Goal: Transaction & Acquisition: Purchase product/service

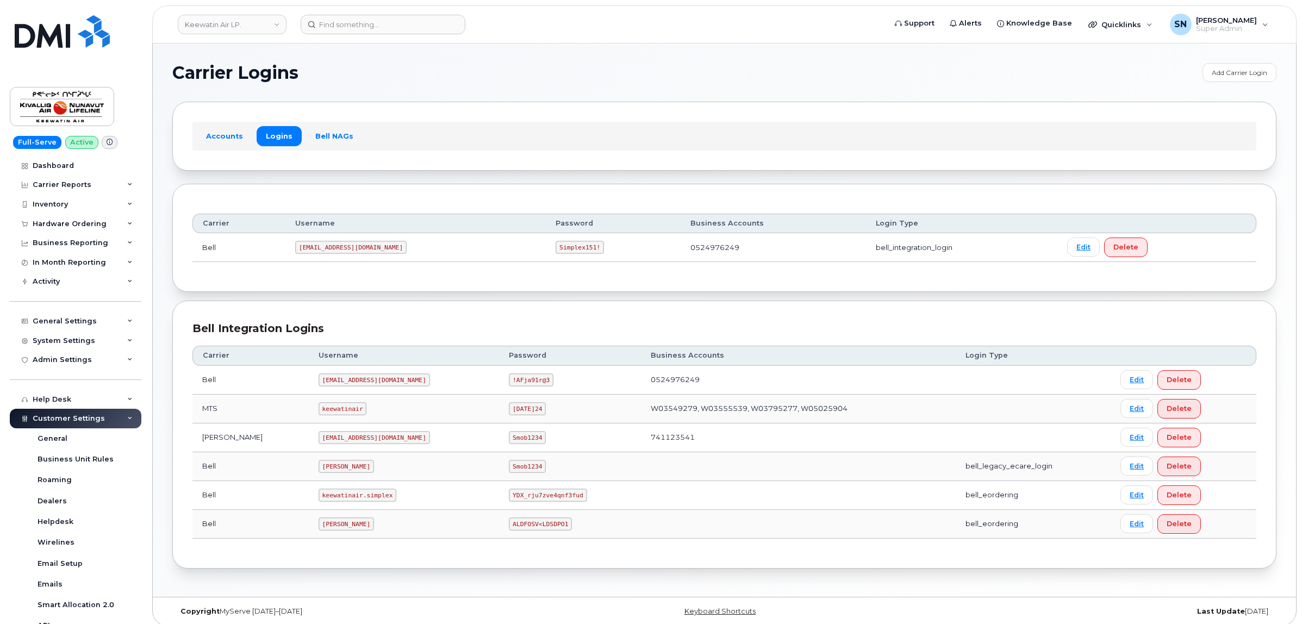
scroll to position [7, 0]
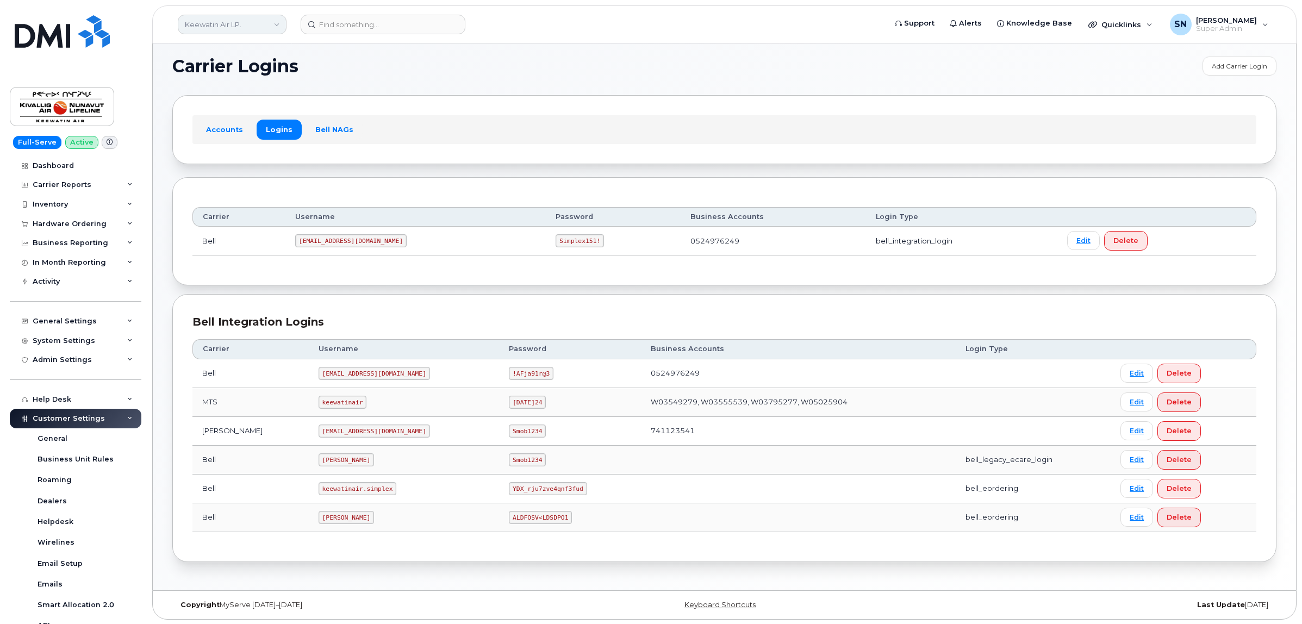
click at [279, 20] on link "Keewatin Air LP." at bounding box center [232, 25] width 109 height 20
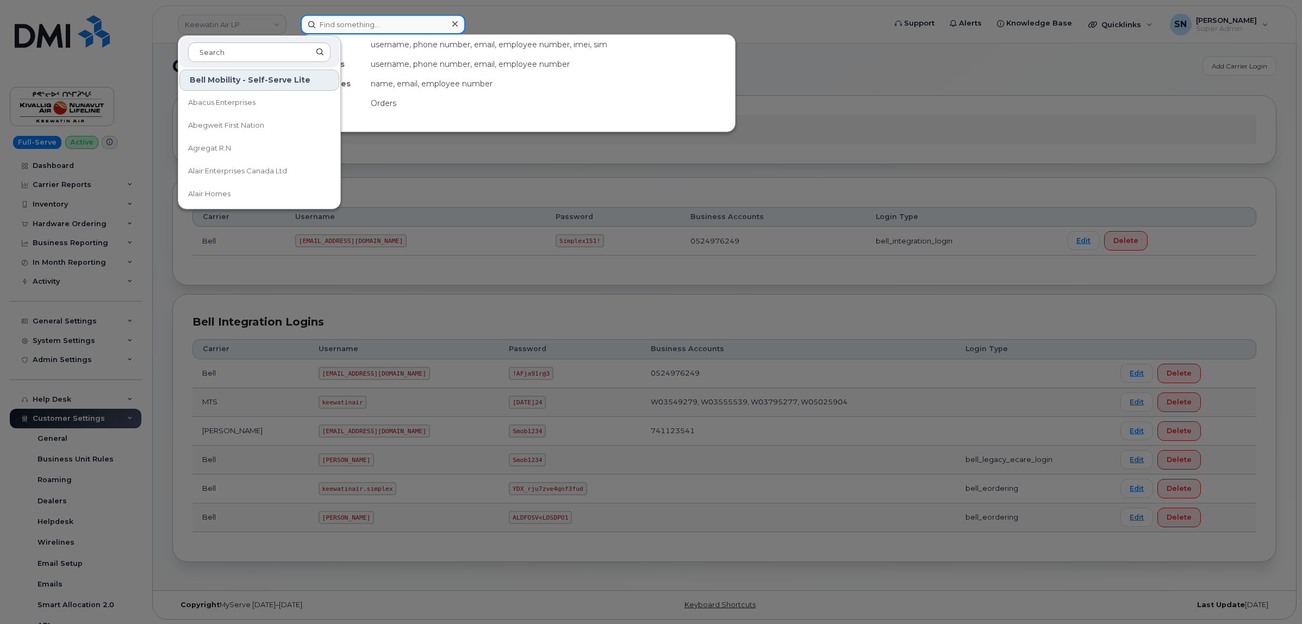
click at [343, 21] on input at bounding box center [383, 25] width 165 height 20
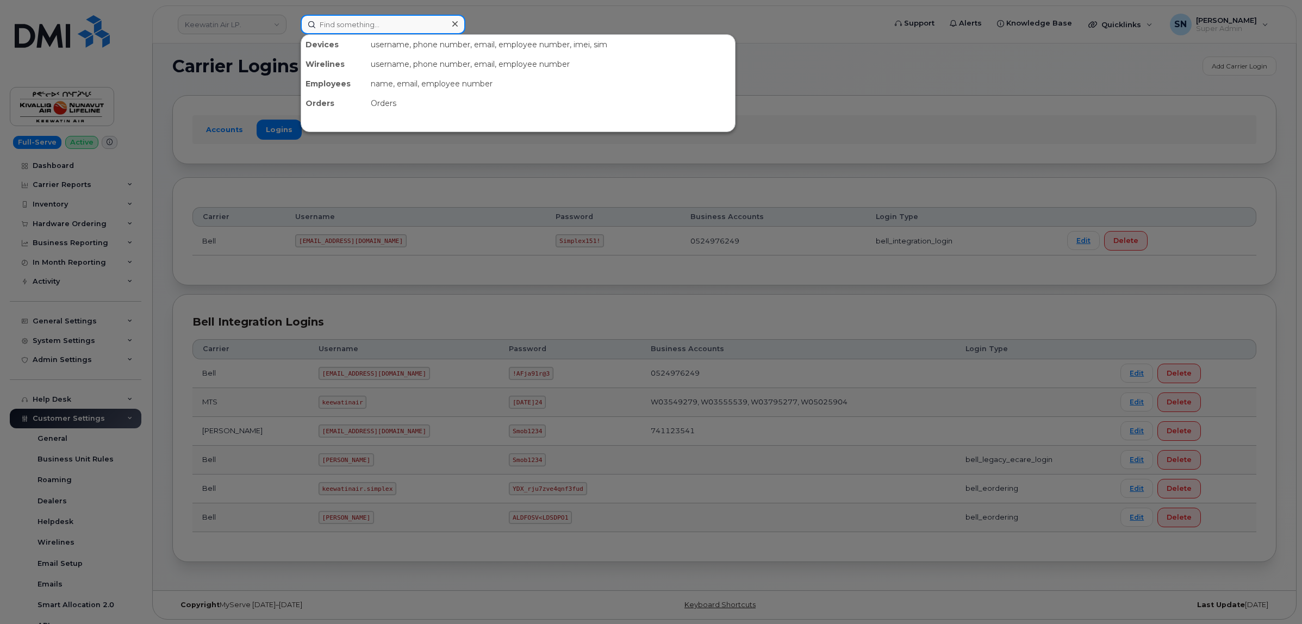
paste input "Lopez Mohamed"
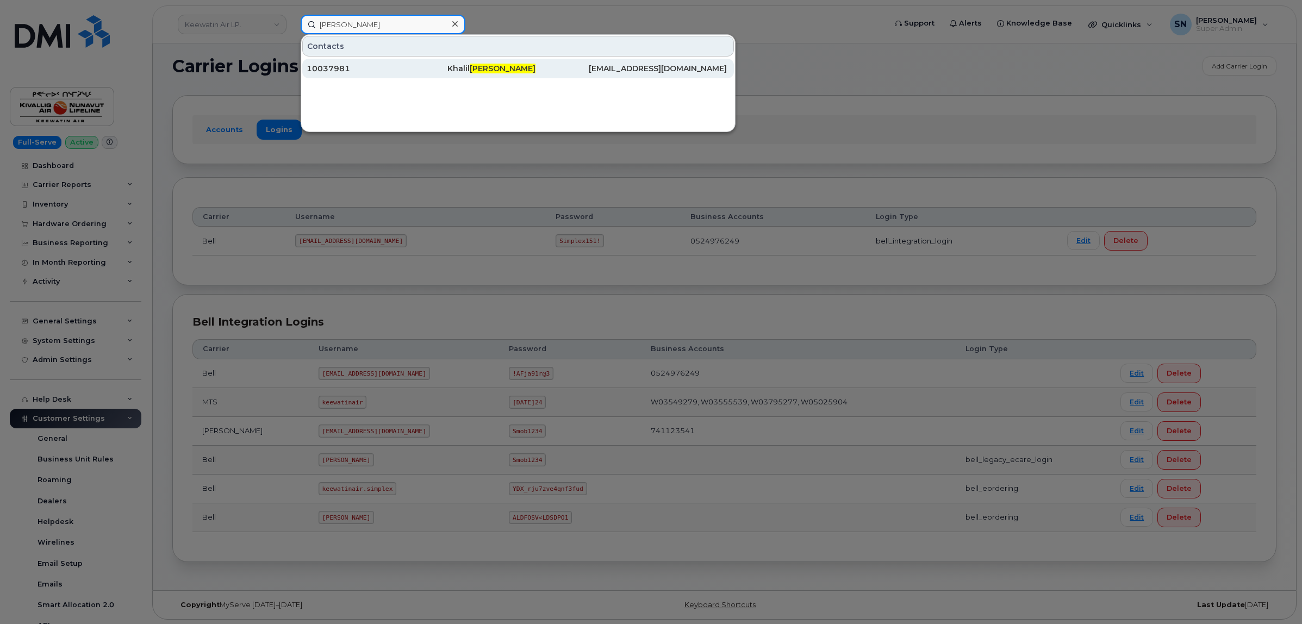
type input "Lopez Mohamed"
click at [372, 71] on div "10037981" at bounding box center [377, 68] width 141 height 11
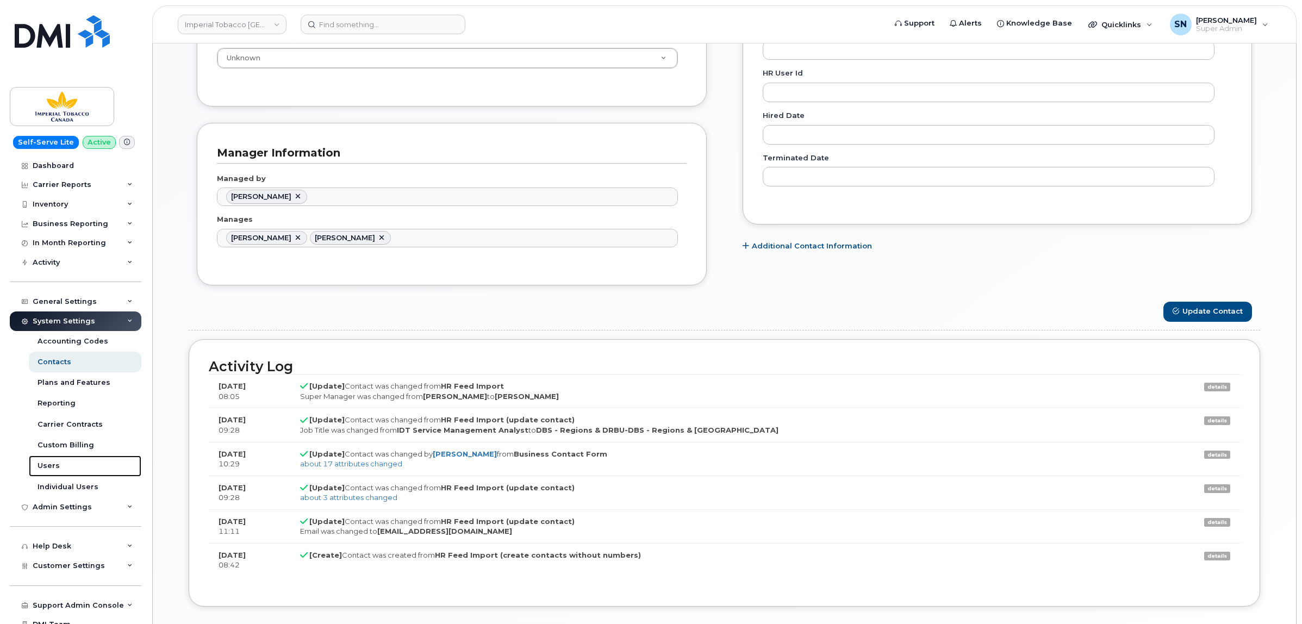
scroll to position [612, 0]
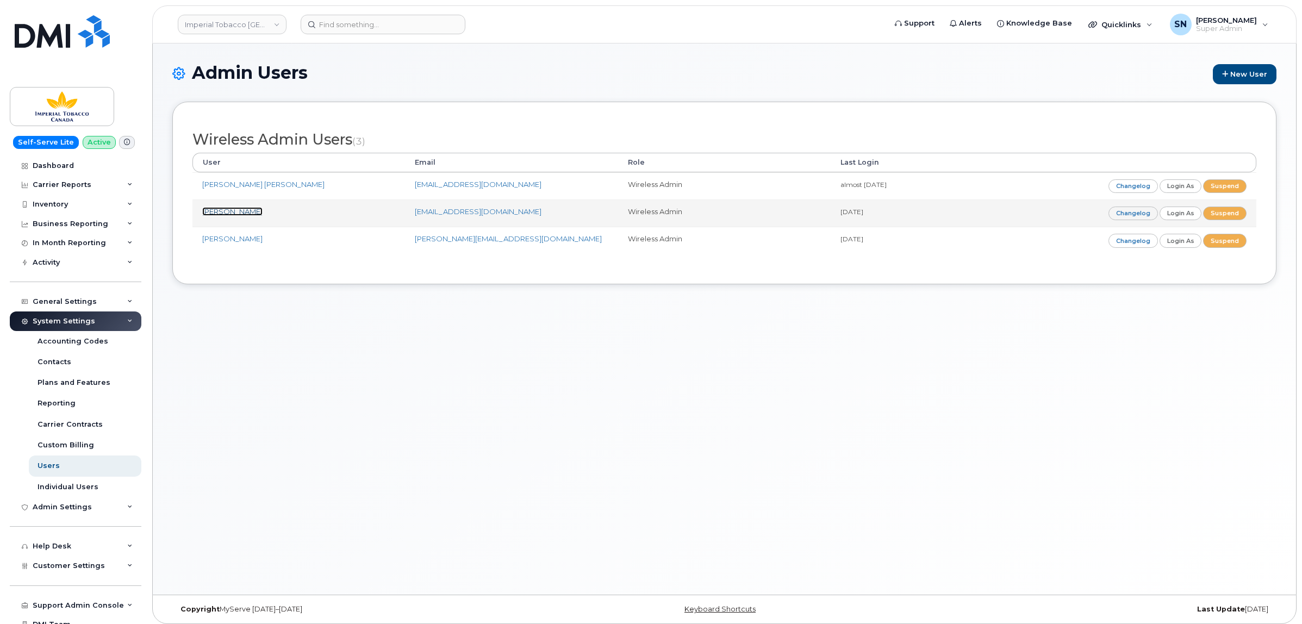
click at [263, 209] on link "Anastasiya Anufriyeva" at bounding box center [232, 211] width 60 height 9
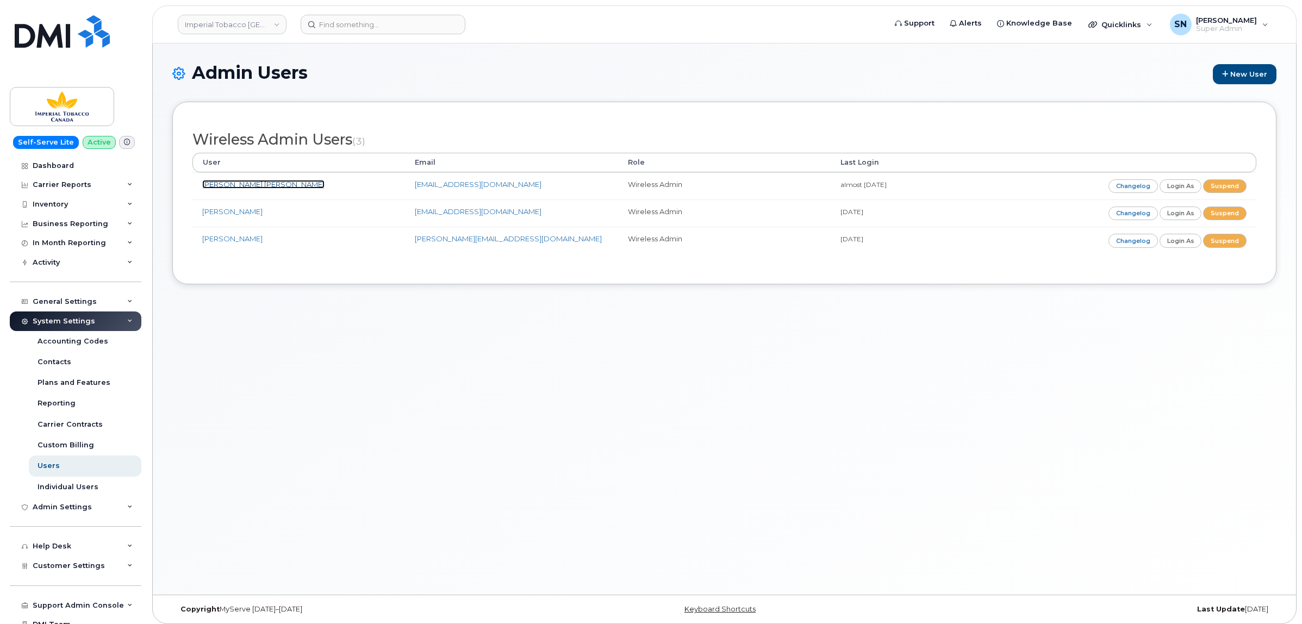
drag, startPoint x: 232, startPoint y: 183, endPoint x: 316, endPoint y: 316, distance: 157.6
click at [232, 182] on link "[PERSON_NAME] [PERSON_NAME]" at bounding box center [263, 184] width 122 height 9
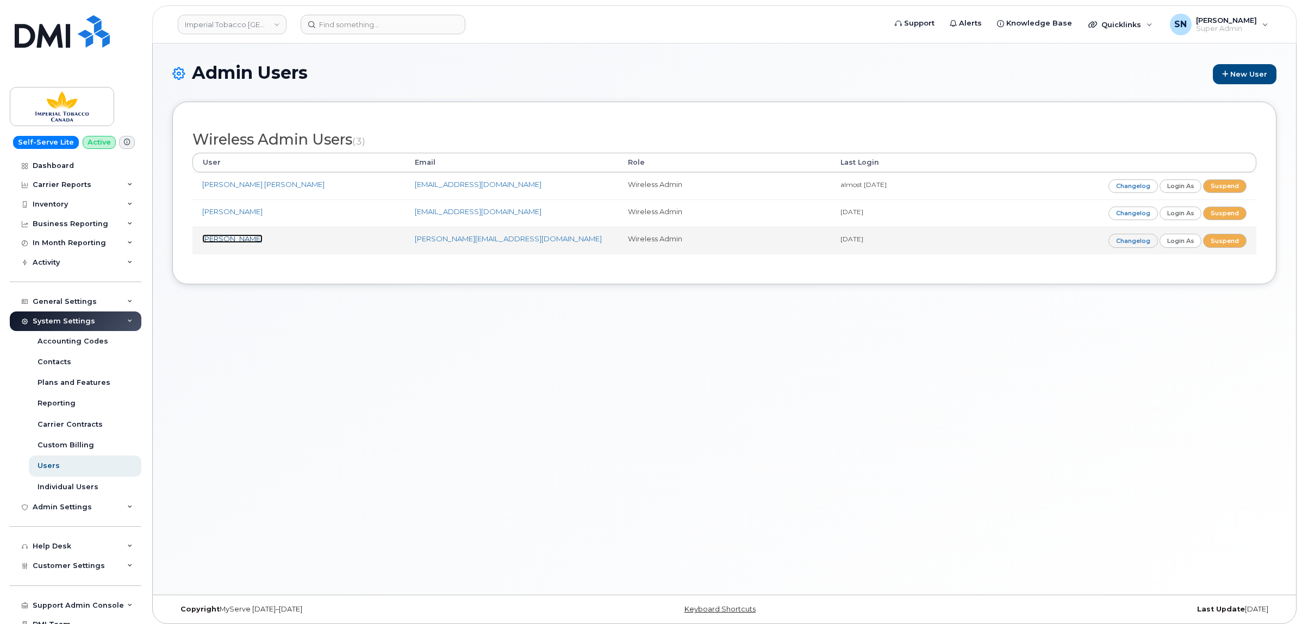
click at [237, 239] on link "[PERSON_NAME]" at bounding box center [232, 238] width 60 height 9
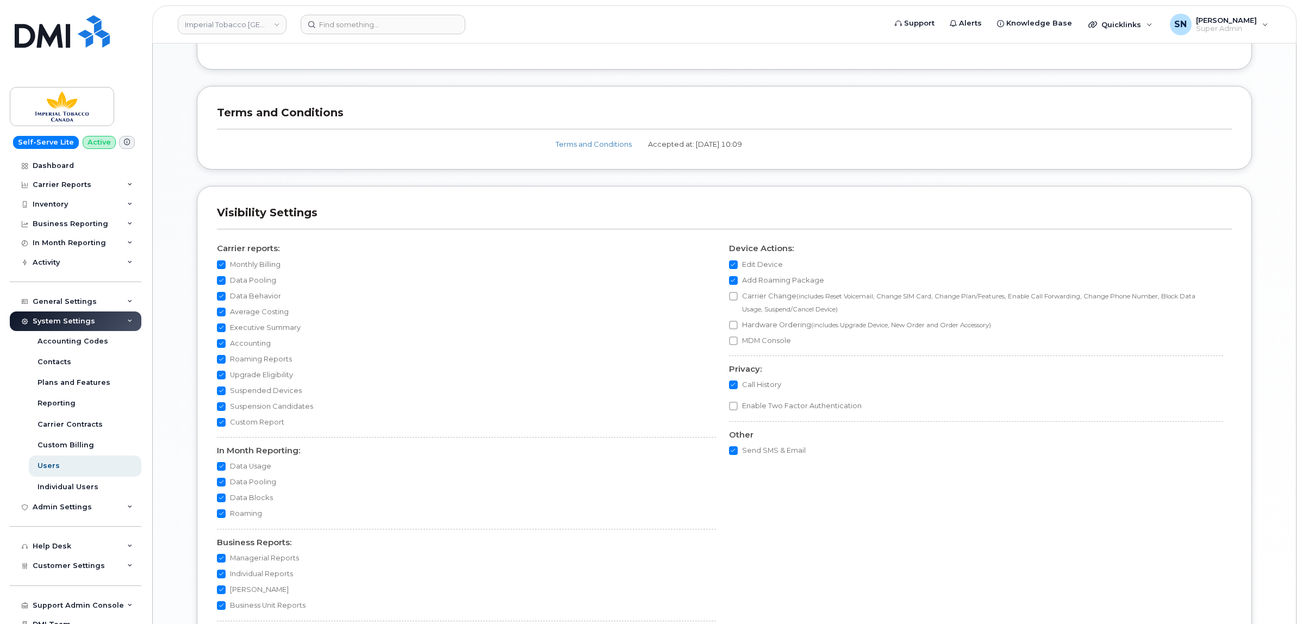
scroll to position [884, 0]
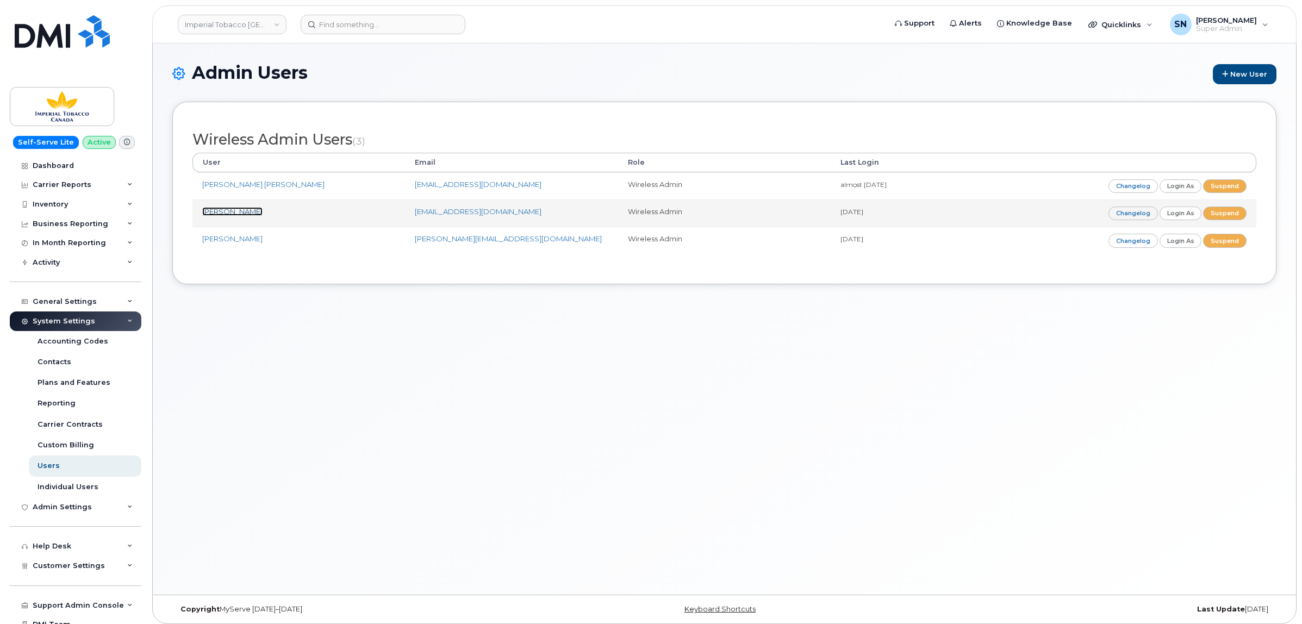
click at [263, 214] on link "Anastasiya Anufriyeva" at bounding box center [232, 211] width 60 height 9
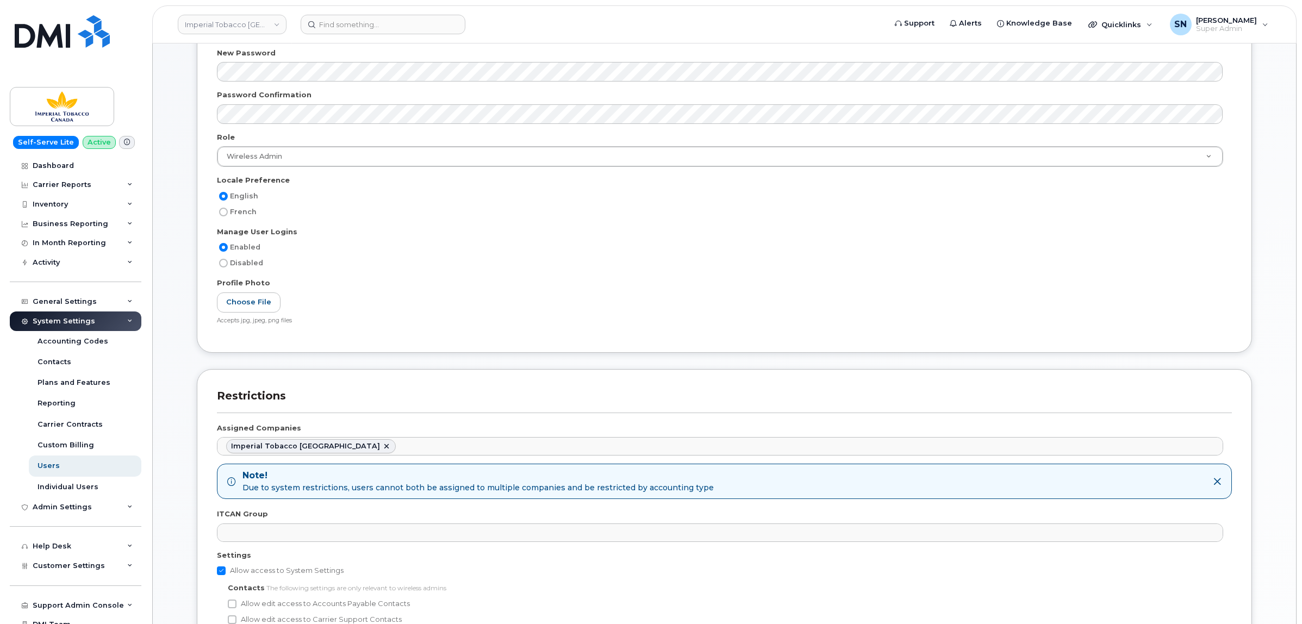
scroll to position [232, 0]
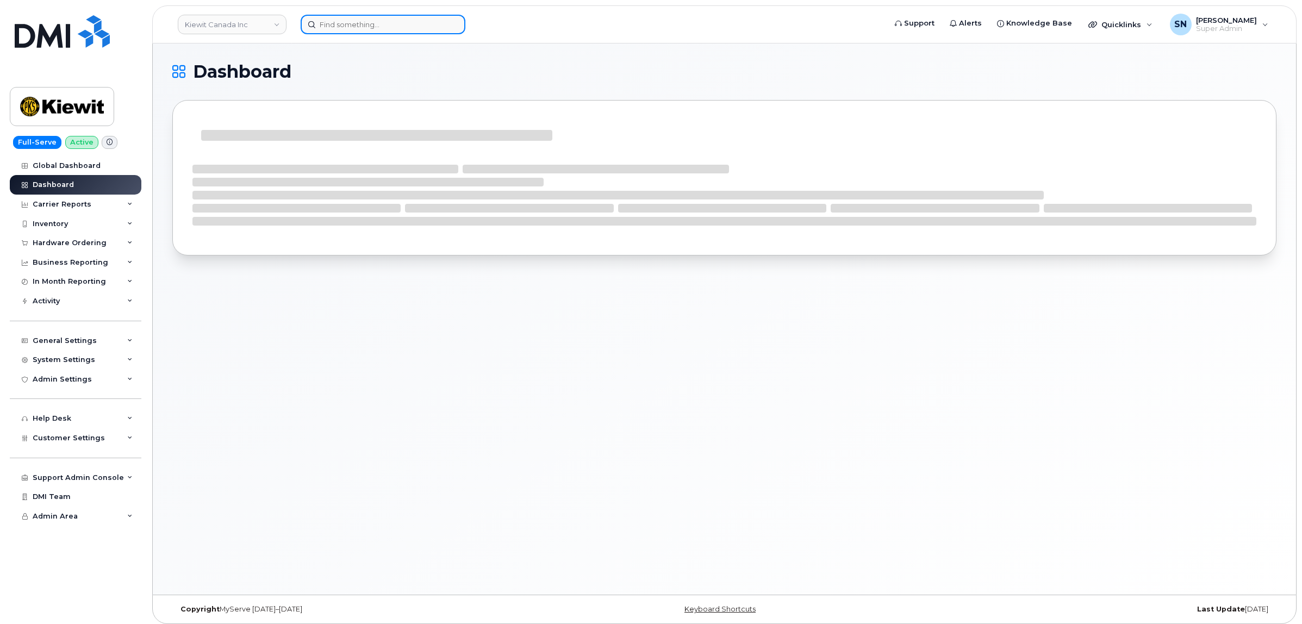
click at [350, 24] on input at bounding box center [383, 25] width 165 height 20
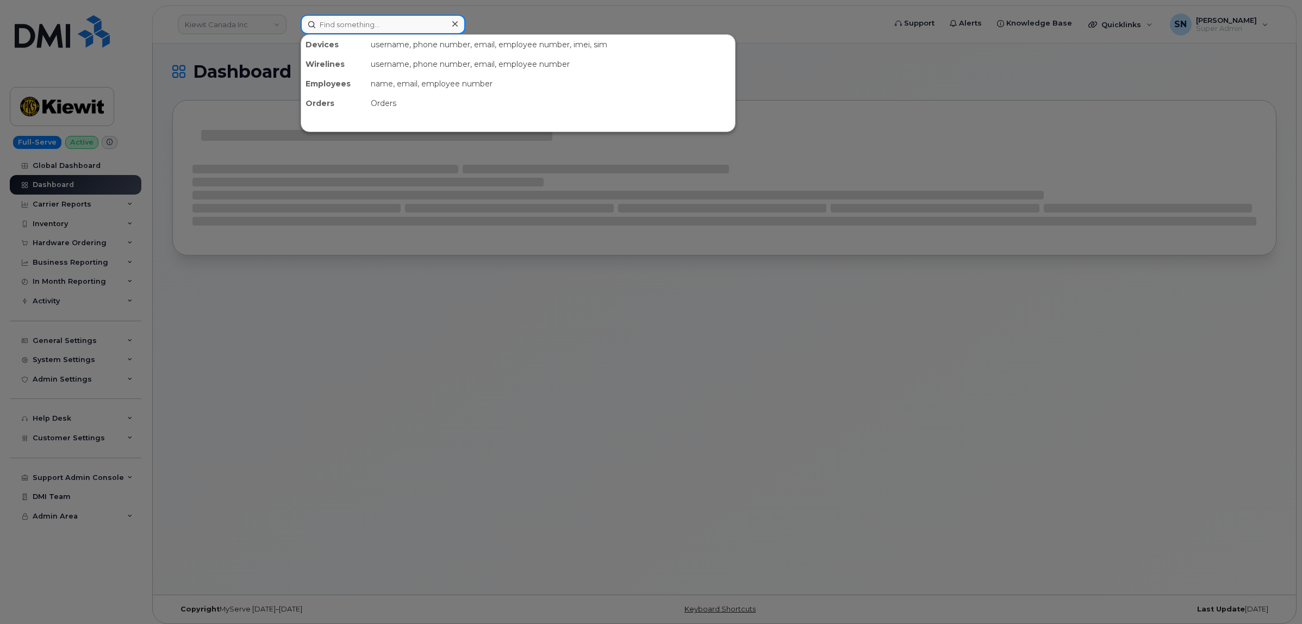
paste input "813.361.6286"
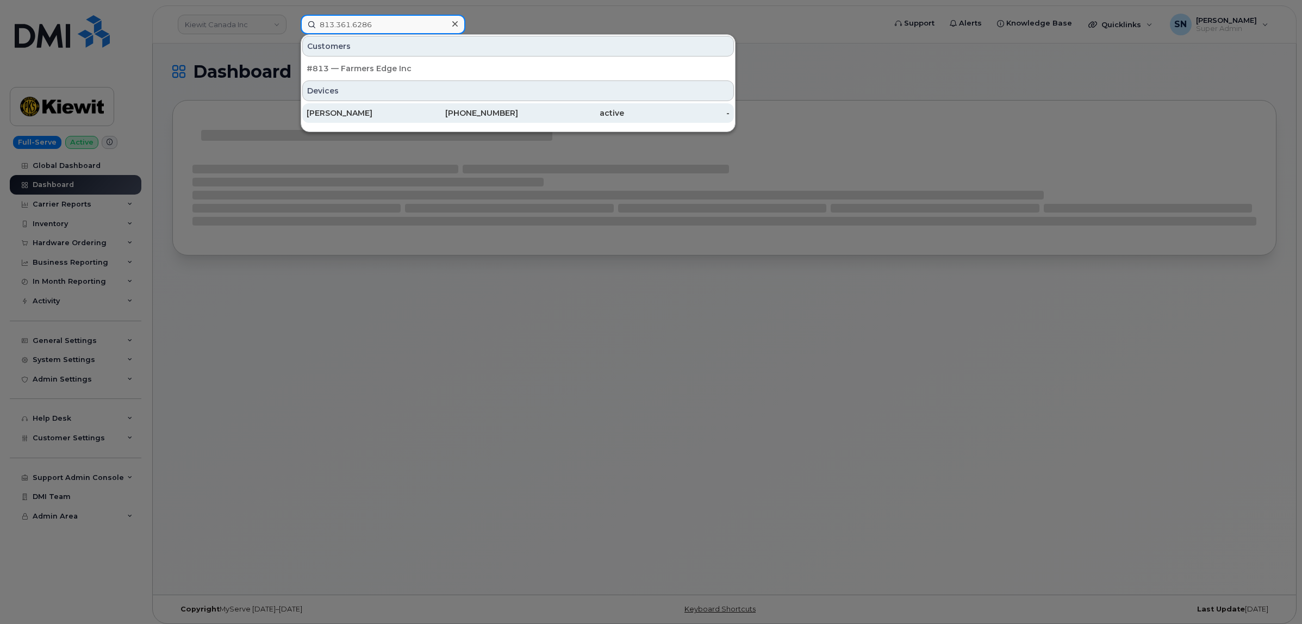
type input "813.361.6286"
click at [387, 115] on div "[PERSON_NAME]" at bounding box center [360, 113] width 106 height 11
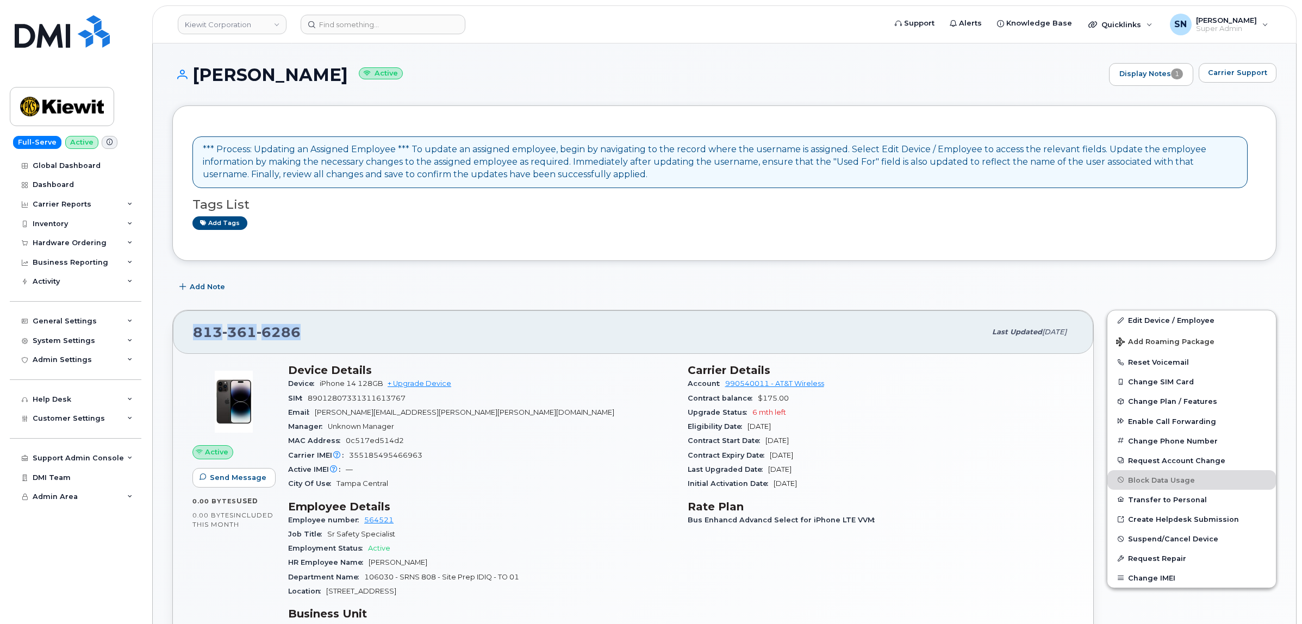
drag, startPoint x: 222, startPoint y: 331, endPoint x: 310, endPoint y: 333, distance: 88.1
click at [310, 333] on div "813 361 6286" at bounding box center [589, 332] width 793 height 23
click at [1186, 444] on button "Change Phone Number" at bounding box center [1192, 441] width 169 height 20
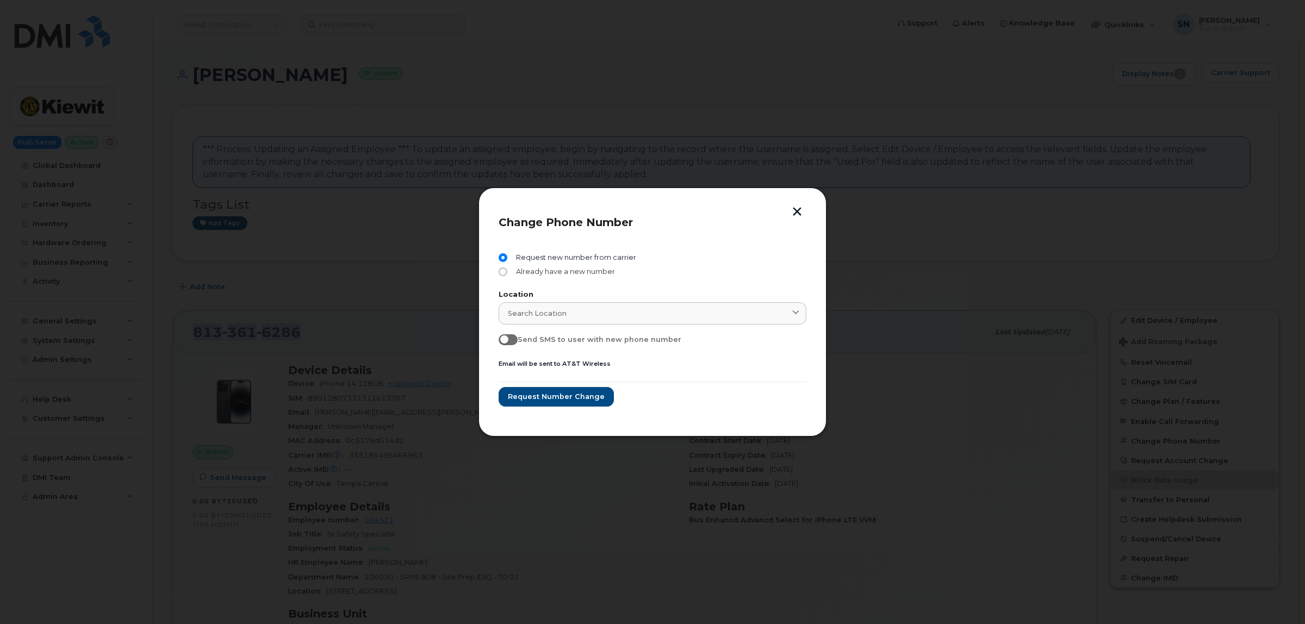
click at [506, 271] on input "Already have a new number" at bounding box center [503, 272] width 9 height 9
radio input "true"
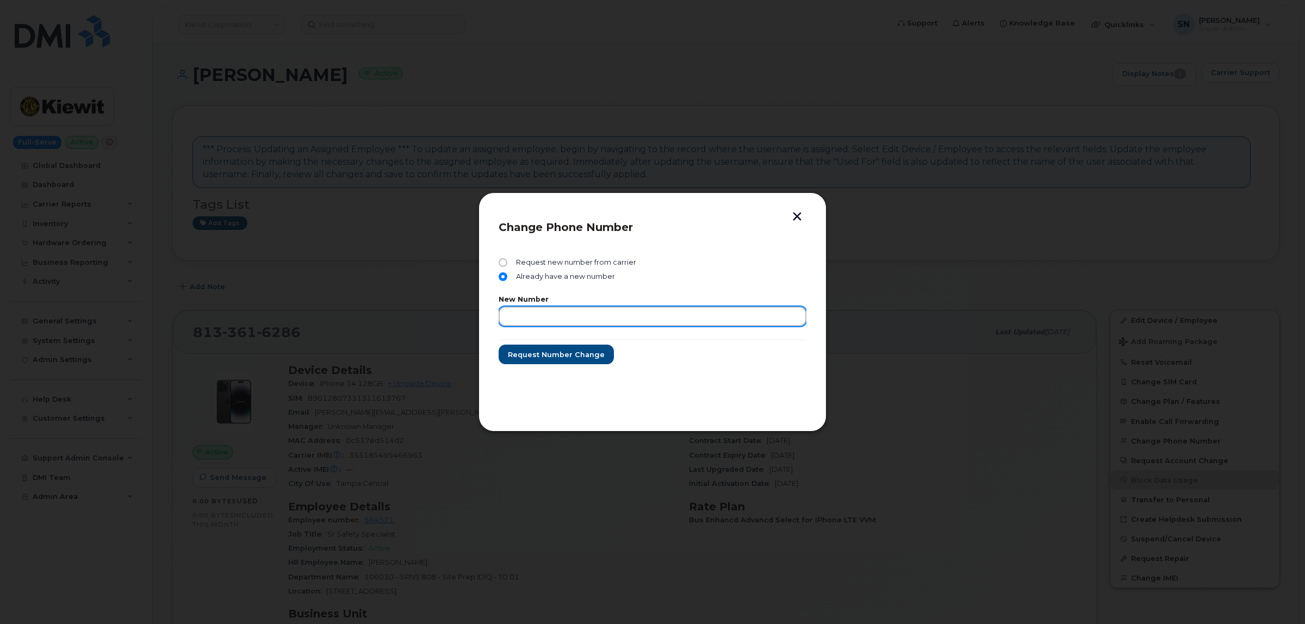
click at [552, 324] on input "text" at bounding box center [653, 317] width 308 height 20
paste input "8032709393"
type input "8032709393"
click at [569, 355] on span "Request number change" at bounding box center [555, 355] width 97 height 10
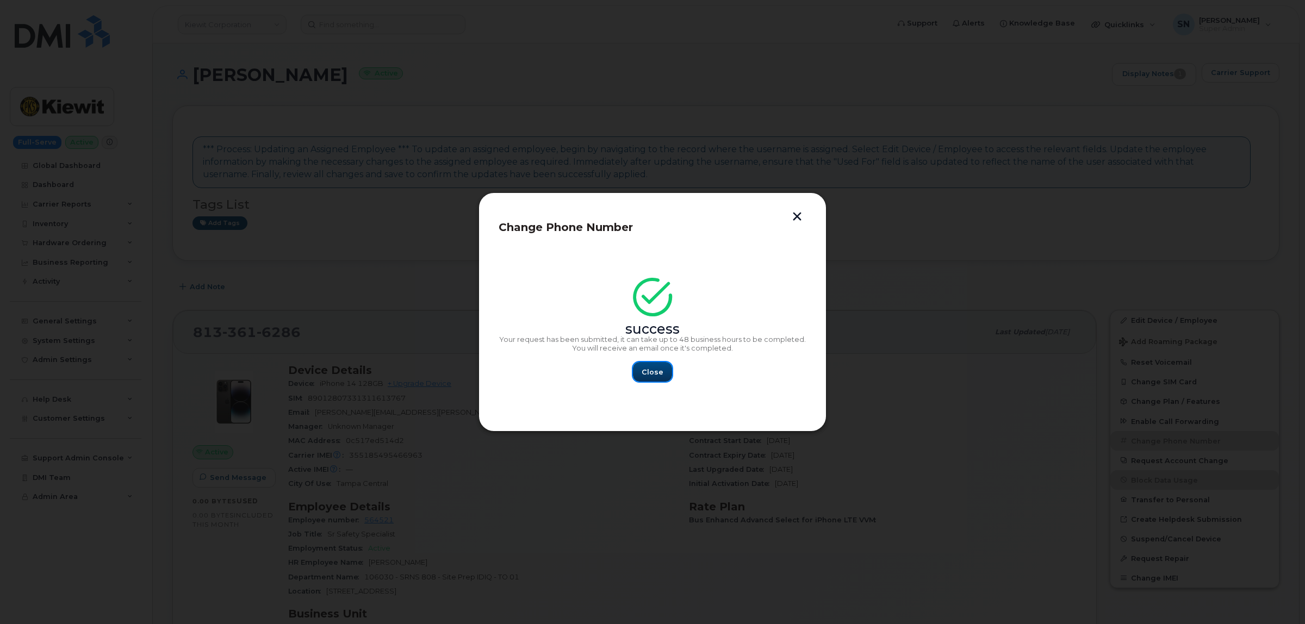
click at [654, 372] on span "Close" at bounding box center [653, 372] width 22 height 10
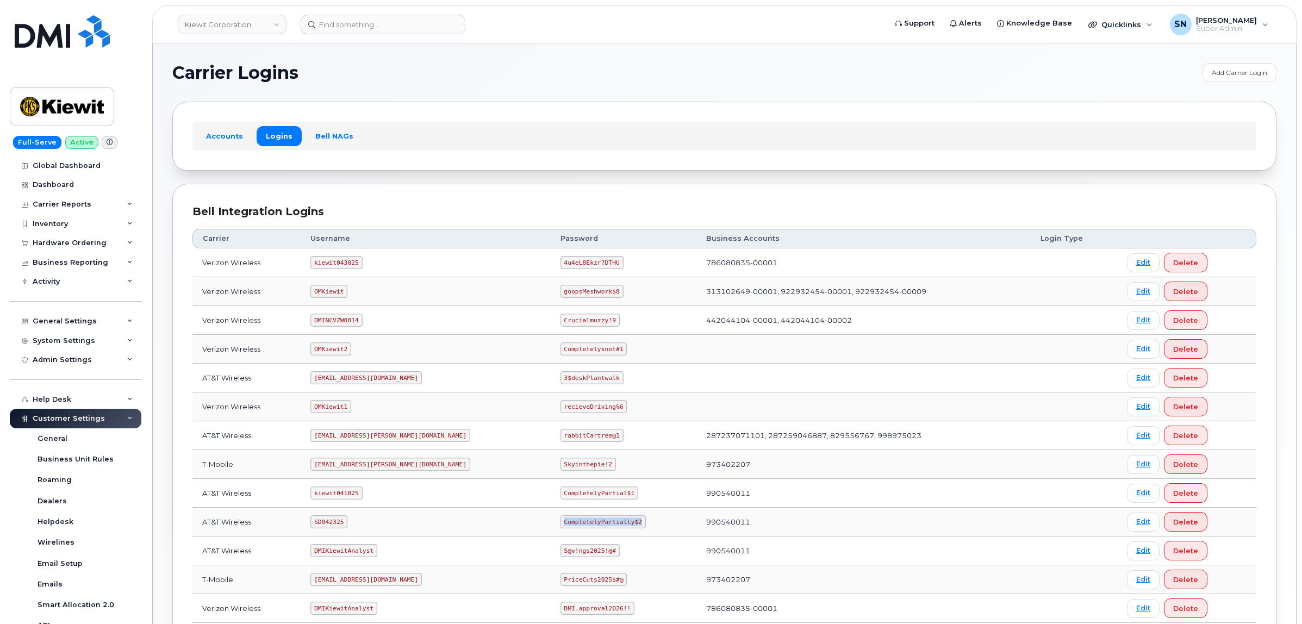
drag, startPoint x: 515, startPoint y: 524, endPoint x: 598, endPoint y: 526, distance: 82.7
click at [598, 526] on td "CompletelyPartially$2" at bounding box center [624, 522] width 146 height 29
copy code "CompletelyPartially$2"
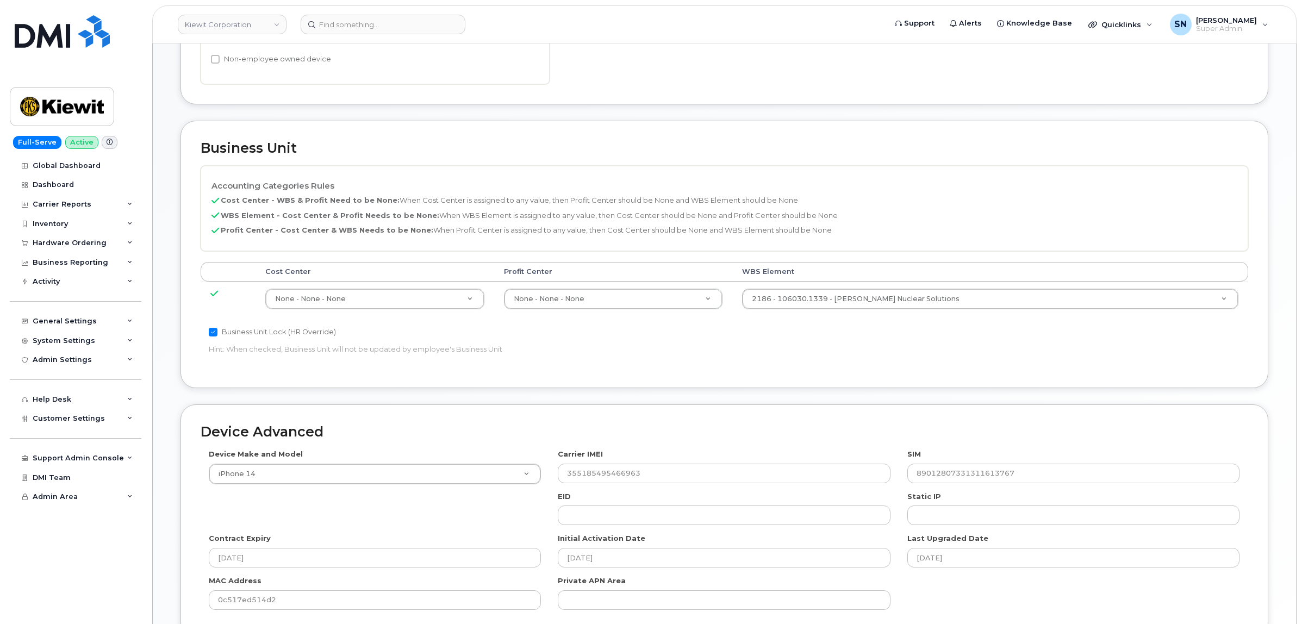
scroll to position [529, 0]
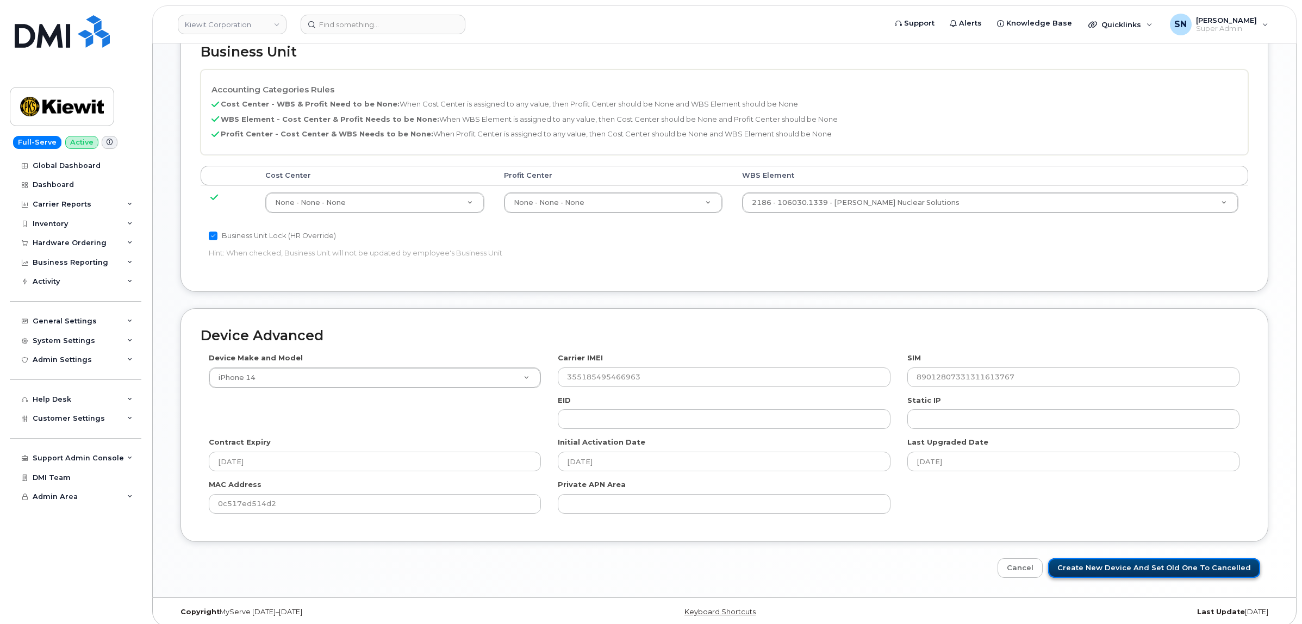
click at [1183, 558] on input "Create New Device and set old one to Cancelled" at bounding box center [1154, 568] width 212 height 20
type input "Saving..."
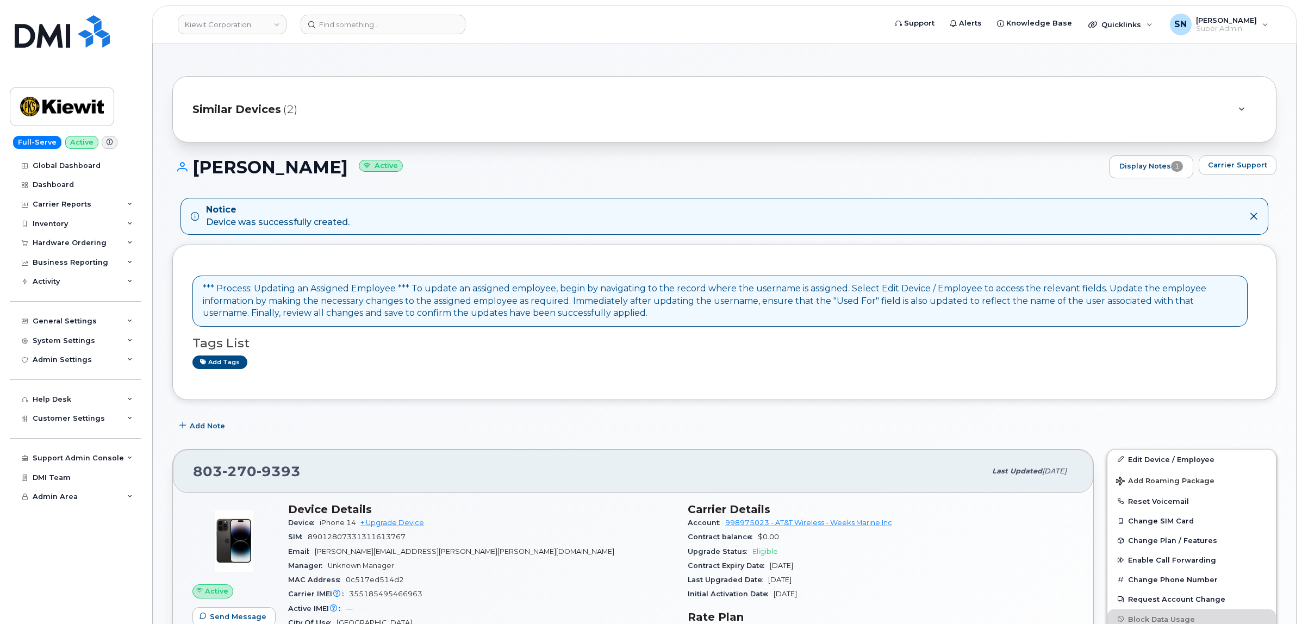
drag, startPoint x: 205, startPoint y: 169, endPoint x: 365, endPoint y: 169, distance: 160.4
click at [365, 169] on h1 "Douglas Chapman Active" at bounding box center [637, 167] width 931 height 19
copy h1 "Douglas Chapman"
click at [211, 30] on link "Kiewit Corporation" at bounding box center [232, 25] width 109 height 20
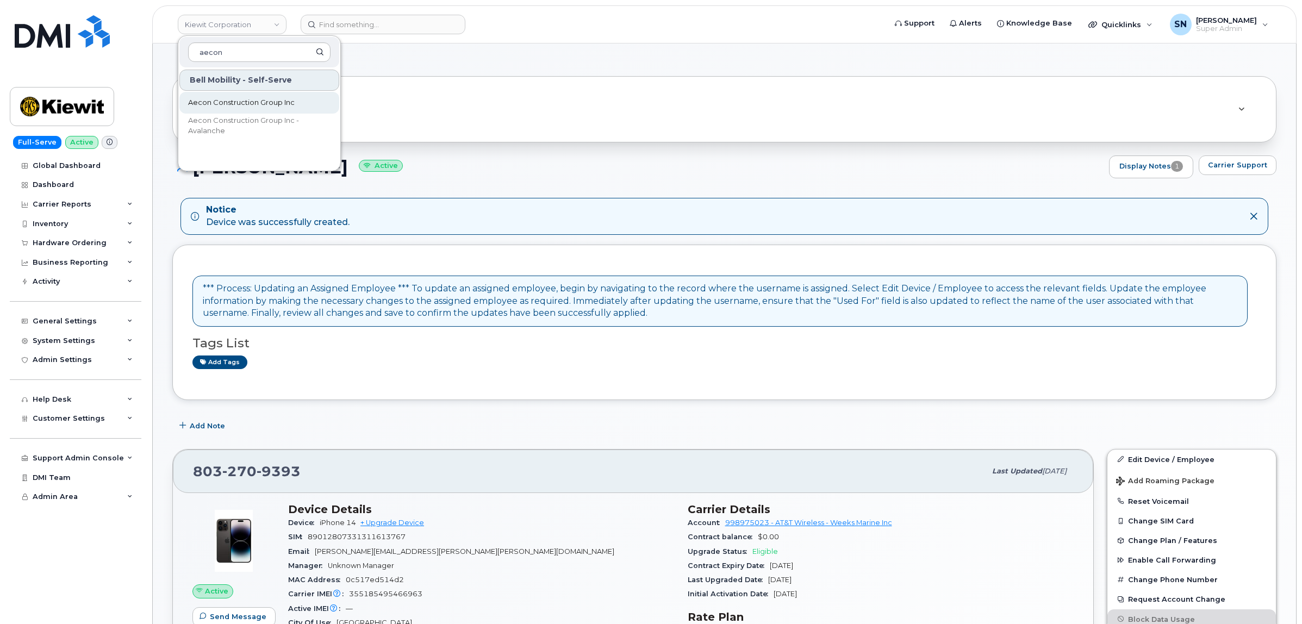
type input "aecon"
click at [237, 105] on span "Aecon Construction Group Inc" at bounding box center [241, 102] width 107 height 11
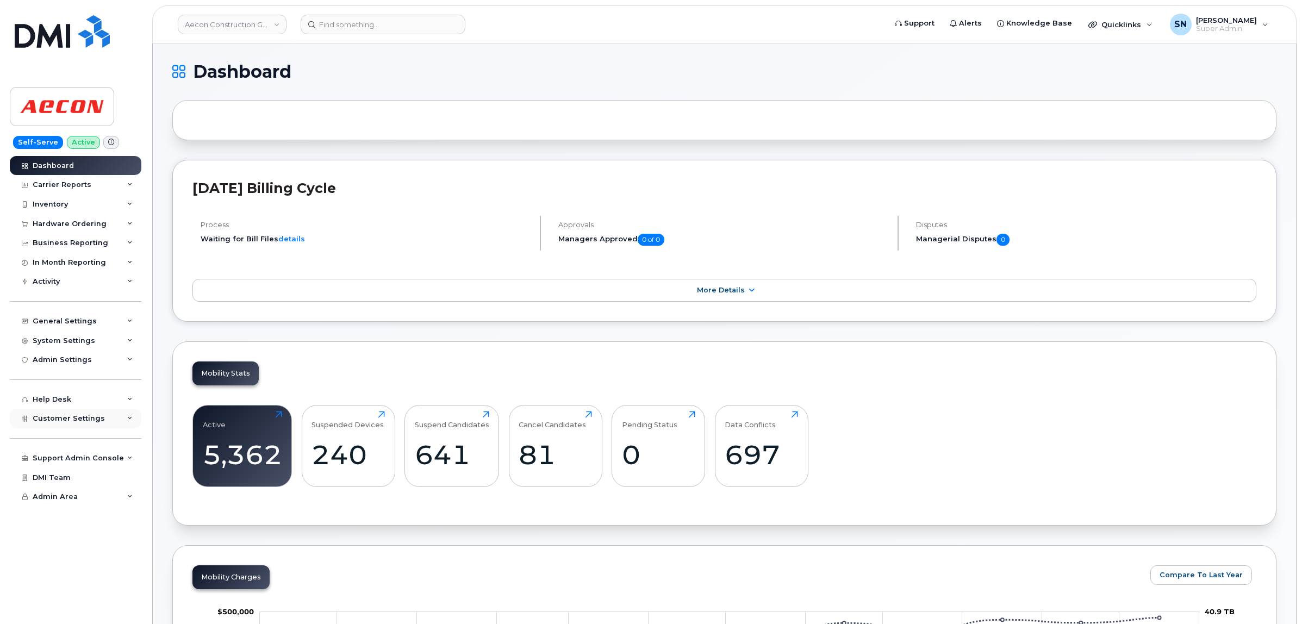
click at [106, 420] on div "Customer Settings" at bounding box center [76, 419] width 132 height 20
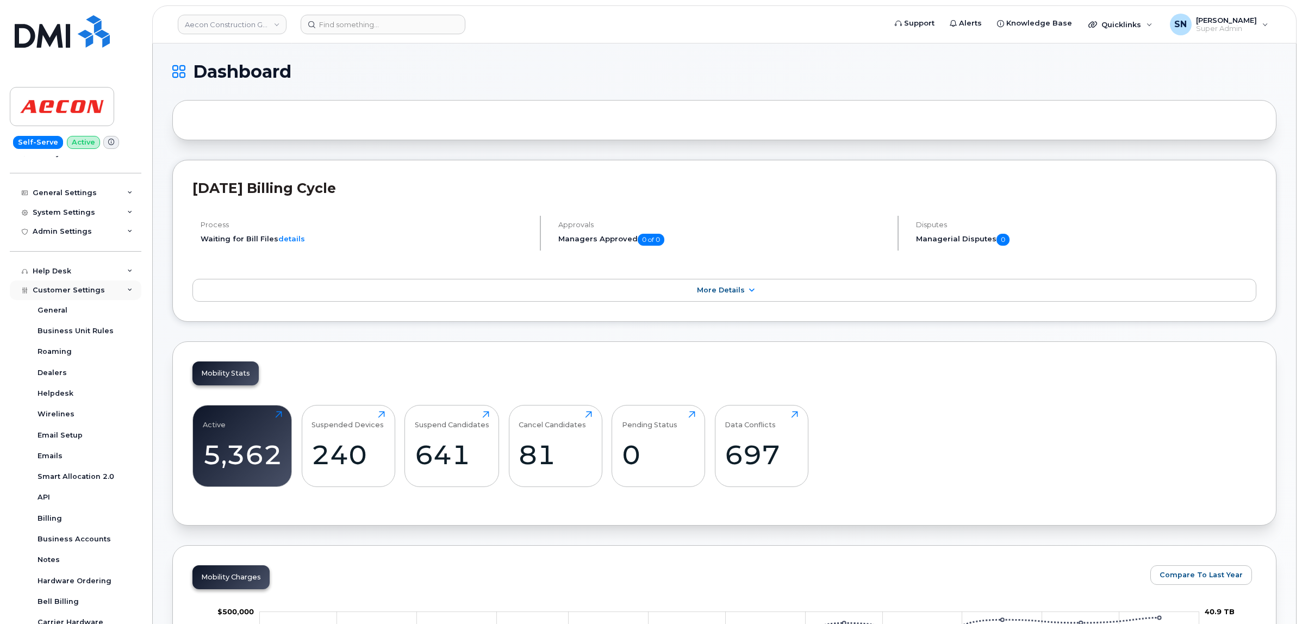
scroll to position [219, 0]
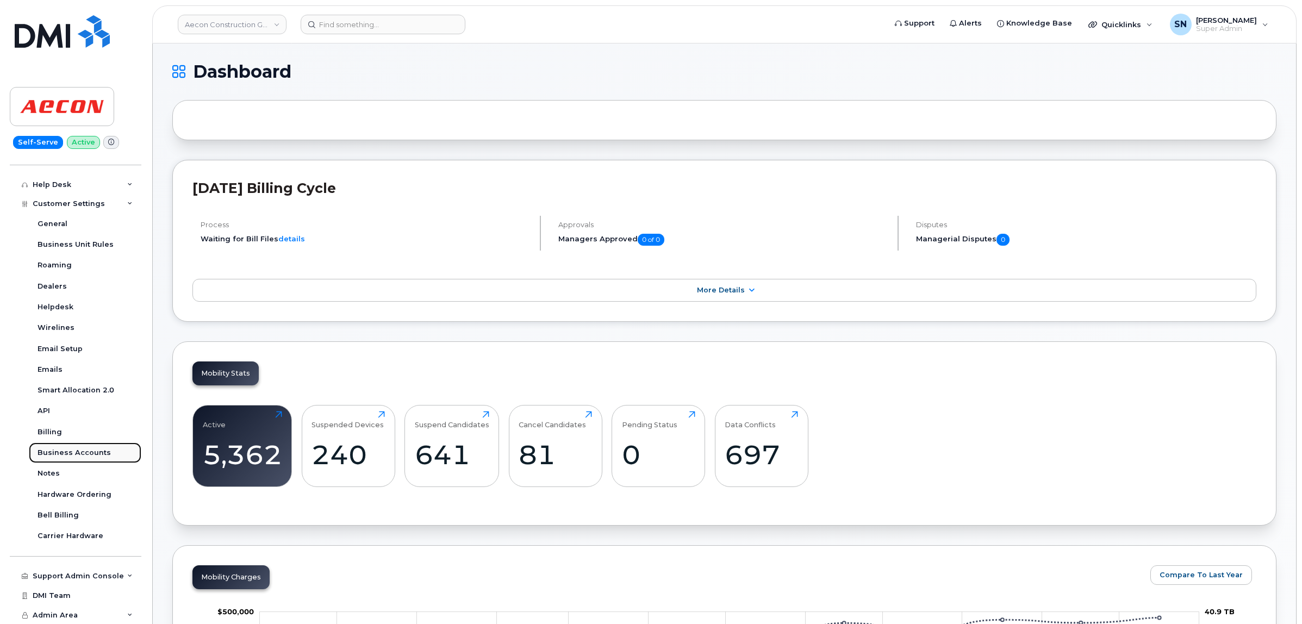
click at [91, 452] on div "Business Accounts" at bounding box center [74, 453] width 73 height 10
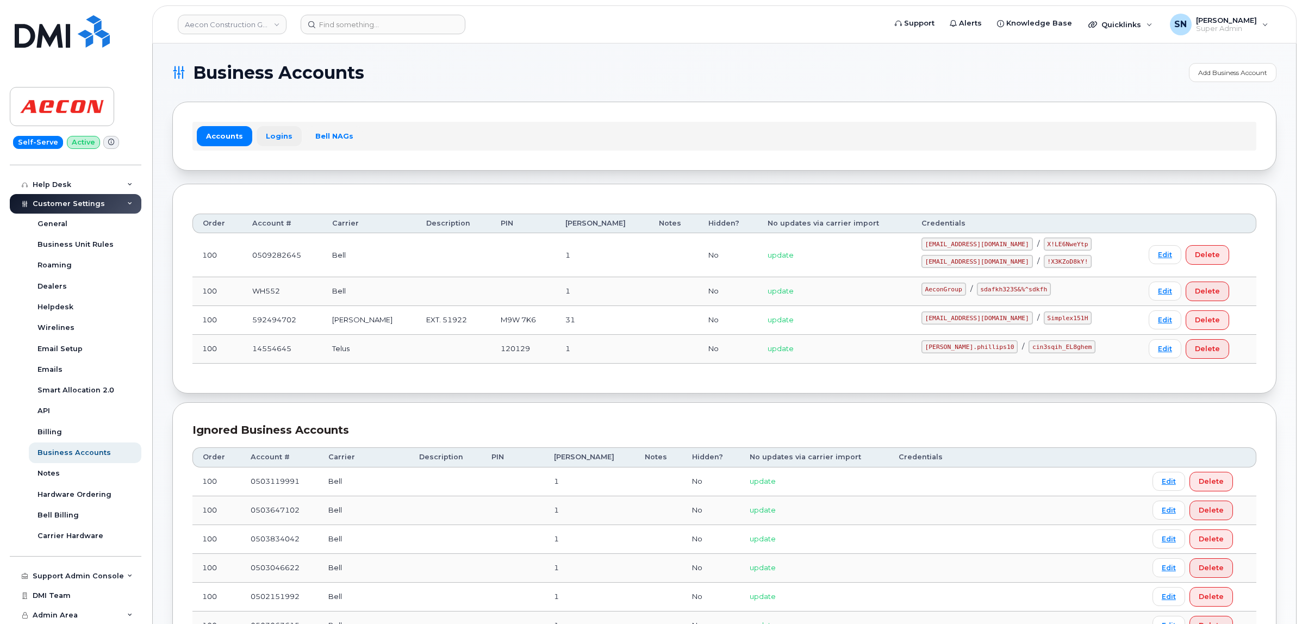
click at [275, 139] on link "Logins" at bounding box center [279, 136] width 45 height 20
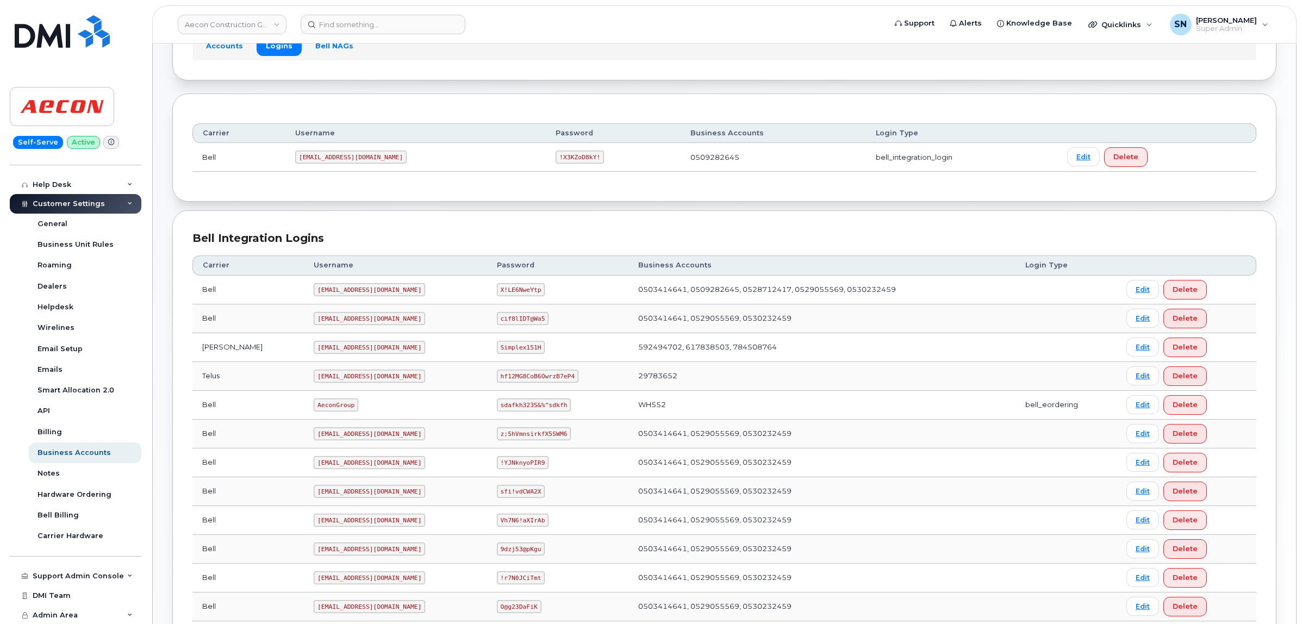
scroll to position [136, 0]
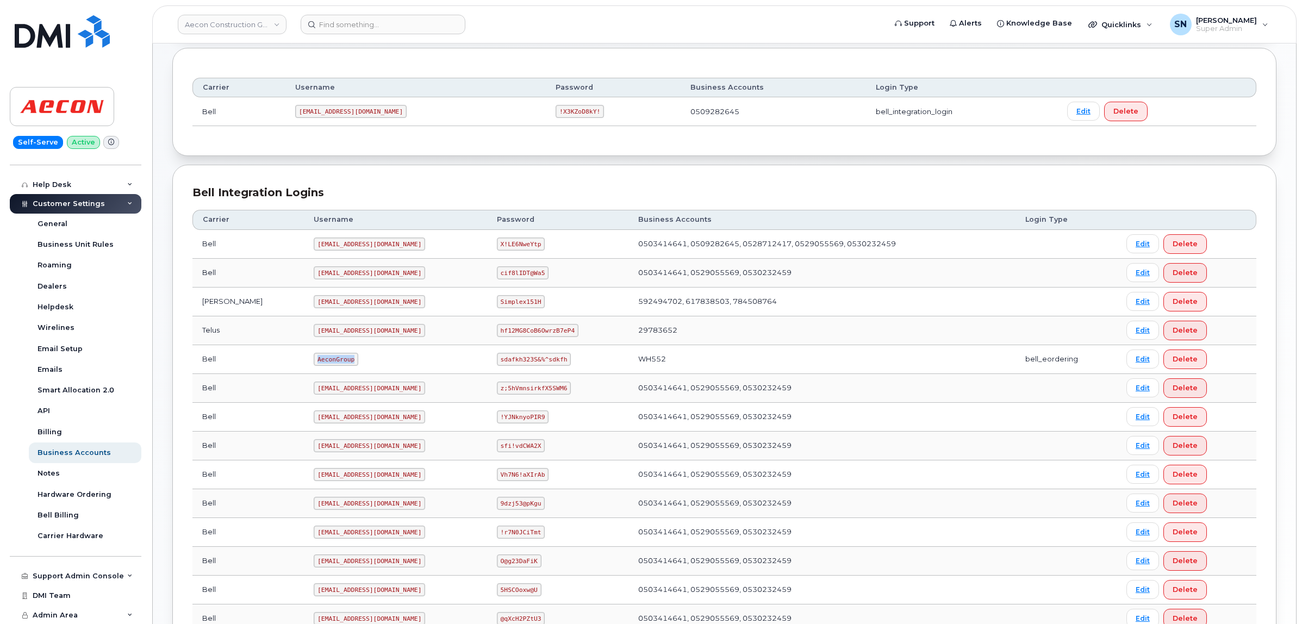
drag, startPoint x: 268, startPoint y: 363, endPoint x: 303, endPoint y: 368, distance: 35.7
click at [304, 368] on td "AeconGroup" at bounding box center [395, 359] width 183 height 29
copy code "AeconGroup"
drag, startPoint x: 479, startPoint y: 362, endPoint x: 561, endPoint y: 366, distance: 82.2
click at [561, 366] on td "sdafkh323S&%^sdkfh" at bounding box center [557, 359] width 141 height 29
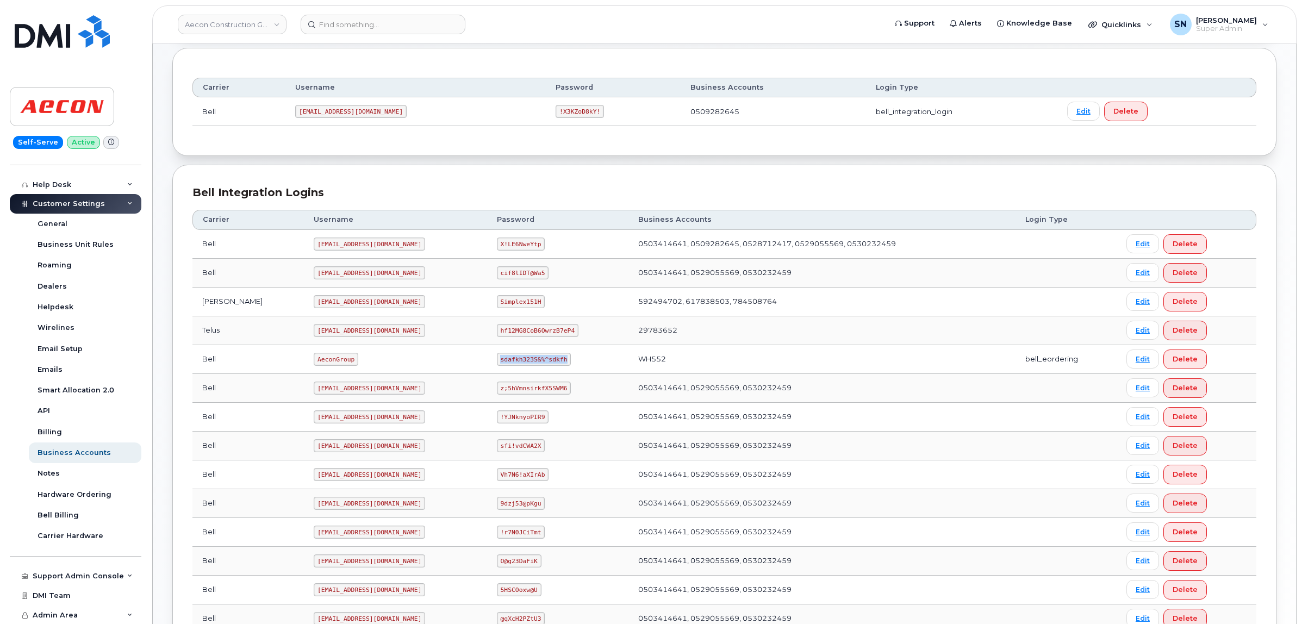
copy code "sdafkh323S&%^sdkfh"
click at [336, 15] on input at bounding box center [383, 25] width 165 height 20
paste input "907.309.1508"
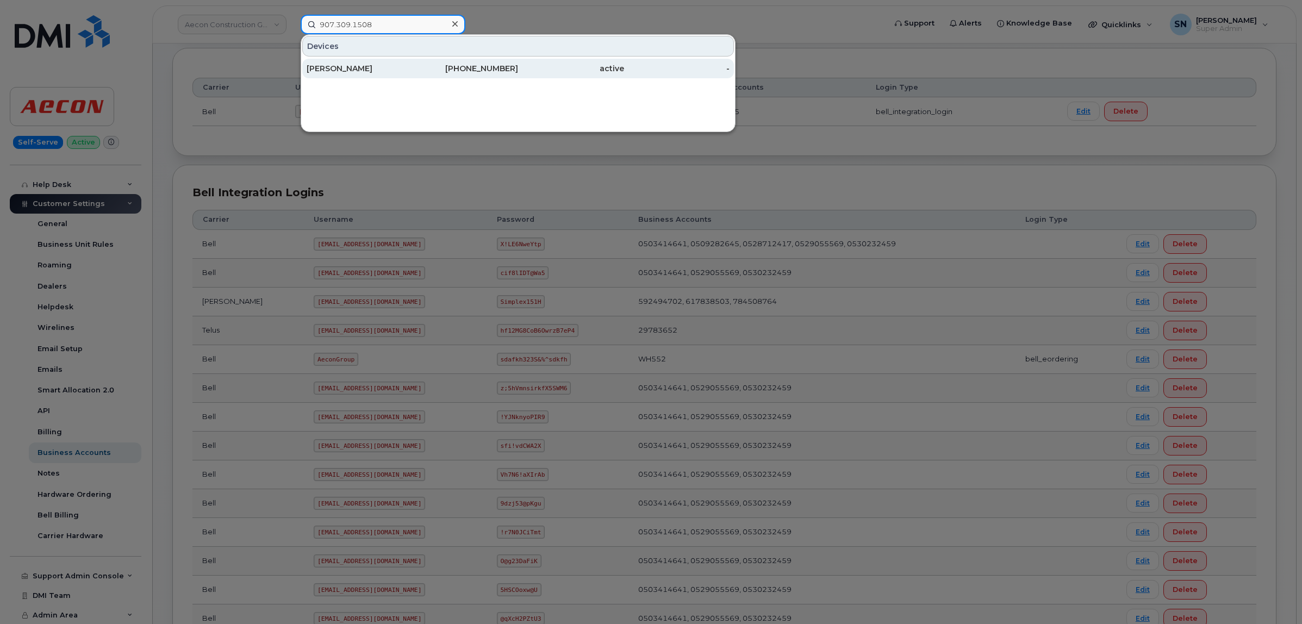
type input "907.309.1508"
click at [357, 69] on div "TYLER DOUGLAS" at bounding box center [360, 68] width 106 height 11
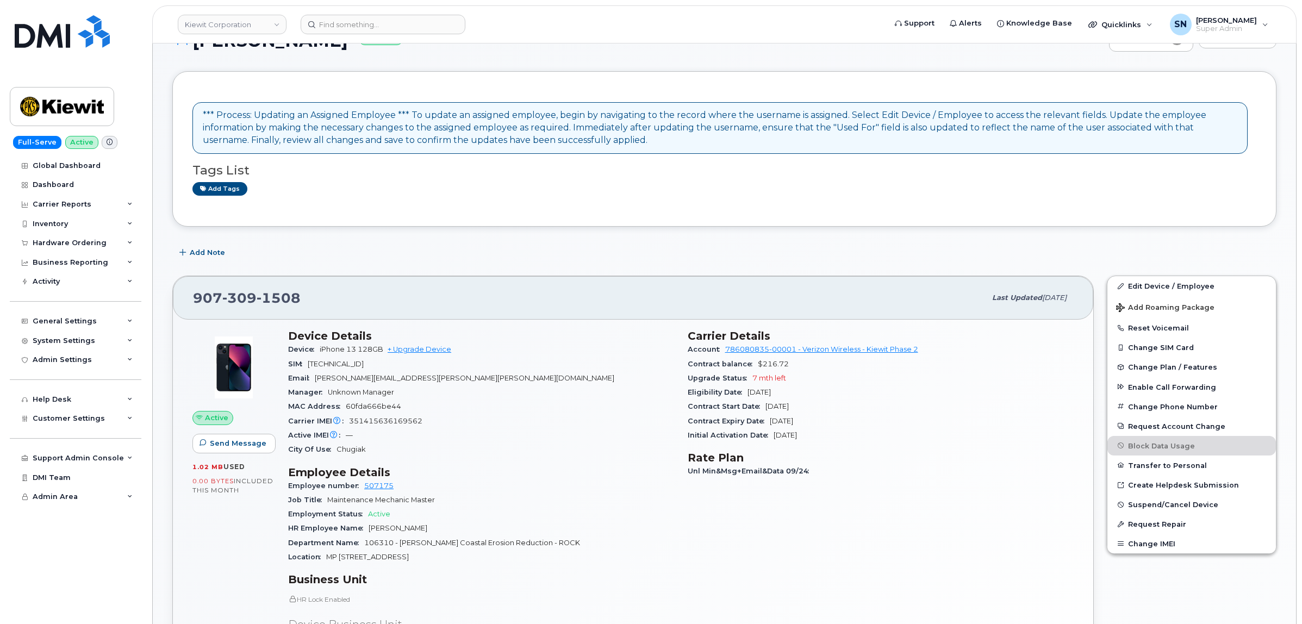
scroll to position [204, 0]
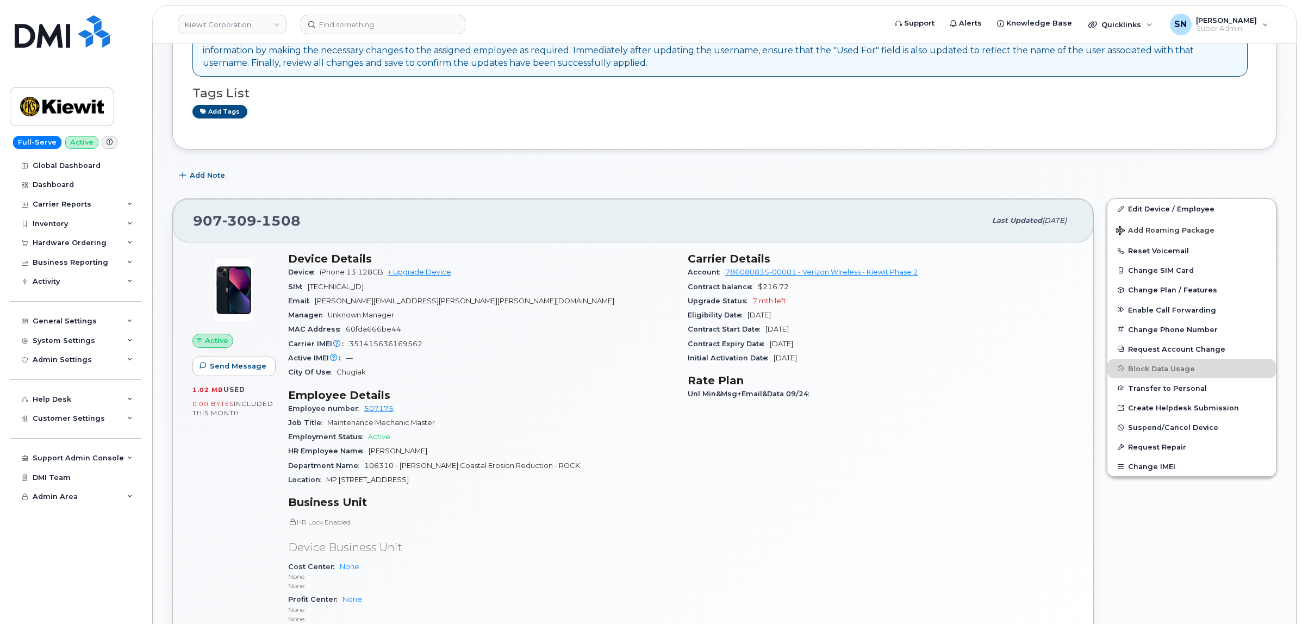
click at [375, 345] on span "351415636169562" at bounding box center [385, 344] width 73 height 8
copy span "351415636169562"
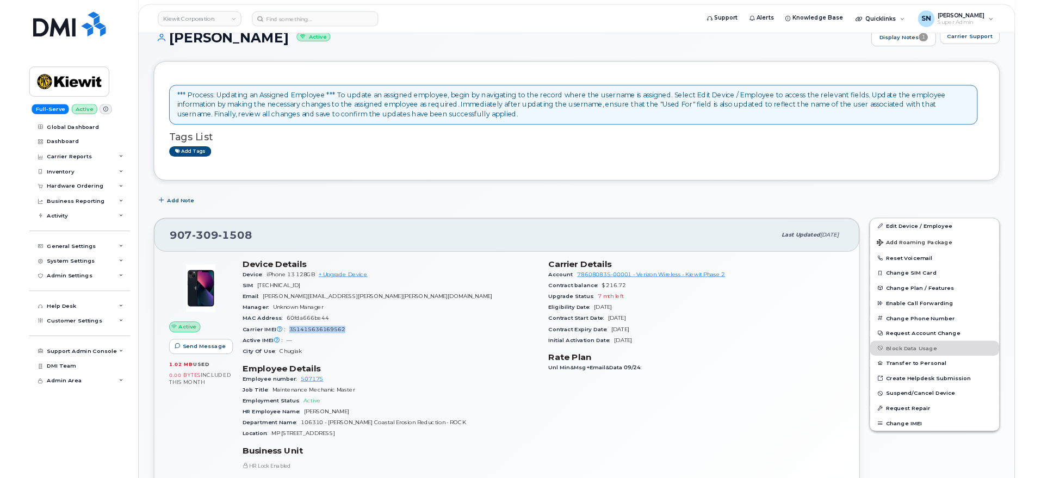
scroll to position [0, 0]
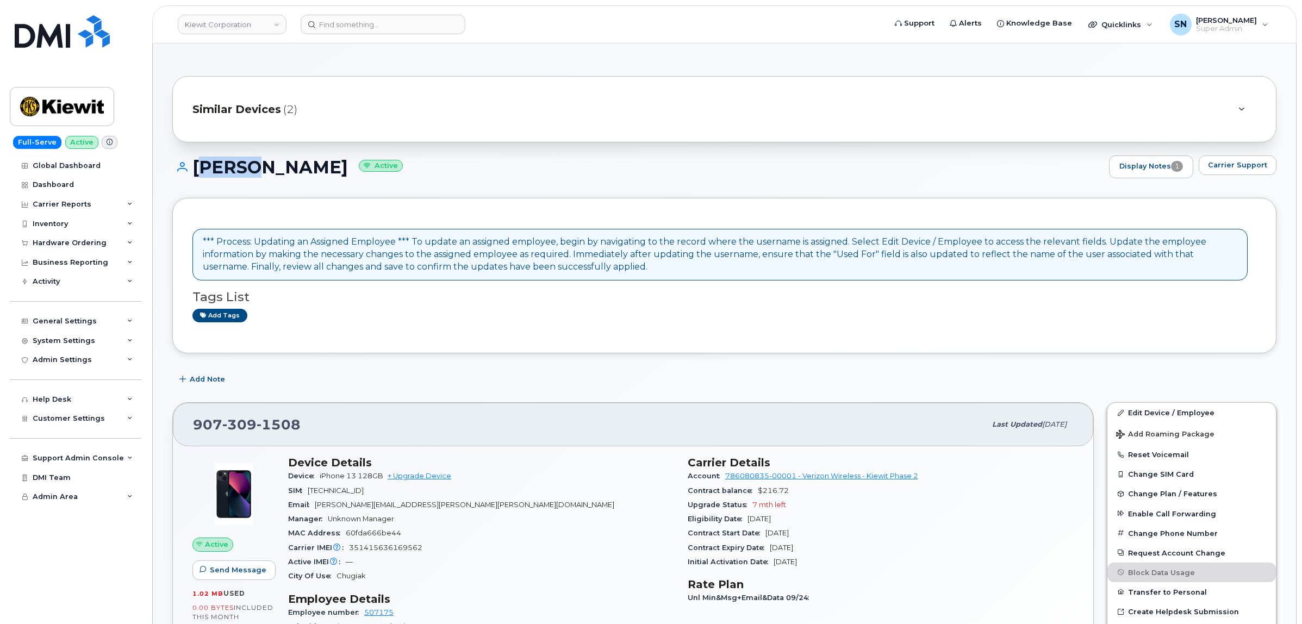
drag, startPoint x: 194, startPoint y: 159, endPoint x: 247, endPoint y: 169, distance: 54.3
click at [247, 169] on h1 "TYLER DOUGLAS Active" at bounding box center [637, 167] width 931 height 19
copy h1 "TYLER"
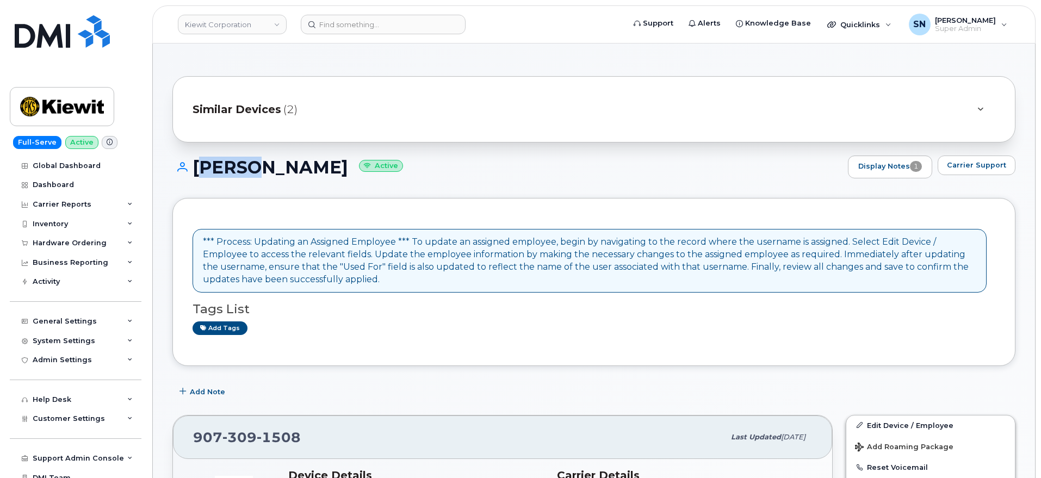
drag, startPoint x: 258, startPoint y: 168, endPoint x: 344, endPoint y: 172, distance: 86.5
click at [344, 172] on h1 "TYLER DOUGLAS Active" at bounding box center [507, 167] width 670 height 19
copy h1 "DOUGLAS"
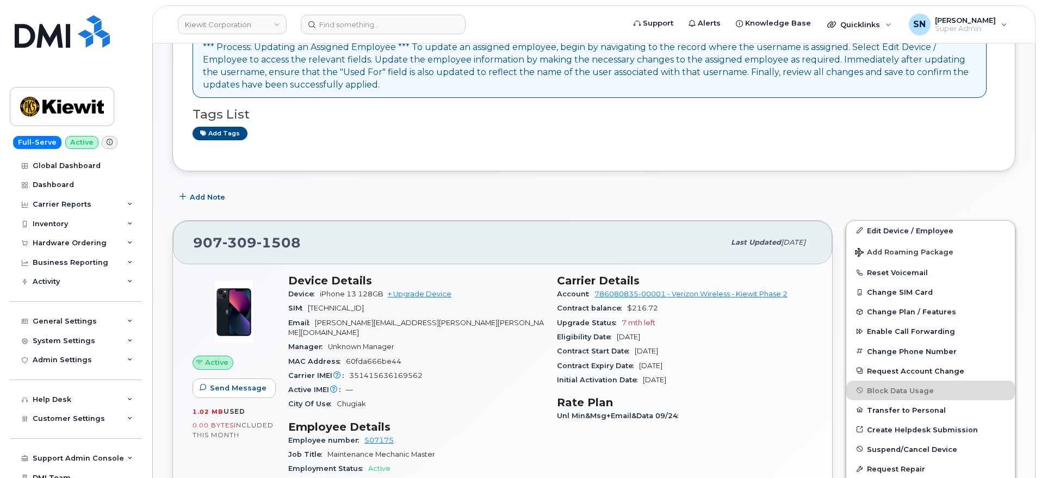
scroll to position [204, 0]
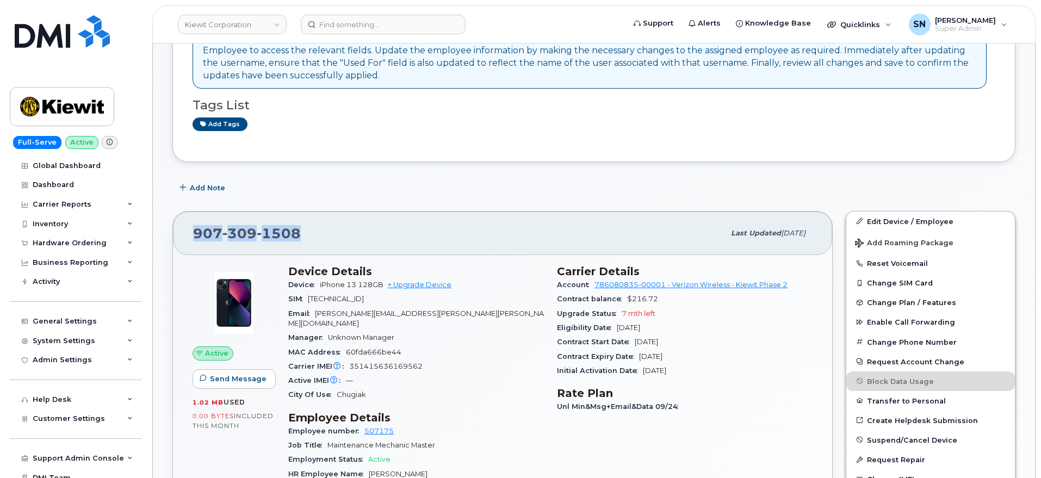
drag, startPoint x: 185, startPoint y: 240, endPoint x: 327, endPoint y: 240, distance: 141.4
click at [327, 240] on div "907 309 1508 Last updated Oct 06, 2025" at bounding box center [502, 234] width 659 height 44
copy span "907 309 1508"
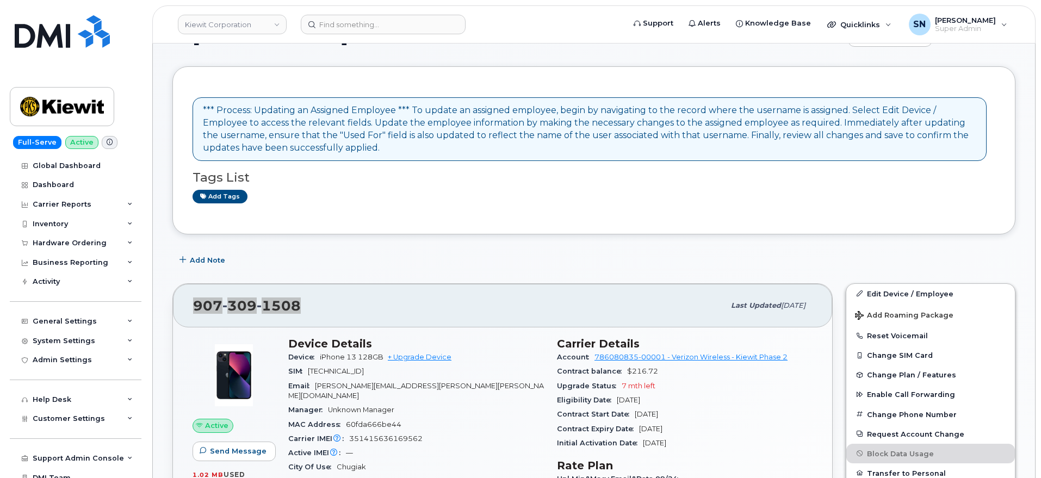
scroll to position [68, 0]
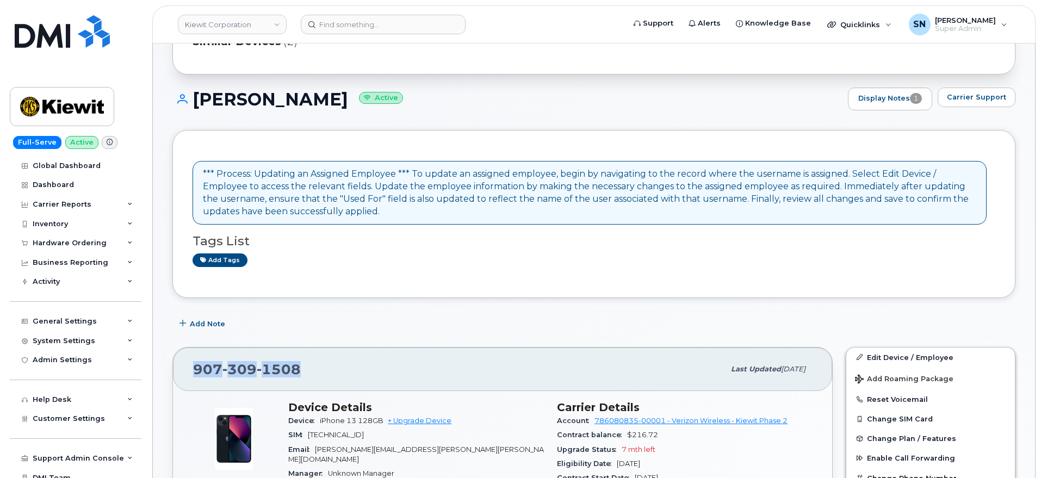
drag, startPoint x: 196, startPoint y: 95, endPoint x: 341, endPoint y: 101, distance: 144.8
click at [341, 101] on h1 "TYLER DOUGLAS Active" at bounding box center [507, 99] width 670 height 19
copy h1 "TYLER DOUGLAS"
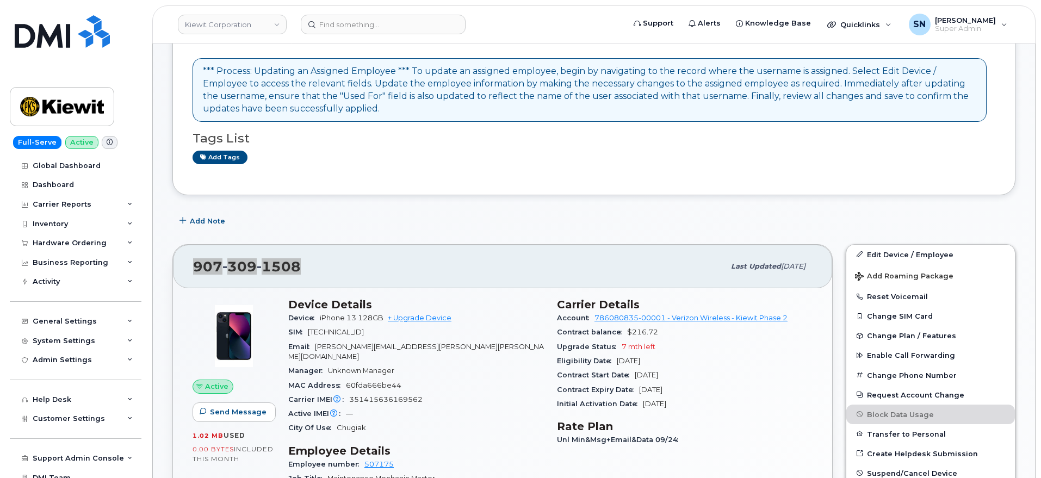
scroll to position [204, 0]
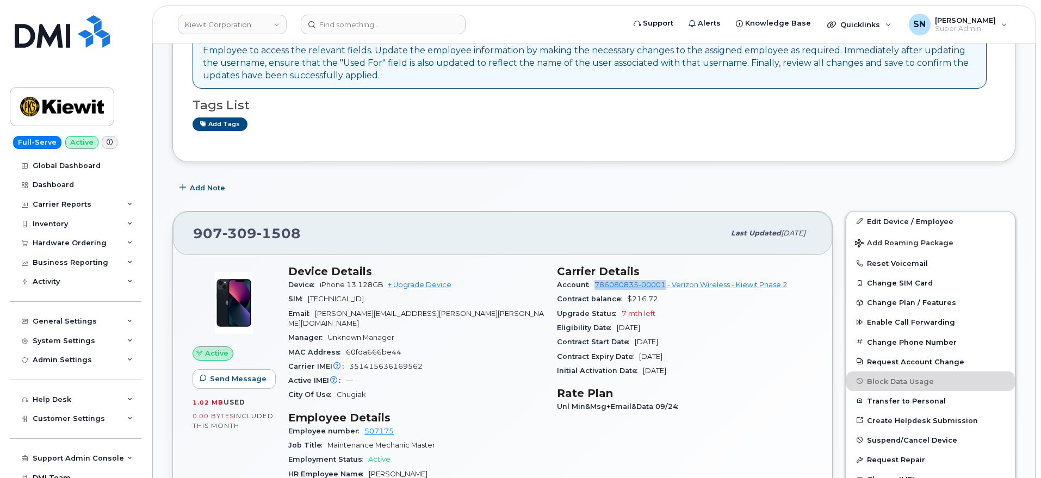
copy link "786080835-00001"
drag, startPoint x: 593, startPoint y: 288, endPoint x: 664, endPoint y: 291, distance: 71.3
click at [664, 291] on div "Account 786080835-00001 - Verizon Wireless - Kiewit Phase 2" at bounding box center [685, 285] width 256 height 14
drag, startPoint x: 196, startPoint y: 237, endPoint x: 303, endPoint y: 228, distance: 107.5
click at [303, 228] on div "907 309 1508" at bounding box center [458, 233] width 531 height 23
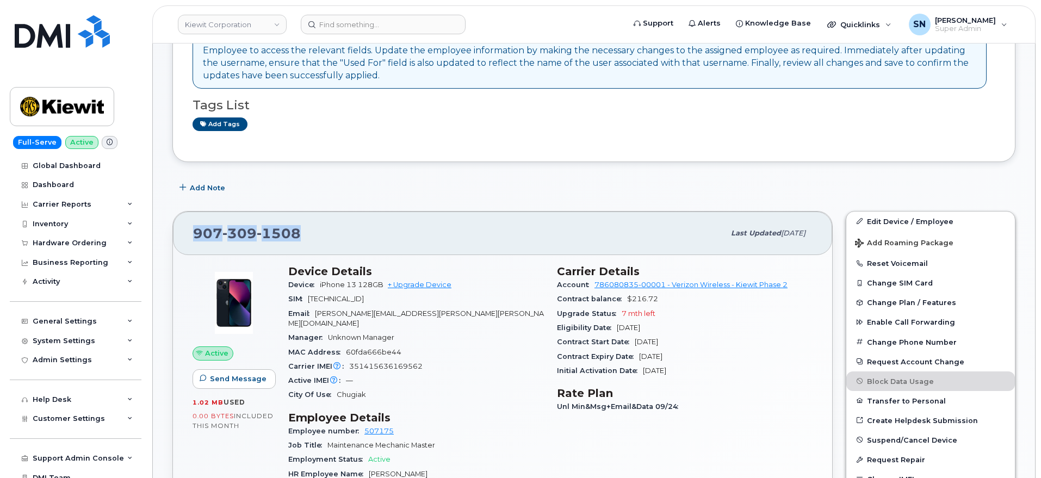
copy span "907 309 1508"
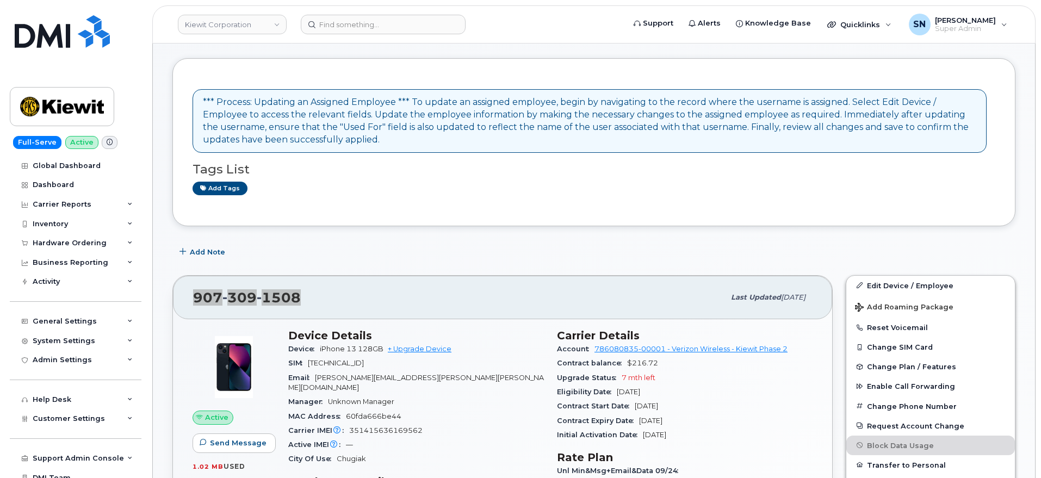
scroll to position [136, 0]
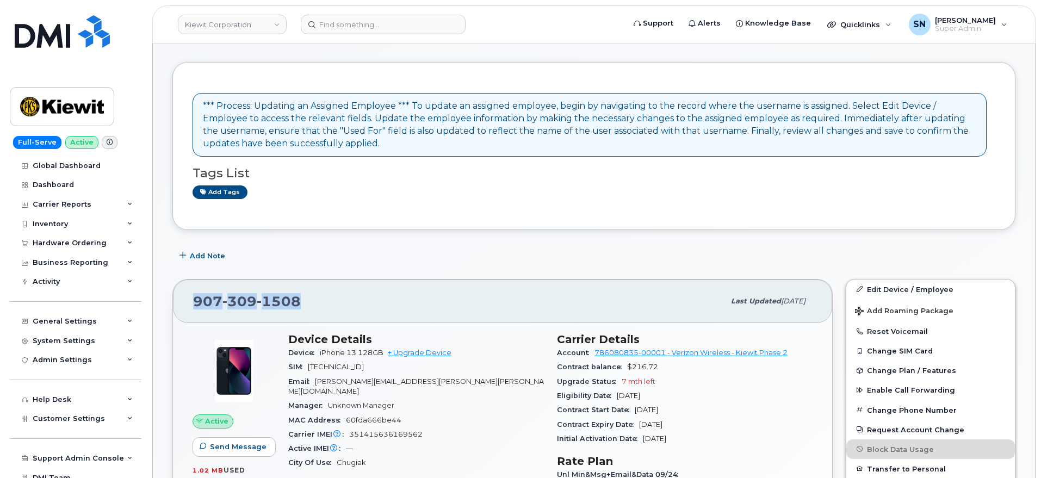
copy span "907 309 1508"
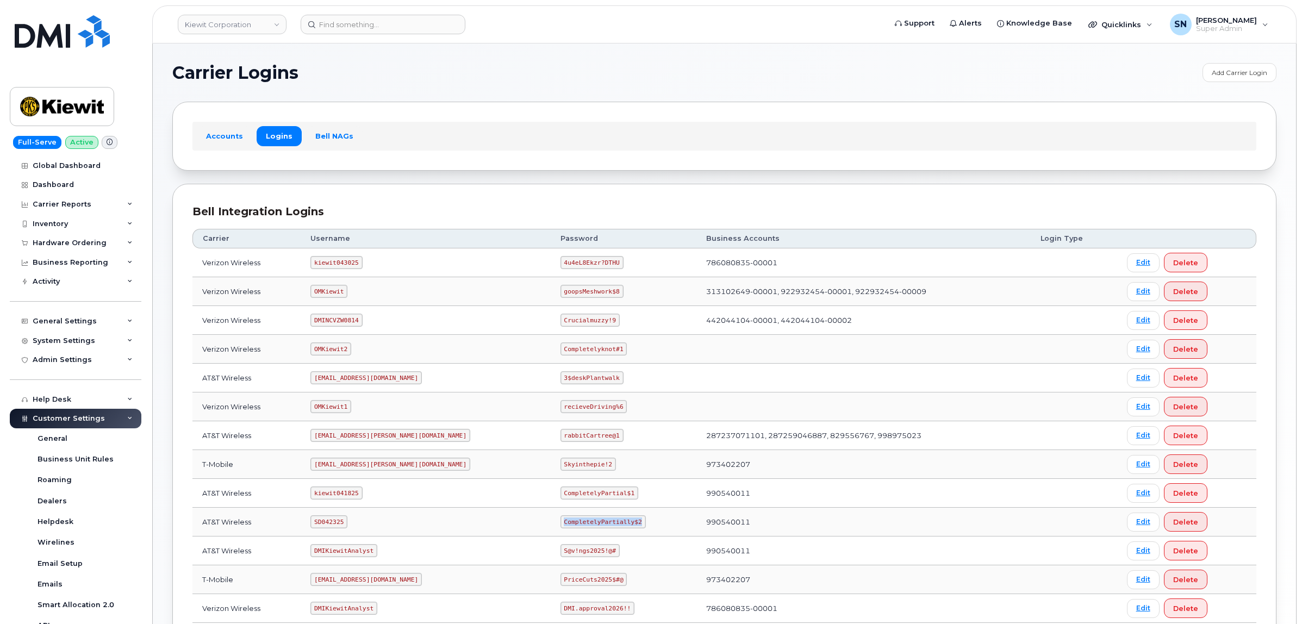
drag, startPoint x: 518, startPoint y: 524, endPoint x: 591, endPoint y: 525, distance: 72.9
click at [591, 525] on code "CompletelyPartially$2" at bounding box center [603, 521] width 85 height 13
copy code "CompletelyPartially$2"
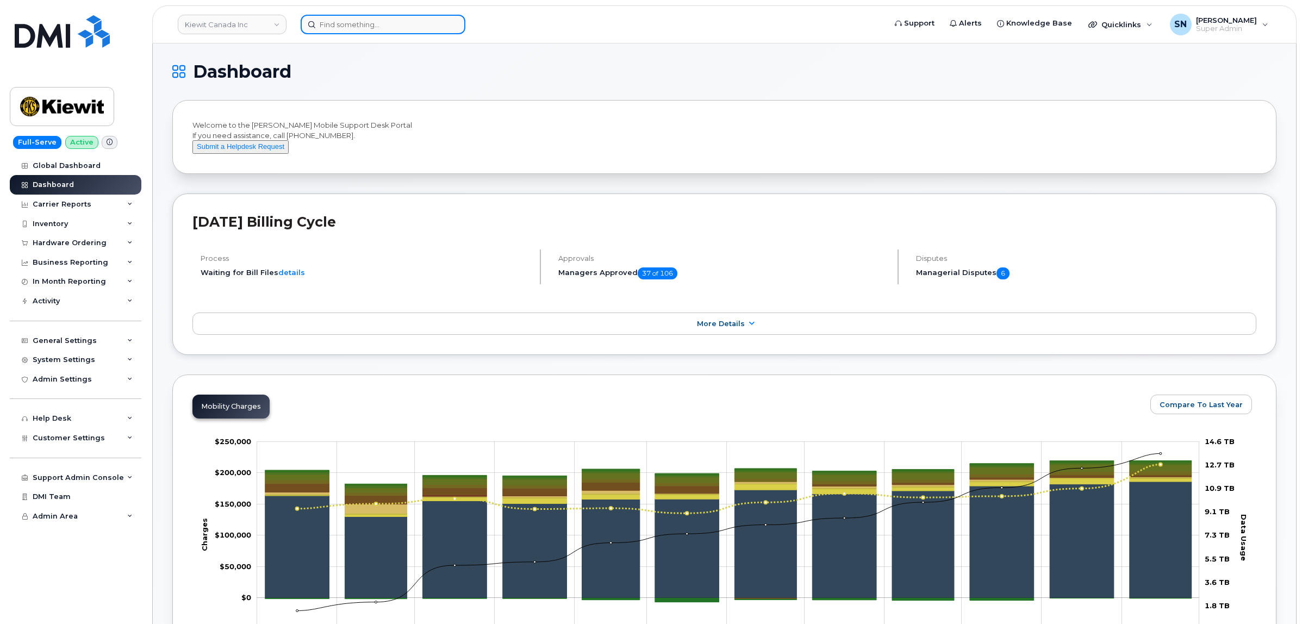
click at [358, 29] on input at bounding box center [383, 25] width 165 height 20
paste input "5062601483"
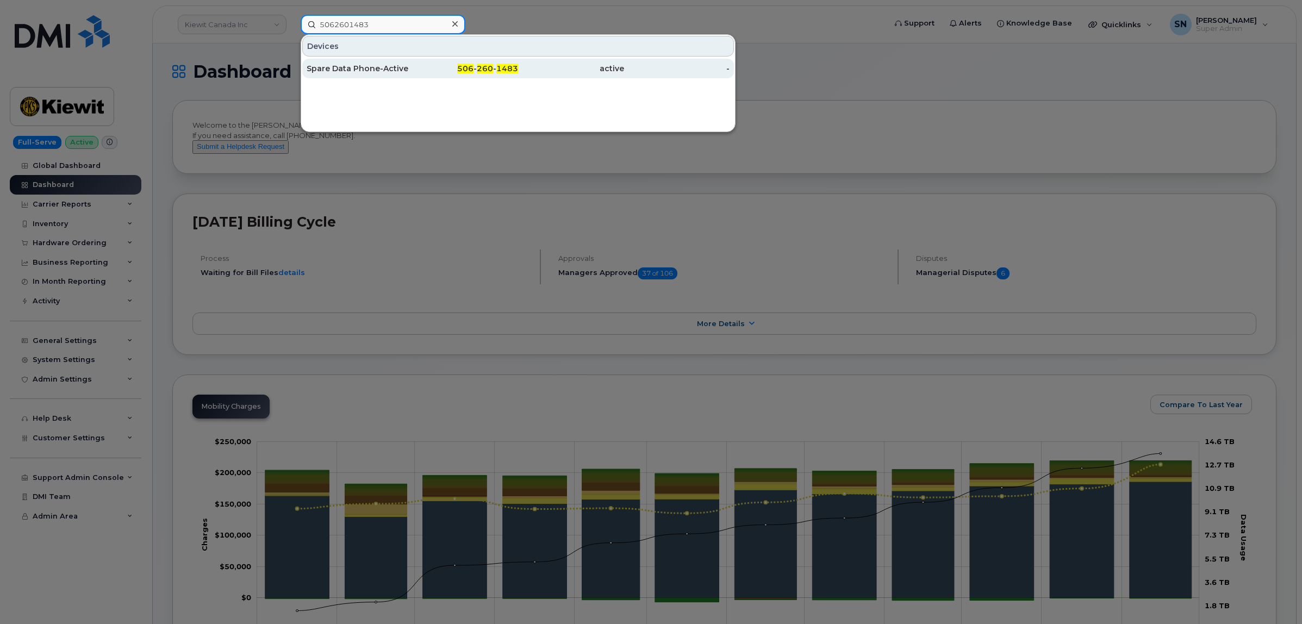
type input "5062601483"
click at [424, 60] on div "506 - 260 - 1483" at bounding box center [466, 69] width 106 height 20
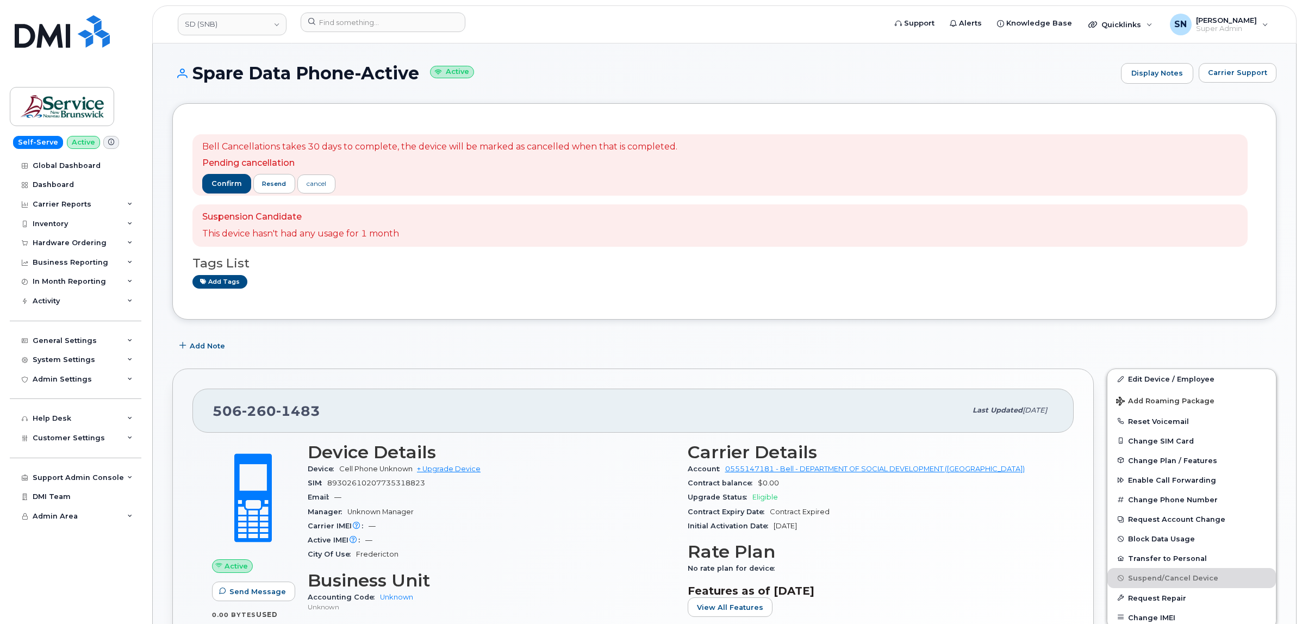
drag, startPoint x: 197, startPoint y: 74, endPoint x: 420, endPoint y: 82, distance: 223.1
click at [420, 82] on h1 "Spare Data Phone-Active Active" at bounding box center [643, 73] width 943 height 19
copy h1 "Spare Data Phone-Active"
drag, startPoint x: 208, startPoint y: 406, endPoint x: 331, endPoint y: 417, distance: 123.4
click at [331, 417] on div "506 260 1483 Last updated Sep 12, 2025" at bounding box center [632, 411] width 881 height 44
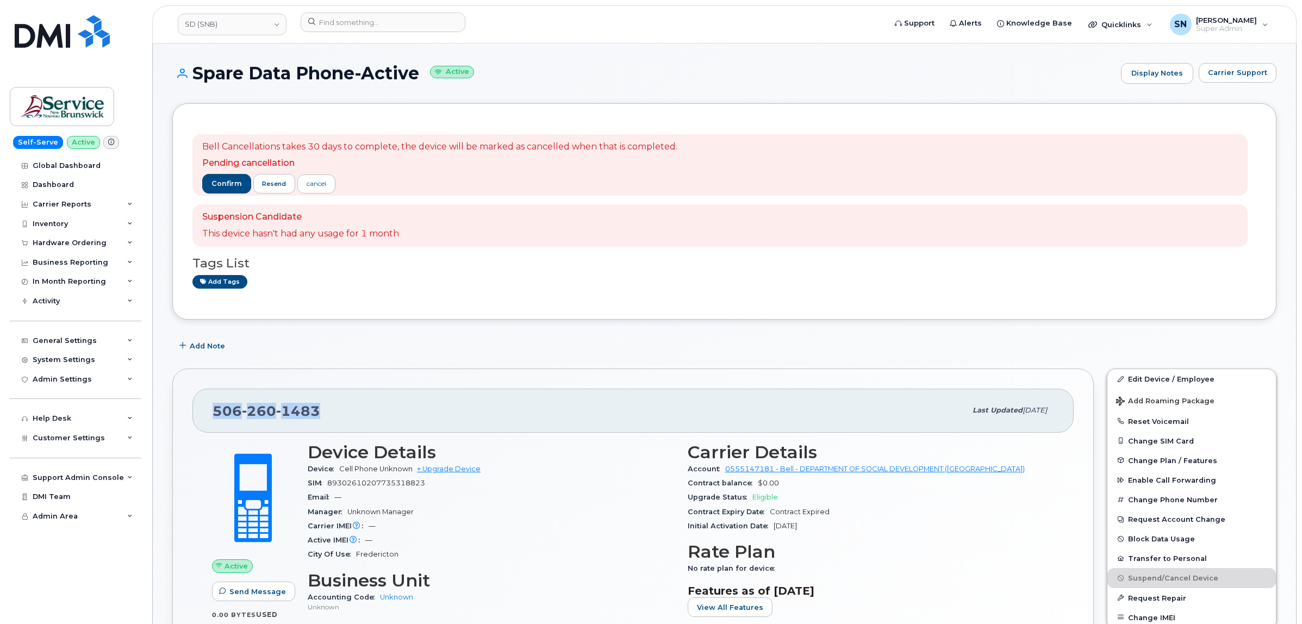
copy span "506 260 1483"
drag, startPoint x: 213, startPoint y: 22, endPoint x: 210, endPoint y: 16, distance: 6.8
click at [213, 22] on link "SD (SNB)" at bounding box center [232, 25] width 109 height 22
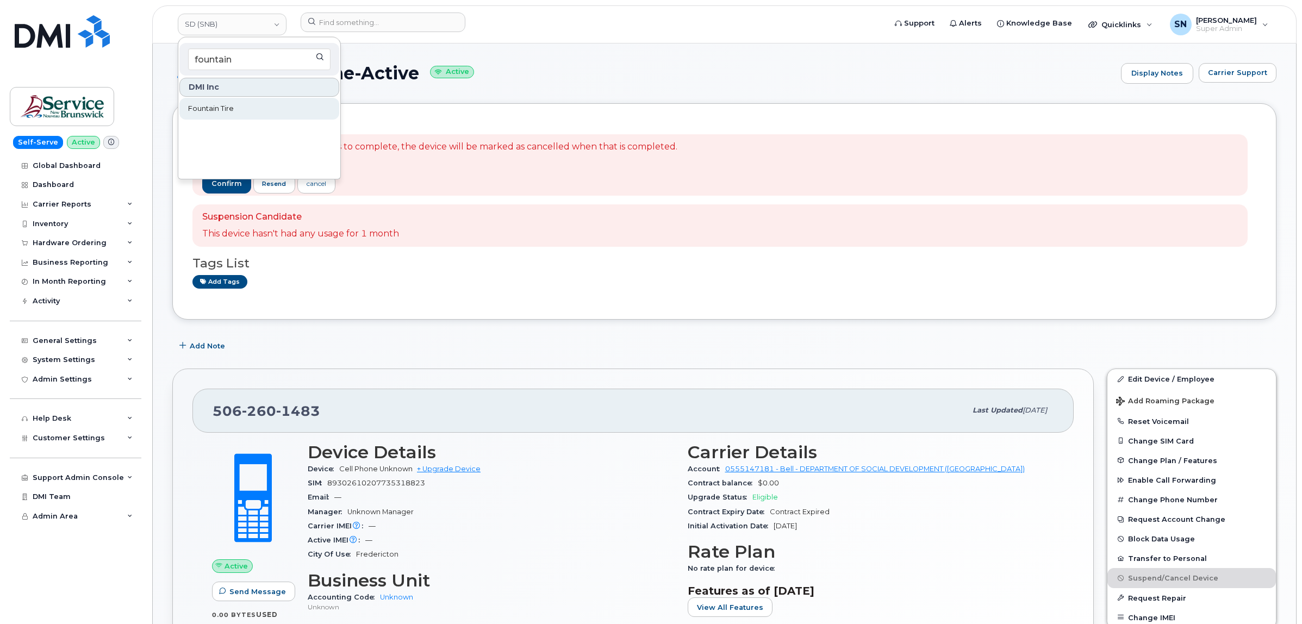
type input "fountain"
click at [239, 107] on link "Fountain Tire" at bounding box center [259, 109] width 160 height 22
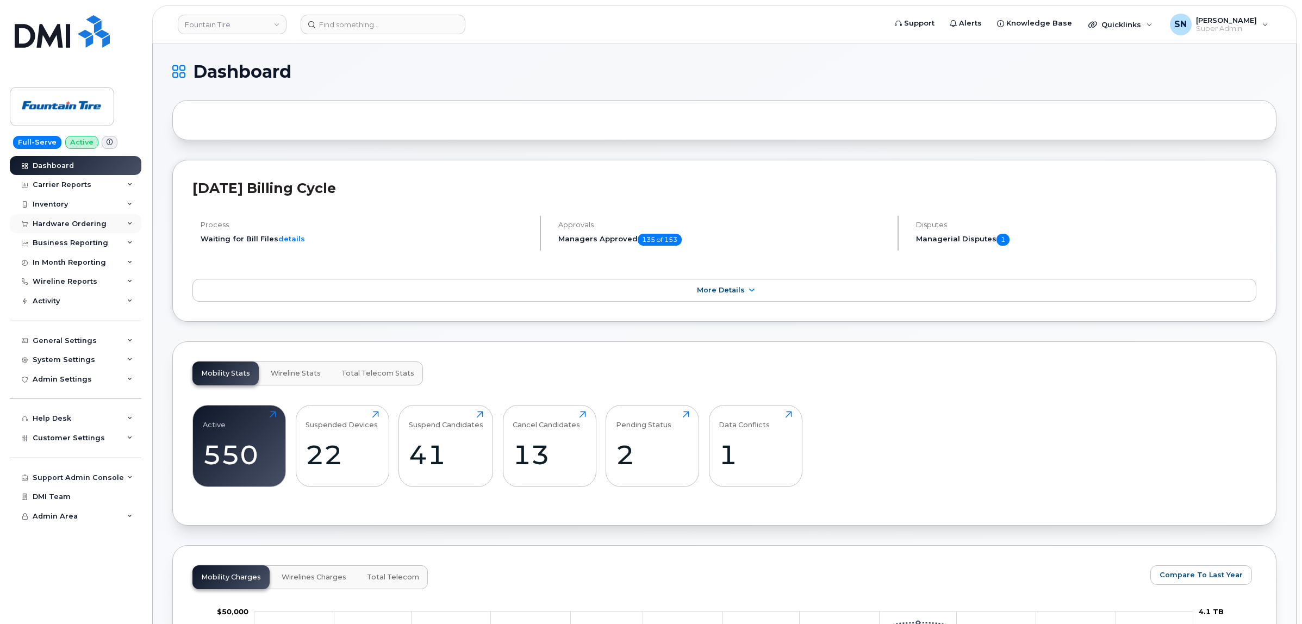
click at [80, 221] on div "Hardware Ordering" at bounding box center [70, 224] width 74 height 9
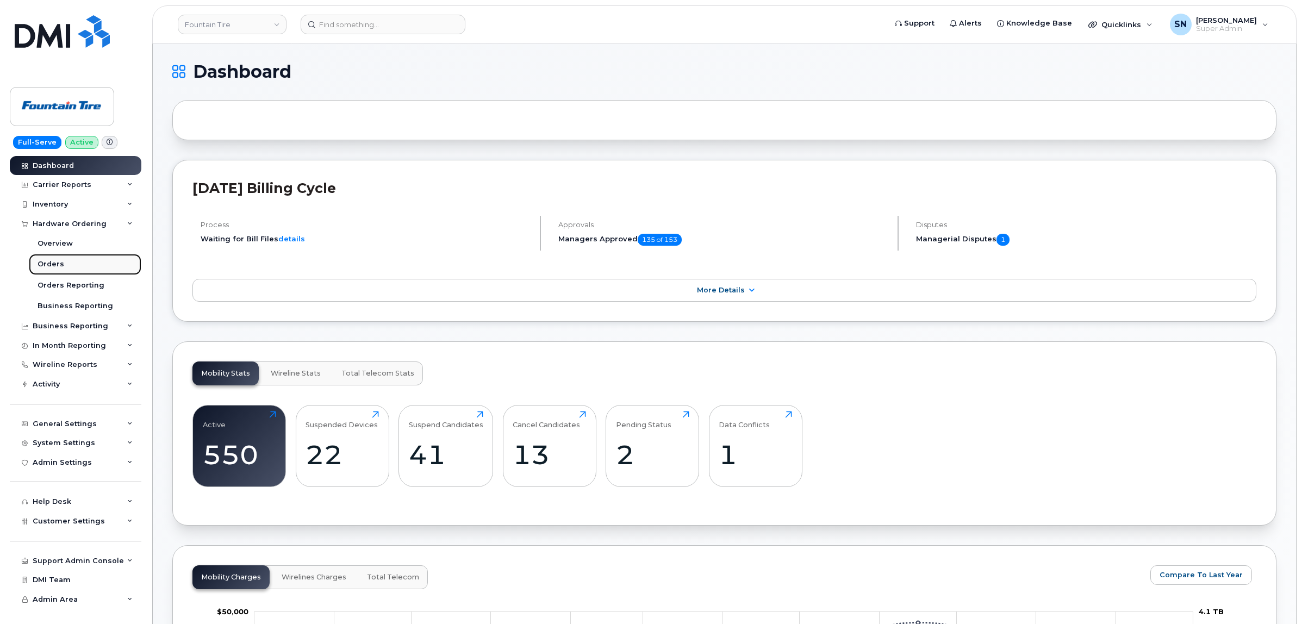
click at [60, 260] on link "Orders" at bounding box center [85, 264] width 113 height 21
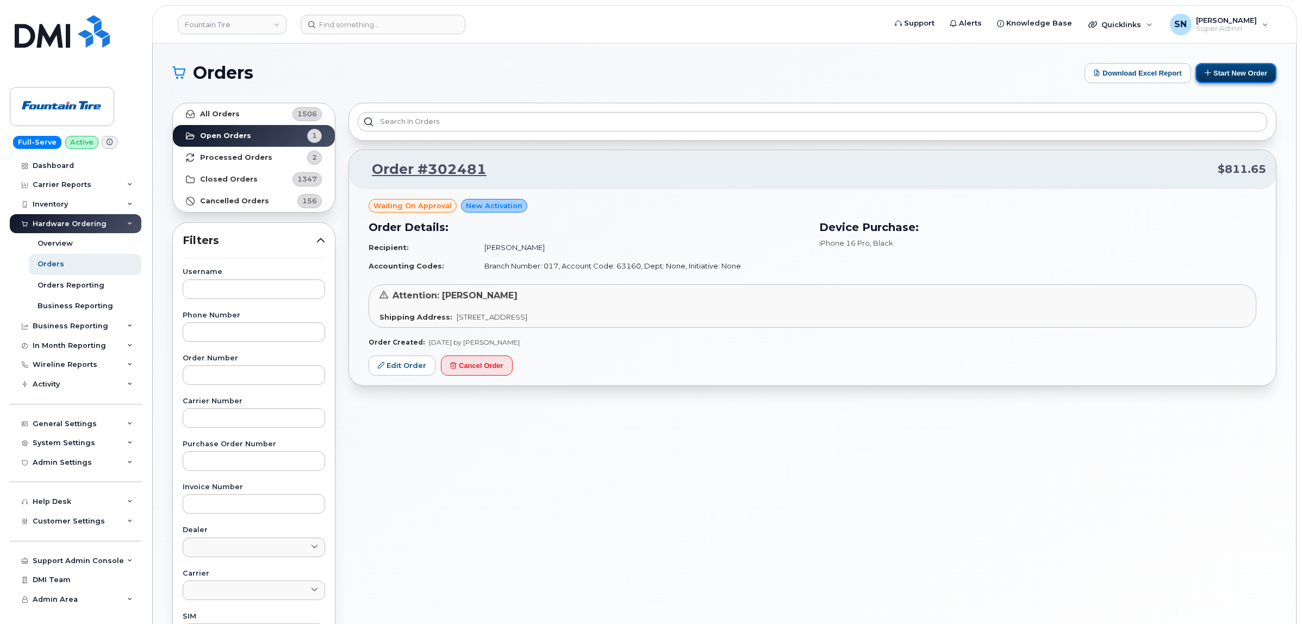
click at [1227, 72] on button "Start New Order" at bounding box center [1236, 73] width 81 height 20
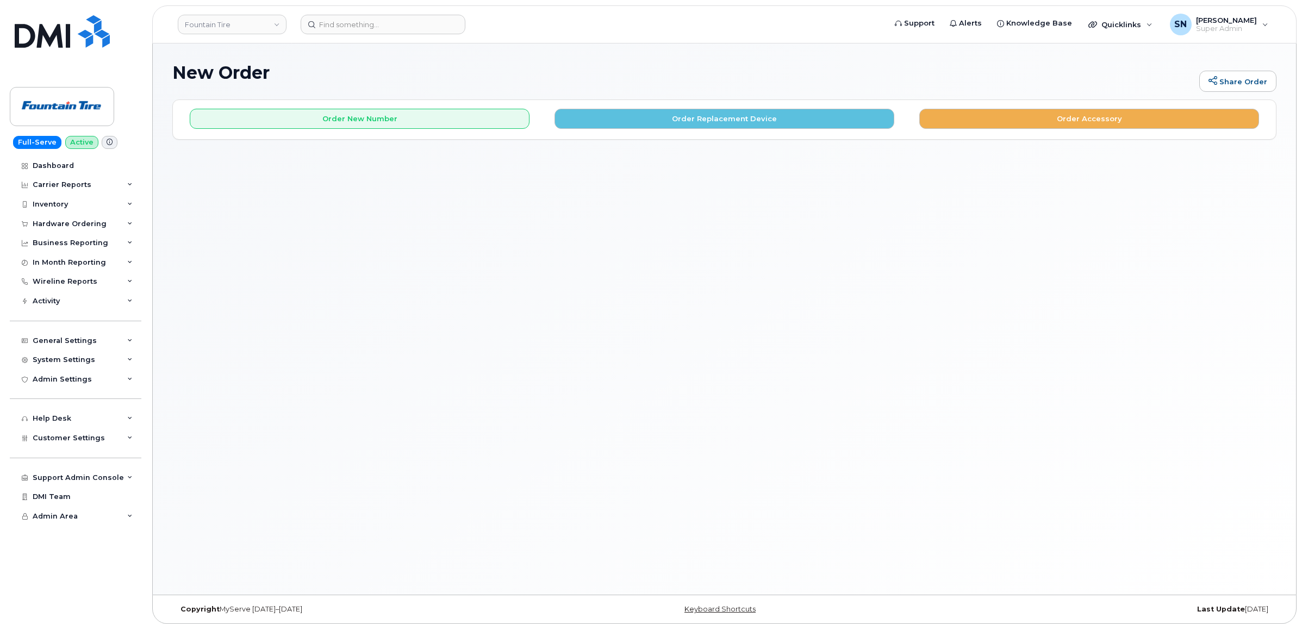
click at [328, 107] on div "Order New Number Order Replacement Device Order Accessory" at bounding box center [724, 114] width 1103 height 29
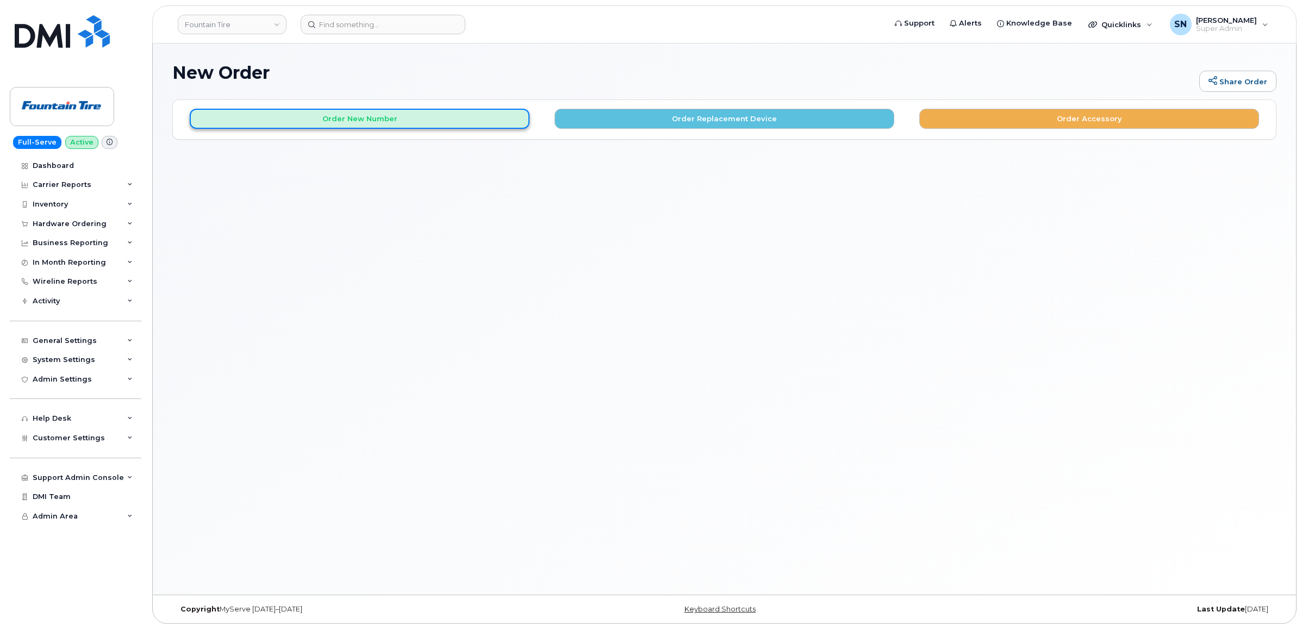
click at [330, 118] on button "Order New Number" at bounding box center [360, 119] width 340 height 20
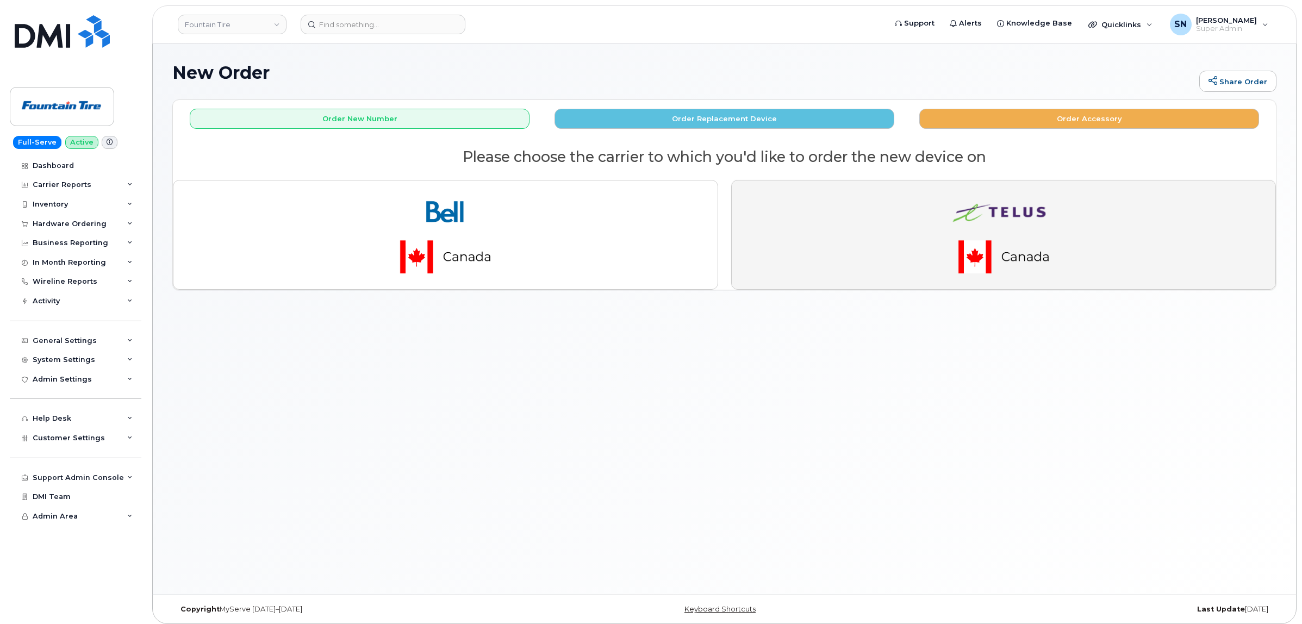
click at [903, 238] on button "button" at bounding box center [1003, 235] width 545 height 110
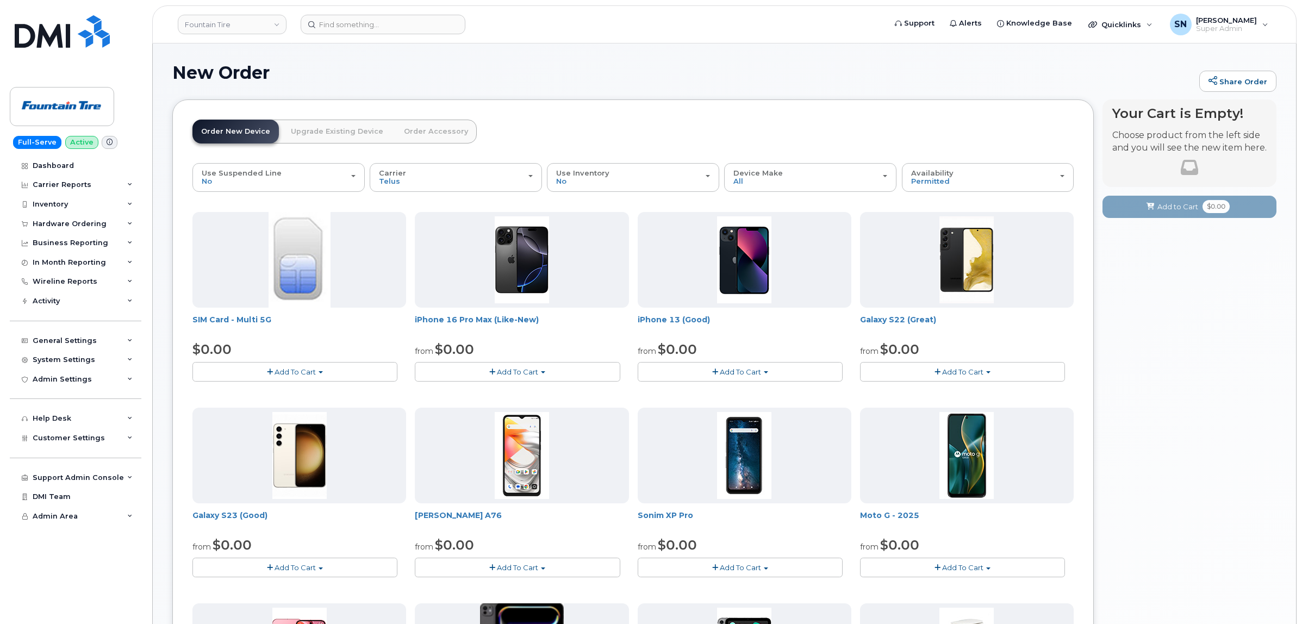
click at [321, 369] on button "Add To Cart" at bounding box center [294, 371] width 205 height 19
click at [245, 390] on link "$0.00 - New Activation" at bounding box center [246, 393] width 103 height 14
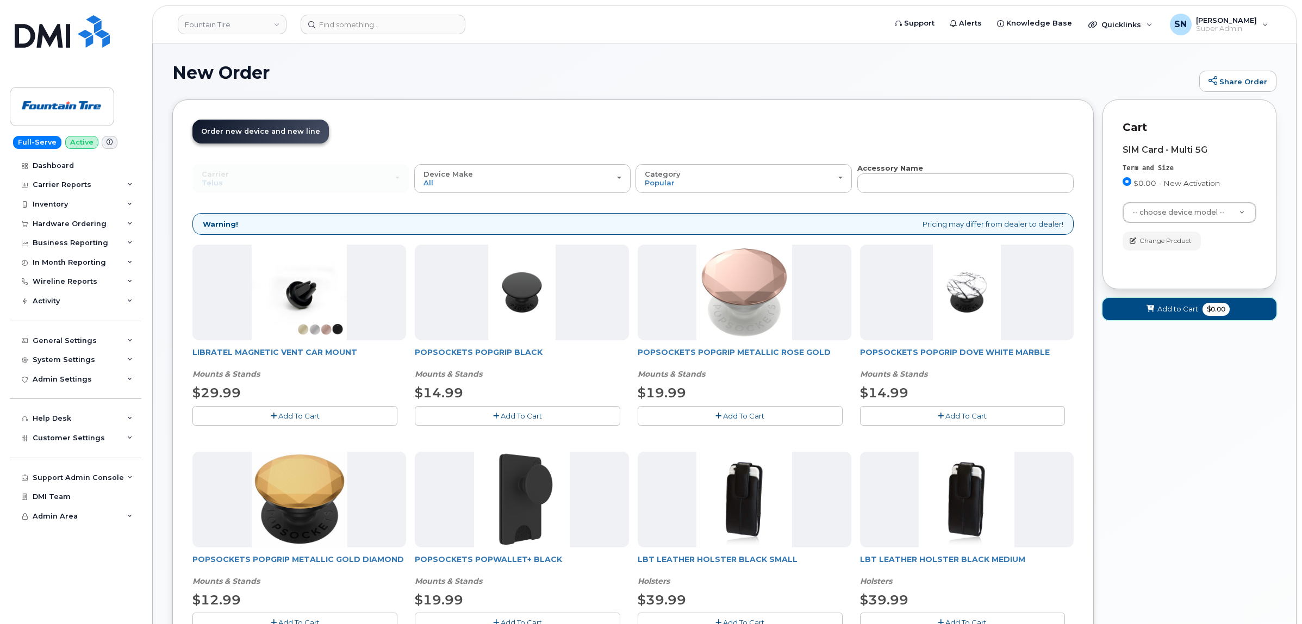
click at [1157, 310] on button "Add to Cart $0.00" at bounding box center [1190, 309] width 174 height 22
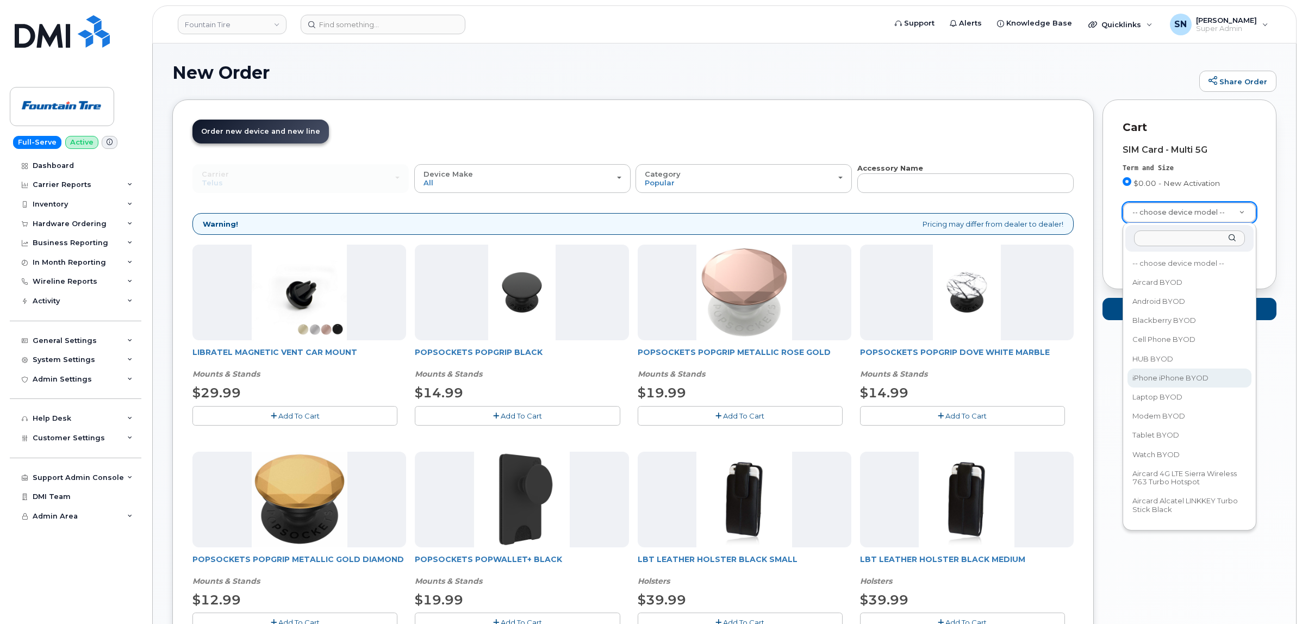
select select "2421"
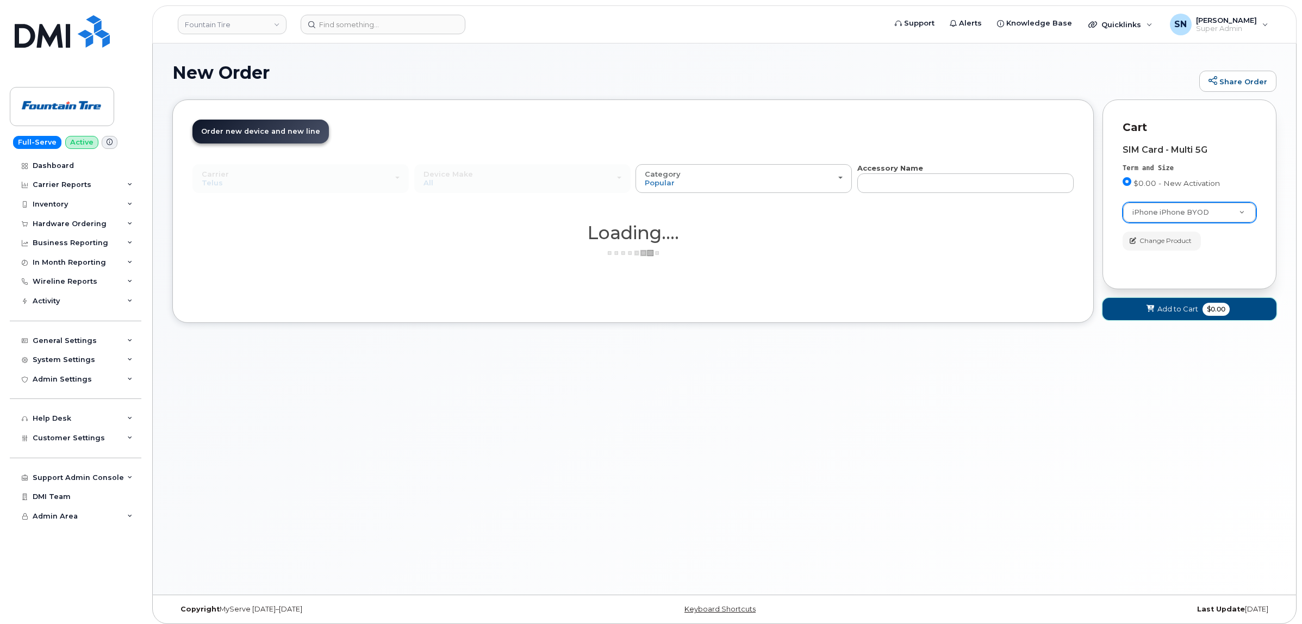
click at [1172, 314] on span "Add to Cart" at bounding box center [1178, 309] width 41 height 10
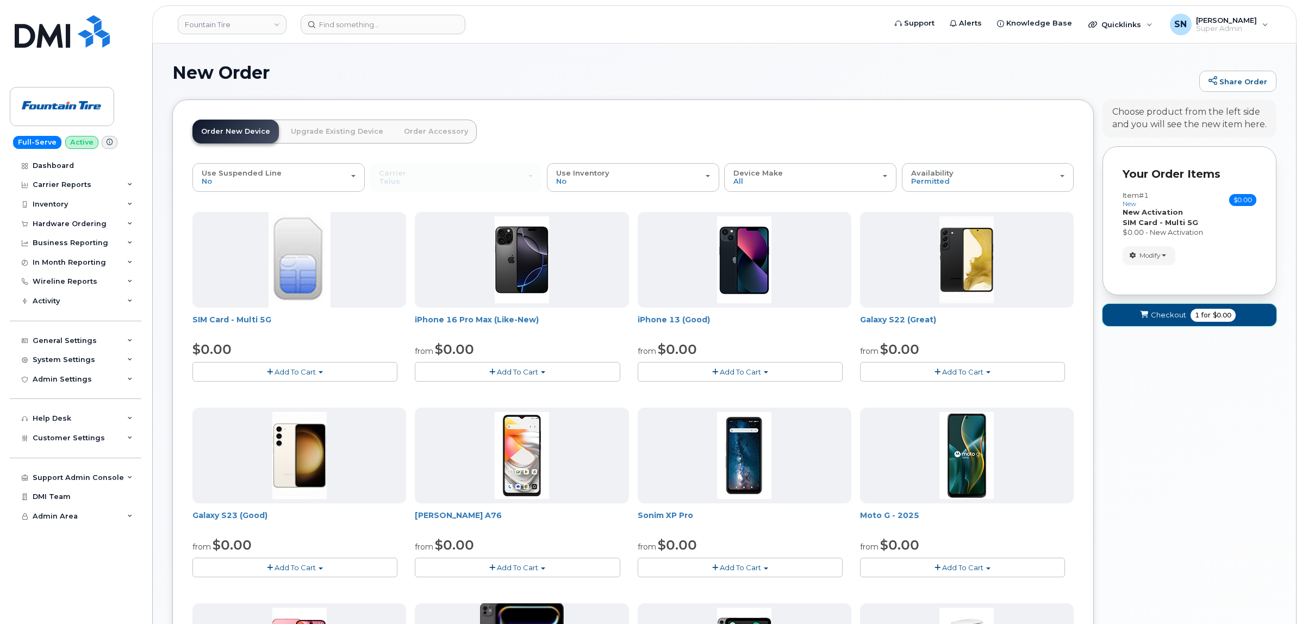
click at [1148, 320] on span "submit" at bounding box center [1144, 315] width 10 height 10
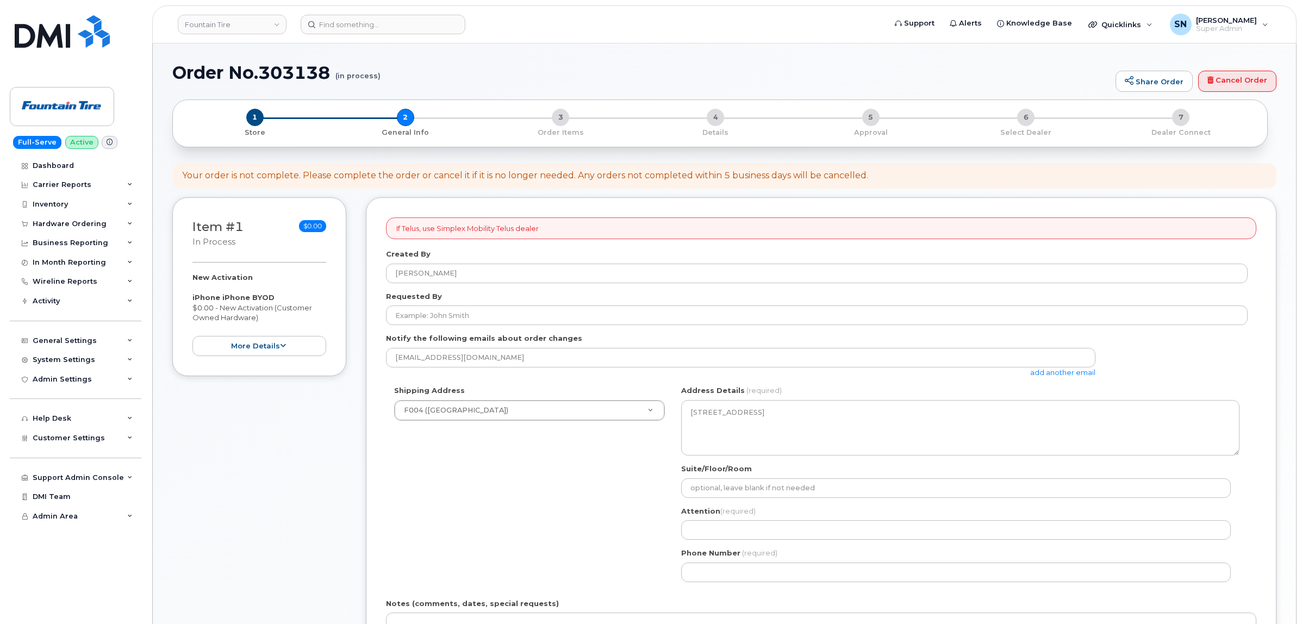
select select
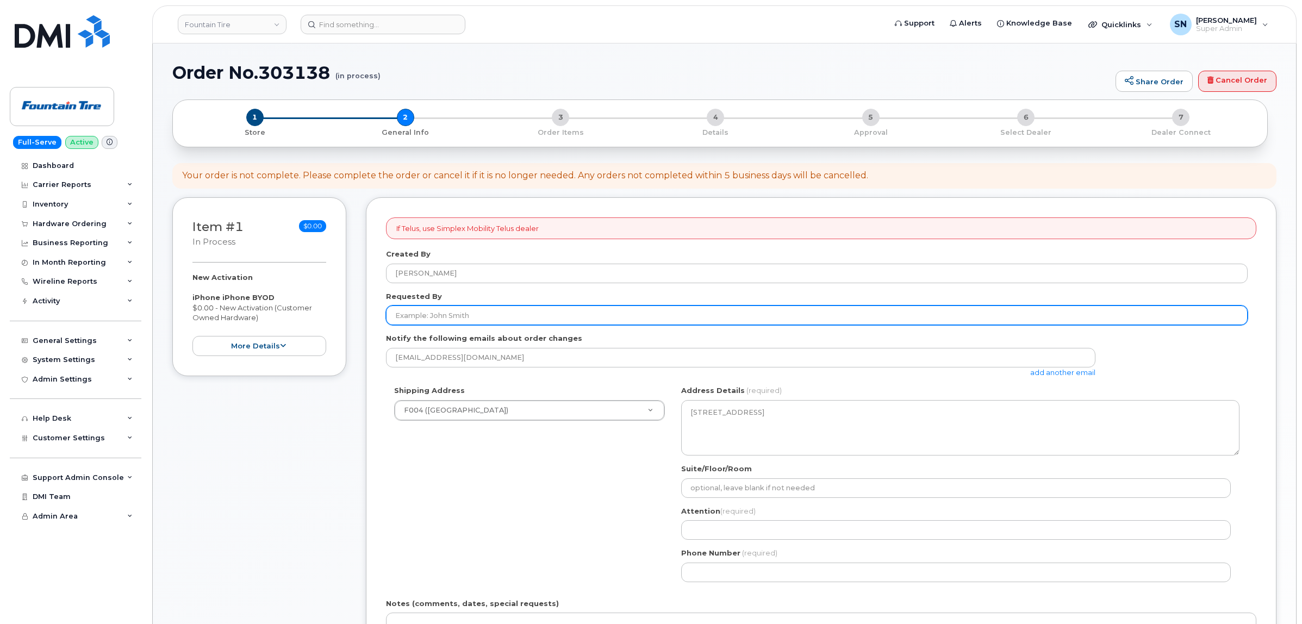
click at [442, 317] on input "Requested By" at bounding box center [817, 316] width 862 height 20
paste input "RITM0271609"
type input "RITM0271609"
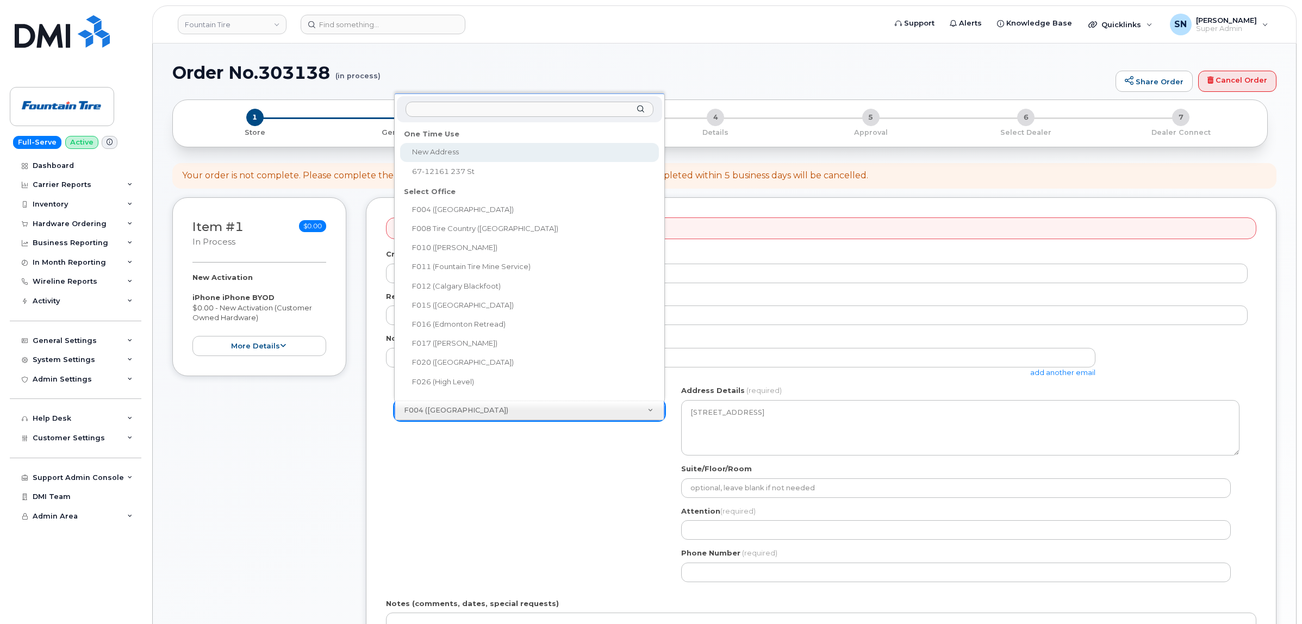
select select
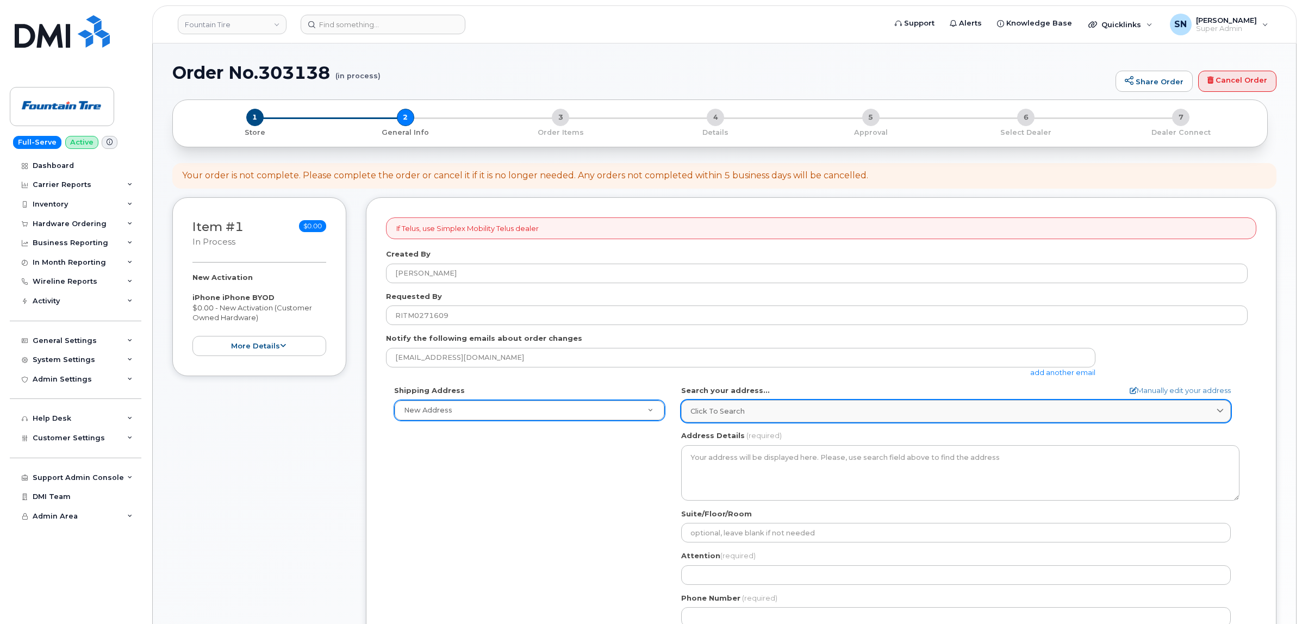
click at [743, 415] on span "Click to search" at bounding box center [718, 411] width 54 height 10
paste input "2922 Millar Avenue, Saskatoon, SK, S7K5X7"
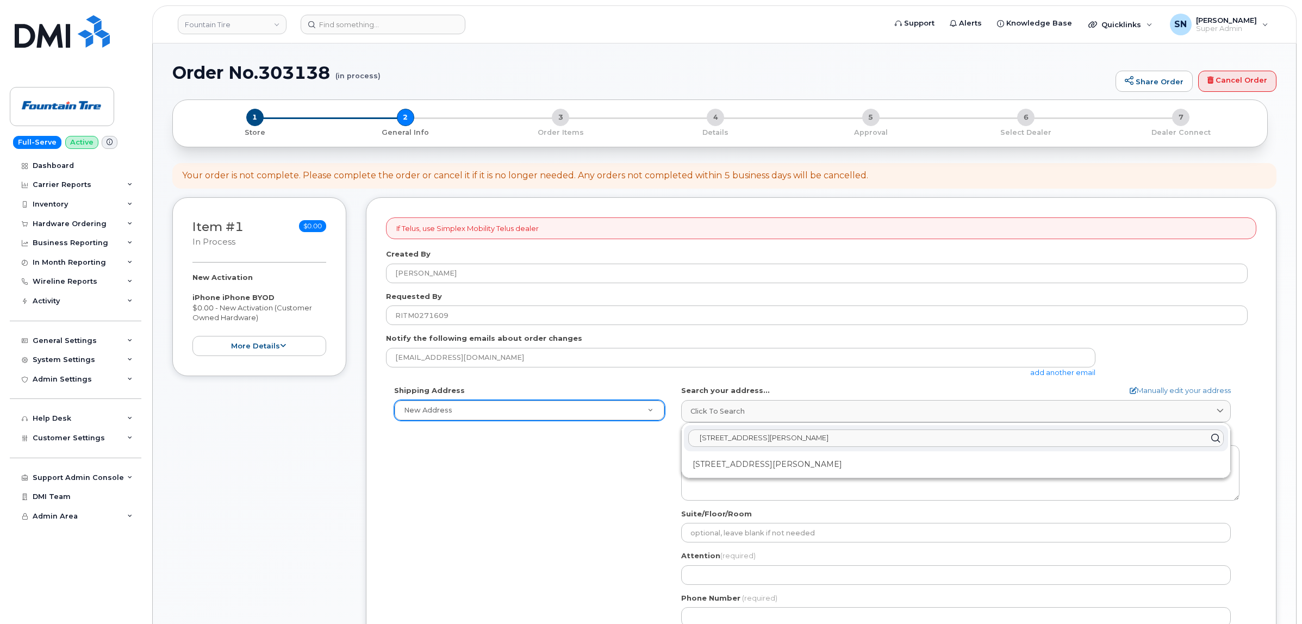
type input "2922 Millar Avenue, Saskatoon, SK, S7K5X7"
click at [752, 465] on div "2922 Millar Ave Saskatoon SK S7K 5X7" at bounding box center [956, 465] width 544 height 18
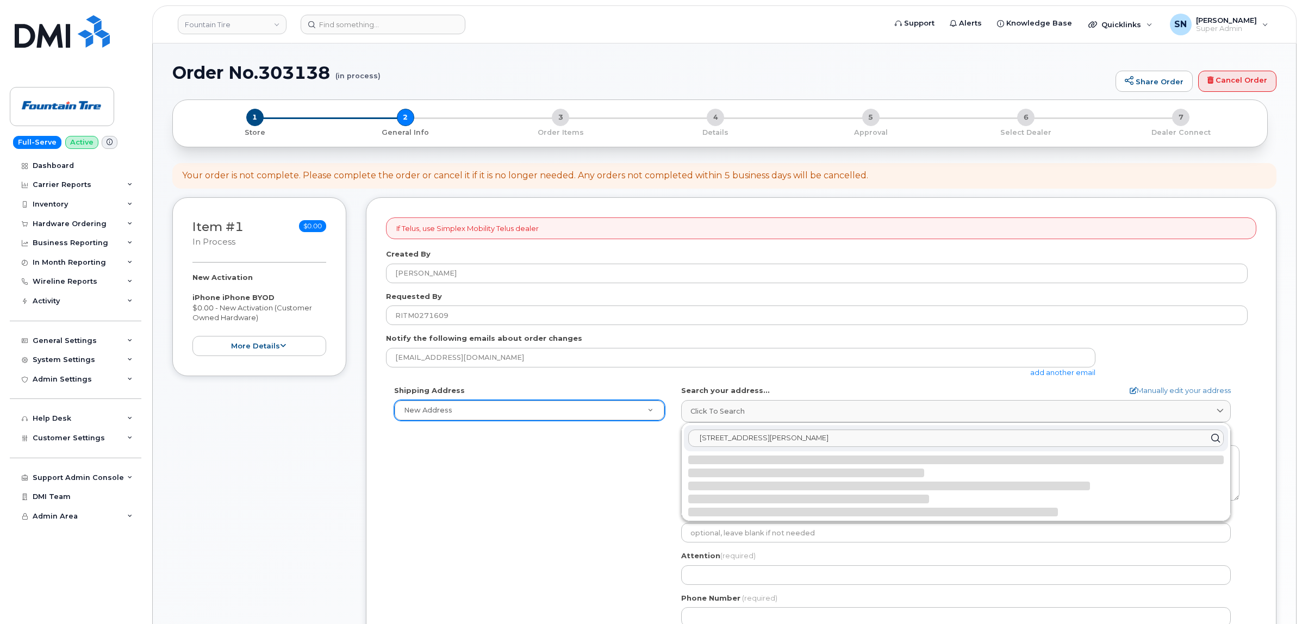
select select
type textarea "2922 Millar Ave SASKATOON SK S7K 5X7 CANADA"
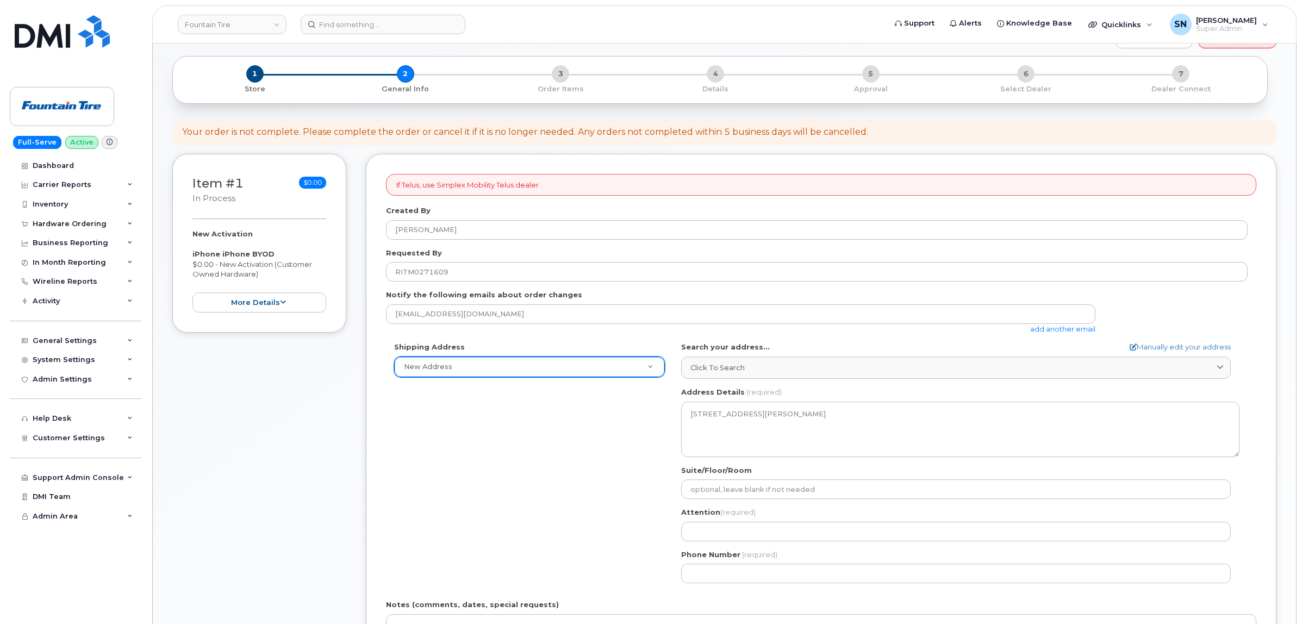
scroll to position [68, 0]
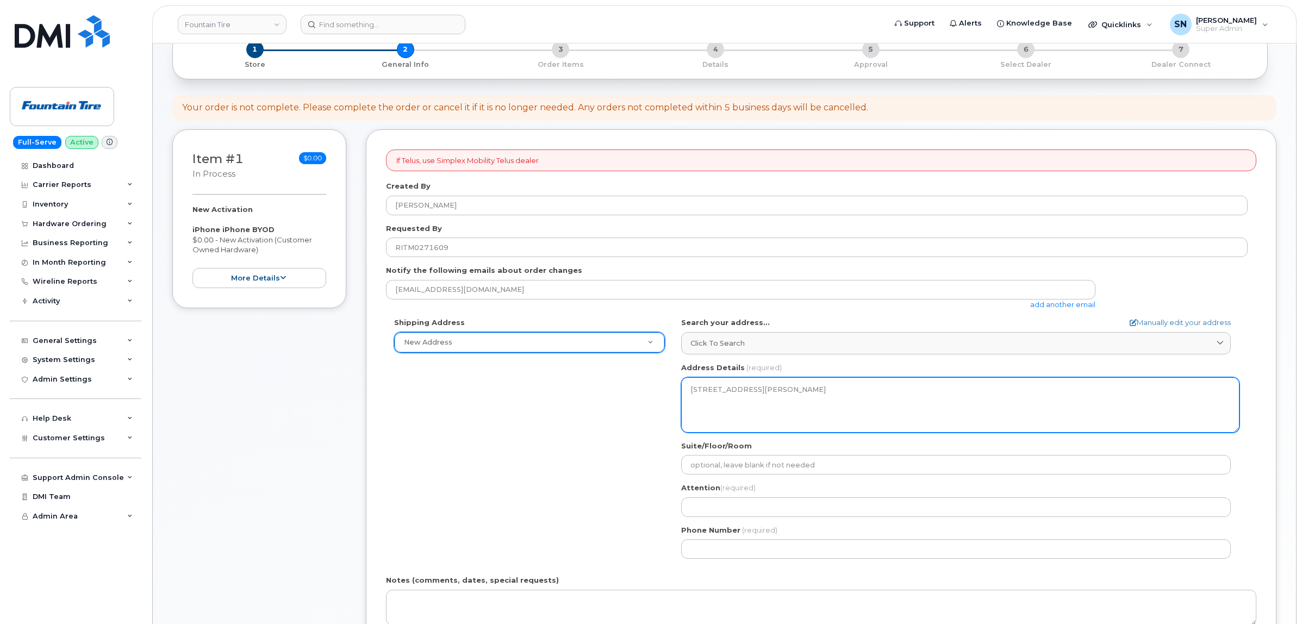
drag, startPoint x: 729, startPoint y: 409, endPoint x: 582, endPoint y: 417, distance: 147.0
click at [586, 418] on div "Shipping Address New Address New Address 67-12161 237 St F004 (Fountain Tire Pl…" at bounding box center [817, 443] width 862 height 250
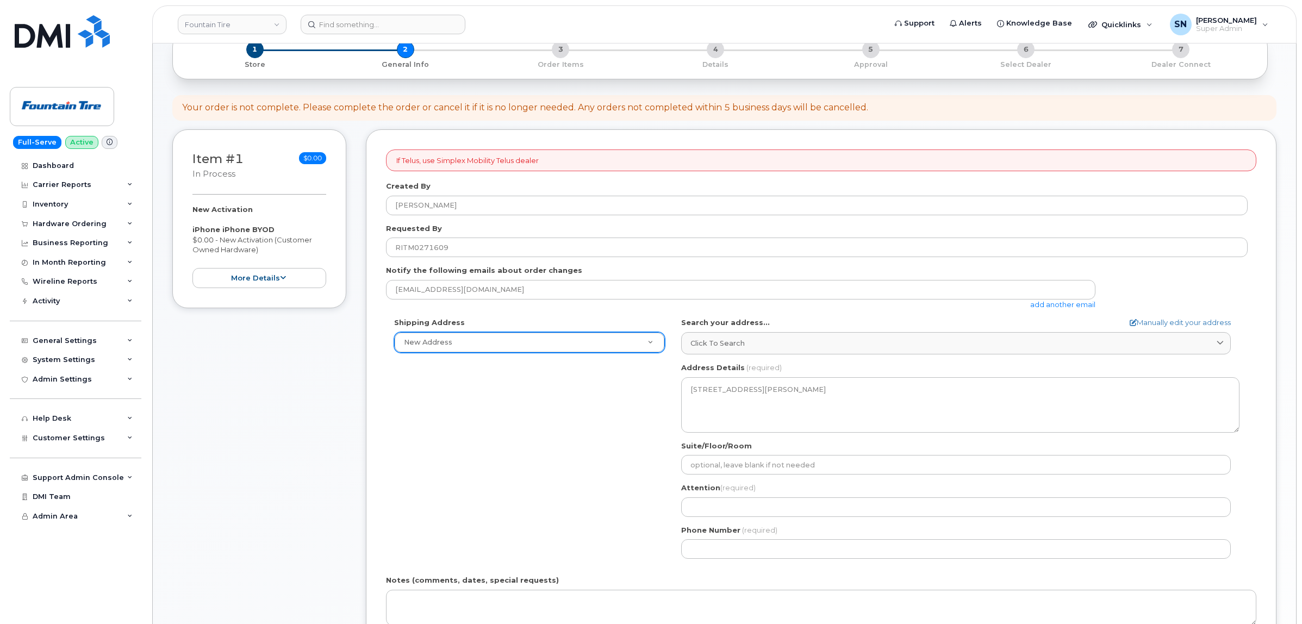
click at [582, 416] on div "Shipping Address New Address New Address 67-12161 237 St F004 (Fountain Tire Pl…" at bounding box center [817, 443] width 862 height 250
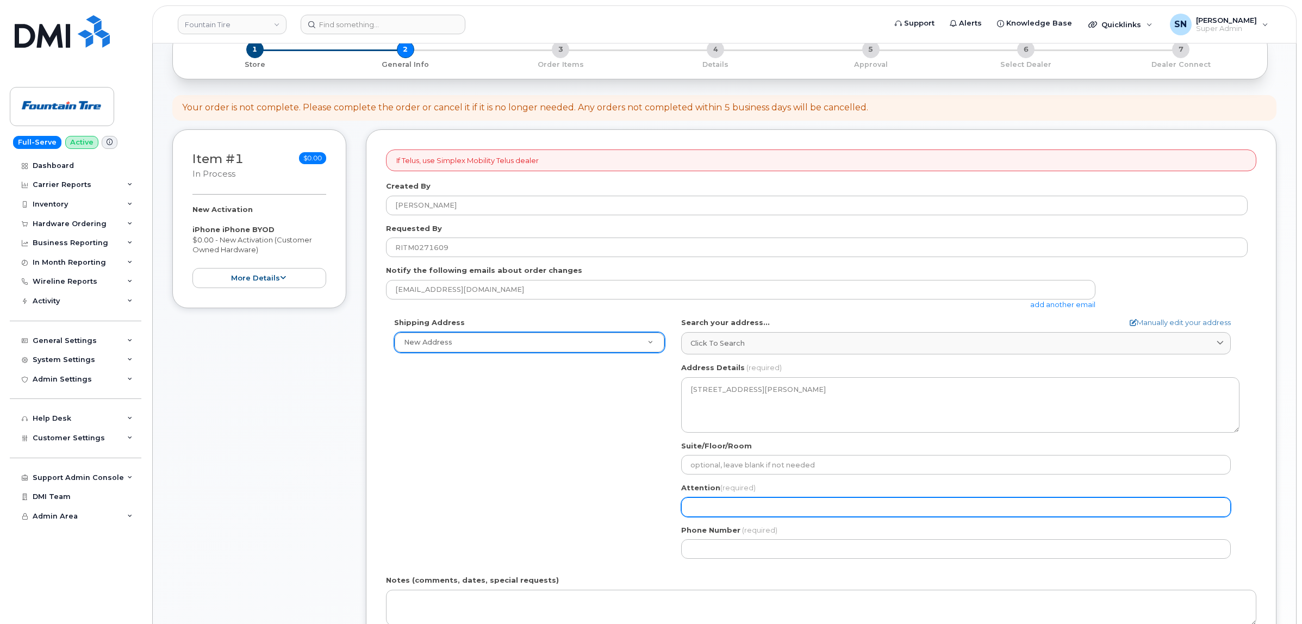
click at [719, 512] on input "Attention (required)" at bounding box center [956, 508] width 550 height 20
paste input "[PERSON_NAME]"
select select
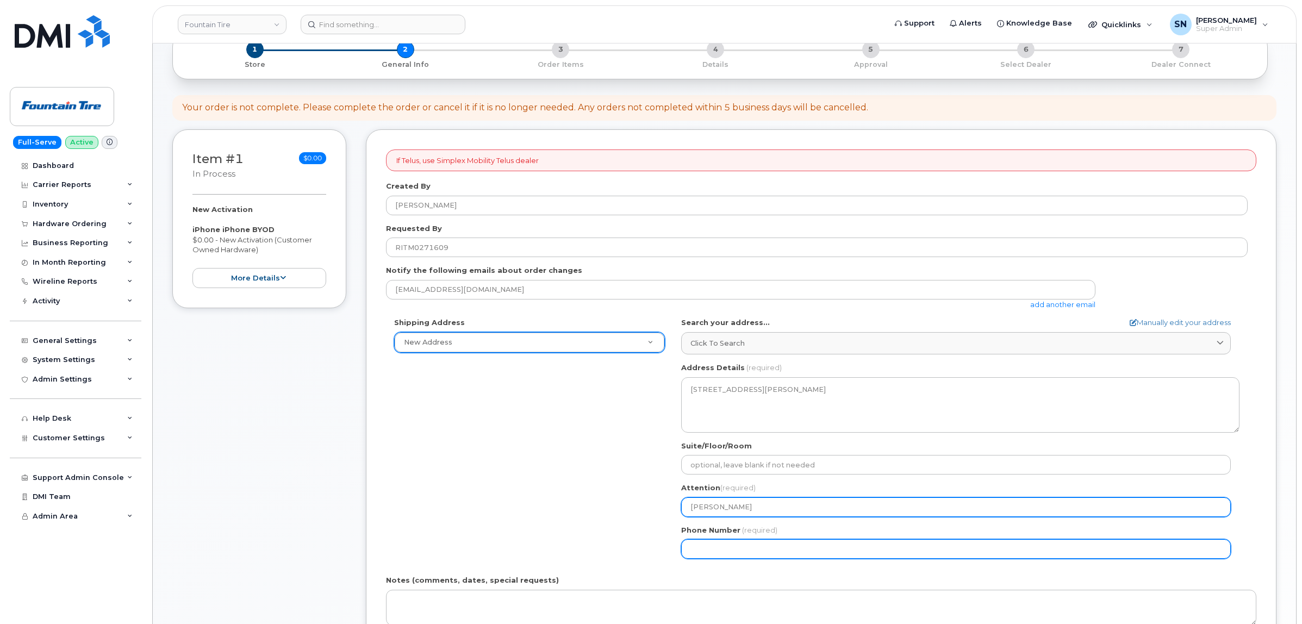
type input "[PERSON_NAME]"
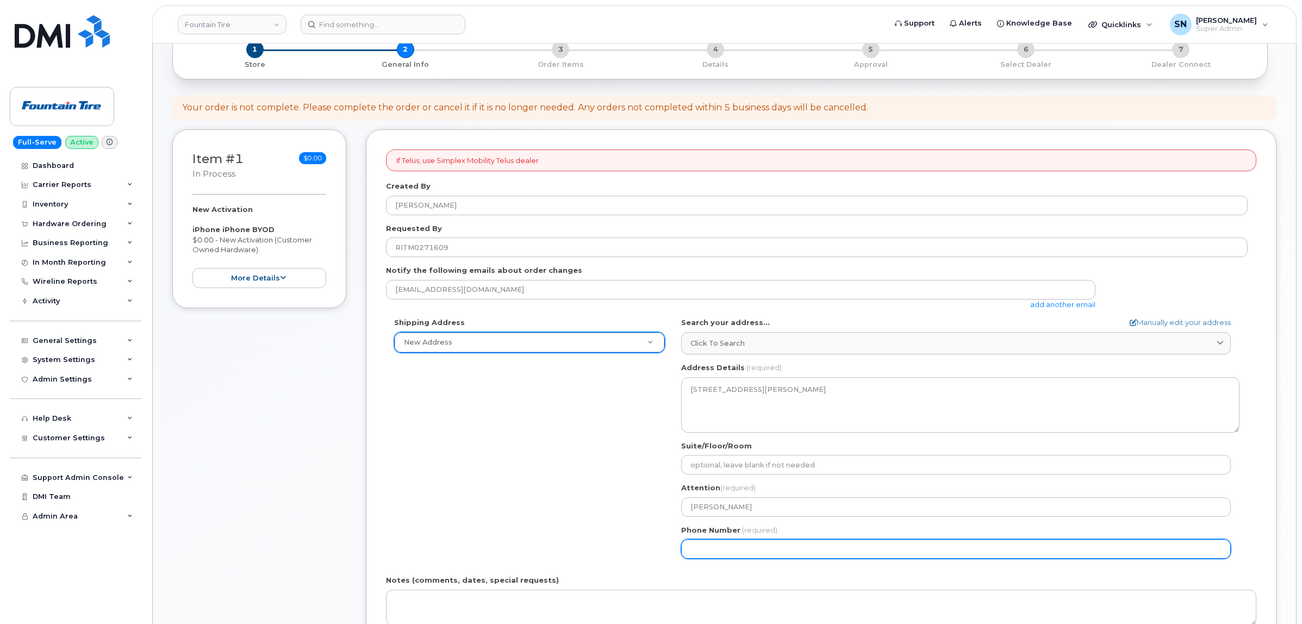
click at [718, 553] on input "Phone Number" at bounding box center [956, 549] width 550 height 20
type input "306270772"
select select
type input "3062707720"
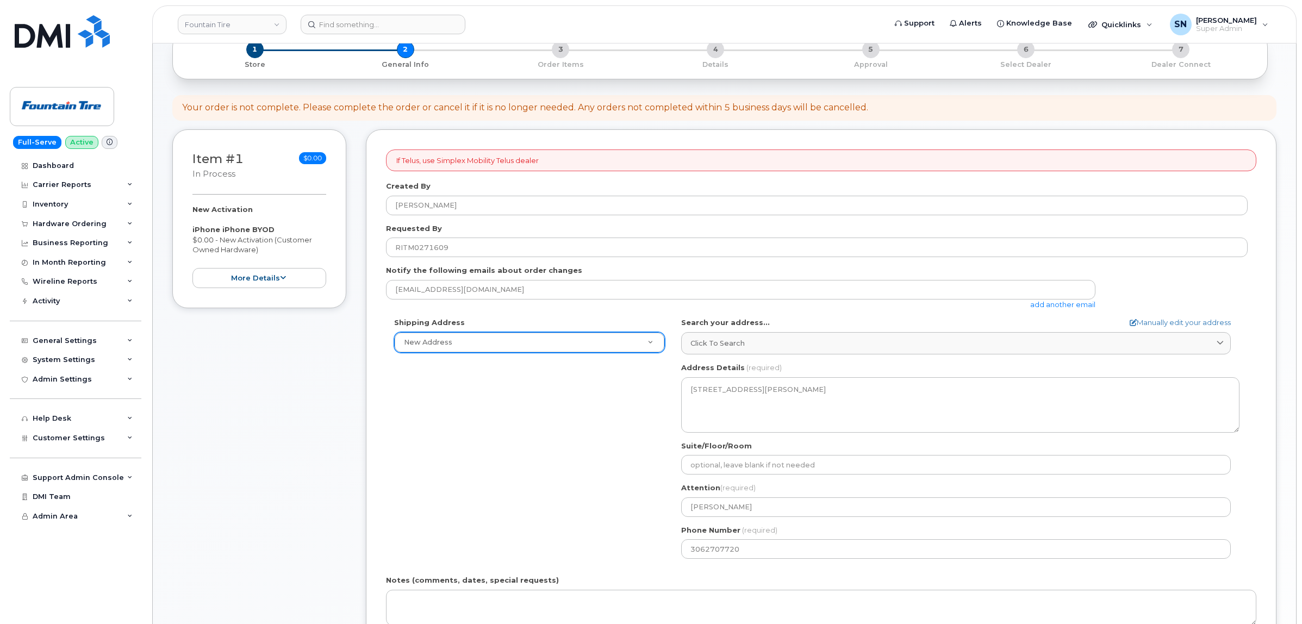
click at [567, 492] on div "Shipping Address New Address New Address 67-12161 237 St F004 (Fountain Tire Pl…" at bounding box center [817, 443] width 862 height 250
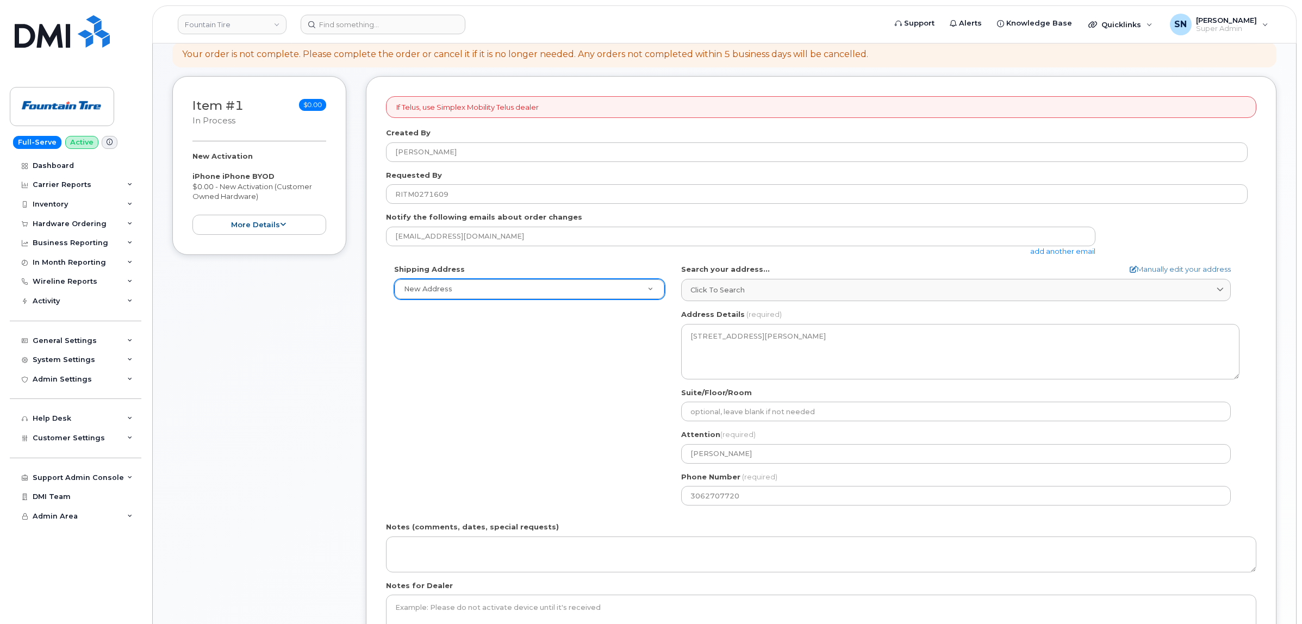
scroll to position [204, 0]
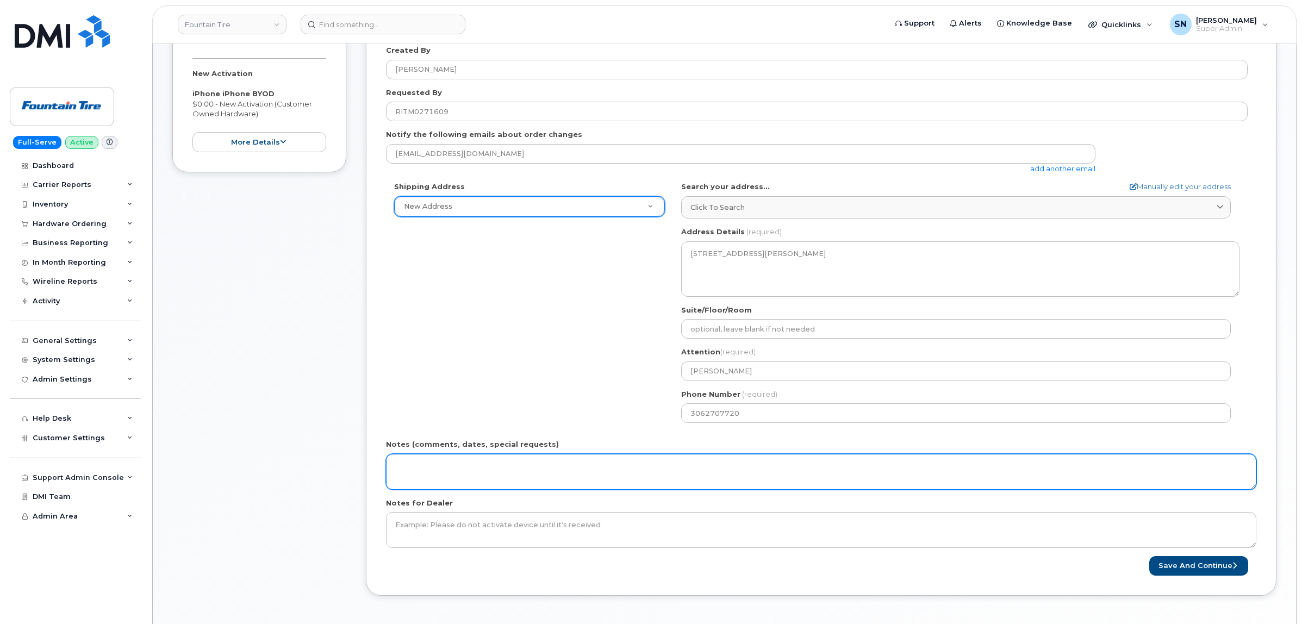
click at [540, 473] on textarea "Notes (comments, dates, special requests)" at bounding box center [821, 472] width 871 height 36
click at [445, 480] on textarea "BYOD Activation: IMEI2: EID:" at bounding box center [821, 472] width 871 height 36
click at [451, 488] on textarea "BYOD Activation: IMEI2: EID:" at bounding box center [821, 472] width 871 height 36
paste textarea "89049032007108882600152866932279"
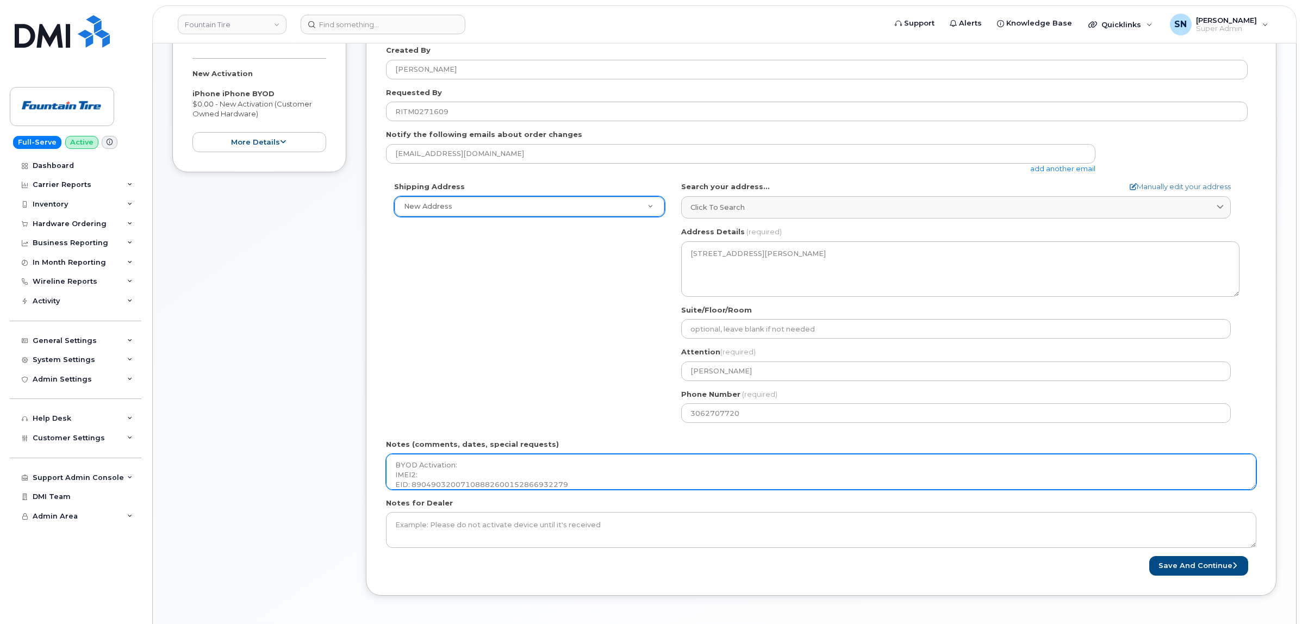
click at [458, 482] on textarea "BYOD Activation: IMEI2: EID: 89049032007108882600152866932279" at bounding box center [821, 472] width 871 height 36
click at [463, 476] on textarea "BYOD Activation: IMEI2: EID: 89049032007108882600152866932279" at bounding box center [821, 472] width 871 height 36
paste textarea "35 245925 690023 6"
drag, startPoint x: 453, startPoint y: 466, endPoint x: 421, endPoint y: 465, distance: 31.6
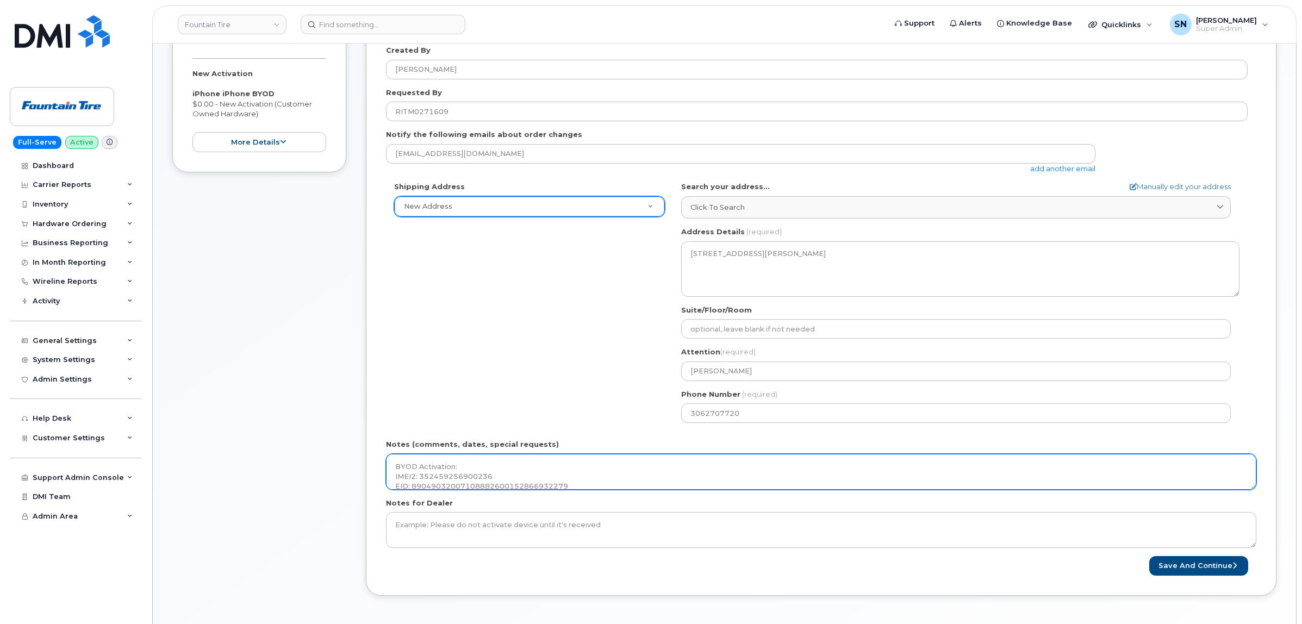
click at [421, 465] on textarea "BYOD Activation: IMEI2: 352459256900236 EID: 89049032007108882600152866932279" at bounding box center [821, 472] width 871 height 36
drag, startPoint x: 453, startPoint y: 469, endPoint x: 418, endPoint y: 468, distance: 35.3
click at [418, 468] on textarea "BYOD Activation: IMEI2: 352459256900236 EID: 89049032007108882600152866932279" at bounding box center [821, 472] width 871 height 36
type textarea "BYOD eSIM Port In: IMEI2: 352459256900236 EID: 89049032007108882600152866932279"
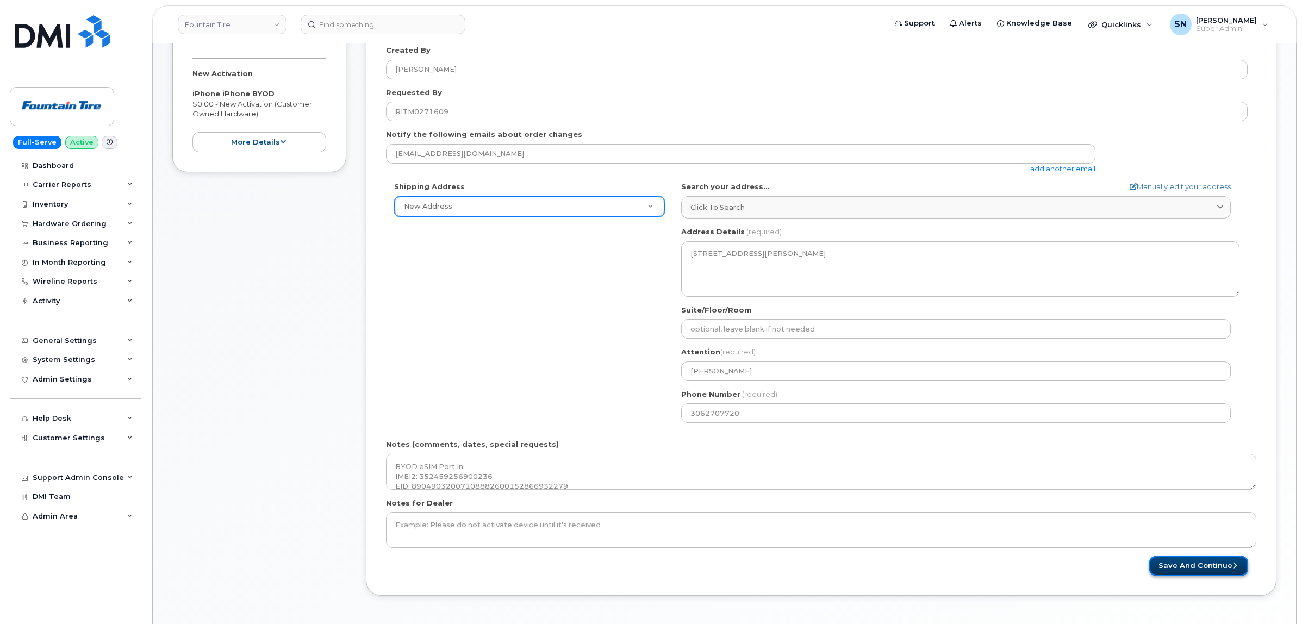
click at [1177, 569] on button "Save and Continue" at bounding box center [1199, 566] width 99 height 20
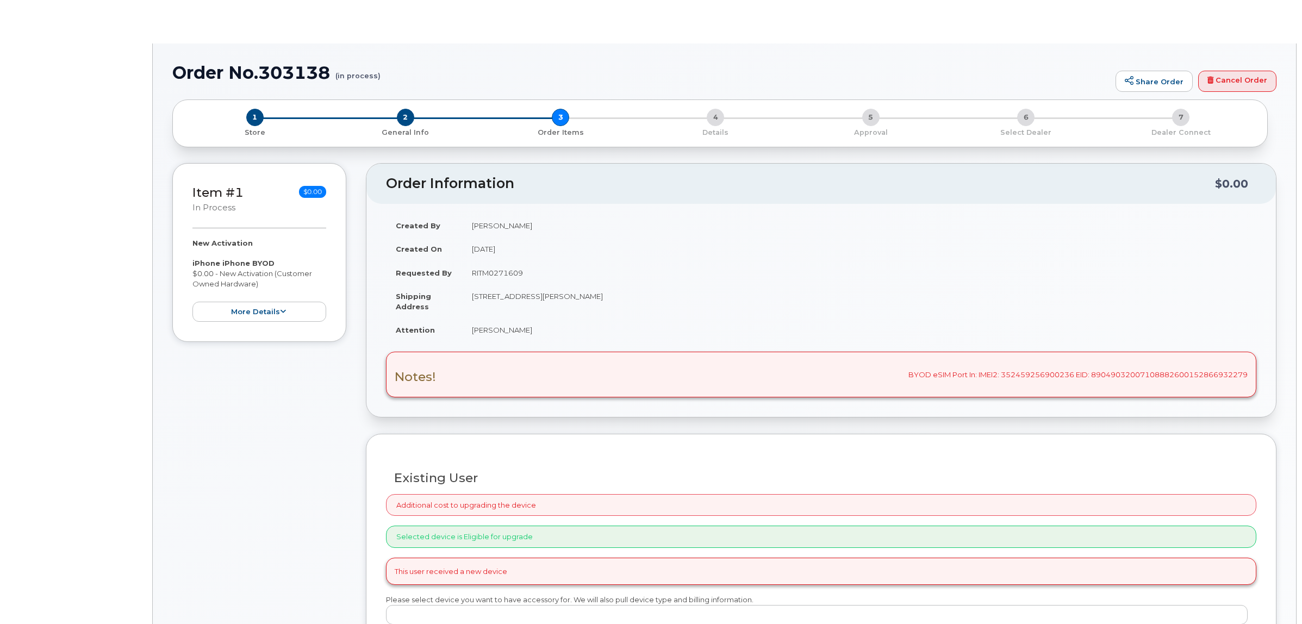
radio input "true"
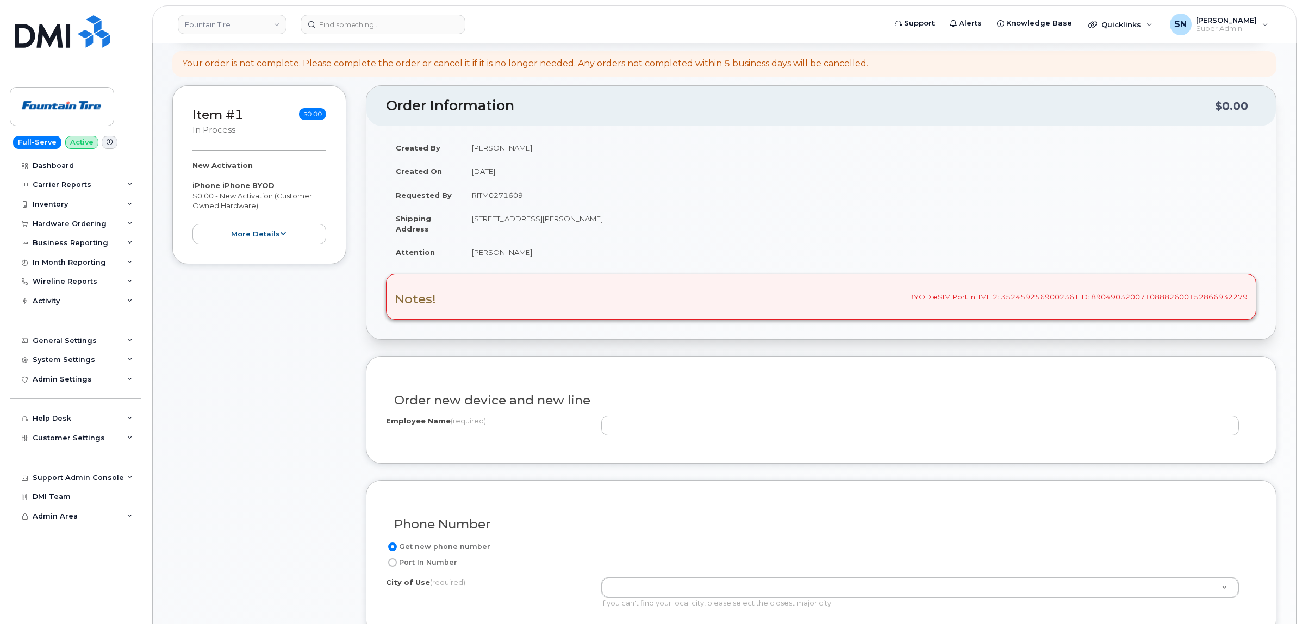
scroll to position [272, 0]
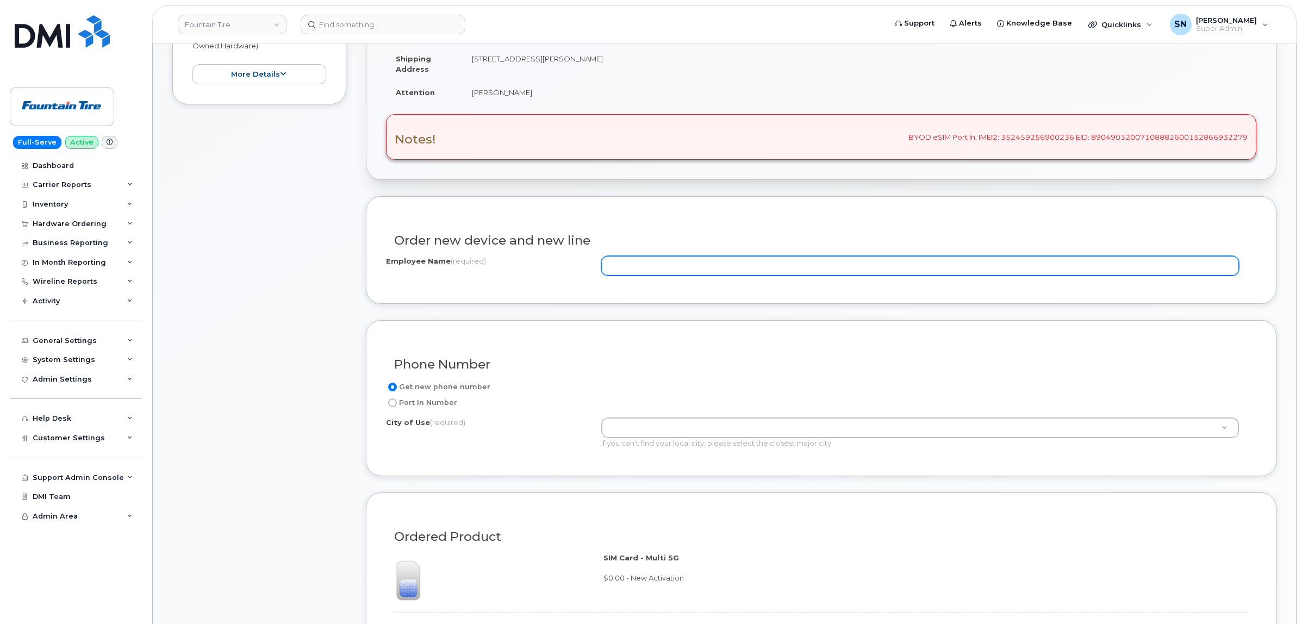
click at [655, 259] on input "Employee Name (required)" at bounding box center [920, 266] width 638 height 20
paste input "[PERSON_NAME]"
type input "[PERSON_NAME]"
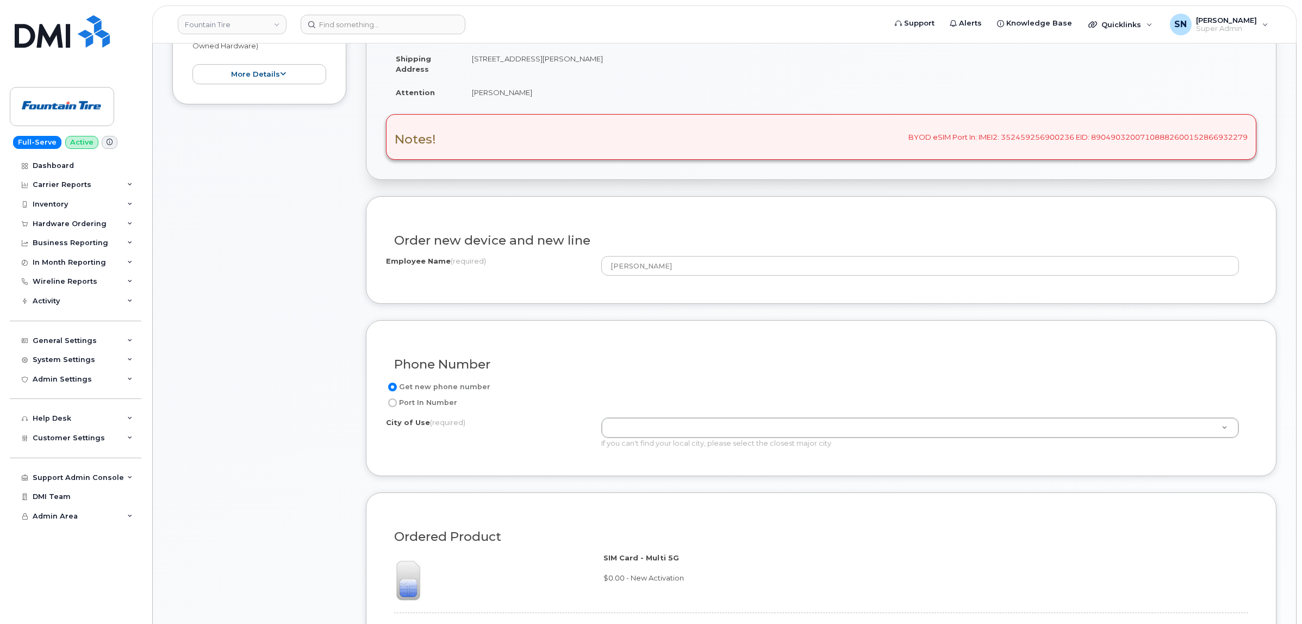
click at [390, 405] on input "Port In Number" at bounding box center [392, 403] width 9 height 9
radio input "true"
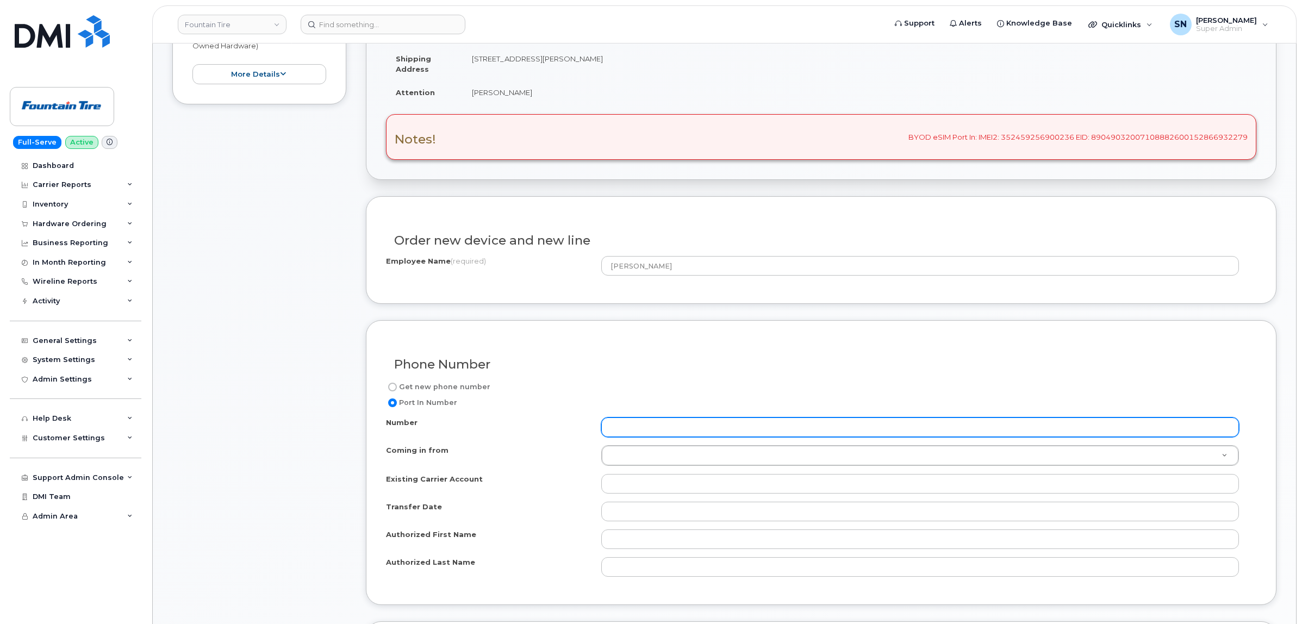
click at [659, 425] on input "Number" at bounding box center [920, 428] width 638 height 20
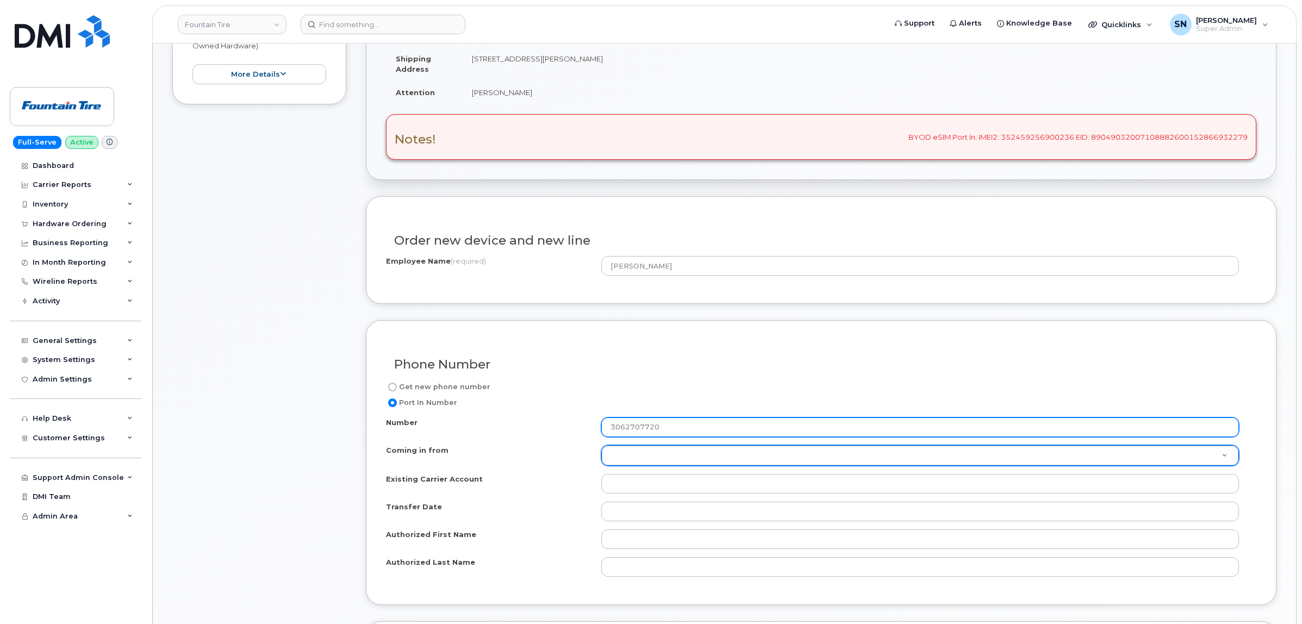
type input "3062707720"
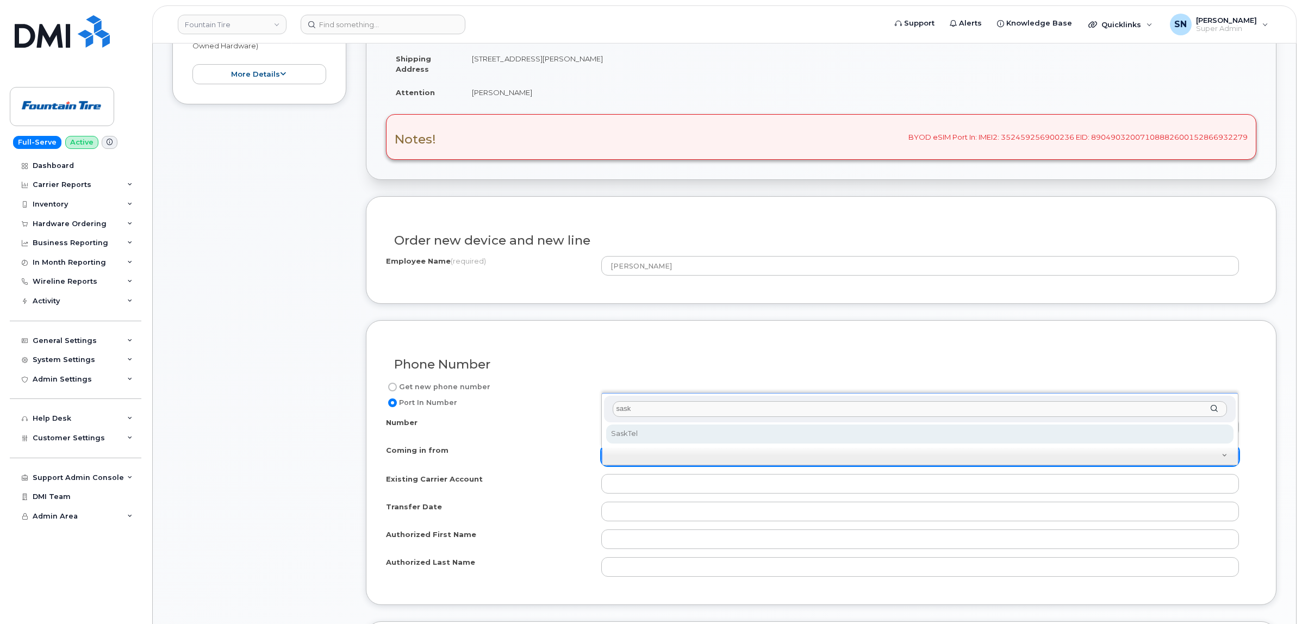
type input "sask"
select select "SaskTel"
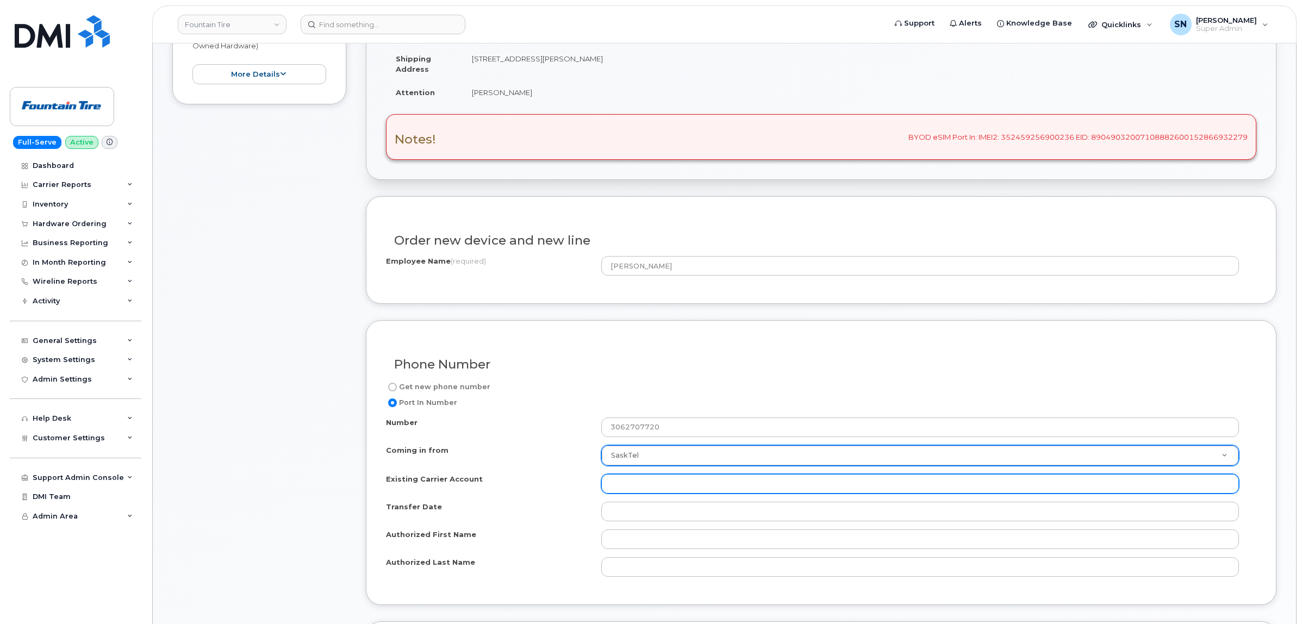
click at [653, 480] on input "Existing Carrier Account" at bounding box center [920, 484] width 638 height 20
click at [644, 490] on input "Existing Carrier Account" at bounding box center [920, 484] width 638 height 20
paste input "02365718"
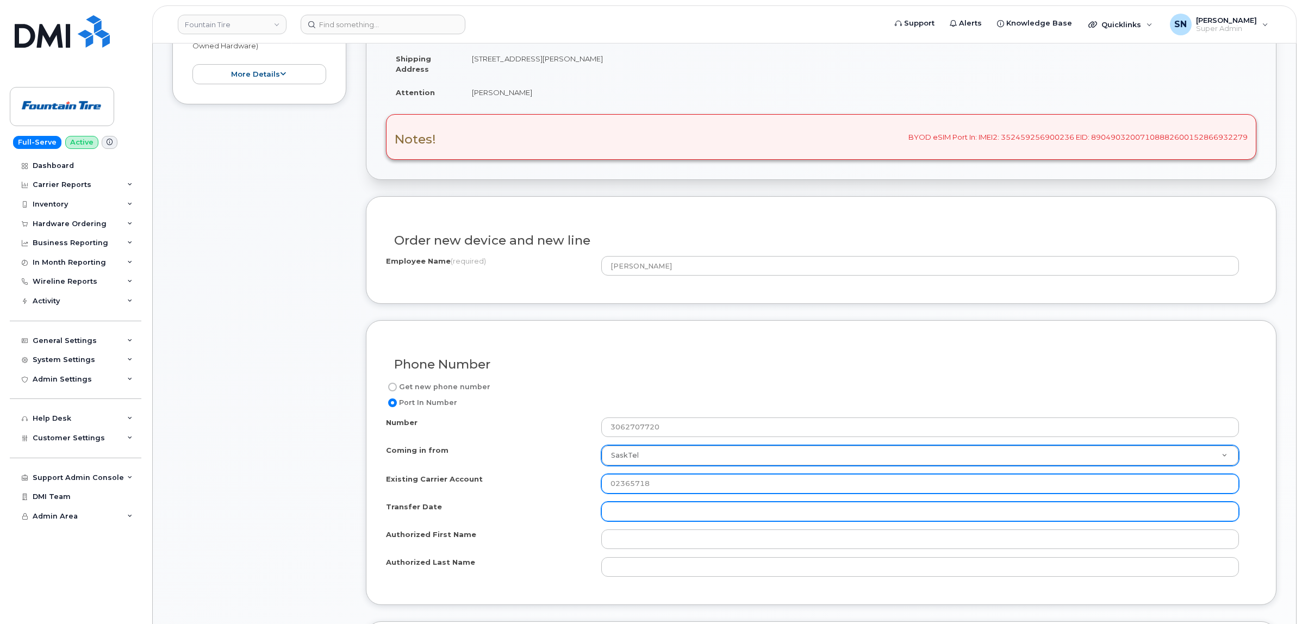
type input "02365718"
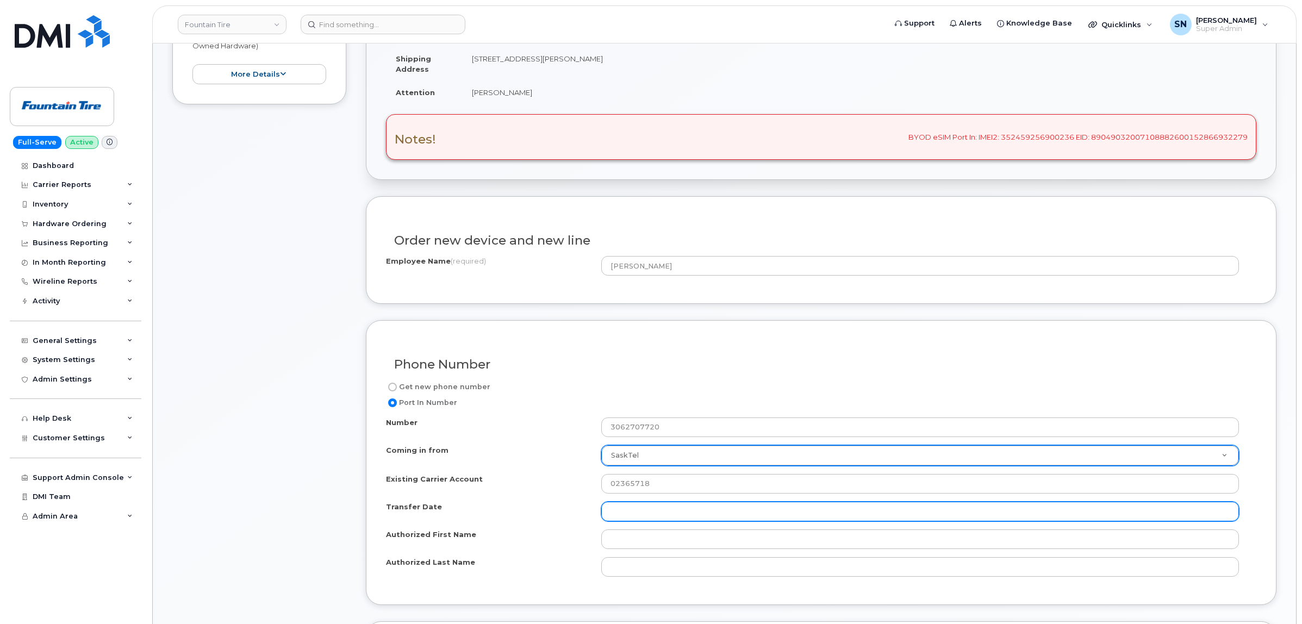
click at [640, 514] on input "Transfer Date" at bounding box center [920, 512] width 638 height 20
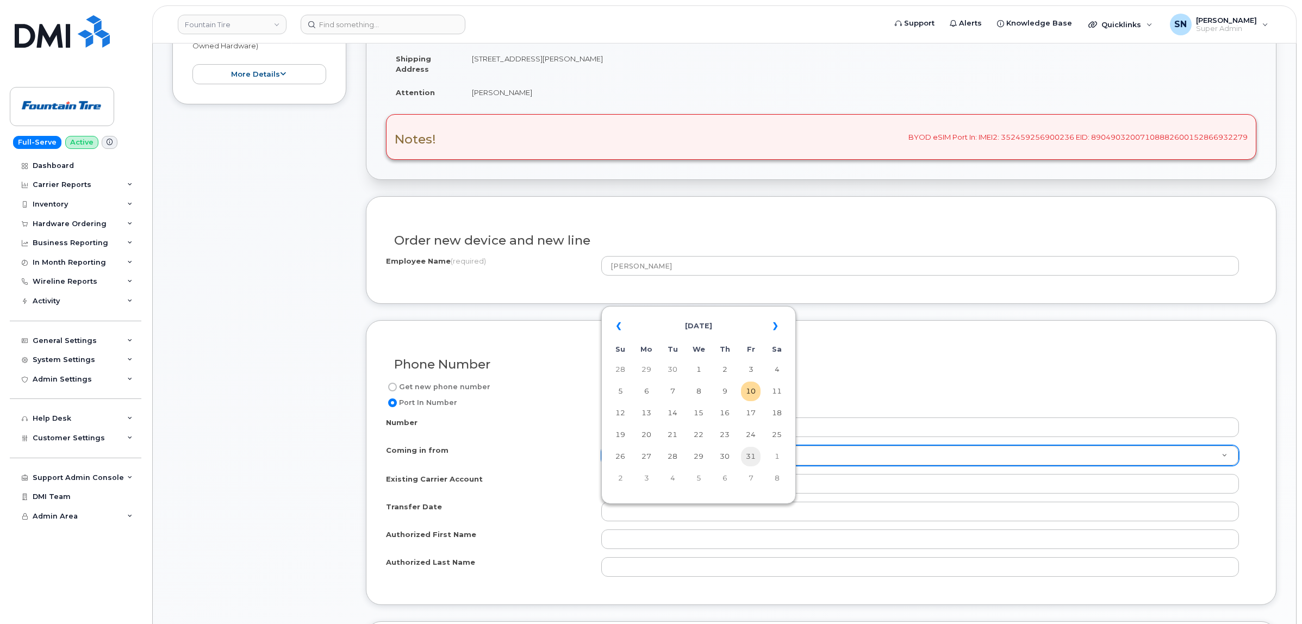
click at [751, 459] on td "31" at bounding box center [751, 457] width 20 height 20
type input "2025-10-31"
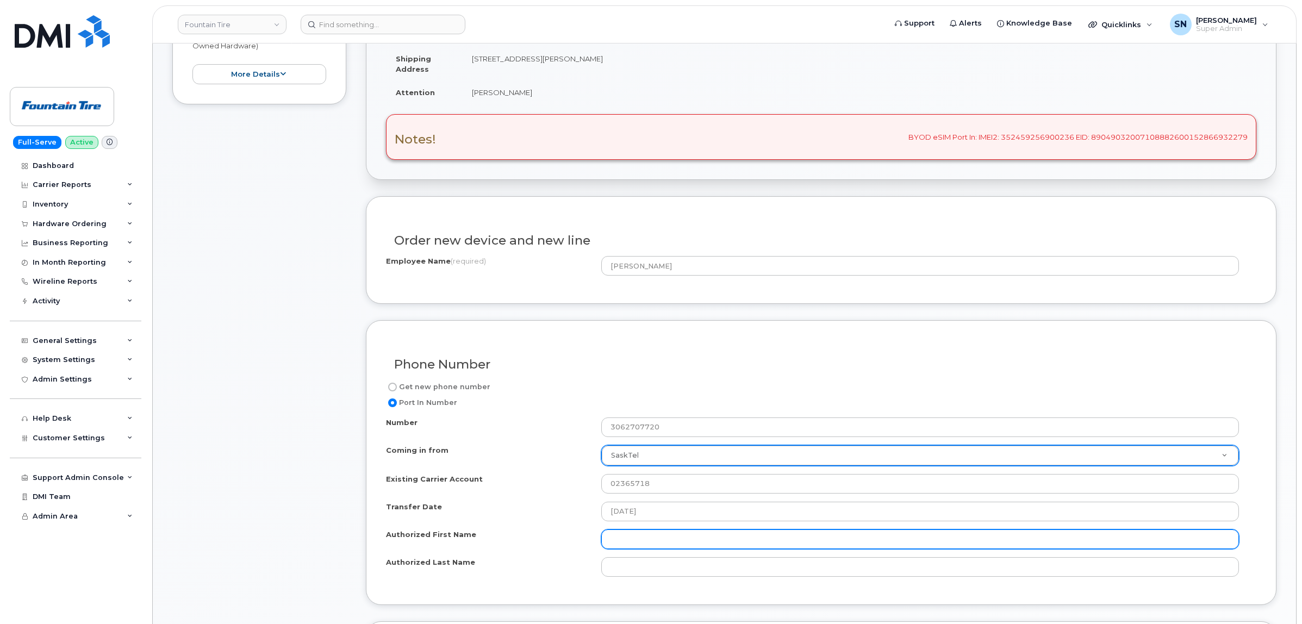
click at [647, 541] on input "Authorized First Name" at bounding box center [920, 540] width 638 height 20
paste input "Ryan"
type input "Ryan"
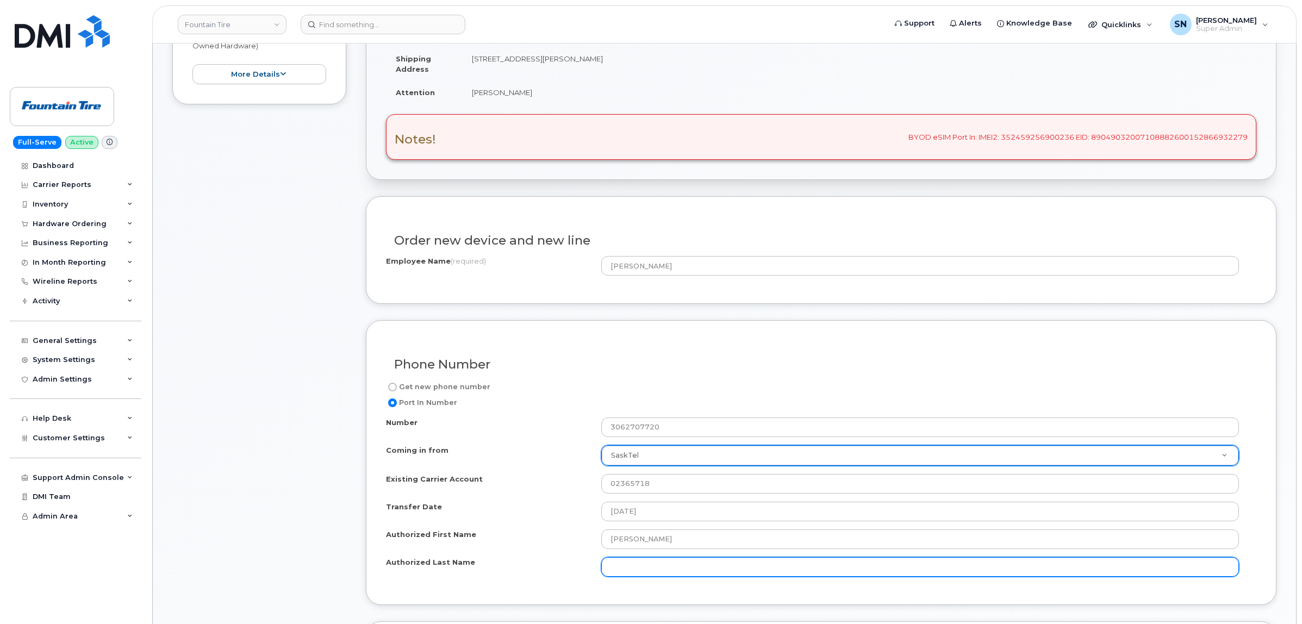
click at [732, 566] on input "Authorized Last Name" at bounding box center [920, 567] width 638 height 20
paste input "Riopka"
type input "Riopka"
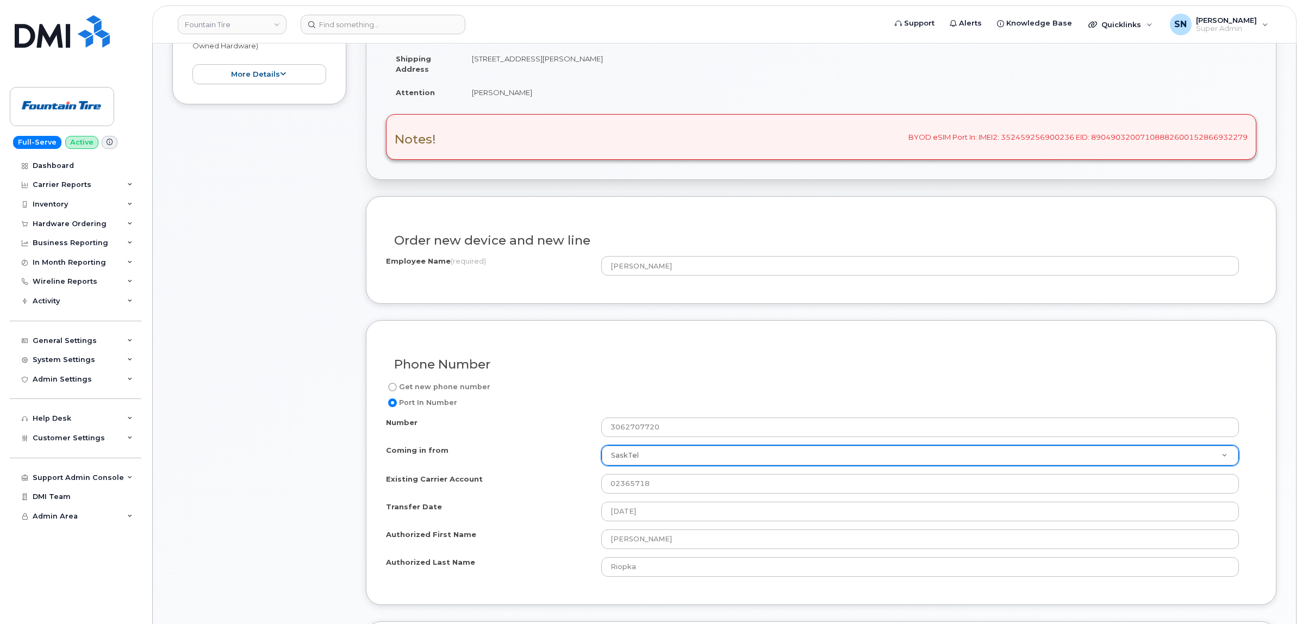
click at [1029, 138] on div "Notes! BYOD eSIM Port In: IMEI2: 352459256900236 EID: 8904903200710888260015286…" at bounding box center [821, 137] width 871 height 46
copy div "352459256900236"
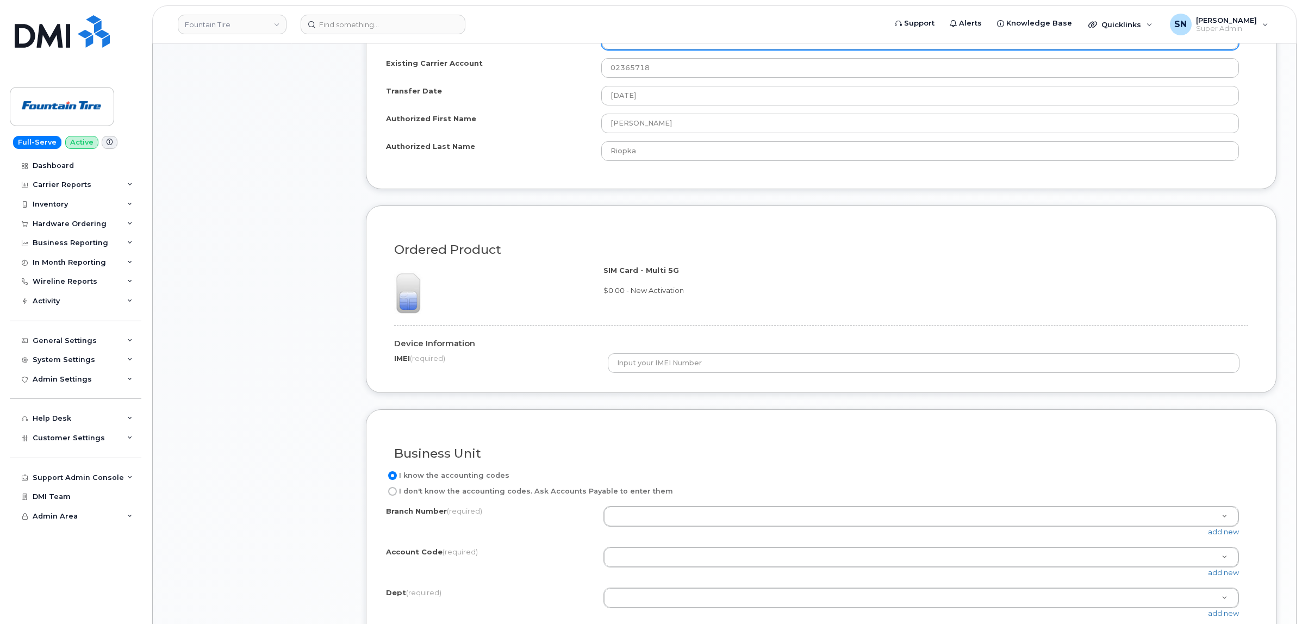
scroll to position [816, 0]
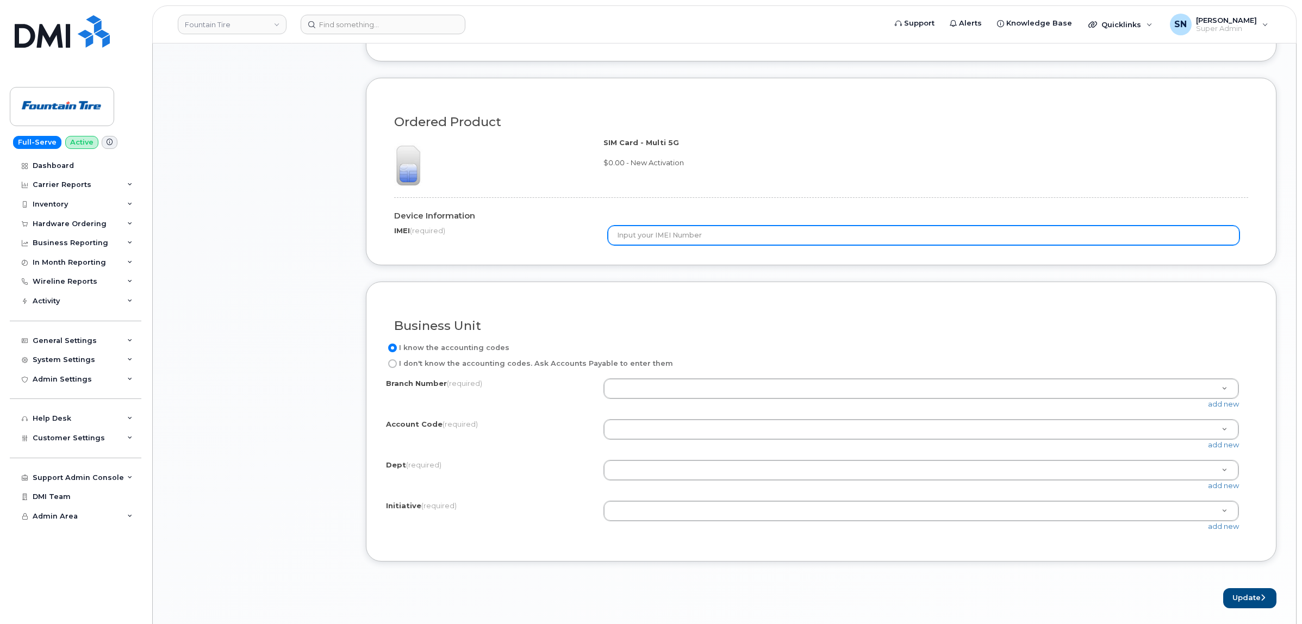
click at [662, 243] on input "text" at bounding box center [924, 236] width 632 height 20
paste input "352459256900236"
type input "352459256900236"
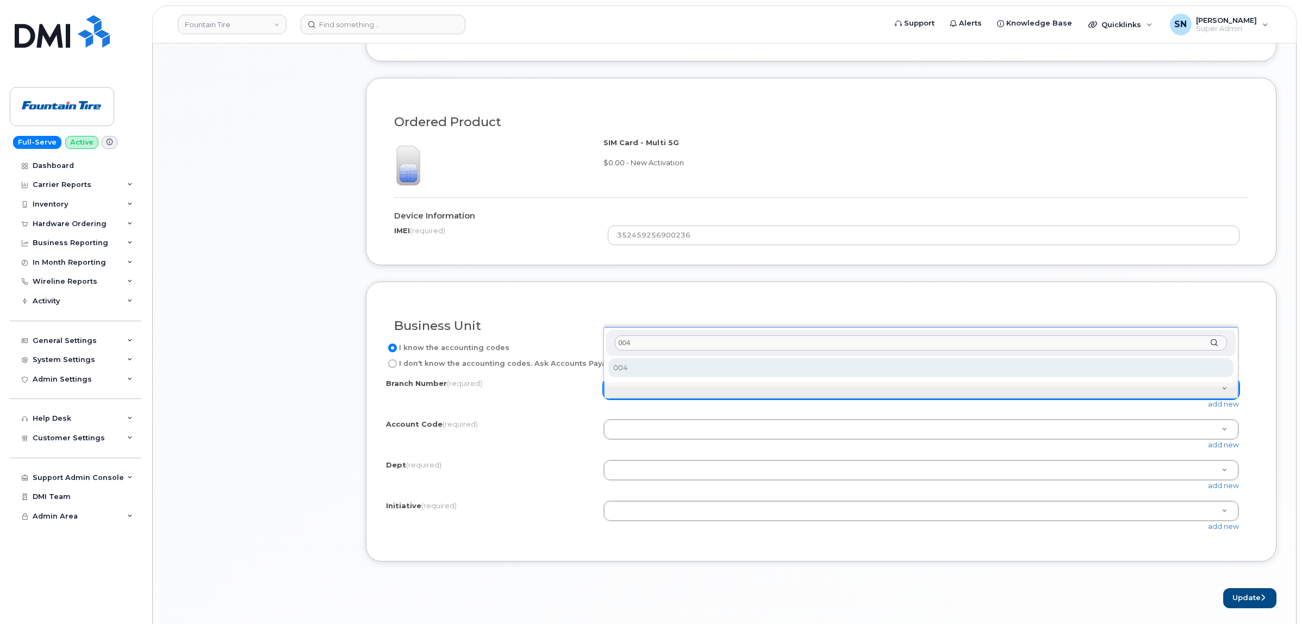
type input "004"
select select "004"
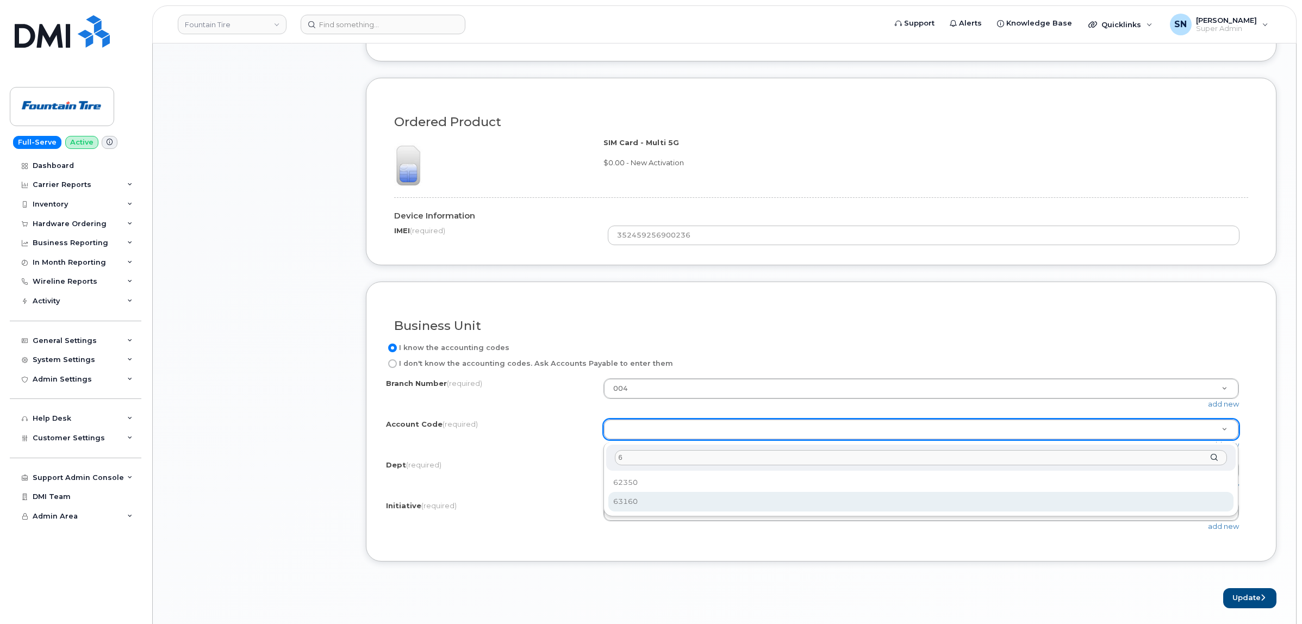
type input "6"
select select "63160"
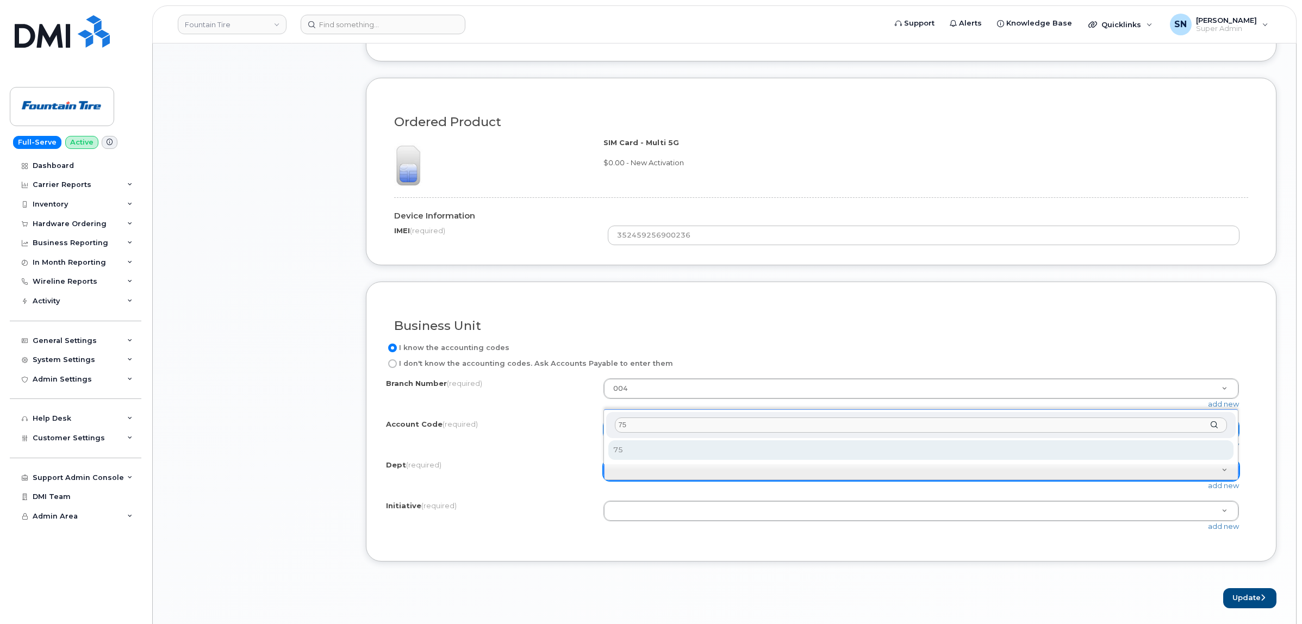
type input "75"
select select "75"
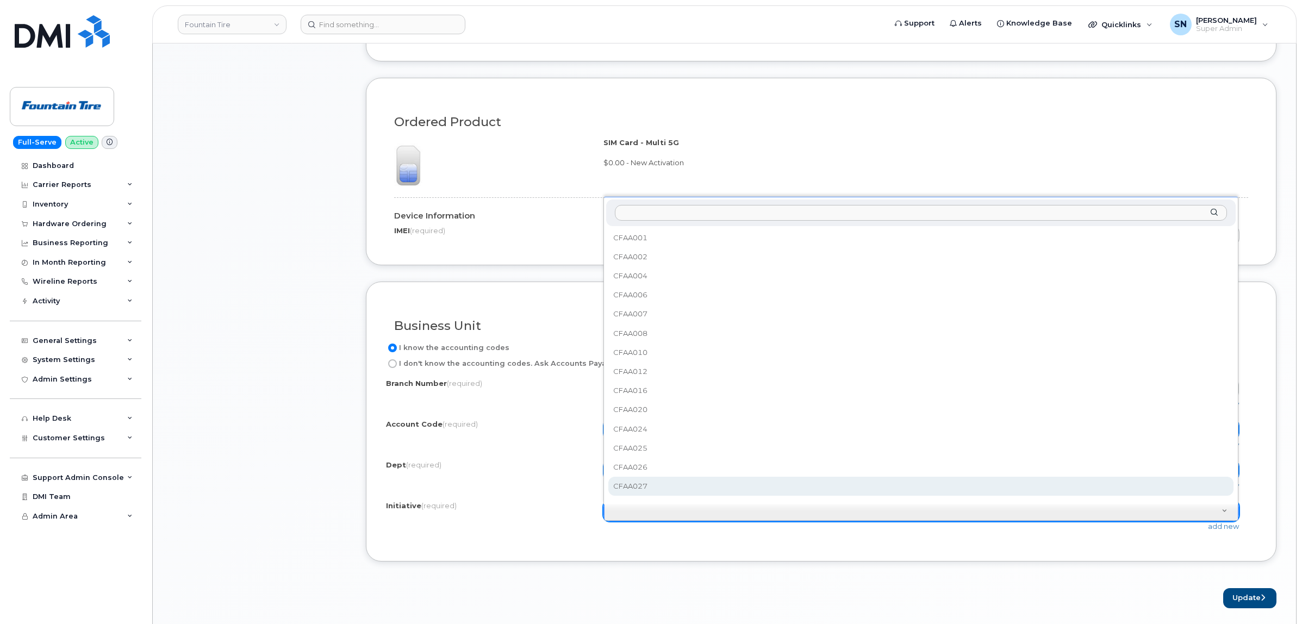
select select "CFAA027"
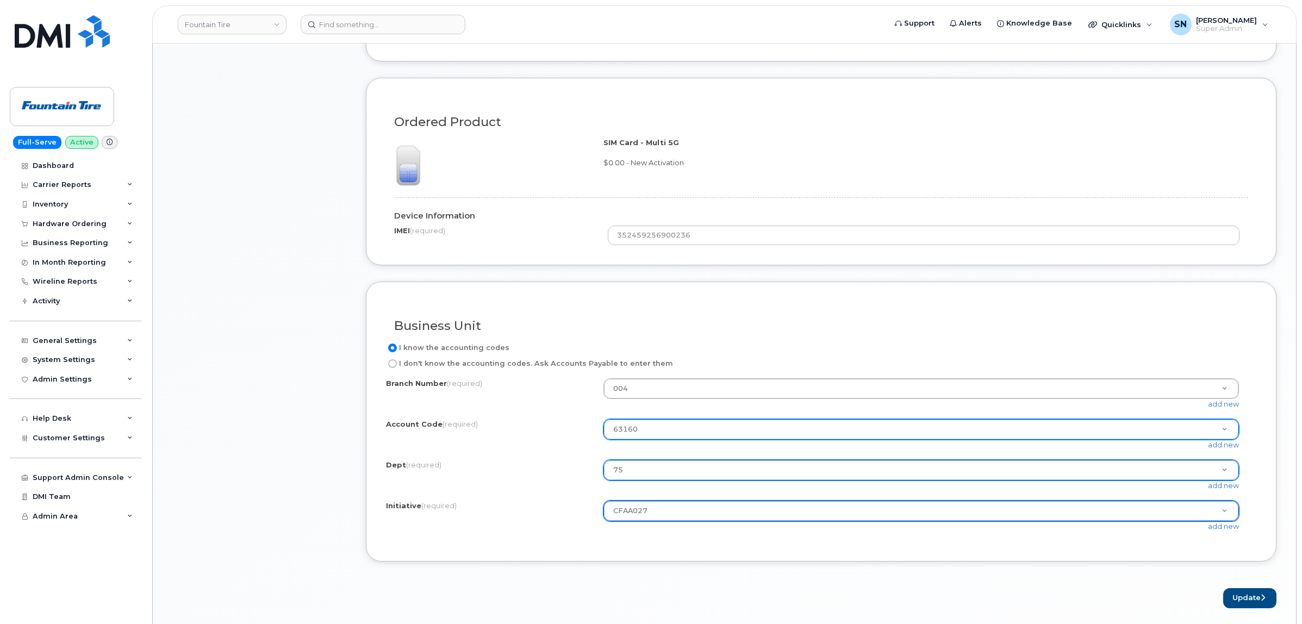
click at [659, 556] on div "Business Unit I know the accounting codes I don't know the accounting codes. As…" at bounding box center [821, 422] width 911 height 281
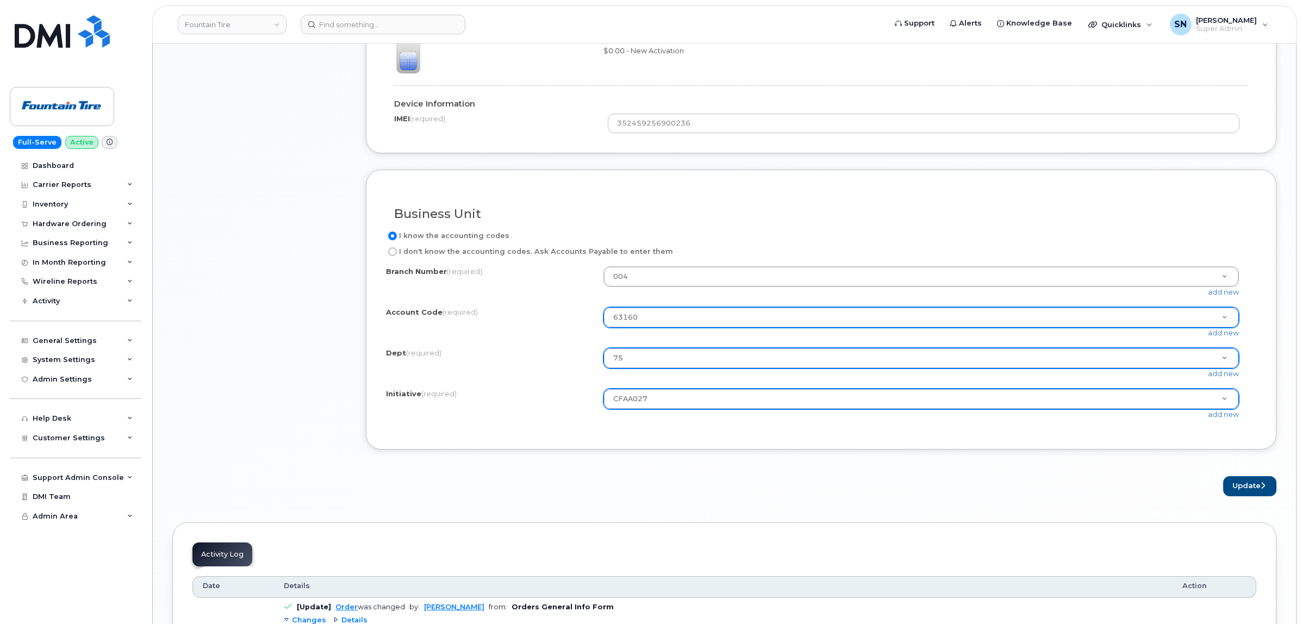
scroll to position [952, 0]
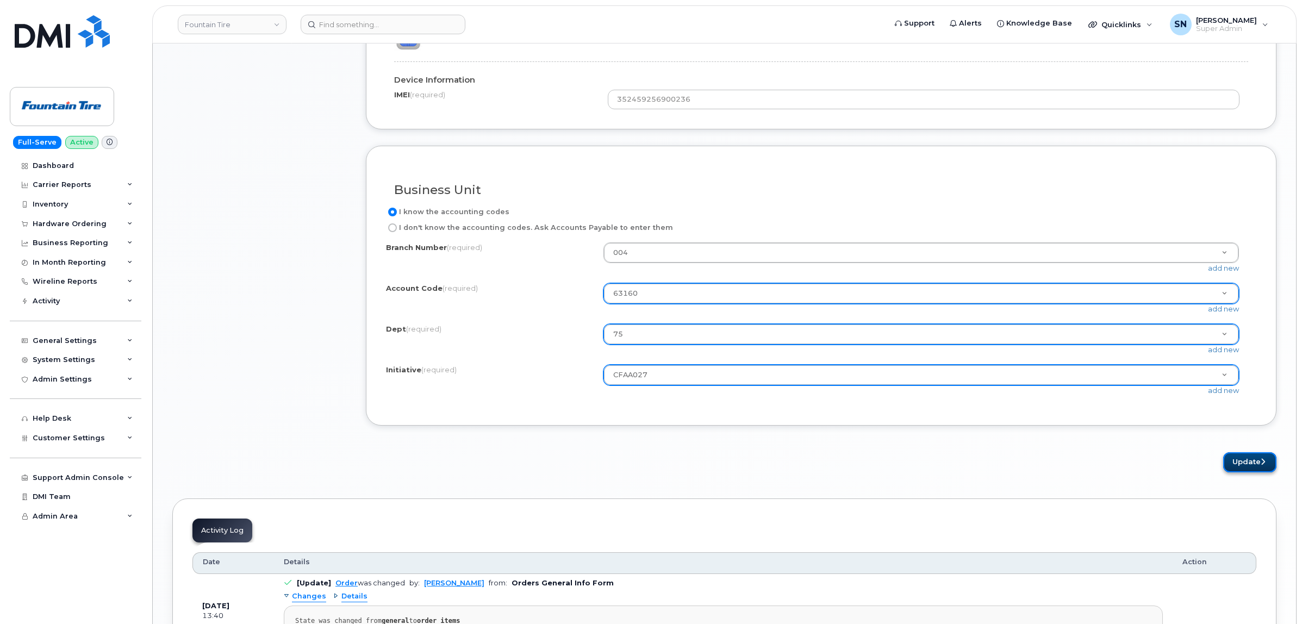
click at [1257, 470] on button "Update" at bounding box center [1249, 462] width 53 height 20
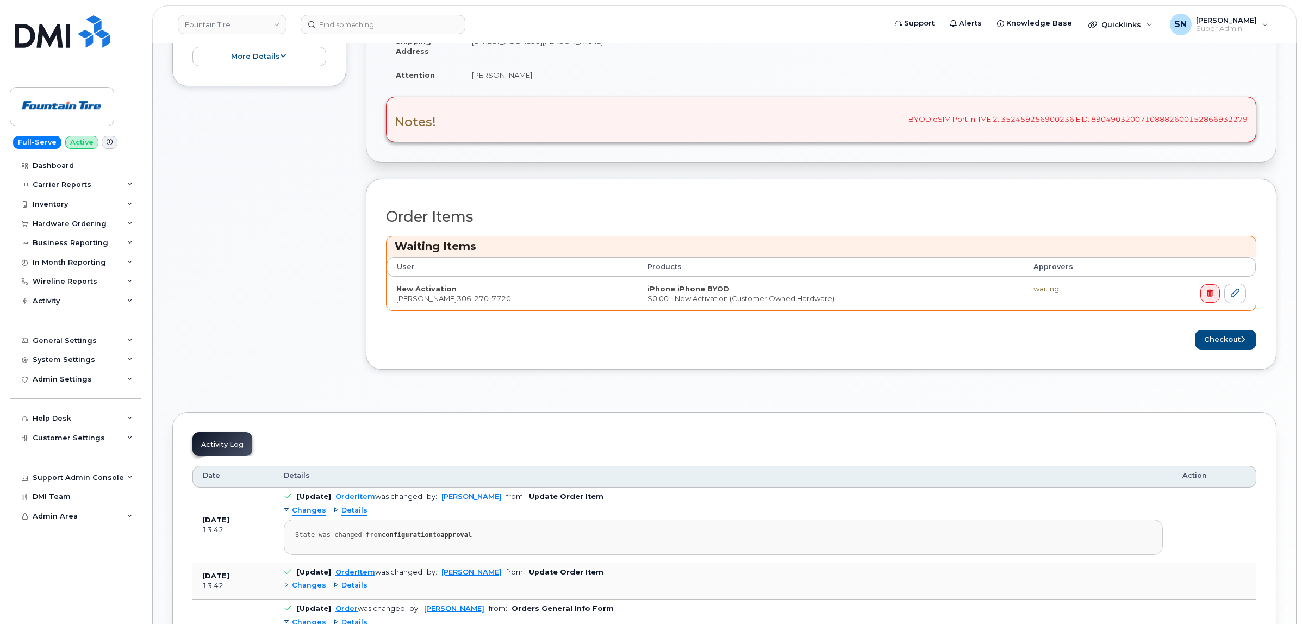
scroll to position [408, 0]
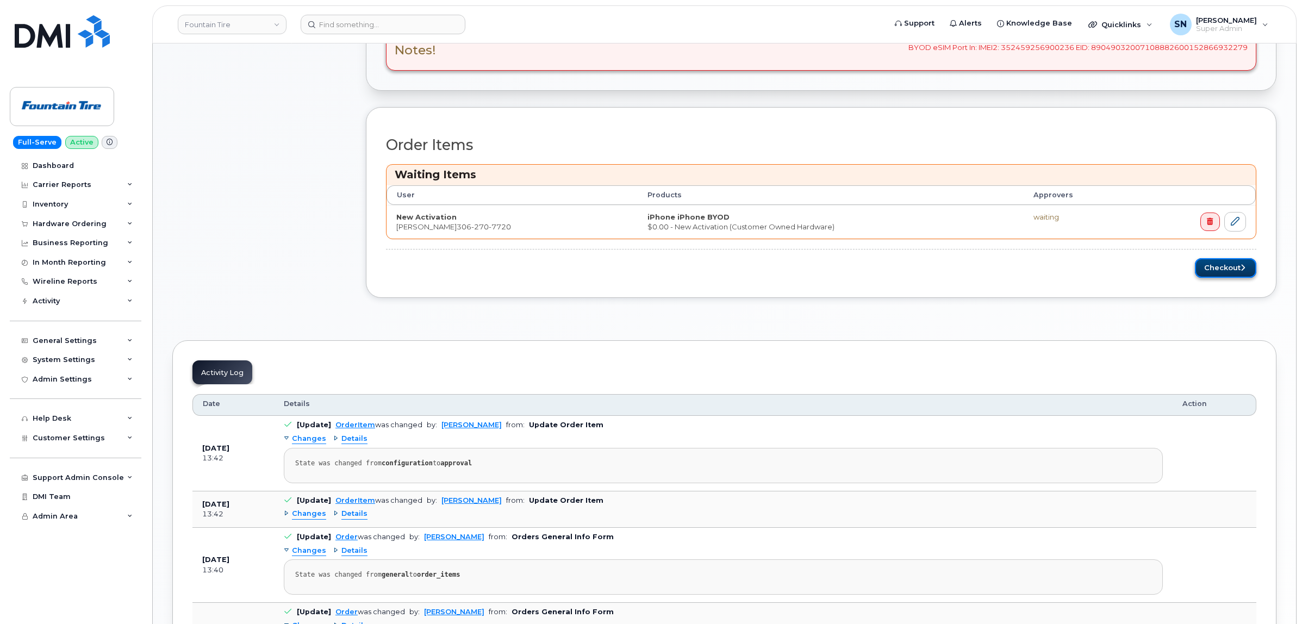
click at [1233, 270] on button "Checkout" at bounding box center [1225, 268] width 61 height 20
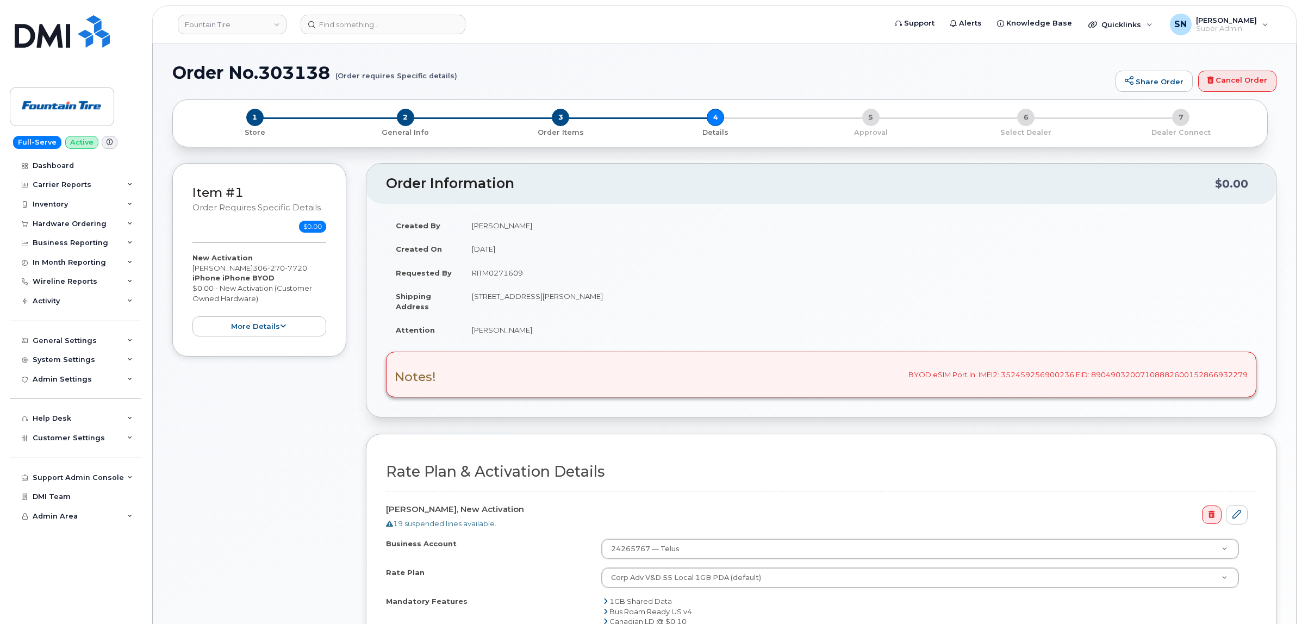
select select
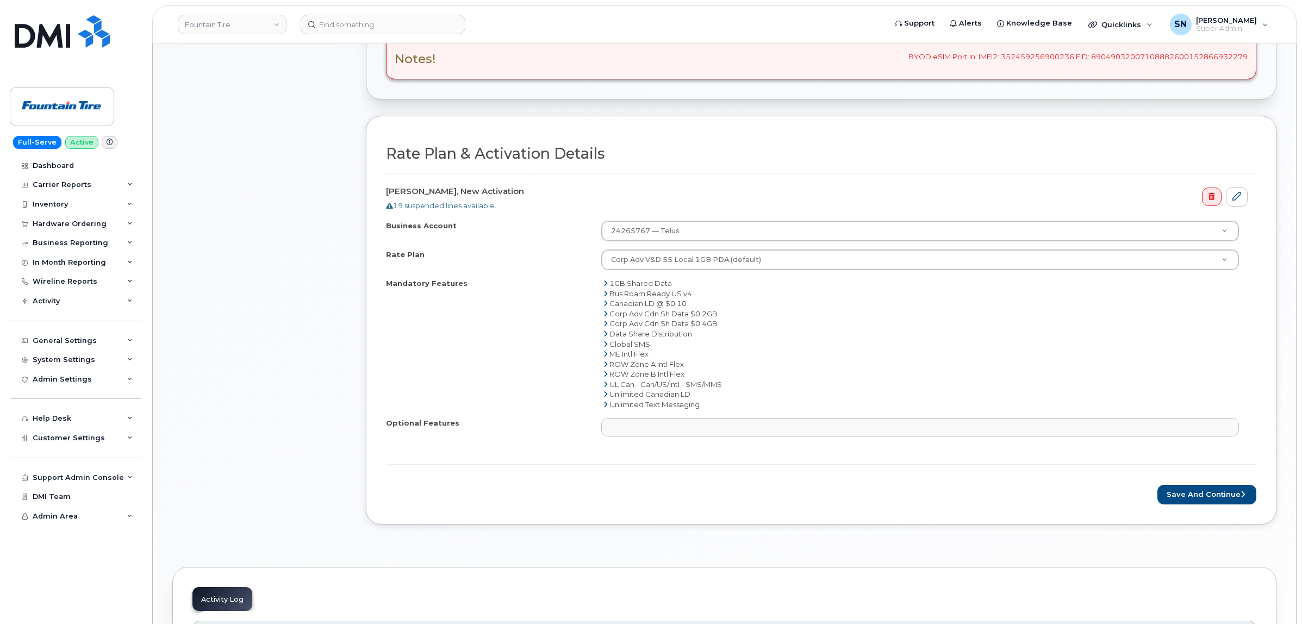
scroll to position [408, 0]
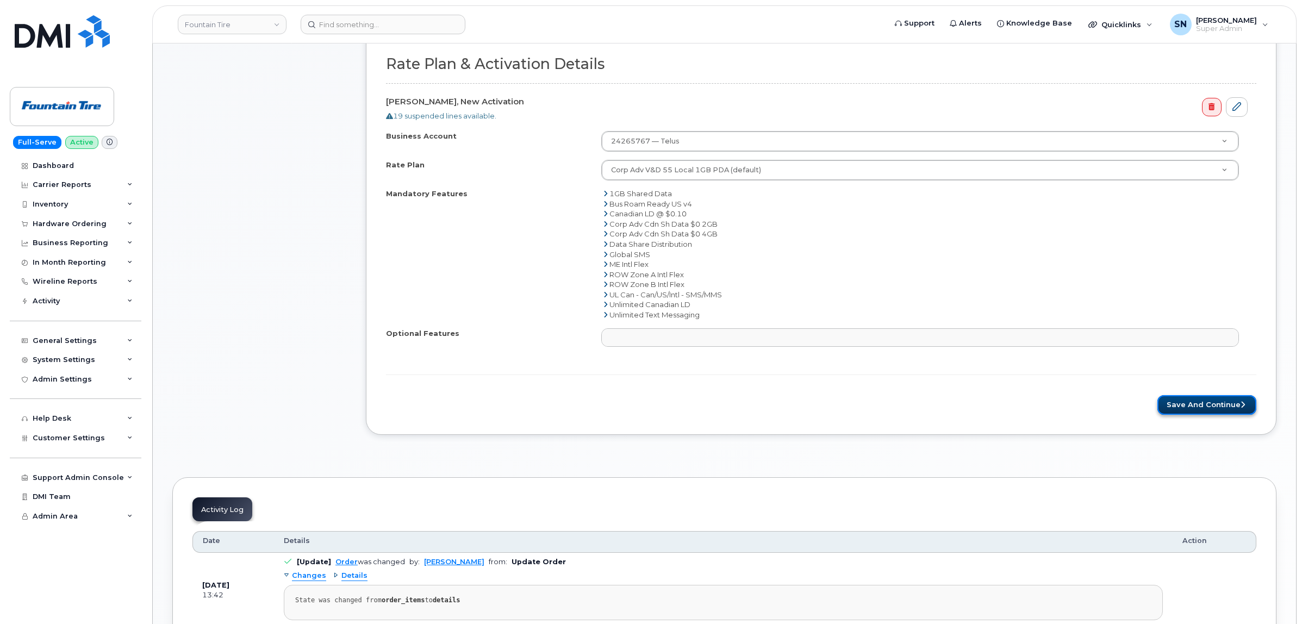
click at [1183, 403] on button "Save and Continue" at bounding box center [1207, 405] width 99 height 20
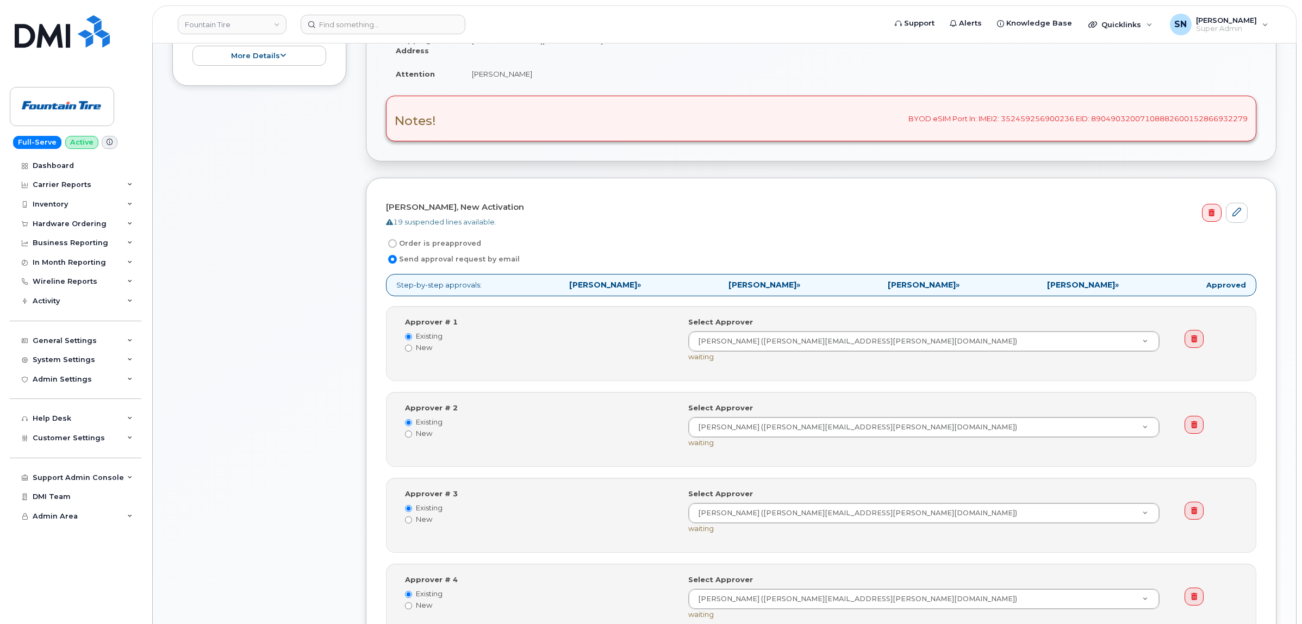
scroll to position [272, 0]
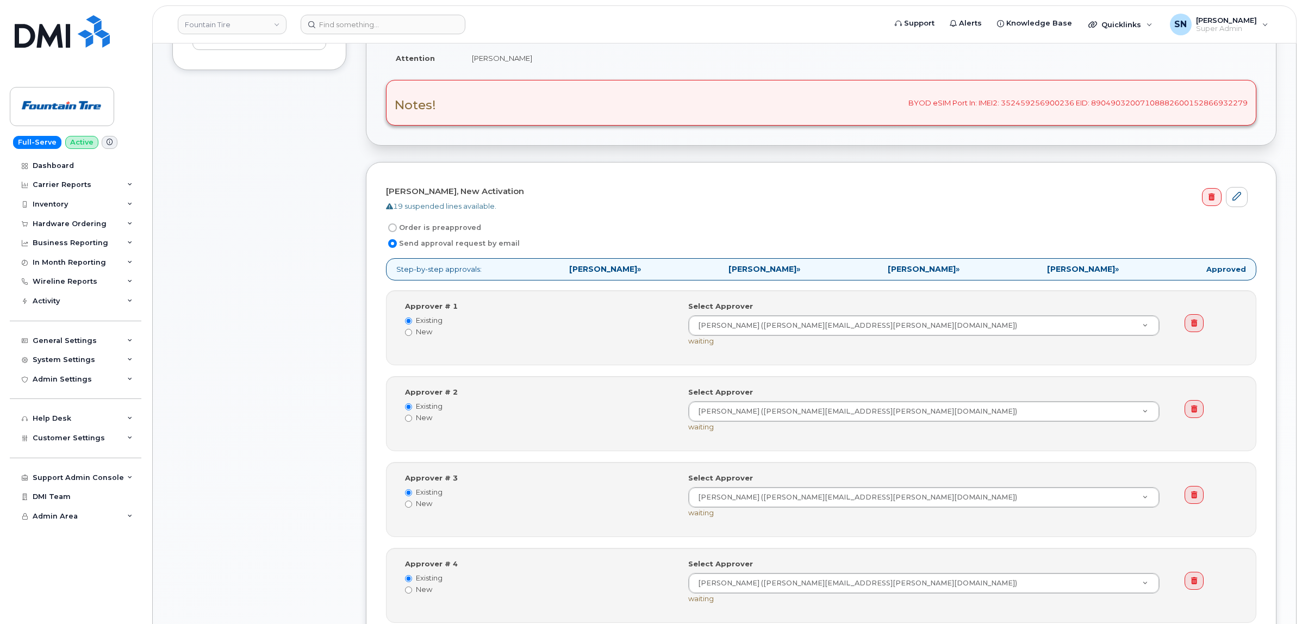
click at [392, 229] on input "Order is preapproved" at bounding box center [392, 227] width 9 height 9
radio input "true"
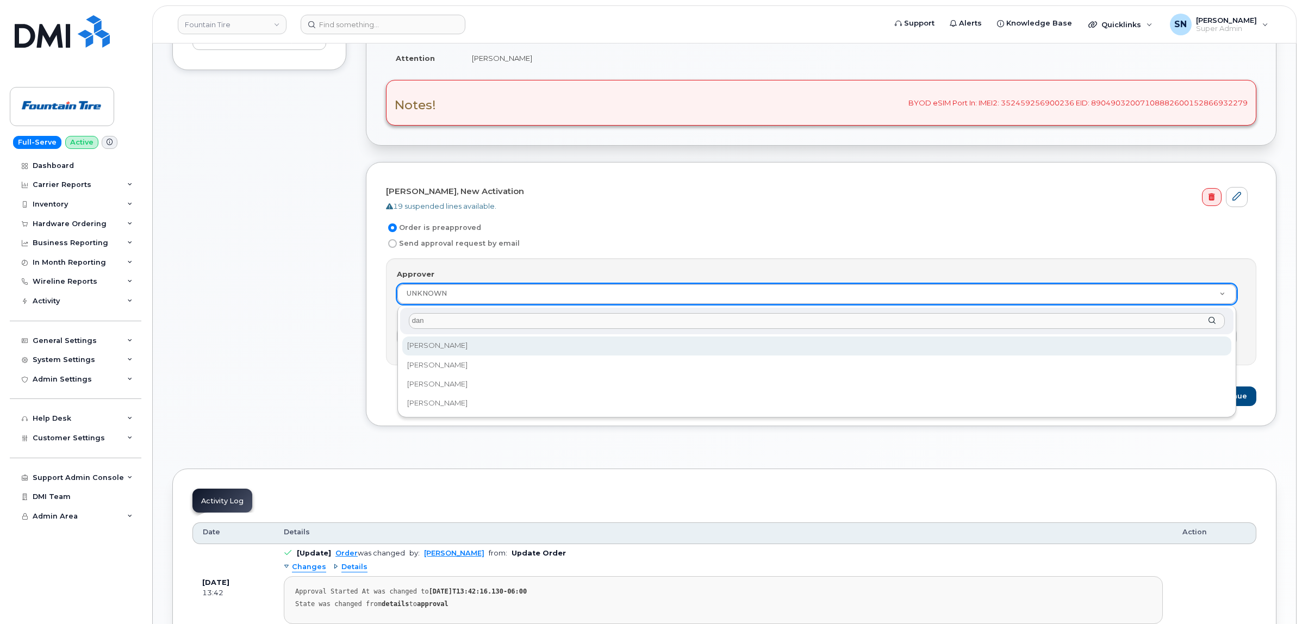
type input "dan"
select select "273076"
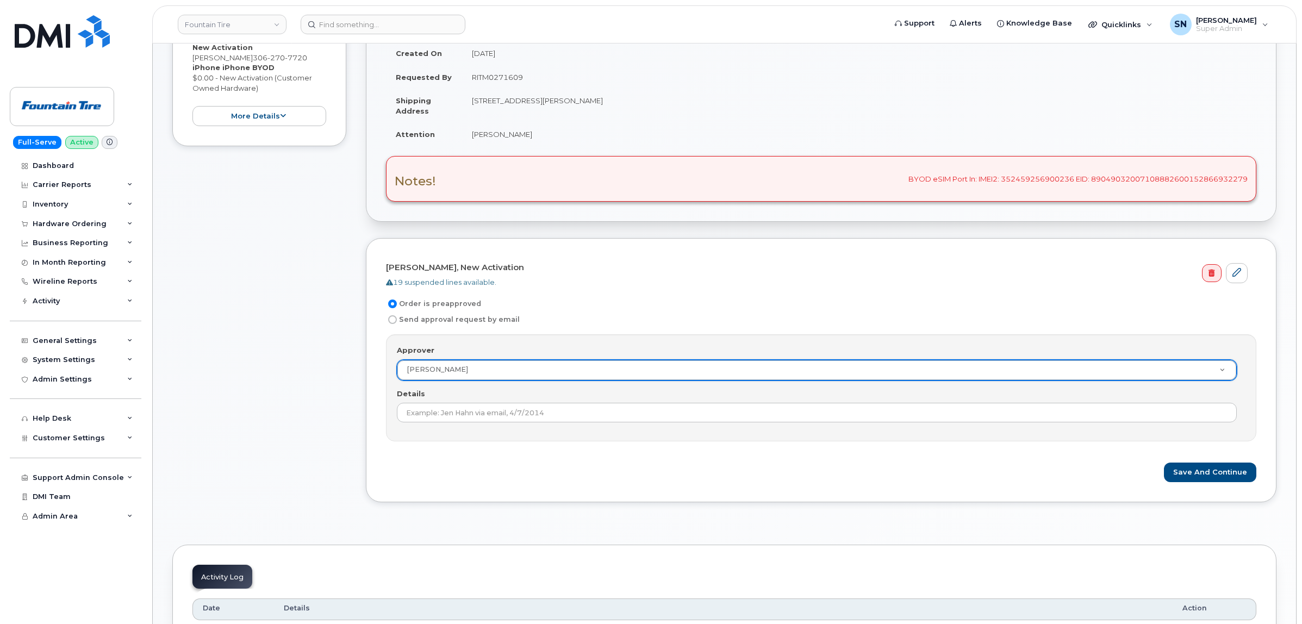
scroll to position [68, 0]
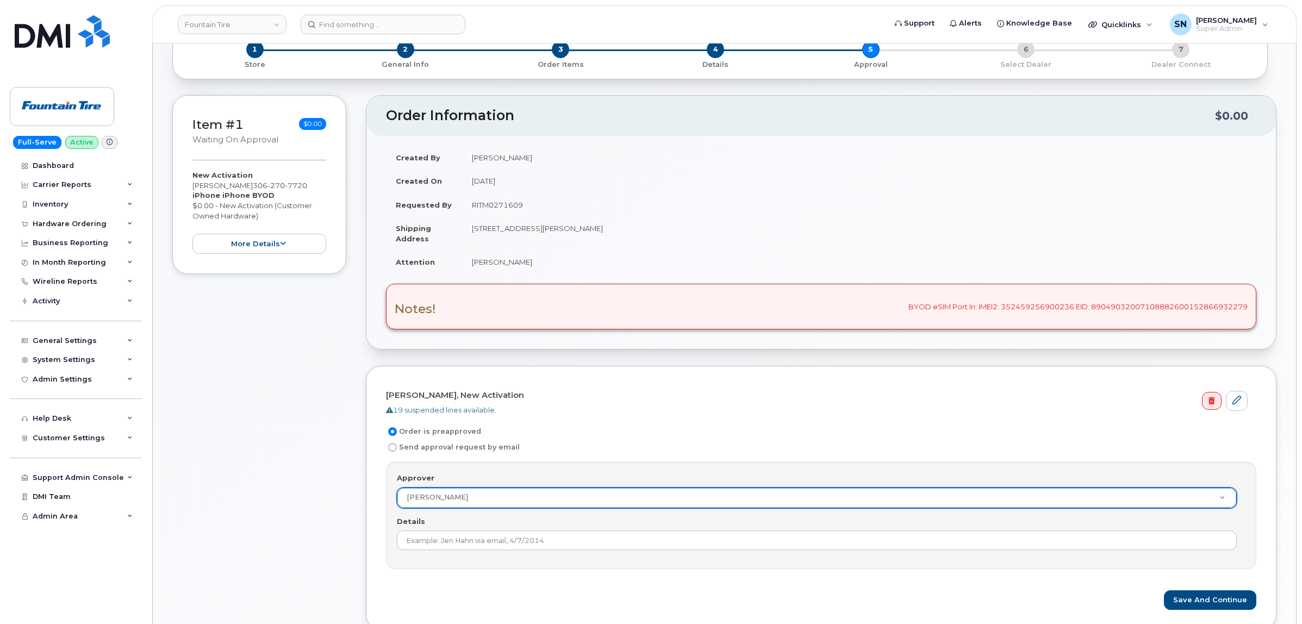
click at [501, 202] on td "RITM0271609" at bounding box center [859, 205] width 794 height 24
copy td "RITM0271609"
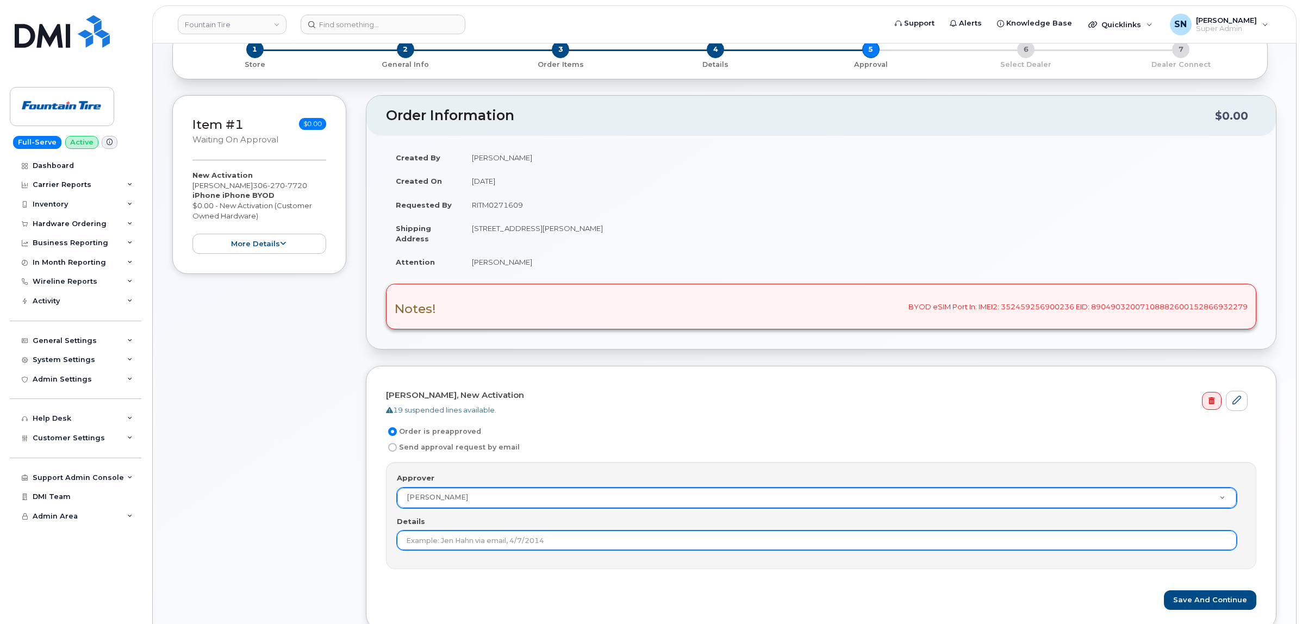
click at [468, 539] on input "Details" at bounding box center [817, 541] width 840 height 20
paste input "CS0811563"
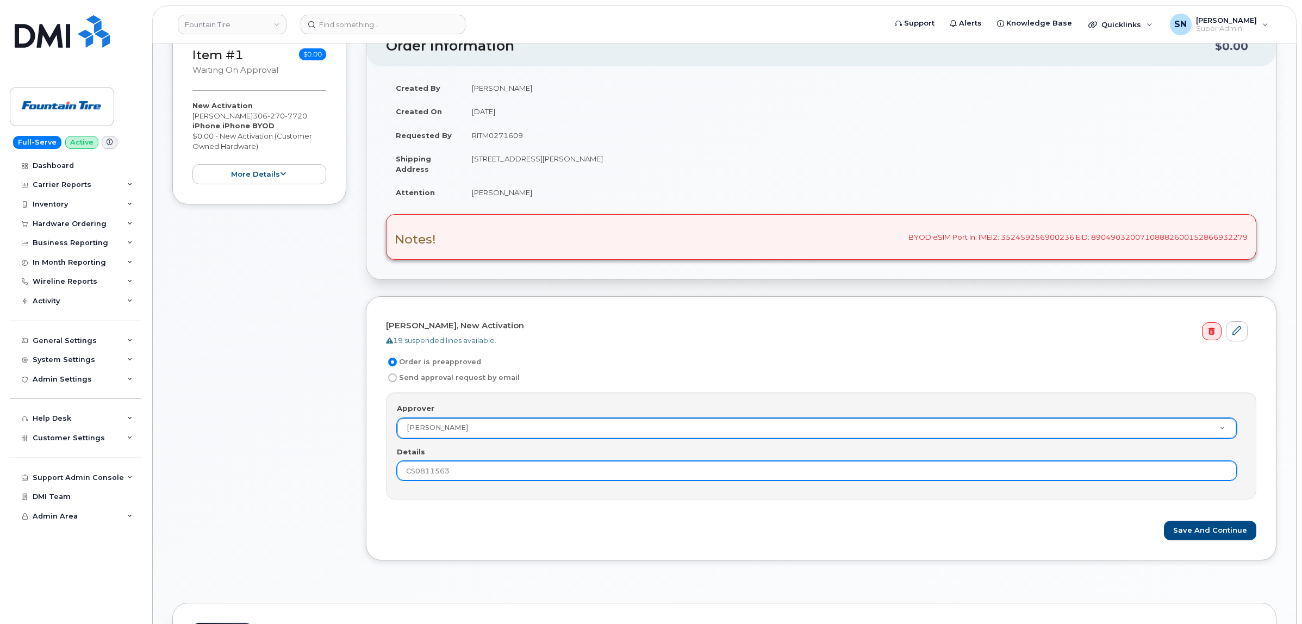
scroll to position [204, 0]
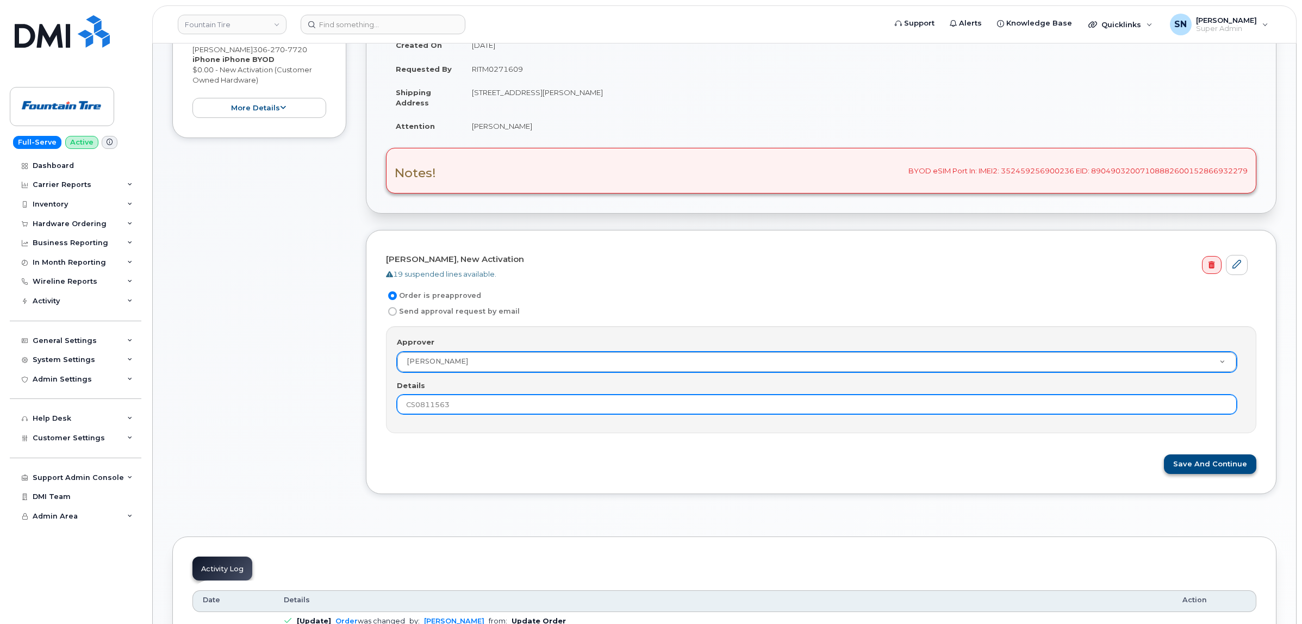
type input "CS0811563"
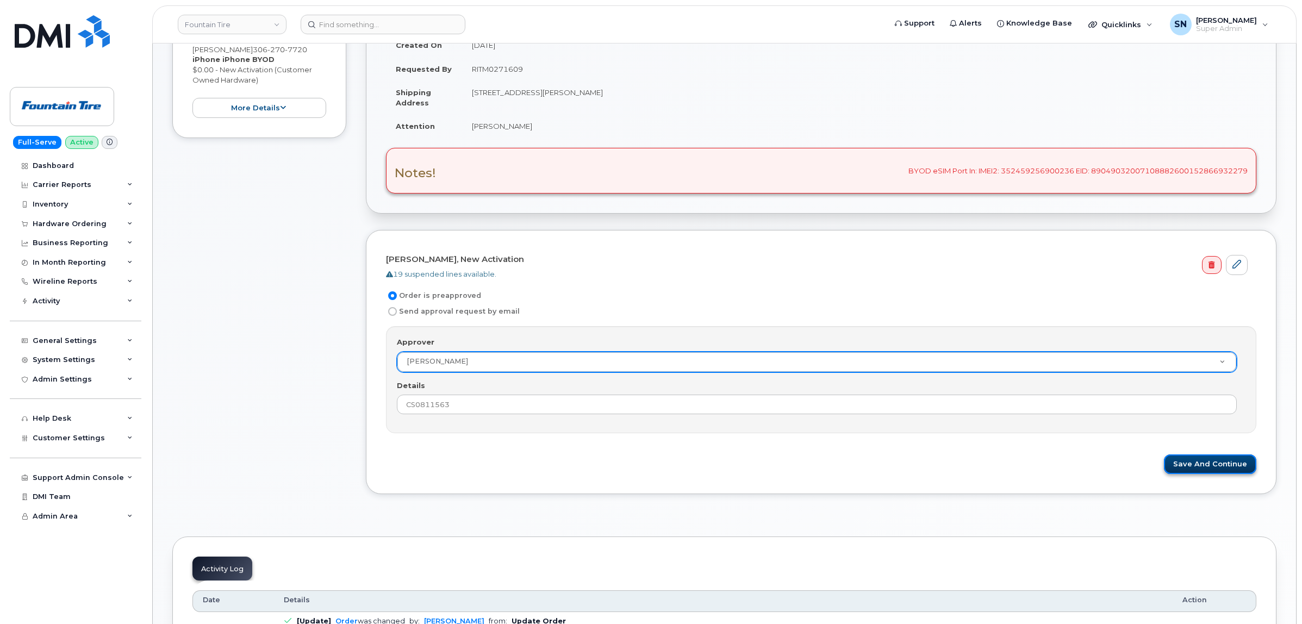
click at [1213, 469] on button "Save and Continue" at bounding box center [1210, 465] width 92 height 20
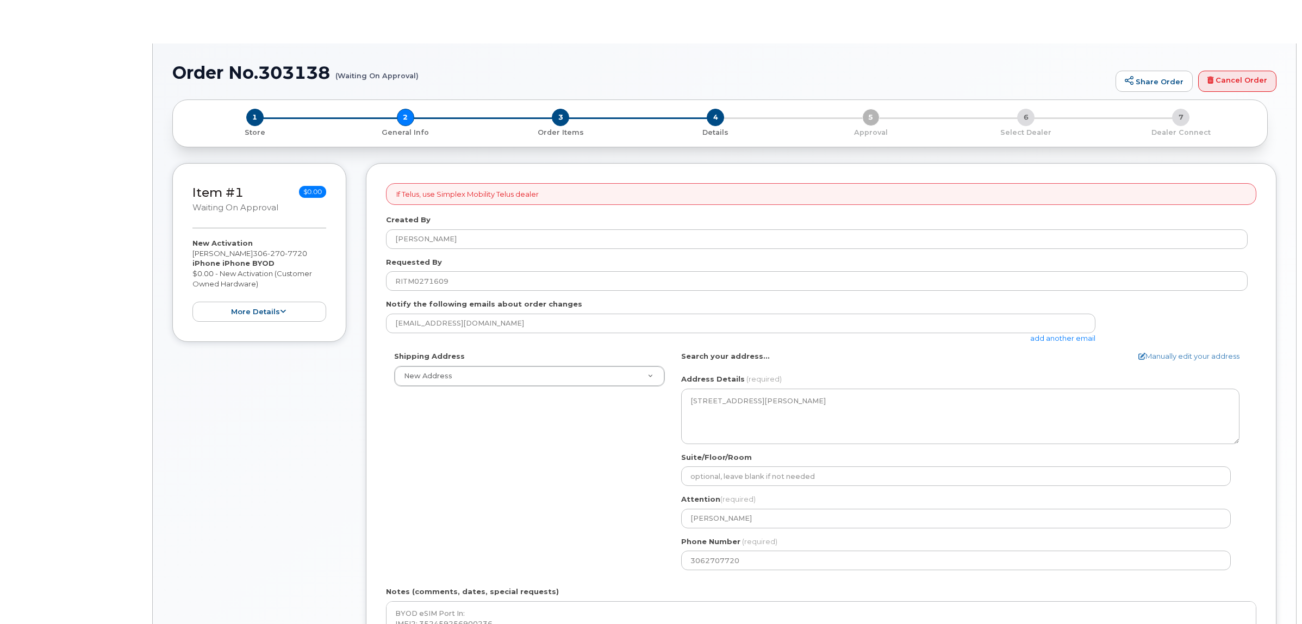
select select
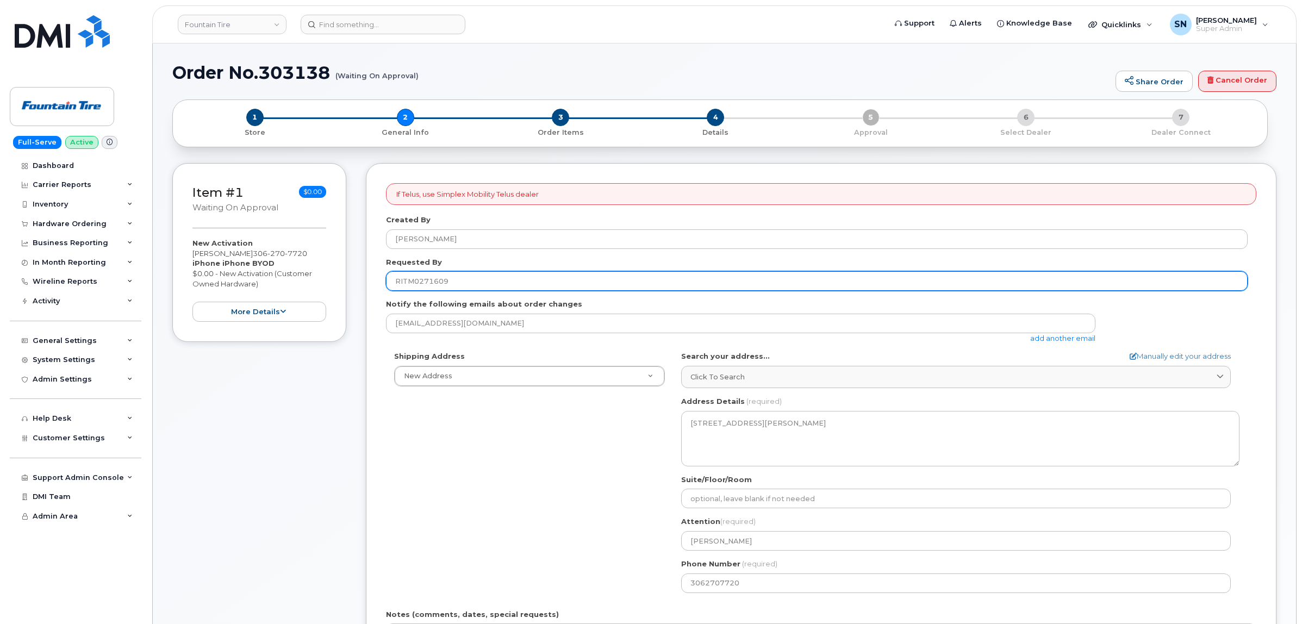
drag, startPoint x: 469, startPoint y: 278, endPoint x: 351, endPoint y: 283, distance: 118.6
click at [351, 283] on div "Item #1 Waiting On Approval $0.00 New Activation Ryan Riopka 306 270 7720 iPhon…" at bounding box center [724, 472] width 1104 height 619
paste input "CS0811563"
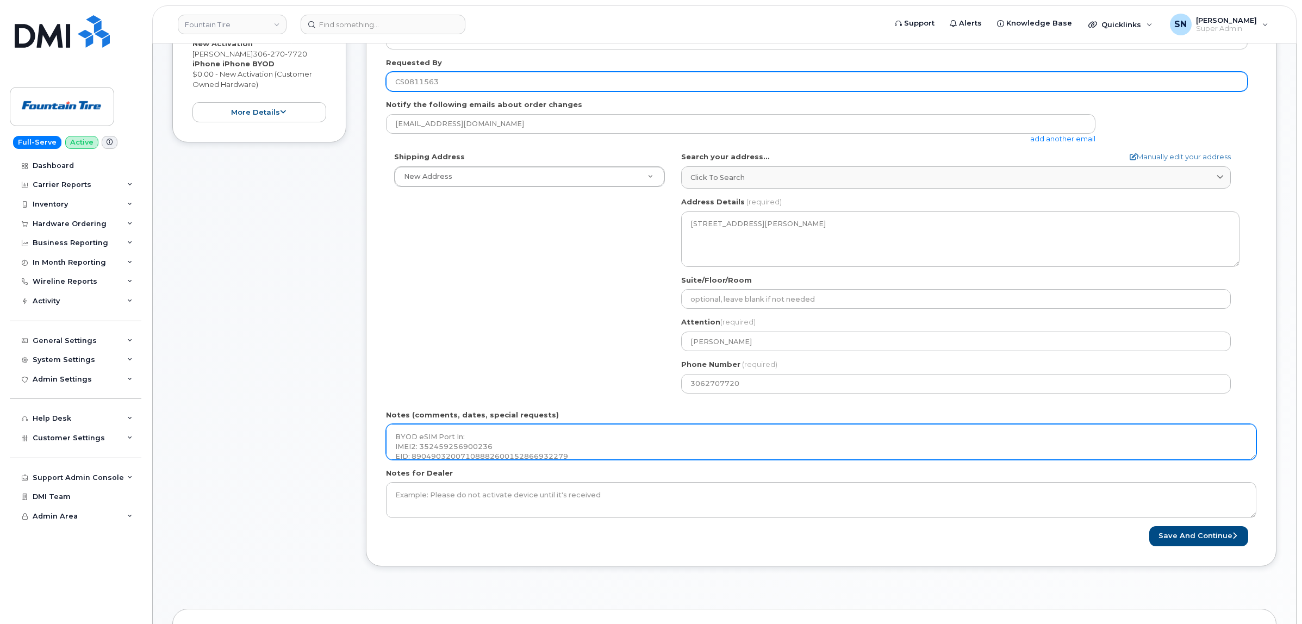
scroll to position [340, 0]
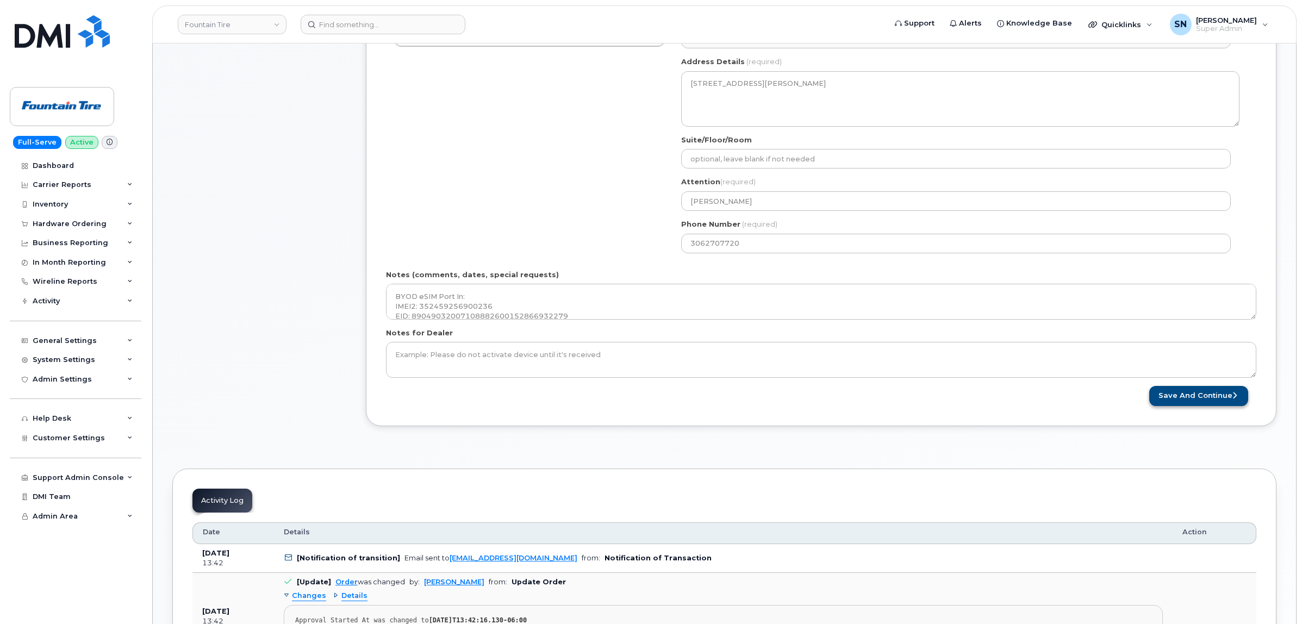
type input "CS0811563"
click at [1216, 399] on button "Save and Continue" at bounding box center [1199, 396] width 99 height 20
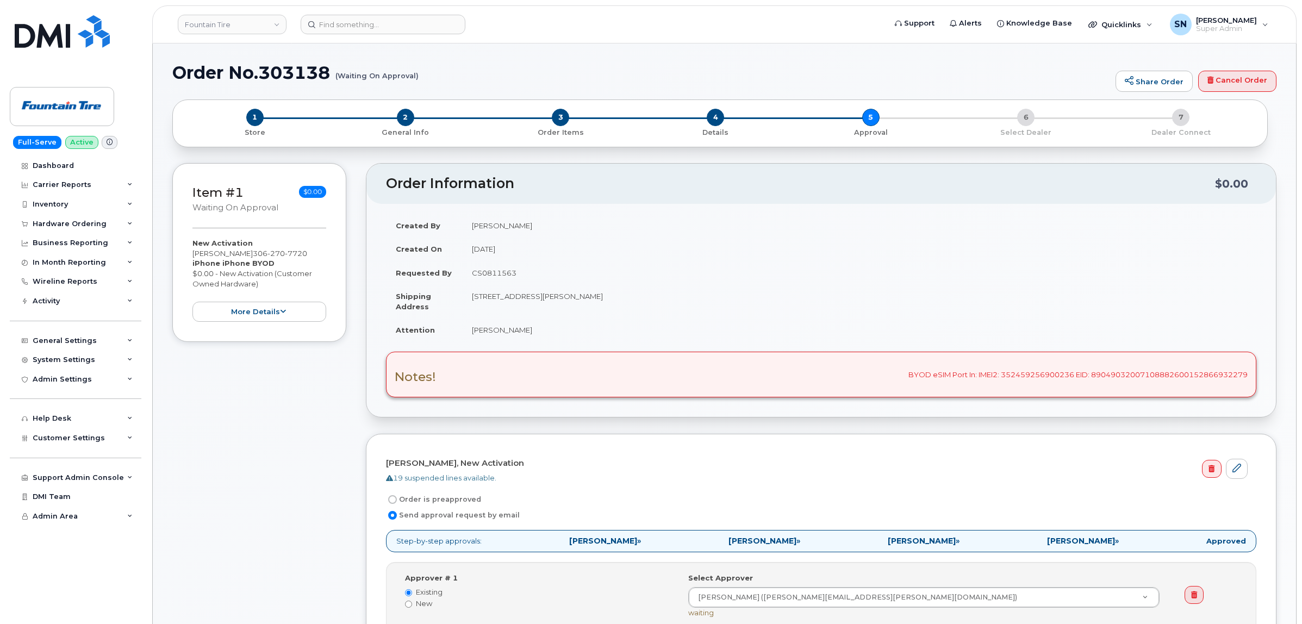
click at [362, 186] on div "Item #1 Waiting On Approval $0.00 New Activation [PERSON_NAME] [PHONE_NUMBER] i…" at bounding box center [724, 583] width 1104 height 840
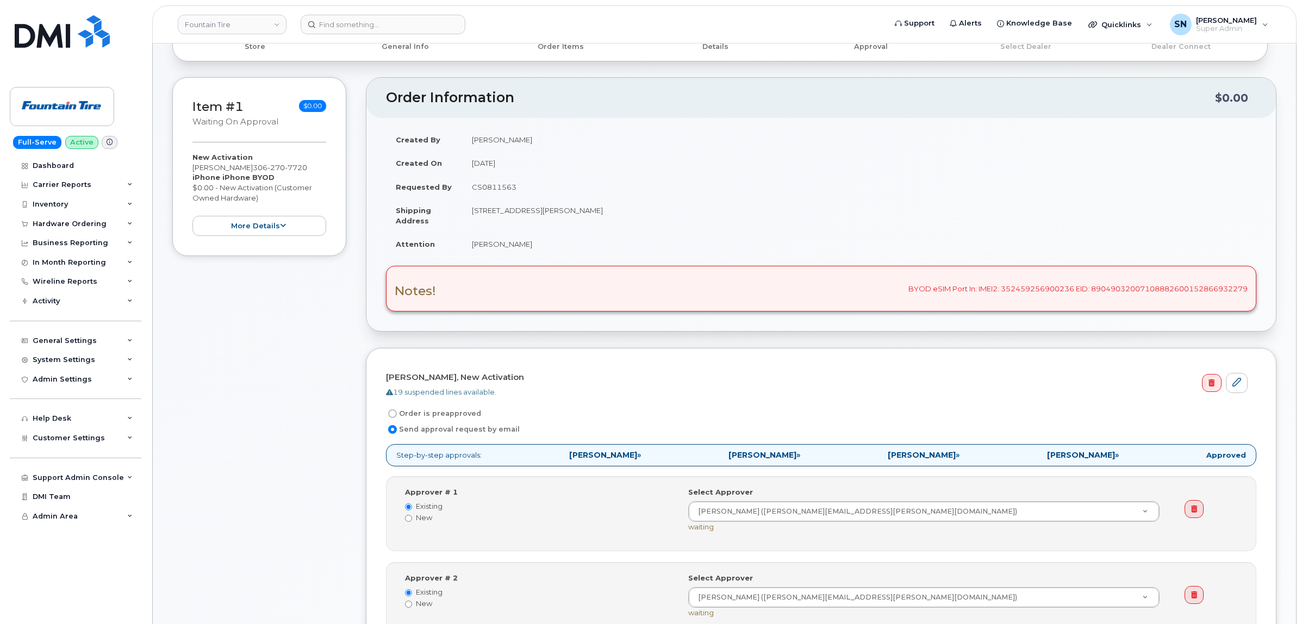
scroll to position [272, 0]
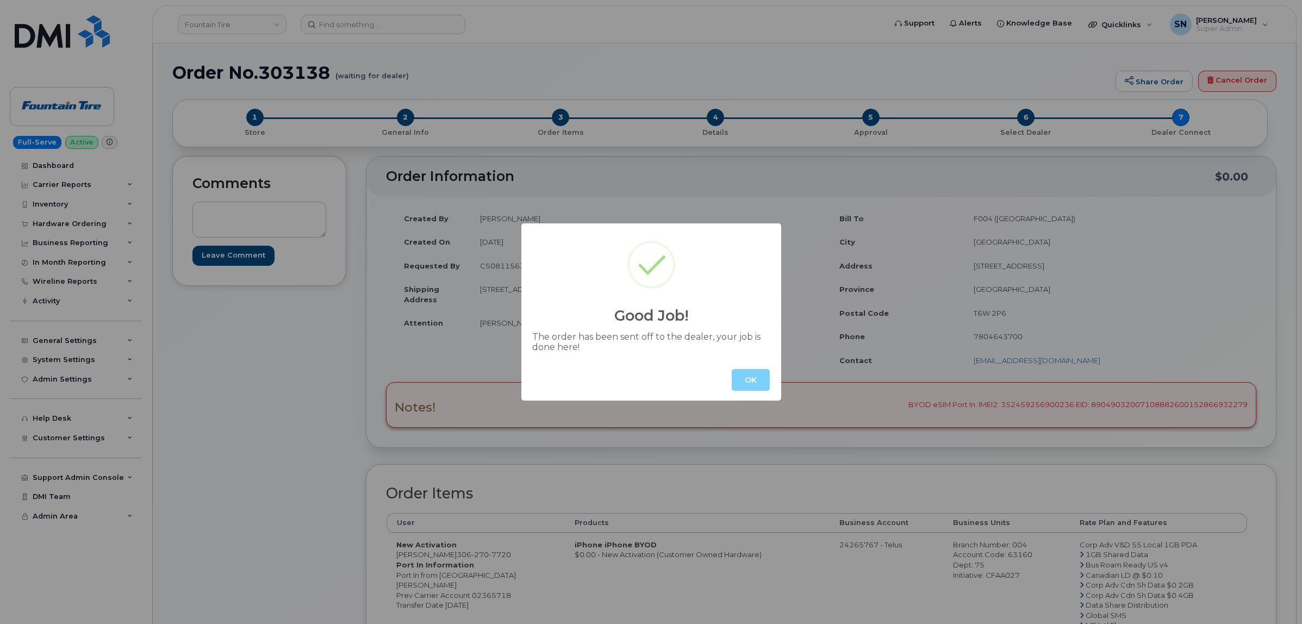
click at [741, 384] on button "OK" at bounding box center [751, 380] width 38 height 22
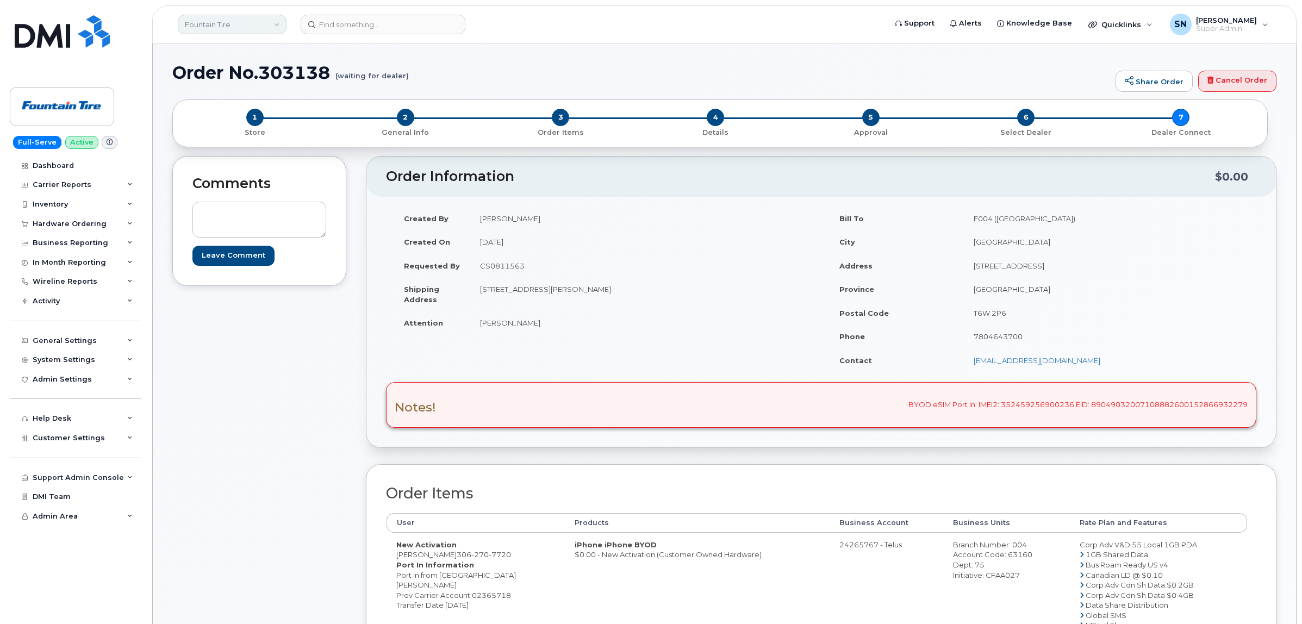
click at [283, 22] on link "Fountain Tire" at bounding box center [232, 25] width 109 height 20
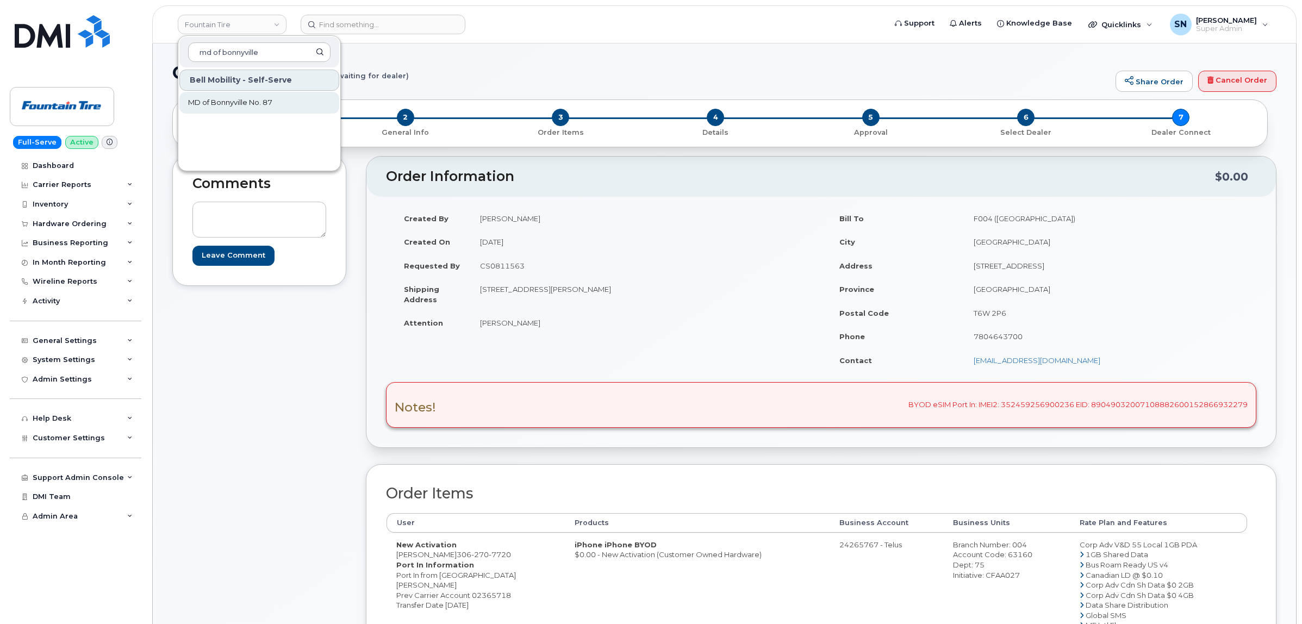
type input "md of bonnyville"
click at [268, 107] on span "MD of Bonnyville No. 87" at bounding box center [230, 102] width 84 height 11
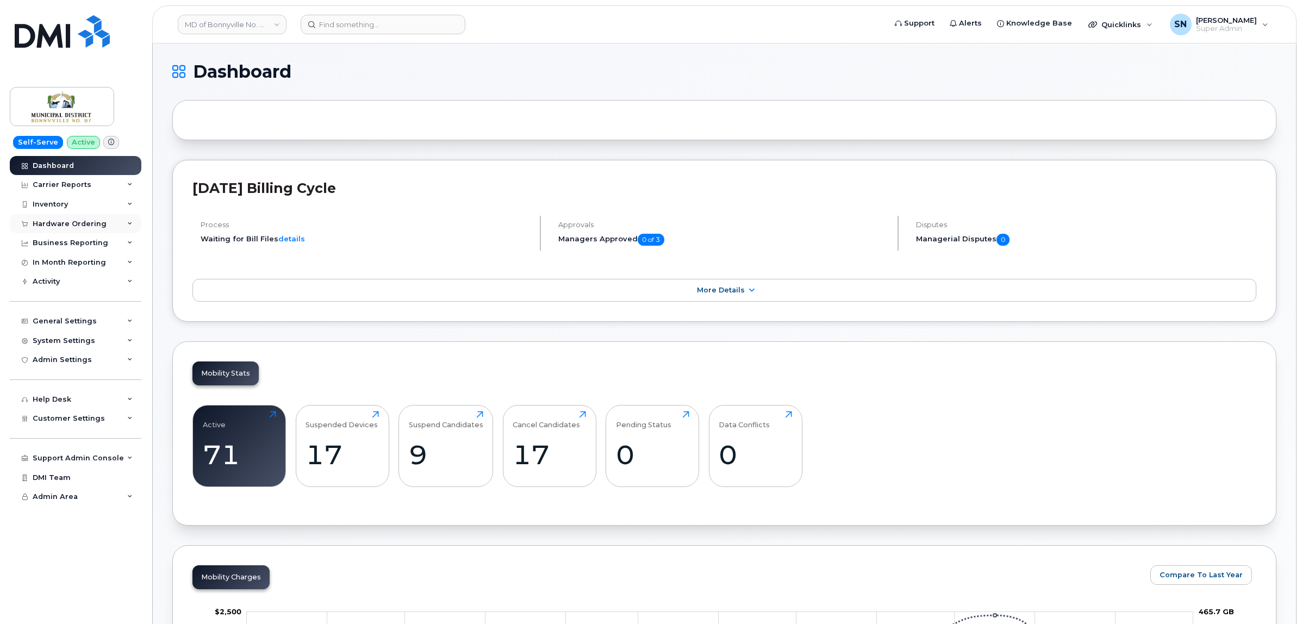
click at [76, 221] on div "Hardware Ordering" at bounding box center [70, 224] width 74 height 9
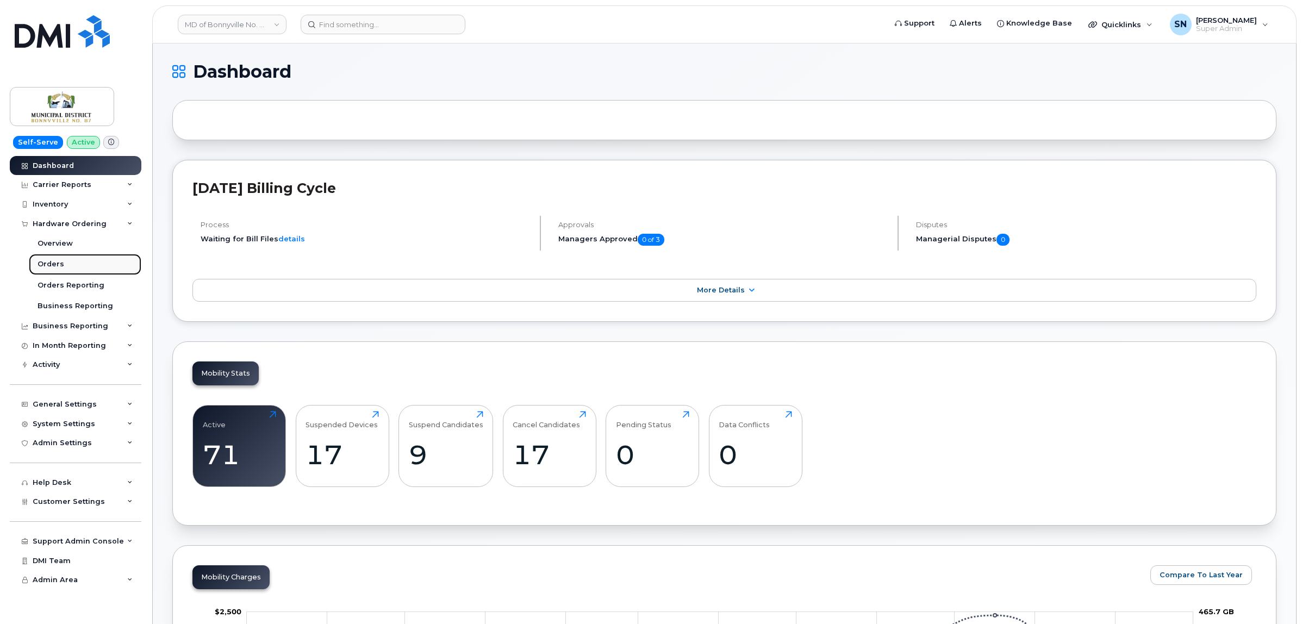
click at [52, 264] on div "Orders" at bounding box center [51, 264] width 27 height 10
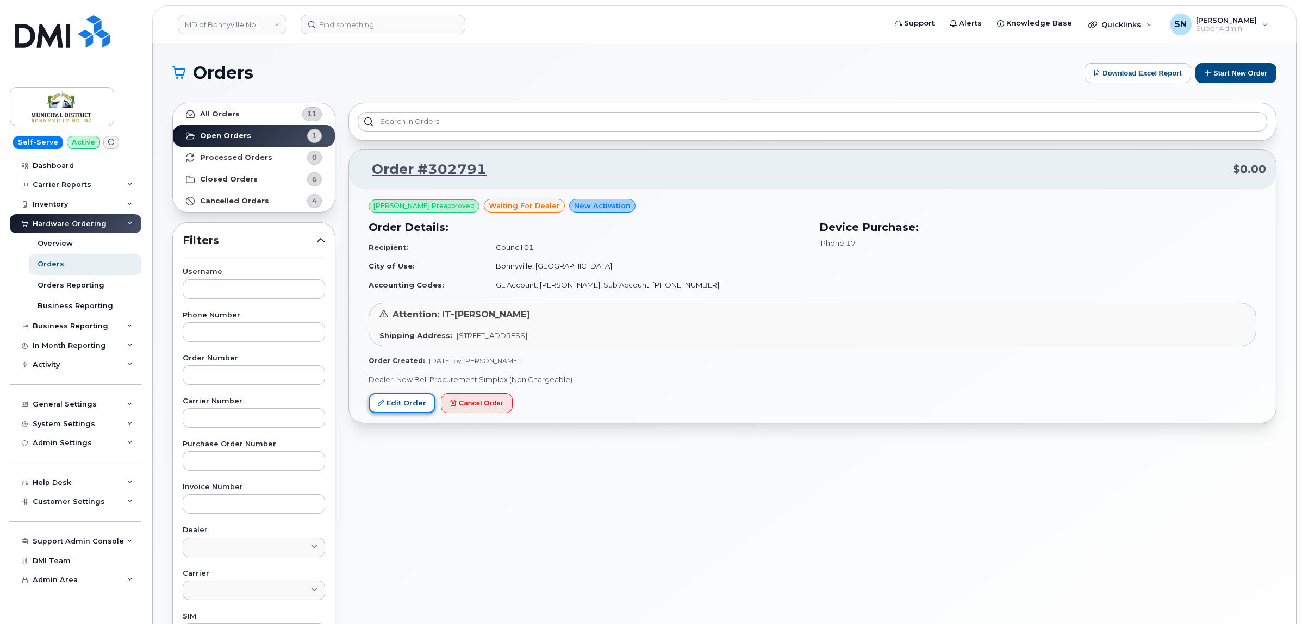
click at [401, 406] on link "Edit Order" at bounding box center [402, 403] width 67 height 20
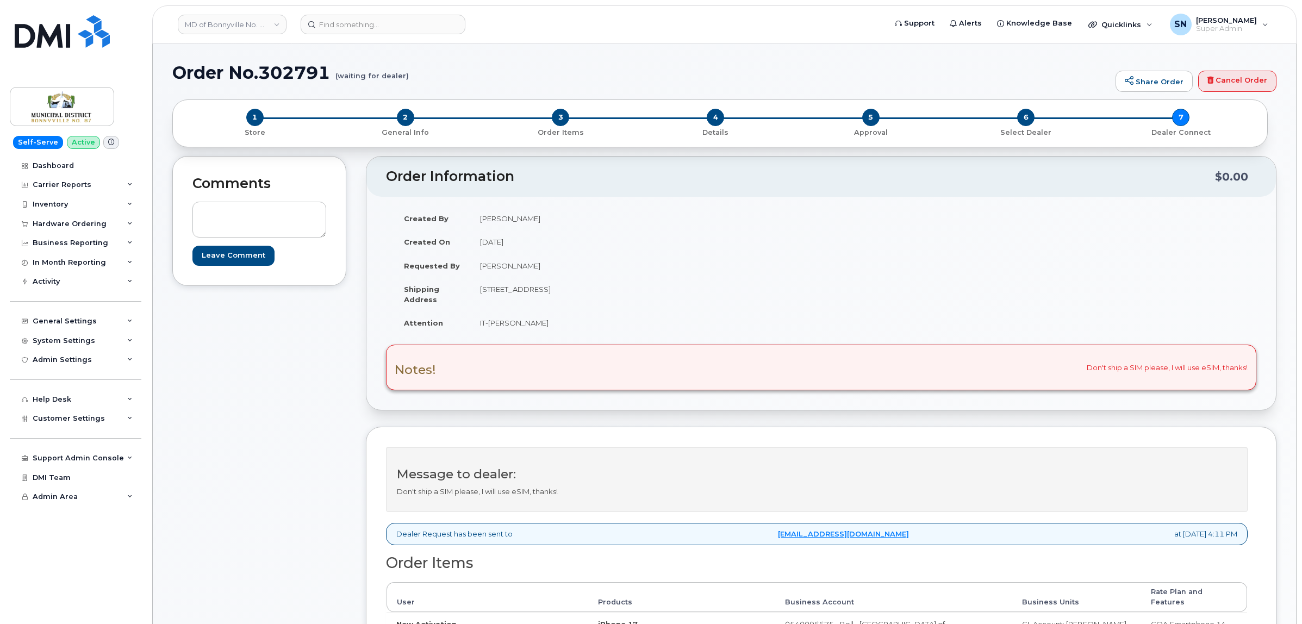
click at [319, 395] on div "Comments Leave Comment" at bounding box center [259, 475] width 174 height 639
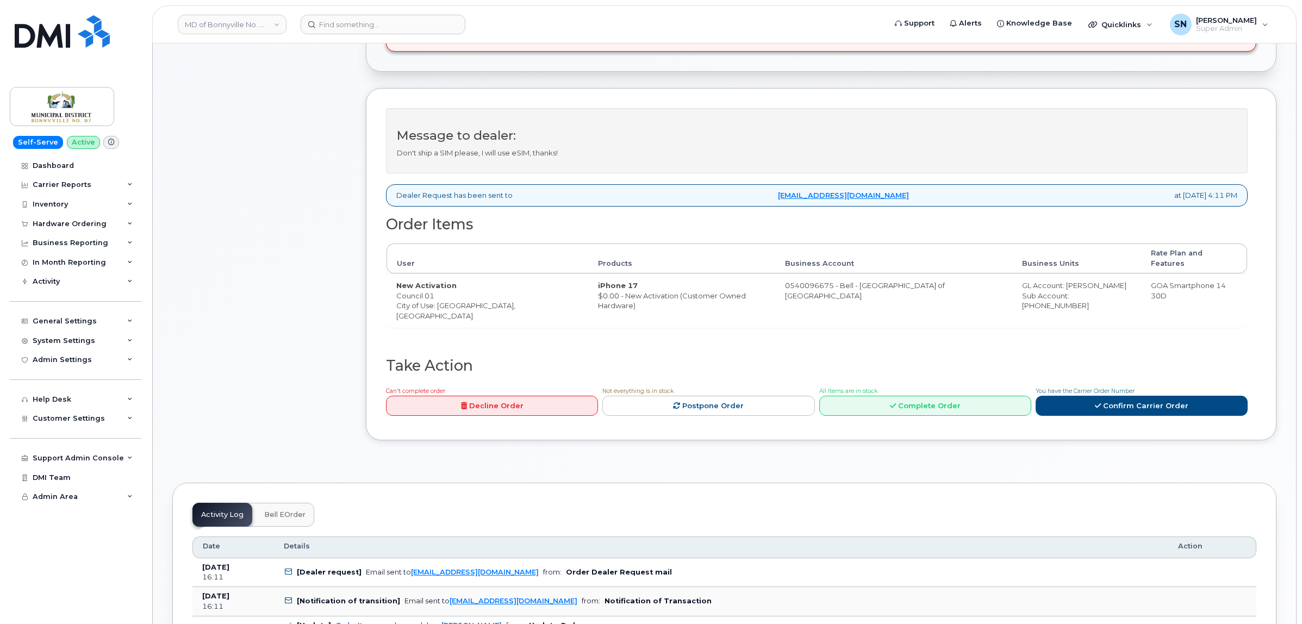
scroll to position [340, 0]
click at [440, 298] on td "New Activation Council 01 City of Use: Bonnyville, Alberta" at bounding box center [488, 299] width 202 height 54
copy td "Bonnyville"
click at [455, 295] on td "New Activation Council 01 City of Use: Bonnyville, Alberta" at bounding box center [488, 299] width 202 height 54
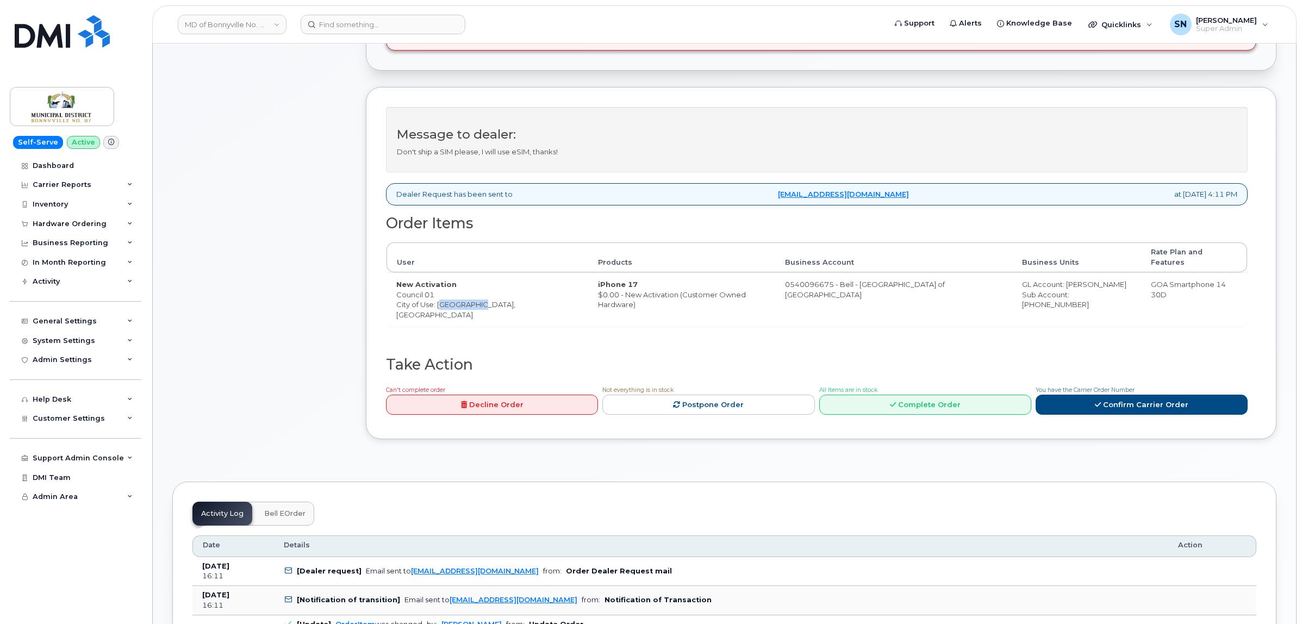
click at [438, 299] on td "New Activation Council 01 City of Use: Bonnyville, Alberta" at bounding box center [488, 299] width 202 height 54
drag, startPoint x: 438, startPoint y: 299, endPoint x: 498, endPoint y: 298, distance: 60.4
click at [498, 298] on td "New Activation Council 01 City of Use: Bonnyville, Alberta" at bounding box center [488, 299] width 202 height 54
drag, startPoint x: 1134, startPoint y: 277, endPoint x: 1223, endPoint y: 277, distance: 89.7
click at [1223, 277] on td "GOA Smartphone 14 30D" at bounding box center [1194, 299] width 106 height 54
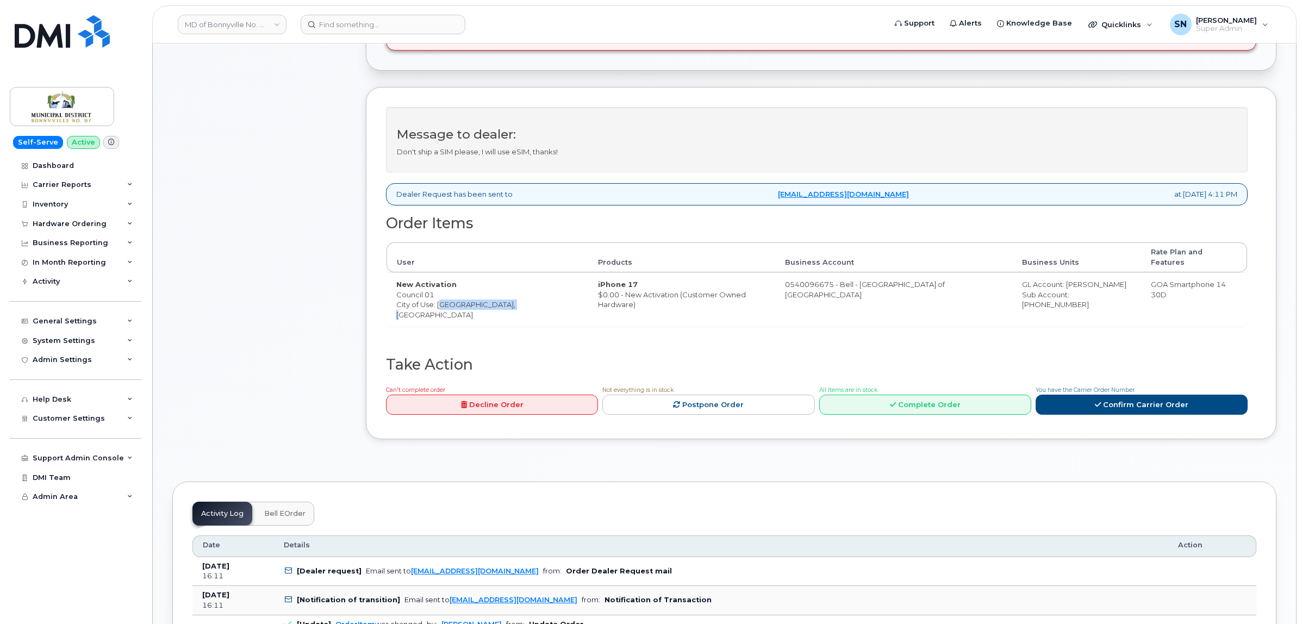
copy td "GOA Smartphone 14 30D"
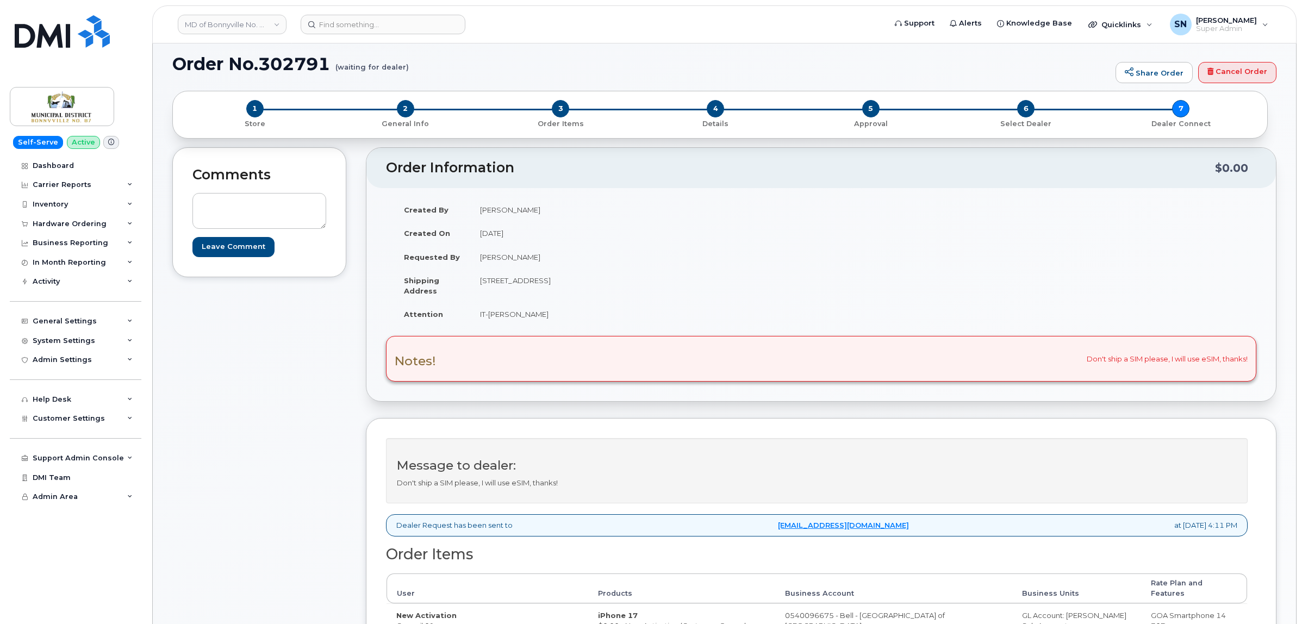
scroll to position [0, 0]
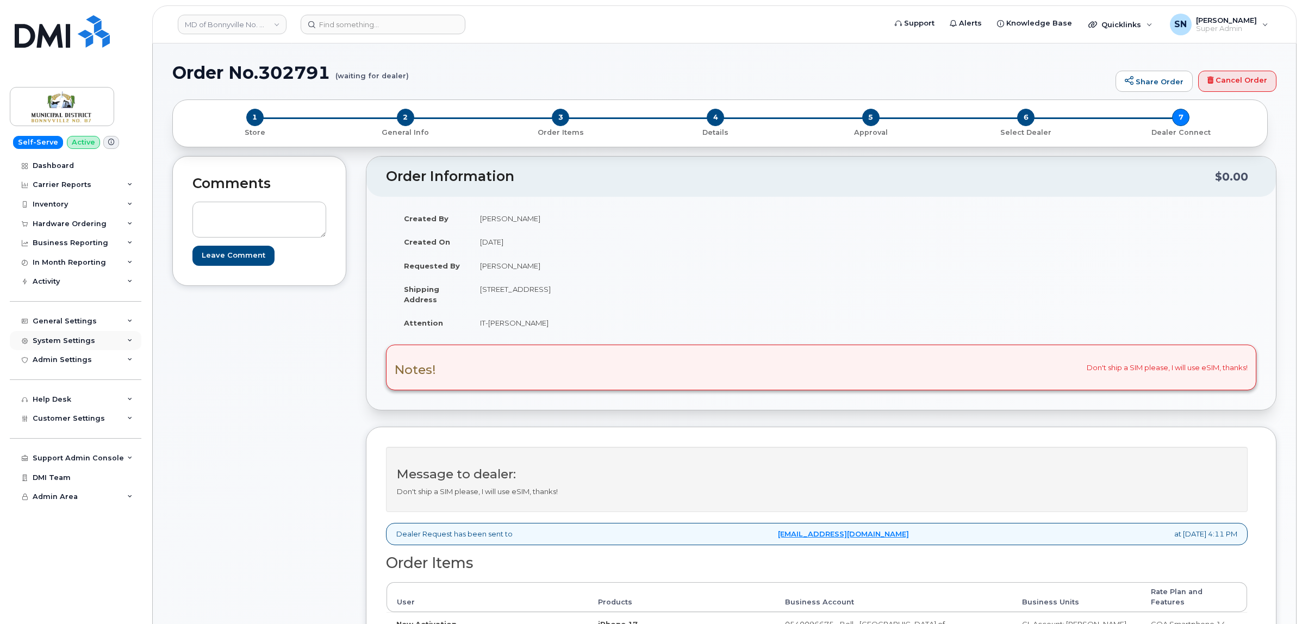
click at [84, 345] on div "System Settings" at bounding box center [64, 341] width 63 height 9
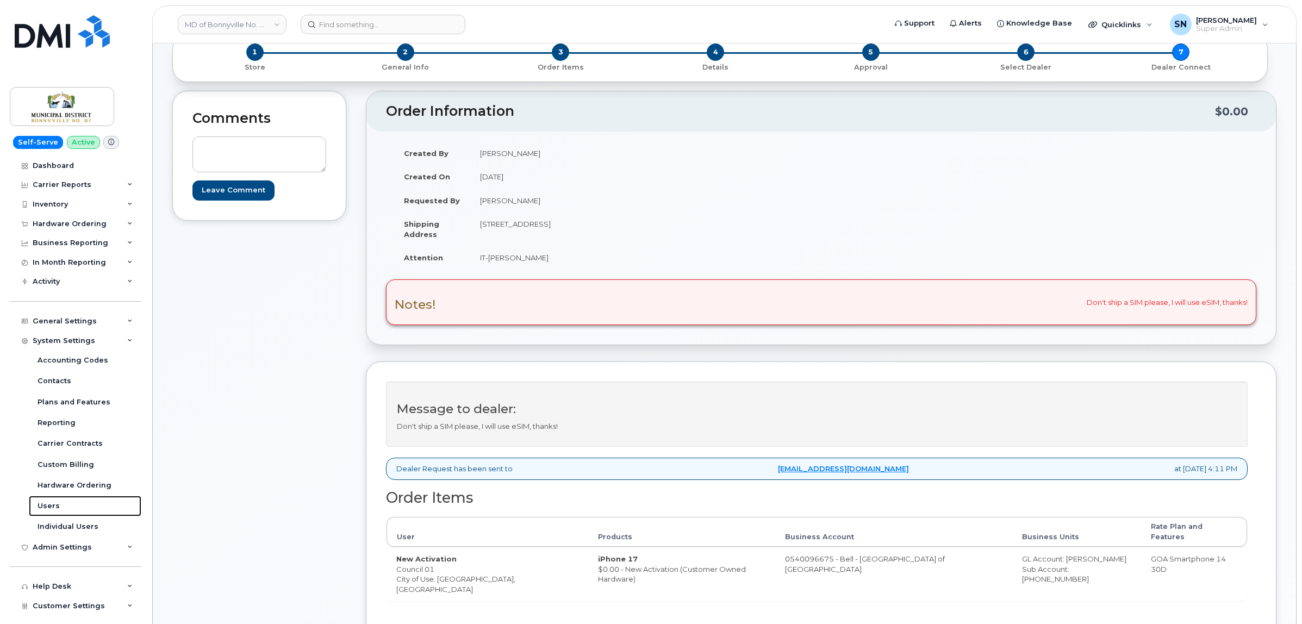
scroll to position [136, 0]
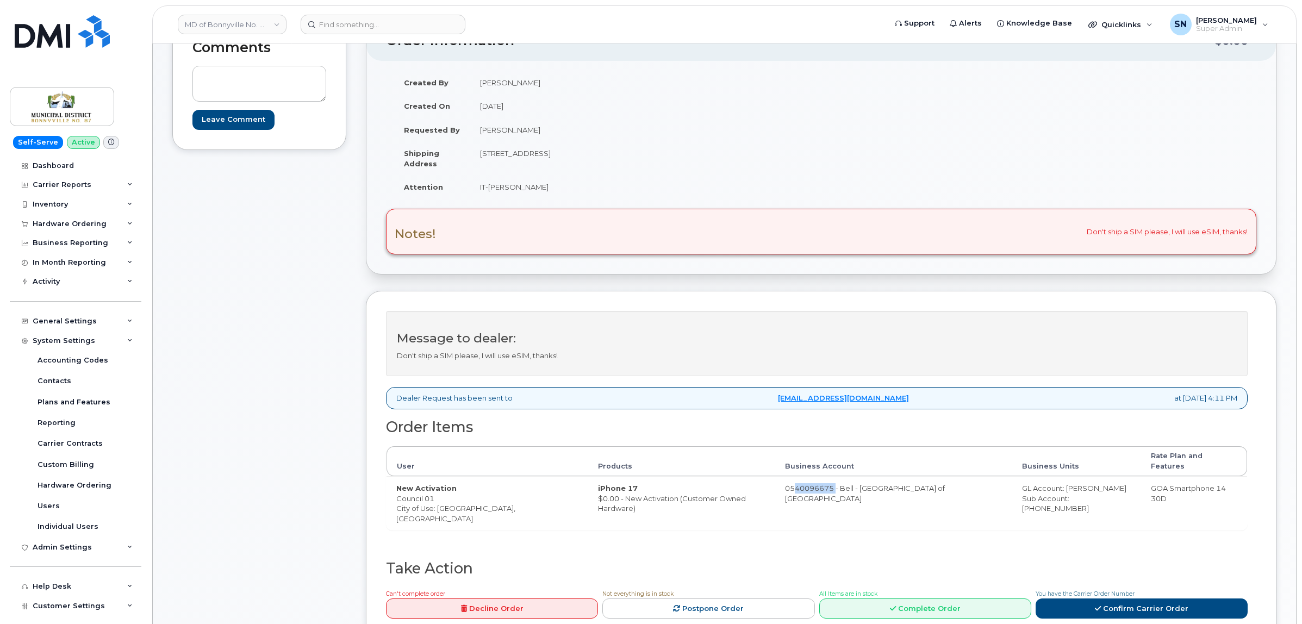
copy td "540096675"
drag, startPoint x: 768, startPoint y: 482, endPoint x: 813, endPoint y: 494, distance: 46.6
click at [813, 494] on td "0540096675 - Bell - Municipal District of Bonnyville" at bounding box center [893, 503] width 237 height 54
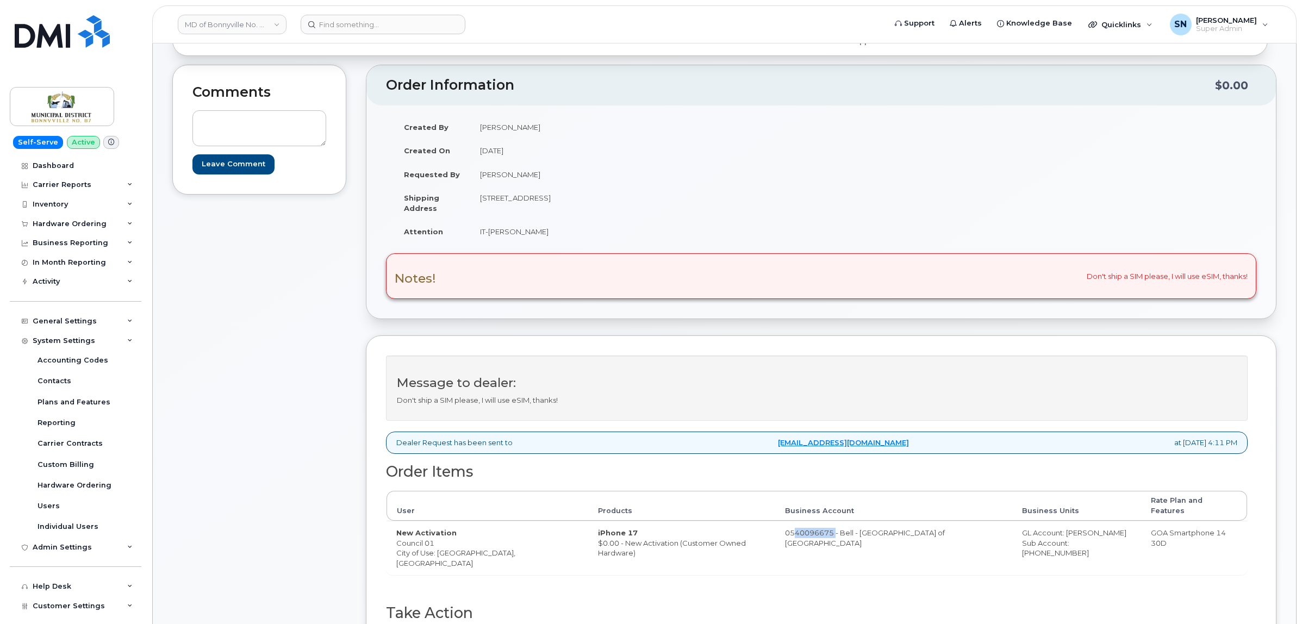
scroll to position [0, 0]
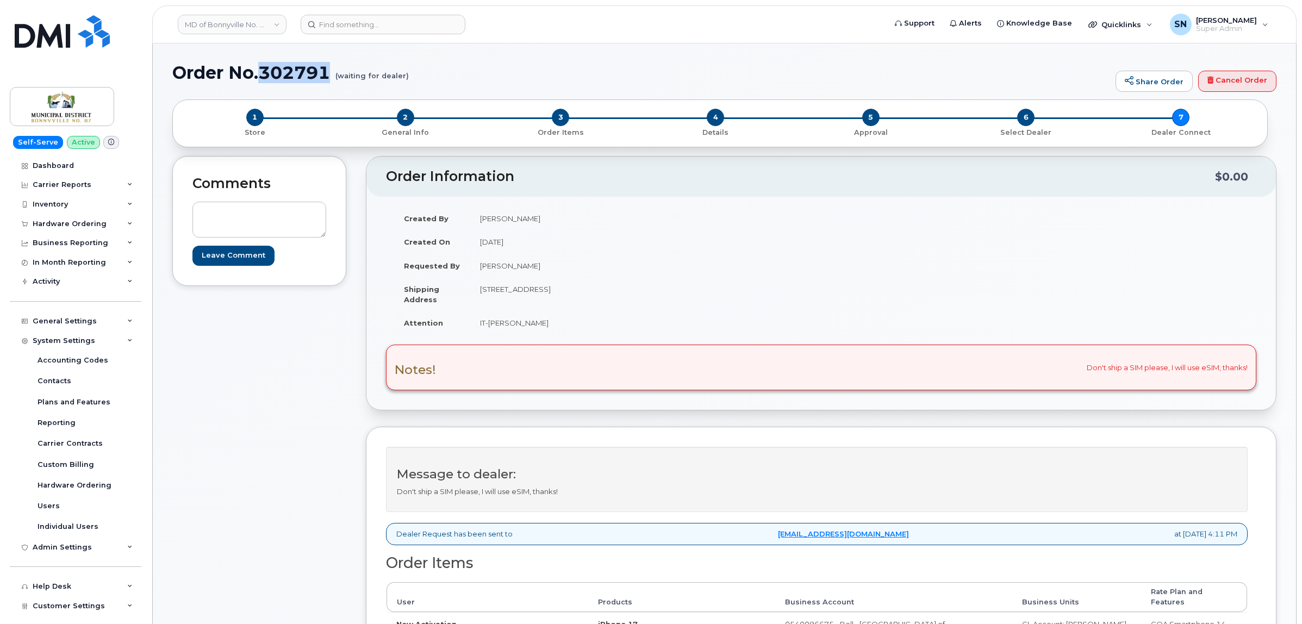
drag, startPoint x: 263, startPoint y: 66, endPoint x: 330, endPoint y: 76, distance: 67.7
click at [330, 76] on h1 "Order No.302791 (waiting for dealer)" at bounding box center [641, 72] width 938 height 19
copy h1 "302791"
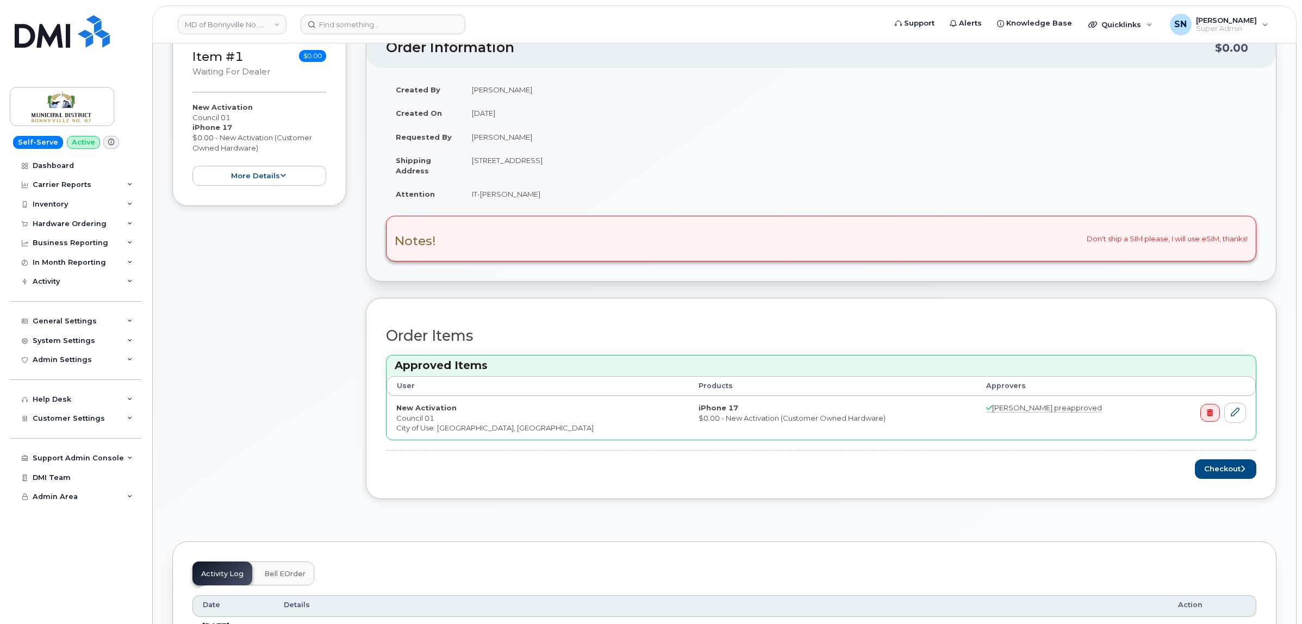
scroll to position [204, 0]
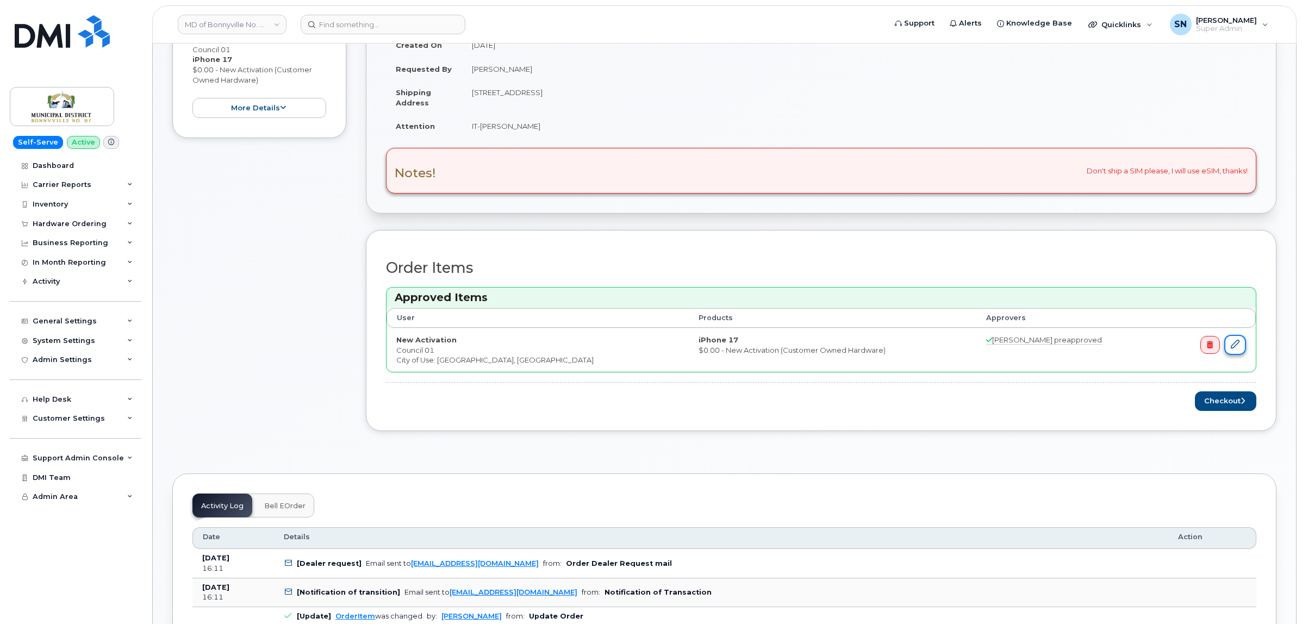
click at [1232, 346] on icon at bounding box center [1235, 344] width 9 height 9
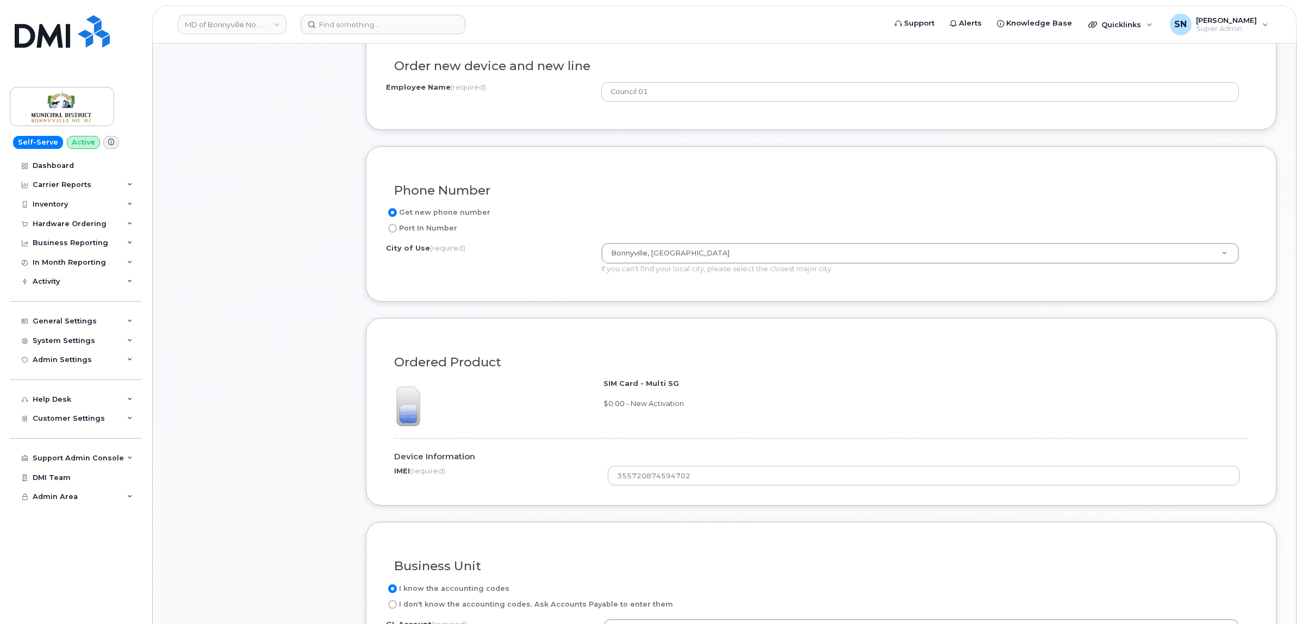
scroll to position [476, 0]
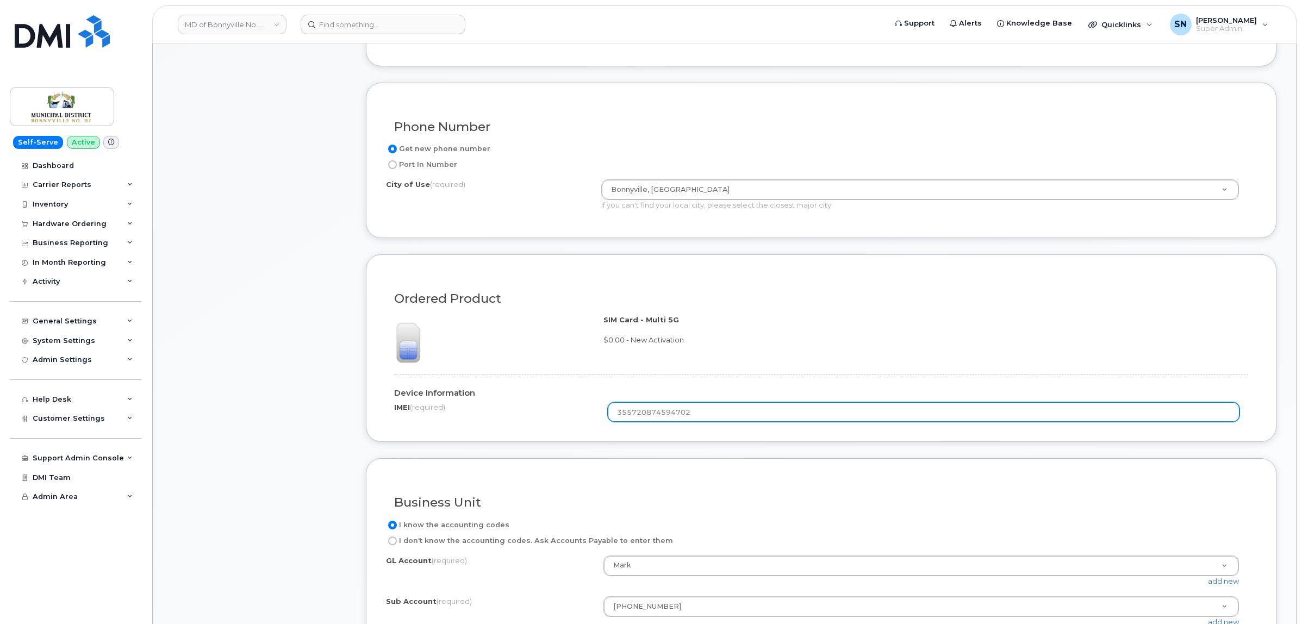
drag, startPoint x: 692, startPoint y: 419, endPoint x: 605, endPoint y: 412, distance: 87.8
click at [605, 412] on div "IMEI (required) 355720874594702" at bounding box center [821, 412] width 854 height 20
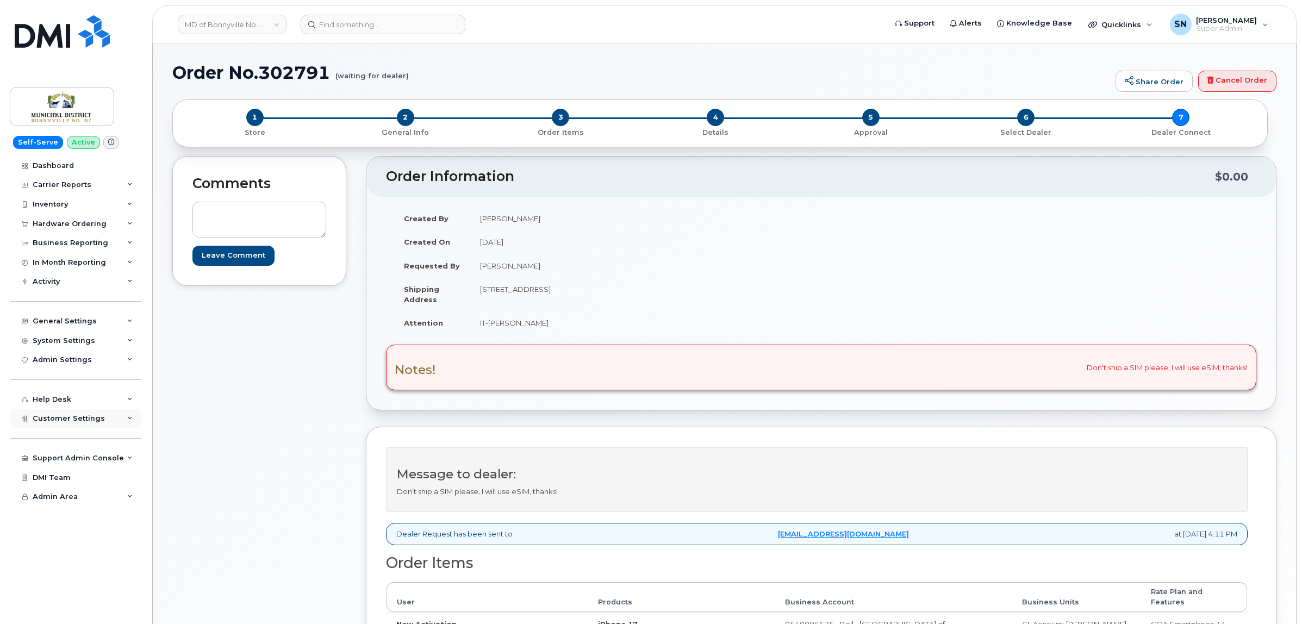
click at [88, 423] on span "Customer Settings" at bounding box center [69, 418] width 72 height 8
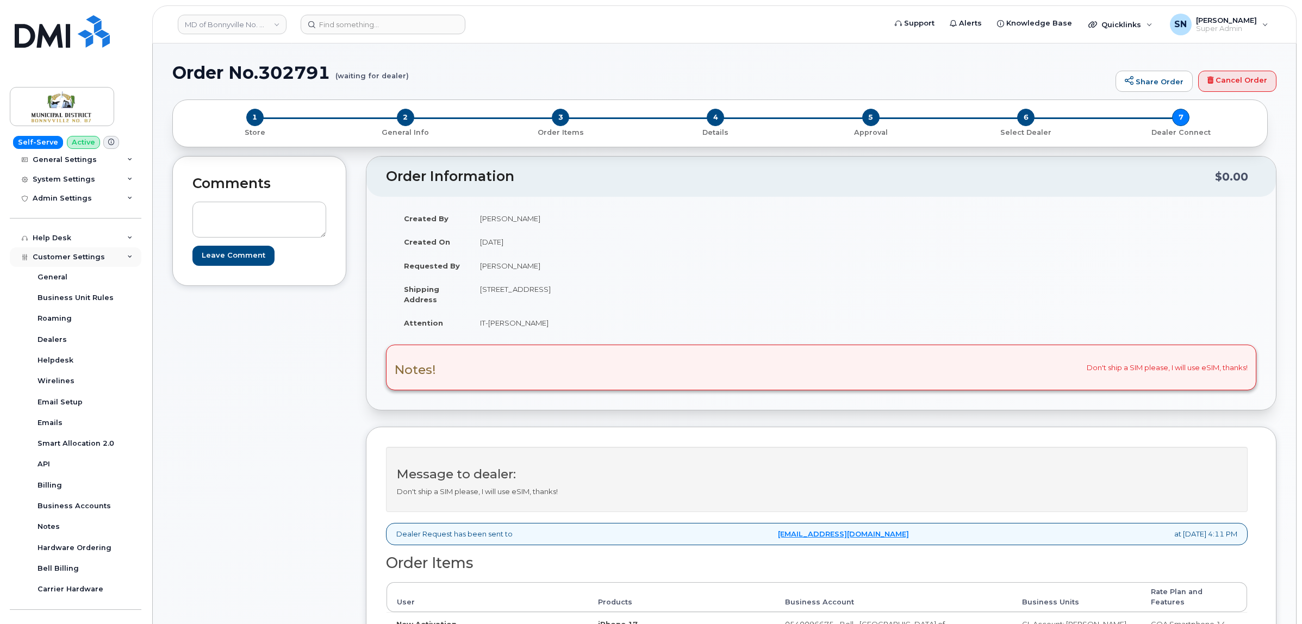
scroll to position [219, 0]
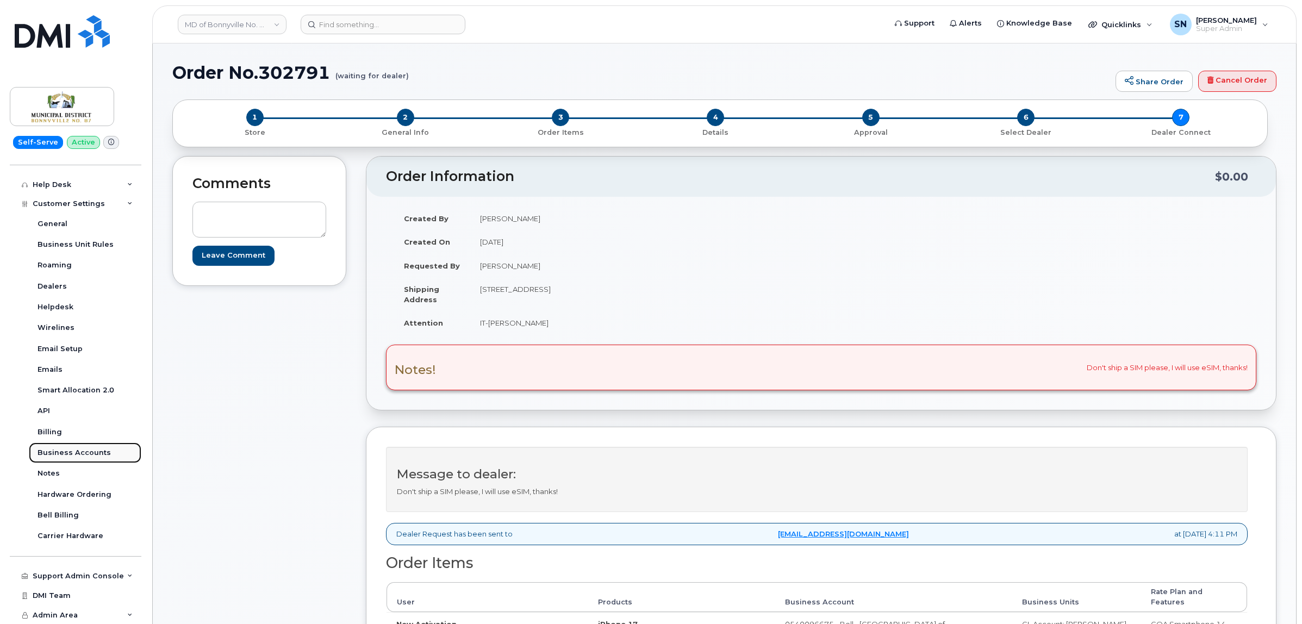
click at [84, 443] on link "Business Accounts" at bounding box center [85, 453] width 113 height 21
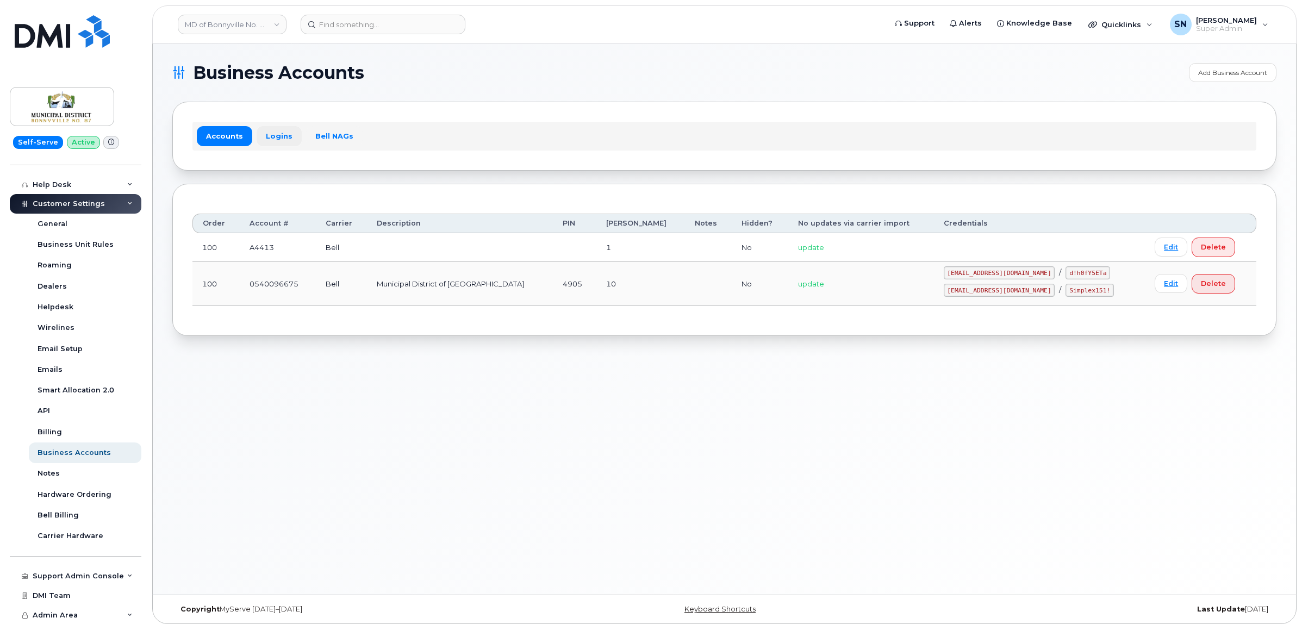
click at [278, 133] on link "Logins" at bounding box center [279, 136] width 45 height 20
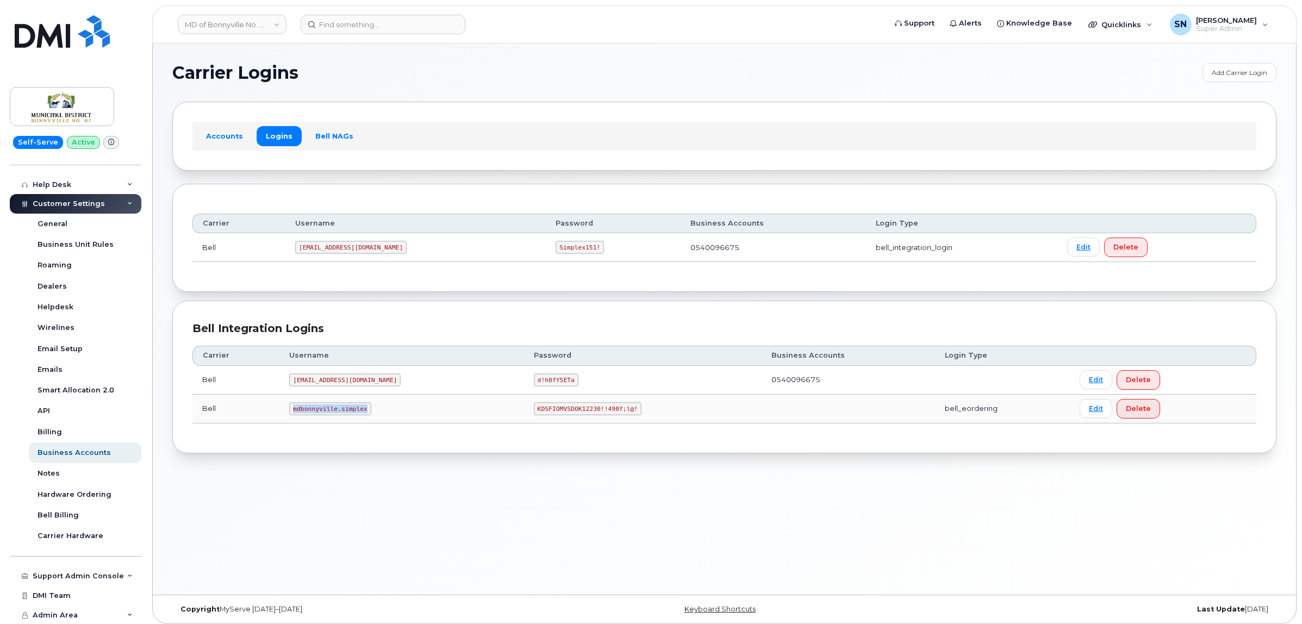
drag, startPoint x: 297, startPoint y: 408, endPoint x: 376, endPoint y: 414, distance: 79.6
click at [376, 414] on td "mdbonnyville.simplex" at bounding box center [401, 409] width 244 height 29
copy code "mdbonnyville.simplex"
drag, startPoint x: 512, startPoint y: 409, endPoint x: 601, endPoint y: 417, distance: 90.0
click at [601, 415] on code "KDSFIOMVSDOK12230!!490f;l@!" at bounding box center [588, 408] width 108 height 13
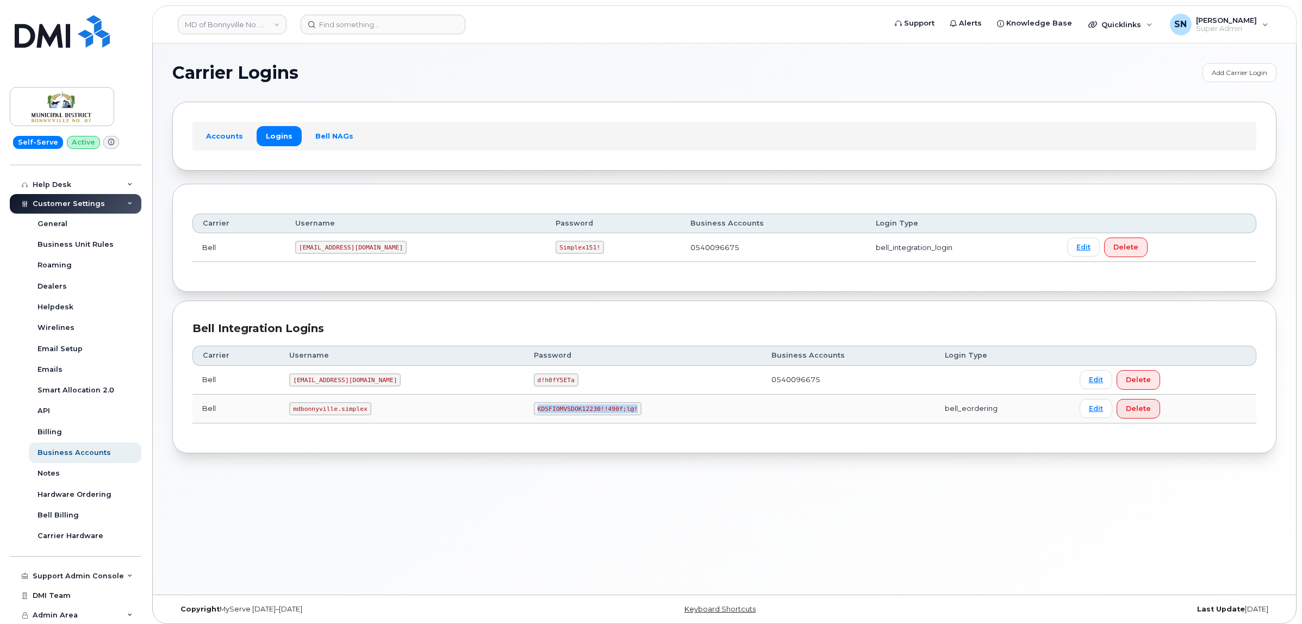
copy code "KDSFIOMVSDOK12230!!490f;l@!"
click at [254, 26] on link "MD of Bonnyville No. 87" at bounding box center [232, 25] width 109 height 20
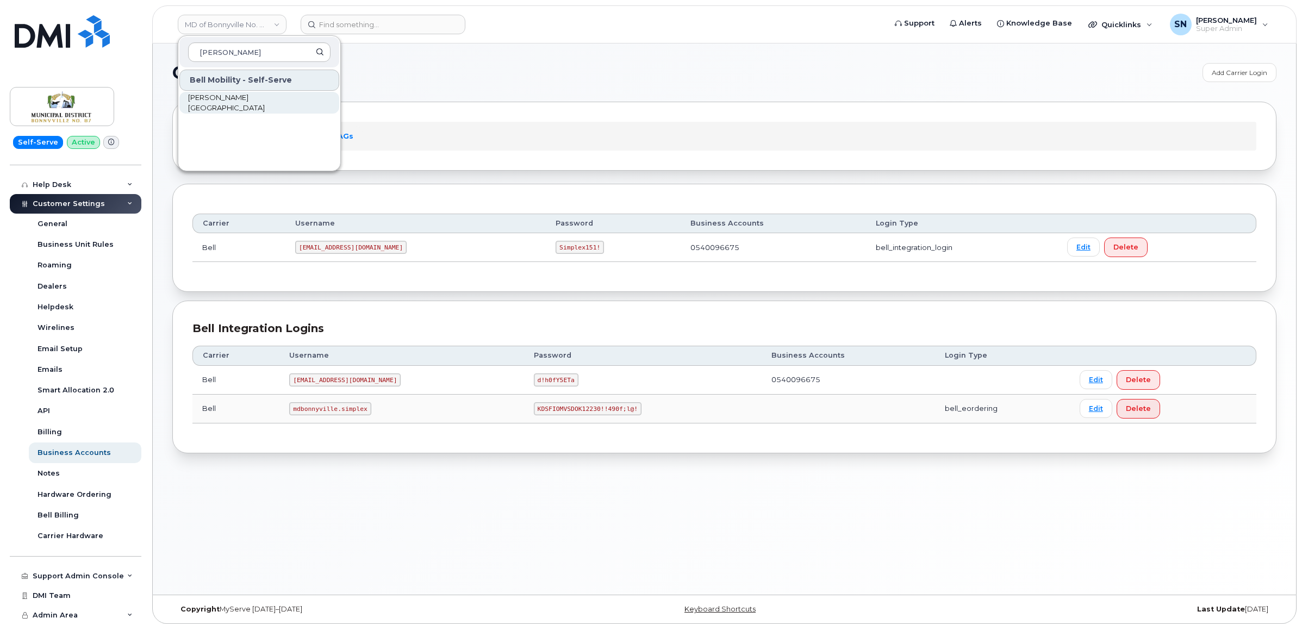
type input "michels"
click at [293, 96] on link "[PERSON_NAME] [GEOGRAPHIC_DATA]" at bounding box center [259, 103] width 160 height 22
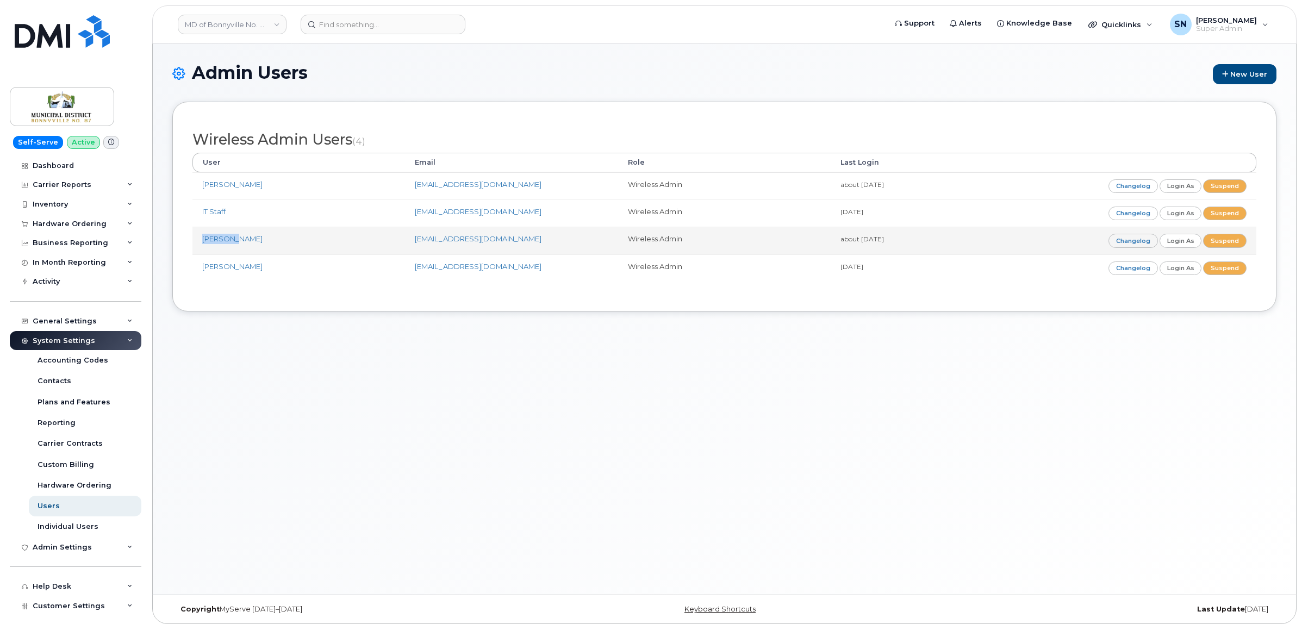
drag, startPoint x: 195, startPoint y: 239, endPoint x: 234, endPoint y: 246, distance: 40.3
click at [234, 246] on td "Al Caron" at bounding box center [298, 240] width 213 height 27
copy link "Al Caron"
drag, startPoint x: 412, startPoint y: 243, endPoint x: 527, endPoint y: 246, distance: 115.3
click at [527, 246] on td "acaron@md.bonnyville.ab.ca" at bounding box center [511, 240] width 213 height 27
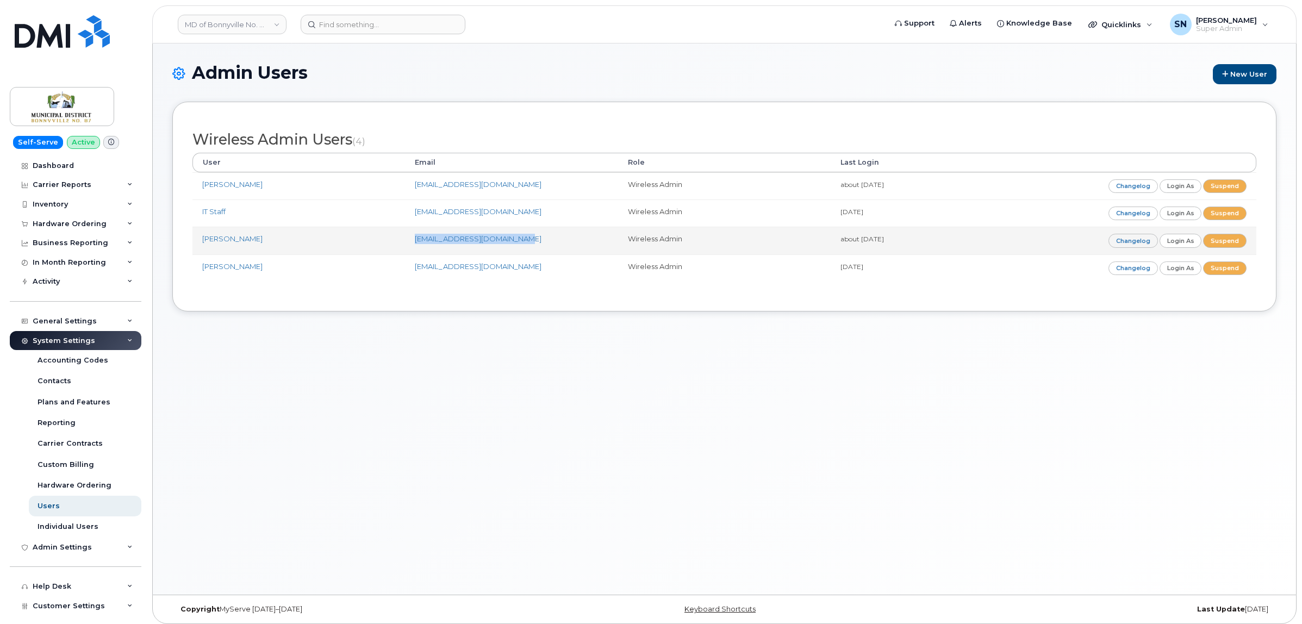
copy link "acaron@md.bonnyville.ab.ca"
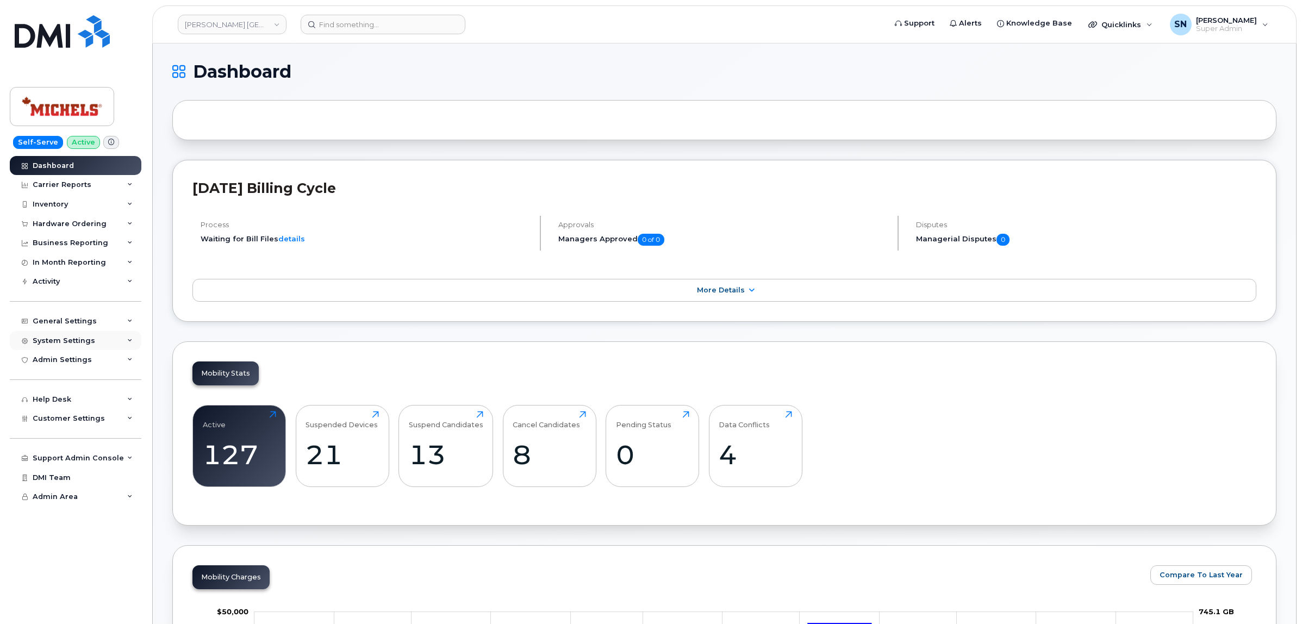
click at [71, 339] on div "System Settings" at bounding box center [64, 341] width 63 height 9
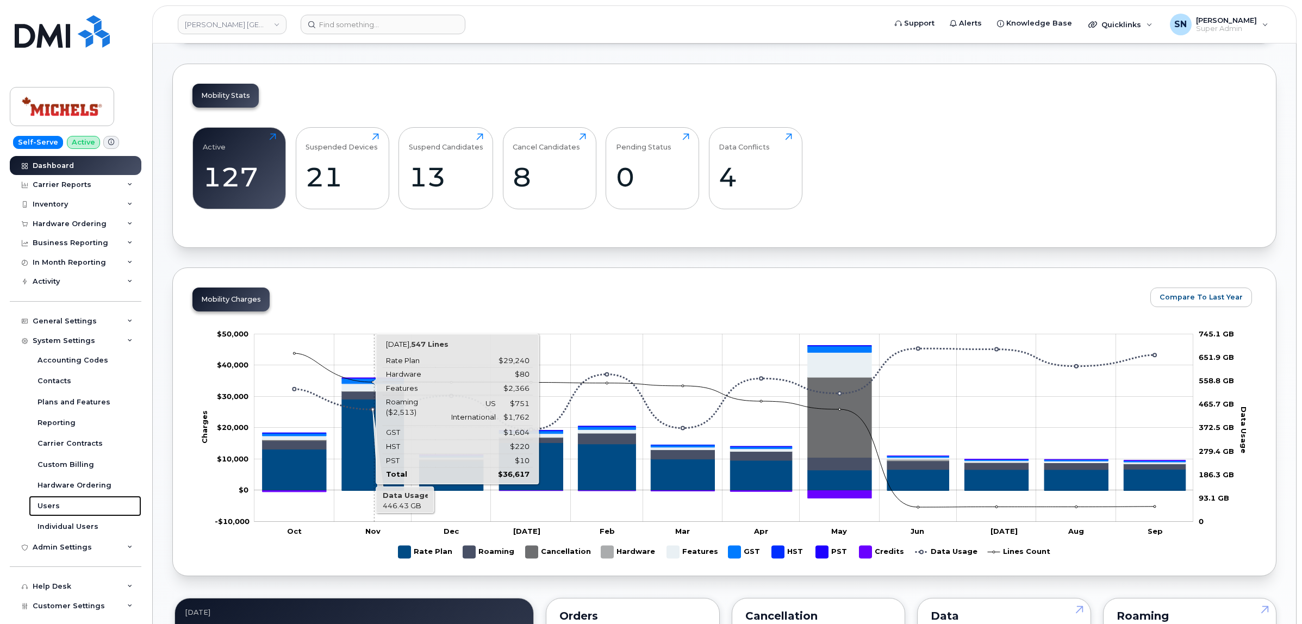
scroll to position [272, 0]
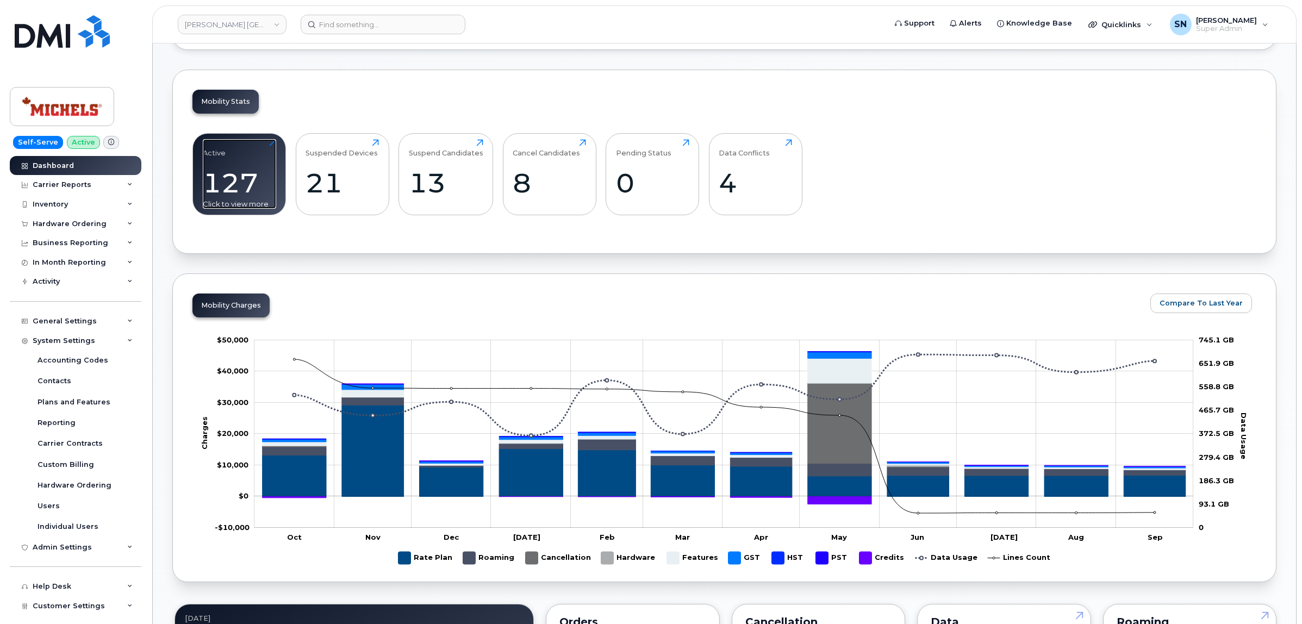
click at [251, 162] on div "Active 127 Click to view more" at bounding box center [239, 174] width 73 height 70
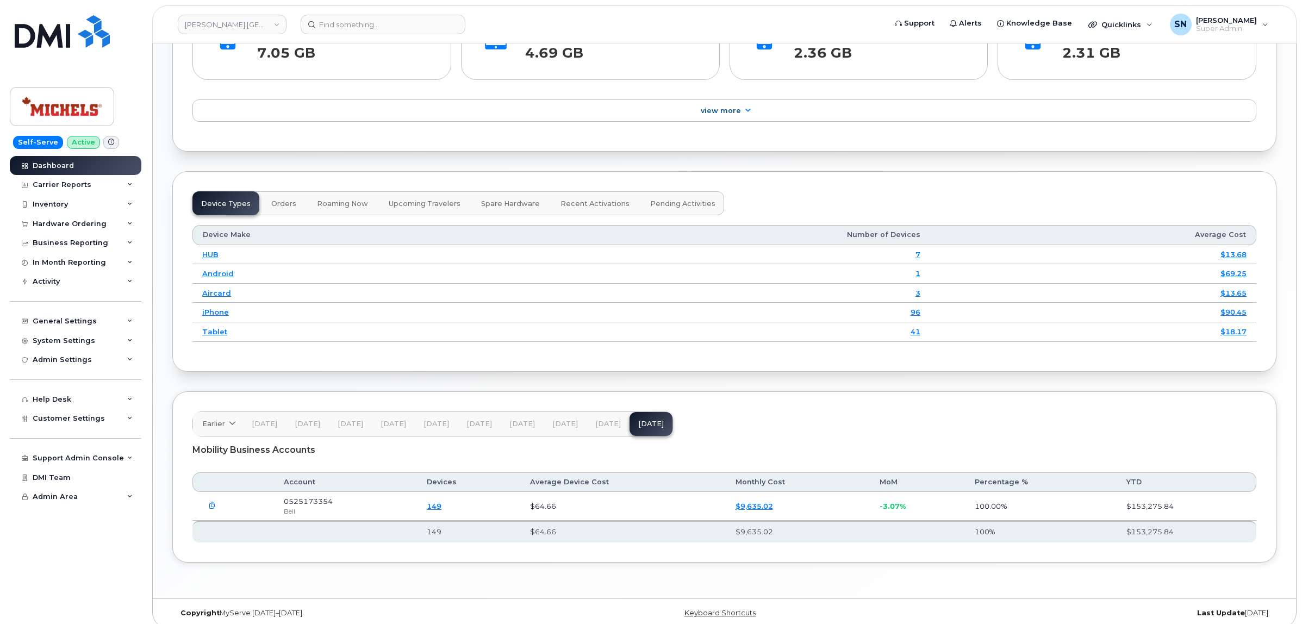
scroll to position [1036, 0]
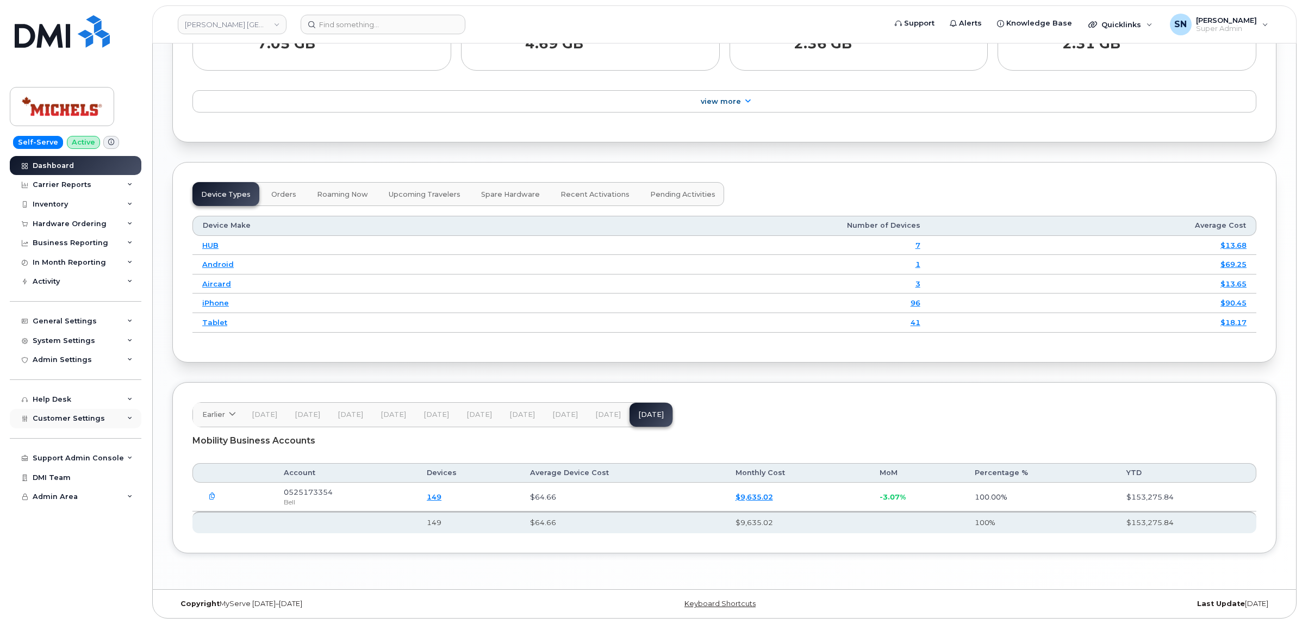
click at [88, 421] on span "Customer Settings" at bounding box center [69, 418] width 72 height 8
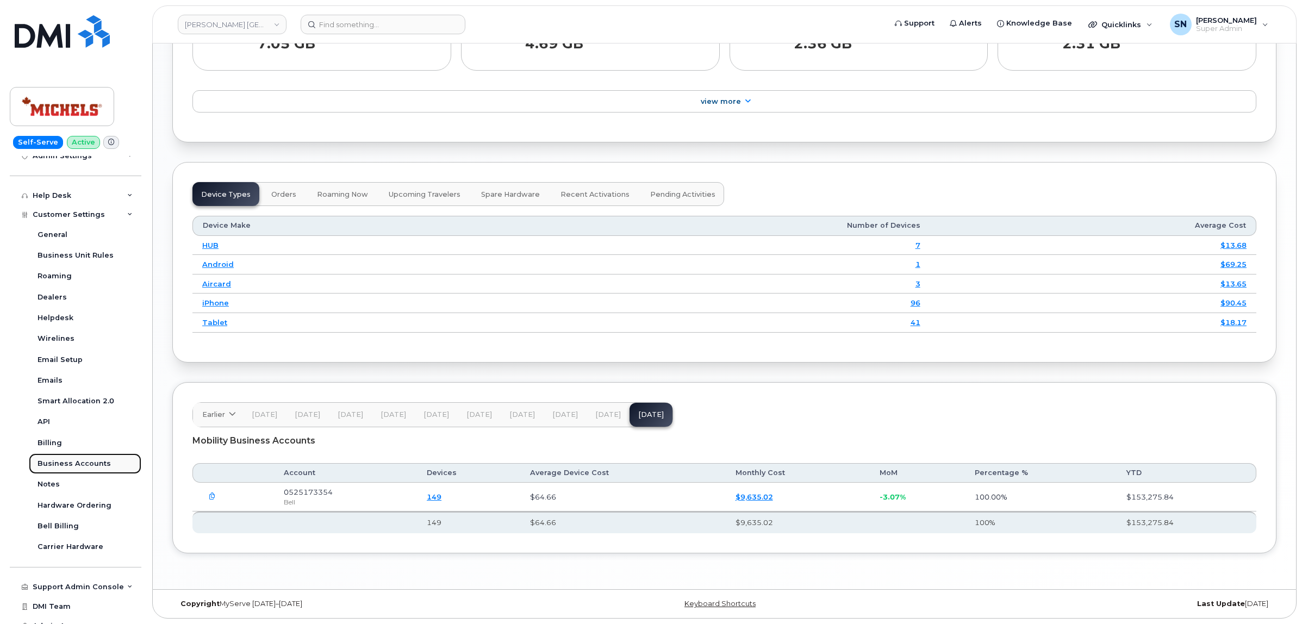
click at [83, 464] on div "Business Accounts" at bounding box center [74, 464] width 73 height 10
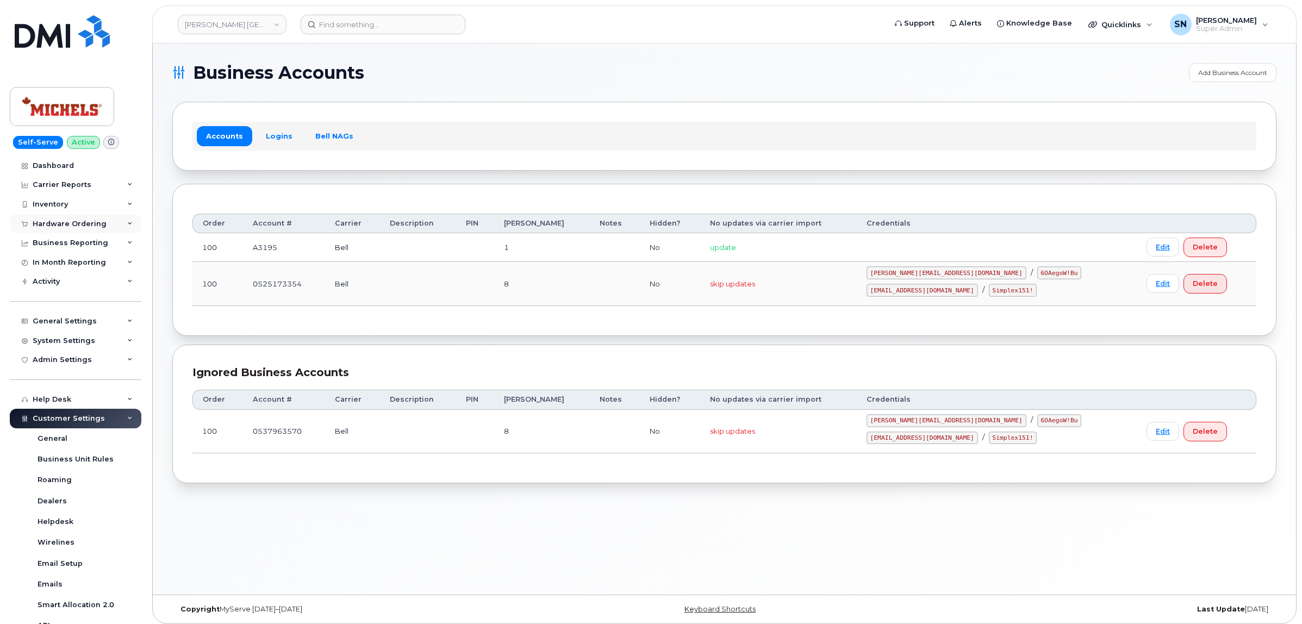
click at [75, 228] on div "Hardware Ordering" at bounding box center [70, 224] width 74 height 9
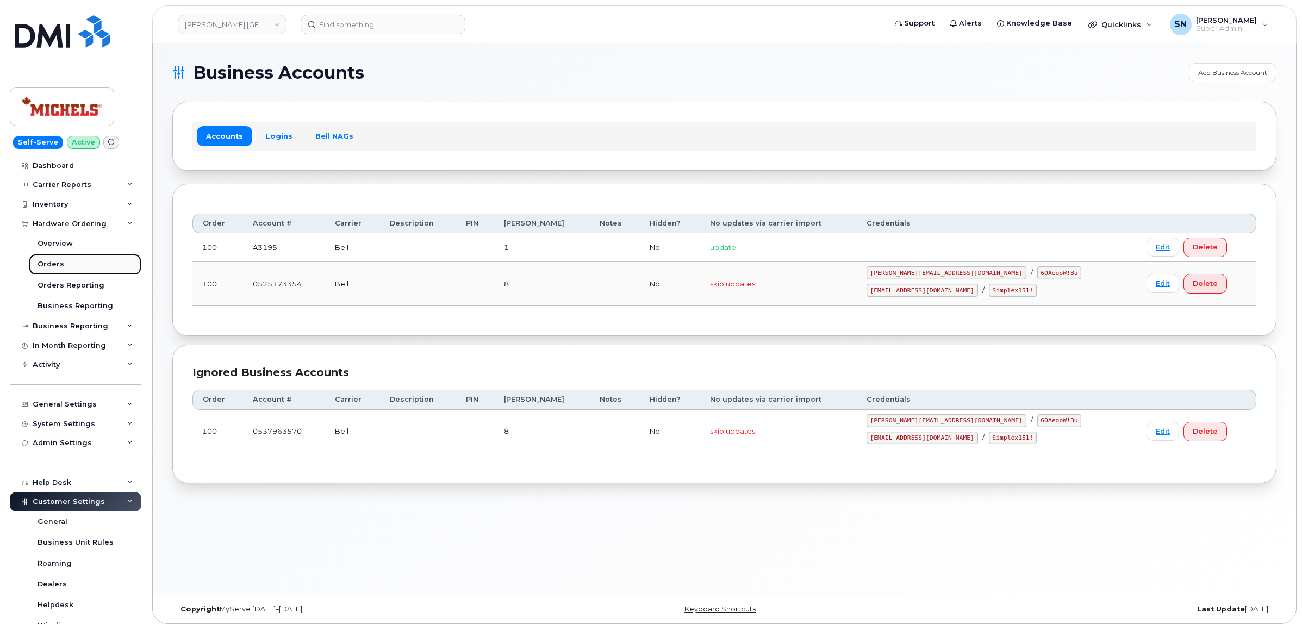
click at [70, 264] on link "Orders" at bounding box center [85, 264] width 113 height 21
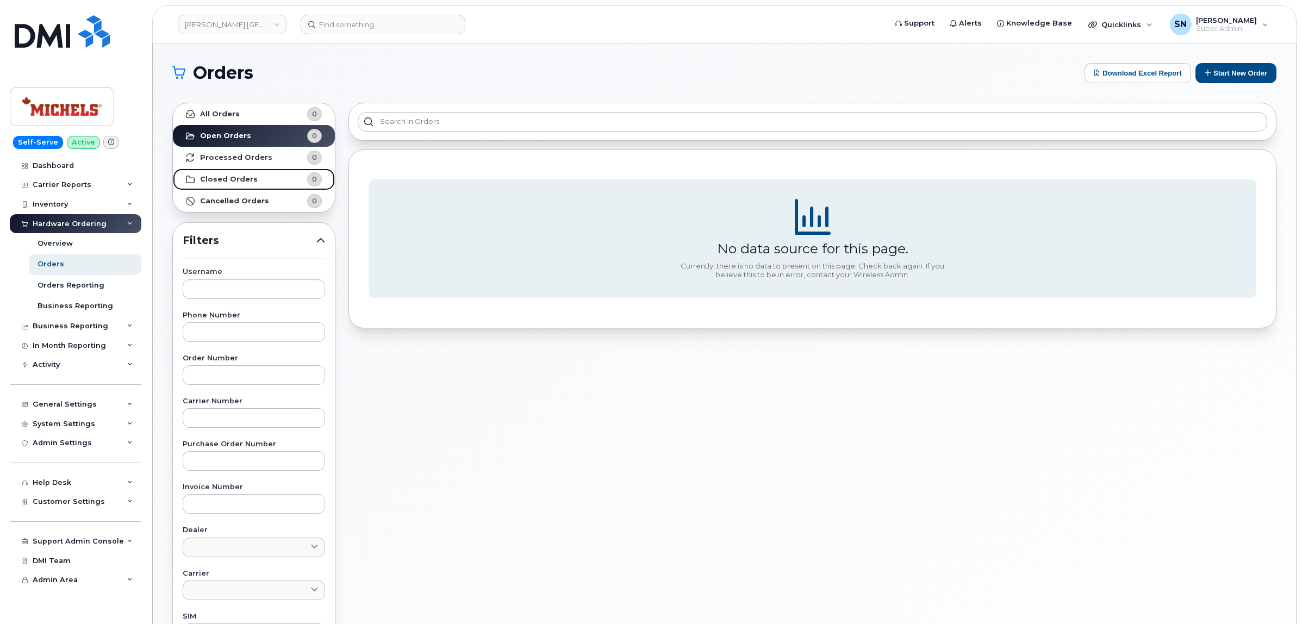
click at [239, 186] on link "Closed Orders 0" at bounding box center [254, 180] width 162 height 22
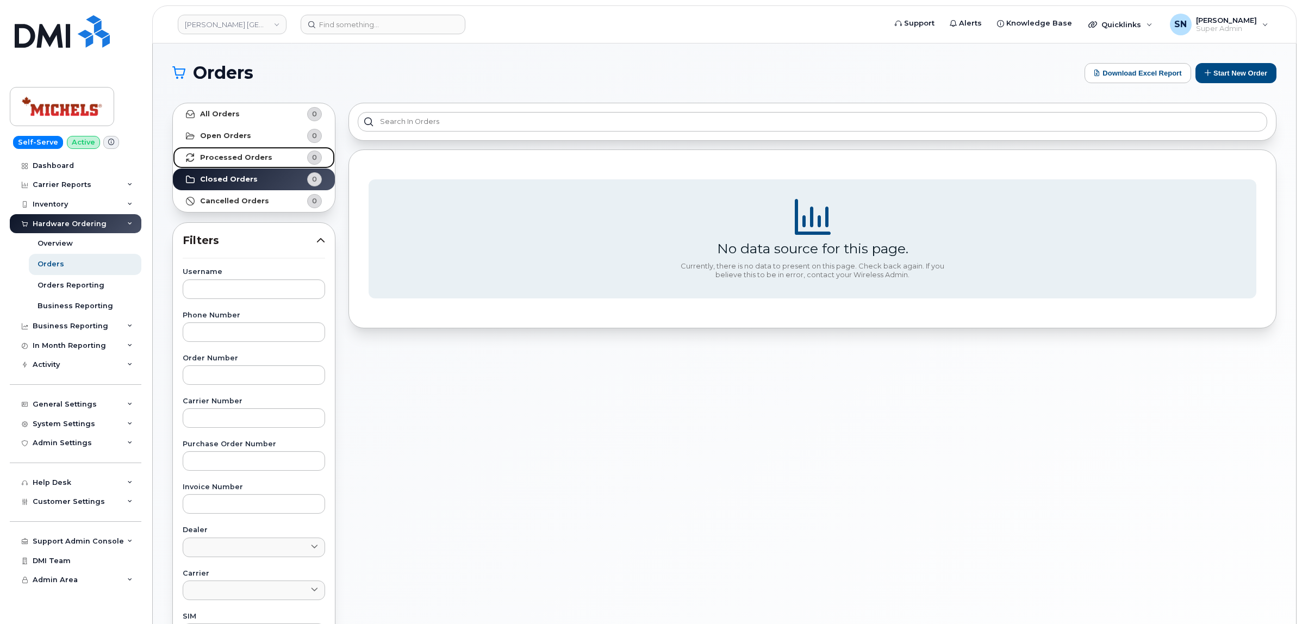
click at [244, 163] on link "Processed Orders 0" at bounding box center [254, 158] width 162 height 22
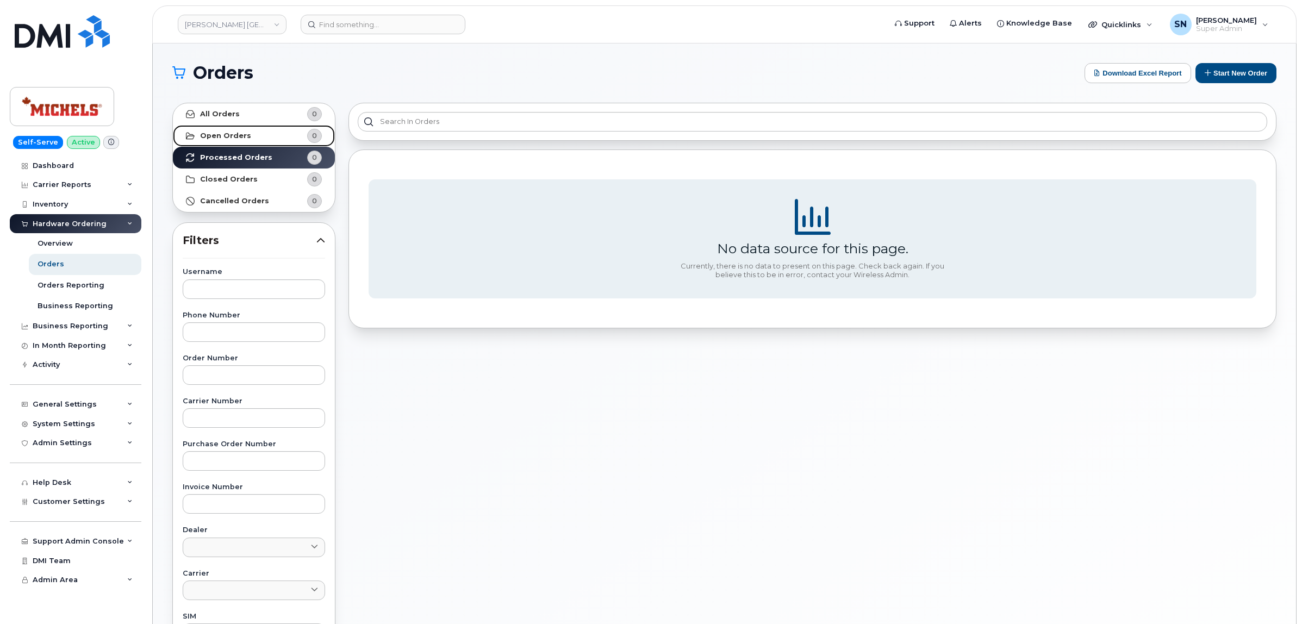
click at [243, 140] on strong "Open Orders" at bounding box center [225, 136] width 51 height 9
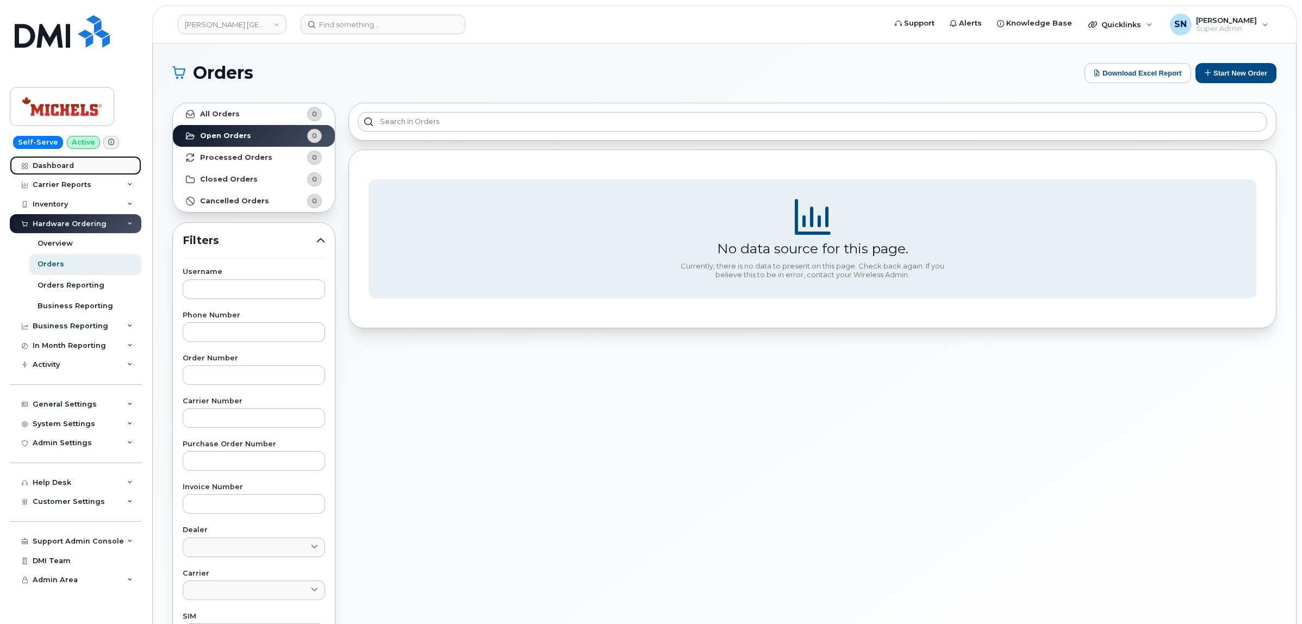
click at [58, 166] on div "Dashboard" at bounding box center [53, 165] width 41 height 9
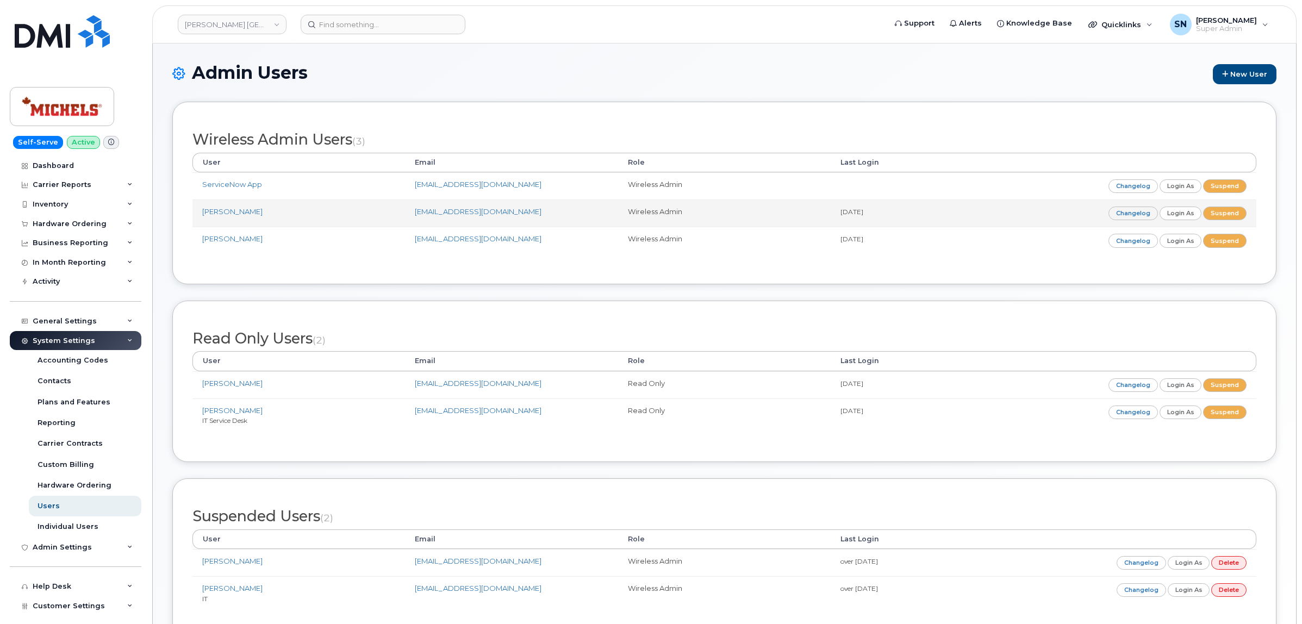
drag, startPoint x: 411, startPoint y: 219, endPoint x: 539, endPoint y: 224, distance: 128.4
click at [539, 224] on tr "Justin Gundran justingundran@michelscanada.com Wireless Admin 1 day ago Changel…" at bounding box center [724, 213] width 1064 height 27
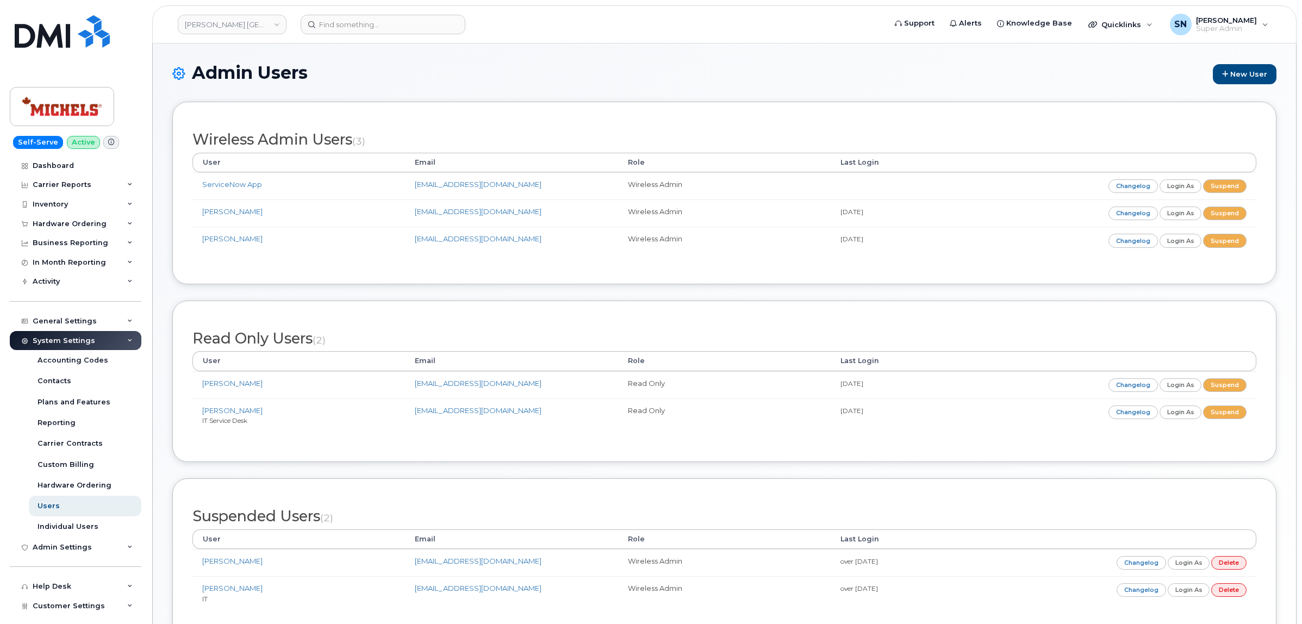
click at [389, 260] on div "Wireless Admin Users (3) User Email Role Last Login ServiceNow App servicenow10…" at bounding box center [724, 193] width 1064 height 142
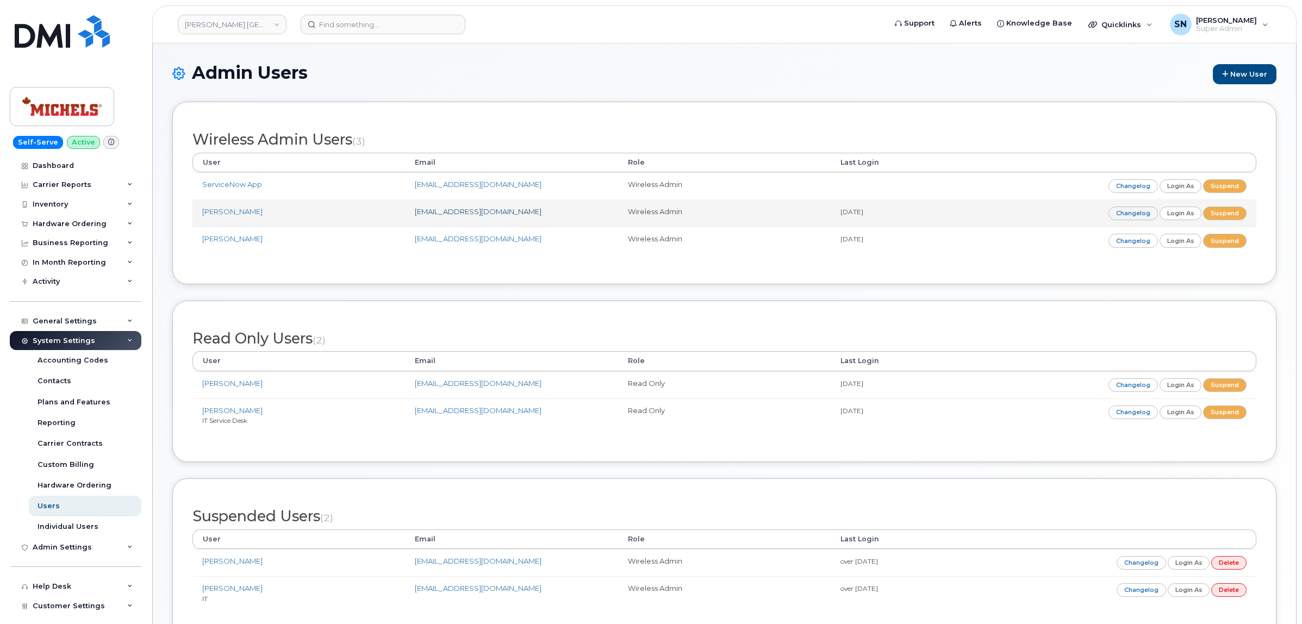
drag, startPoint x: 411, startPoint y: 212, endPoint x: 542, endPoint y: 216, distance: 131.6
click at [542, 216] on td "justingundran@michelscanada.com" at bounding box center [511, 213] width 213 height 27
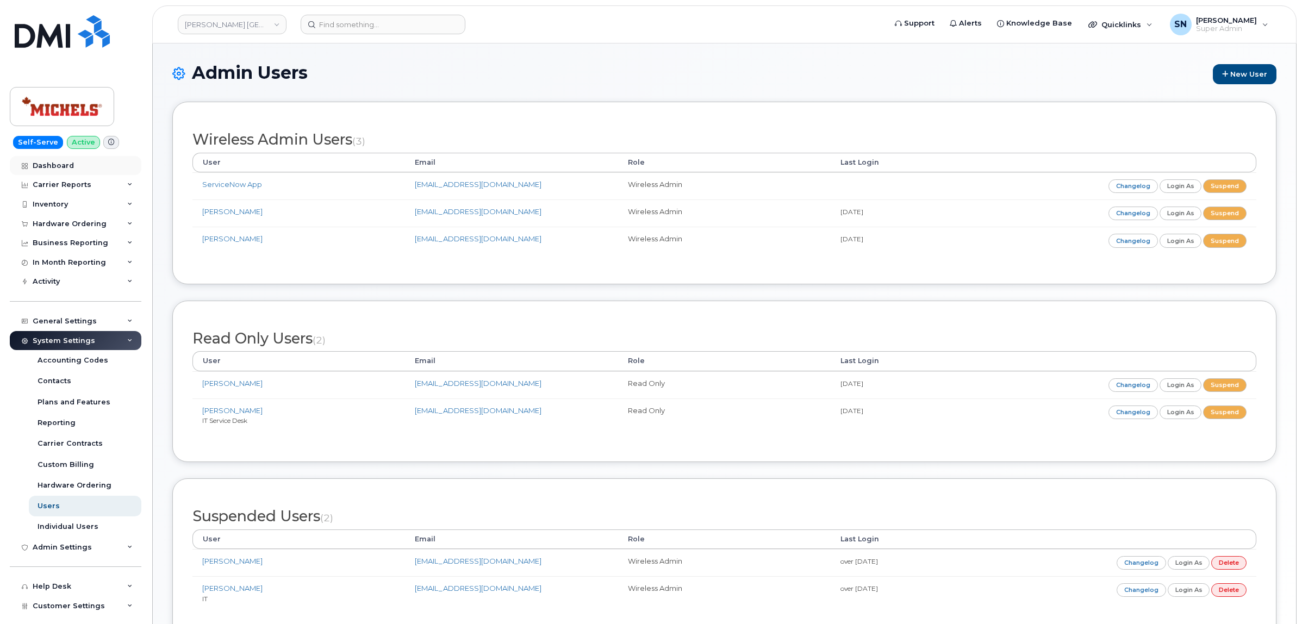
copy link "justingundran@michelscanada.com"
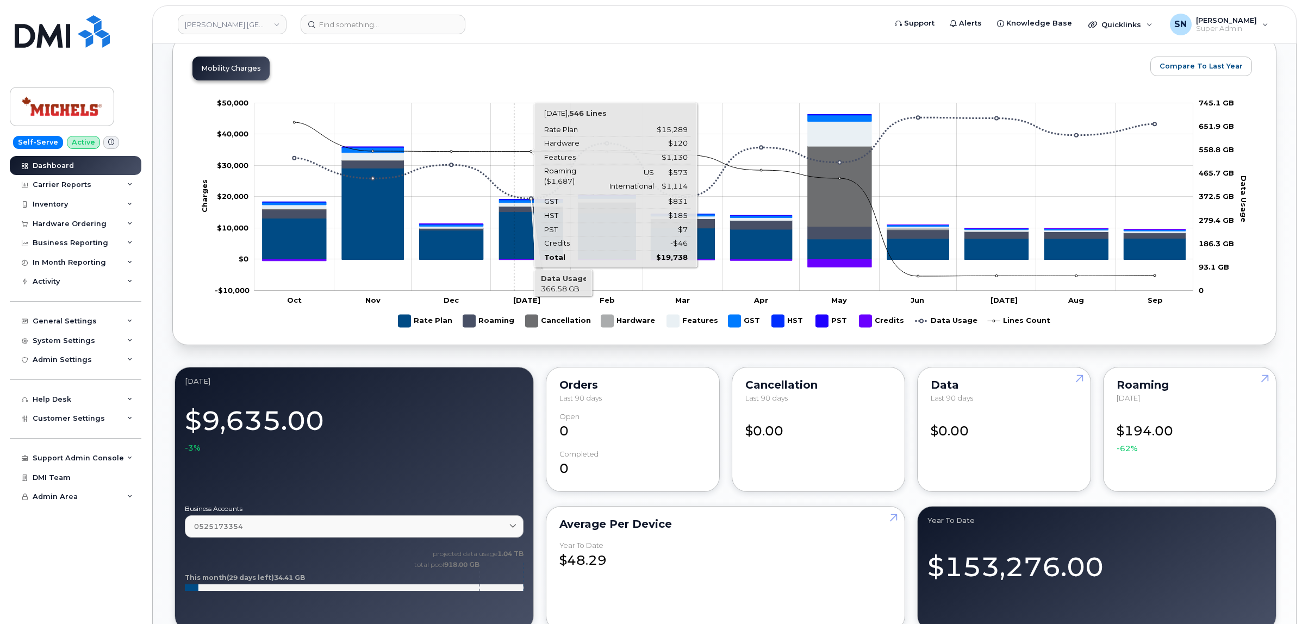
scroll to position [272, 0]
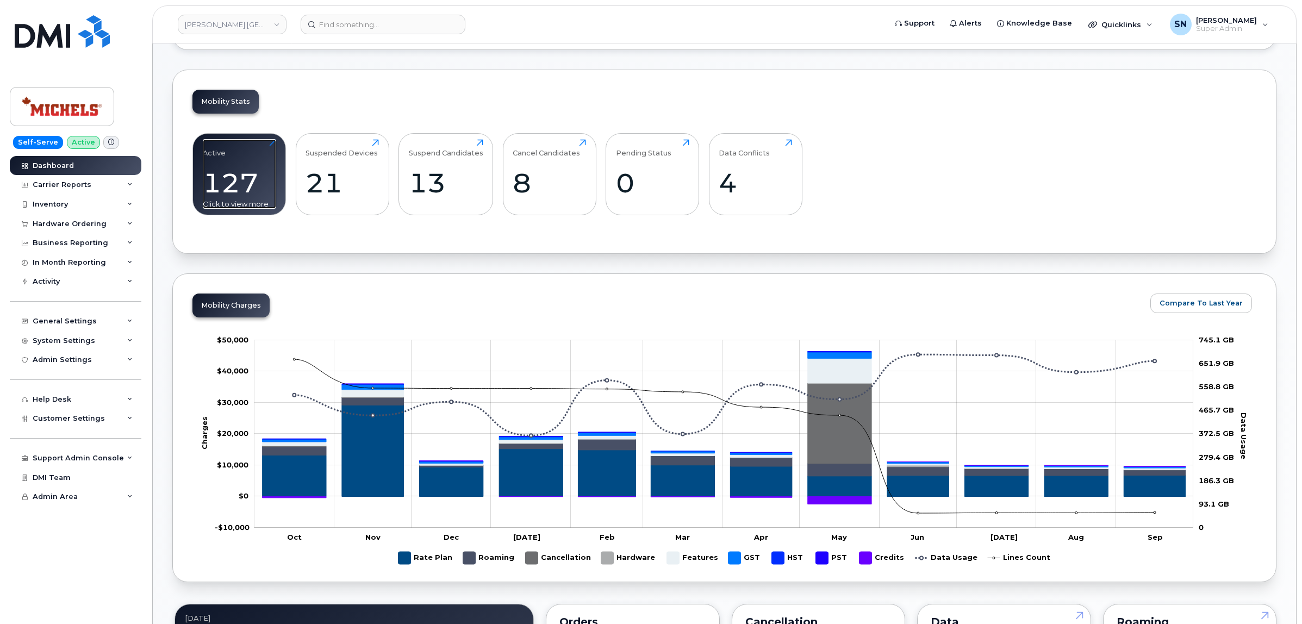
click at [259, 194] on div "127" at bounding box center [239, 183] width 73 height 32
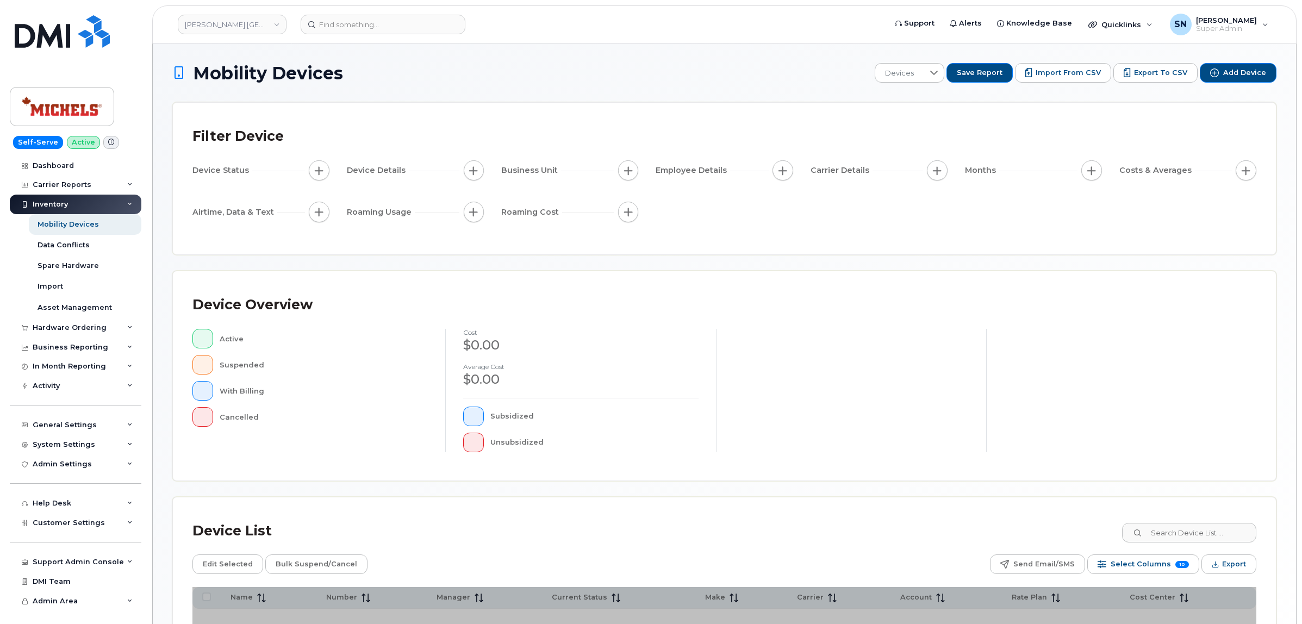
scroll to position [123, 0]
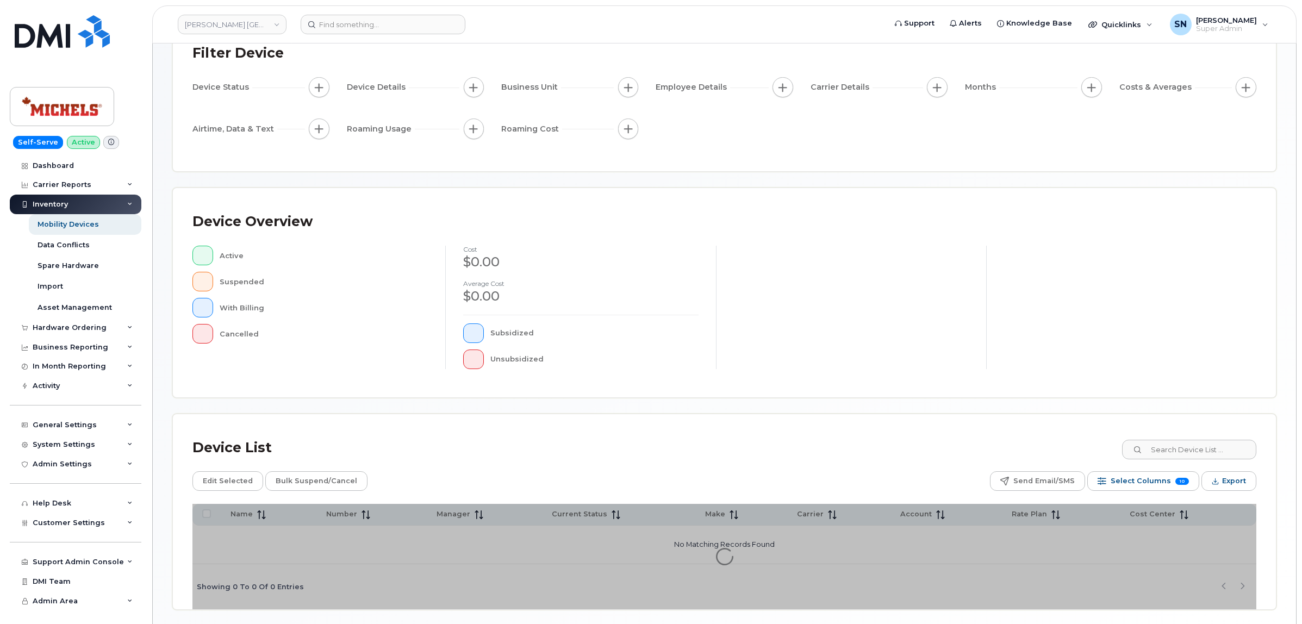
scroll to position [123, 0]
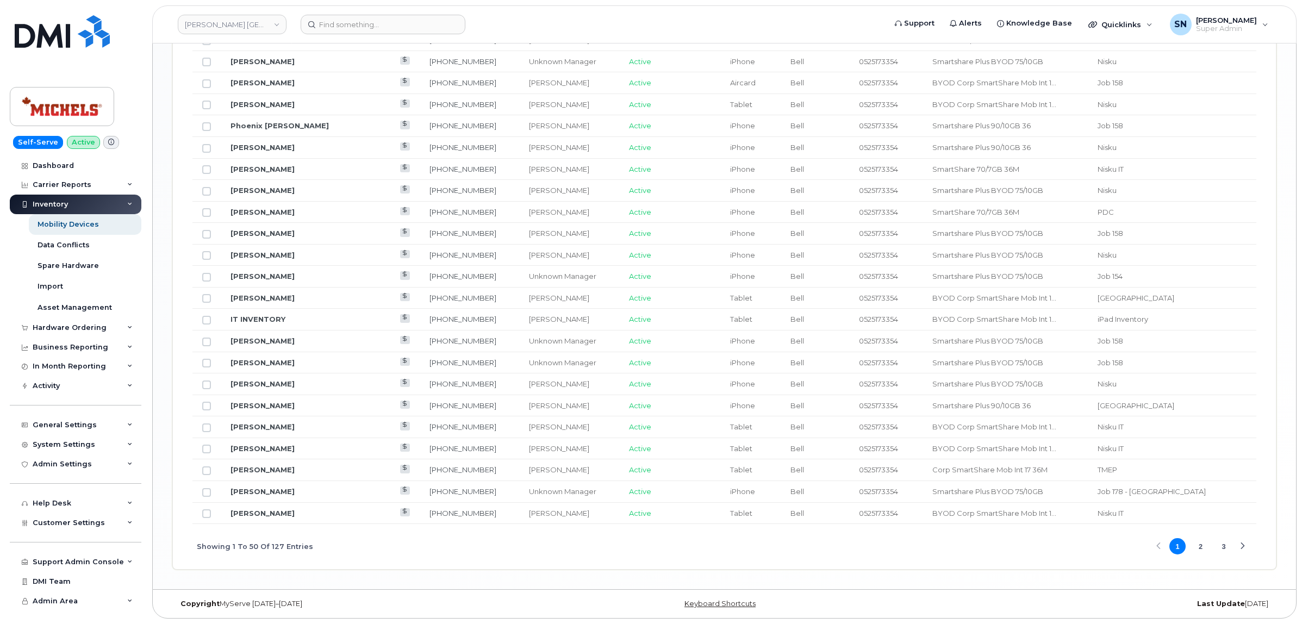
scroll to position [1225, 0]
click at [1204, 544] on button "2" at bounding box center [1201, 546] width 16 height 16
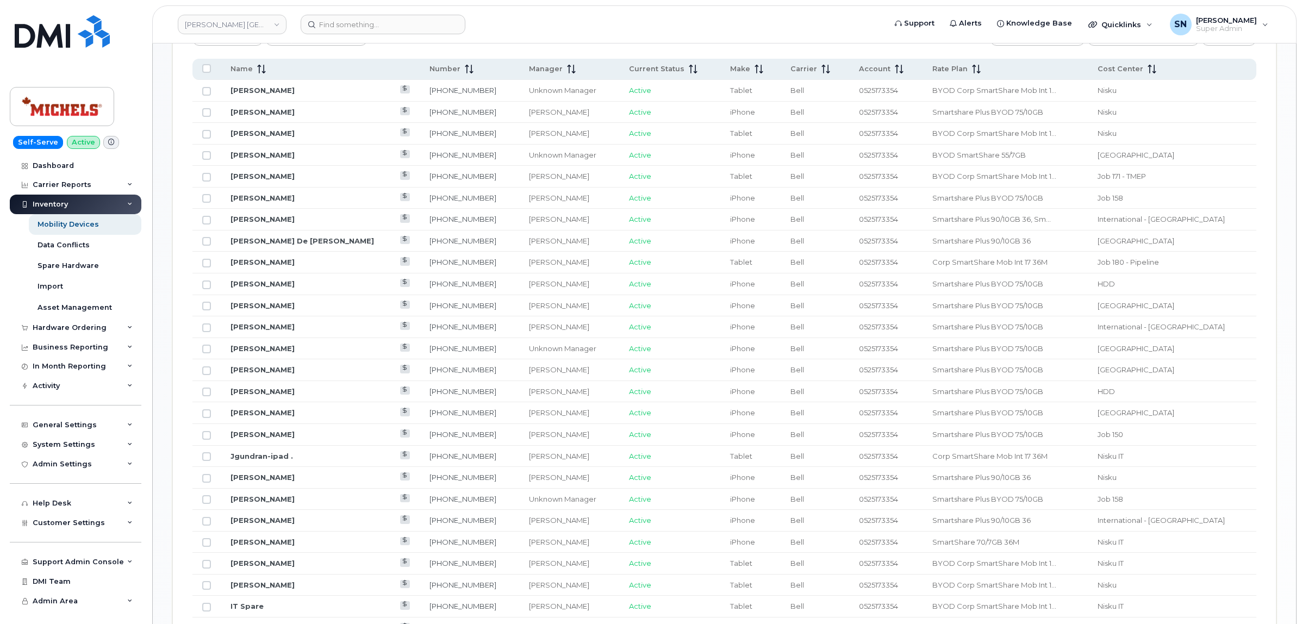
scroll to position [545, 0]
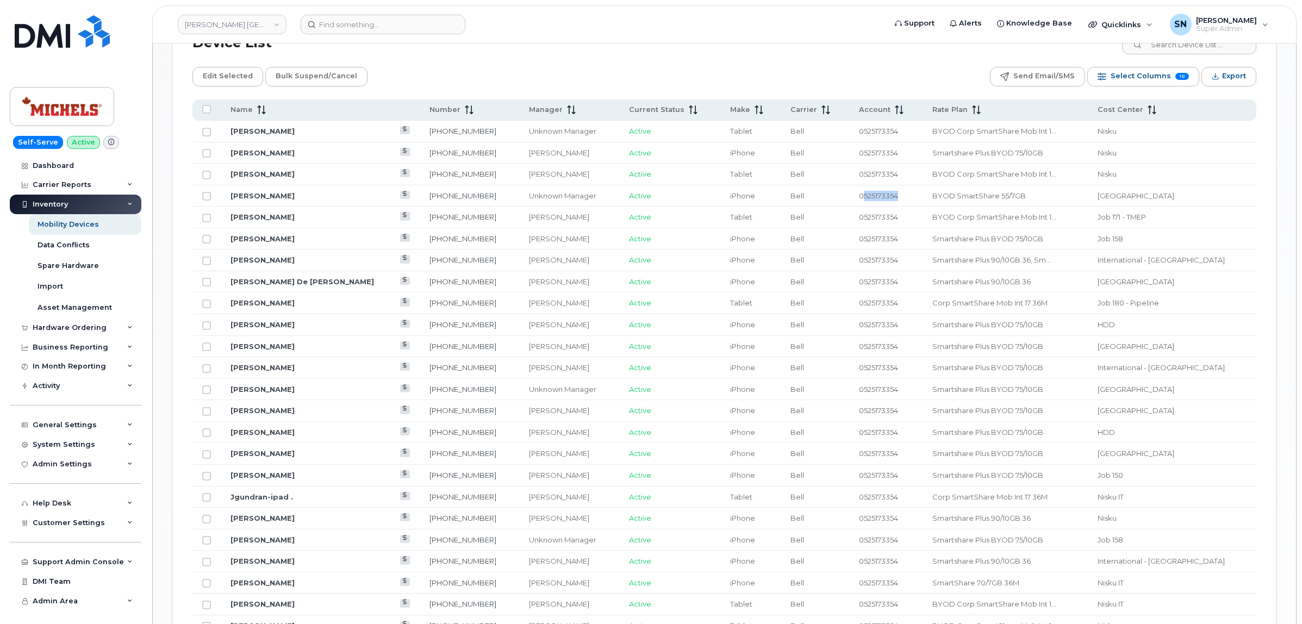
copy span "525173354"
drag, startPoint x: 853, startPoint y: 196, endPoint x: 889, endPoint y: 203, distance: 37.1
click at [889, 203] on td "0525173354" at bounding box center [886, 196] width 74 height 22
click at [529, 58] on div "Device List Edit Selected Bulk Suspend/Cancel Send Email/SMS Select Columns 10 …" at bounding box center [724, 635] width 1064 height 1213
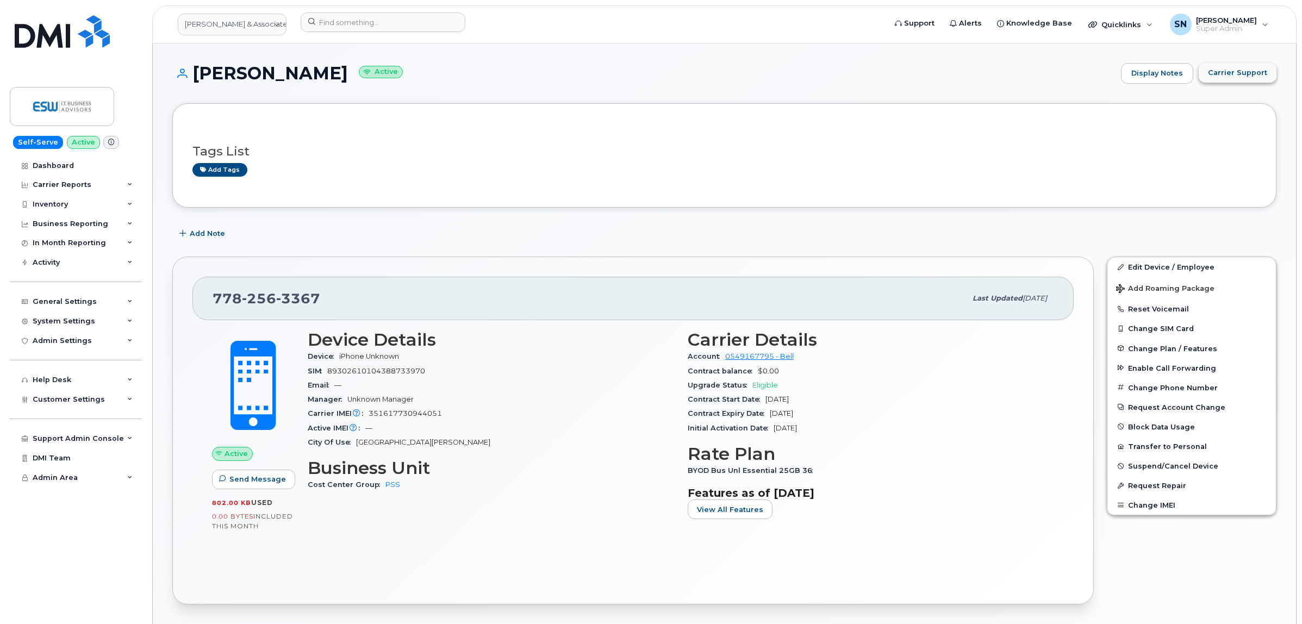
click at [1215, 73] on span "Carrier Support" at bounding box center [1237, 72] width 59 height 10
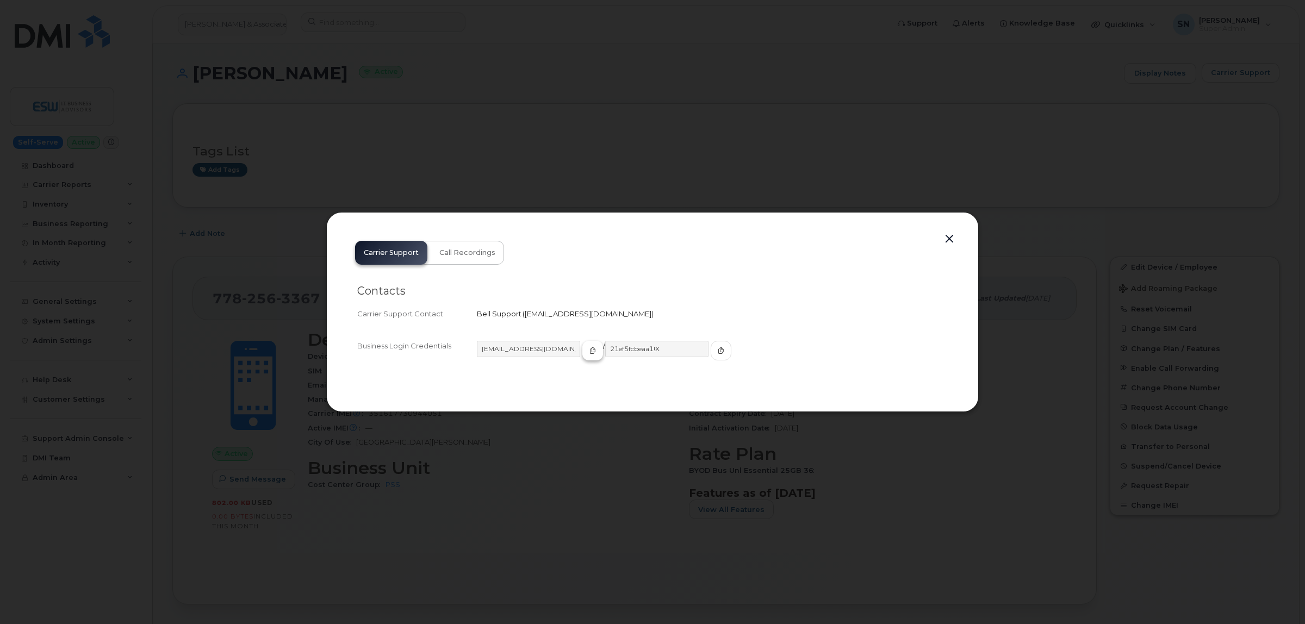
click at [589, 352] on icon "button" at bounding box center [592, 350] width 7 height 7
click at [711, 351] on button "button" at bounding box center [721, 351] width 21 height 20
click at [947, 234] on button "button" at bounding box center [949, 239] width 16 height 15
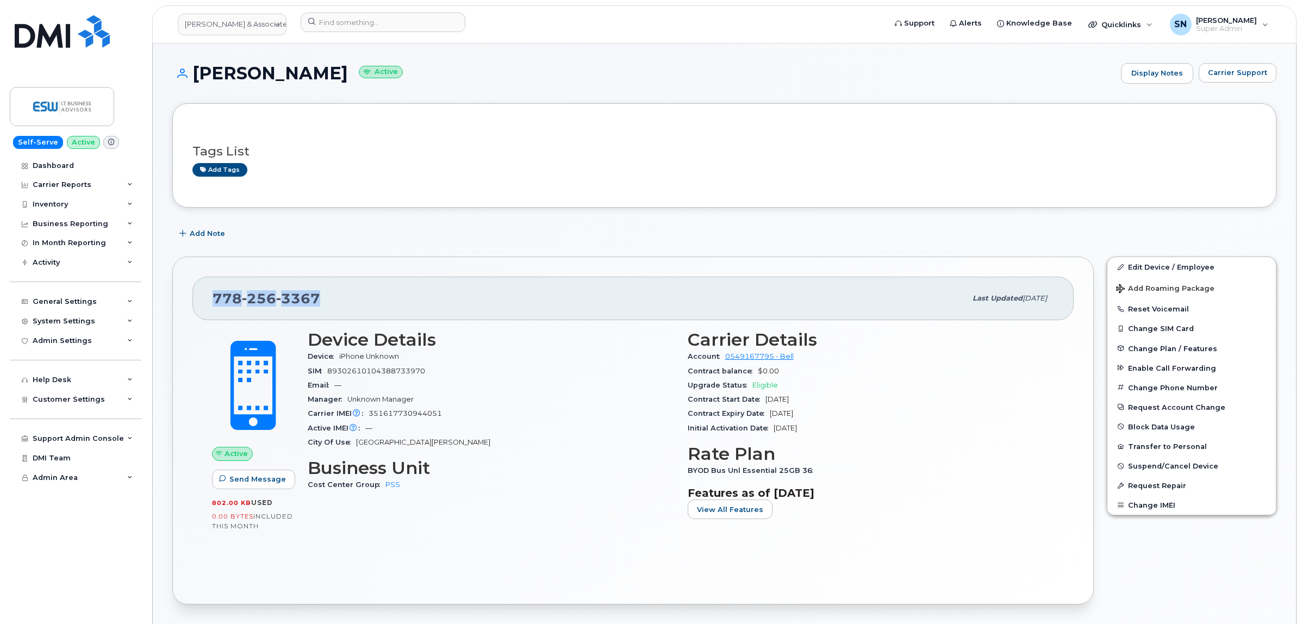
drag, startPoint x: 213, startPoint y: 295, endPoint x: 322, endPoint y: 302, distance: 109.6
click at [322, 302] on div "778 256 3367" at bounding box center [590, 298] width 754 height 23
copy span "778 256 3367"
click at [225, 20] on link "E.S Williams & Associates Inc." at bounding box center [232, 25] width 109 height 22
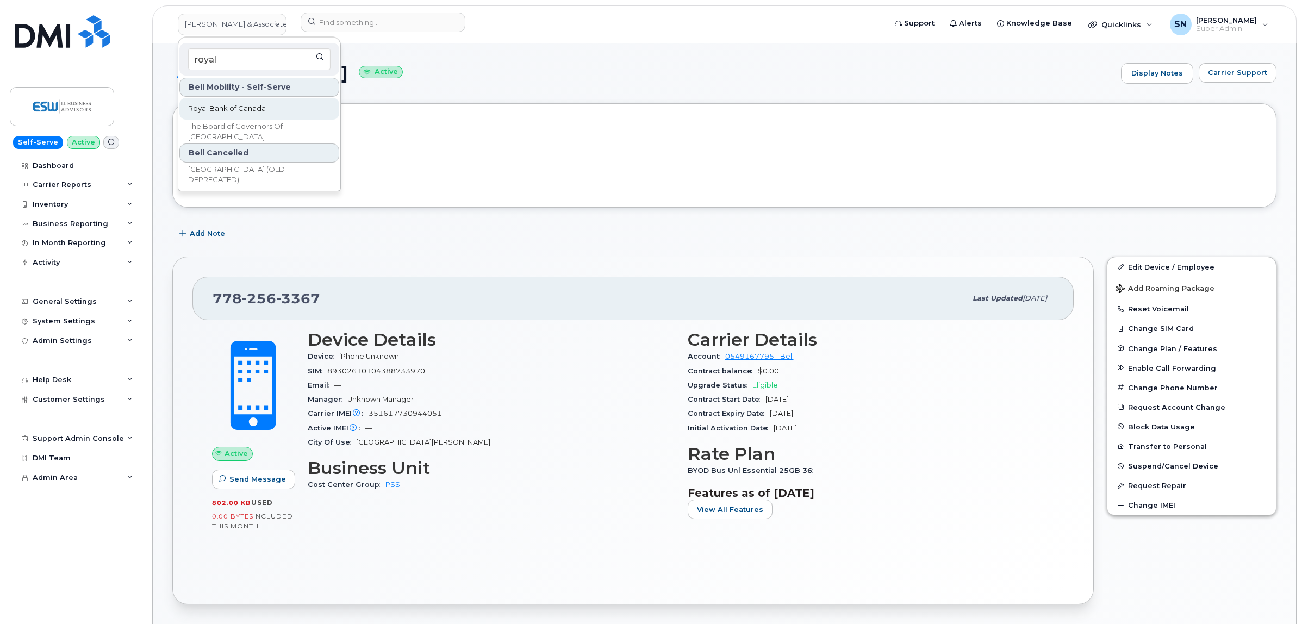
type input "royal"
click at [239, 109] on span "Royal Bank of Canada" at bounding box center [227, 108] width 78 height 11
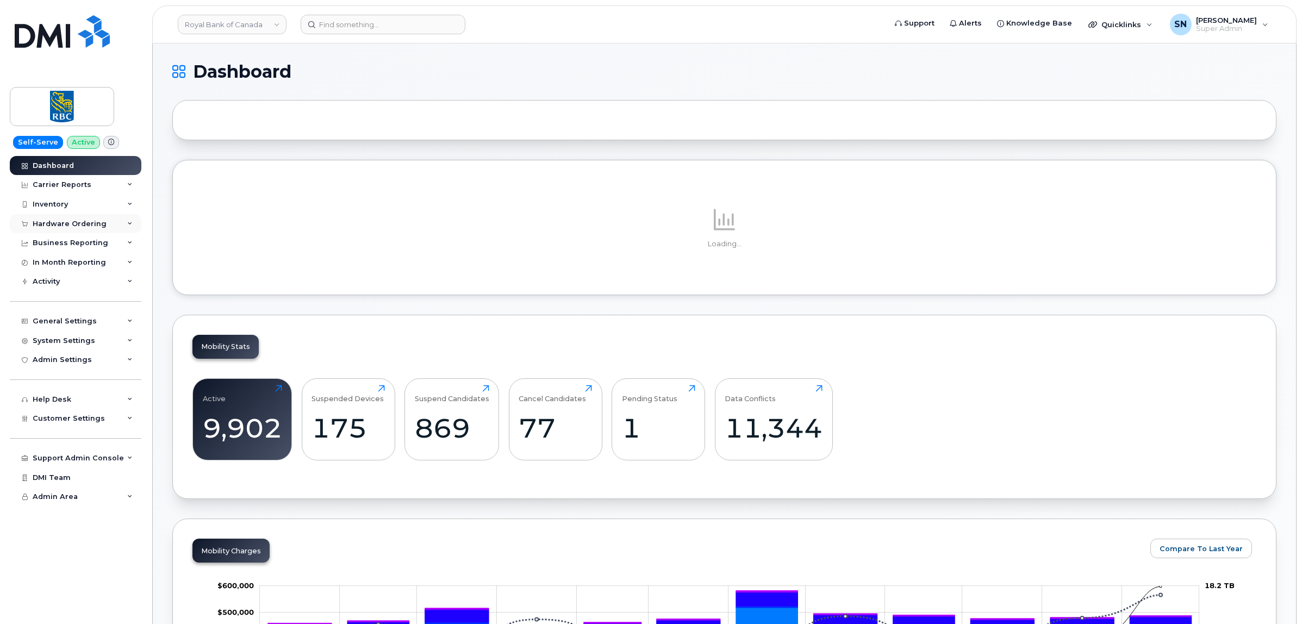
click at [72, 228] on div "Hardware Ordering" at bounding box center [70, 224] width 74 height 9
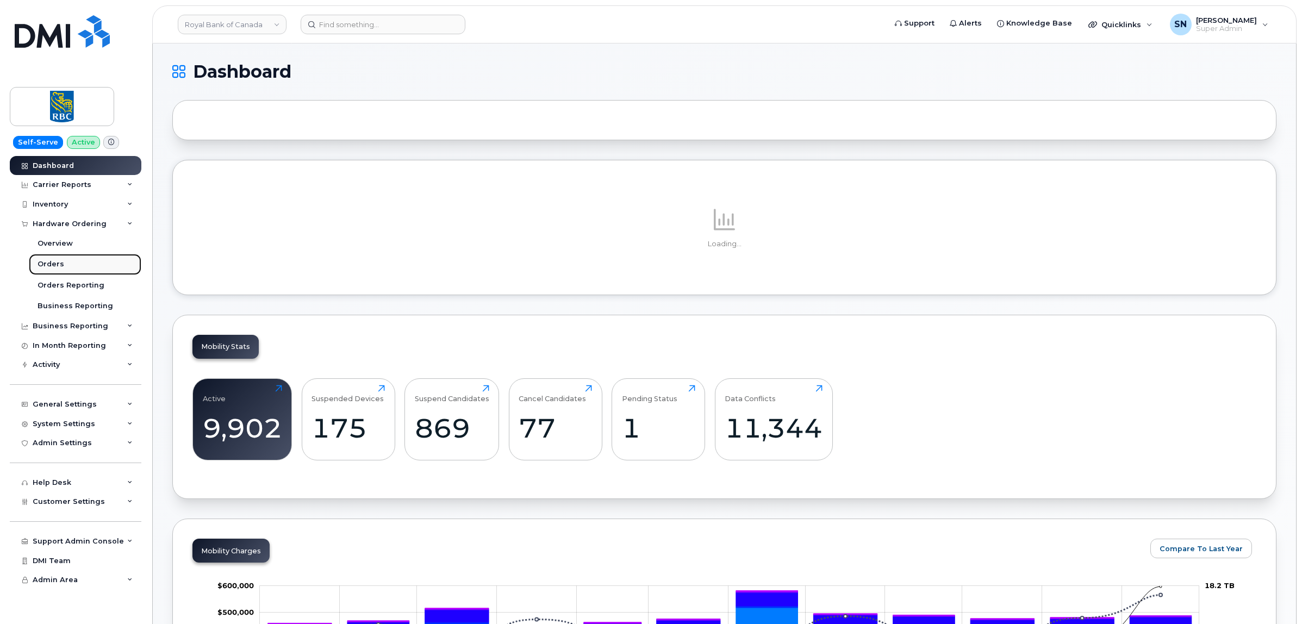
click at [55, 266] on div "Orders" at bounding box center [51, 264] width 27 height 10
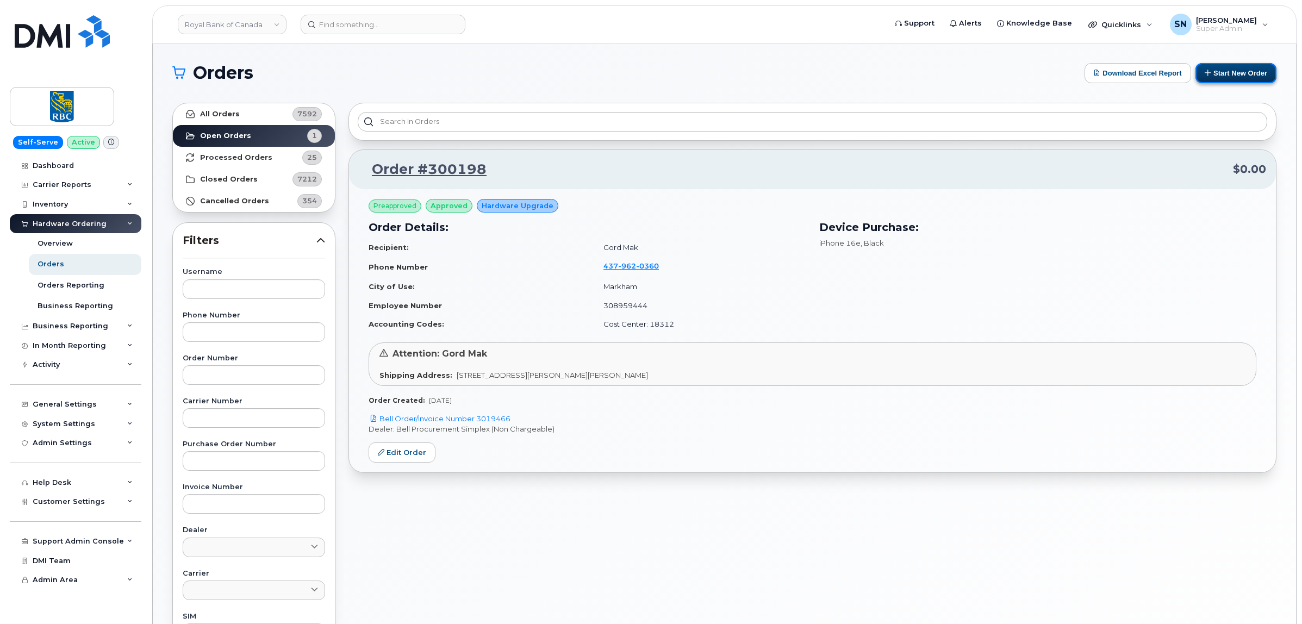
click at [1225, 74] on button "Start New Order" at bounding box center [1236, 73] width 81 height 20
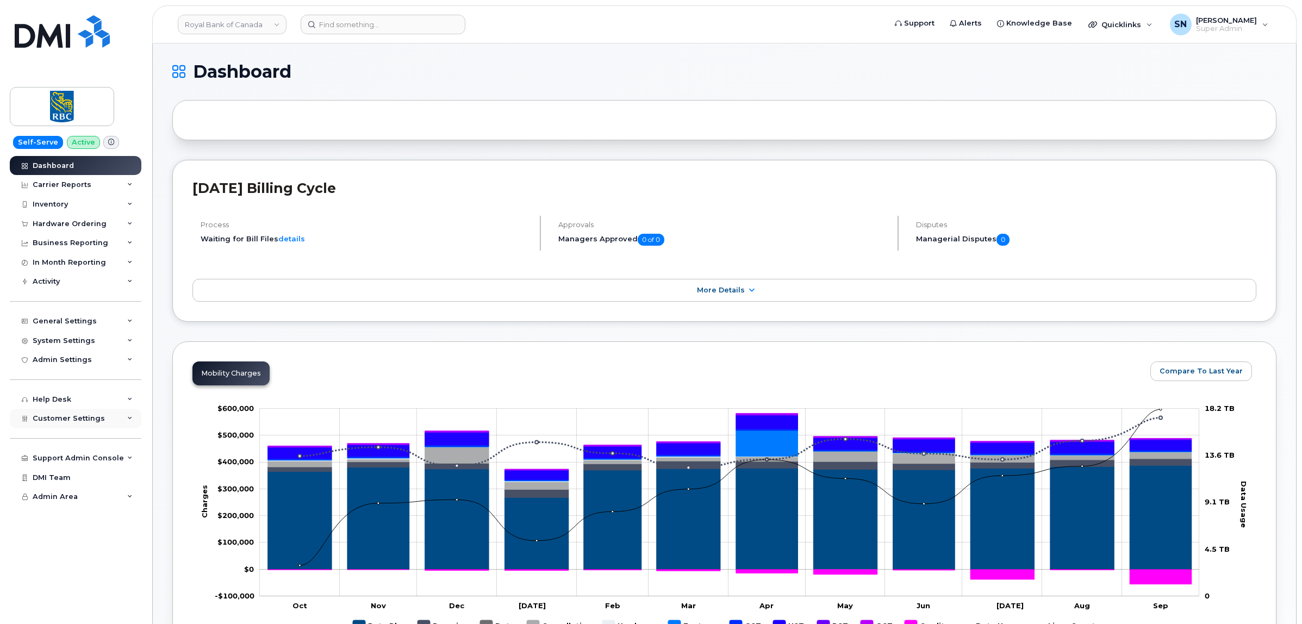
click at [60, 417] on span "Customer Settings" at bounding box center [69, 418] width 72 height 8
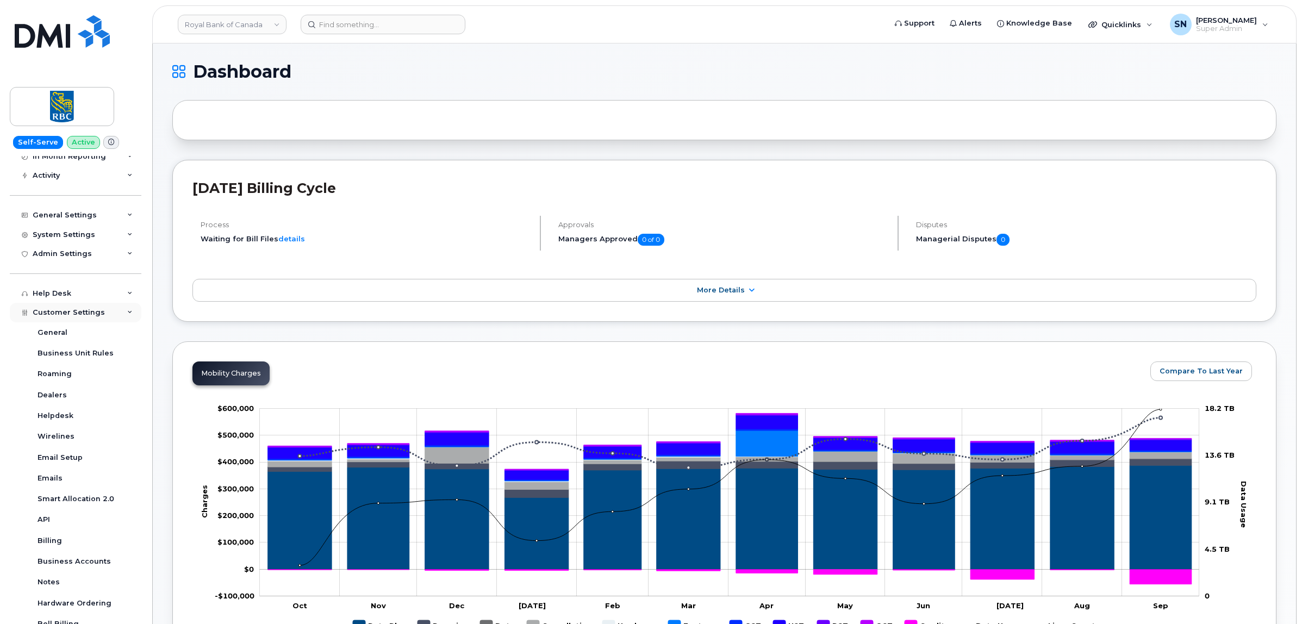
scroll to position [219, 0]
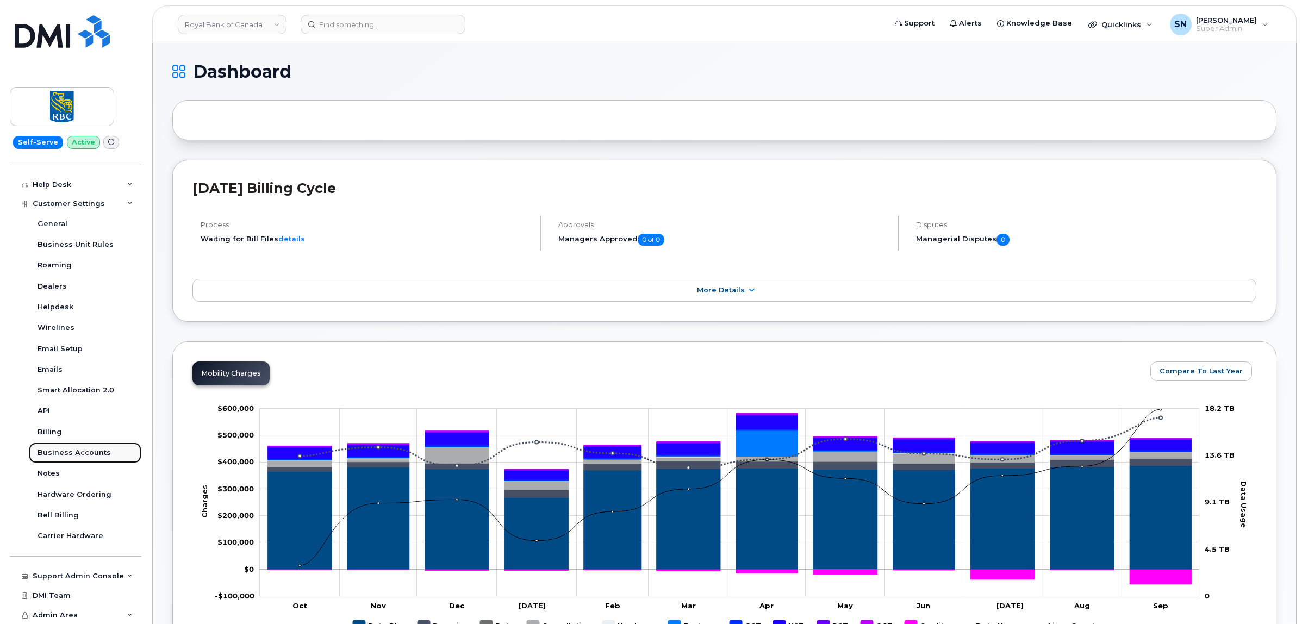
click at [83, 453] on div "Business Accounts" at bounding box center [74, 453] width 73 height 10
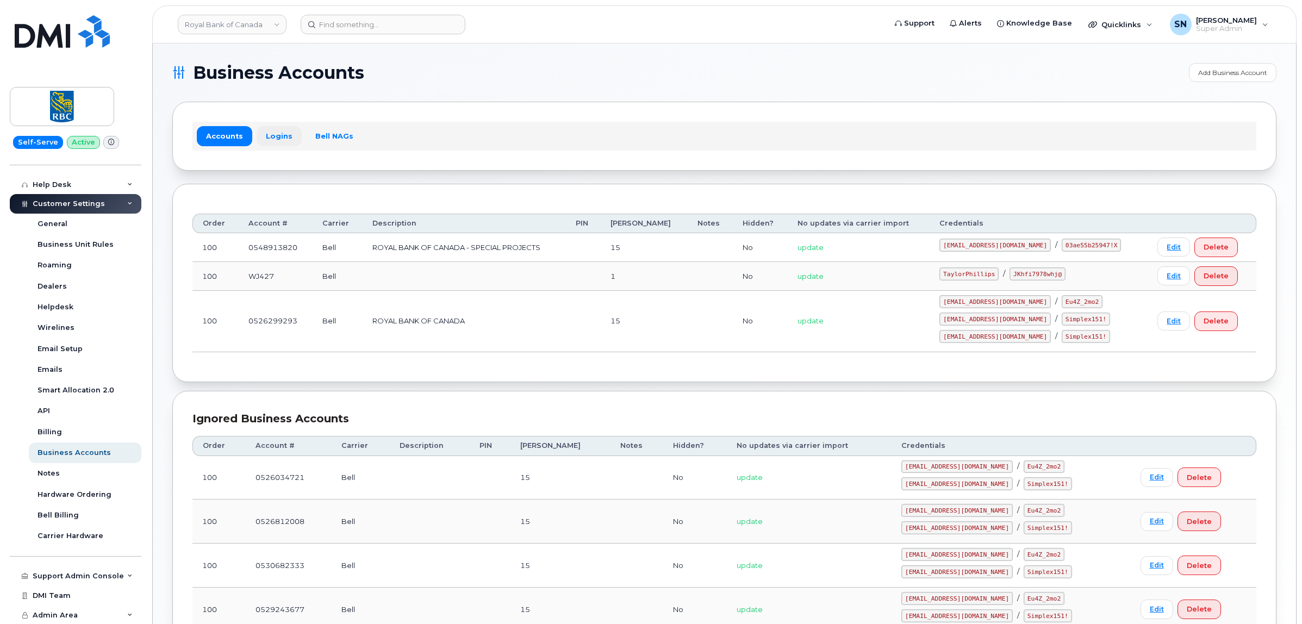
click at [270, 137] on link "Logins" at bounding box center [279, 136] width 45 height 20
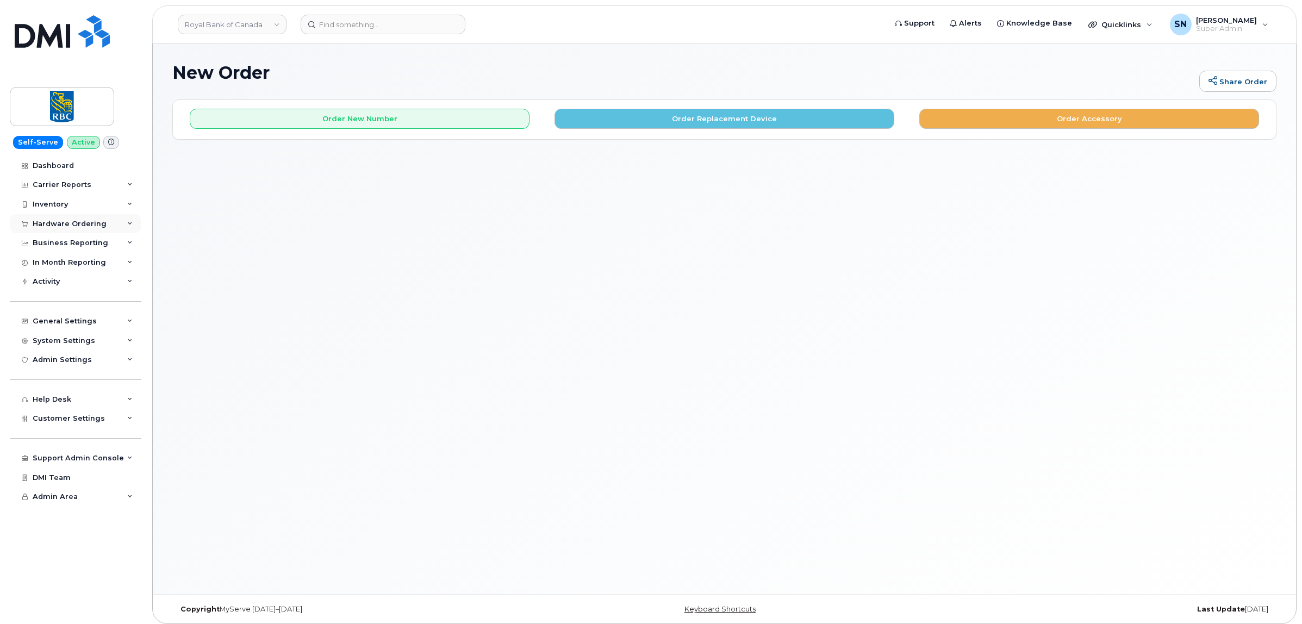
click at [69, 223] on div "Hardware Ordering" at bounding box center [70, 224] width 74 height 9
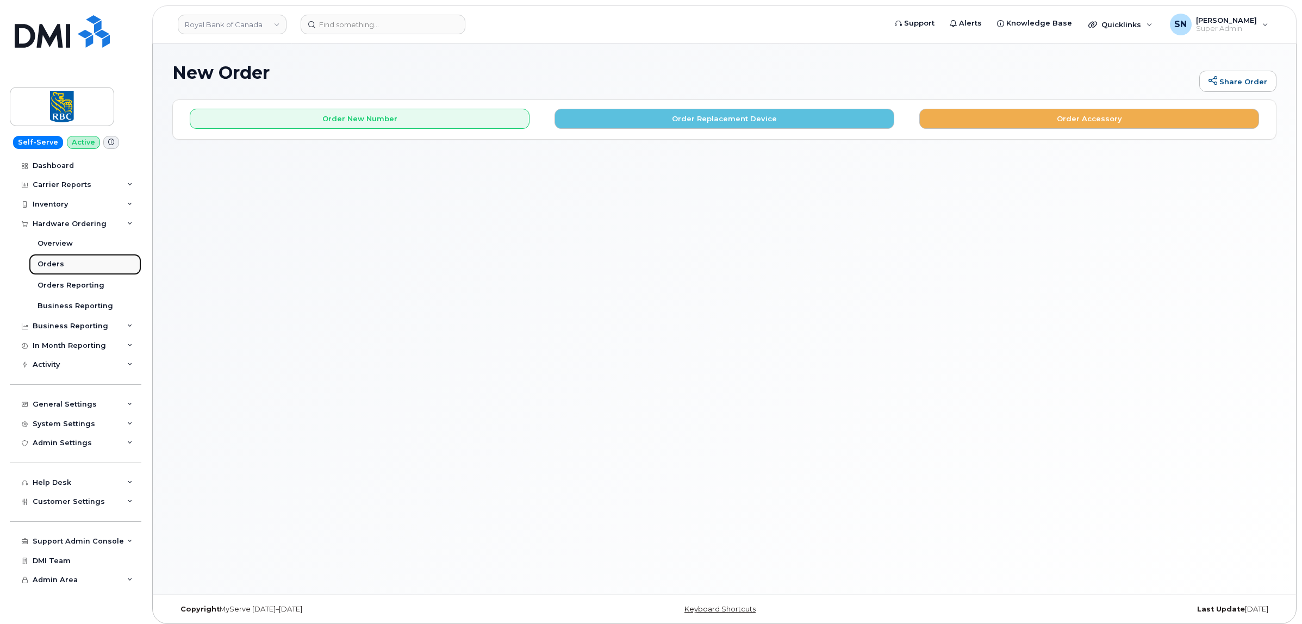
click at [45, 267] on div "Orders" at bounding box center [51, 264] width 27 height 10
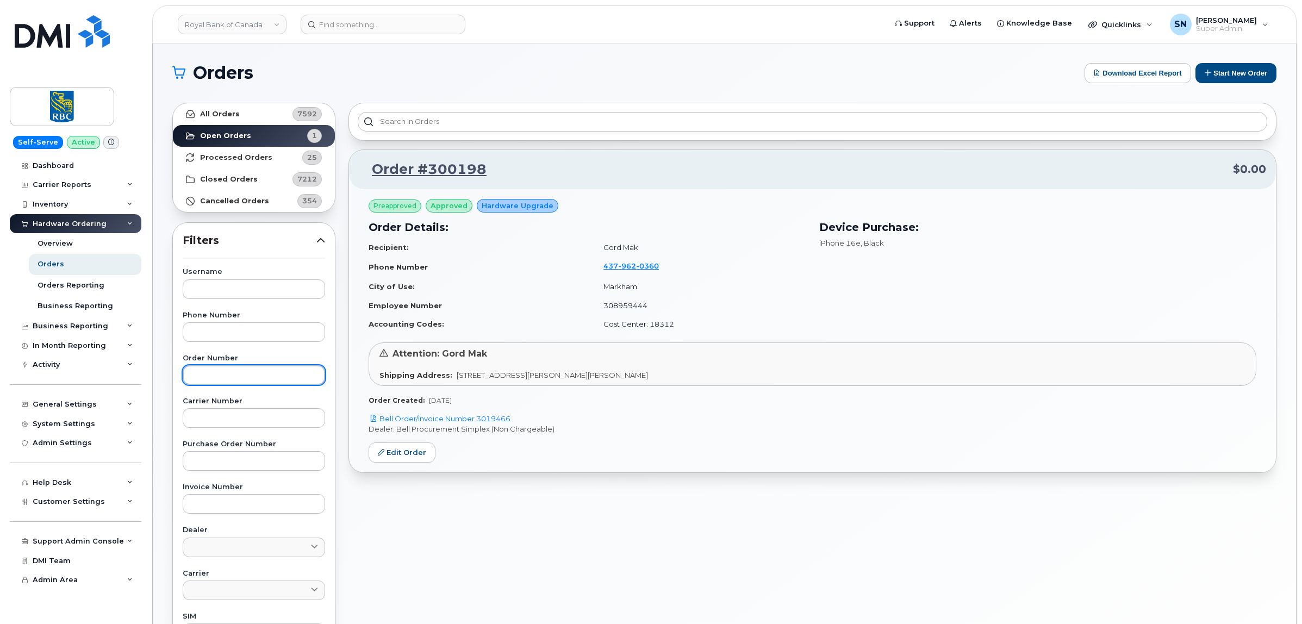
click at [261, 373] on input "text" at bounding box center [254, 375] width 142 height 20
type input "300522"
click at [256, 120] on link "All Orders 7592" at bounding box center [254, 114] width 162 height 22
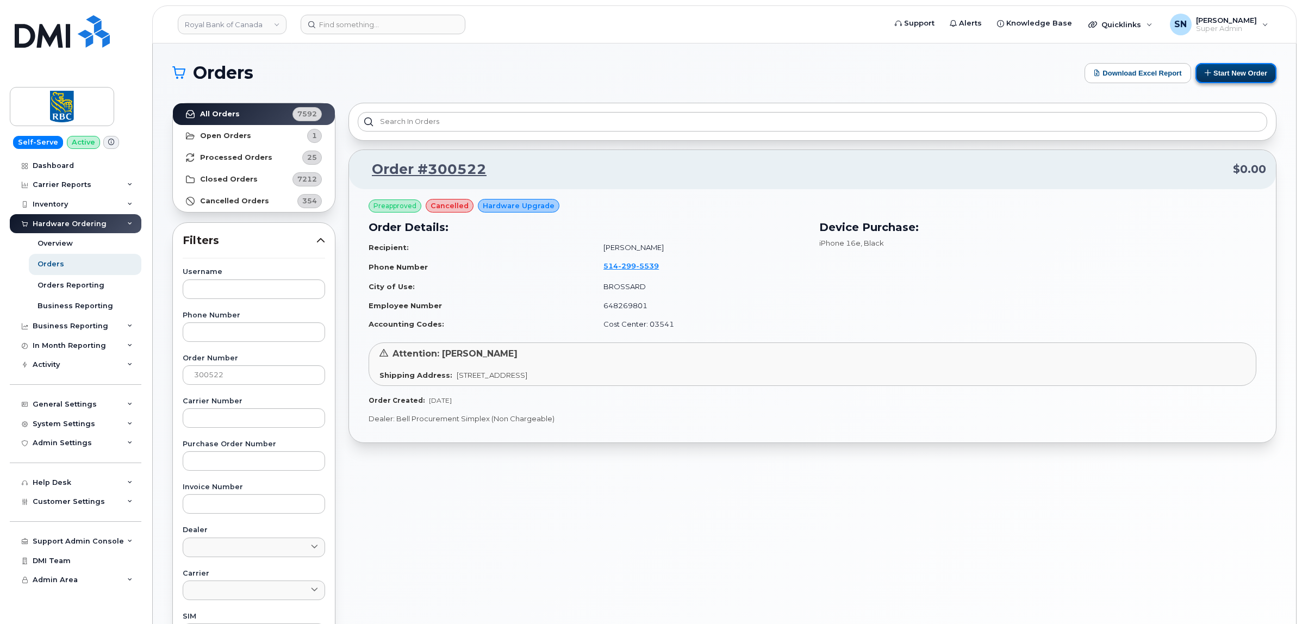
click at [1244, 83] on button "Start New Order" at bounding box center [1236, 73] width 81 height 20
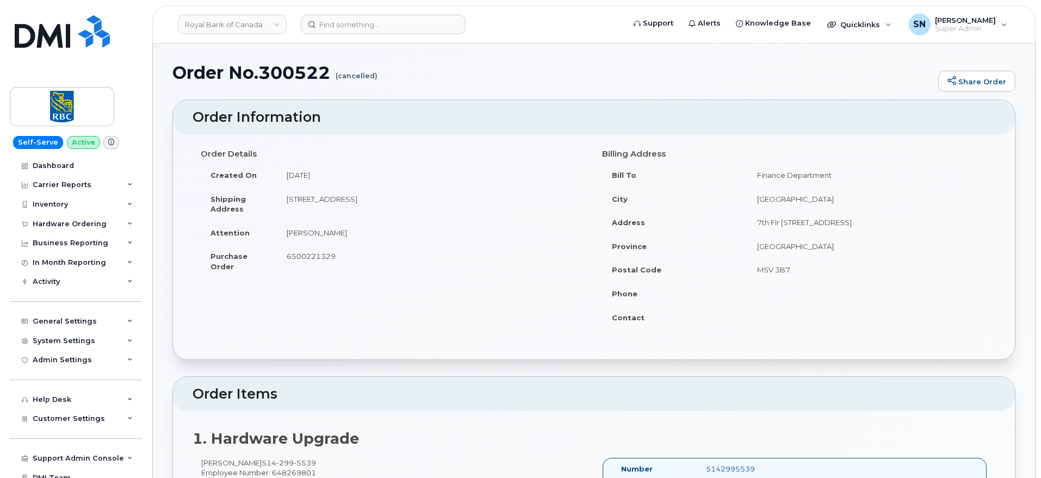
scroll to position [136, 0]
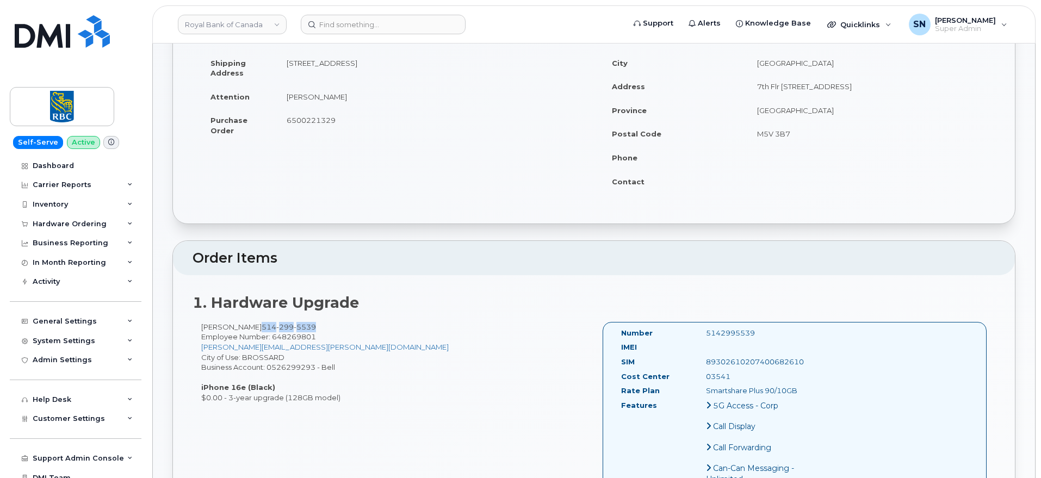
drag, startPoint x: 259, startPoint y: 324, endPoint x: 313, endPoint y: 326, distance: 54.4
click at [313, 326] on div "Francis Richard 514 299 5539 Employee Number: 648269801 francis.richard@rbc.com…" at bounding box center [392, 362] width 401 height 81
copy span "514 299 5539"
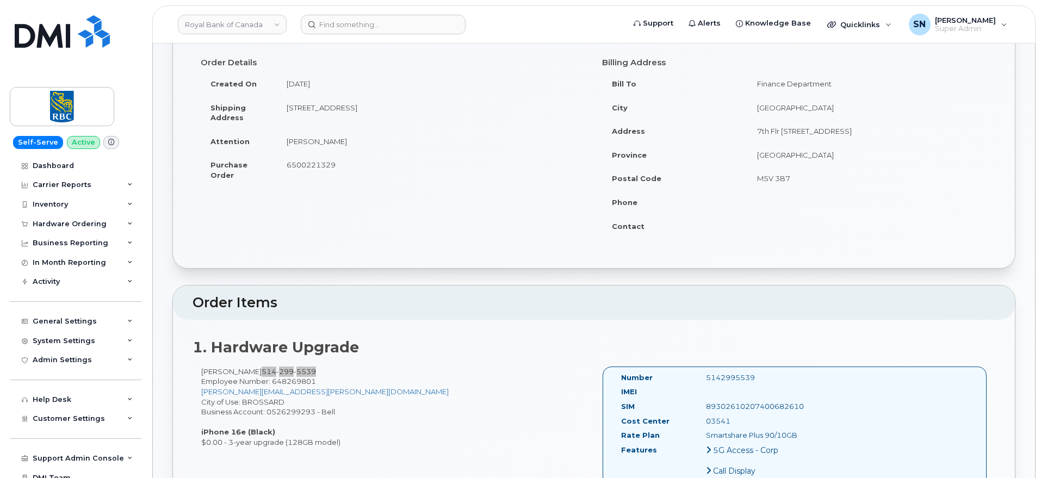
scroll to position [68, 0]
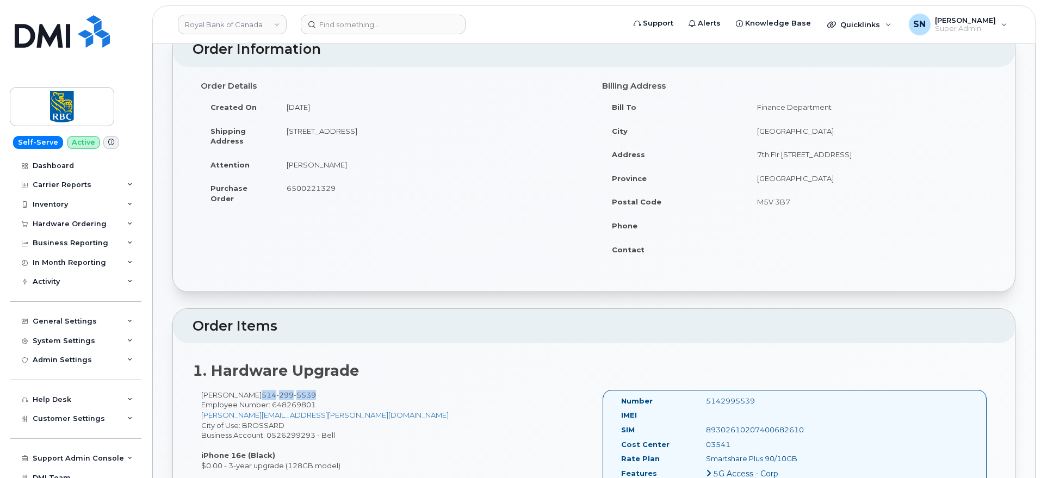
copy td "1100 RUE DU LUX, UNIT 210 BROSSARD, QC, CANADA, J4Y 0E2"
drag, startPoint x: 289, startPoint y: 129, endPoint x: 514, endPoint y: 132, distance: 225.7
click at [514, 132] on td "1100 RUE DU LUX, UNIT 210 BROSSARD, QC, CANADA, J4Y 0E2" at bounding box center [431, 136] width 309 height 34
drag, startPoint x: 283, startPoint y: 164, endPoint x: 351, endPoint y: 166, distance: 68.0
click at [352, 166] on td "Francis Richard" at bounding box center [431, 165] width 309 height 24
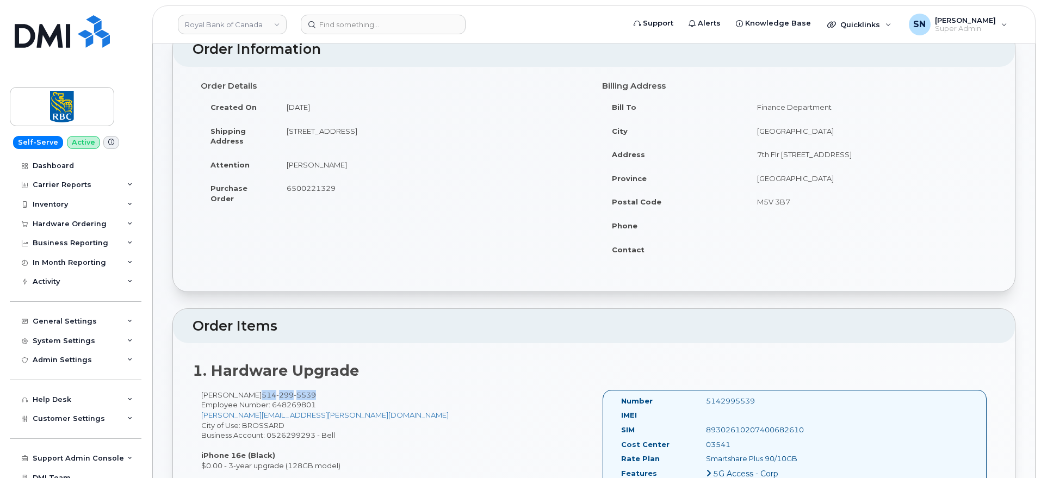
copy td "Francis Richard"
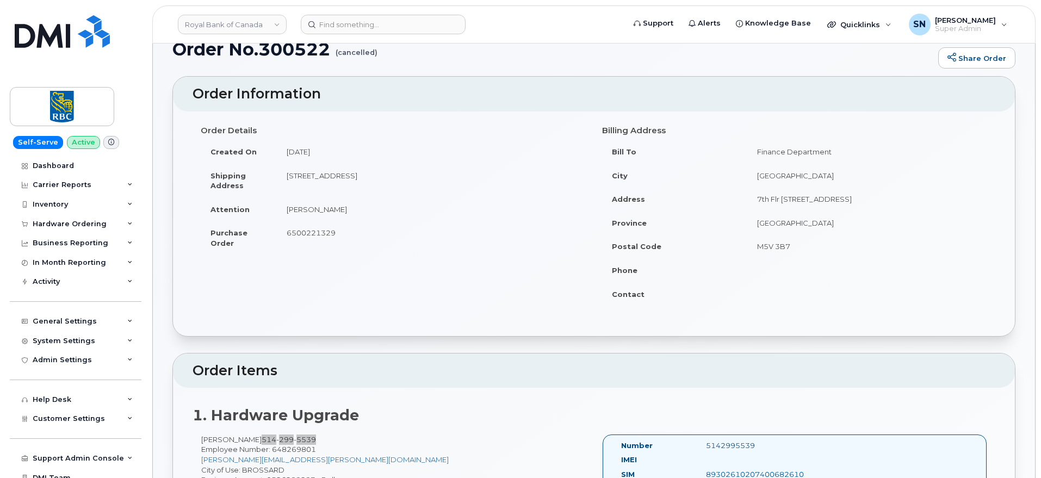
scroll to position [0, 0]
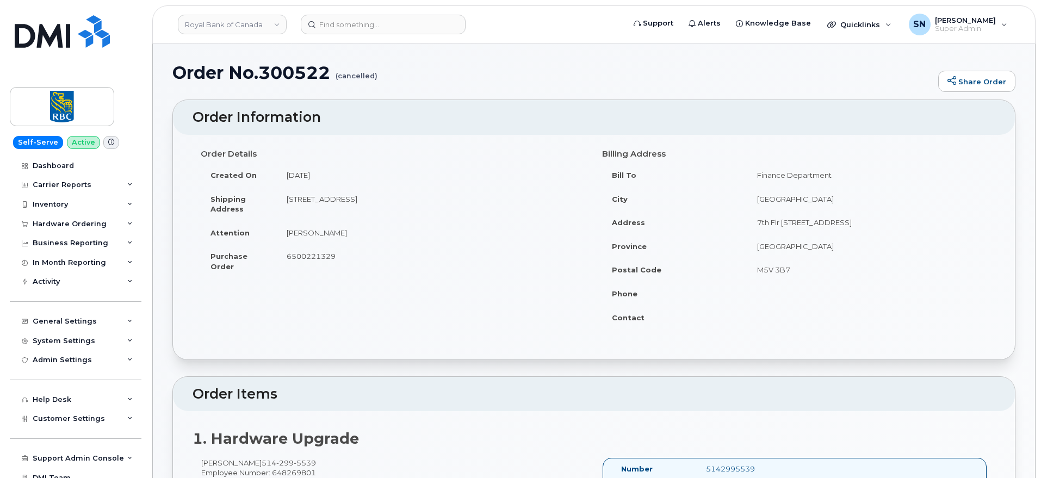
click at [283, 256] on td "6500221329" at bounding box center [431, 261] width 309 height 34
click at [291, 254] on span "6500221329" at bounding box center [311, 256] width 49 height 9
copy span "6500221329"
drag, startPoint x: 263, startPoint y: 69, endPoint x: 329, endPoint y: 73, distance: 65.9
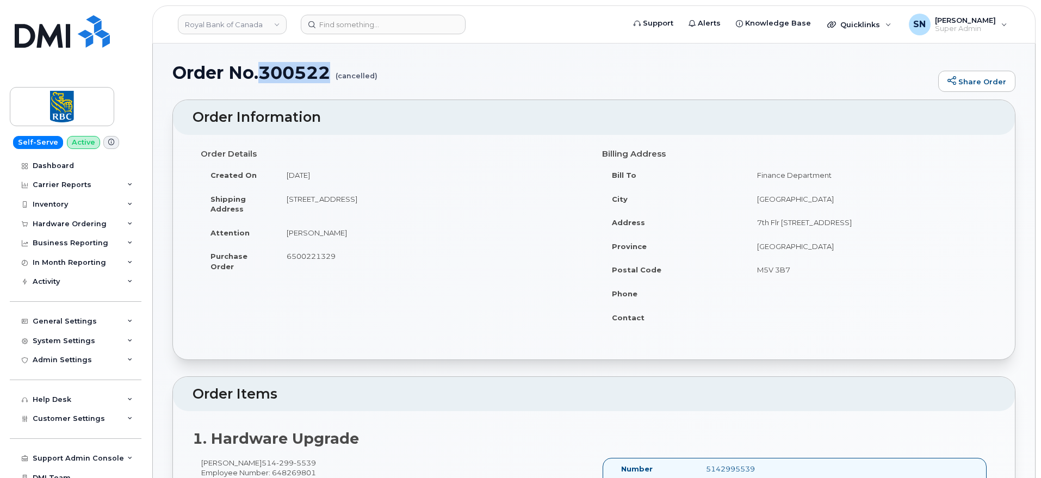
click at [329, 73] on h1 "Order No.300522 (cancelled)" at bounding box center [552, 72] width 760 height 19
copy h1 "300522"
click at [83, 224] on div "Hardware Ordering" at bounding box center [70, 224] width 74 height 9
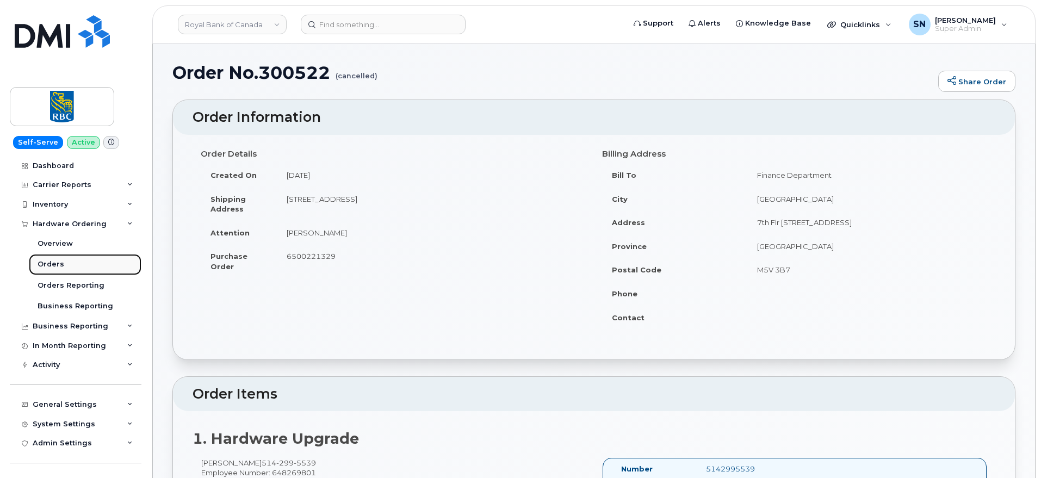
click at [56, 265] on div "Orders" at bounding box center [51, 264] width 27 height 10
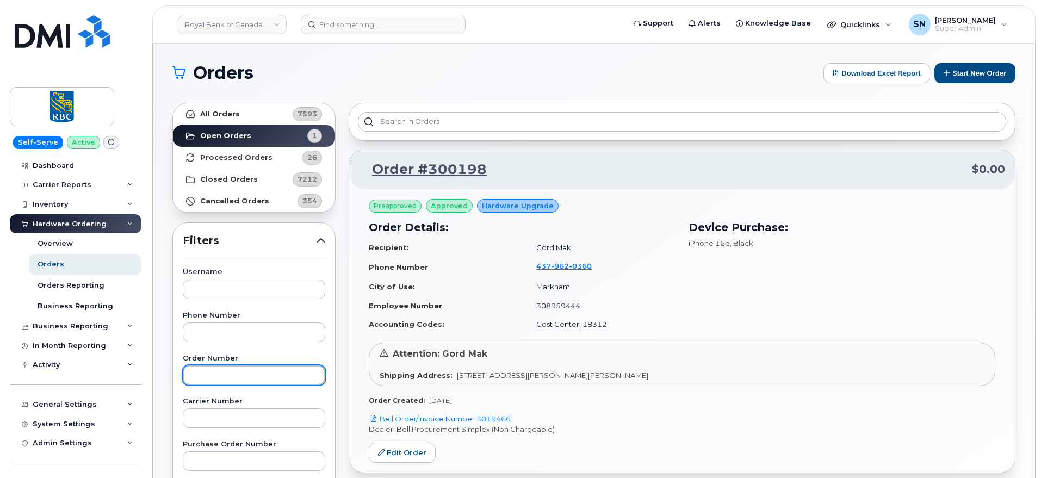
click at [221, 382] on input "text" at bounding box center [254, 375] width 142 height 20
type input "301226"
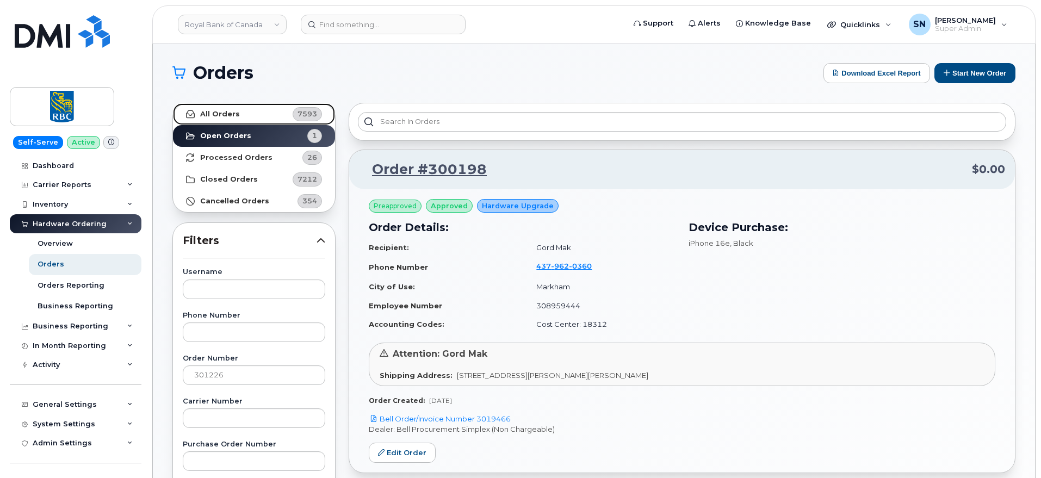
click at [252, 116] on link "All Orders 7593" at bounding box center [254, 114] width 162 height 22
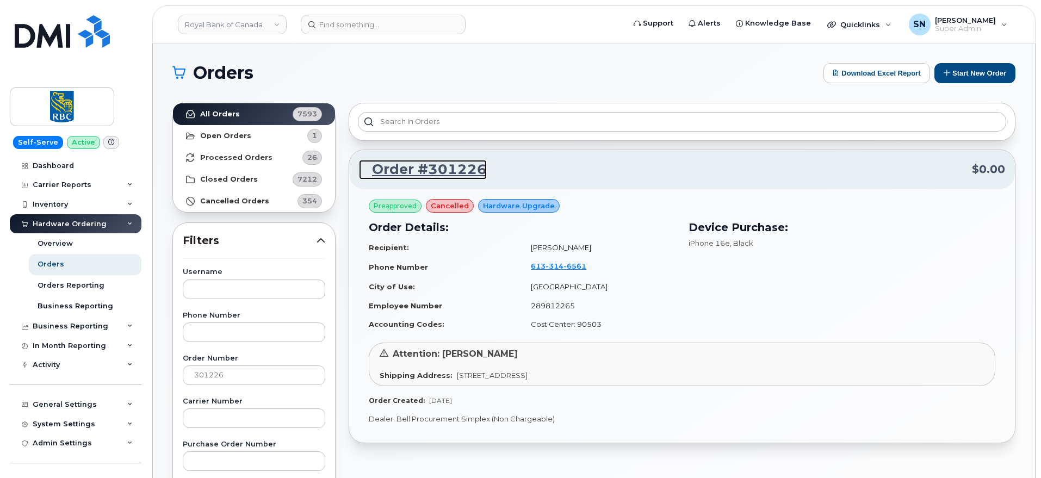
click at [414, 167] on link "Order #301226" at bounding box center [423, 170] width 128 height 20
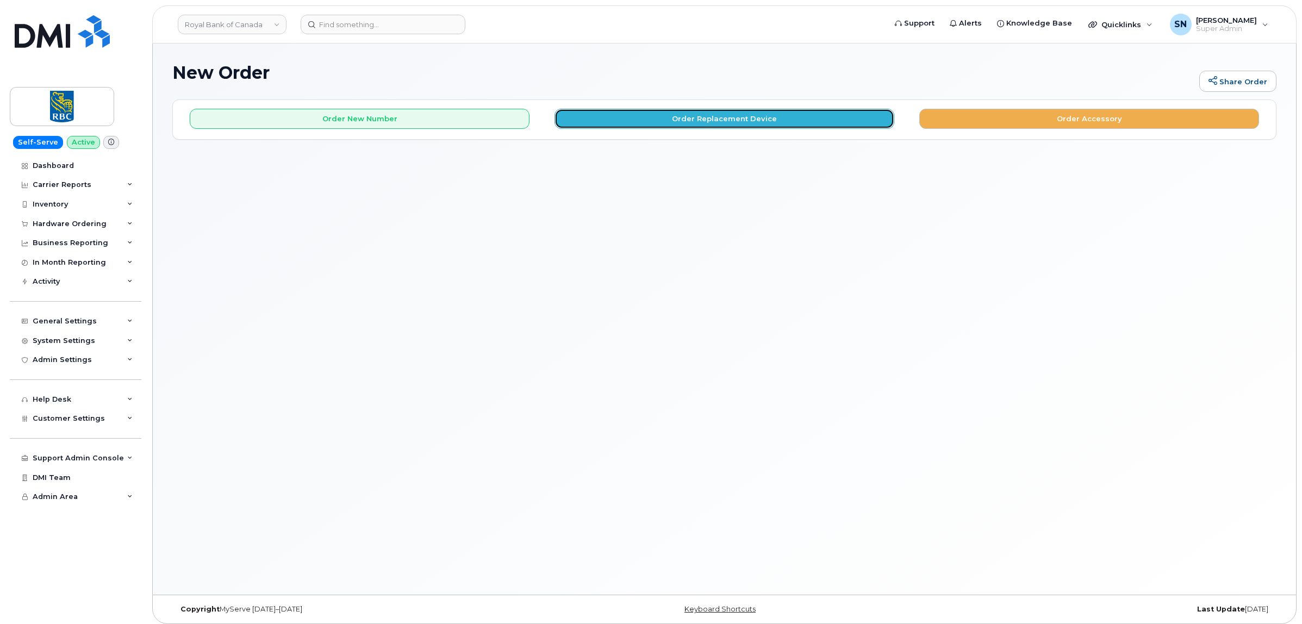
click at [672, 117] on button "Order Replacement Device" at bounding box center [725, 119] width 340 height 20
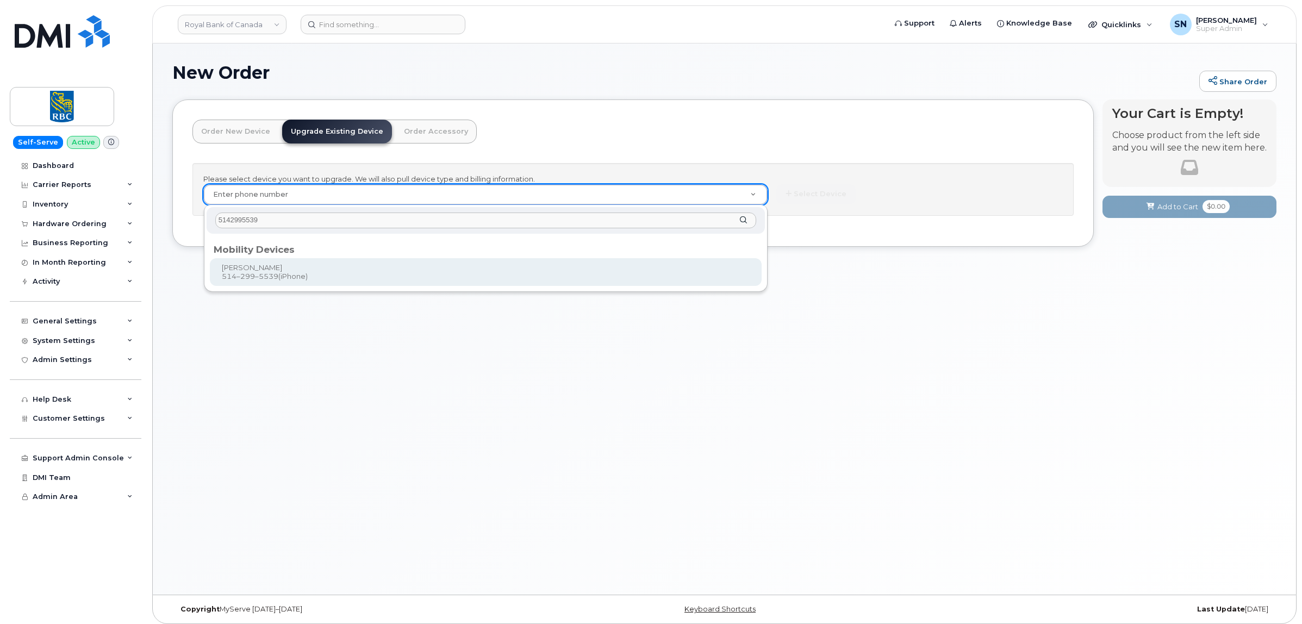
type input "5142995539"
type input "538354"
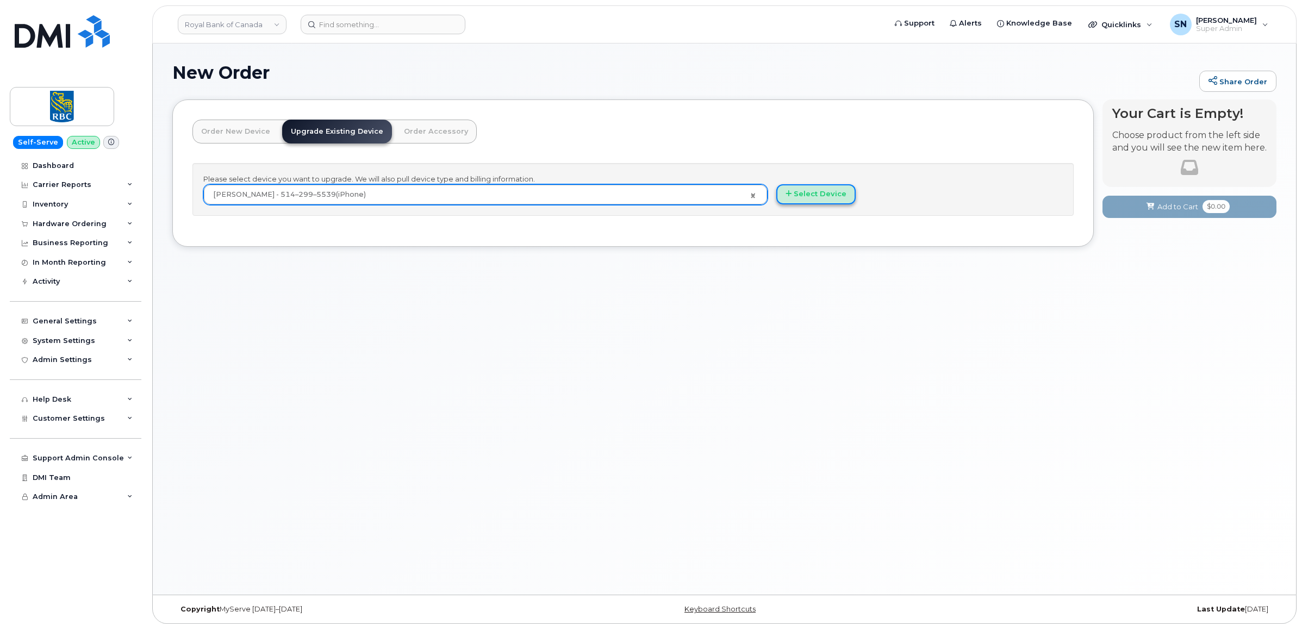
click at [830, 195] on button "Select Device" at bounding box center [815, 194] width 79 height 20
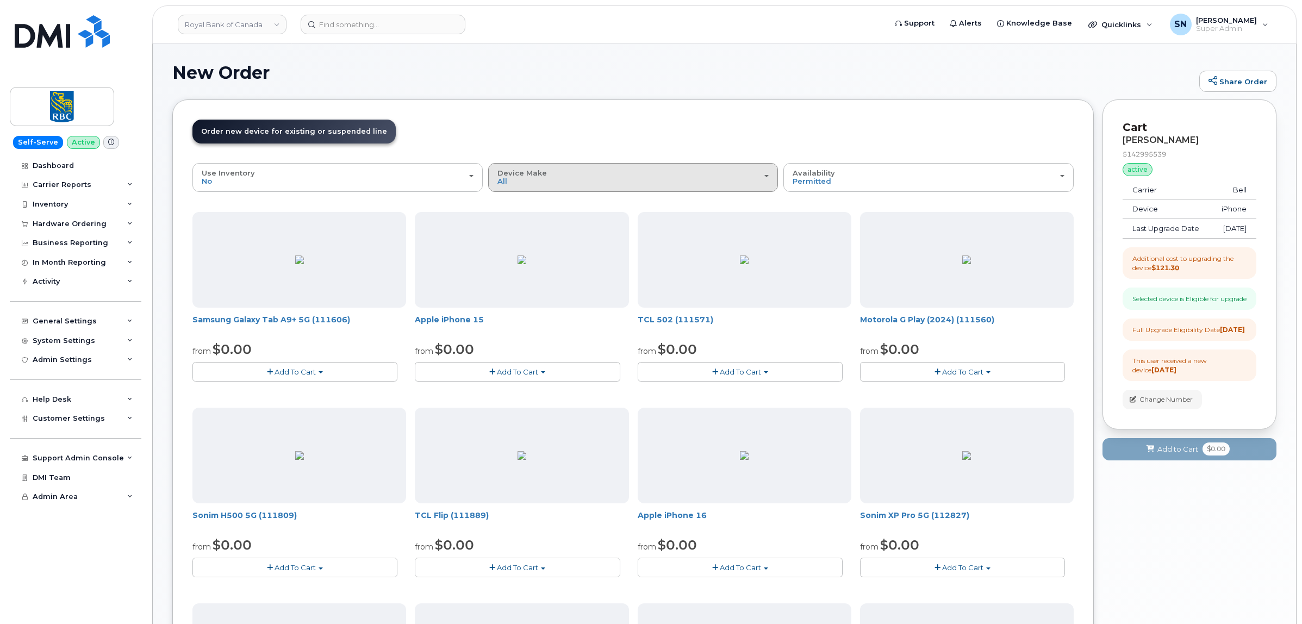
click at [539, 178] on div "Device Make All Aircard Android Cell Phone iPhone Tablet" at bounding box center [634, 177] width 272 height 17
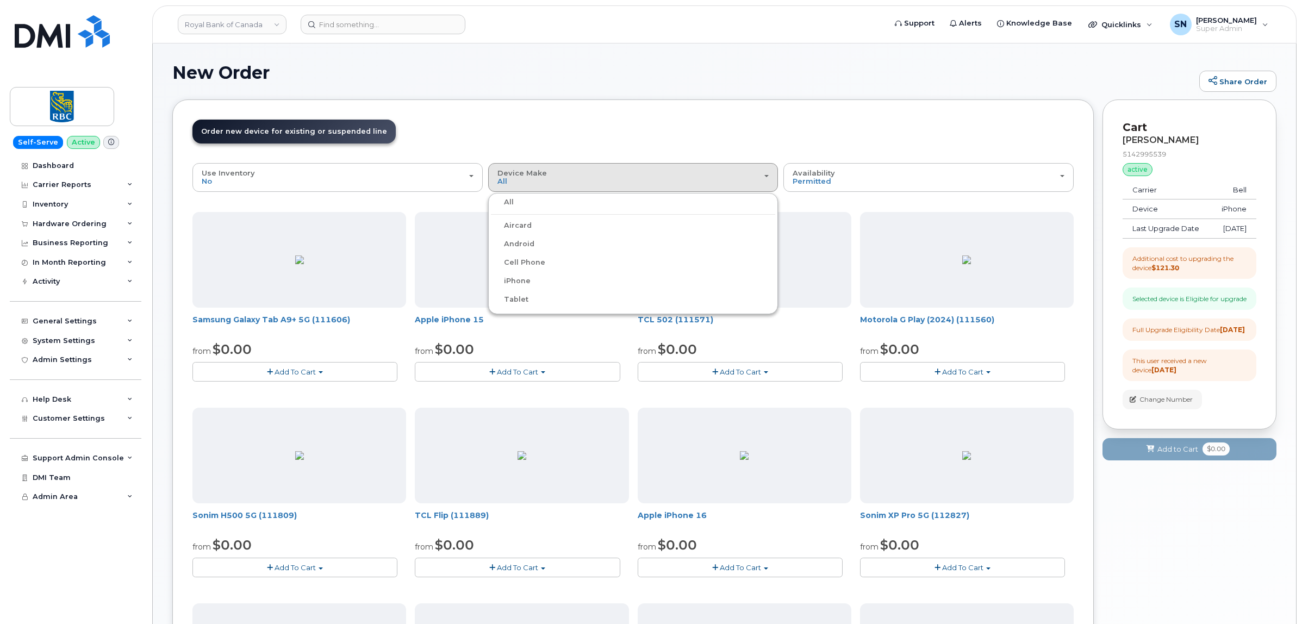
click at [511, 285] on label "iPhone" at bounding box center [511, 281] width 40 height 13
click at [0, 0] on input "iPhone" at bounding box center [0, 0] width 0 height 0
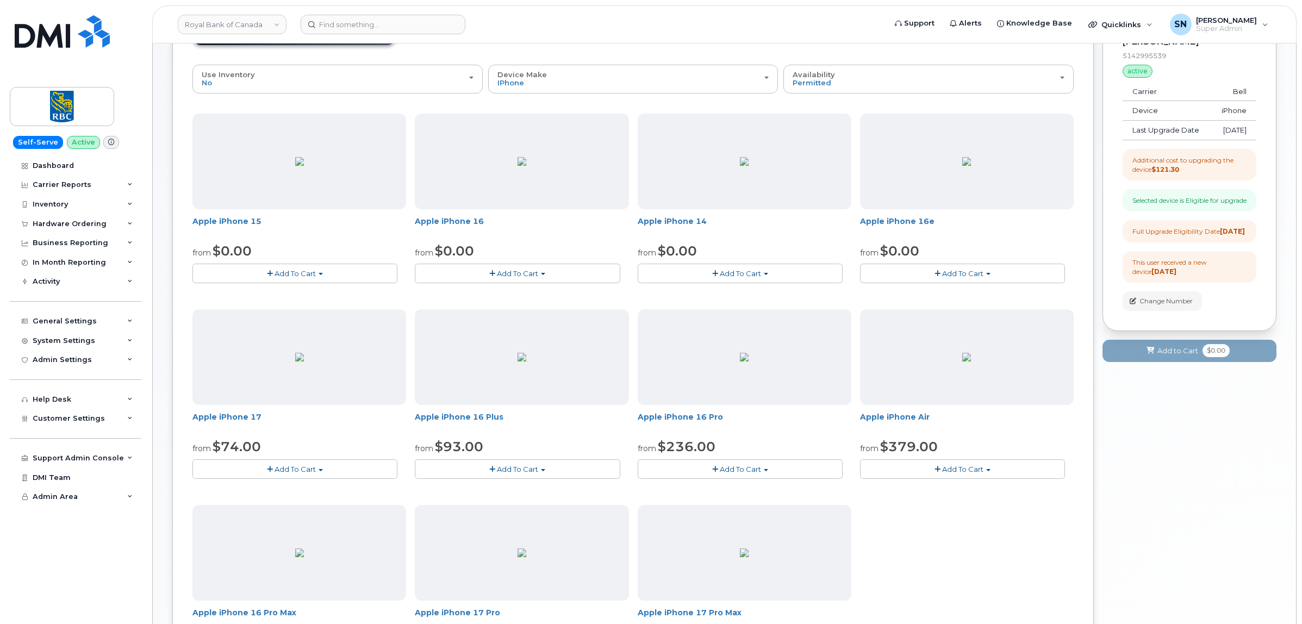
scroll to position [204, 0]
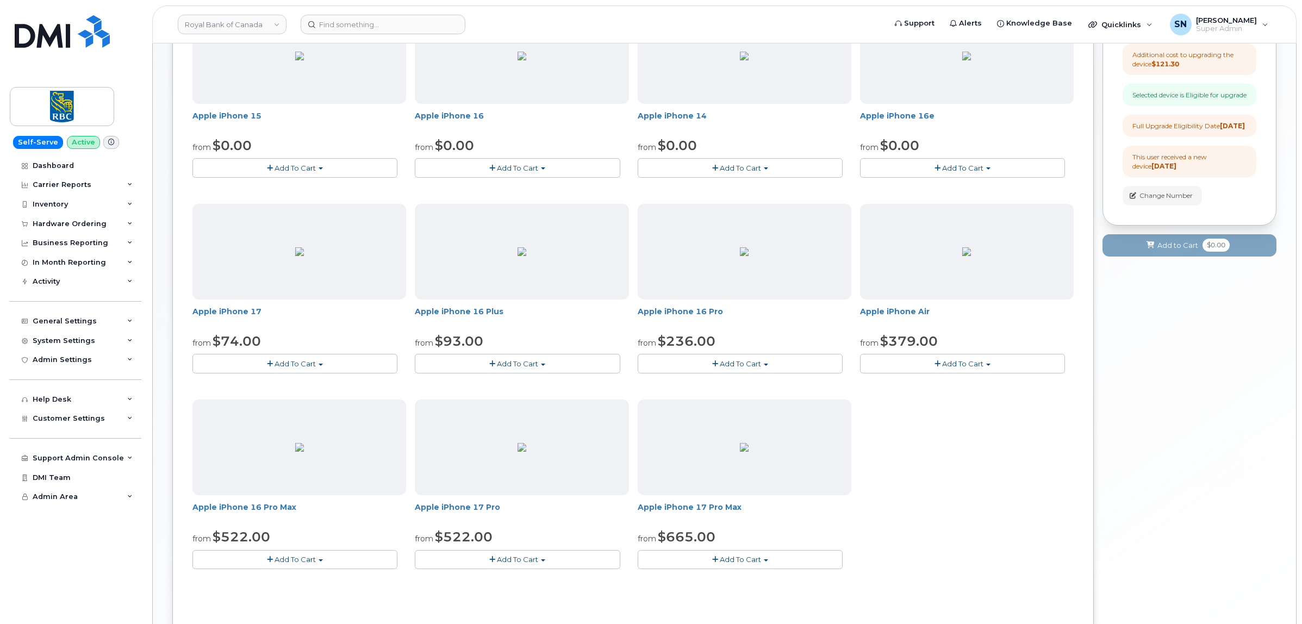
click at [889, 170] on button "Add To Cart" at bounding box center [962, 167] width 205 height 19
click at [934, 227] on link "$0.00 - 3-year upgrade (128GB model)" at bounding box center [955, 228] width 185 height 14
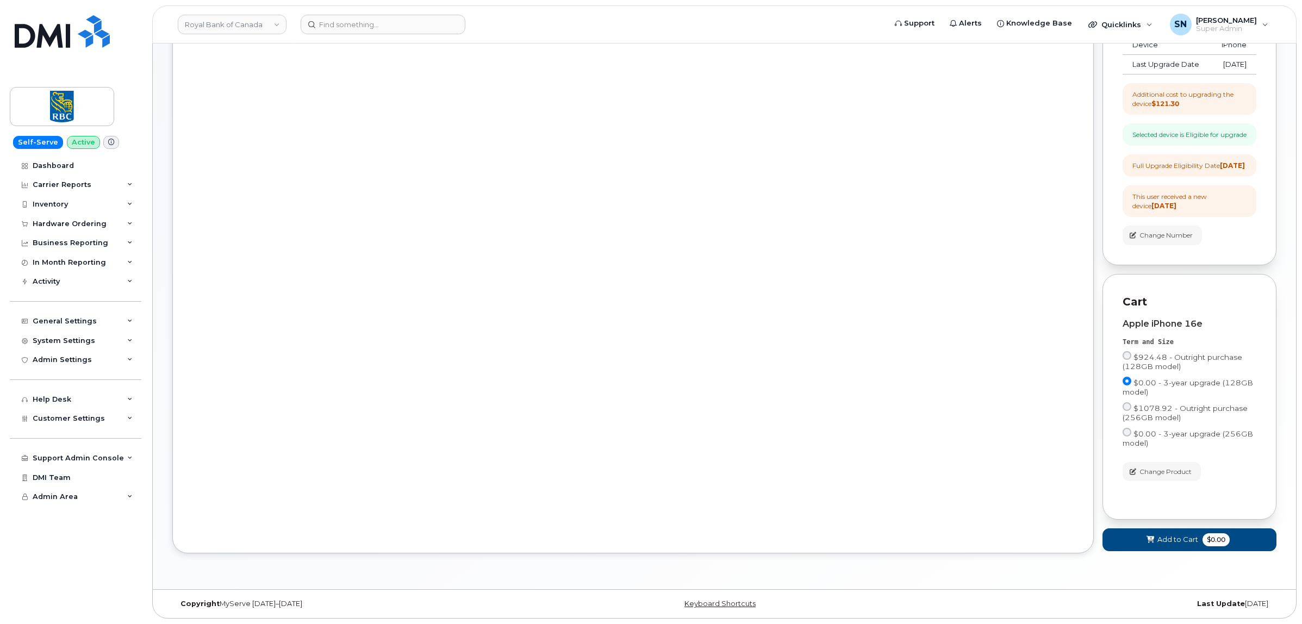
scroll to position [196, 0]
click at [1163, 544] on span "Add to Cart" at bounding box center [1178, 540] width 41 height 10
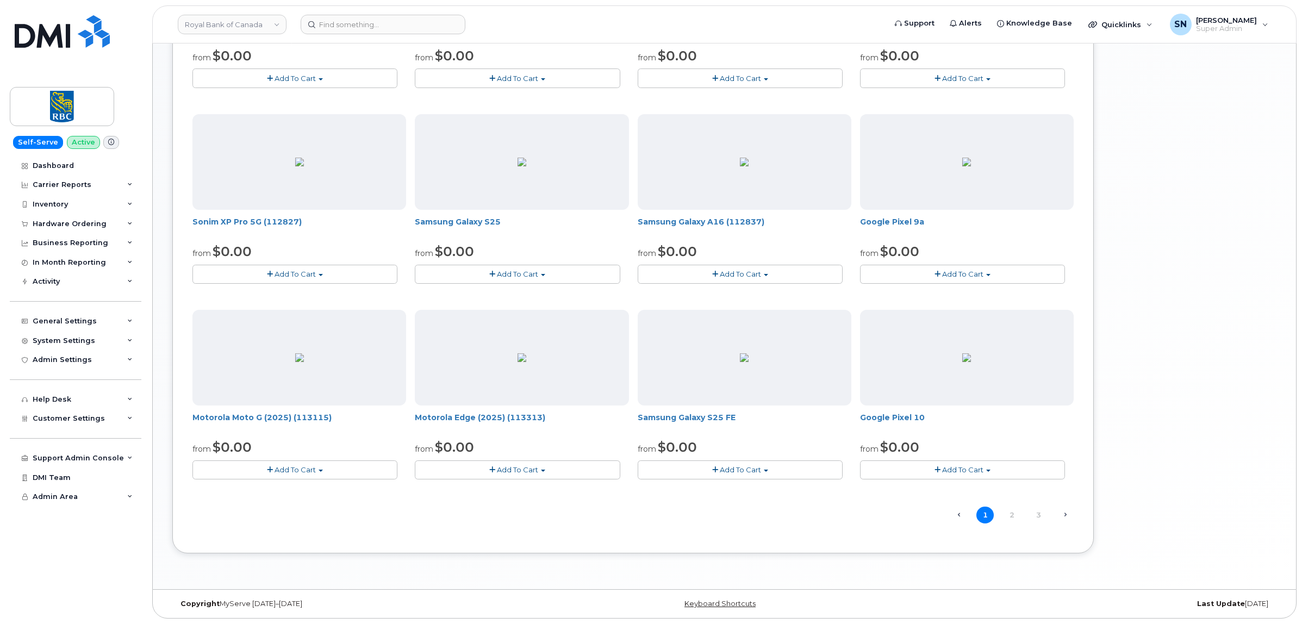
click at [1173, 333] on div "Your Cart is Empty! Choose product from the left side and you will see the new …" at bounding box center [1190, 90] width 174 height 960
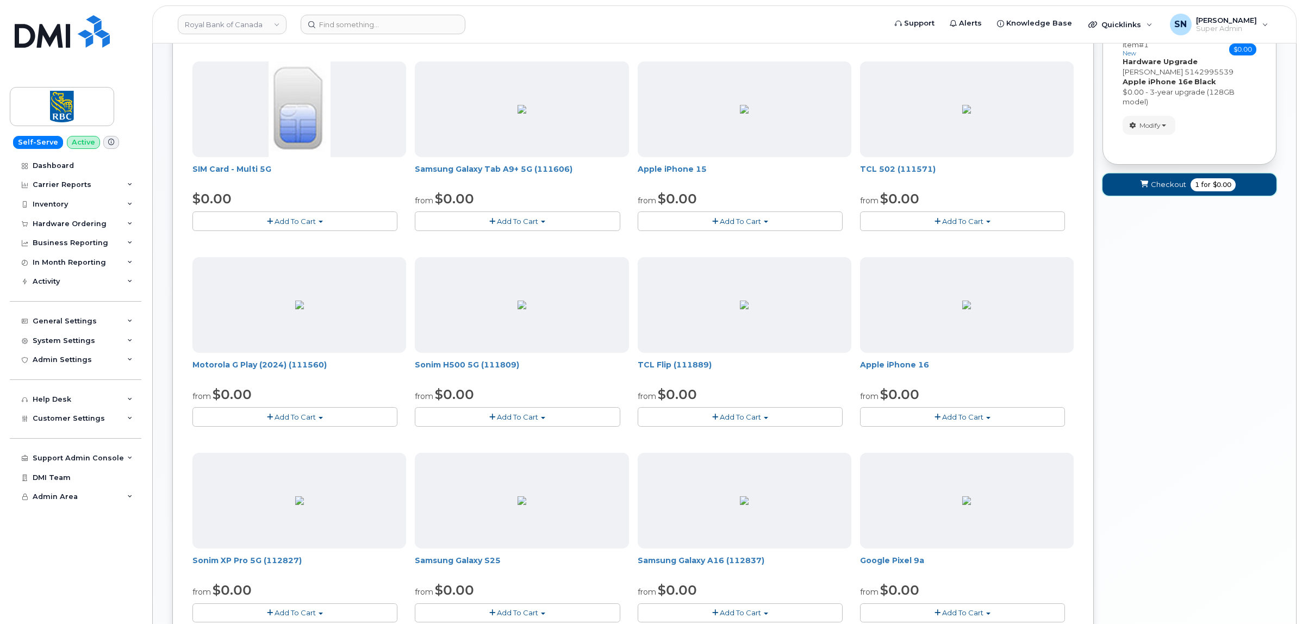
click at [1161, 183] on span "Checkout" at bounding box center [1168, 184] width 35 height 10
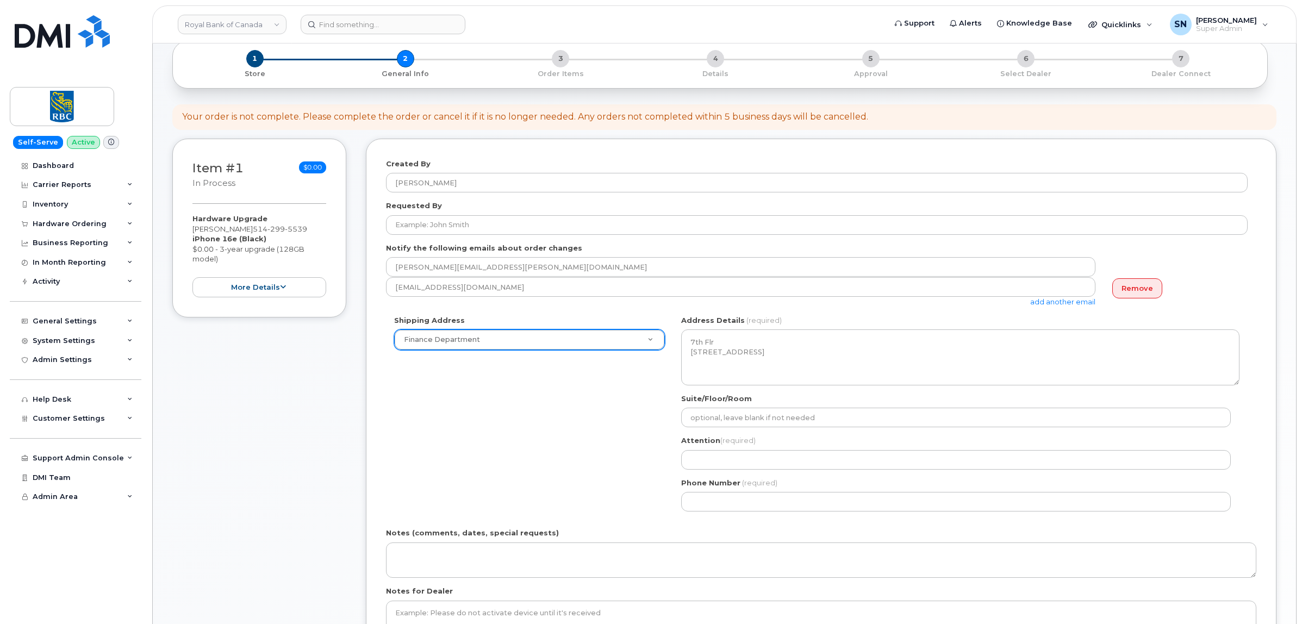
scroll to position [136, 0]
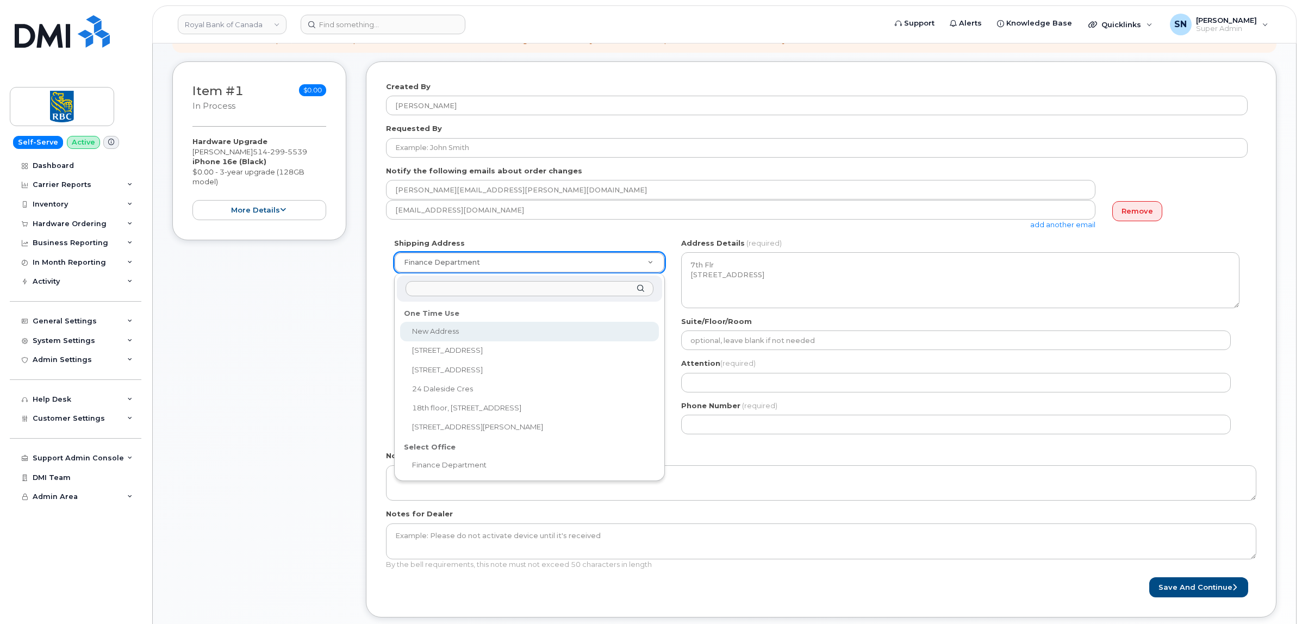
select select
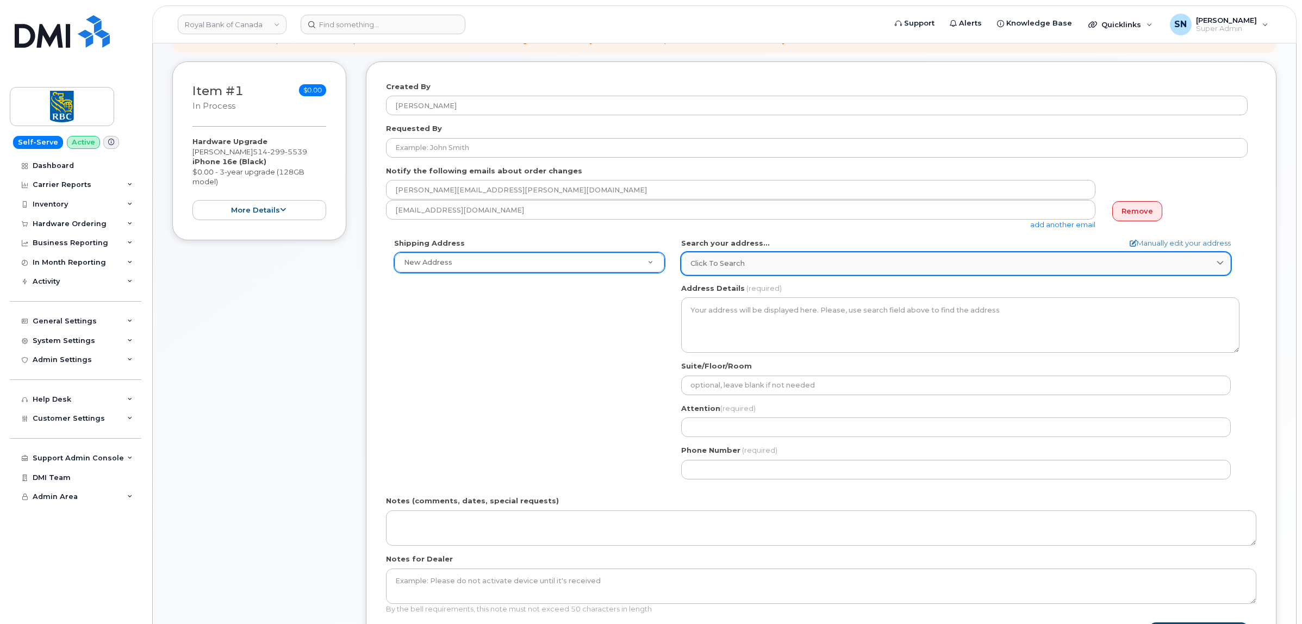
click at [737, 259] on span "Click to search" at bounding box center [718, 263] width 54 height 10
paste input "[STREET_ADDRESS]"
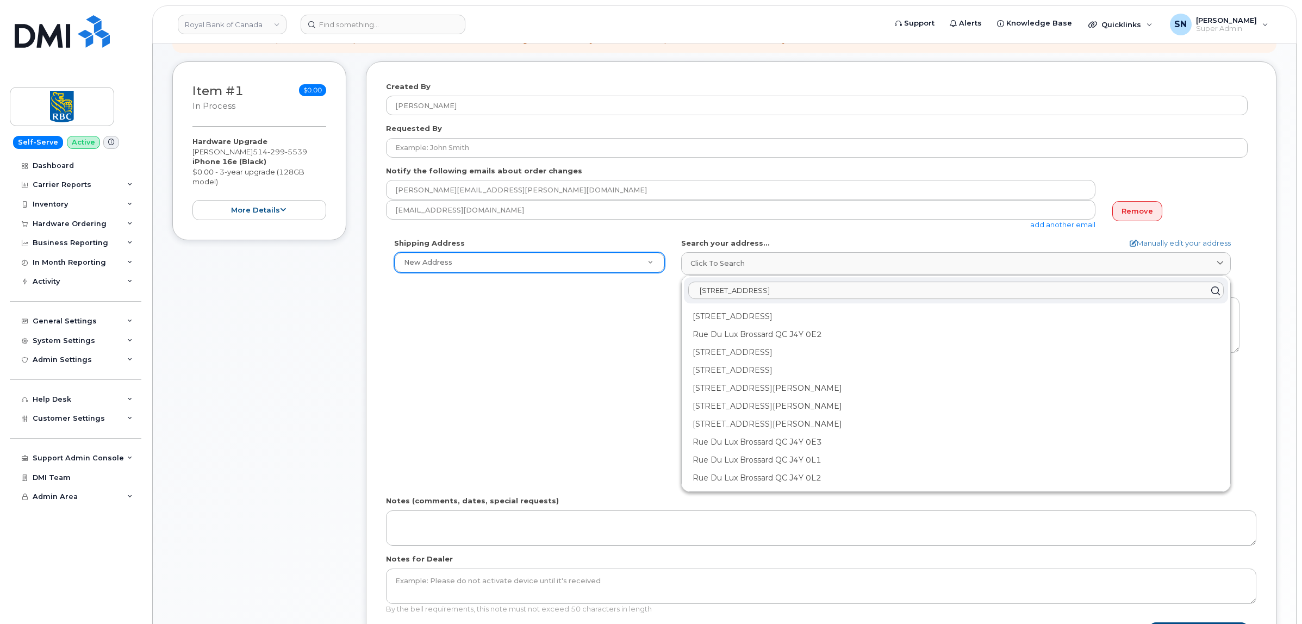
drag, startPoint x: 894, startPoint y: 290, endPoint x: 897, endPoint y: 295, distance: 5.6
click at [894, 290] on input "[STREET_ADDRESS]" at bounding box center [956, 290] width 536 height 17
type input "[STREET_ADDRESS]"
click at [867, 319] on div "[STREET_ADDRESS]" at bounding box center [956, 317] width 544 height 18
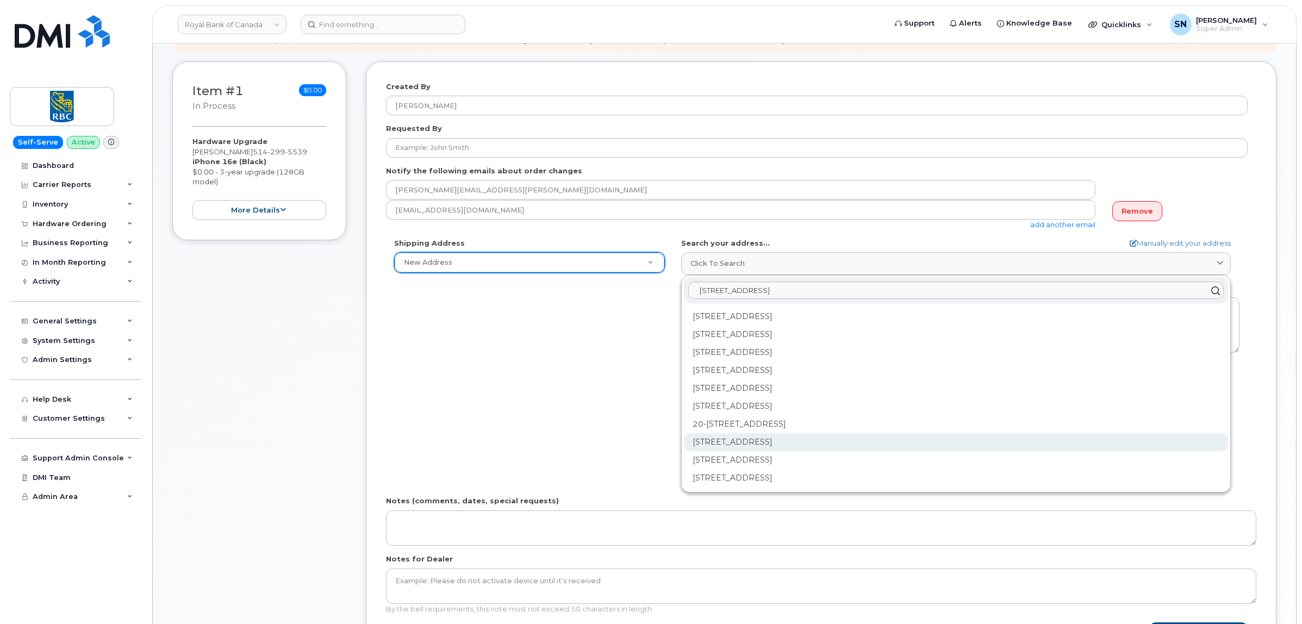
click at [767, 444] on div "[STREET_ADDRESS]" at bounding box center [956, 442] width 544 height 18
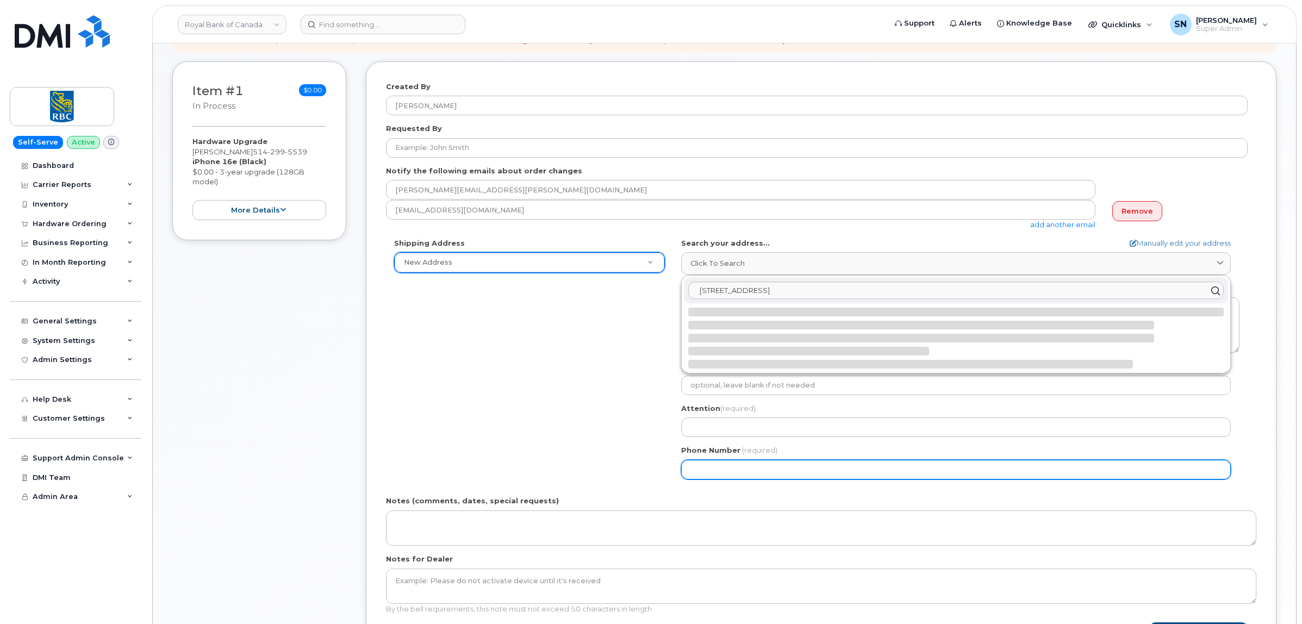
select select
type textarea "[STREET_ADDRESS]"
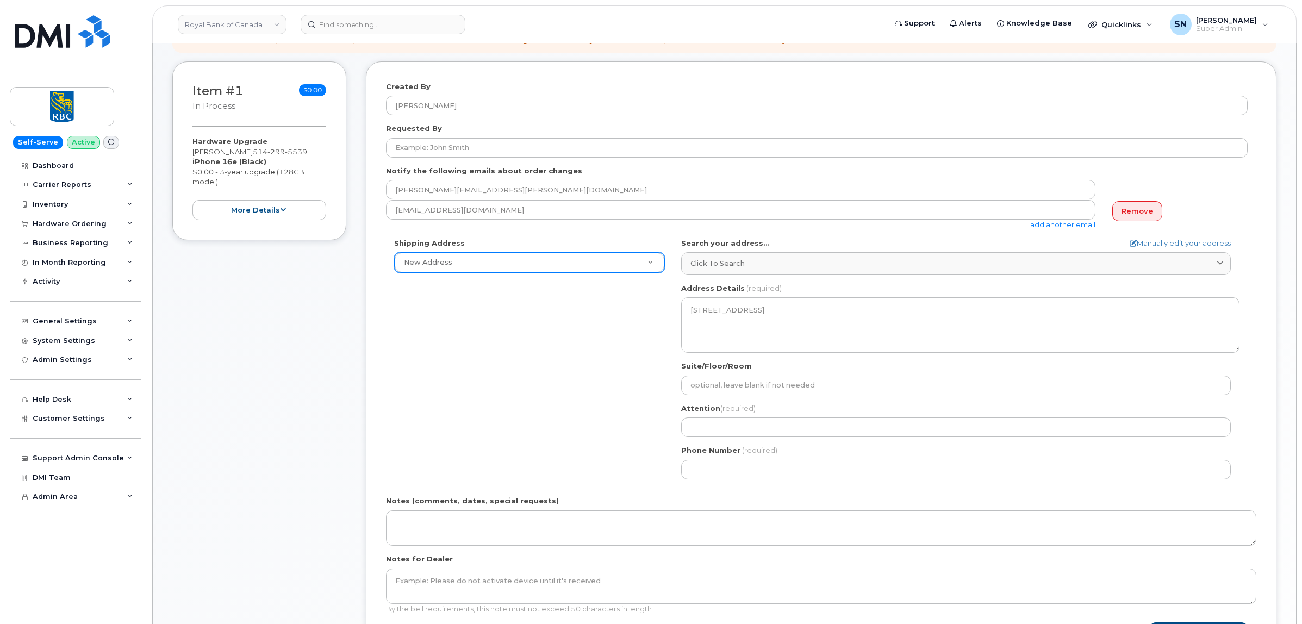
click at [555, 365] on div "Shipping Address New Address New Address 1100 RUE DU LUX, UNIT 210 327 GRANVILL…" at bounding box center [817, 363] width 862 height 250
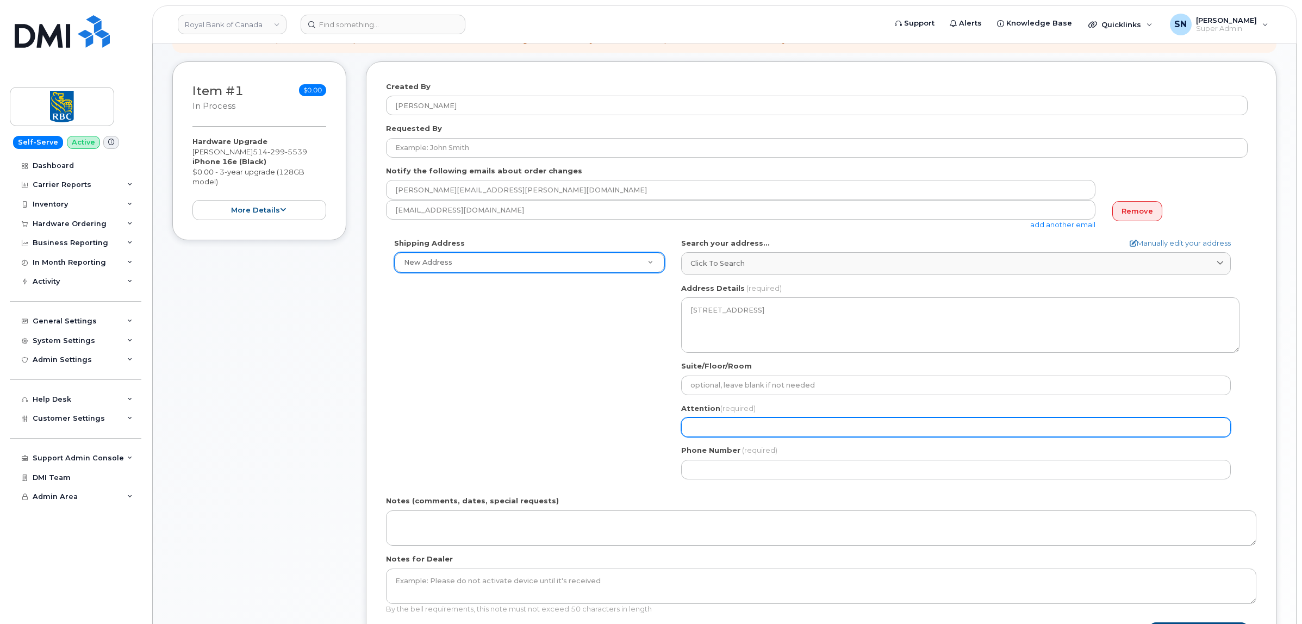
click at [793, 430] on input "Attention (required)" at bounding box center [956, 428] width 550 height 20
paste input "[PERSON_NAME]"
select select
type input "[PERSON_NAME]"
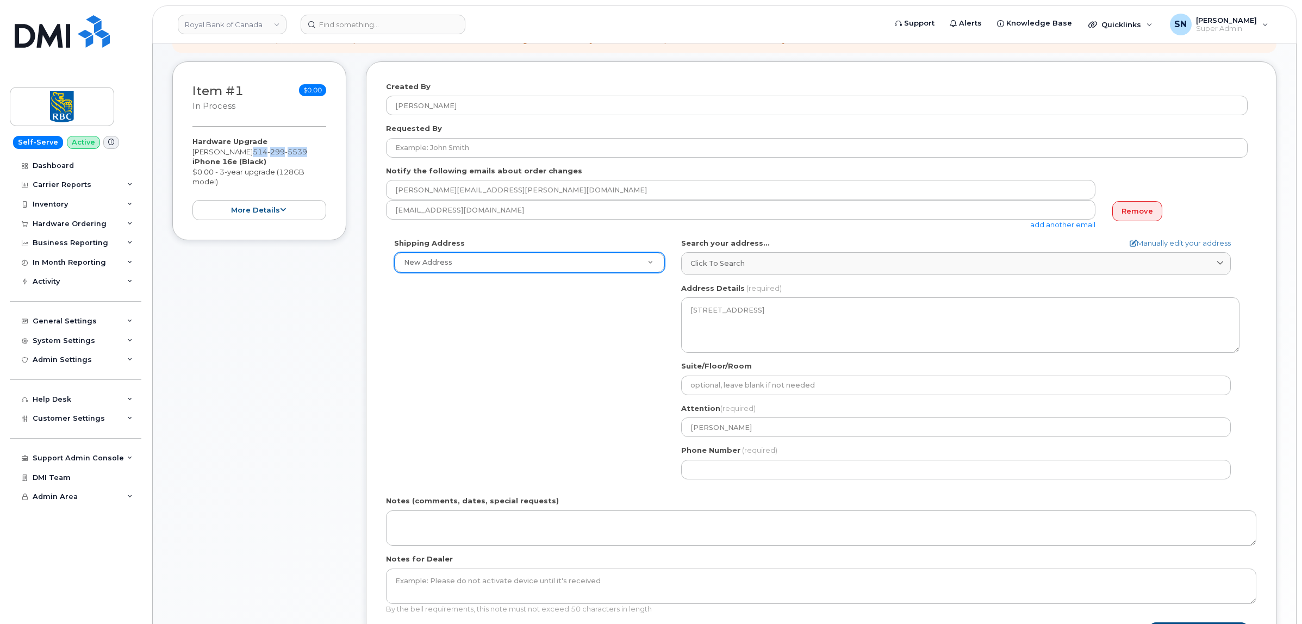
drag, startPoint x: 250, startPoint y: 151, endPoint x: 305, endPoint y: 156, distance: 54.6
click at [305, 156] on div "Hardware Upgrade Francis Richard 514 299 5539 iPhone 16e (Black) $0.00 - 3-year…" at bounding box center [259, 178] width 134 height 84
copy span "514 299 5539"
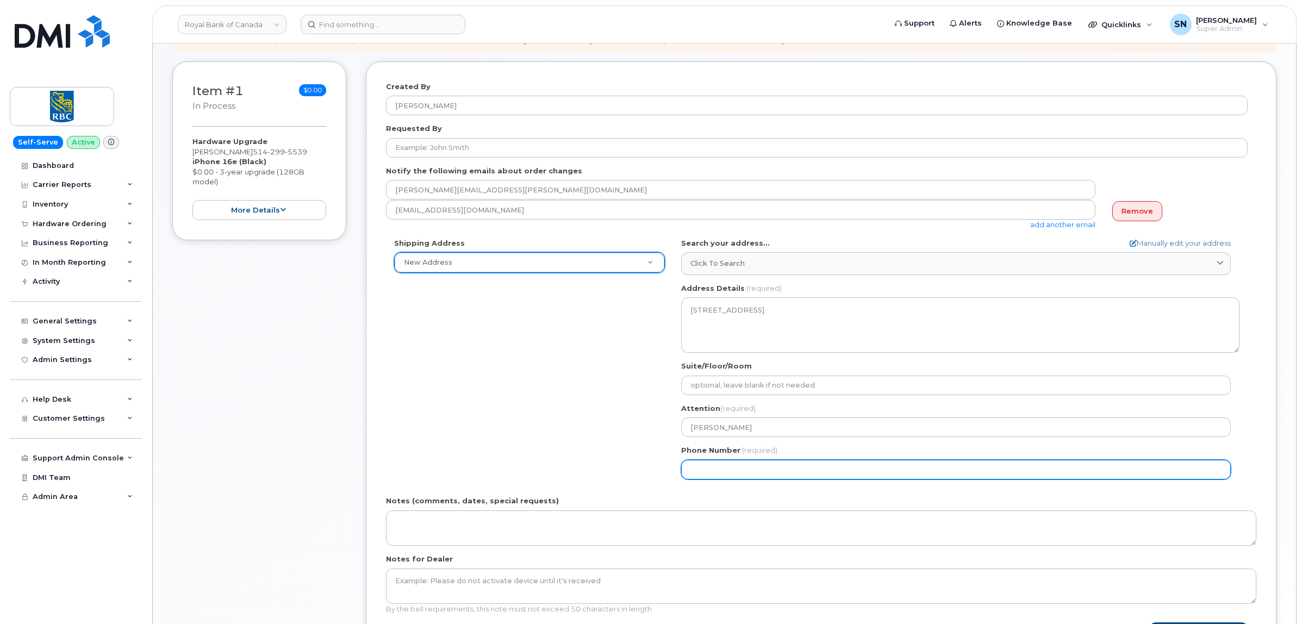
click at [755, 470] on input "Phone Number" at bounding box center [956, 470] width 550 height 20
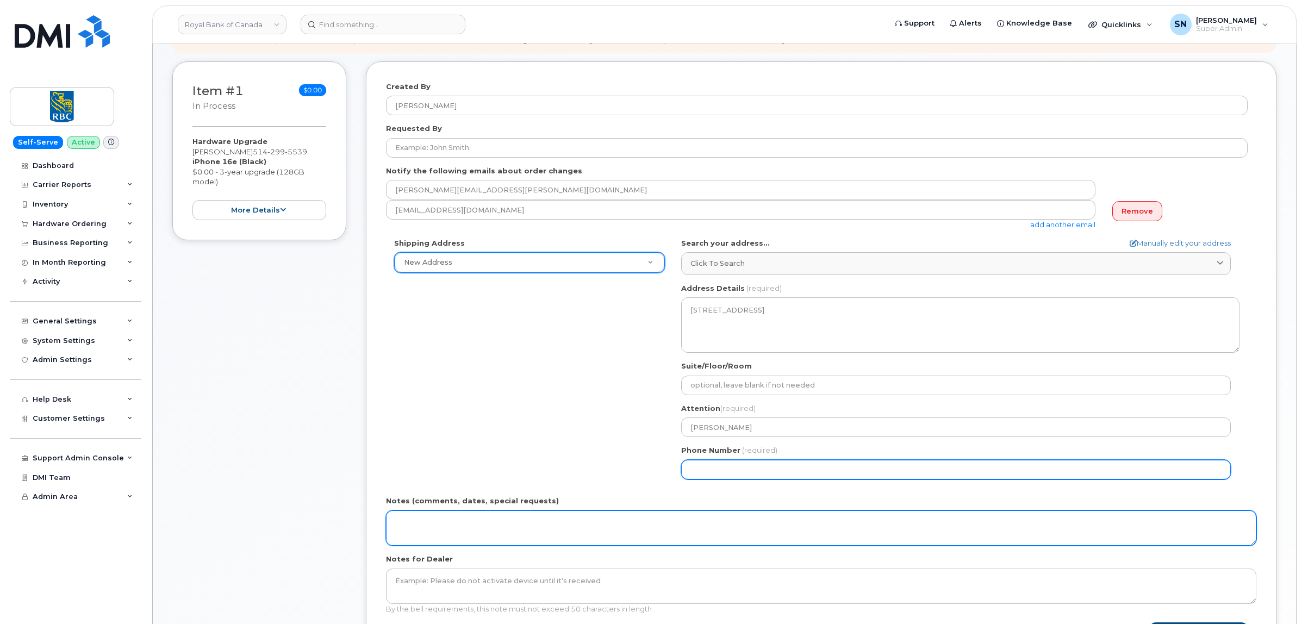
paste input "5142995539"
select select
type input "5142995539"
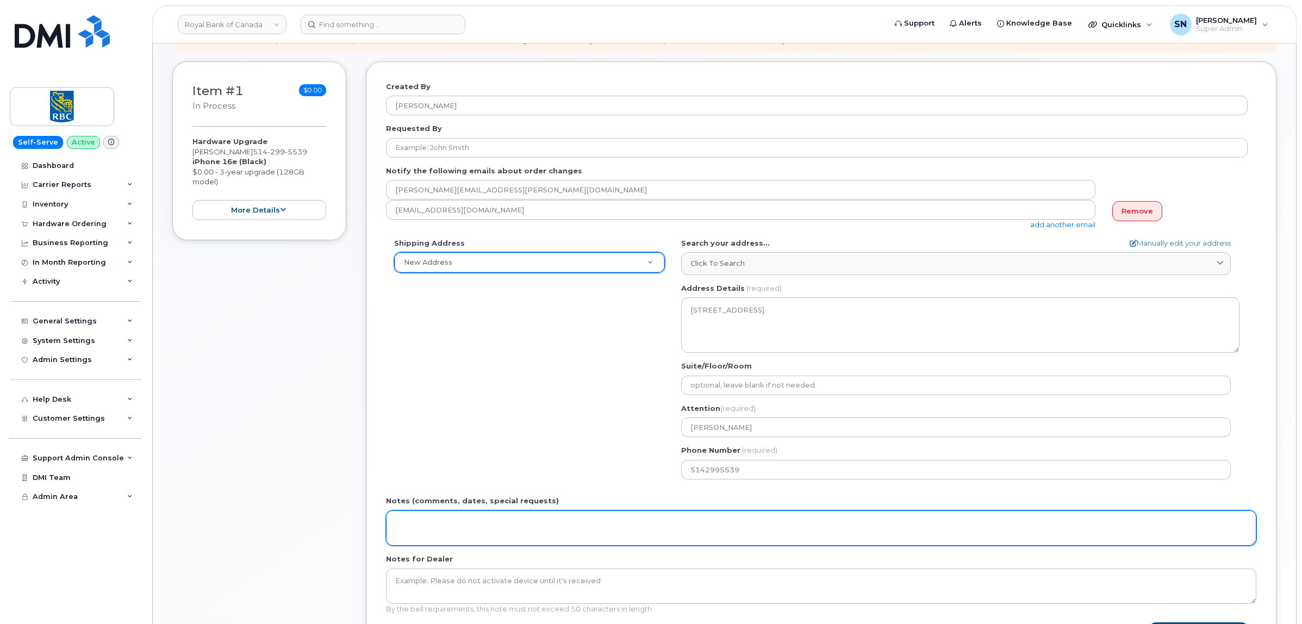
click at [732, 528] on textarea "Notes (comments, dates, special requests)" at bounding box center [821, 529] width 871 height 36
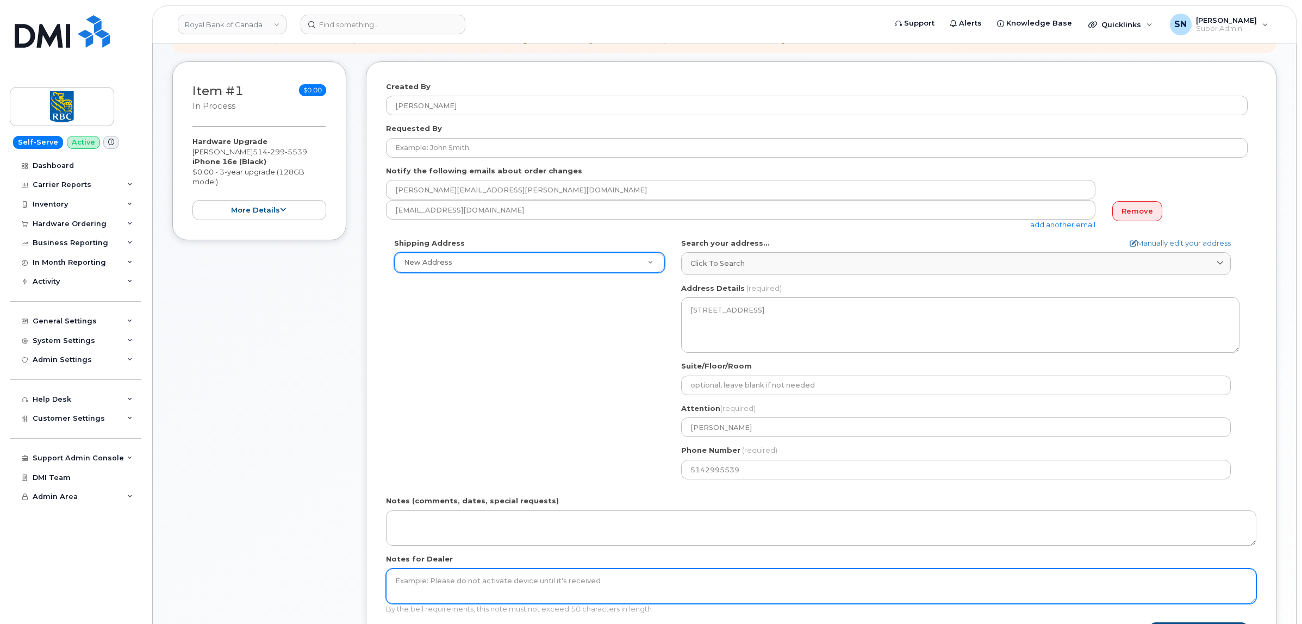
click at [696, 589] on textarea "Notes for Dealer" at bounding box center [821, 587] width 871 height 36
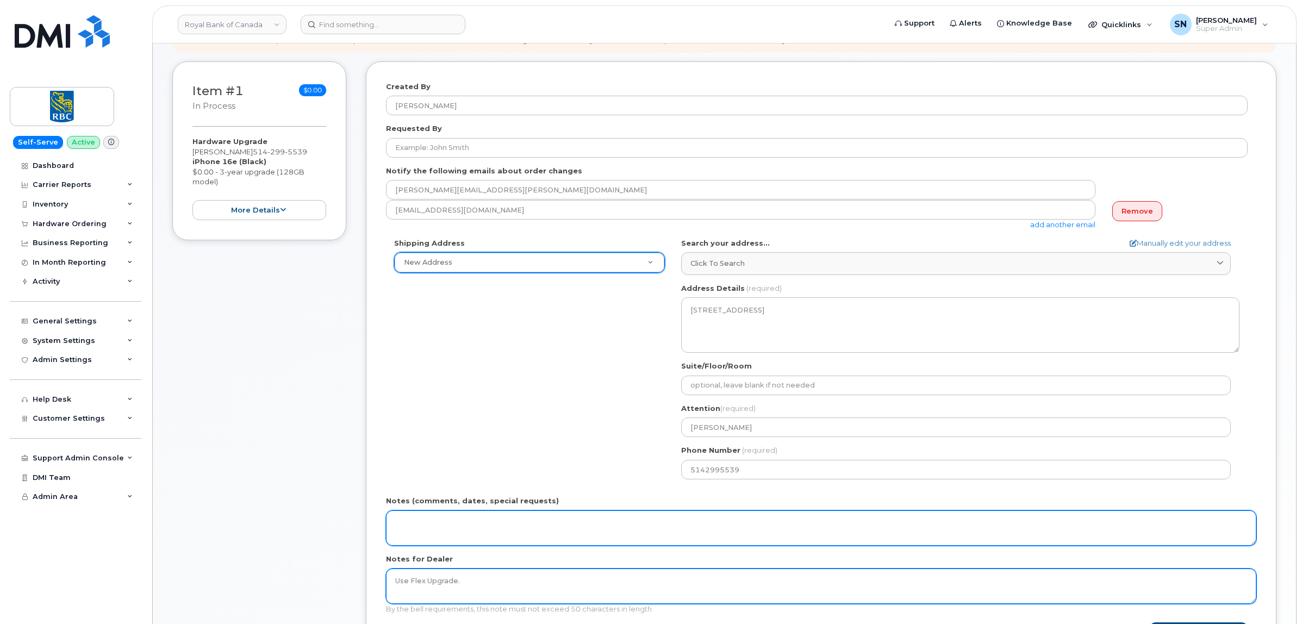
type textarea "Use Flex Upgrade."
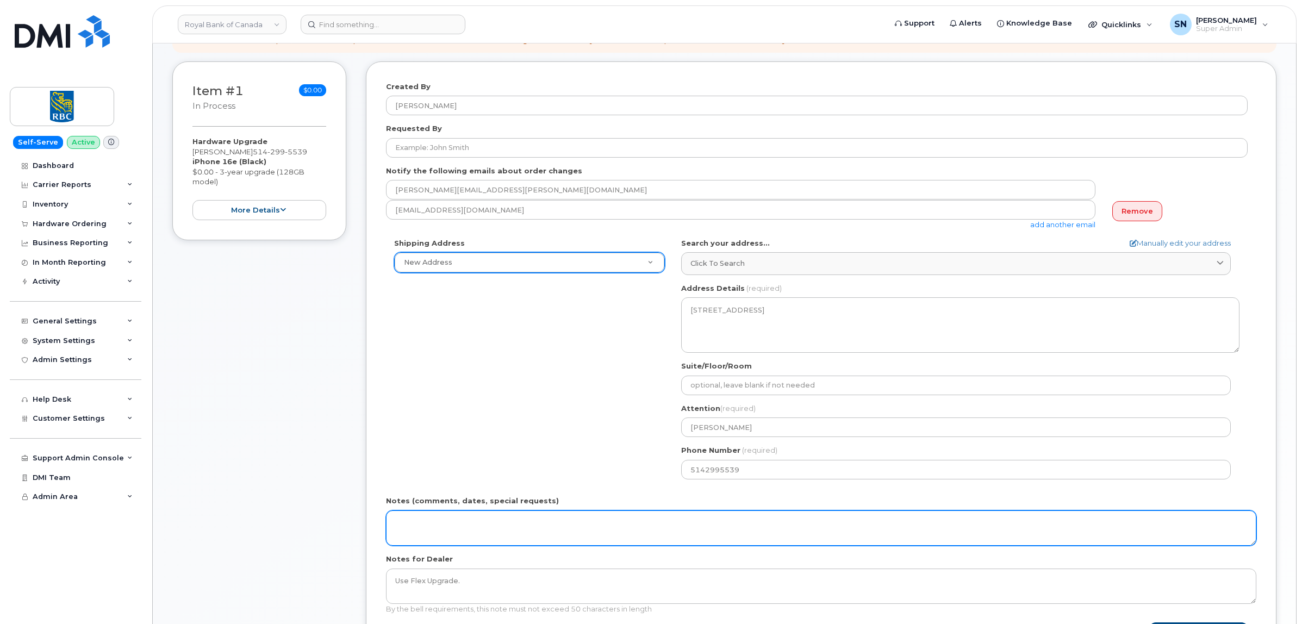
click at [681, 537] on textarea "Notes (comments, dates, special requests)" at bounding box center [821, 529] width 871 height 36
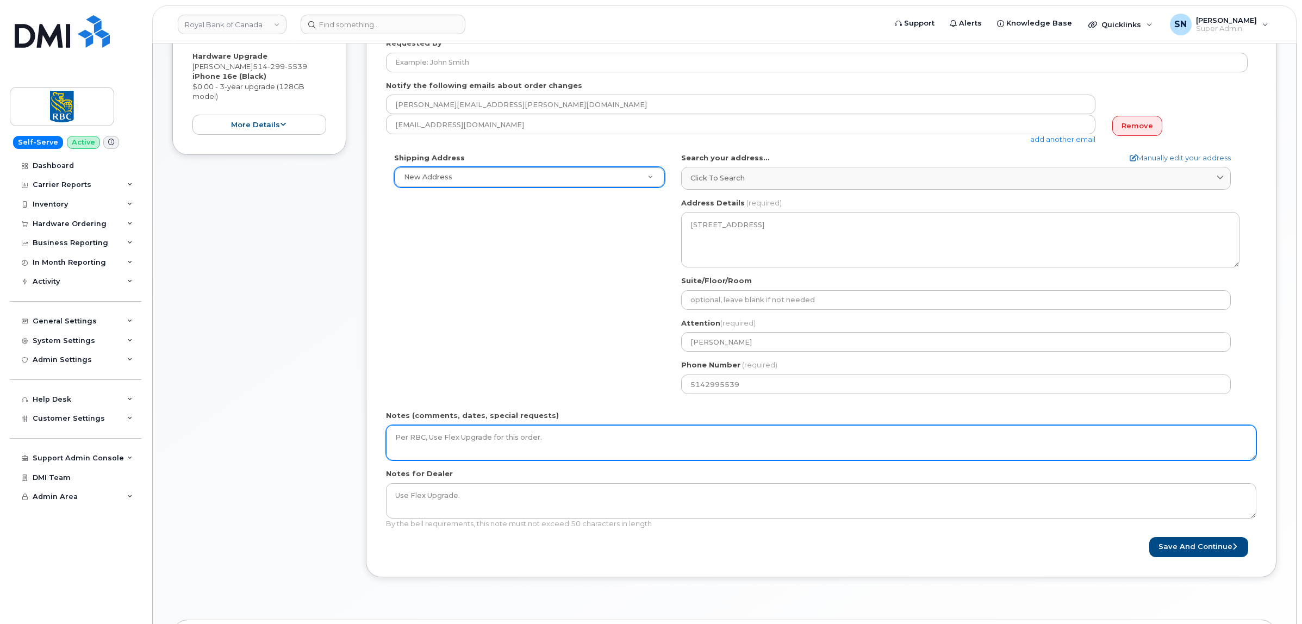
scroll to position [272, 0]
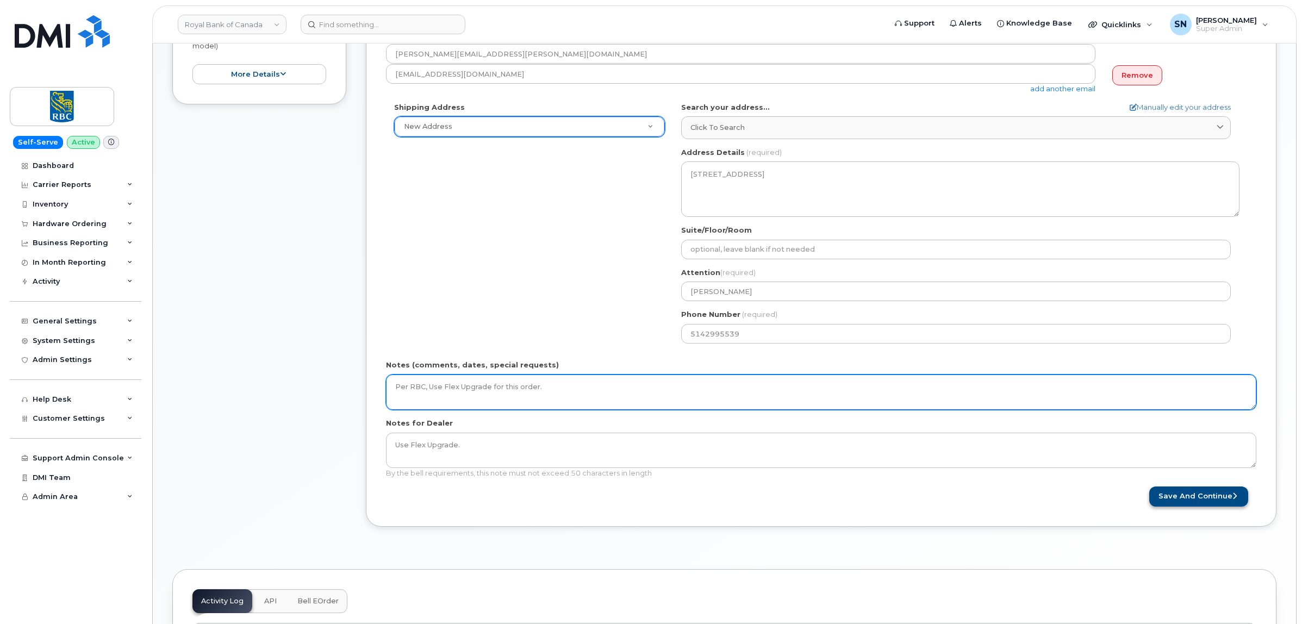
type textarea "Per RBC, Use Flex Upgrade for this order."
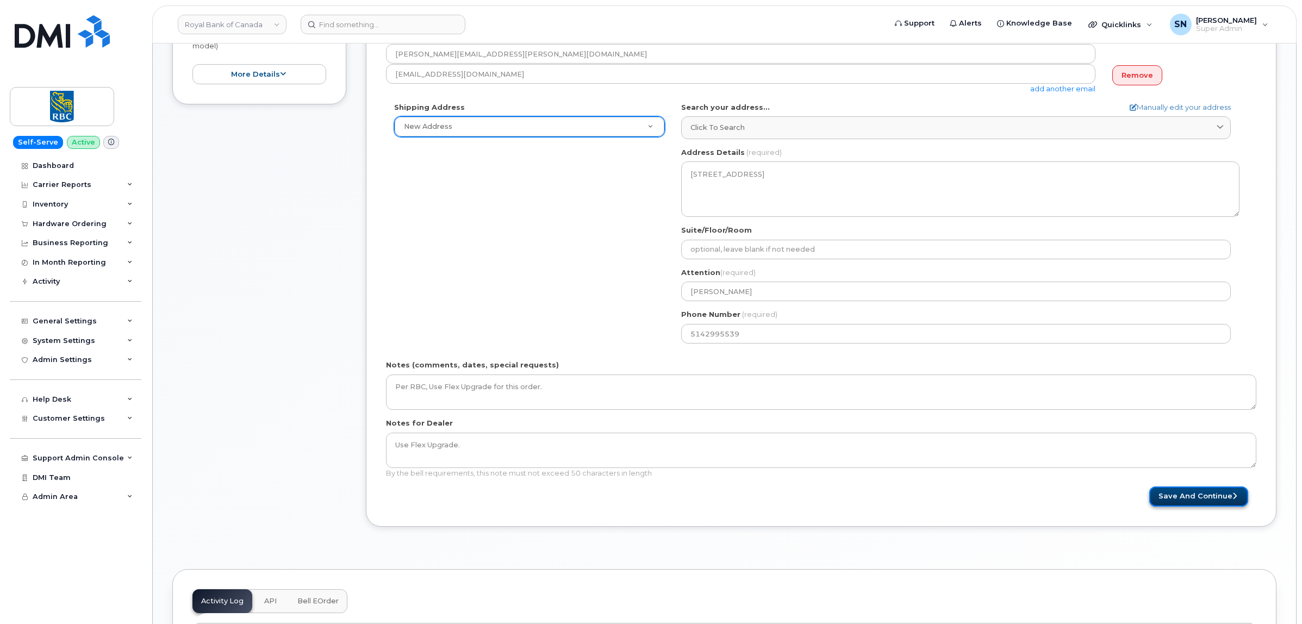
click at [1175, 495] on button "Save and Continue" at bounding box center [1199, 497] width 99 height 20
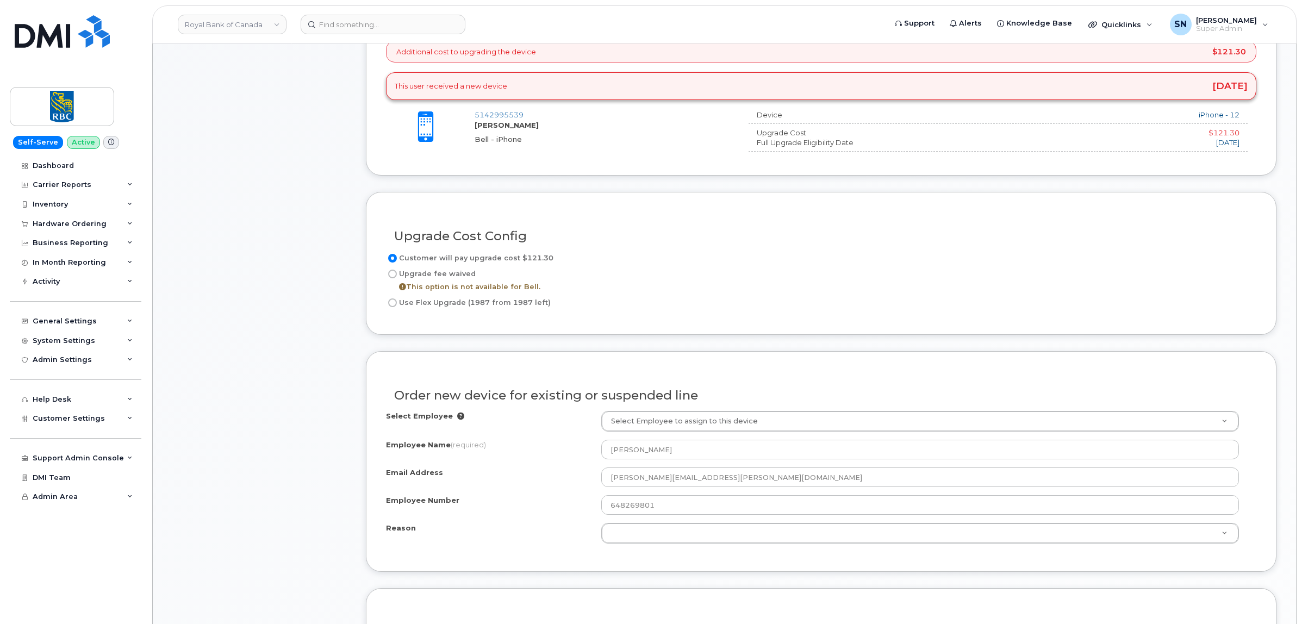
scroll to position [476, 0]
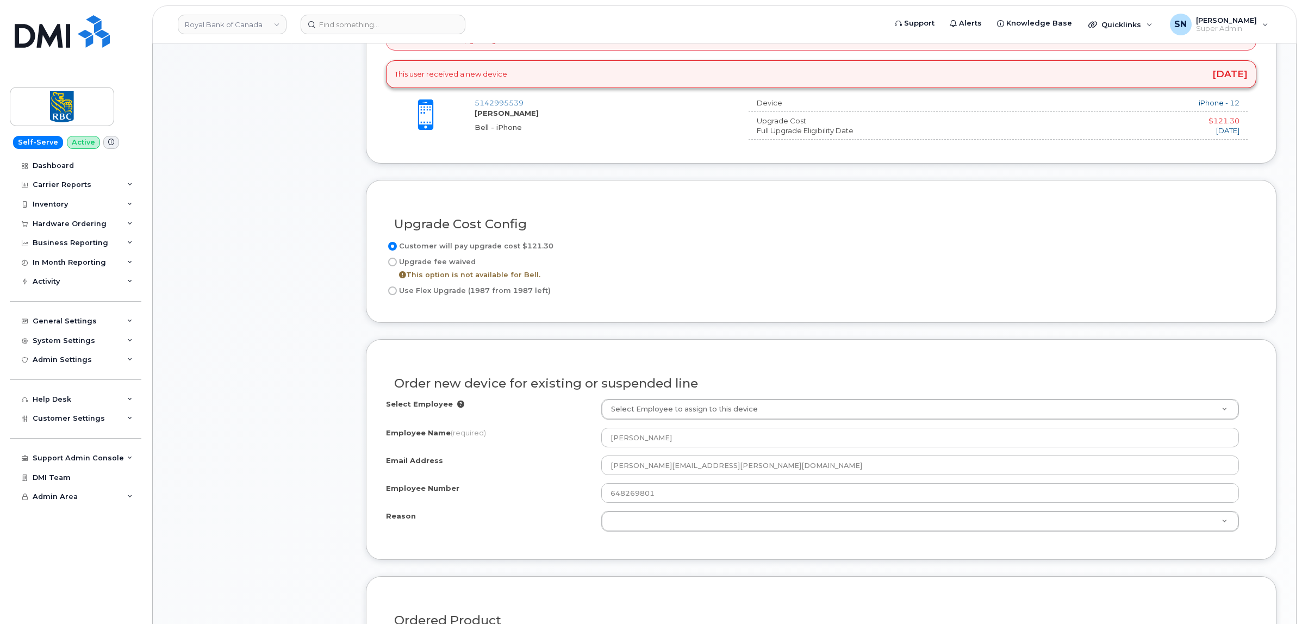
click at [396, 292] on input "Use Flex Upgrade (1987 from 1987 left)" at bounding box center [392, 291] width 9 height 9
radio input "true"
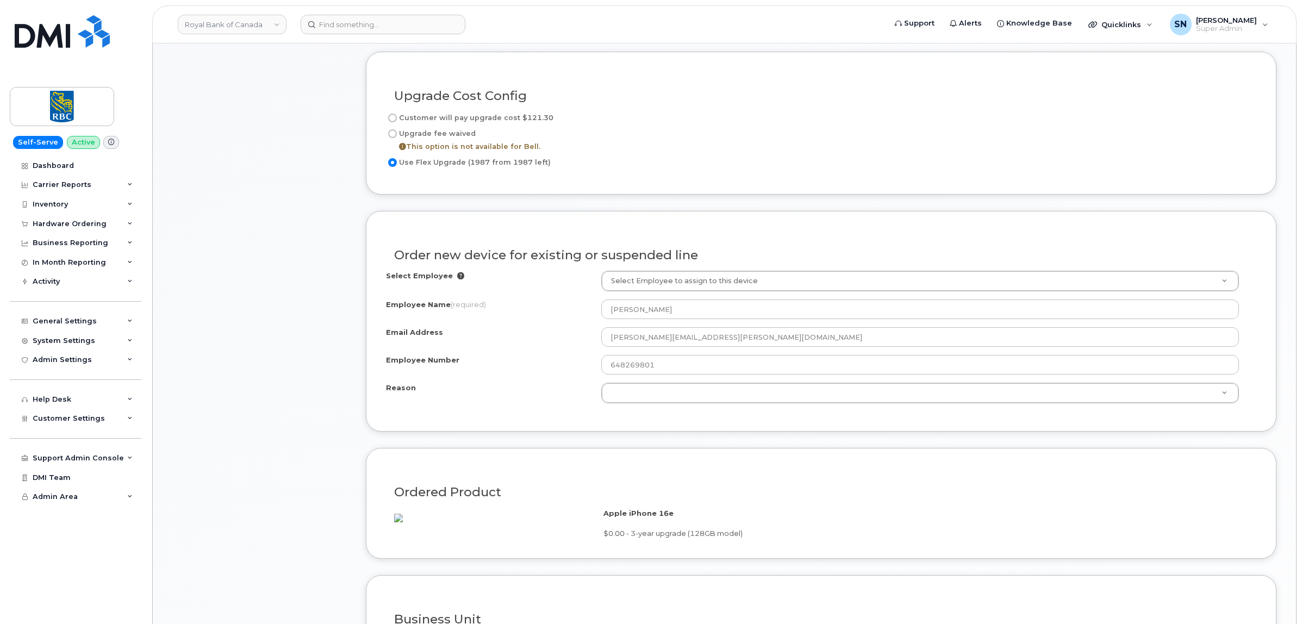
scroll to position [748, 0]
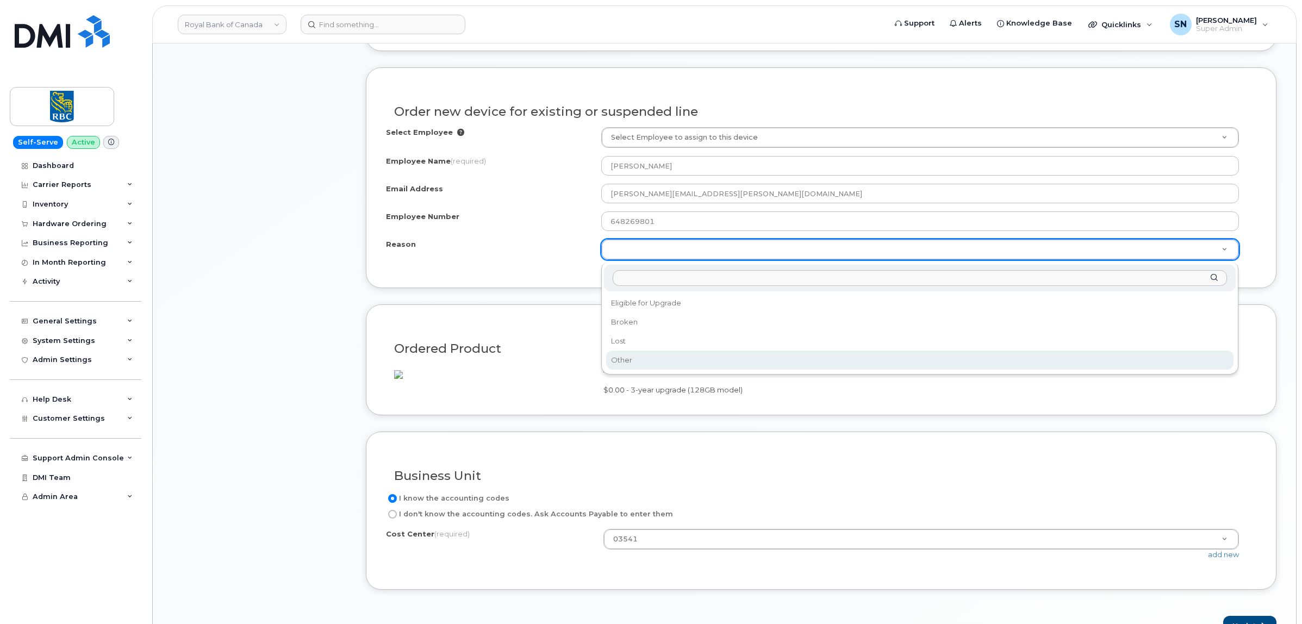
select select "other"
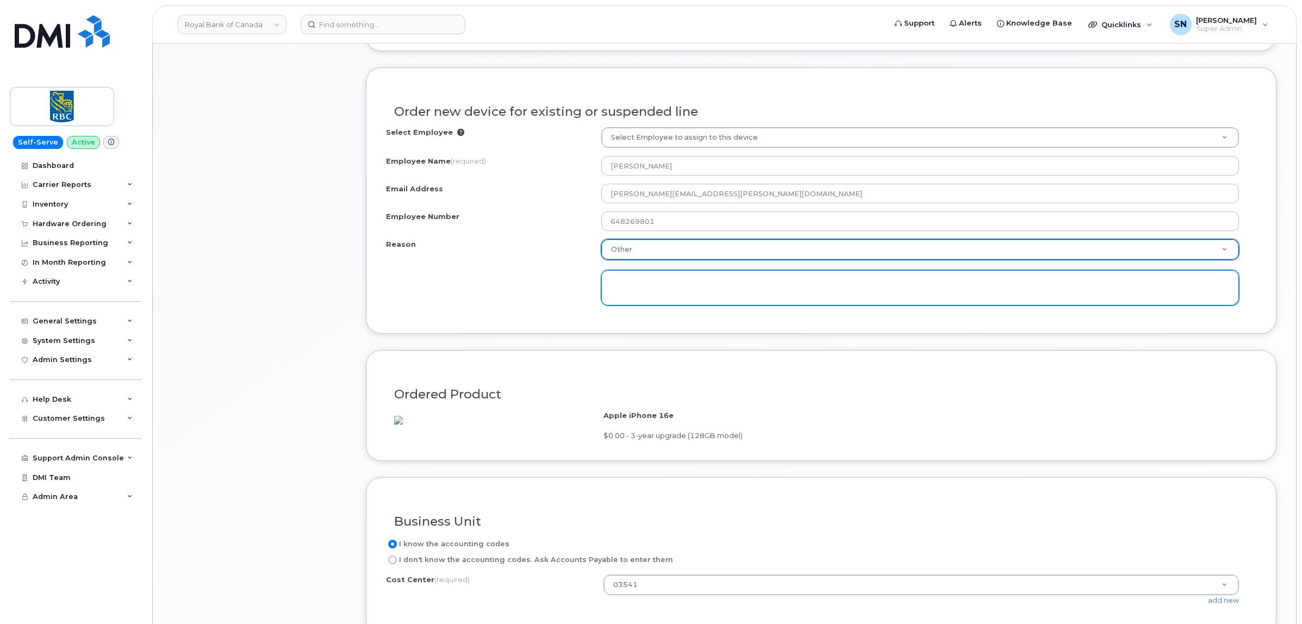
click at [650, 303] on textarea at bounding box center [920, 288] width 638 height 36
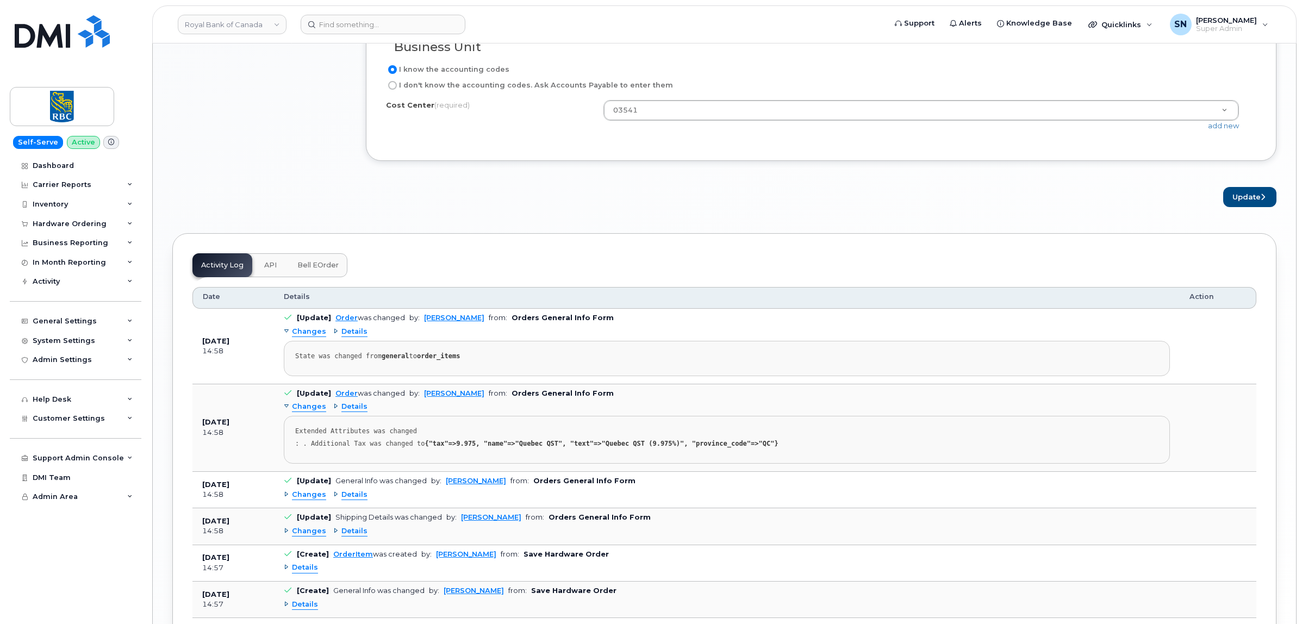
scroll to position [1223, 0]
type textarea "Per RBC Use Flex Upgrade For This Order."
click at [1245, 206] on button "Update" at bounding box center [1249, 196] width 53 height 20
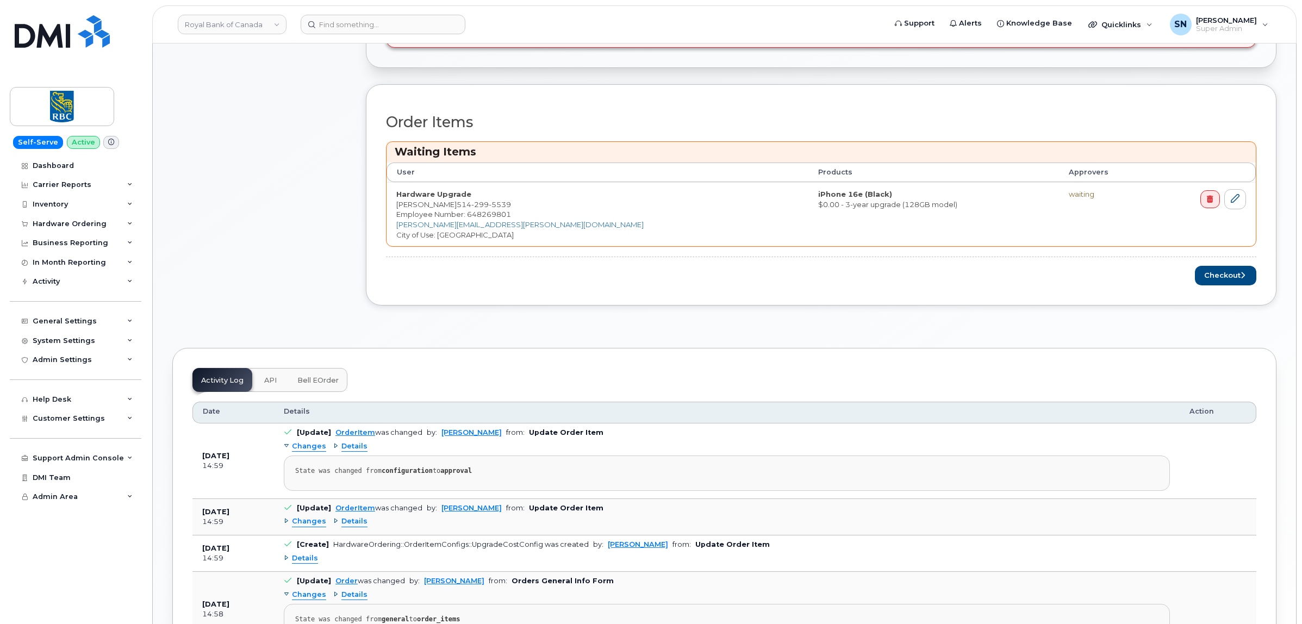
scroll to position [419, 0]
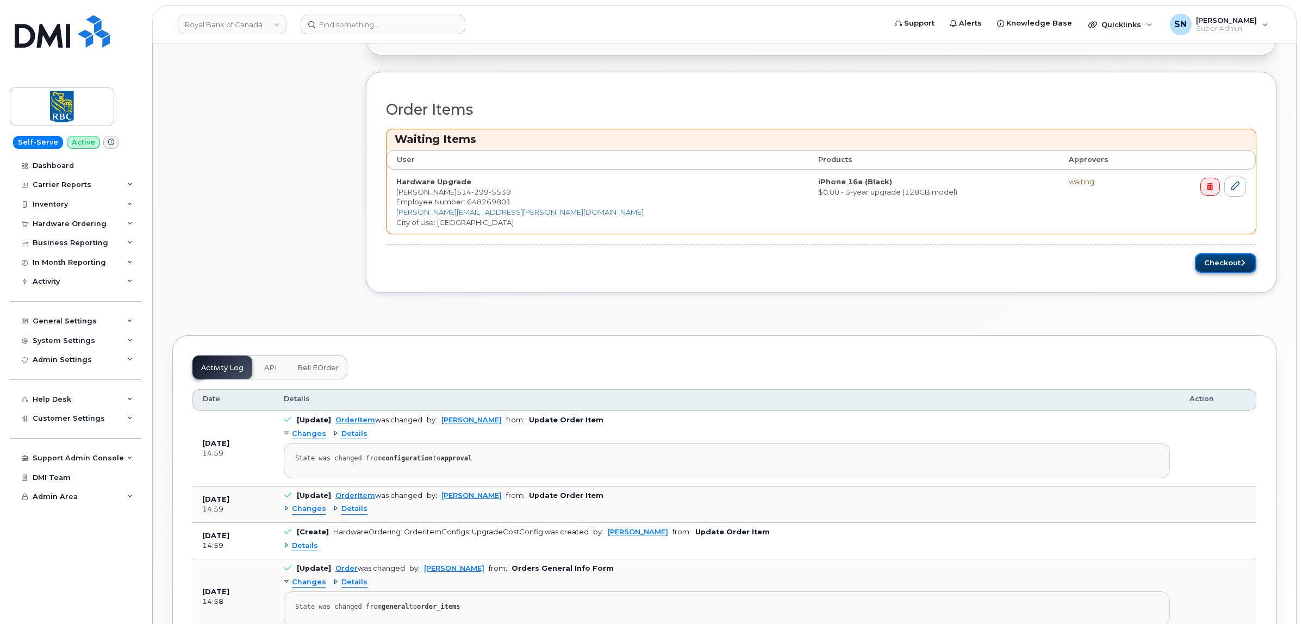
click at [1233, 265] on button "Checkout" at bounding box center [1225, 263] width 61 height 20
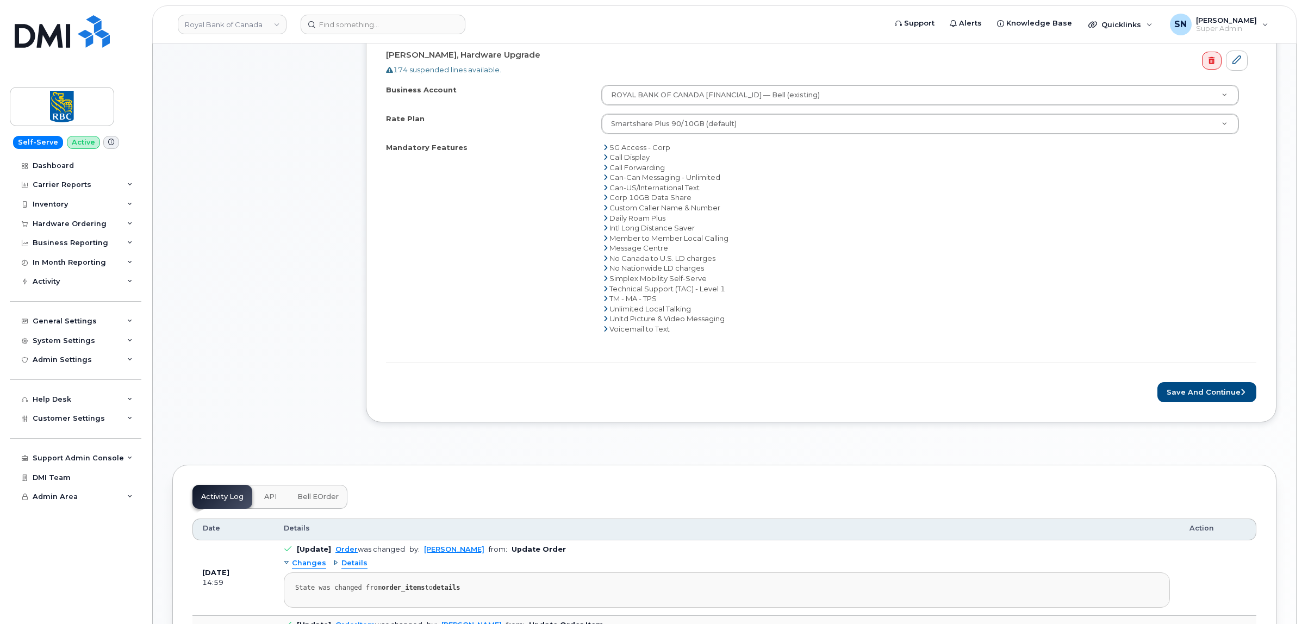
scroll to position [476, 0]
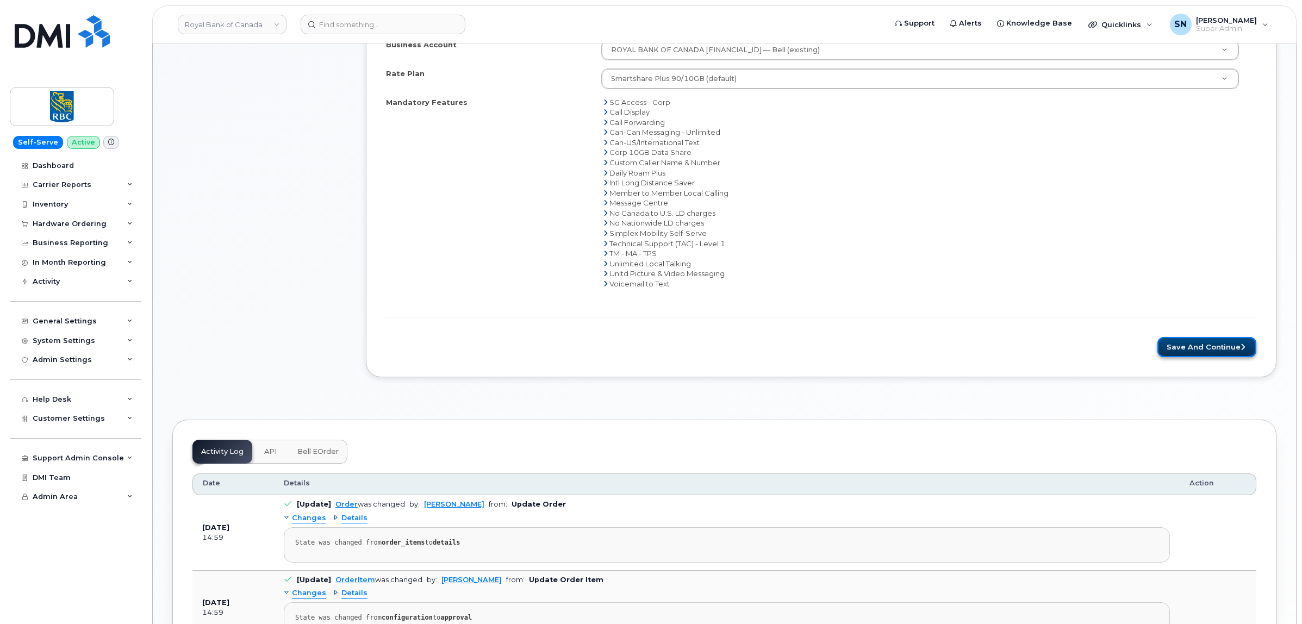
click at [1187, 349] on button "Save and Continue" at bounding box center [1207, 347] width 99 height 20
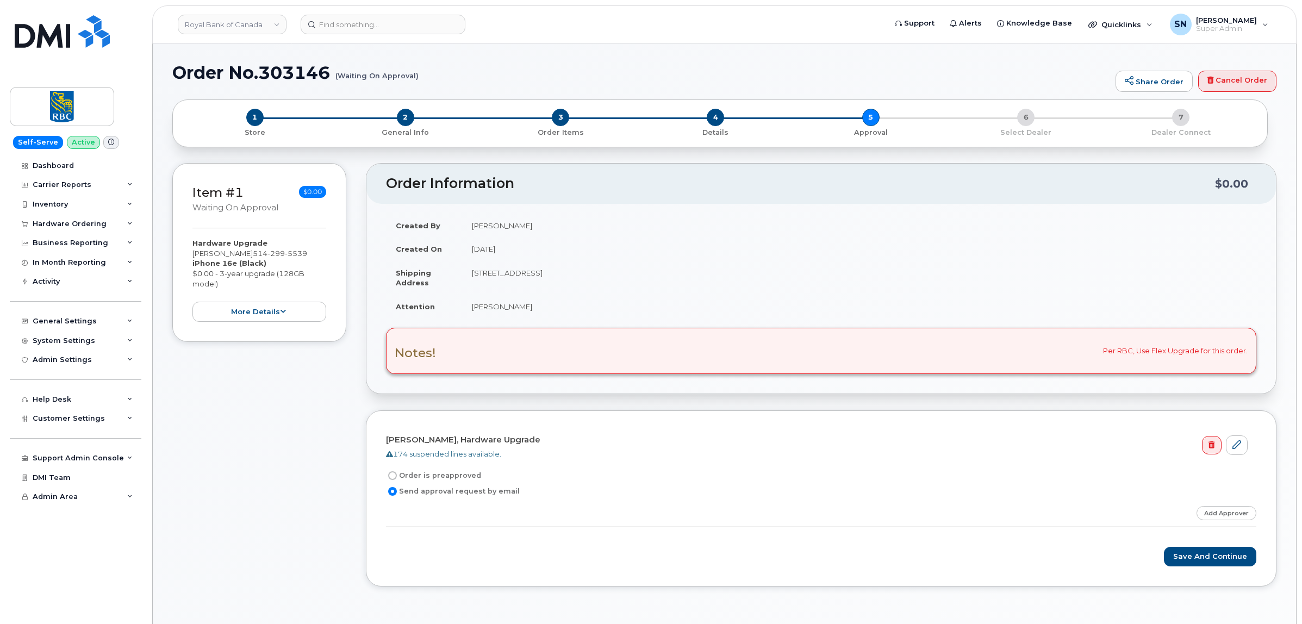
click at [393, 479] on input "Order is preapproved" at bounding box center [392, 475] width 9 height 9
radio input "true"
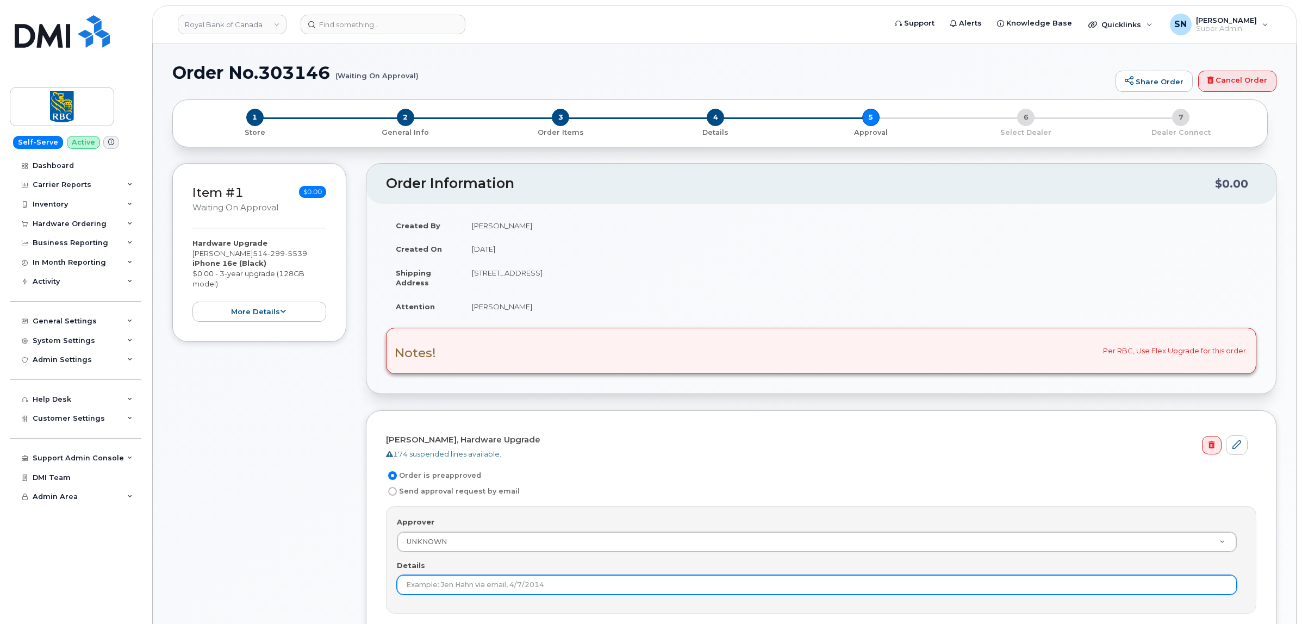
click at [449, 590] on input "Details" at bounding box center [817, 585] width 840 height 20
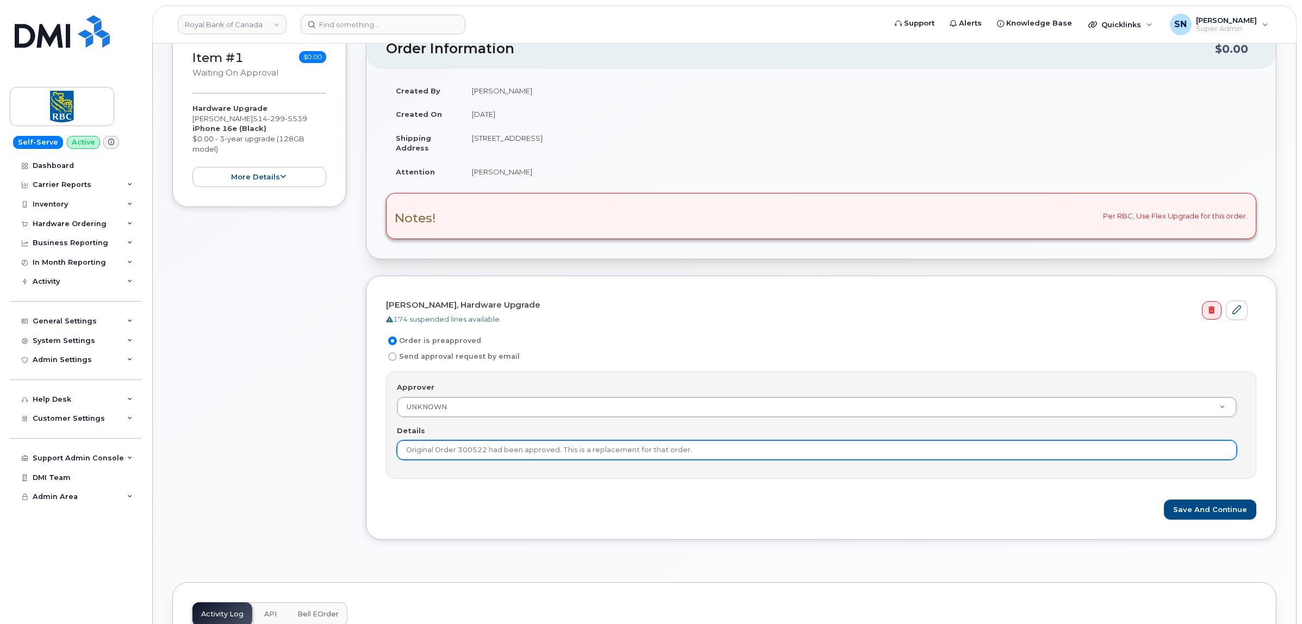
scroll to position [136, 0]
type input "Original Order 300522 had been approved. This is a replacement for that order."
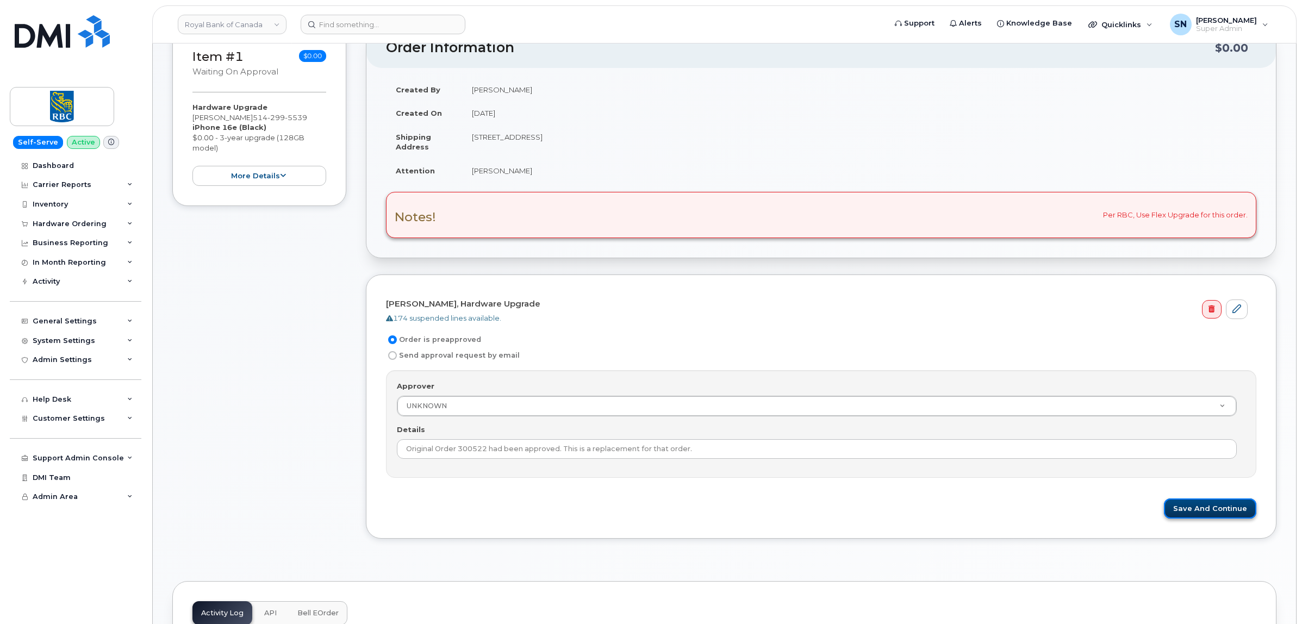
click at [1195, 508] on button "Save and Continue" at bounding box center [1210, 509] width 92 height 20
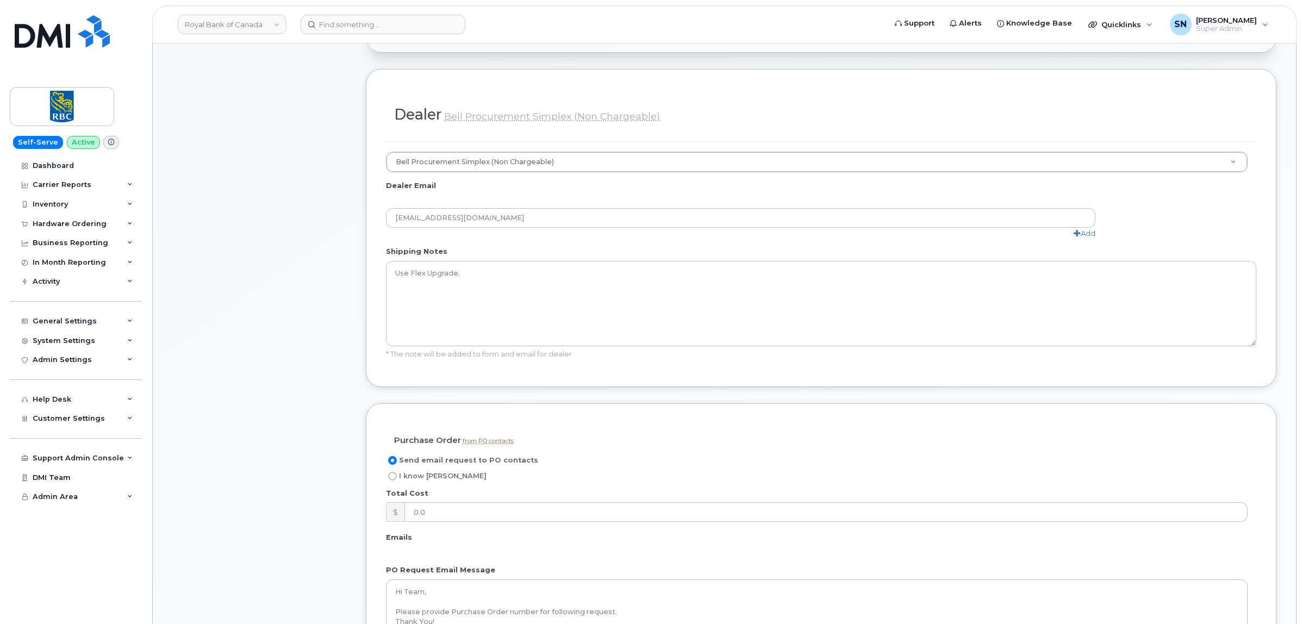
scroll to position [612, 0]
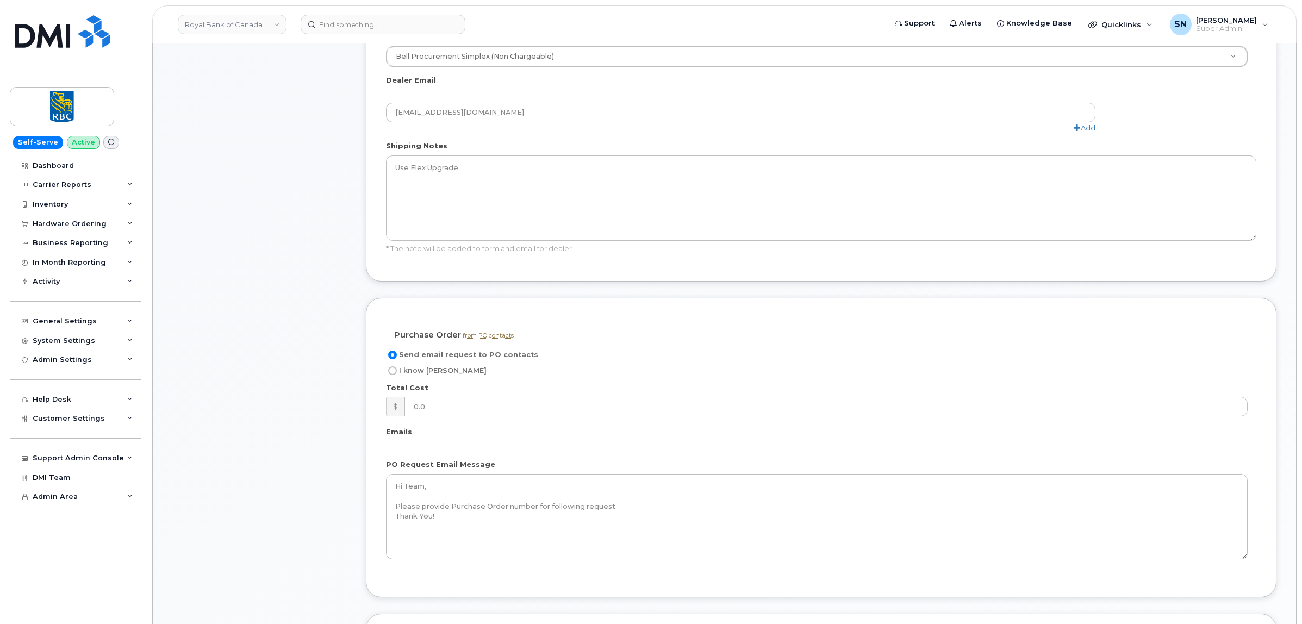
click at [395, 373] on input "I know PO" at bounding box center [392, 370] width 9 height 9
radio input "true"
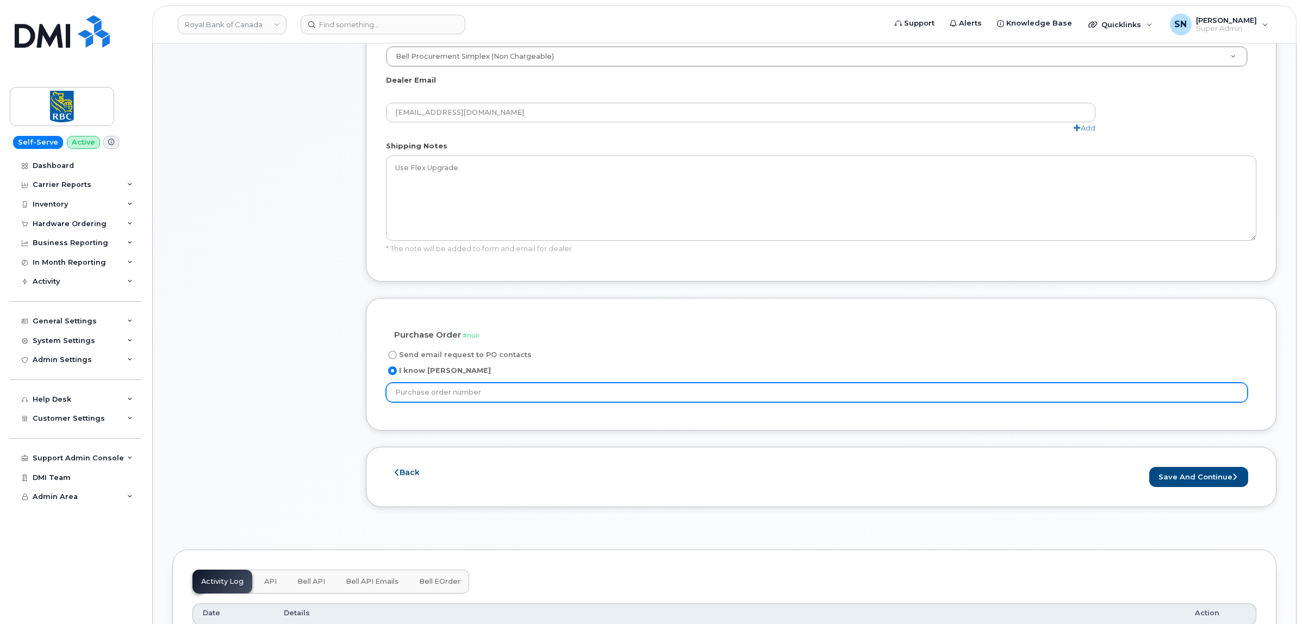
click at [522, 392] on input "text" at bounding box center [817, 393] width 862 height 20
paste input "6500221329"
type input "6500221329"
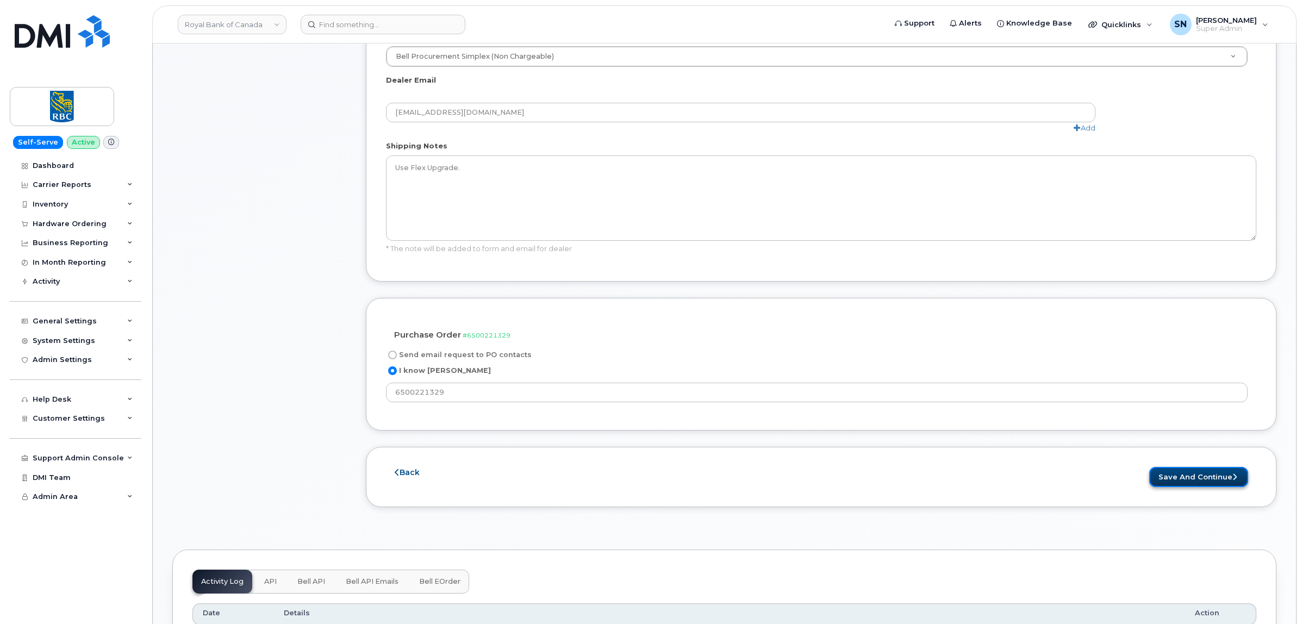
click at [1233, 481] on icon "submit" at bounding box center [1235, 477] width 4 height 7
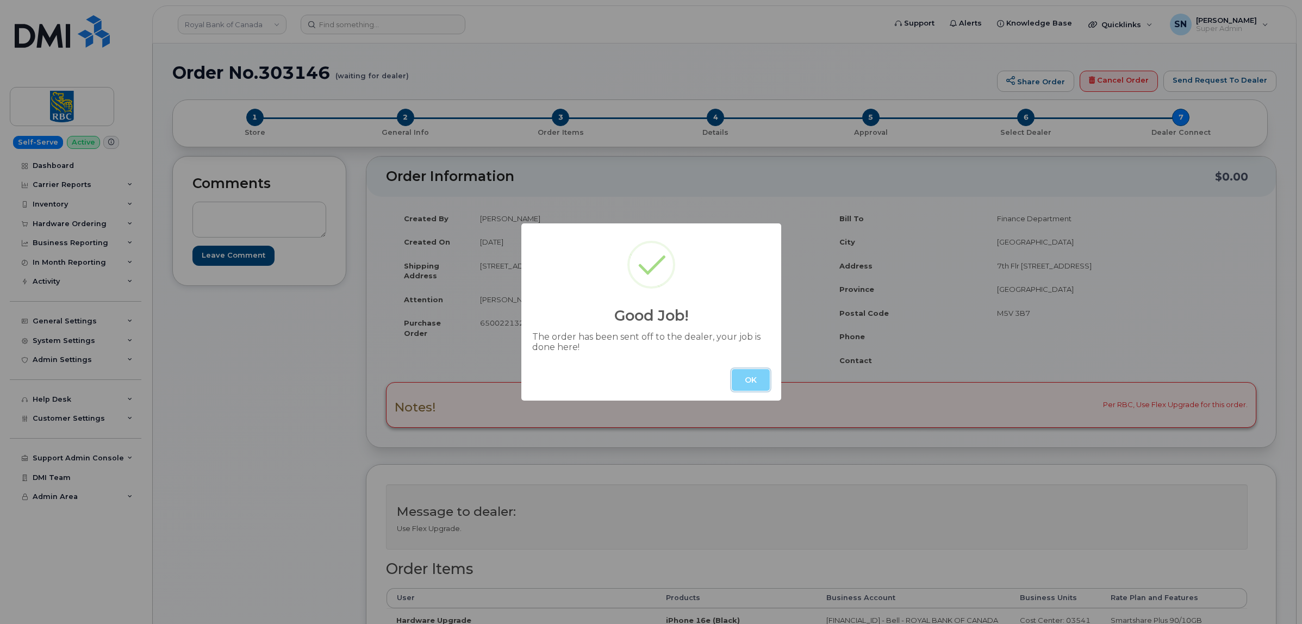
drag, startPoint x: 743, startPoint y: 384, endPoint x: 734, endPoint y: 384, distance: 8.7
click at [743, 384] on button "OK" at bounding box center [751, 380] width 38 height 22
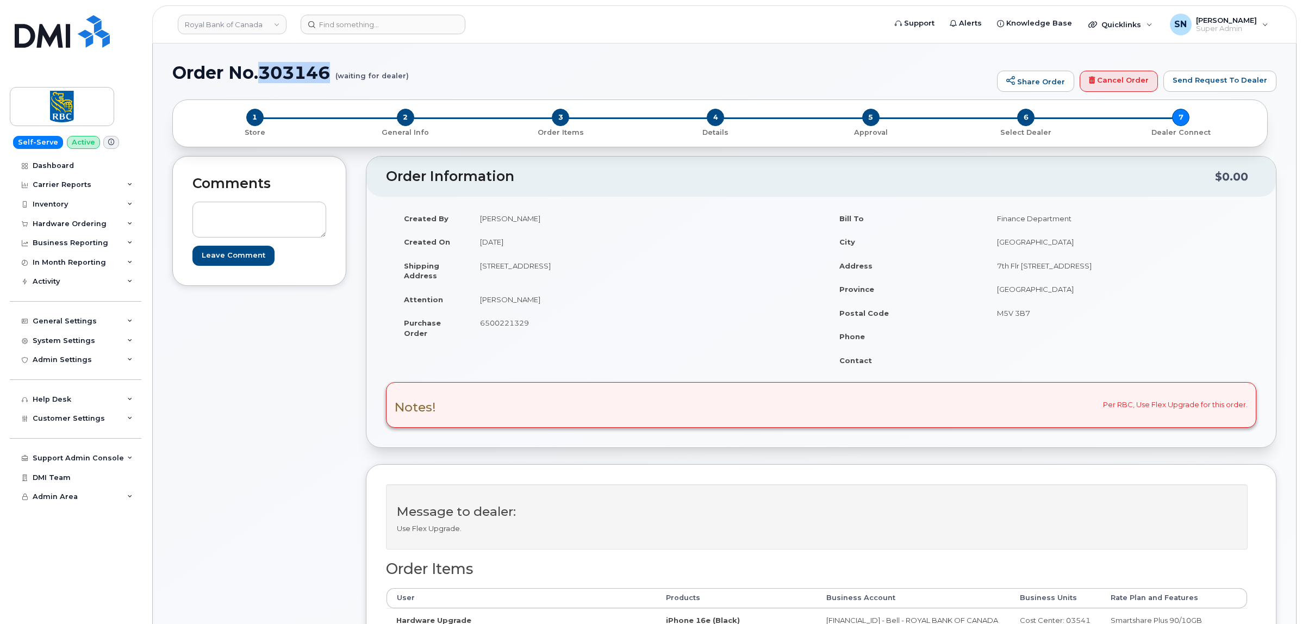
drag, startPoint x: 260, startPoint y: 77, endPoint x: 313, endPoint y: 69, distance: 53.4
click at [332, 79] on h1 "Order No.303146 (waiting for dealer)" at bounding box center [581, 72] width 819 height 19
copy h1 "303146"
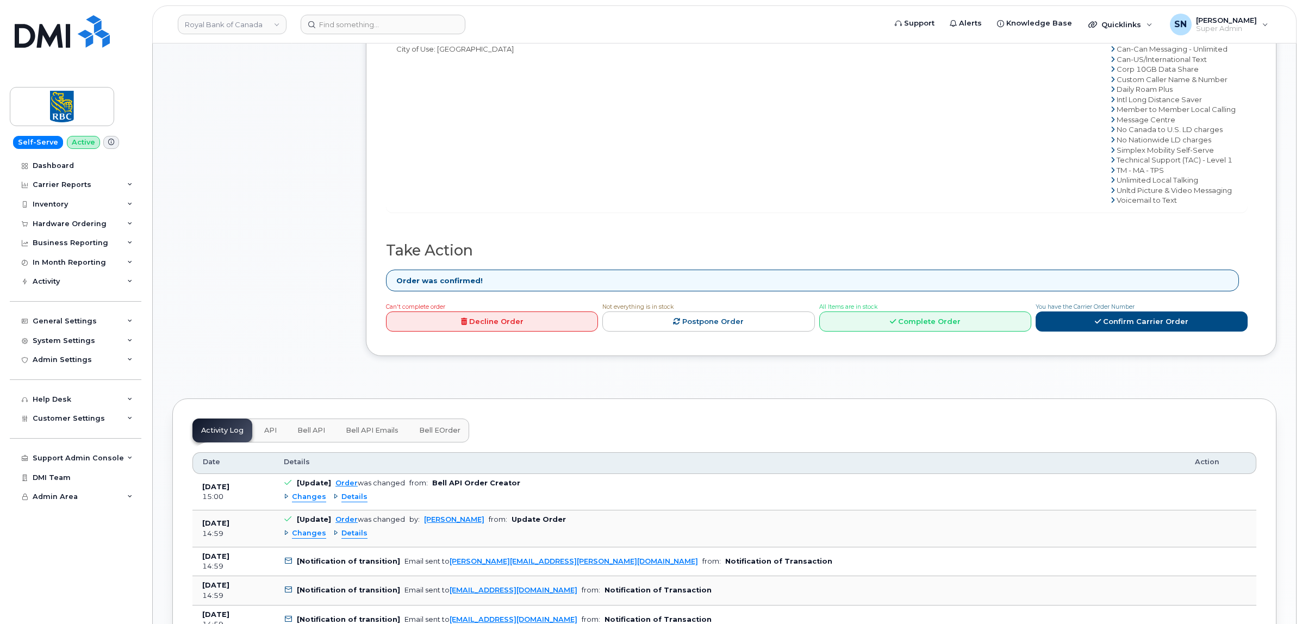
scroll to position [884, 0]
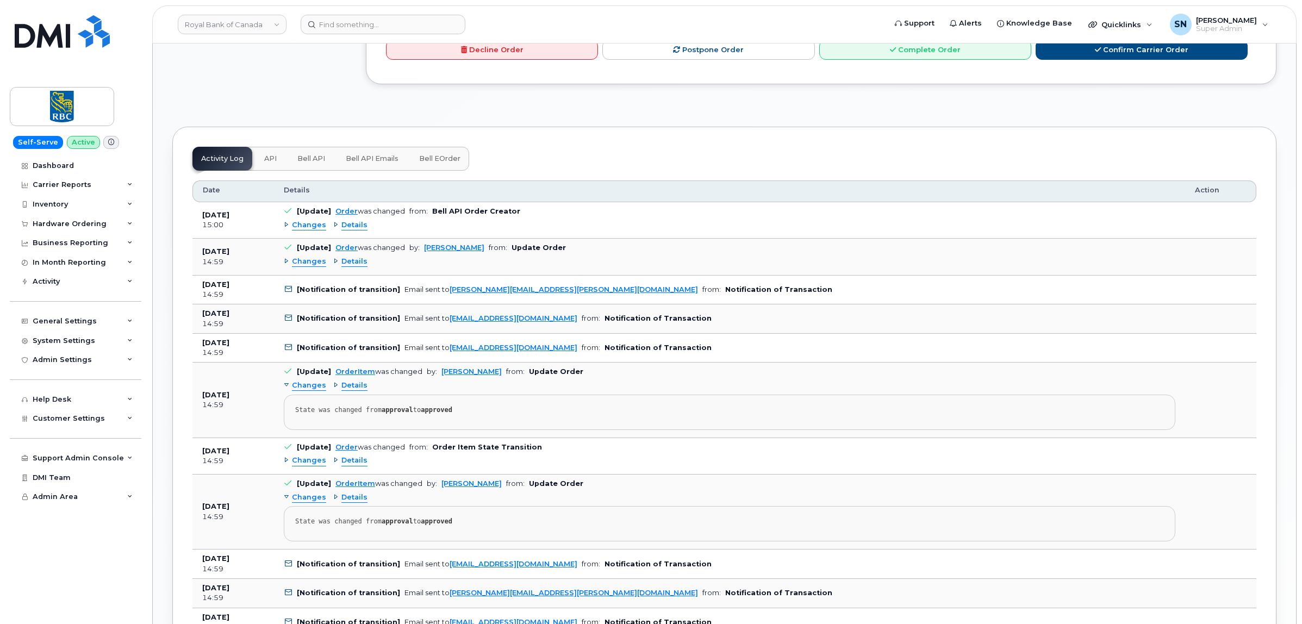
click at [308, 226] on span "Changes" at bounding box center [309, 225] width 34 height 10
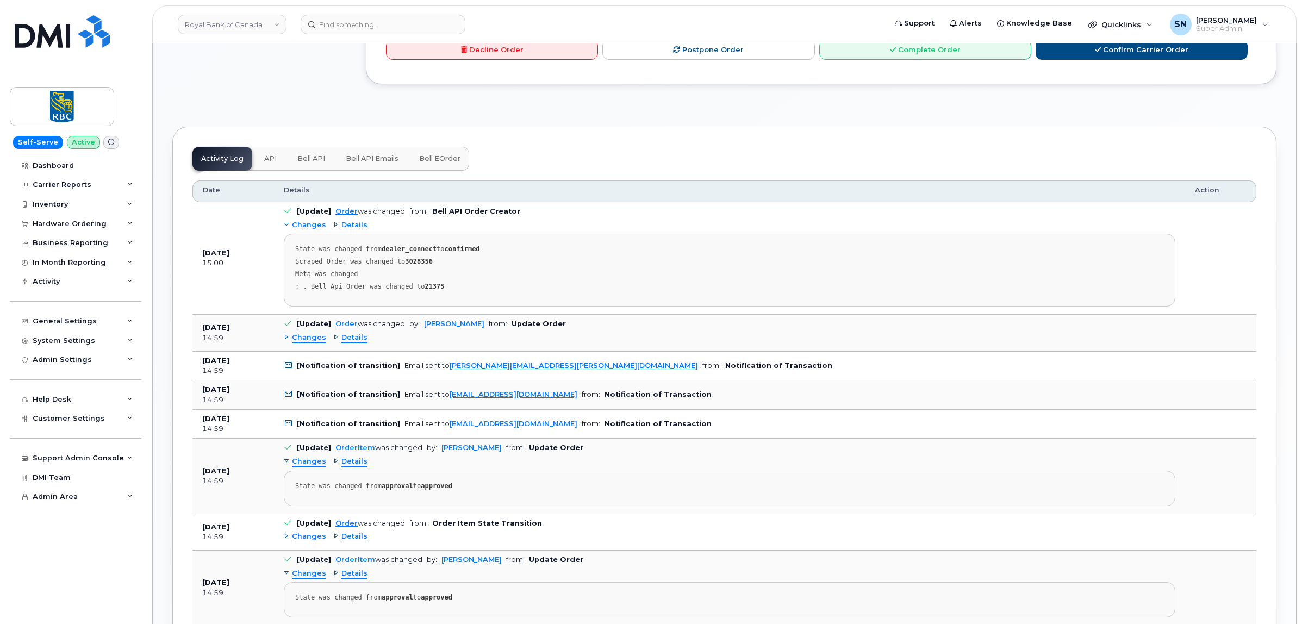
click at [417, 262] on strong "3028356" at bounding box center [419, 262] width 28 height 8
copy strong "3028356"
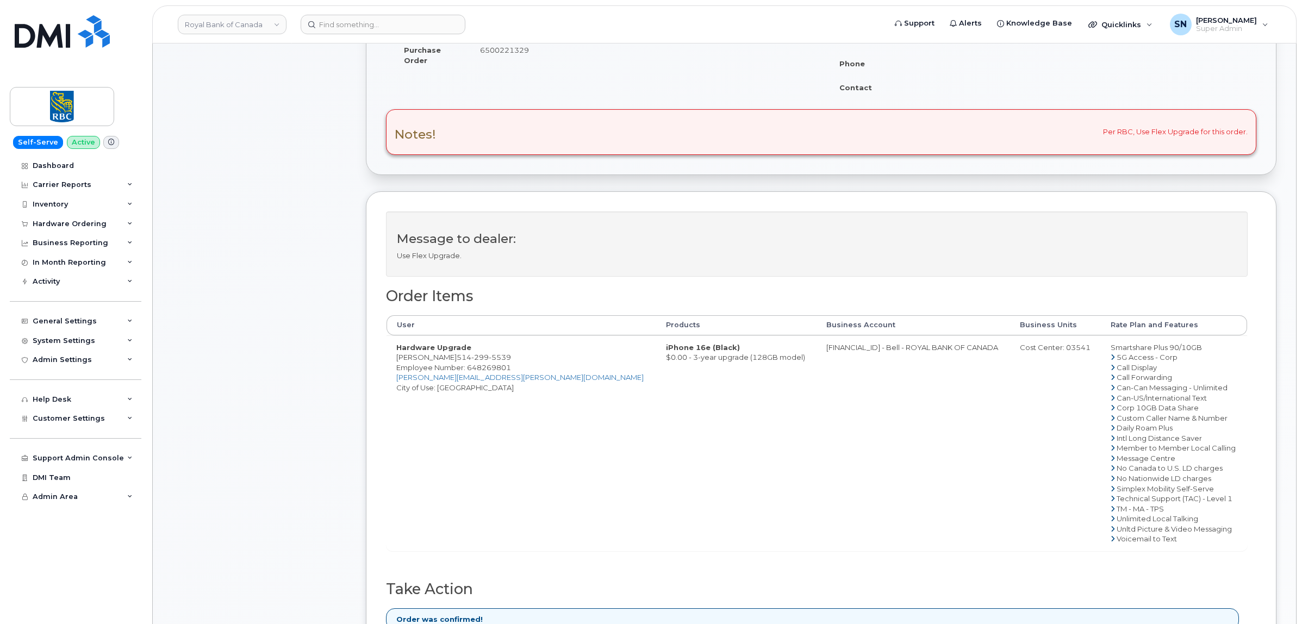
scroll to position [0, 0]
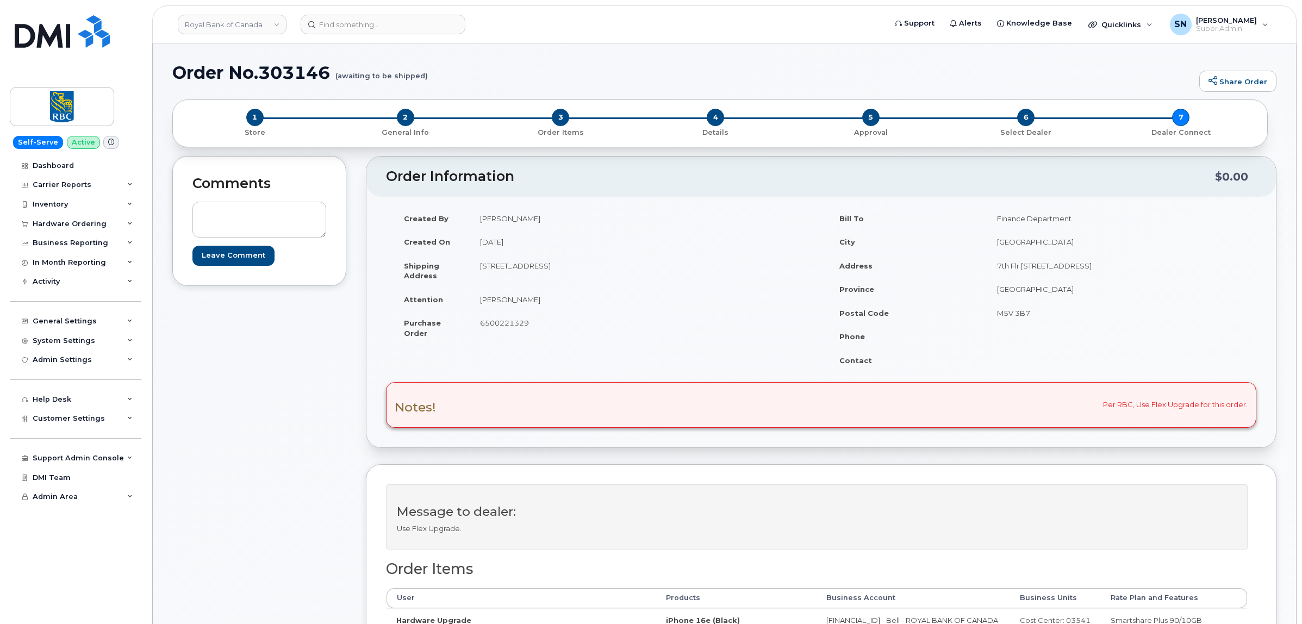
click at [357, 249] on div "Comments Leave Comment Order Information $0.00 Created By Sabrina Nguyen Create…" at bounding box center [724, 570] width 1104 height 828
click at [54, 230] on div "Hardware Ordering" at bounding box center [76, 224] width 132 height 20
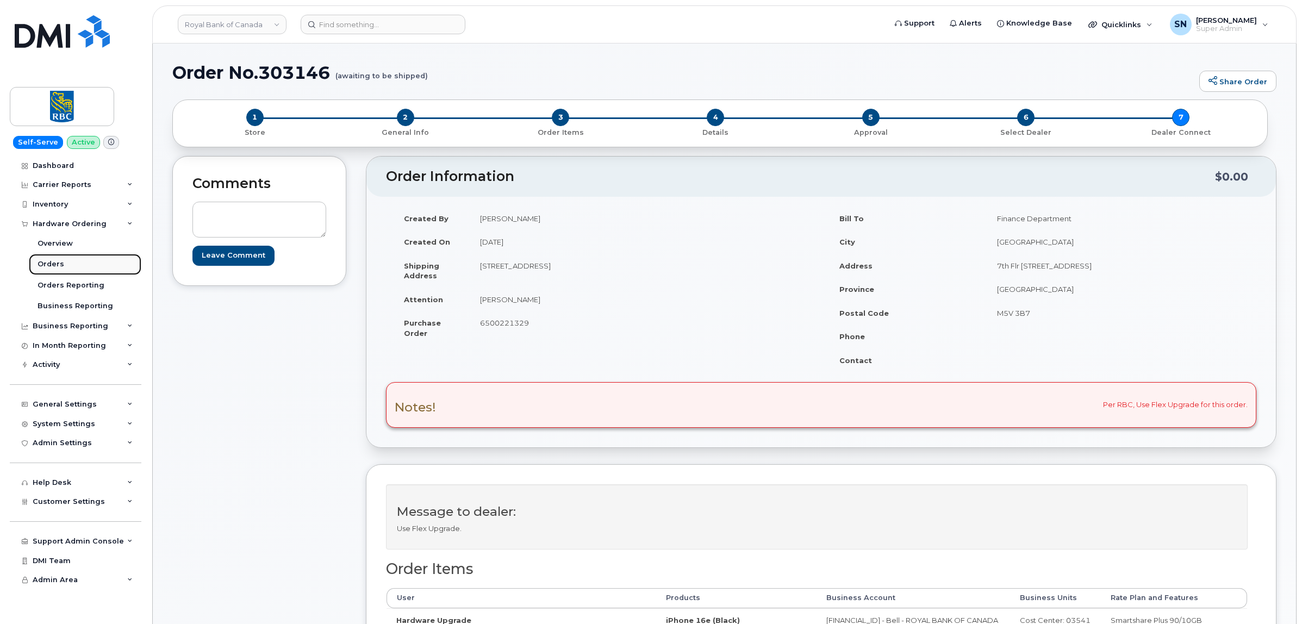
click at [61, 264] on div "Orders" at bounding box center [51, 264] width 27 height 10
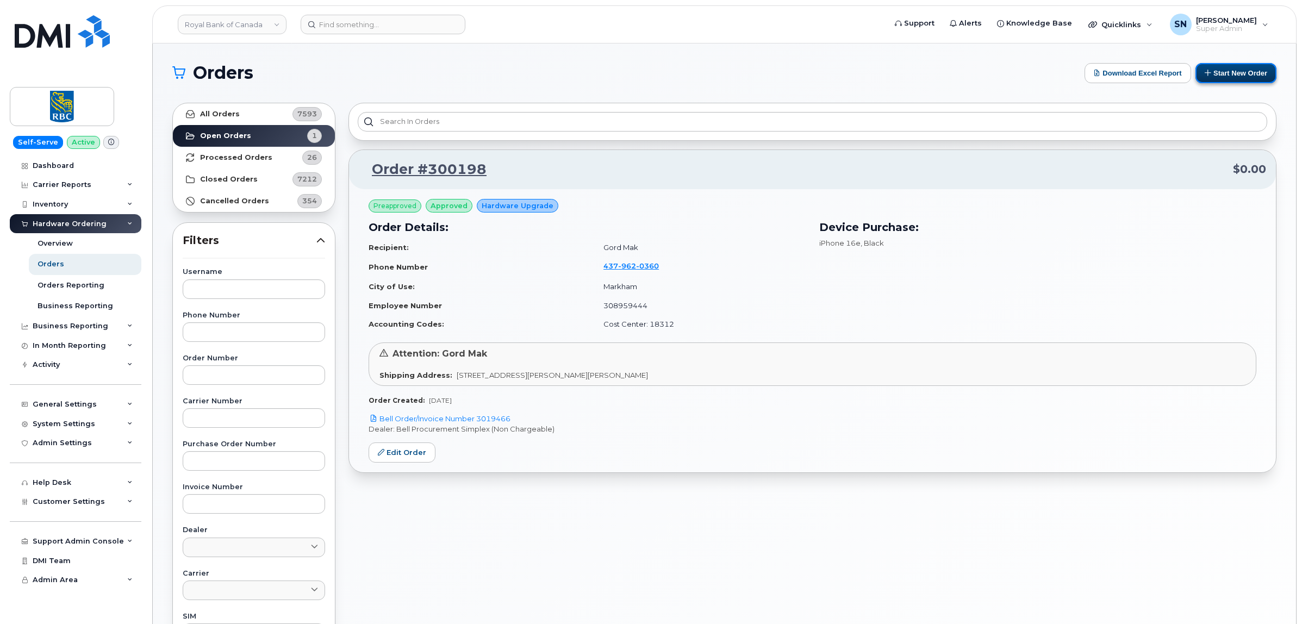
click at [1246, 77] on button "Start New Order" at bounding box center [1236, 73] width 81 height 20
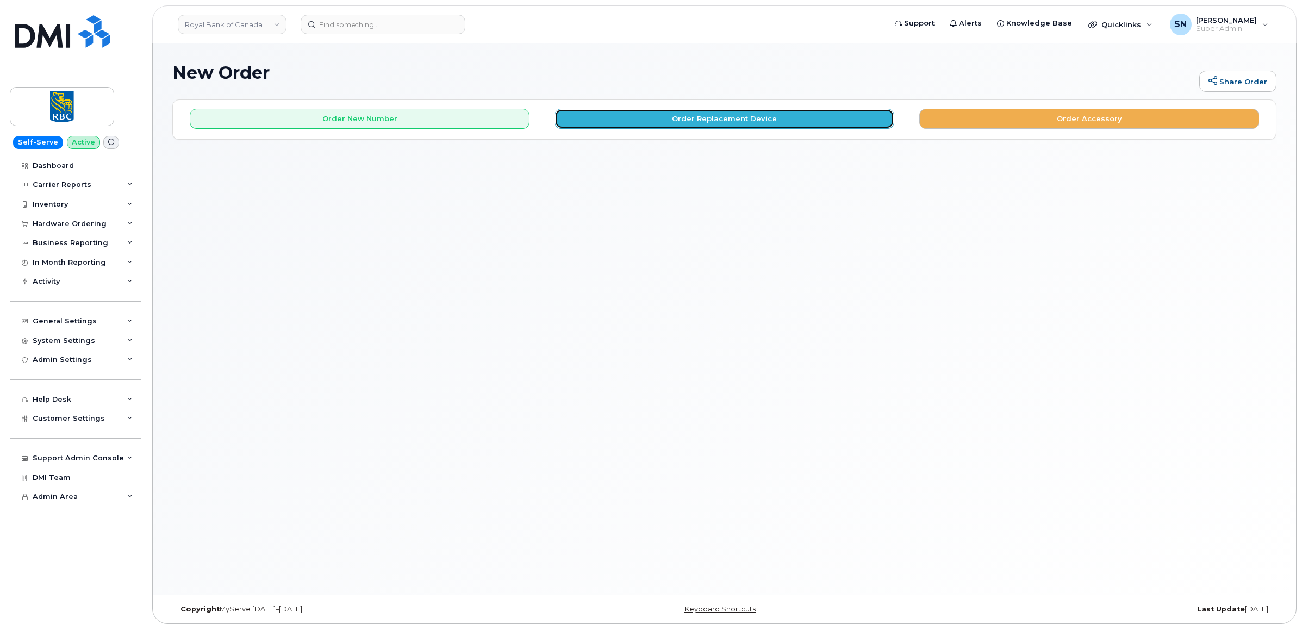
click at [614, 121] on button "Order Replacement Device" at bounding box center [725, 119] width 340 height 20
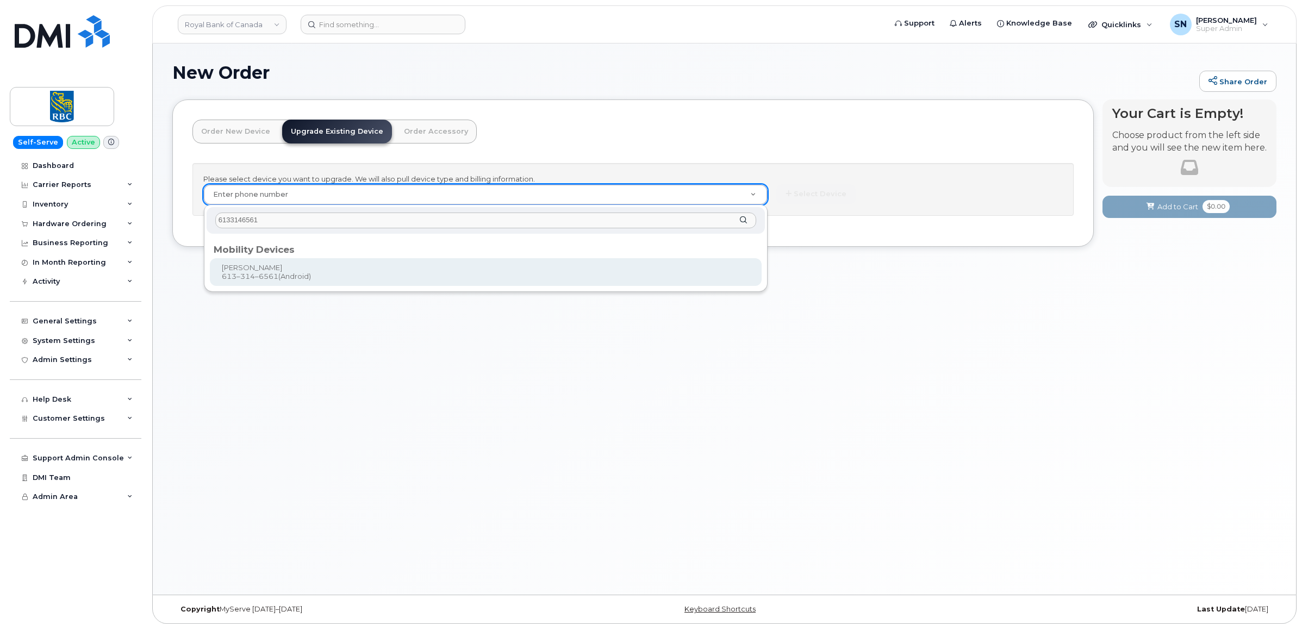
type input "6133146561"
type input "1248669"
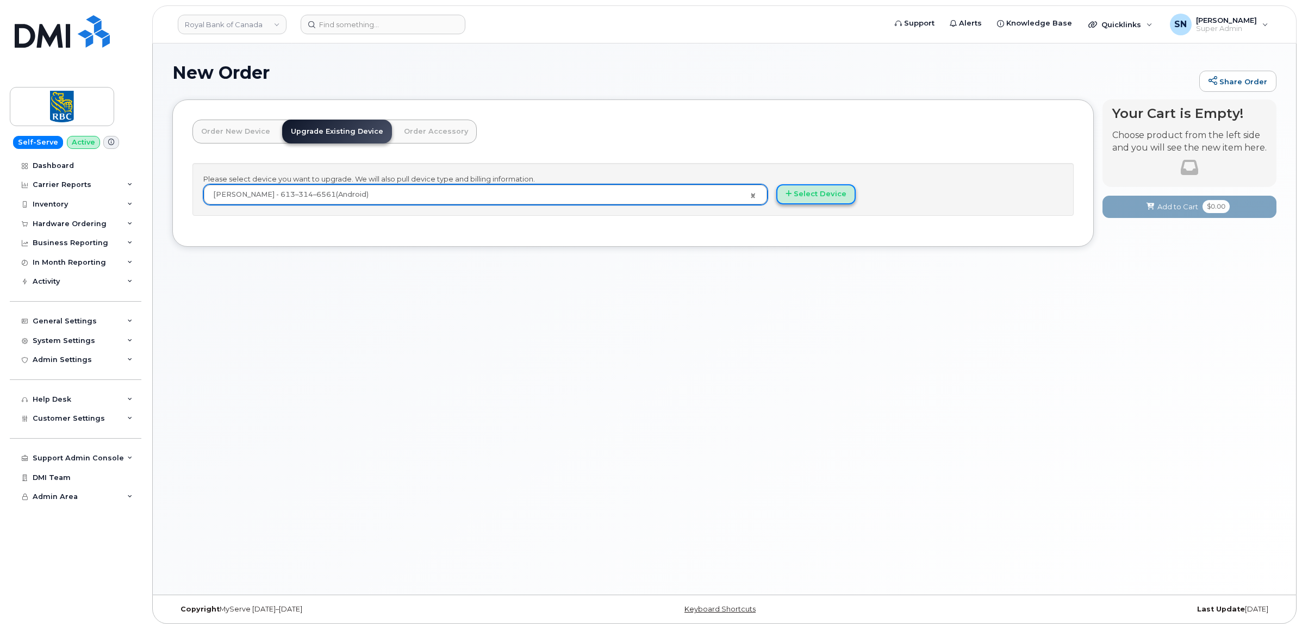
click at [822, 191] on button "Select Device" at bounding box center [815, 194] width 79 height 20
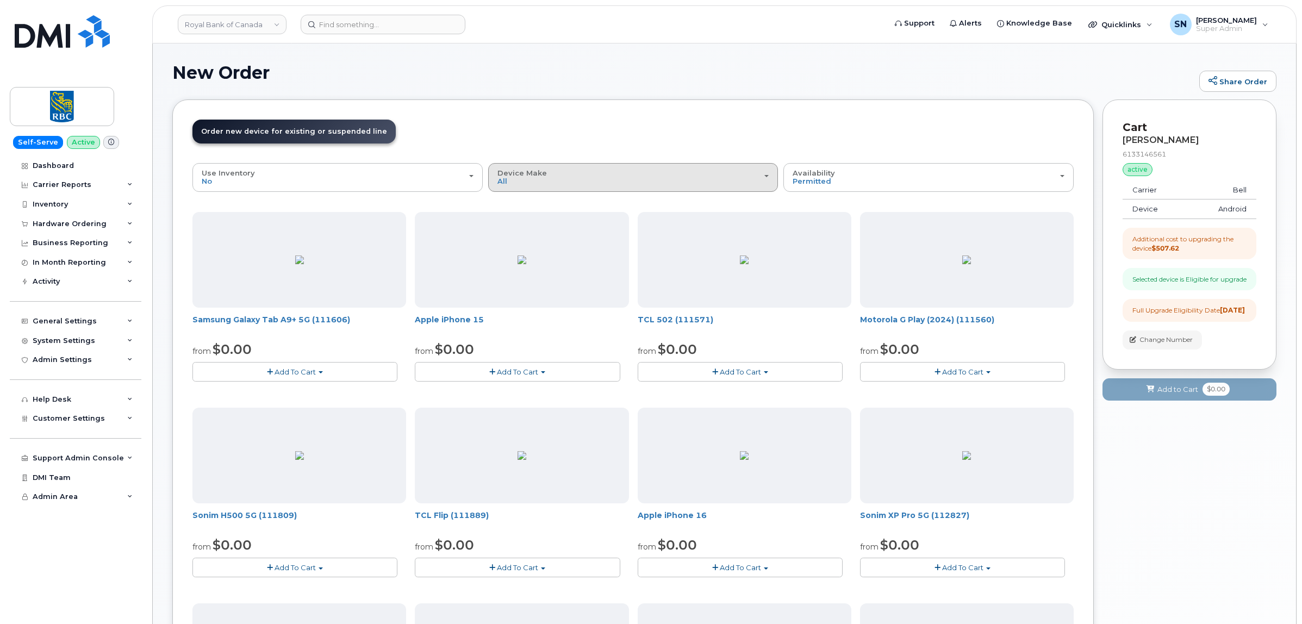
click at [571, 169] on div "Device Make All Aircard Android Cell Phone iPhone Tablet" at bounding box center [634, 177] width 272 height 17
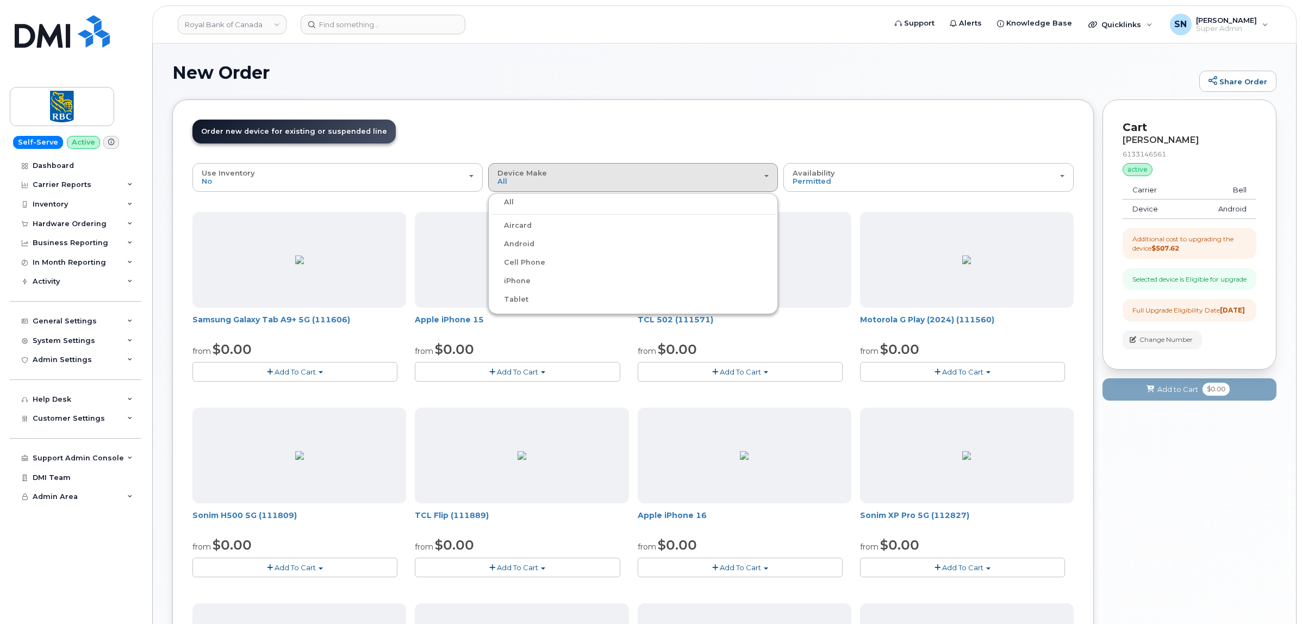
click at [511, 277] on label "iPhone" at bounding box center [511, 281] width 40 height 13
click at [0, 0] on input "iPhone" at bounding box center [0, 0] width 0 height 0
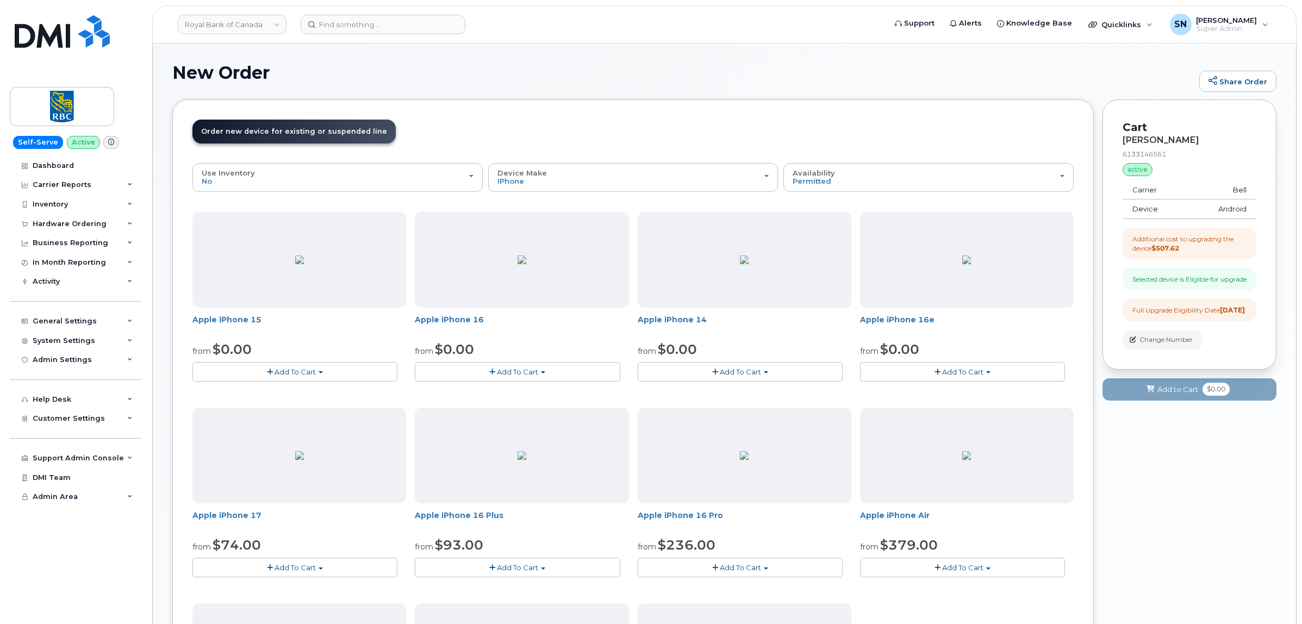
click at [916, 378] on button "Add To Cart" at bounding box center [962, 371] width 205 height 19
click at [903, 430] on link "$0.00 - 3-year upgrade (128GB model)" at bounding box center [955, 432] width 185 height 14
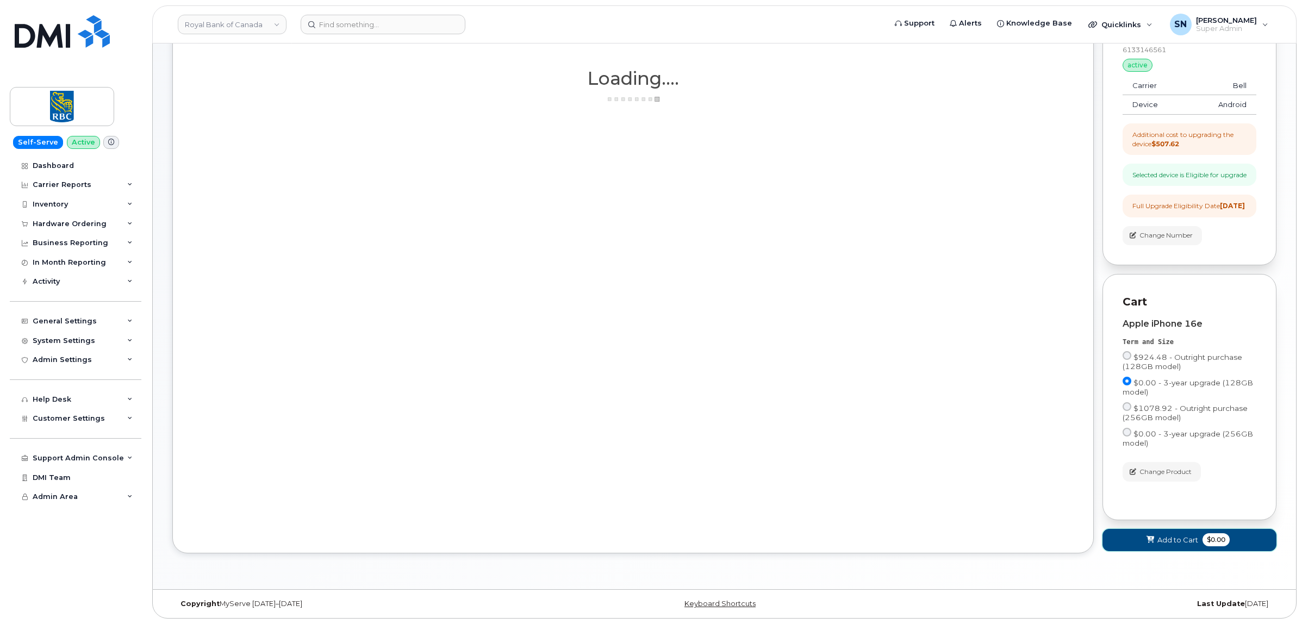
click at [1184, 539] on span "Add to Cart" at bounding box center [1178, 540] width 41 height 10
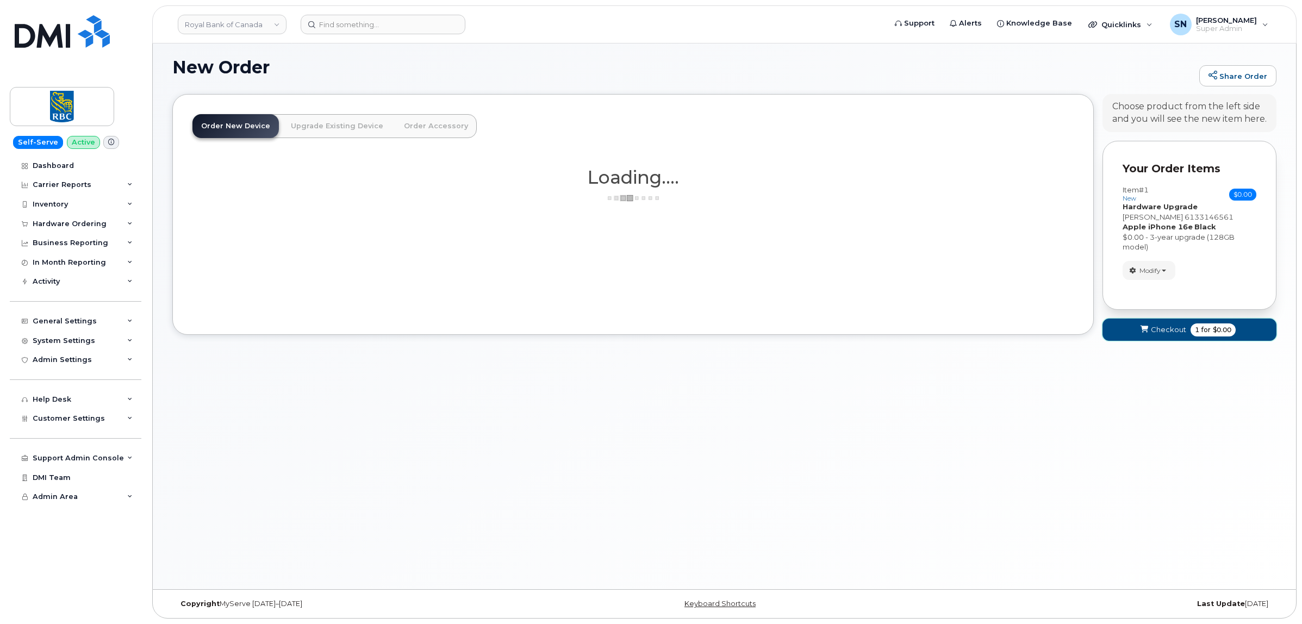
click at [1164, 338] on button "Checkout 1 for $0.00" at bounding box center [1190, 330] width 174 height 22
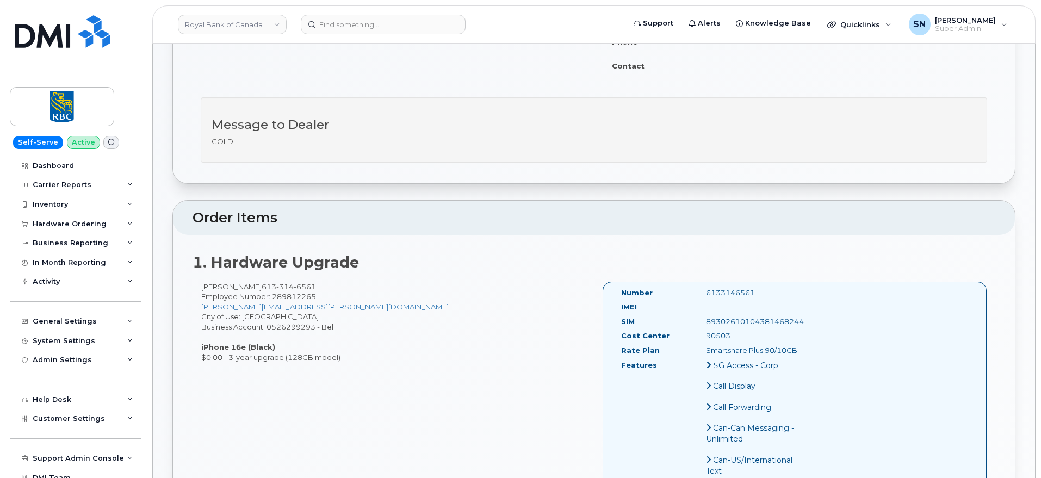
scroll to position [272, 0]
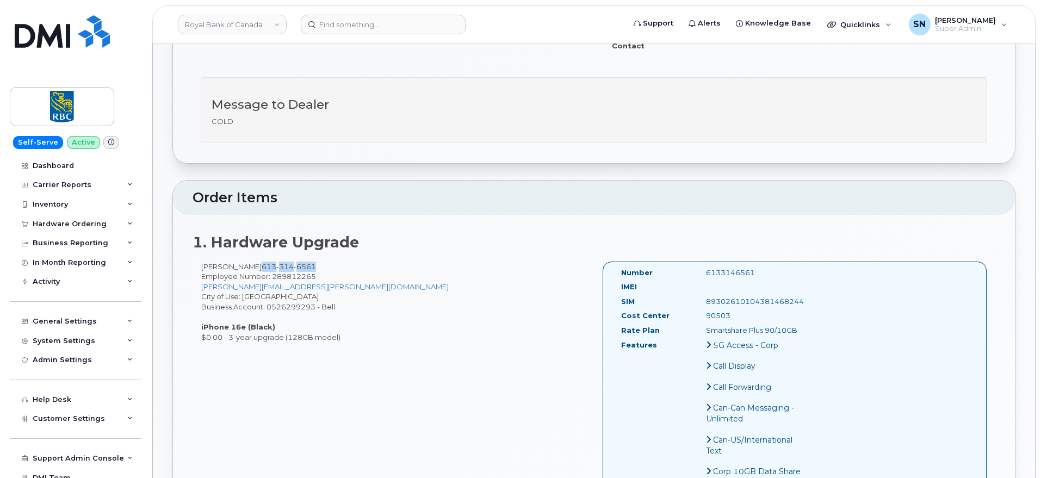
drag, startPoint x: 267, startPoint y: 268, endPoint x: 320, endPoint y: 270, distance: 52.8
click at [320, 270] on div "[PERSON_NAME] [PHONE_NUMBER] Employee Number: 289812265 [PERSON_NAME][EMAIL_ADD…" at bounding box center [392, 302] width 401 height 81
copy span "[PHONE_NUMBER]"
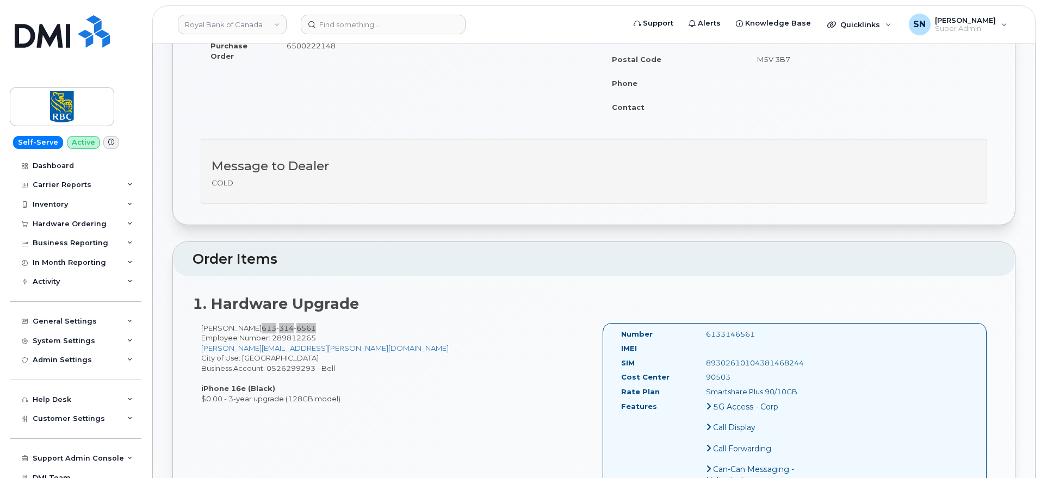
scroll to position [68, 0]
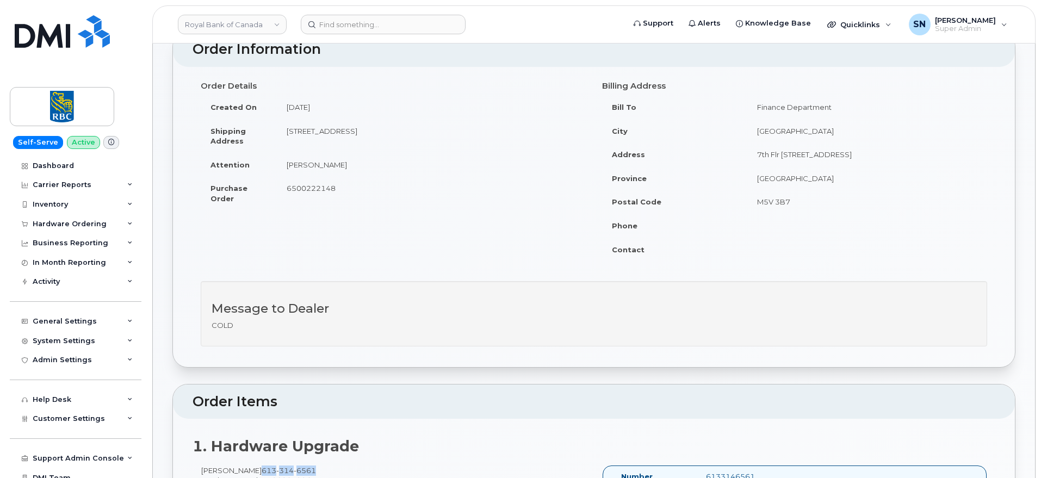
drag, startPoint x: 287, startPoint y: 165, endPoint x: 352, endPoint y: 171, distance: 66.1
click at [352, 171] on td "[PERSON_NAME]" at bounding box center [431, 165] width 309 height 24
copy td "[PERSON_NAME]"
copy td "[STREET_ADDRESS]"
drag, startPoint x: 288, startPoint y: 134, endPoint x: 395, endPoint y: 134, distance: 107.7
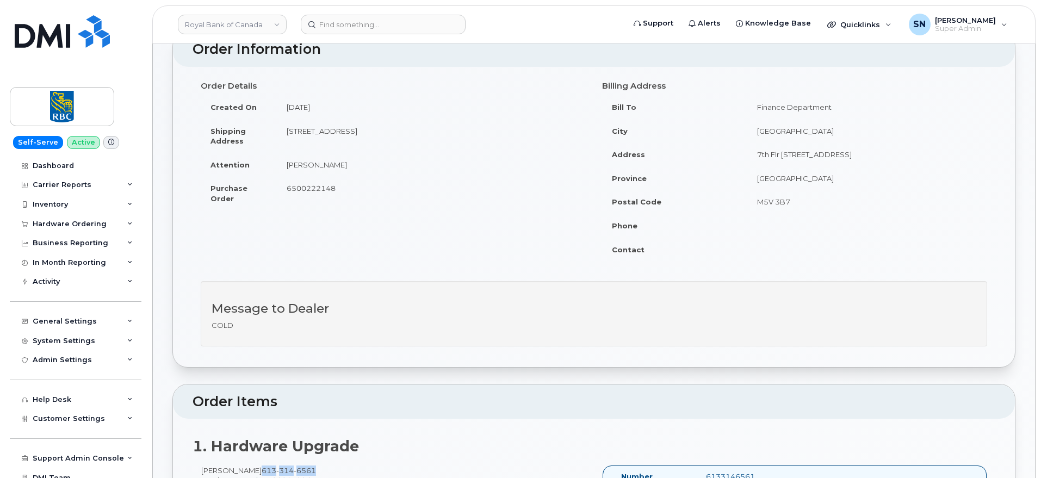
click at [395, 134] on td "[STREET_ADDRESS]" at bounding box center [431, 136] width 309 height 34
click at [293, 130] on td "[STREET_ADDRESS]" at bounding box center [431, 136] width 309 height 34
drag, startPoint x: 287, startPoint y: 128, endPoint x: 348, endPoint y: 131, distance: 61.0
click at [348, 131] on td "333 PRESTON ST OTTAWA, ON, CANADA, K1S 5N4" at bounding box center [431, 136] width 309 height 34
copy td "[STREET_ADDRESS]"
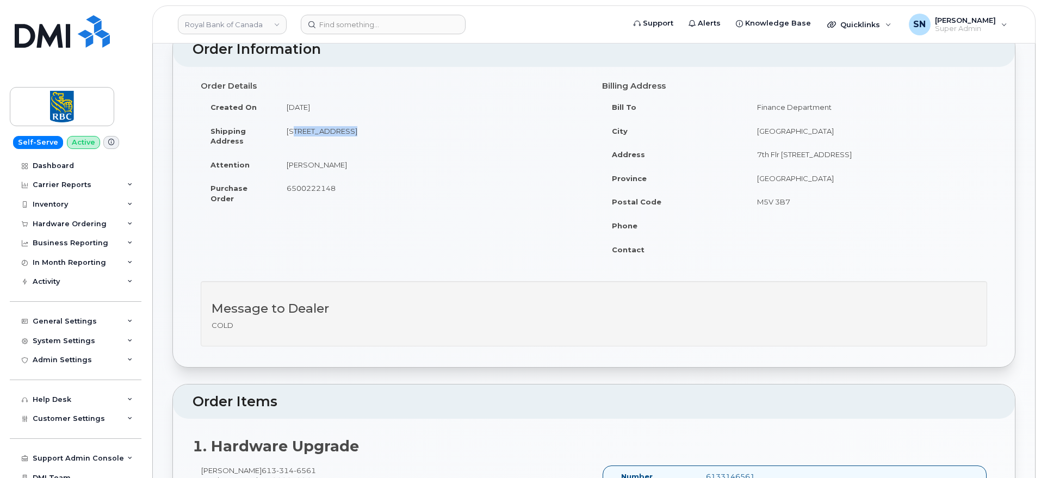
drag, startPoint x: 436, startPoint y: 131, endPoint x: 467, endPoint y: 132, distance: 31.6
click at [467, 132] on td "333 PRESTON ST OTTAWA, ON, CANADA, K1S 5N4" at bounding box center [431, 136] width 309 height 34
copy td "K1S 5N4"
click at [289, 164] on td "[PERSON_NAME]" at bounding box center [431, 165] width 309 height 24
drag, startPoint x: 288, startPoint y: 164, endPoint x: 359, endPoint y: 165, distance: 71.8
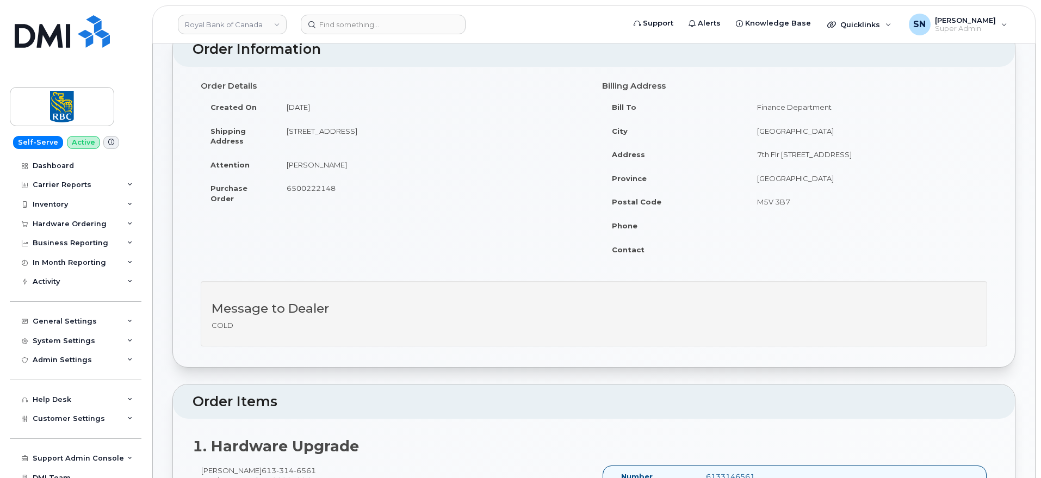
click at [359, 165] on td "[PERSON_NAME]" at bounding box center [431, 165] width 309 height 24
copy td "[PERSON_NAME]"
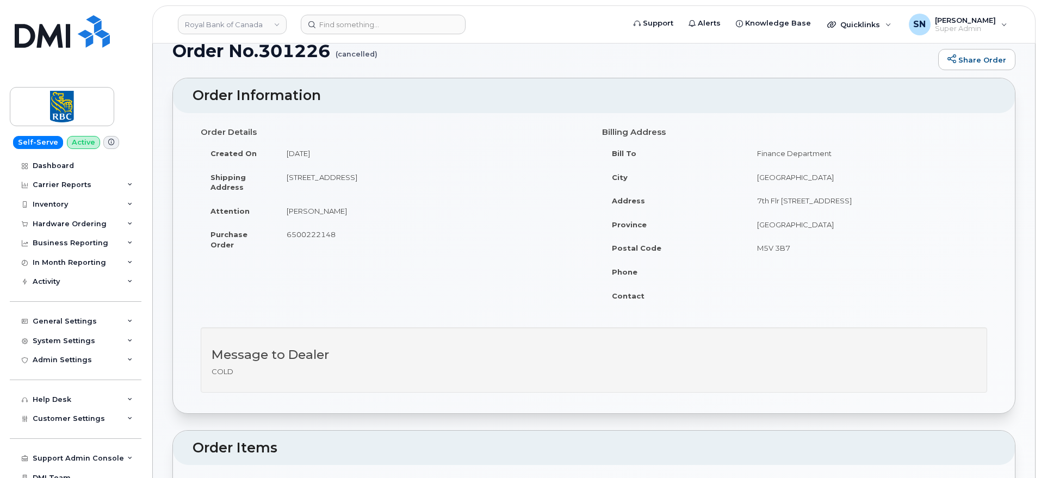
scroll to position [0, 0]
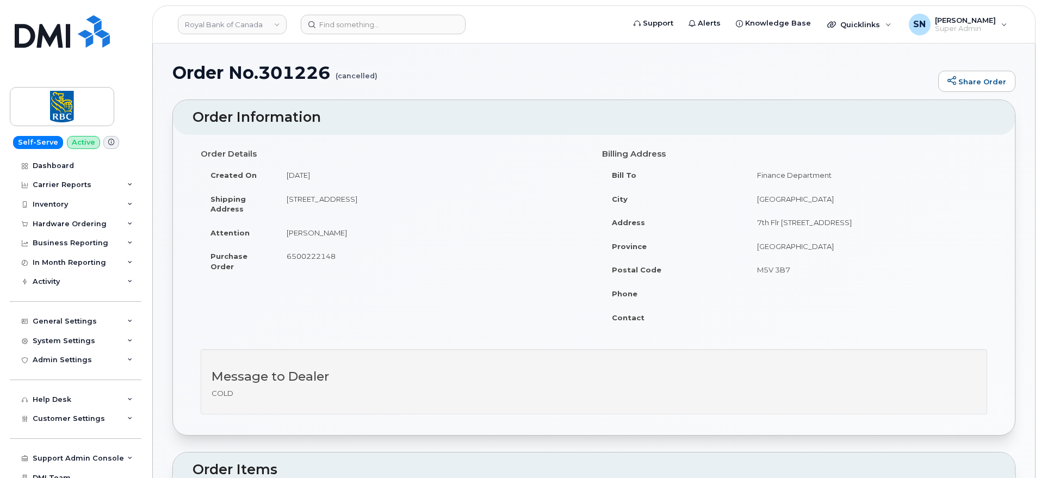
click at [308, 254] on span "6500222148" at bounding box center [311, 256] width 49 height 9
copy span "6500222148"
click at [82, 223] on div "Hardware Ordering" at bounding box center [70, 224] width 74 height 9
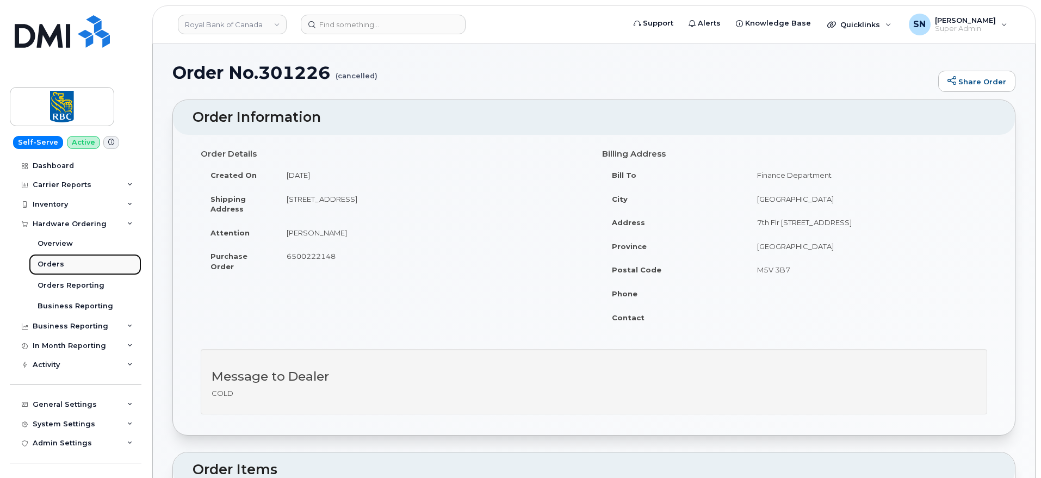
click at [57, 263] on div "Orders" at bounding box center [51, 264] width 27 height 10
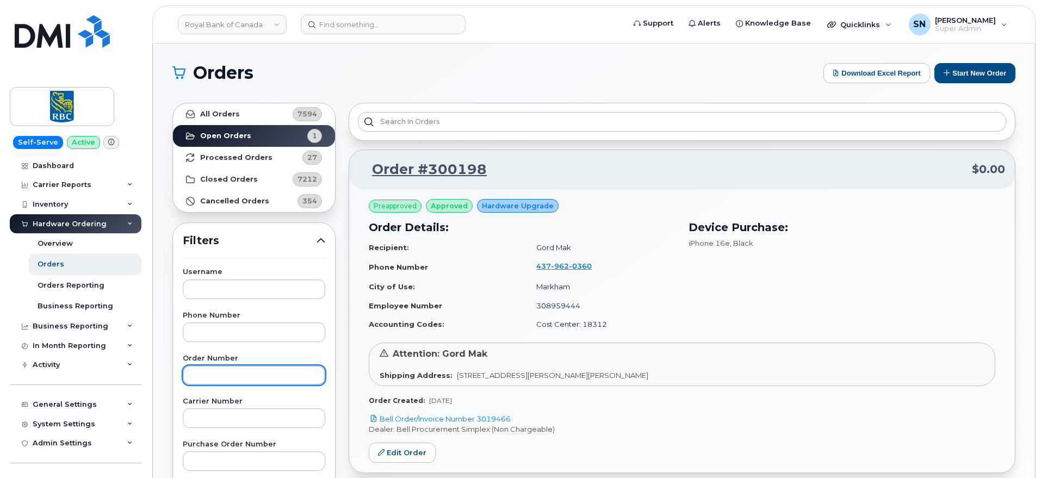
click at [276, 368] on input "text" at bounding box center [254, 375] width 142 height 20
type input "301285"
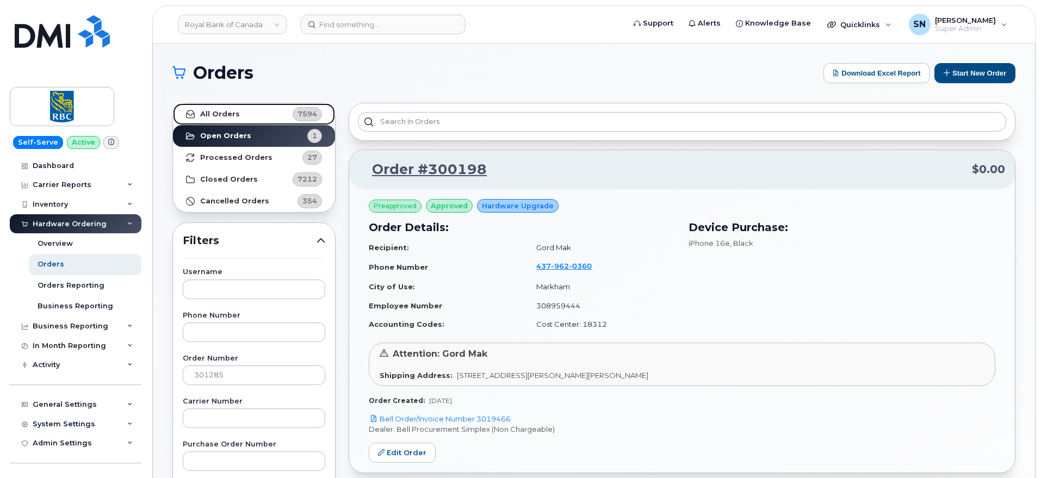
click at [271, 110] on link "All Orders 7594" at bounding box center [254, 114] width 162 height 22
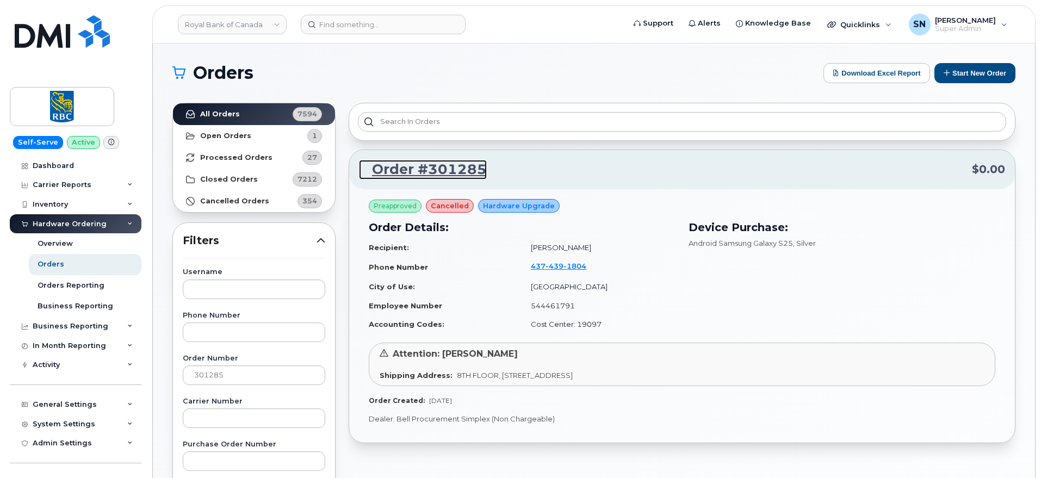
click at [419, 167] on link "Order #301285" at bounding box center [423, 170] width 128 height 20
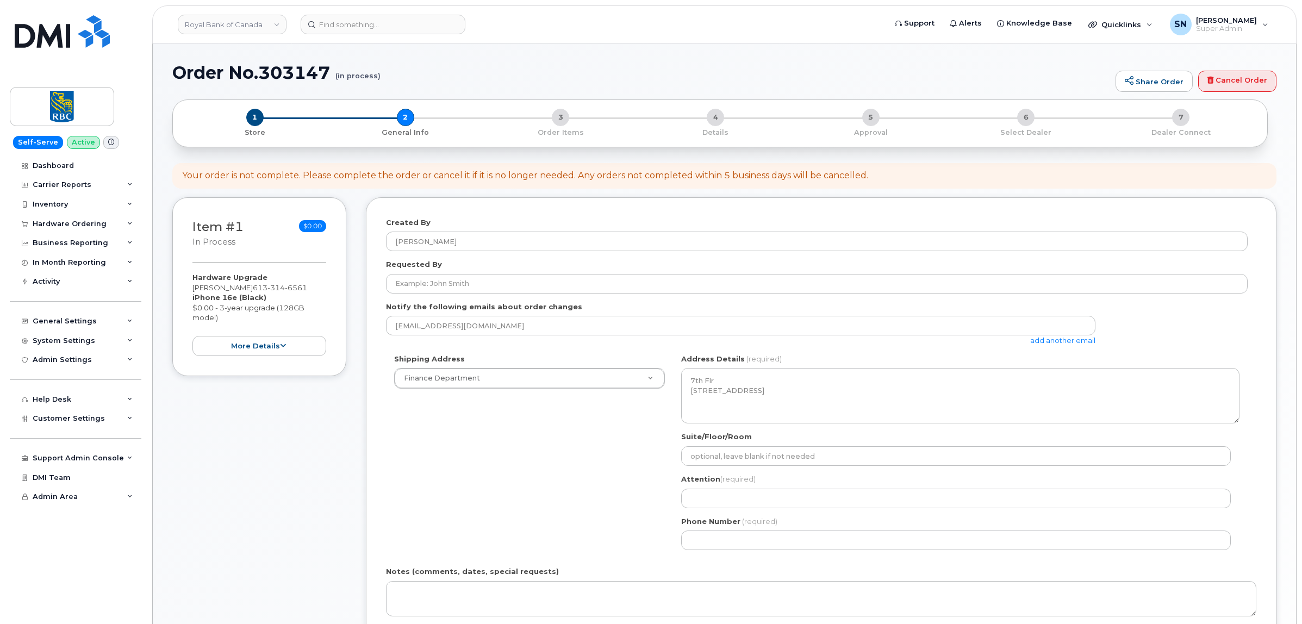
select select
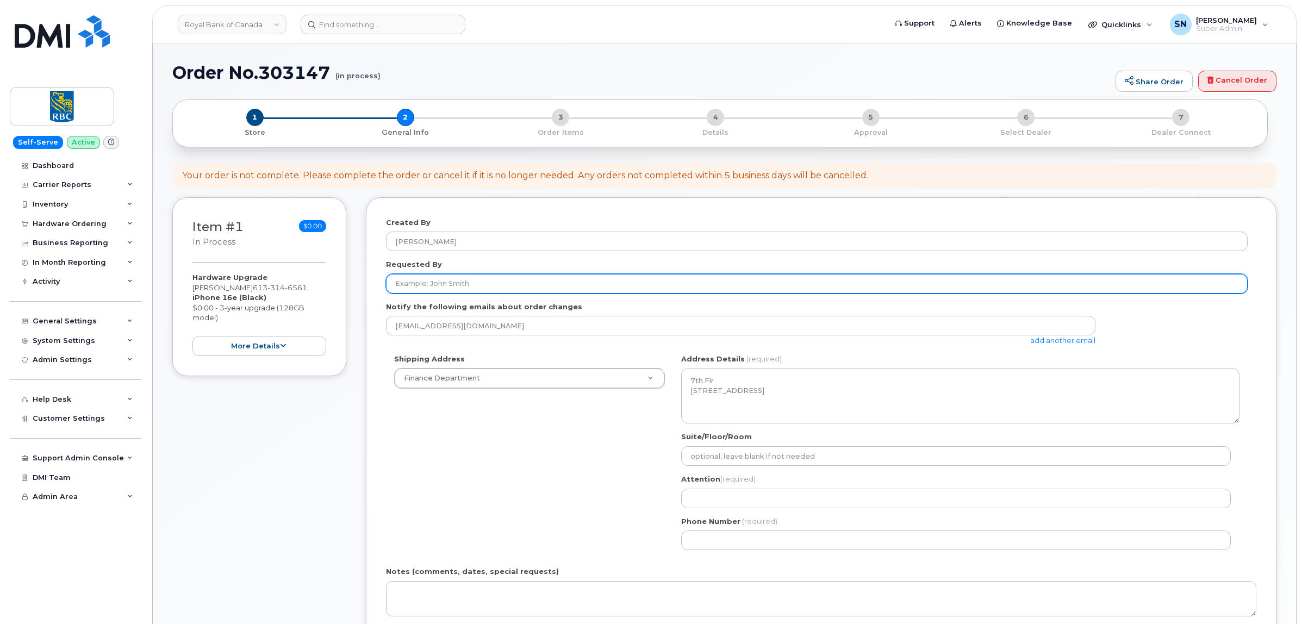
click at [482, 285] on input "Requested By" at bounding box center [817, 284] width 862 height 20
paste input "[PERSON_NAME]"
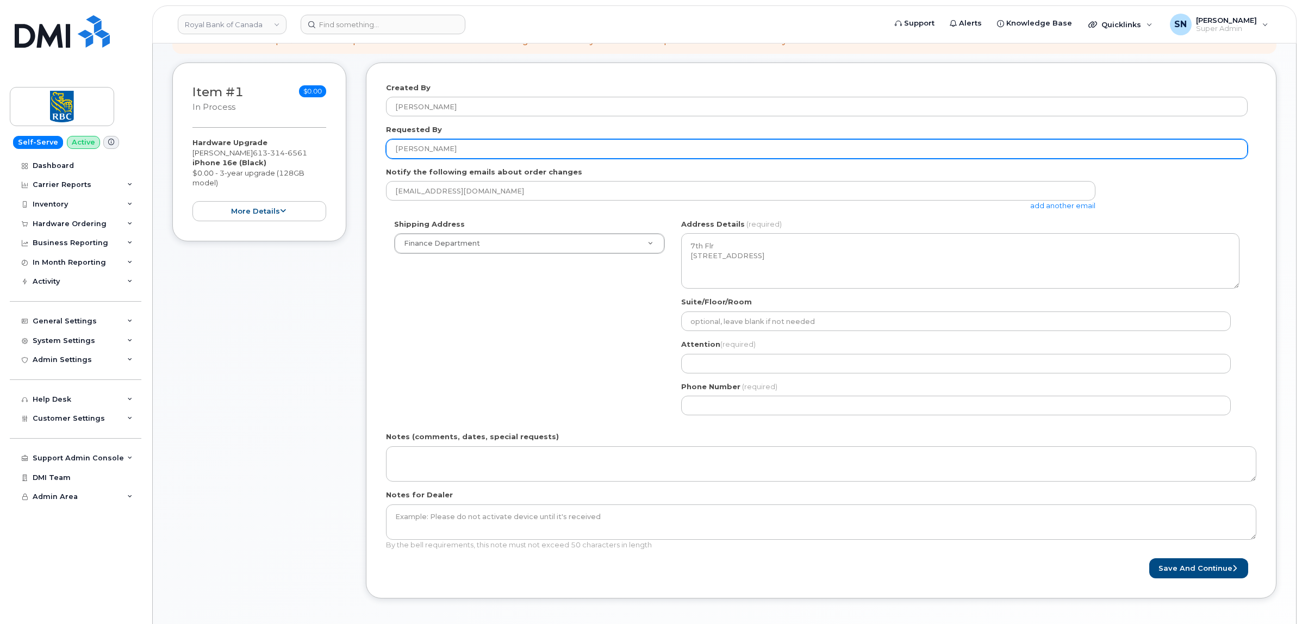
scroll to position [136, 0]
type input "[PERSON_NAME]"
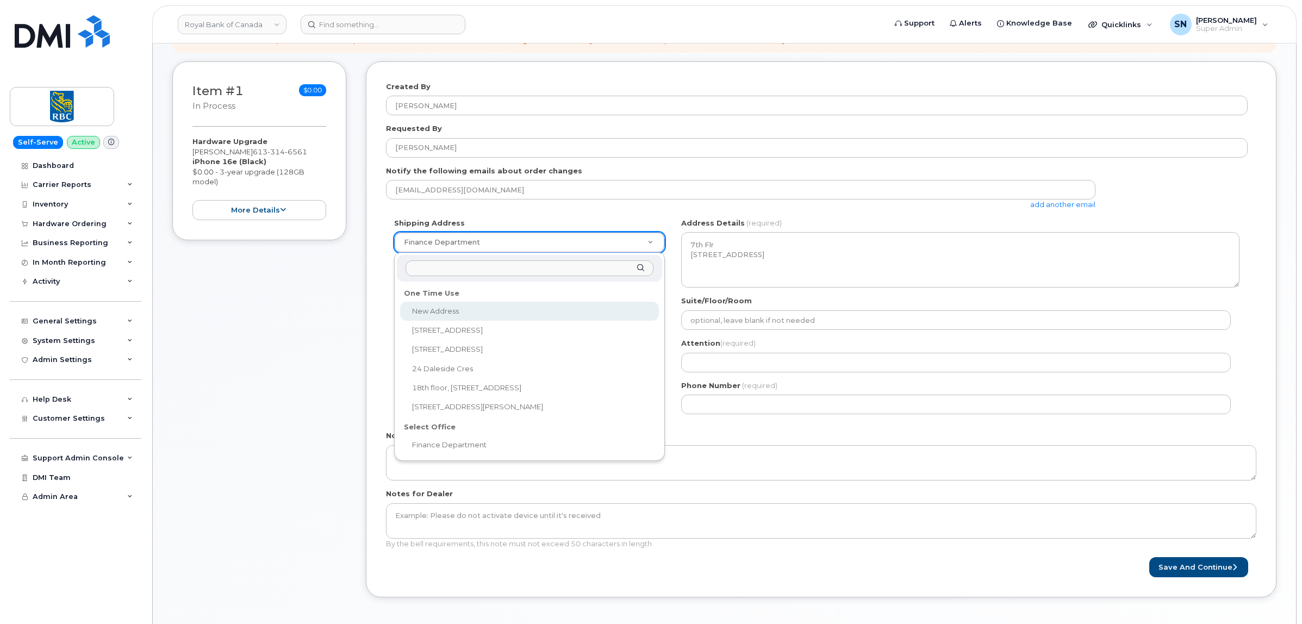
select select
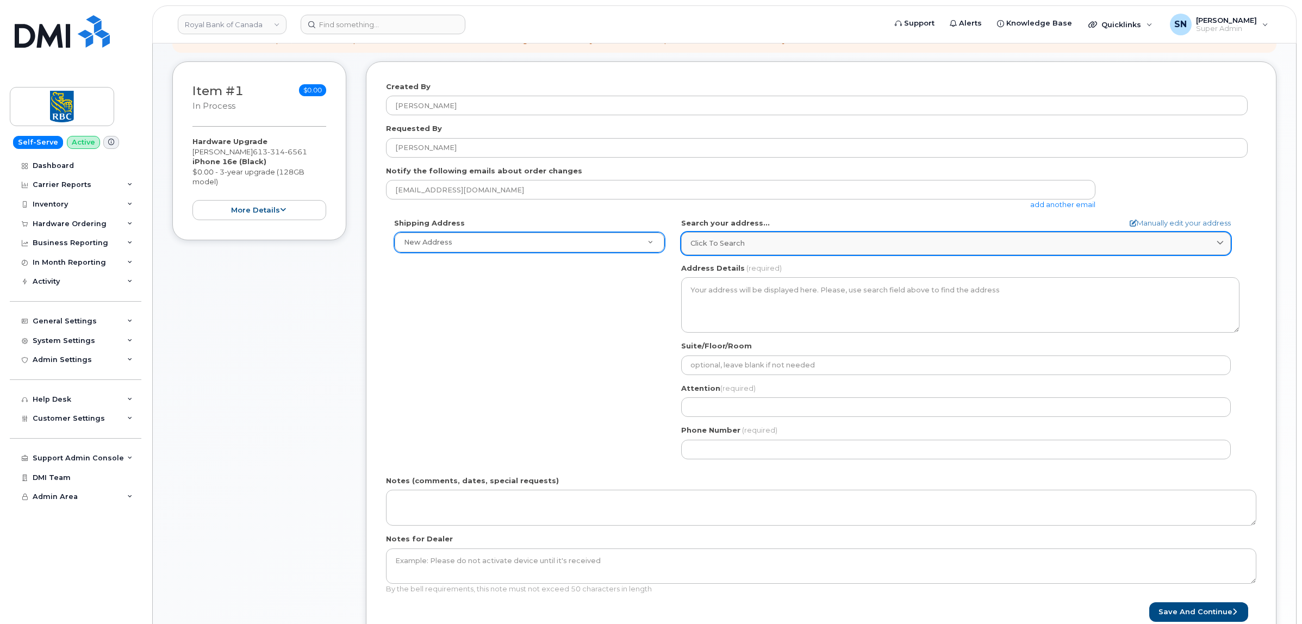
click at [797, 241] on div "Click to search" at bounding box center [956, 243] width 531 height 10
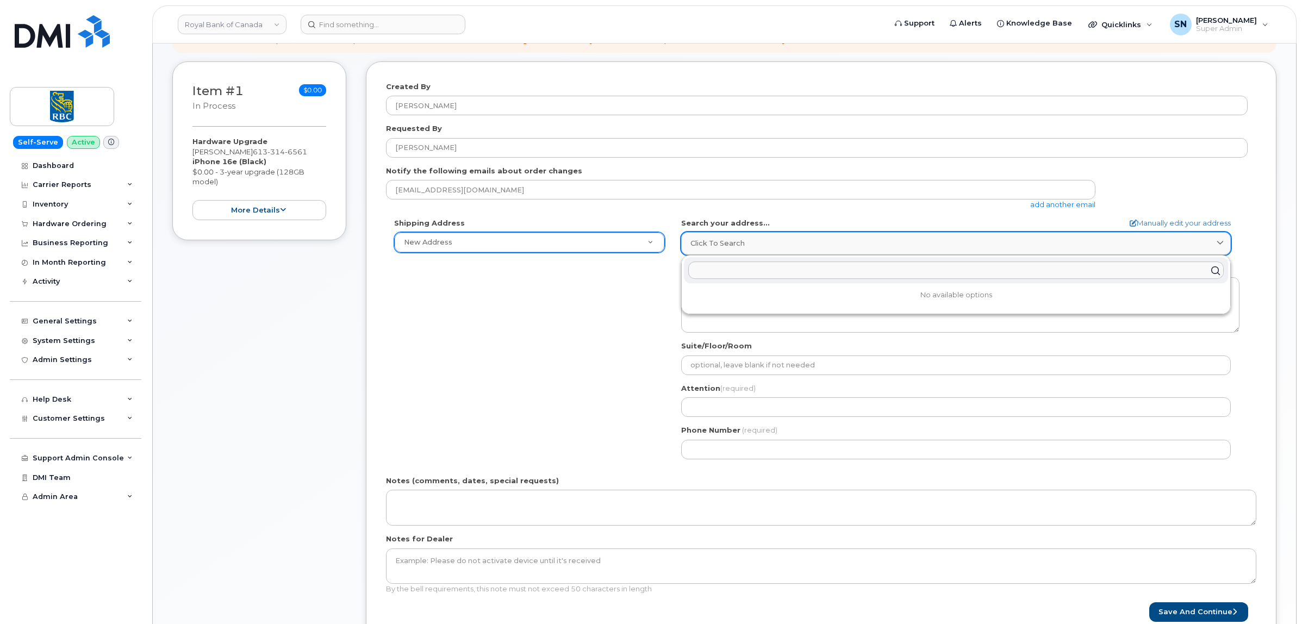
paste input "333 PRESTON ST OTTAWA, ON"
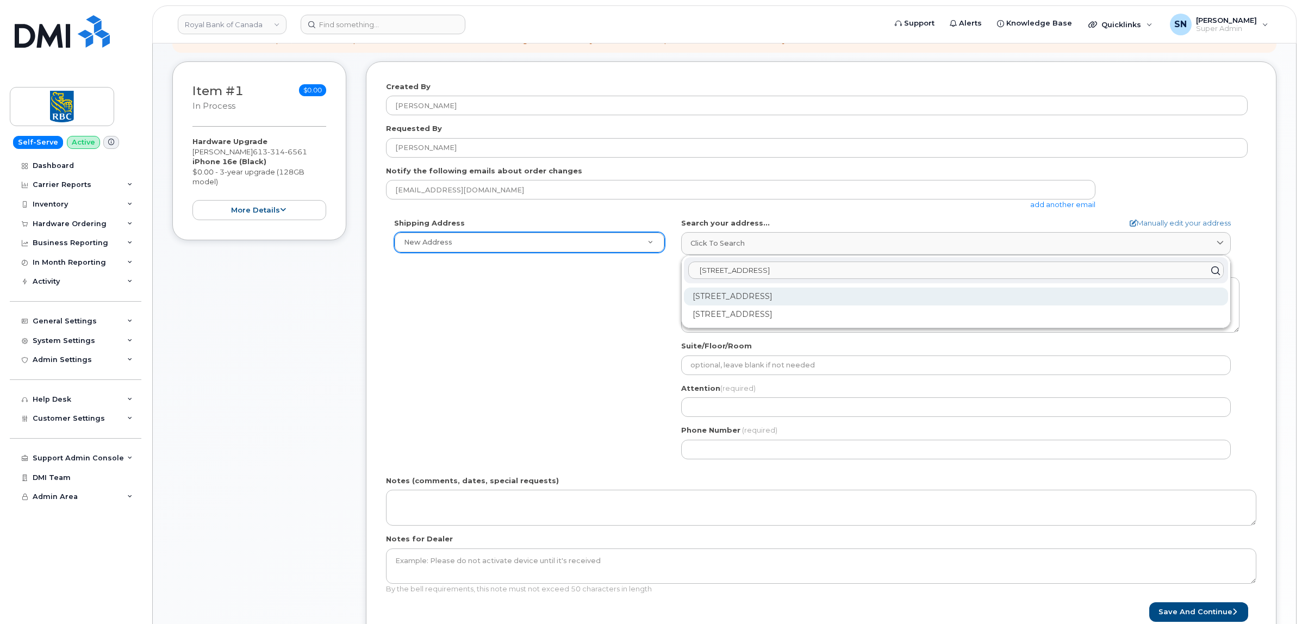
type input "333 PRESTON ST OTTAWA, ON"
click at [831, 302] on div "333 Preston St Ottawa ON K1S 5N4" at bounding box center [956, 297] width 544 height 18
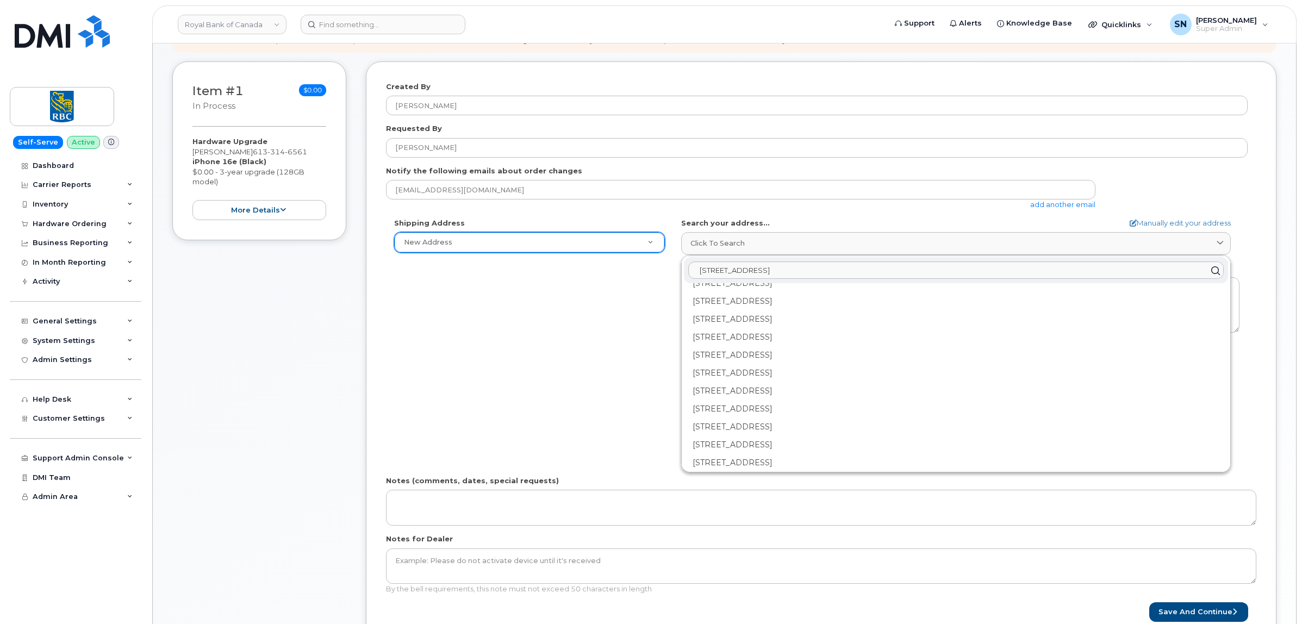
scroll to position [0, 0]
click at [542, 320] on div "Shipping Address New Address New Address 1100 RUE DU LUX, UNIT 210 327 GRANVILL…" at bounding box center [817, 343] width 862 height 250
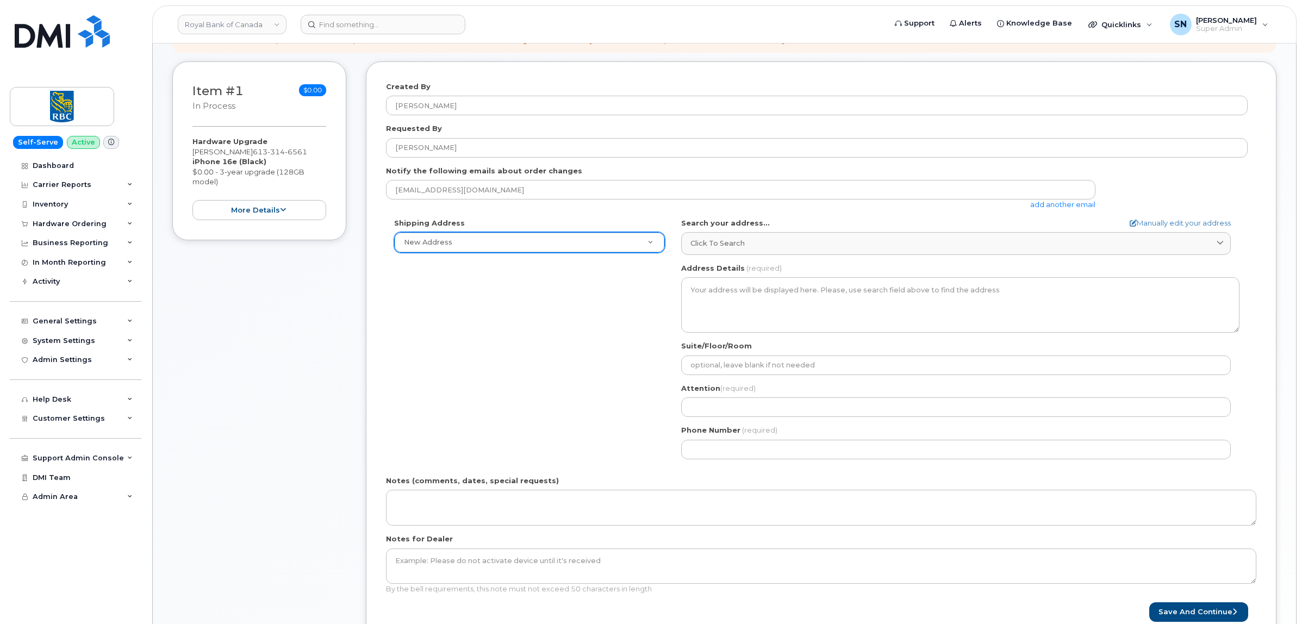
click at [542, 320] on div "Shipping Address New Address New Address 1100 RUE DU LUX, UNIT 210 327 GRANVILL…" at bounding box center [817, 343] width 862 height 250
click at [1197, 220] on link "Manually edit your address" at bounding box center [1180, 223] width 101 height 10
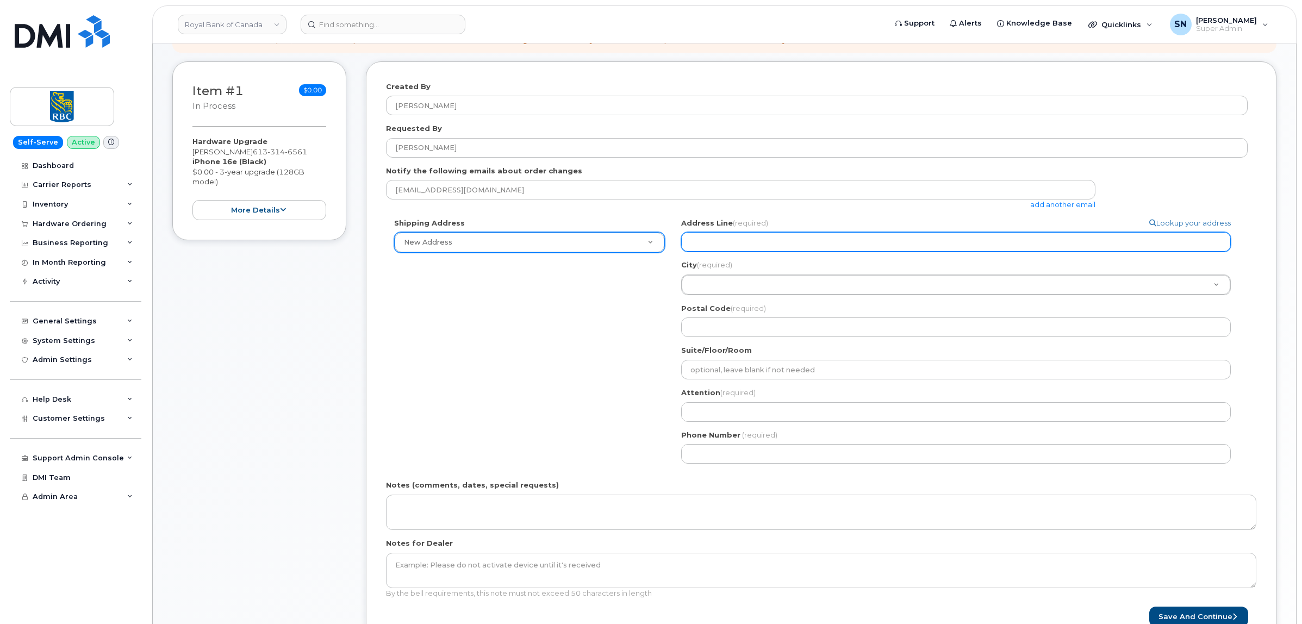
click at [848, 238] on input "Address Line (required)" at bounding box center [956, 242] width 550 height 20
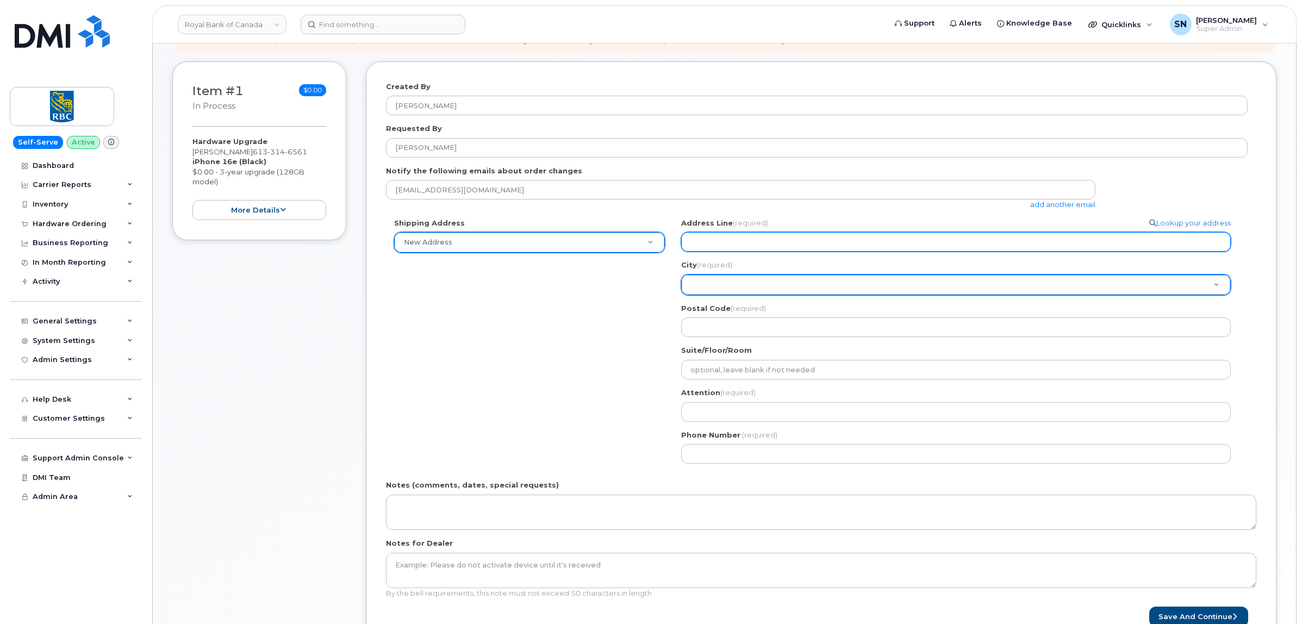
paste input "333 PRESTON ST"
select select
type input "333 PRESTON ST"
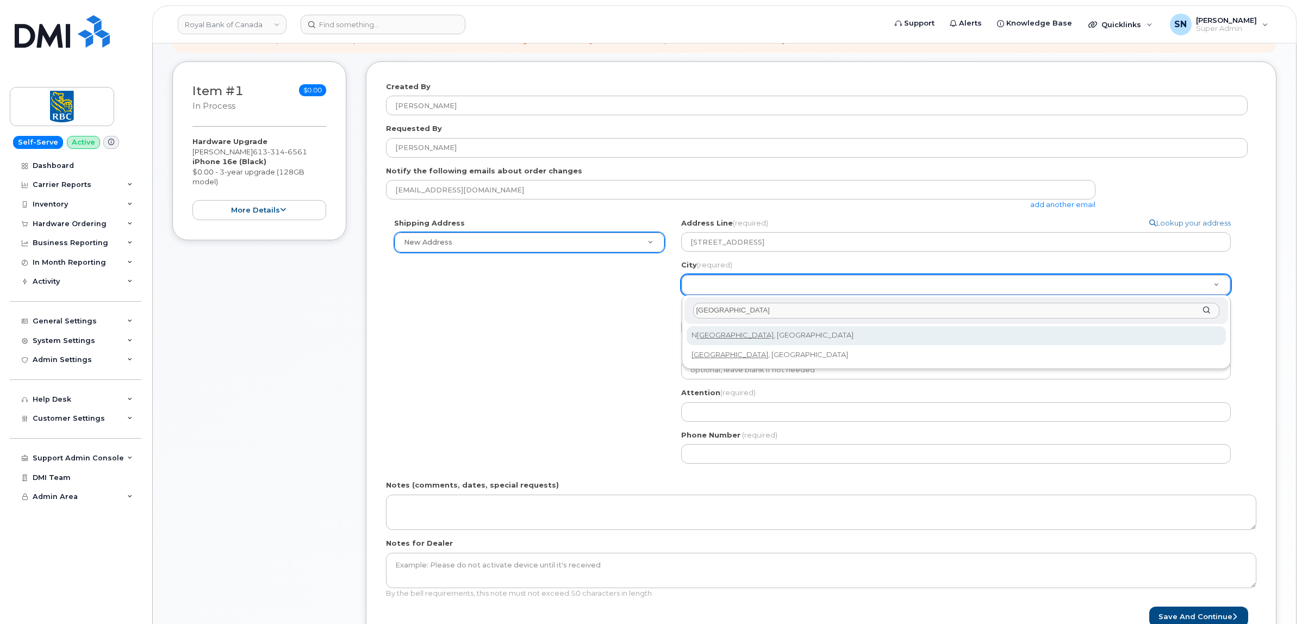
type input "ottawa"
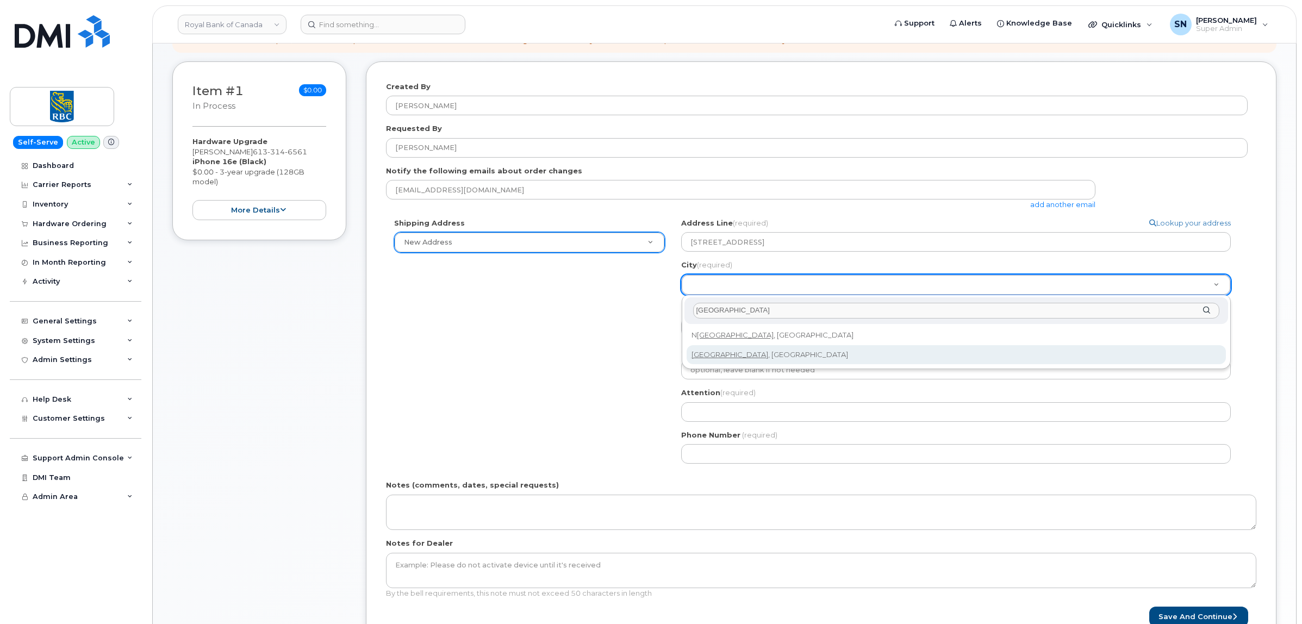
select select
type input "4580"
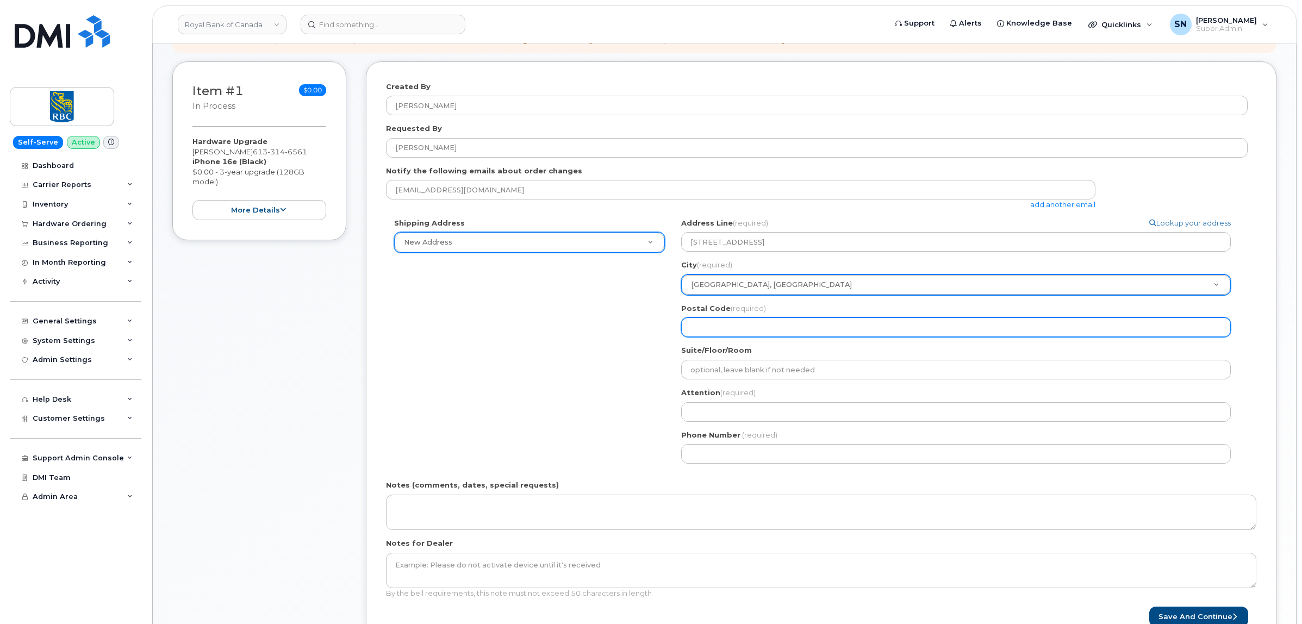
drag, startPoint x: 732, startPoint y: 328, endPoint x: 738, endPoint y: 341, distance: 14.4
click at [732, 328] on input "Postal Code (required)" at bounding box center [956, 328] width 550 height 20
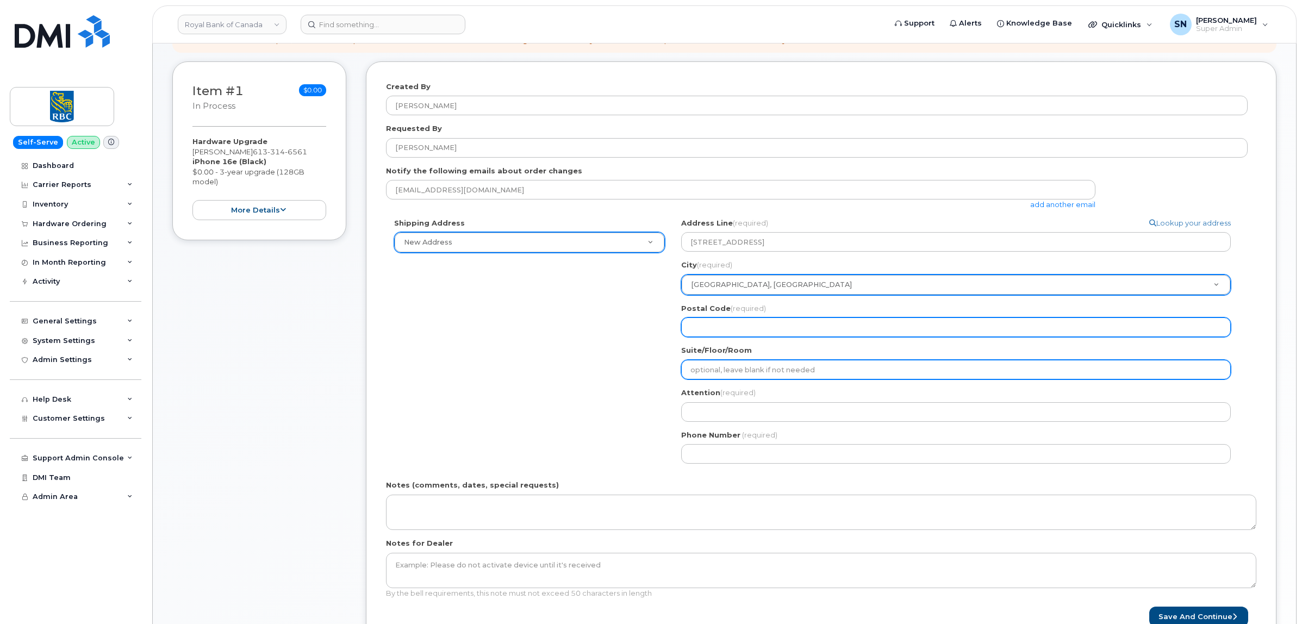
paste input "K1S 5N4"
select select
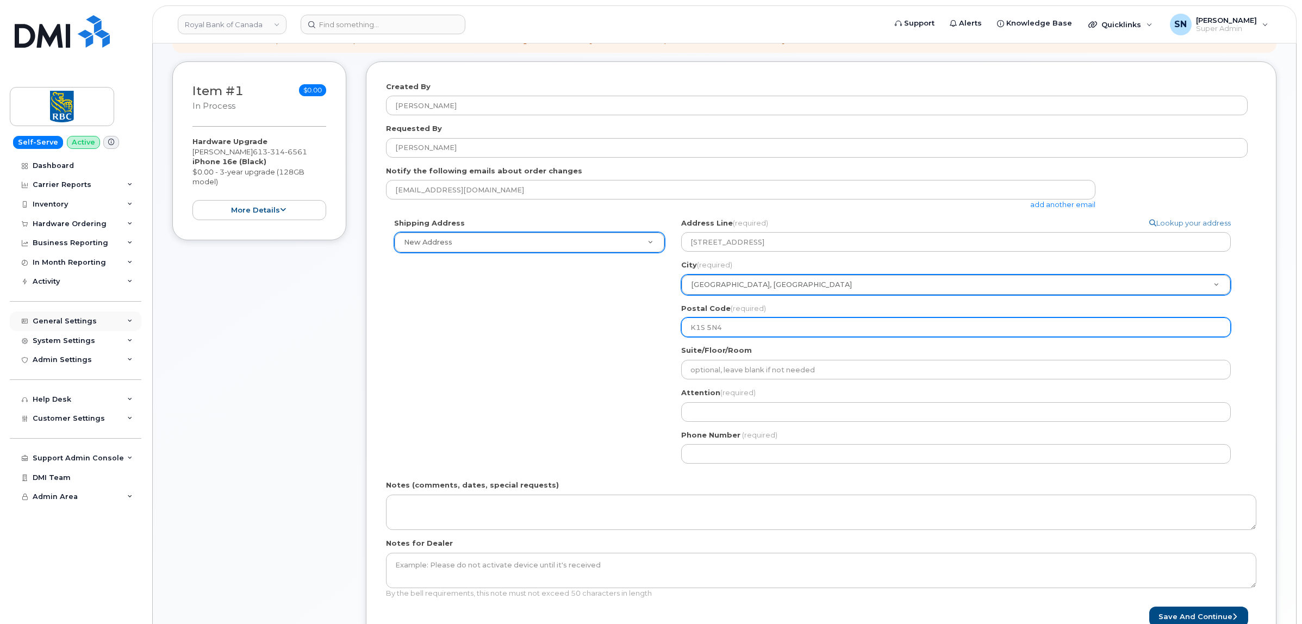
type input "K1S 5N4"
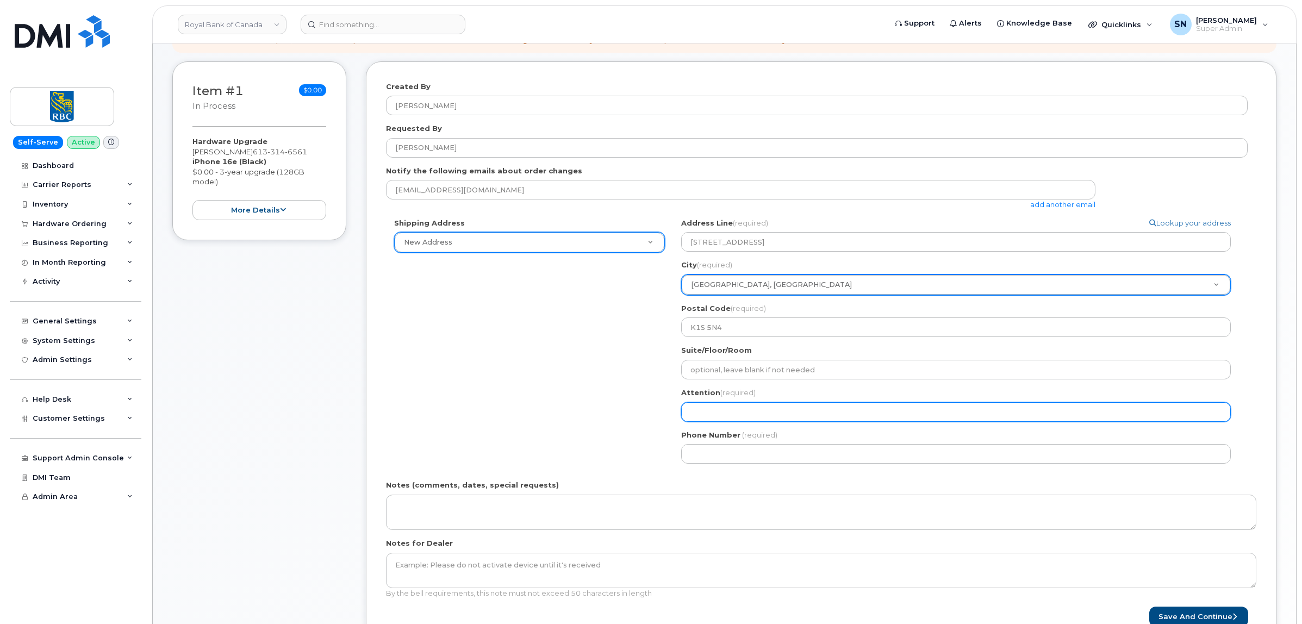
click at [721, 416] on input "Attention (required)" at bounding box center [956, 412] width 550 height 20
paste input "[PERSON_NAME]"
select select
type input "[PERSON_NAME]"
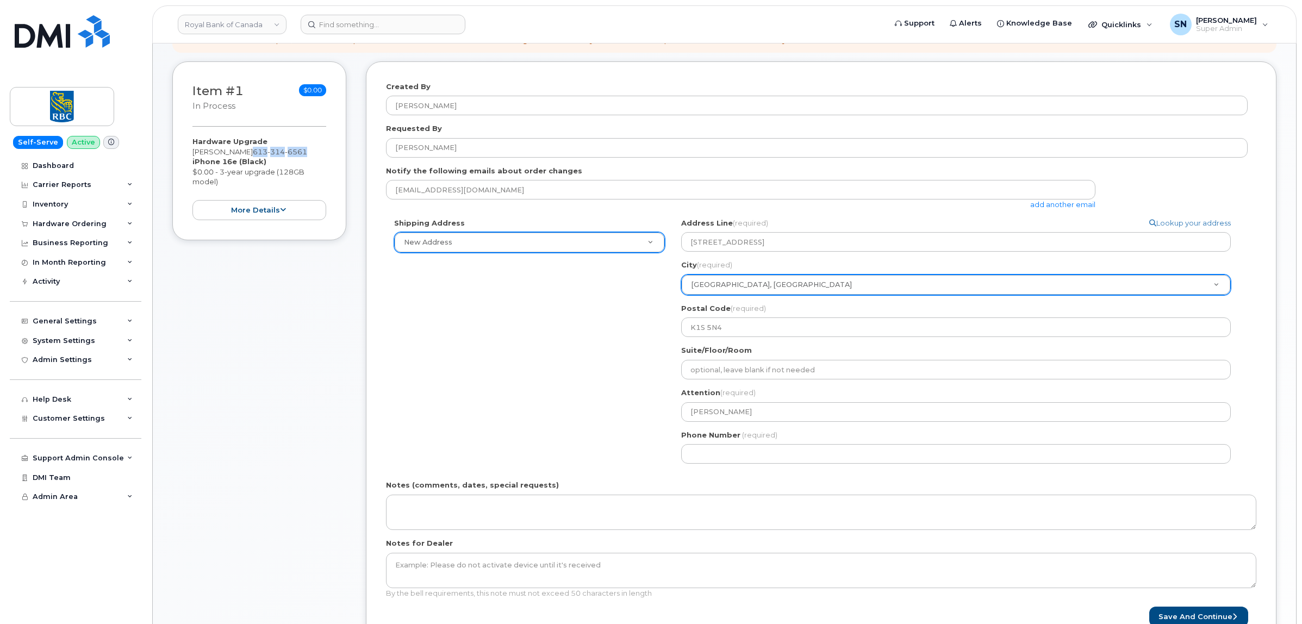
drag, startPoint x: 241, startPoint y: 150, endPoint x: 302, endPoint y: 151, distance: 60.9
click at [302, 151] on div "Hardware Upgrade Matt Stanton 613 314 6561 iPhone 16e (Black) $0.00 - 3-year up…" at bounding box center [259, 178] width 134 height 84
copy span "613 314 6561"
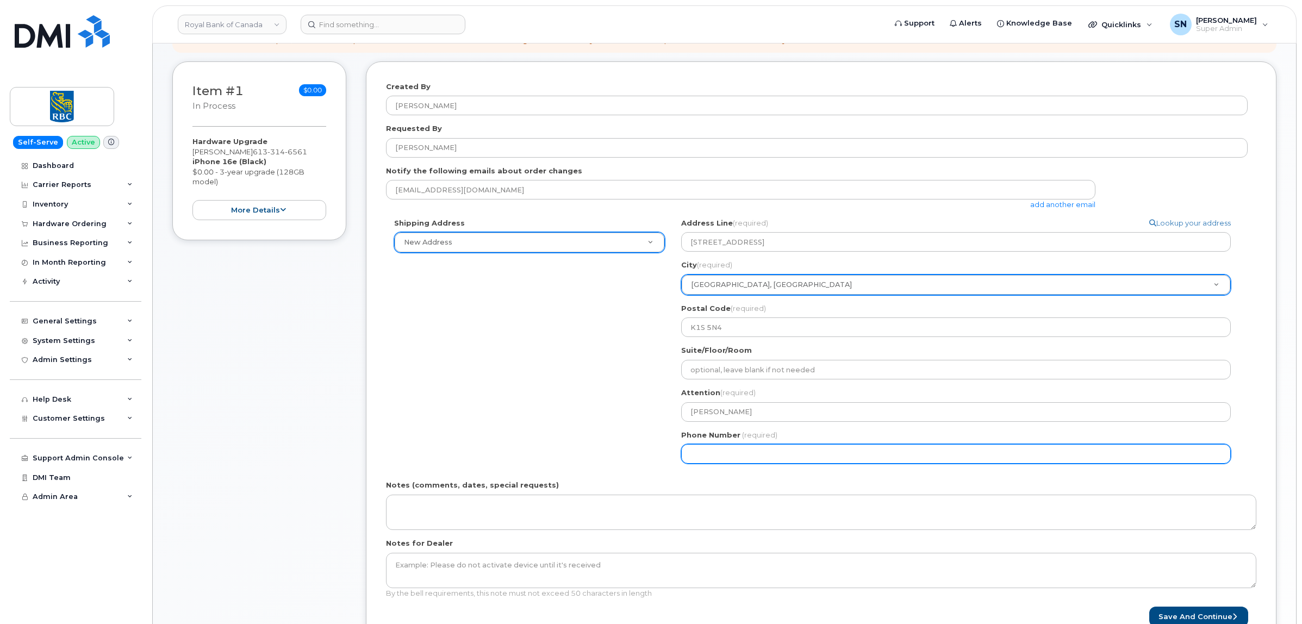
click at [734, 452] on input "Phone Number" at bounding box center [956, 454] width 550 height 20
paste input "6133146561"
select select
type input "6133146561"
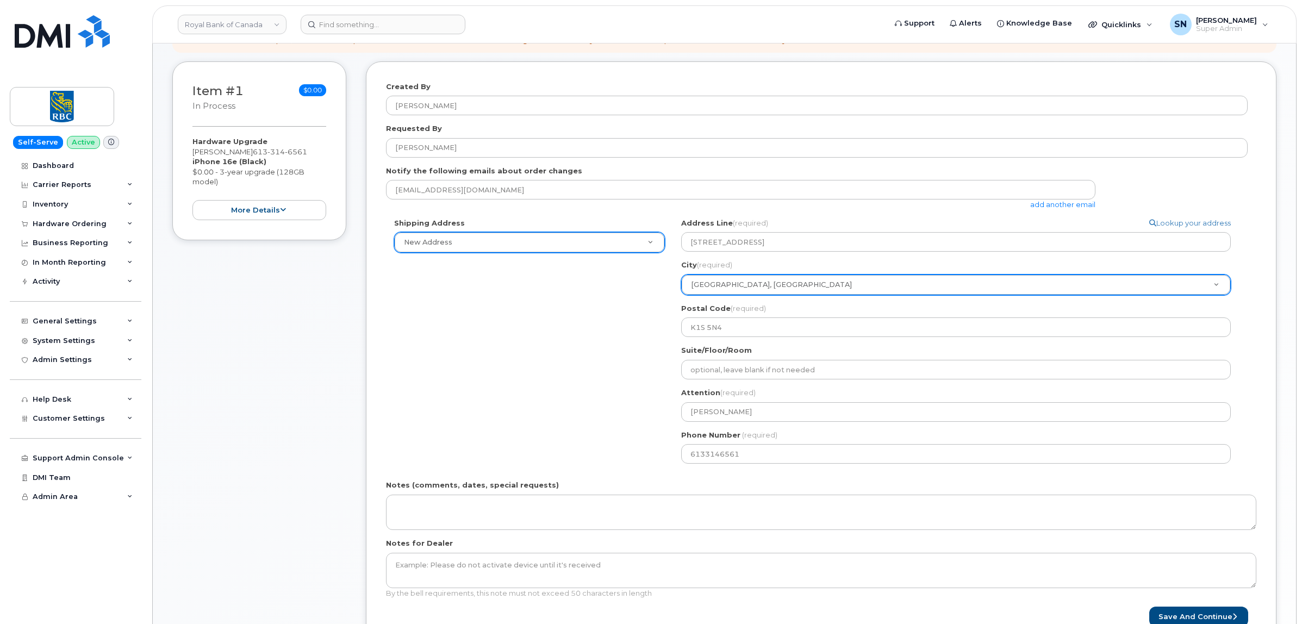
click at [535, 343] on div "Shipping Address New Address New Address 1100 RUE DU LUX, UNIT 210 327 GRANVILL…" at bounding box center [817, 345] width 862 height 254
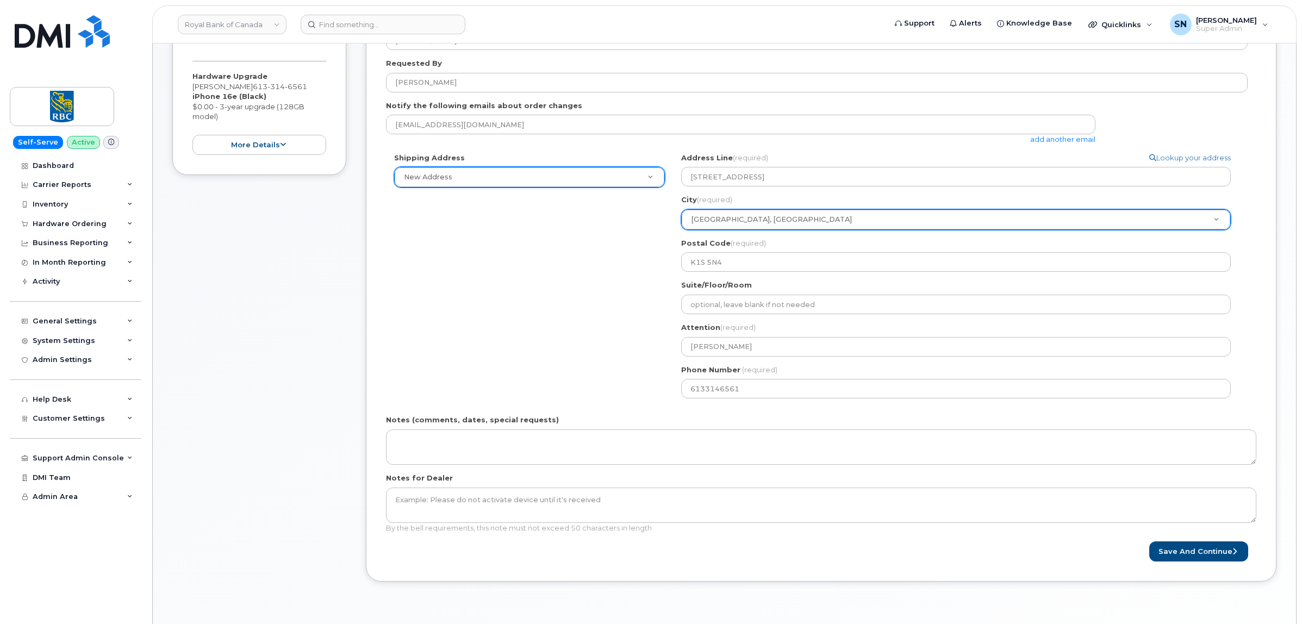
scroll to position [272, 0]
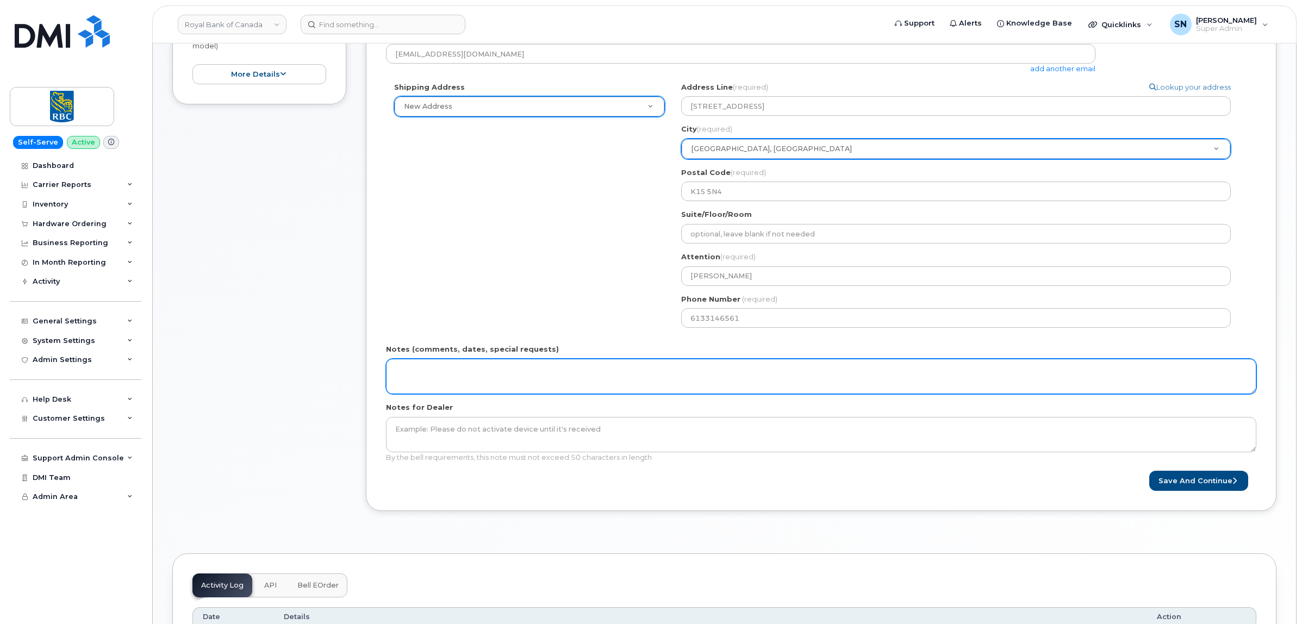
click at [503, 382] on textarea "Notes (comments, dates, special requests)" at bounding box center [821, 377] width 871 height 36
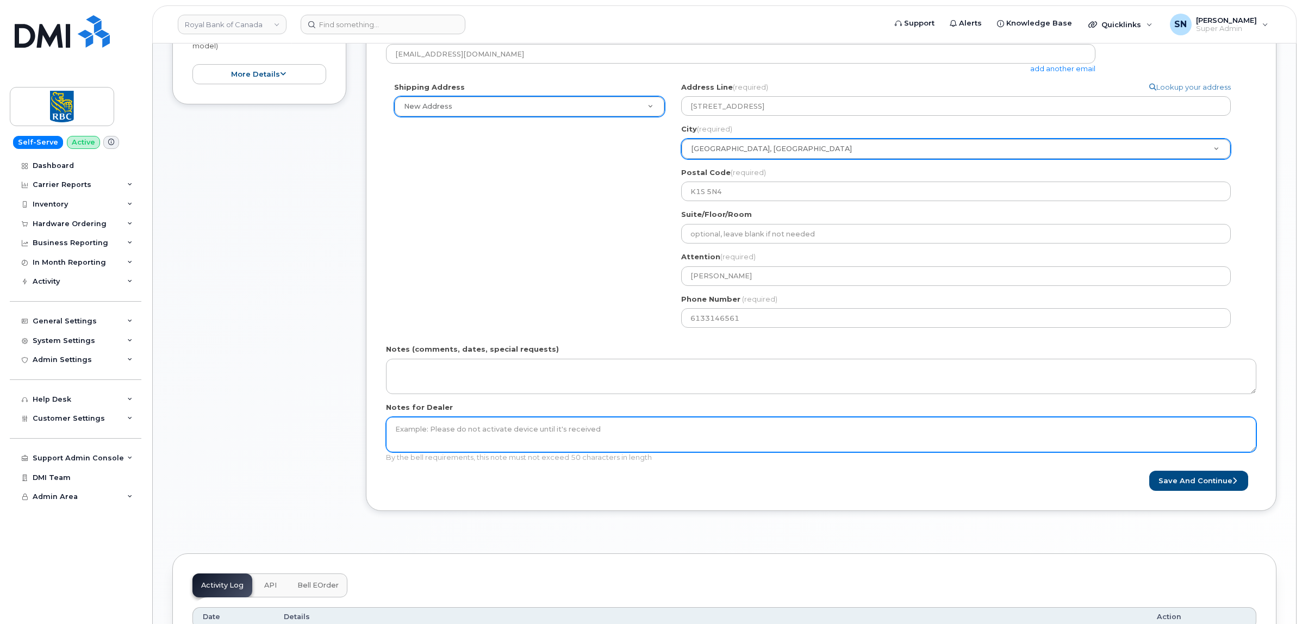
click at [525, 451] on textarea "Notes for Dealer" at bounding box center [821, 435] width 871 height 36
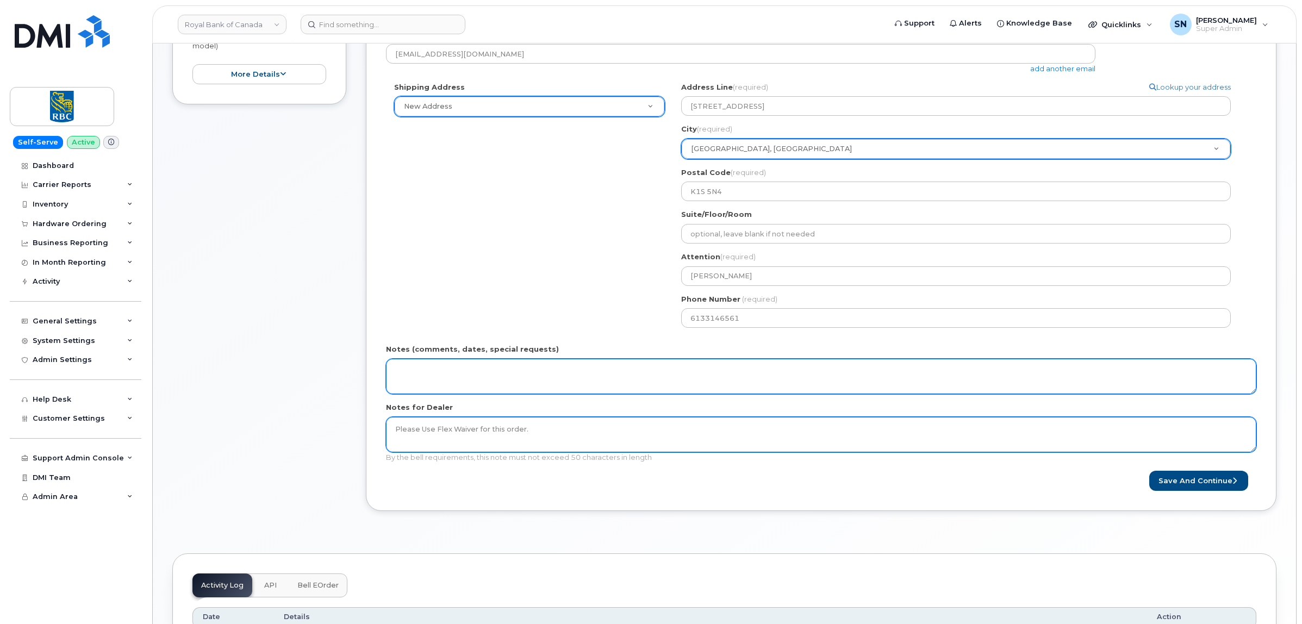
type textarea "Please Use Flex Waiver for this order."
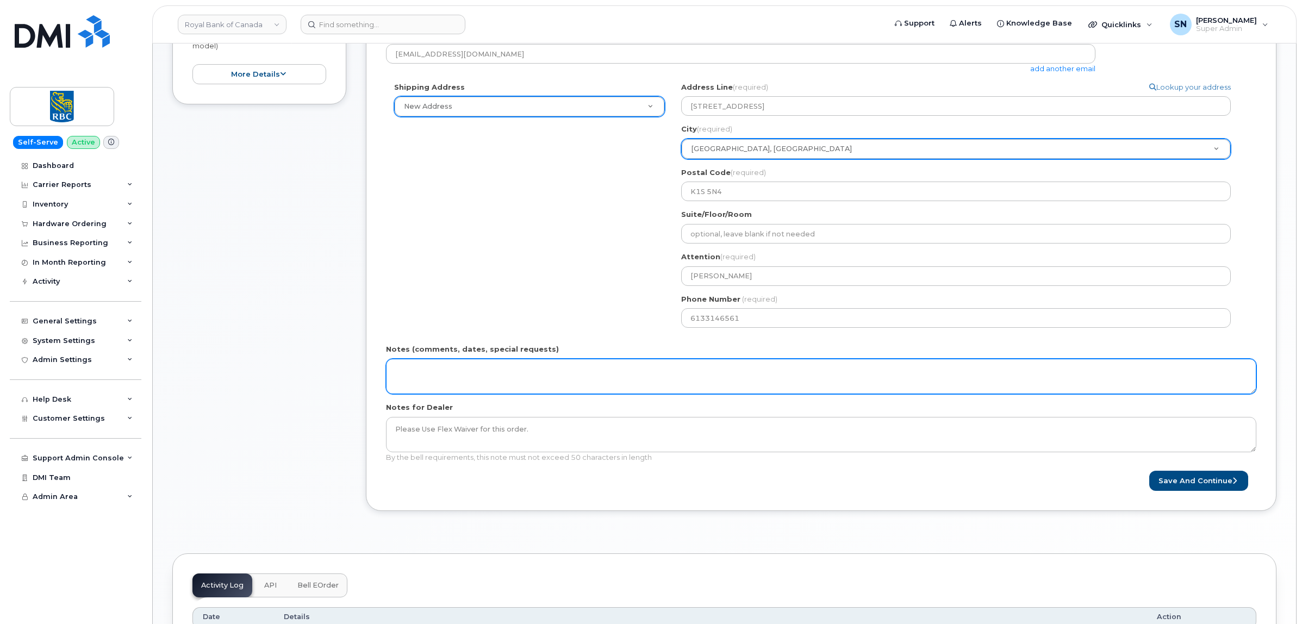
click at [526, 374] on textarea "Notes (comments, dates, special requests)" at bounding box center [821, 377] width 871 height 36
type textarea "P"
type textarea "RBC Approved Flex Upgrade for this order."
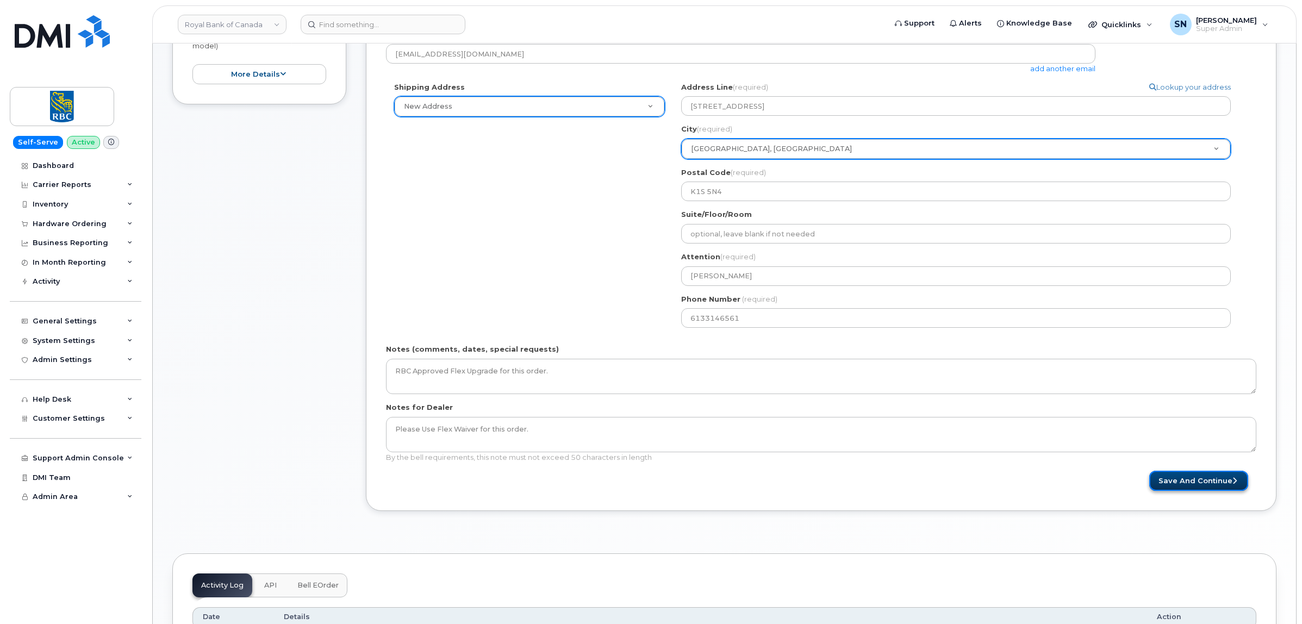
click at [1163, 480] on button "Save and Continue" at bounding box center [1199, 481] width 99 height 20
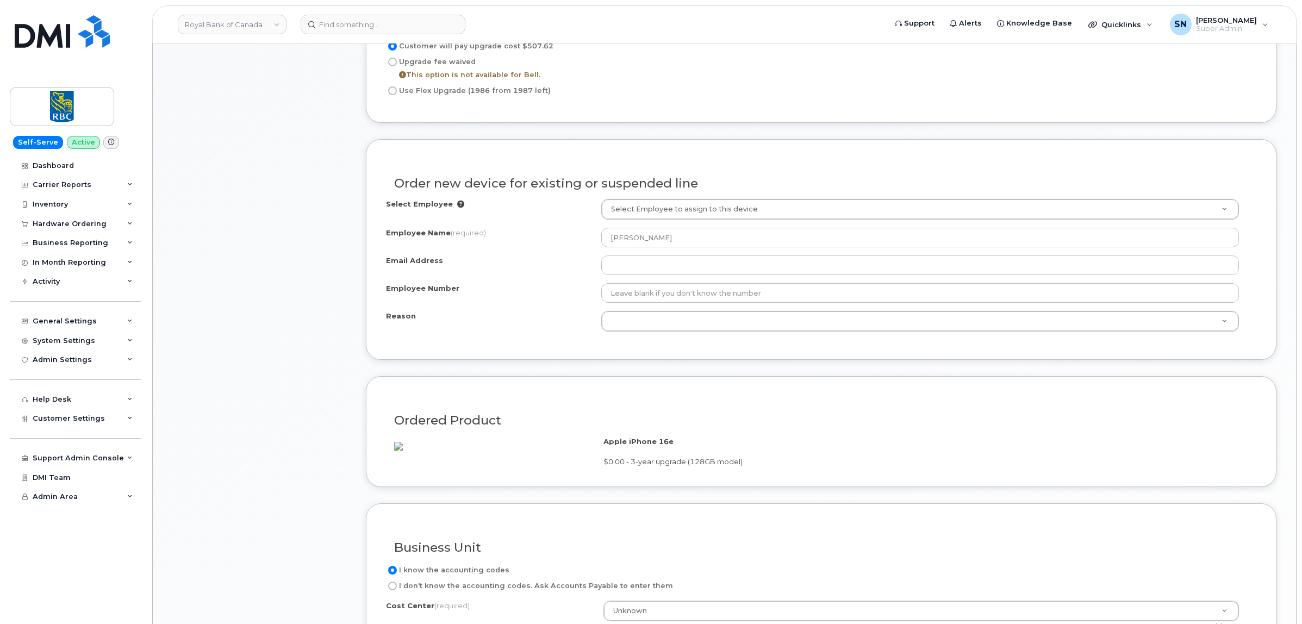
scroll to position [680, 0]
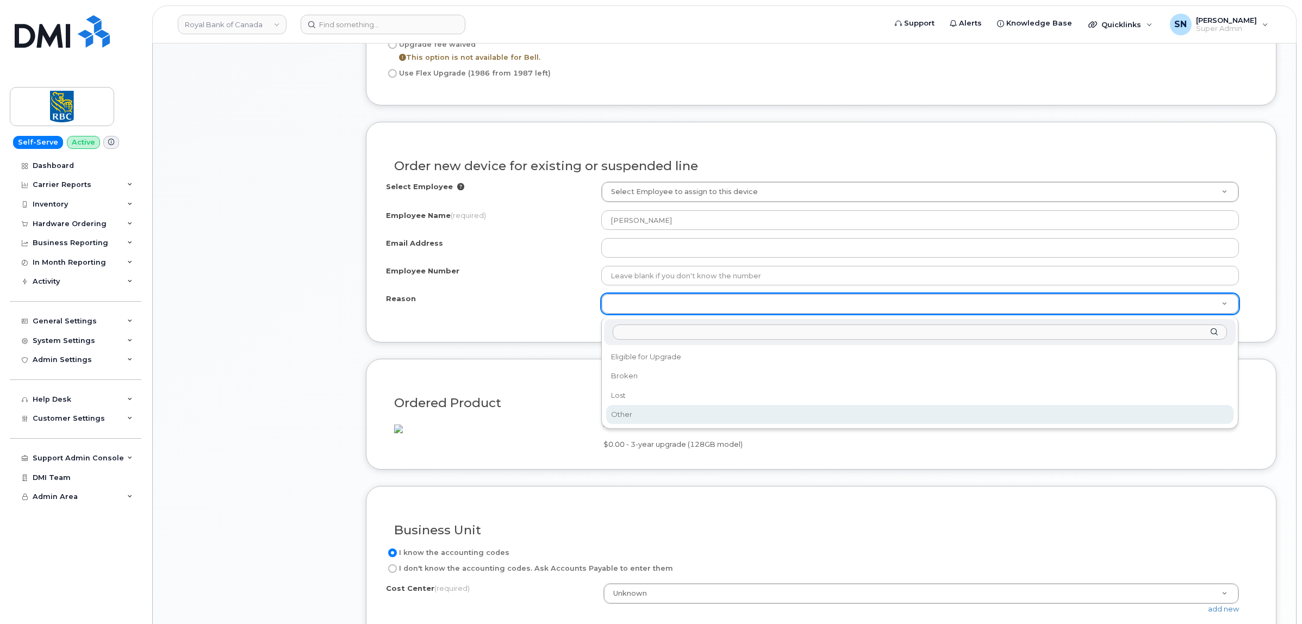
select select "other"
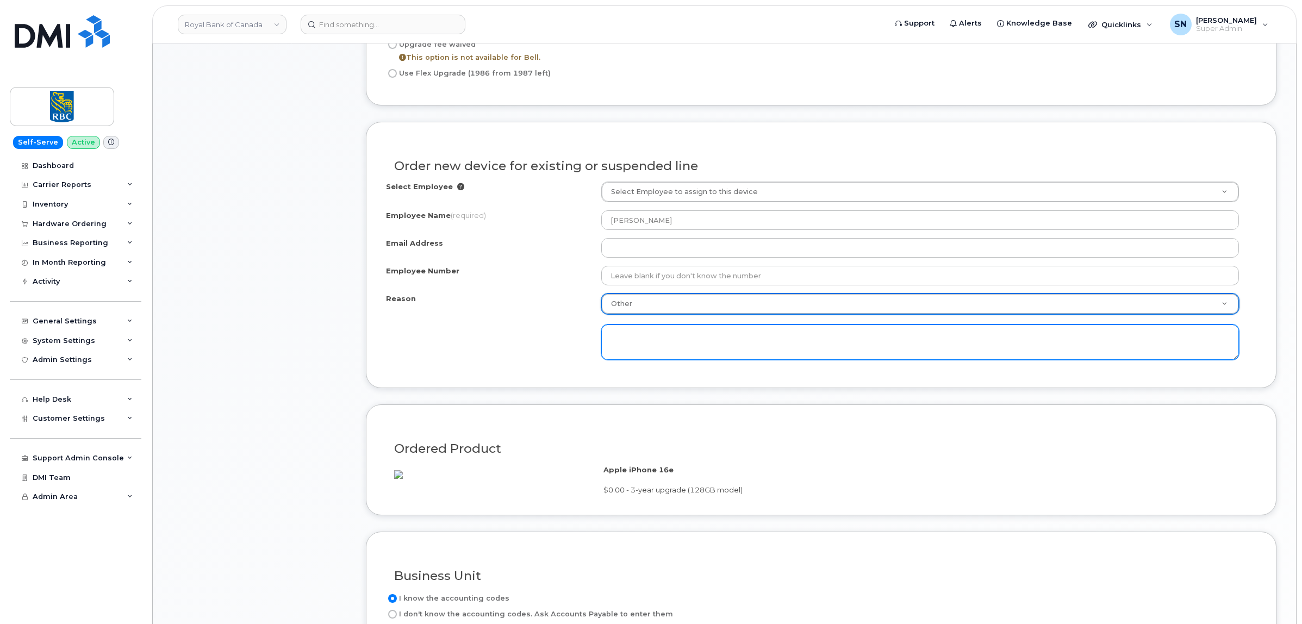
click at [648, 354] on textarea at bounding box center [920, 343] width 638 height 36
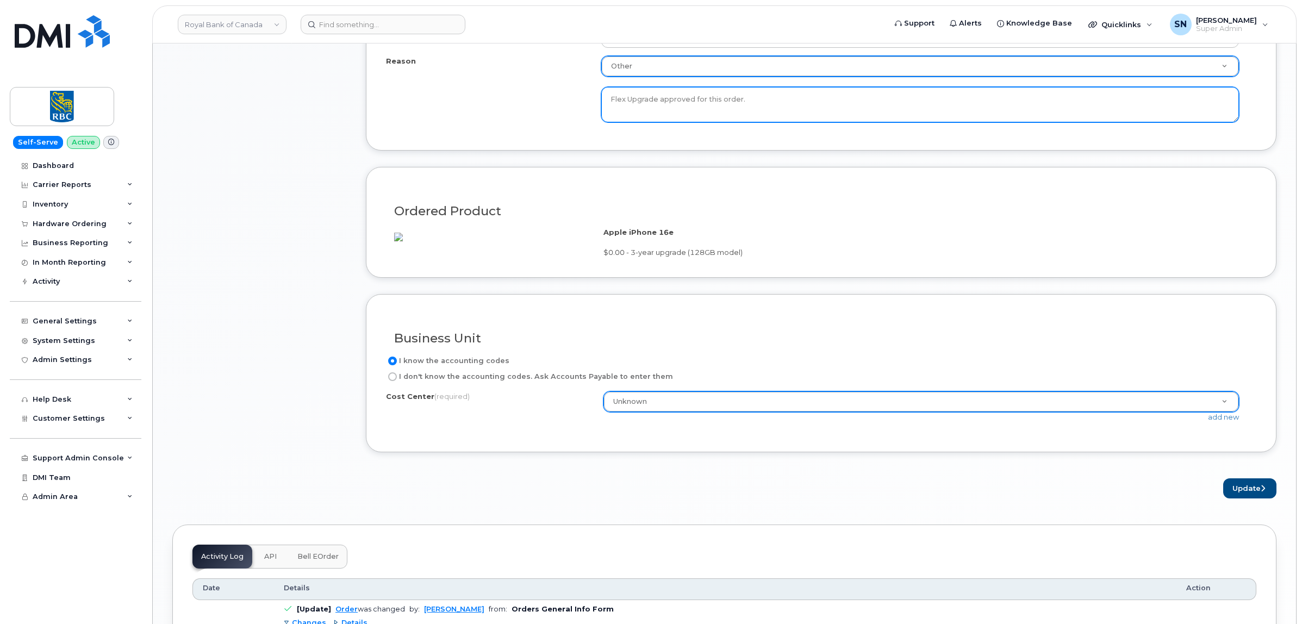
scroll to position [1020, 0]
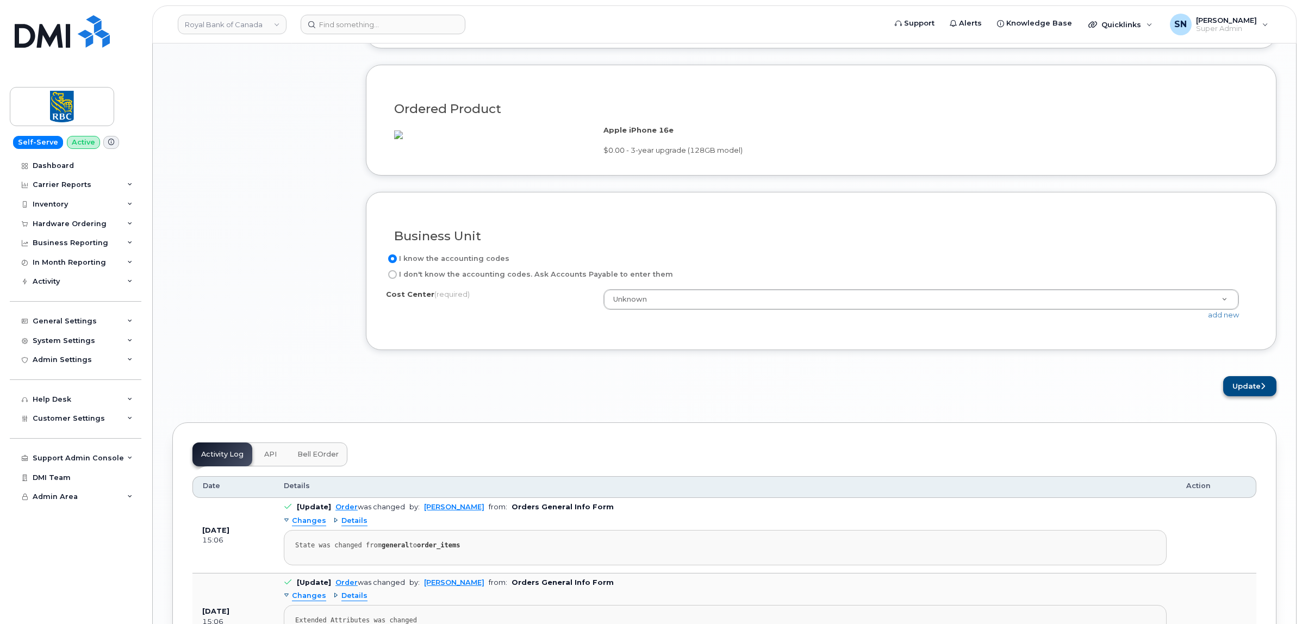
type textarea "Flex Upgrade approved for this order."
click at [1248, 396] on button "Update" at bounding box center [1249, 386] width 53 height 20
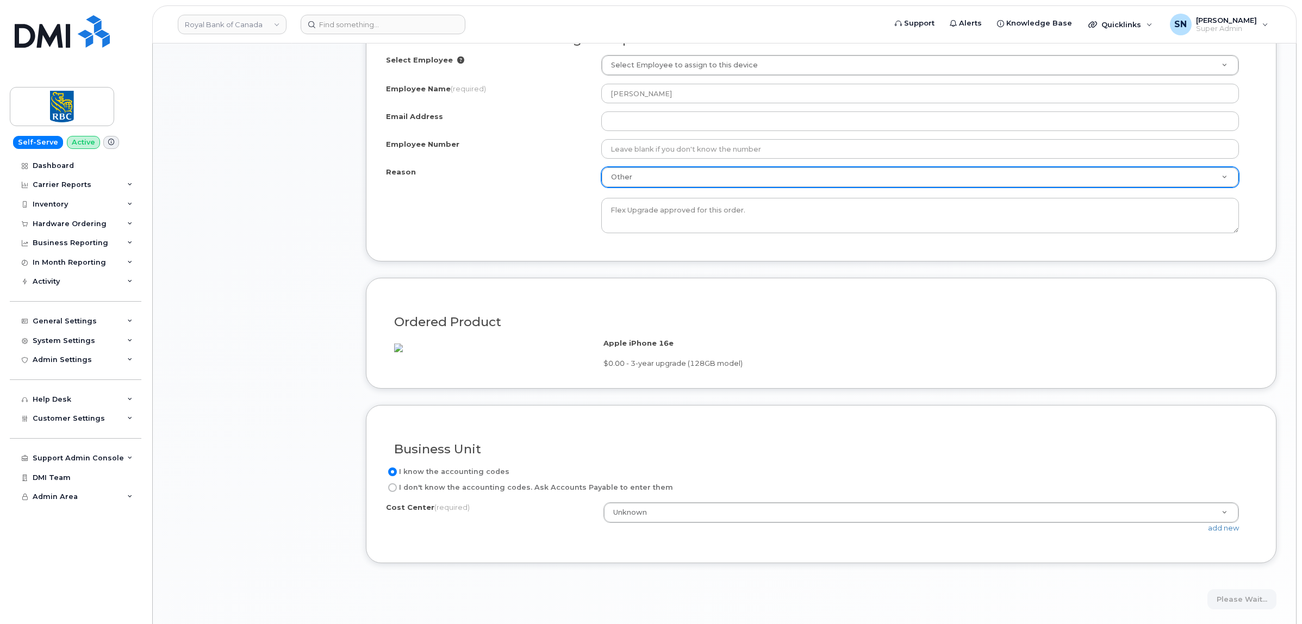
scroll to position [612, 0]
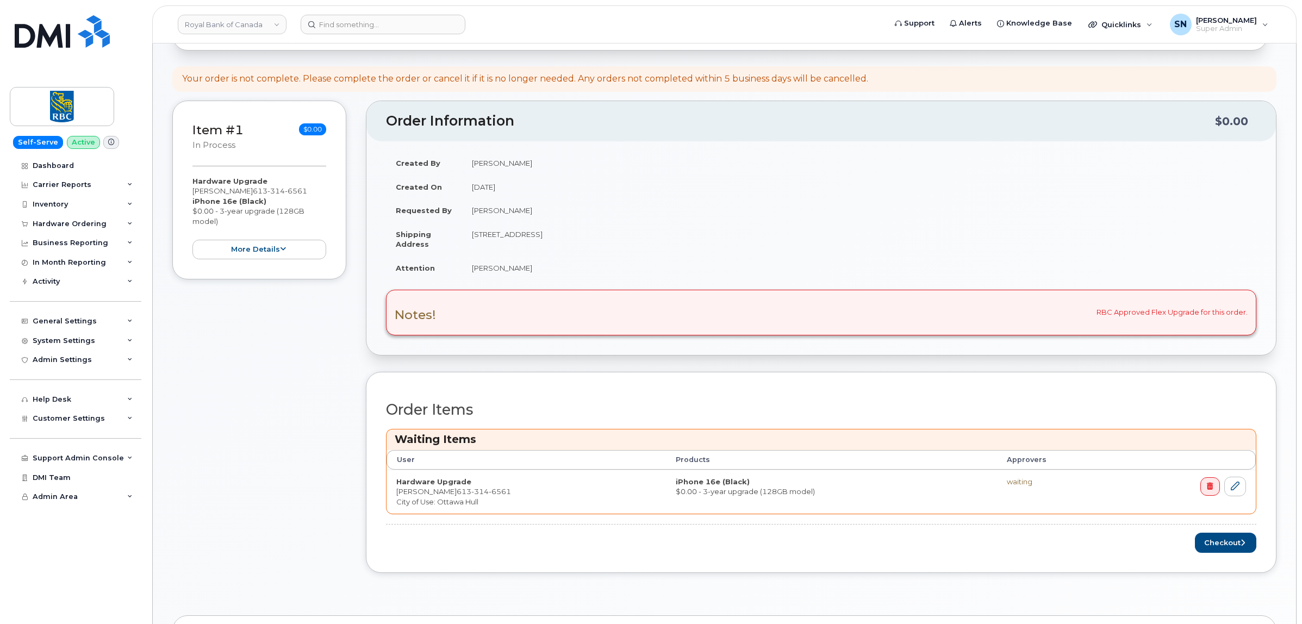
scroll to position [204, 0]
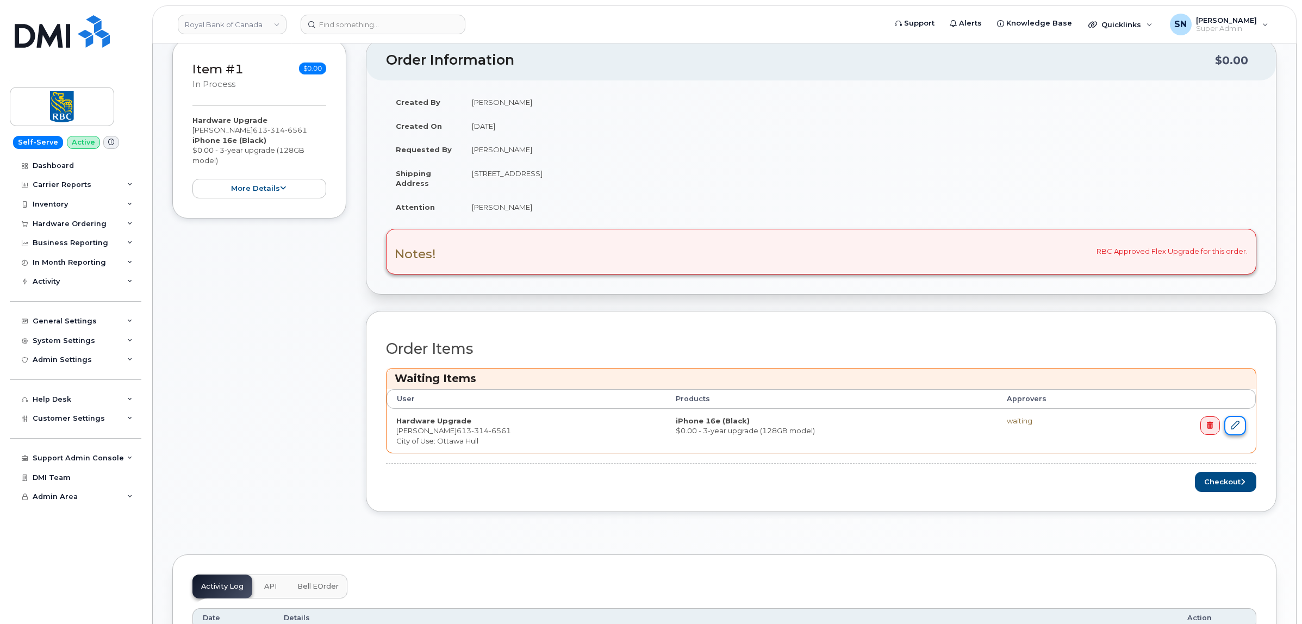
click at [1233, 427] on icon at bounding box center [1235, 425] width 9 height 9
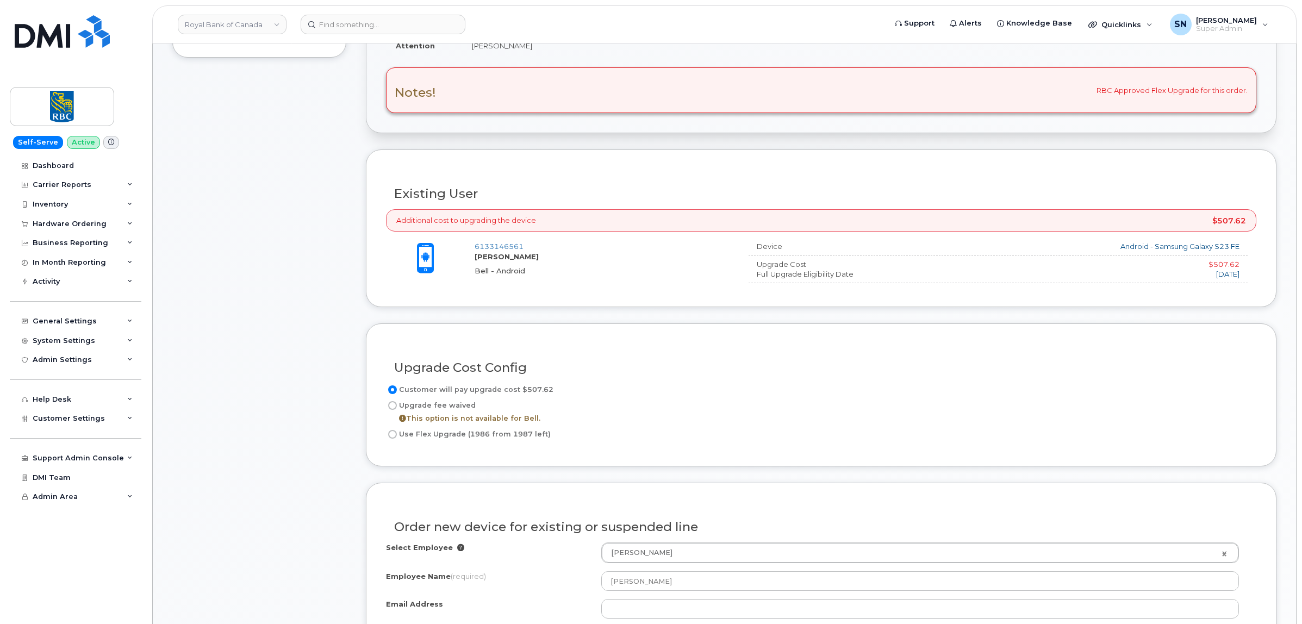
scroll to position [340, 0]
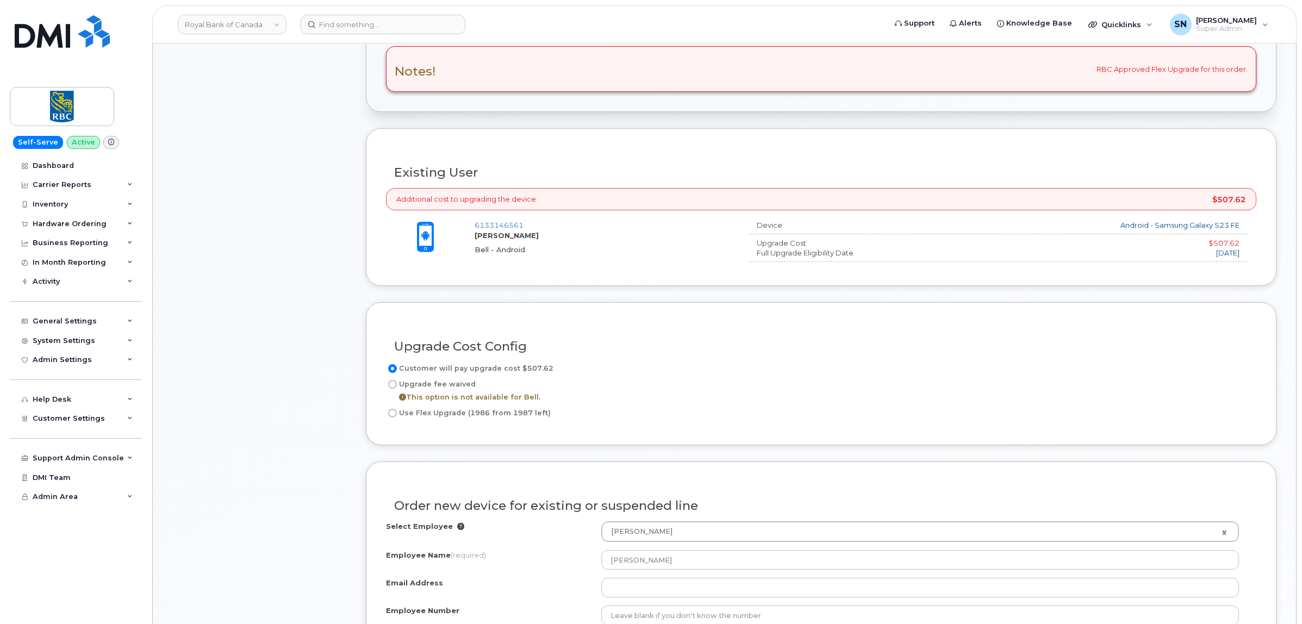
click at [395, 417] on input "Use Flex Upgrade (1986 from 1987 left)" at bounding box center [392, 413] width 9 height 9
radio input "true"
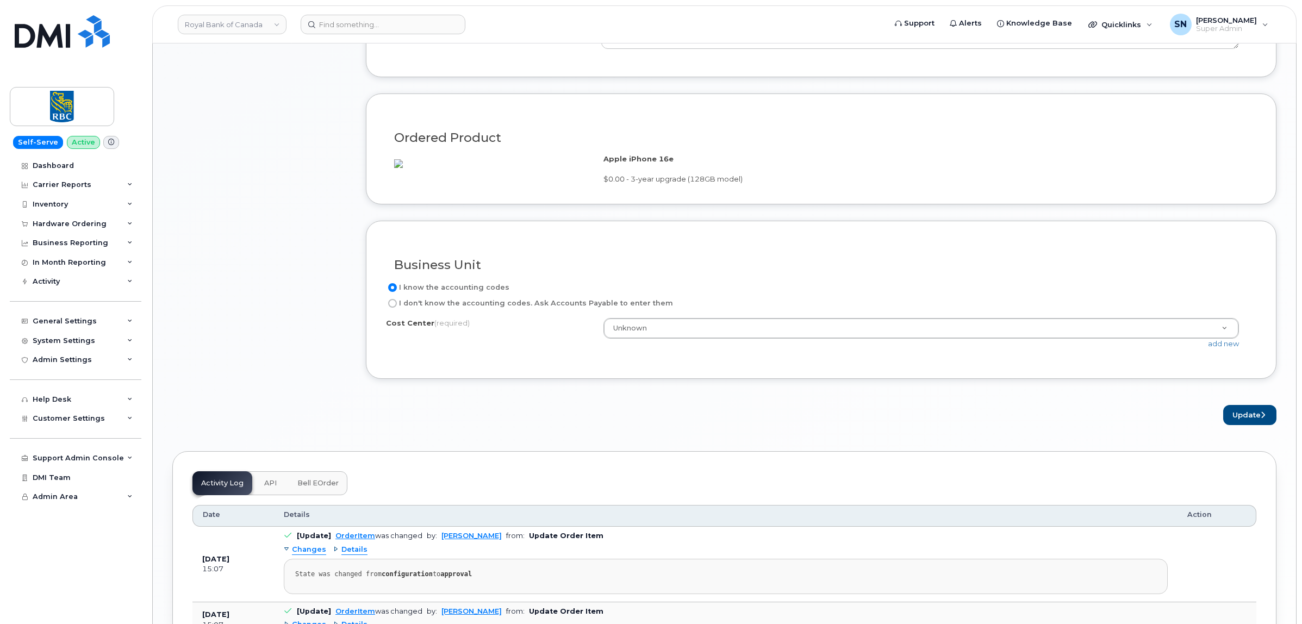
scroll to position [1088, 0]
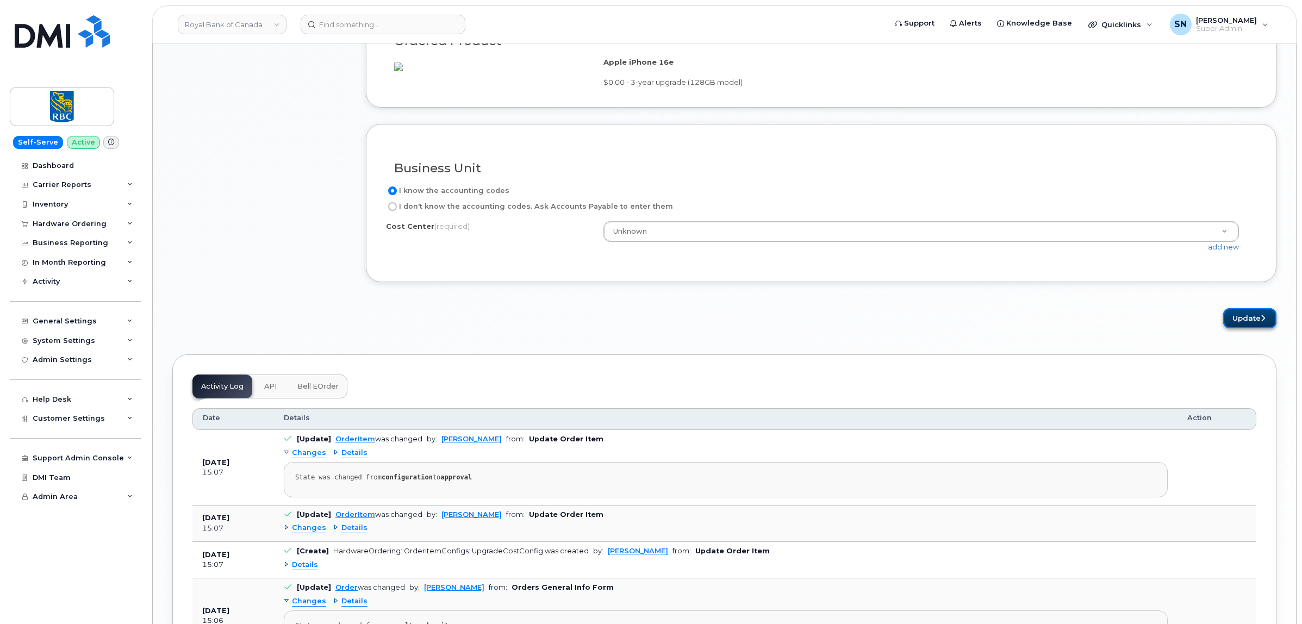
click at [1262, 322] on icon "submit" at bounding box center [1263, 318] width 4 height 7
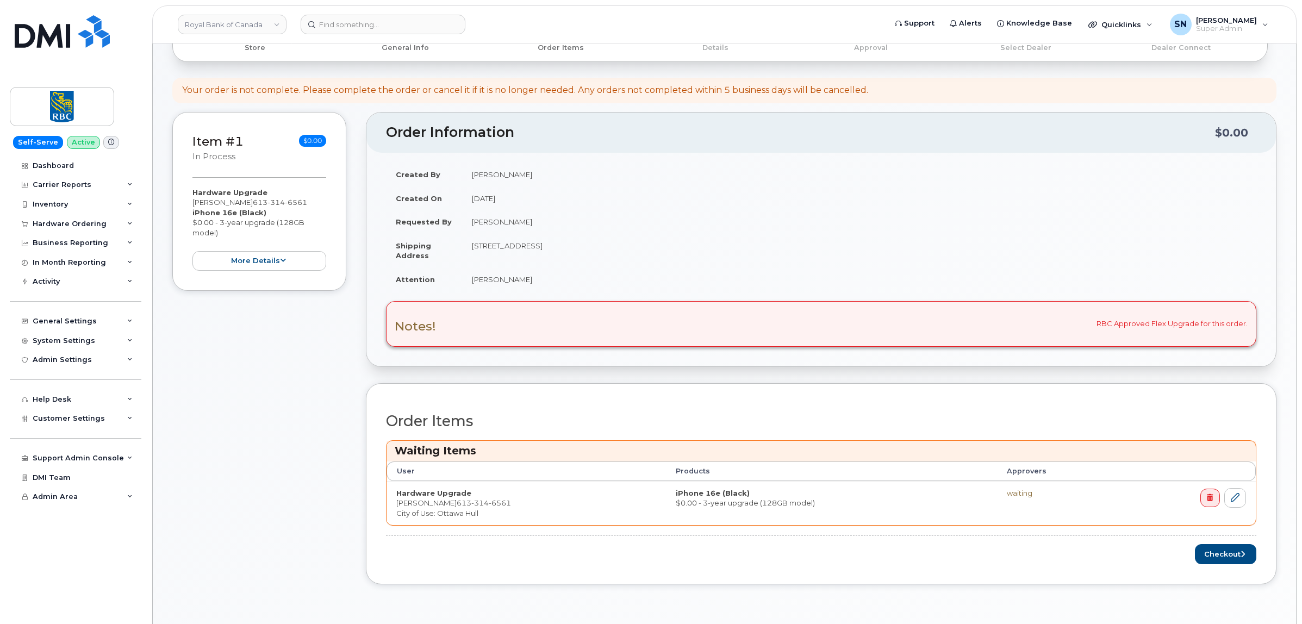
scroll to position [272, 0]
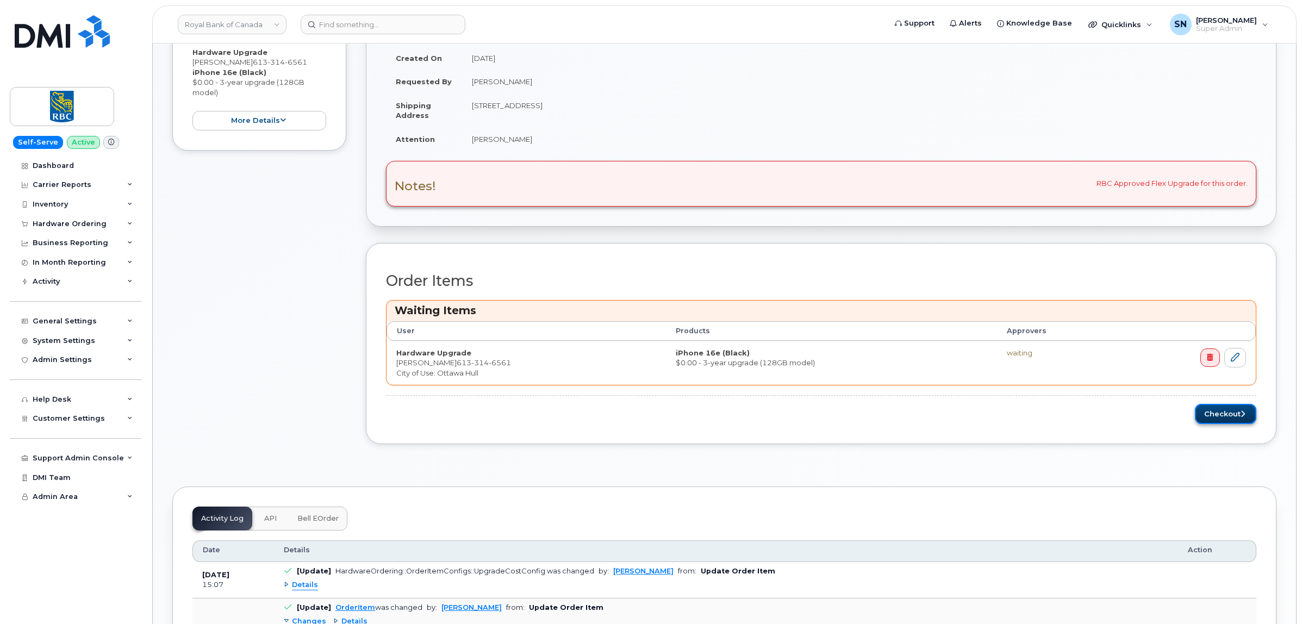
click at [1200, 412] on button "Checkout" at bounding box center [1225, 414] width 61 height 20
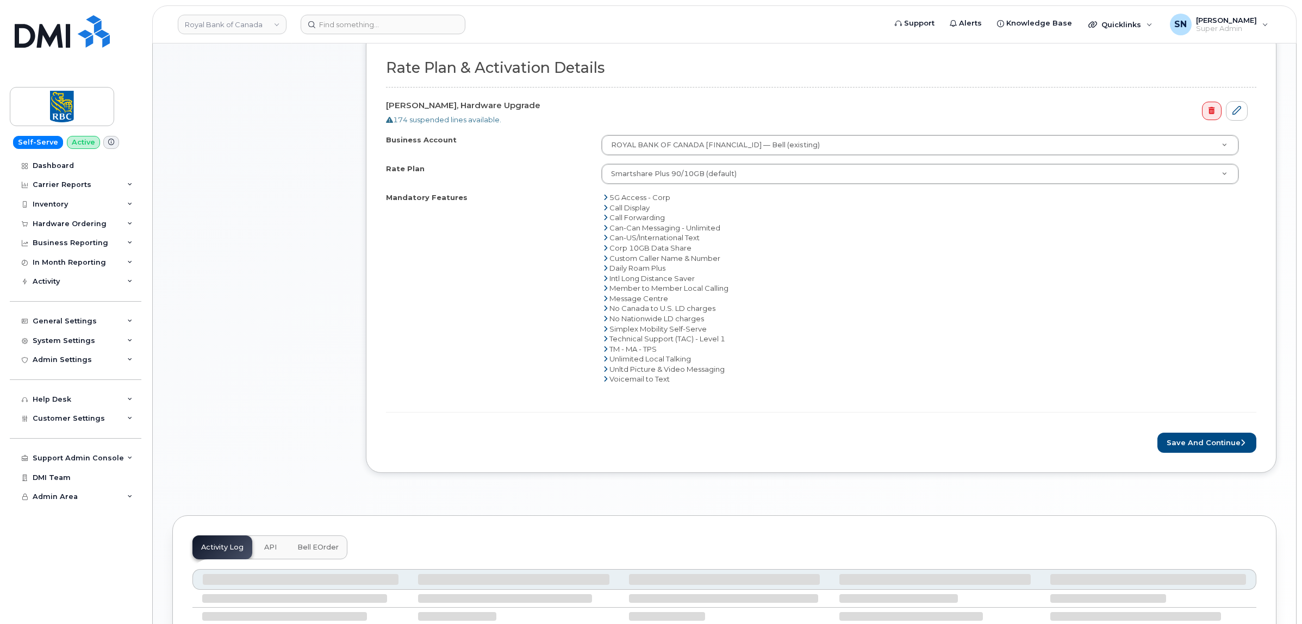
scroll to position [408, 0]
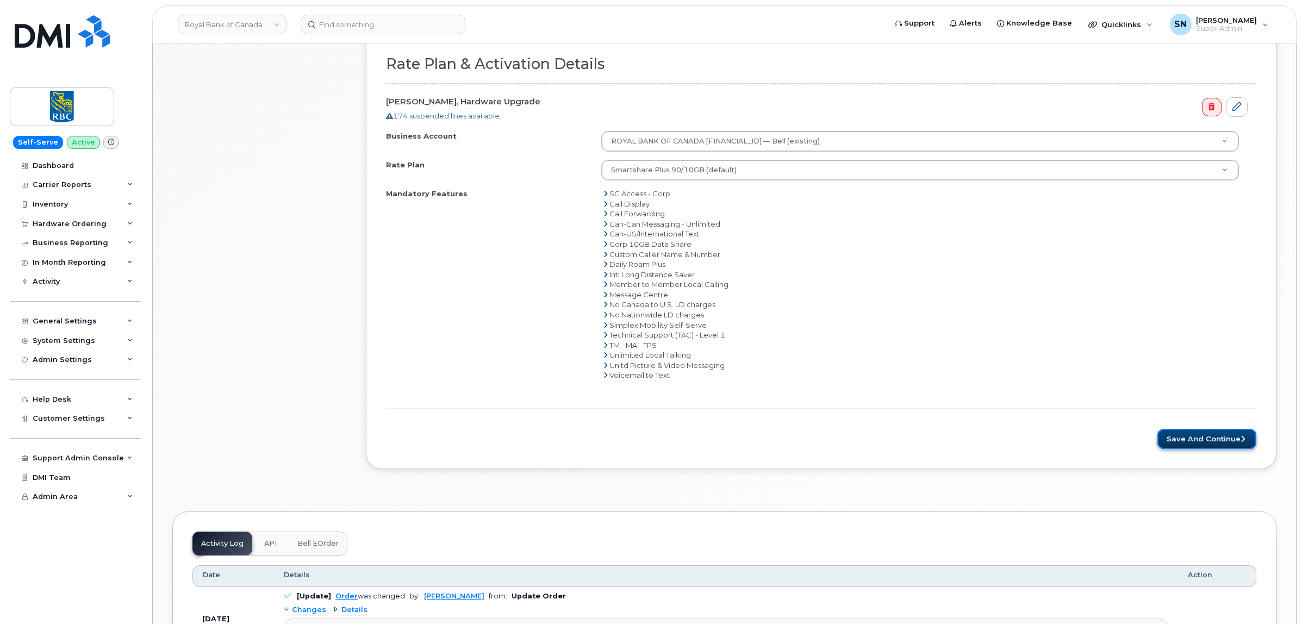
click at [1200, 439] on button "Save and Continue" at bounding box center [1207, 439] width 99 height 20
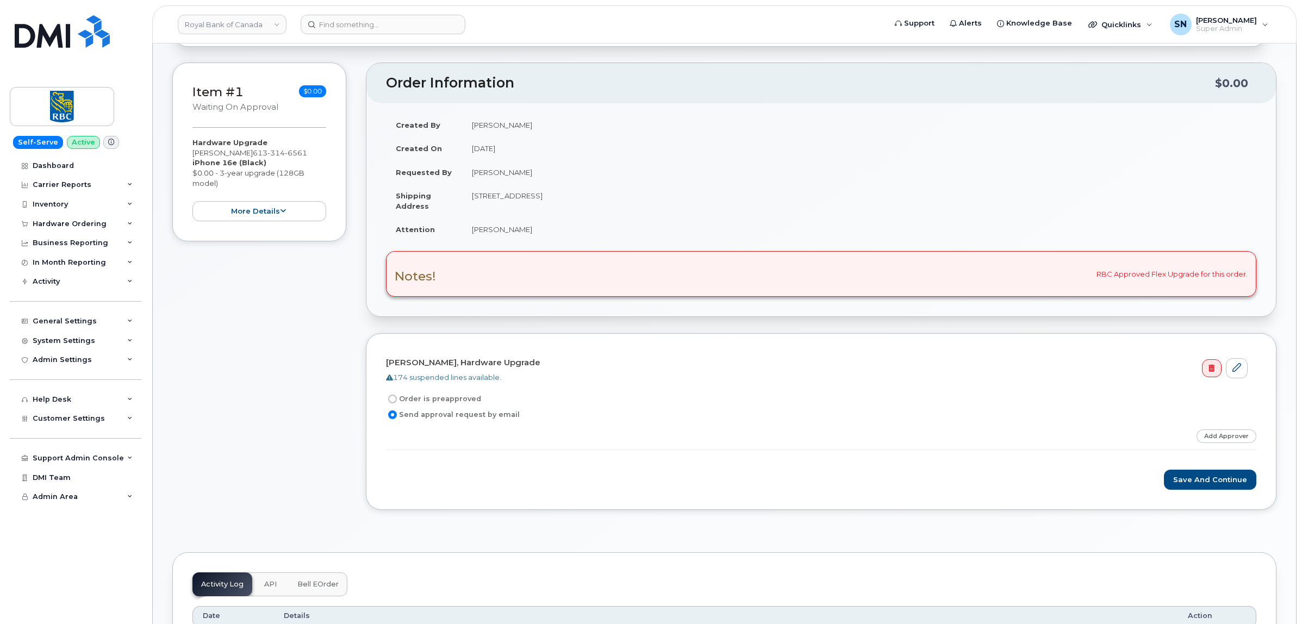
scroll to position [204, 0]
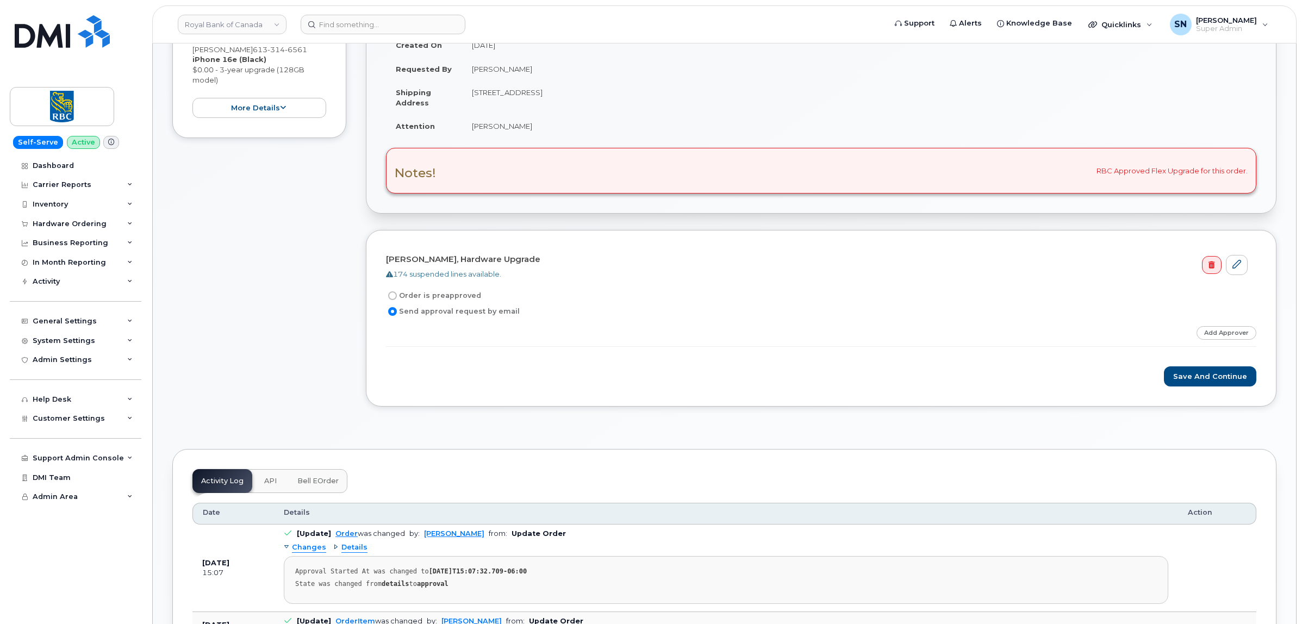
click at [393, 295] on input "Order is preapproved" at bounding box center [392, 295] width 9 height 9
radio input "true"
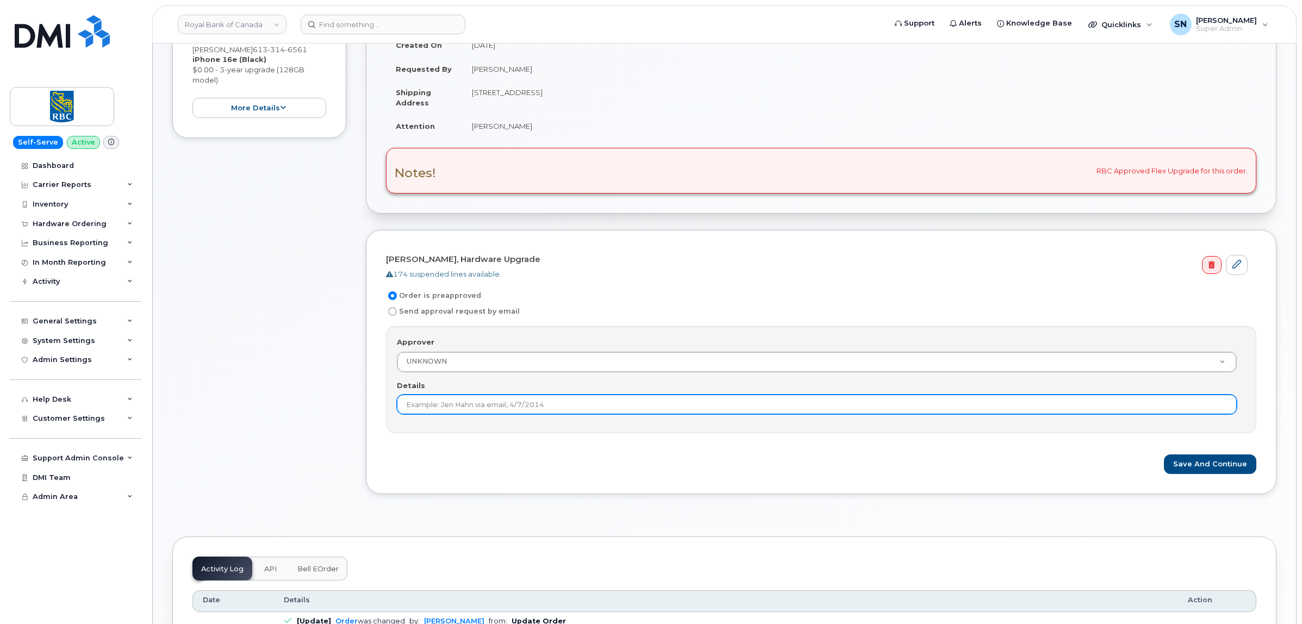
click at [442, 405] on input "Details" at bounding box center [817, 405] width 840 height 20
type input "Original Order 301226 approved."
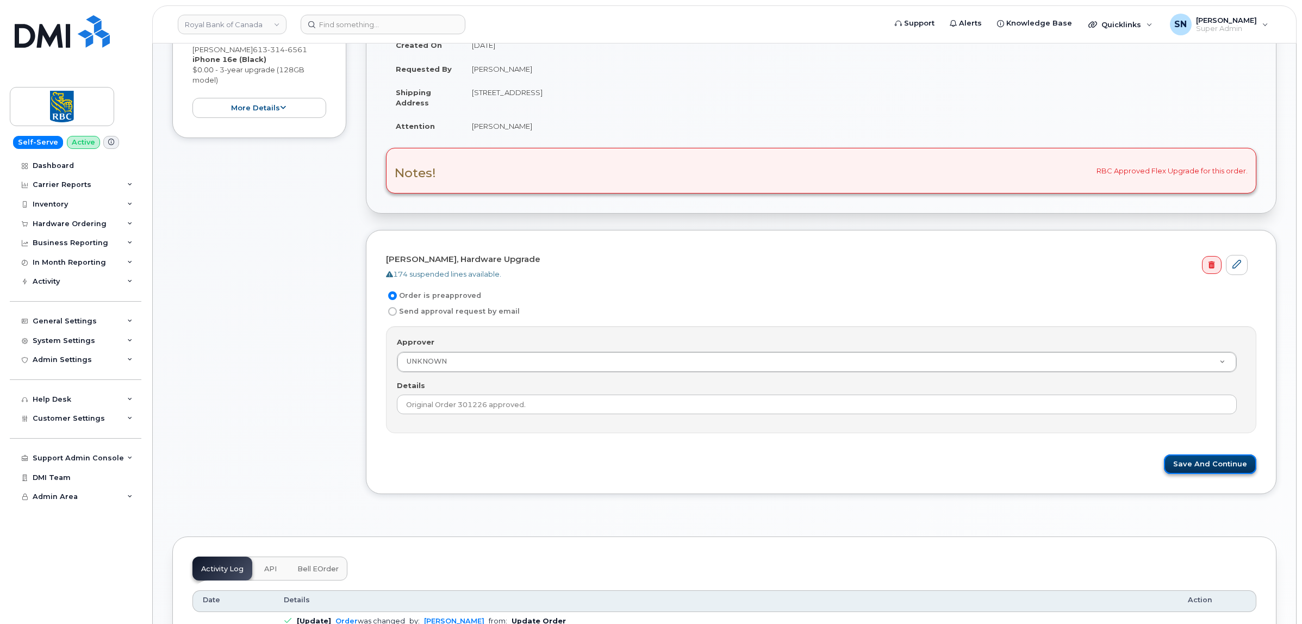
click at [1192, 459] on button "Save and Continue" at bounding box center [1210, 465] width 92 height 20
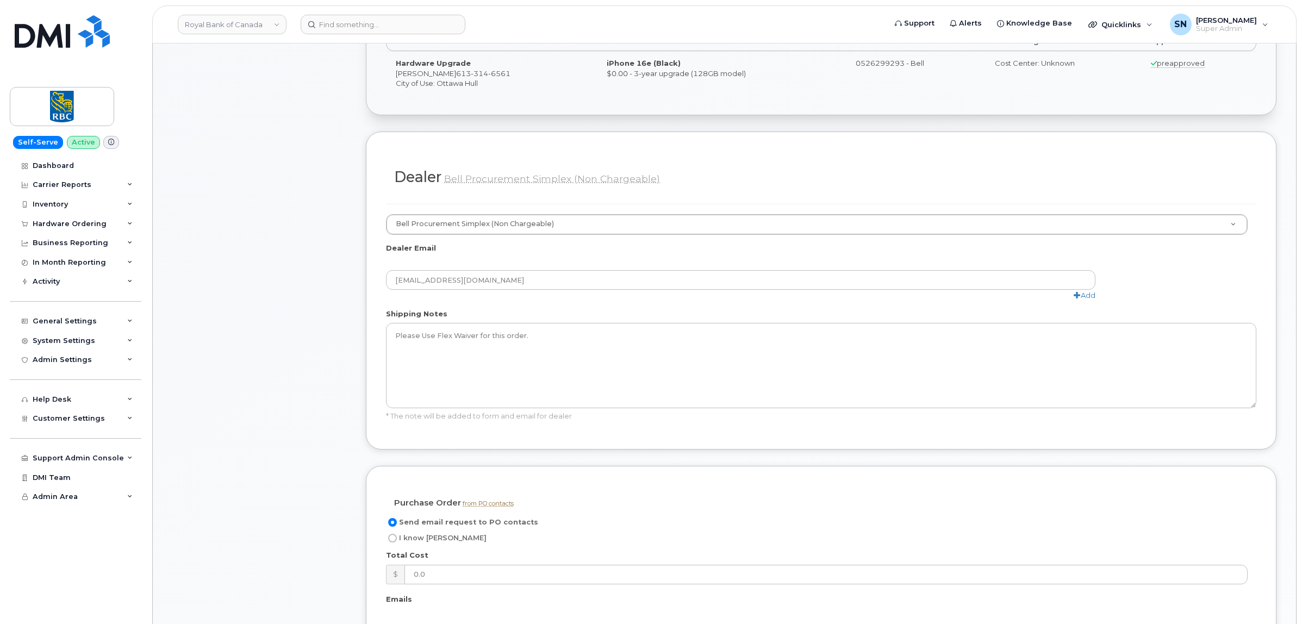
scroll to position [612, 0]
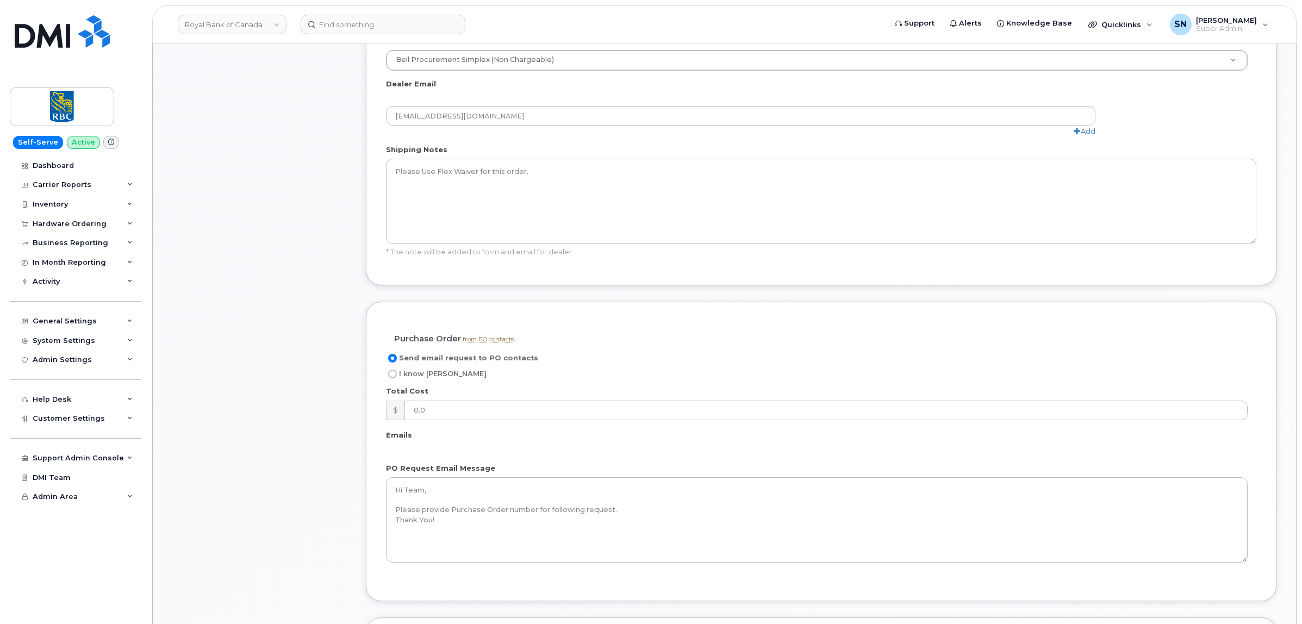
click at [395, 375] on input "I know PO" at bounding box center [392, 374] width 9 height 9
radio input "true"
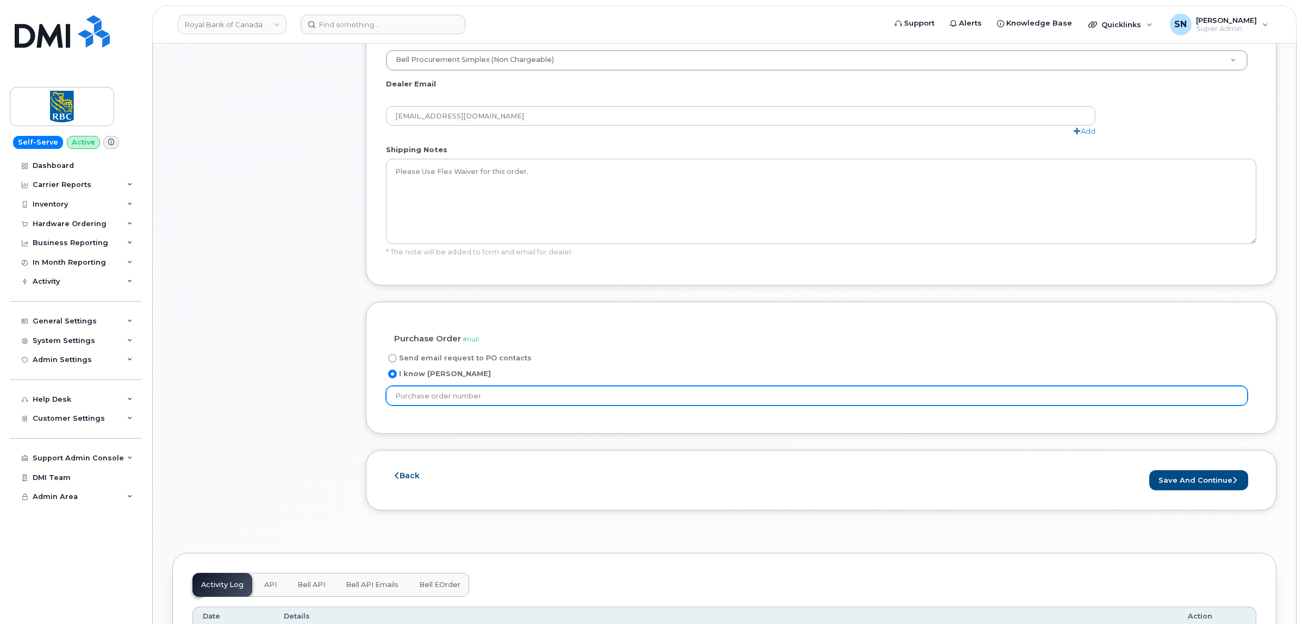
click at [498, 401] on input "text" at bounding box center [817, 396] width 862 height 20
paste input "6500222148"
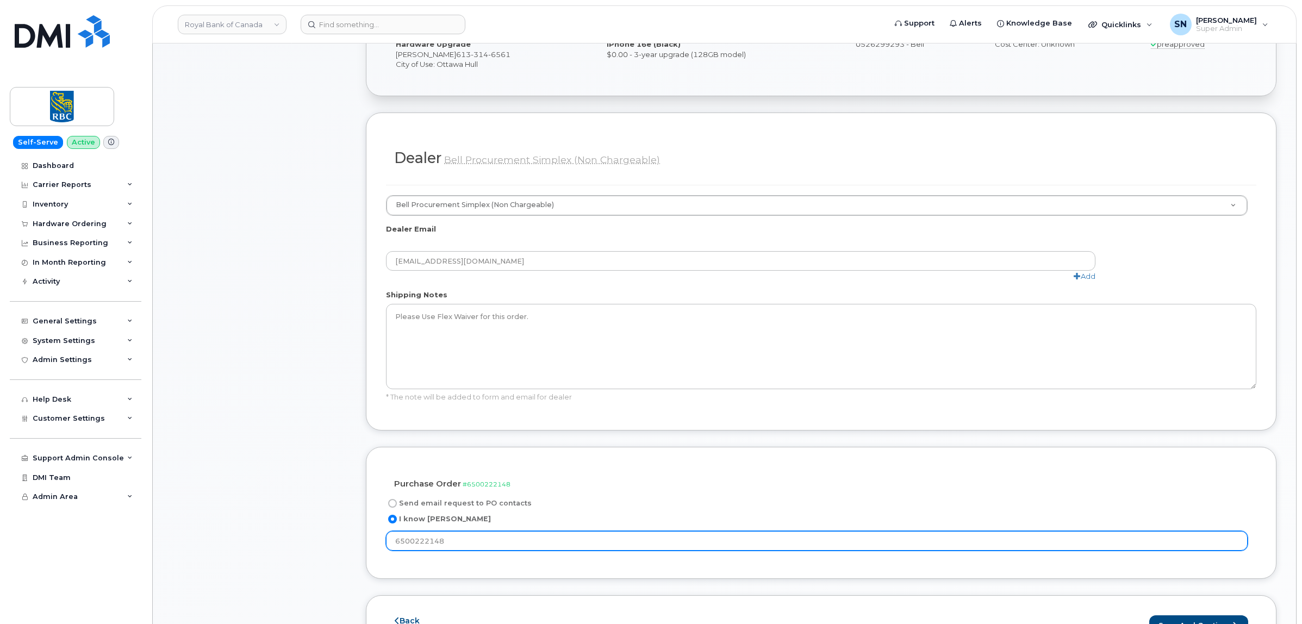
scroll to position [544, 0]
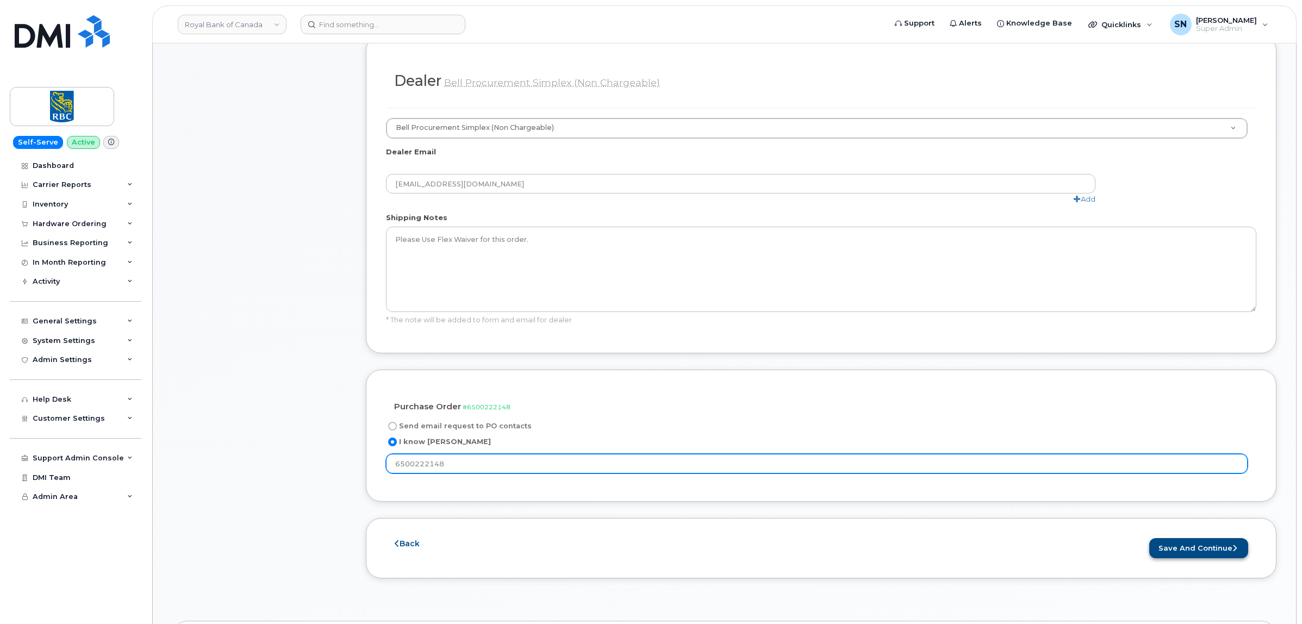
type input "6500222148"
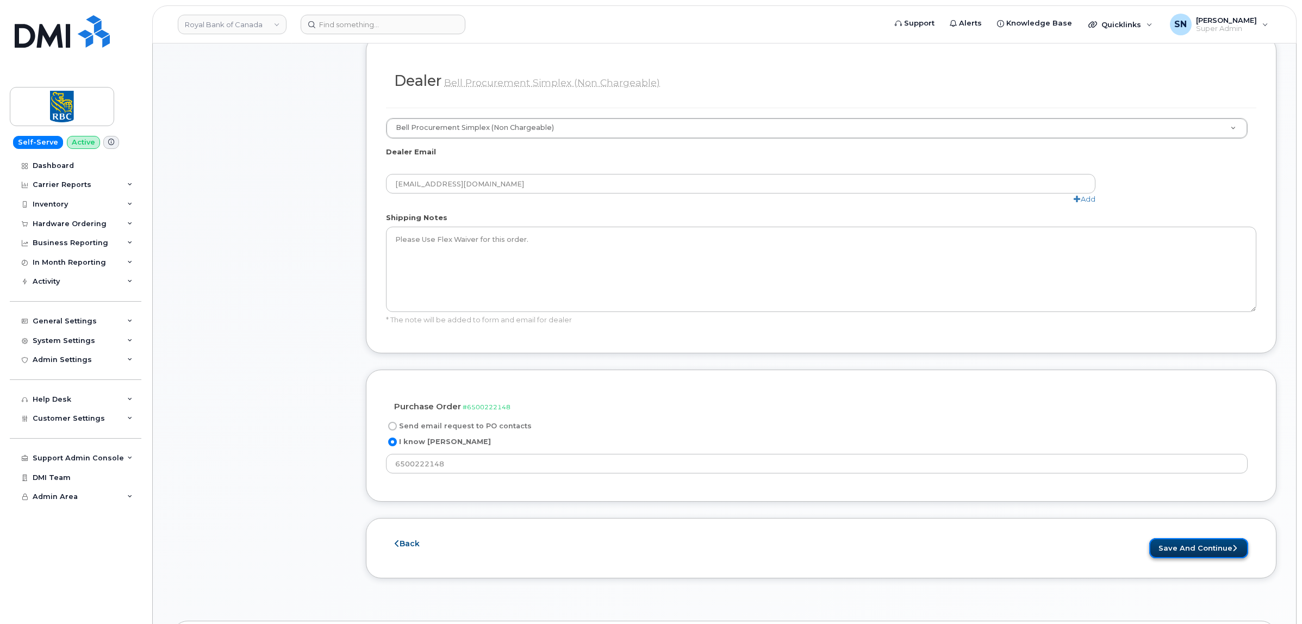
click at [1219, 548] on button "Save and Continue" at bounding box center [1199, 548] width 99 height 20
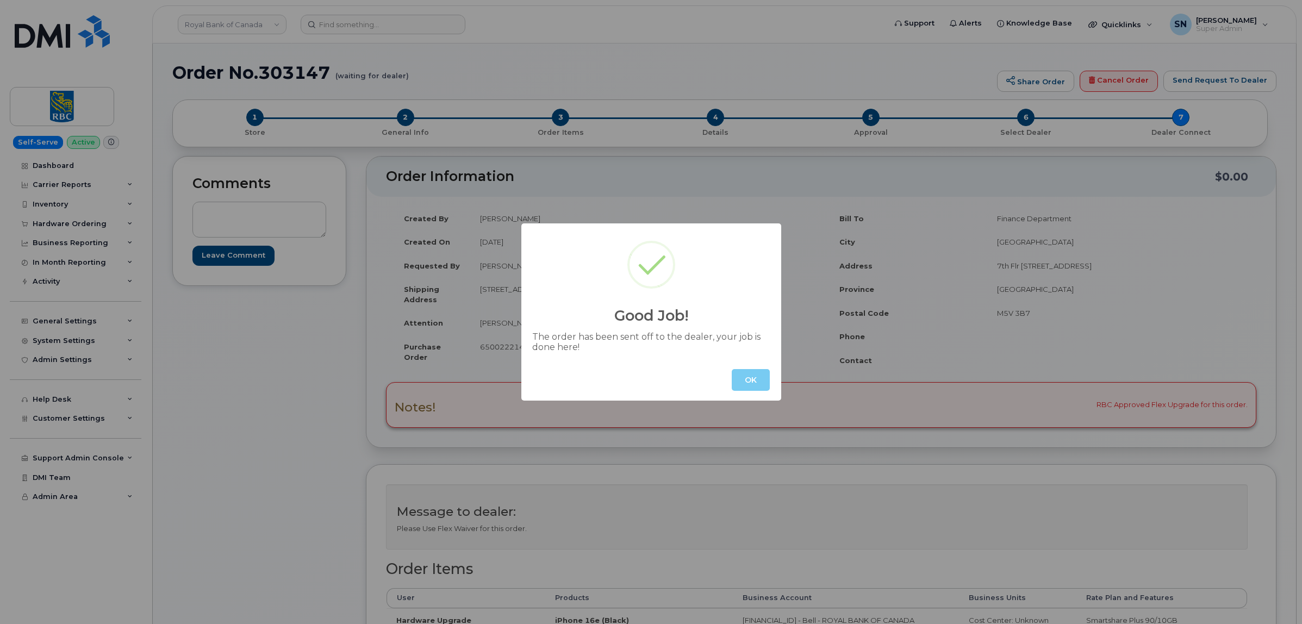
click at [757, 382] on button "OK" at bounding box center [751, 380] width 38 height 22
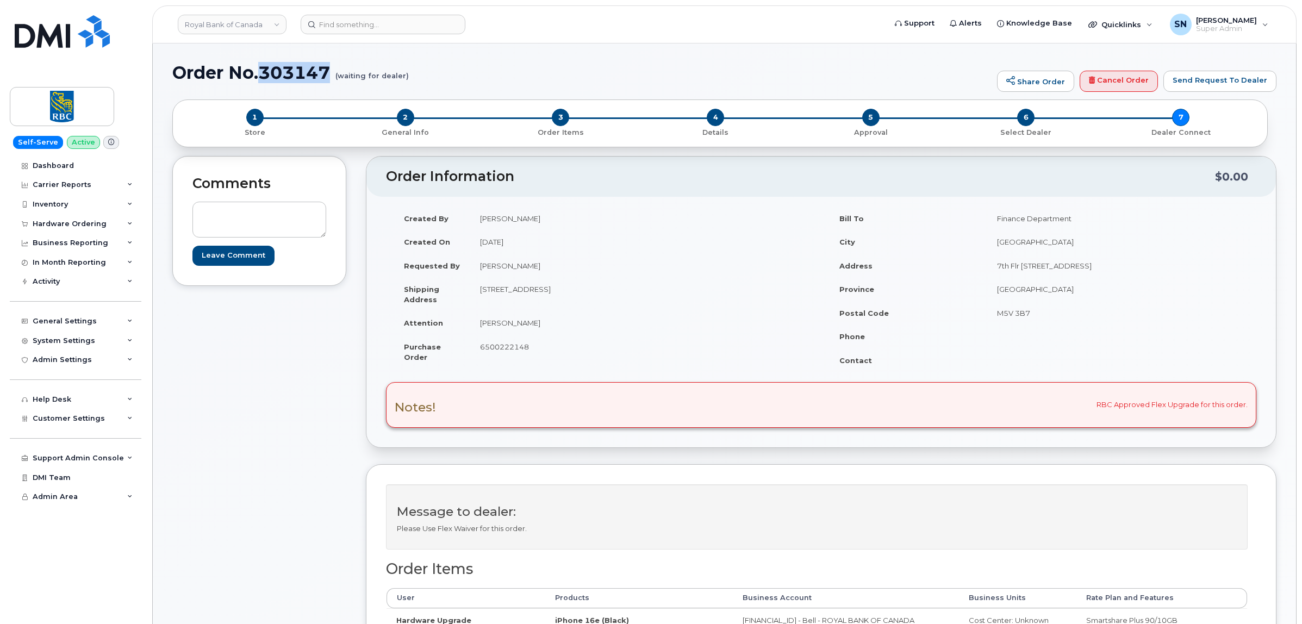
drag, startPoint x: 260, startPoint y: 69, endPoint x: 332, endPoint y: 71, distance: 72.3
click at [332, 71] on h1 "Order No.303147 (waiting for dealer)" at bounding box center [581, 72] width 819 height 19
copy h1 "303147"
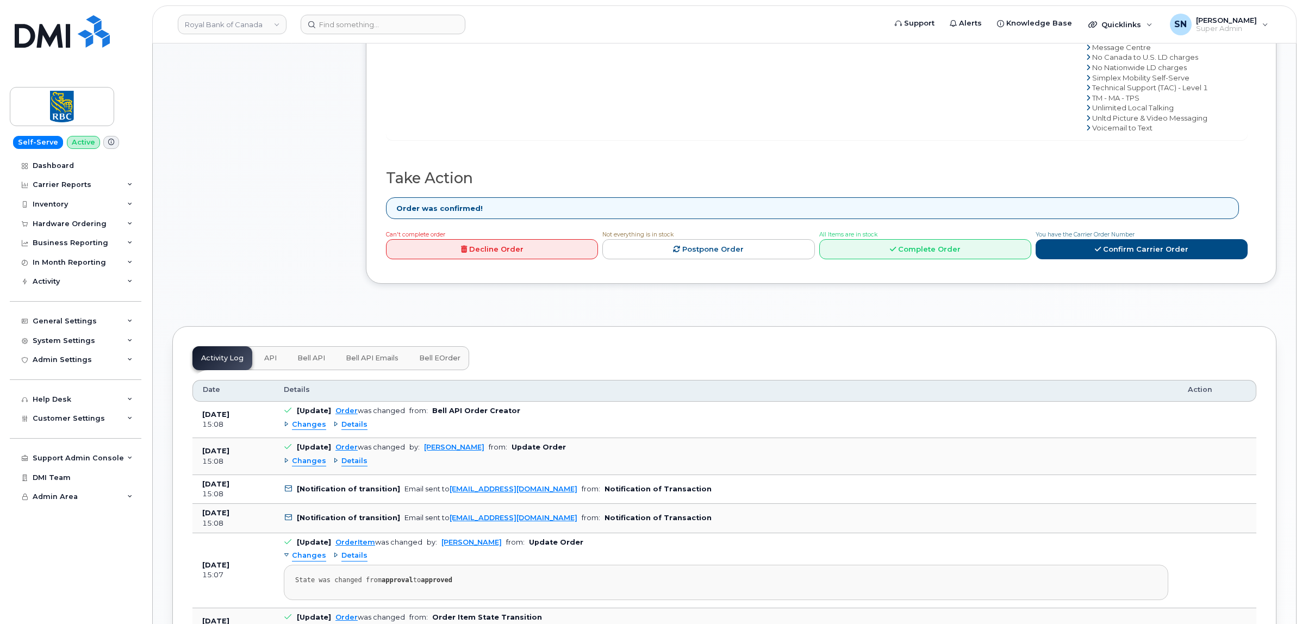
scroll to position [816, 0]
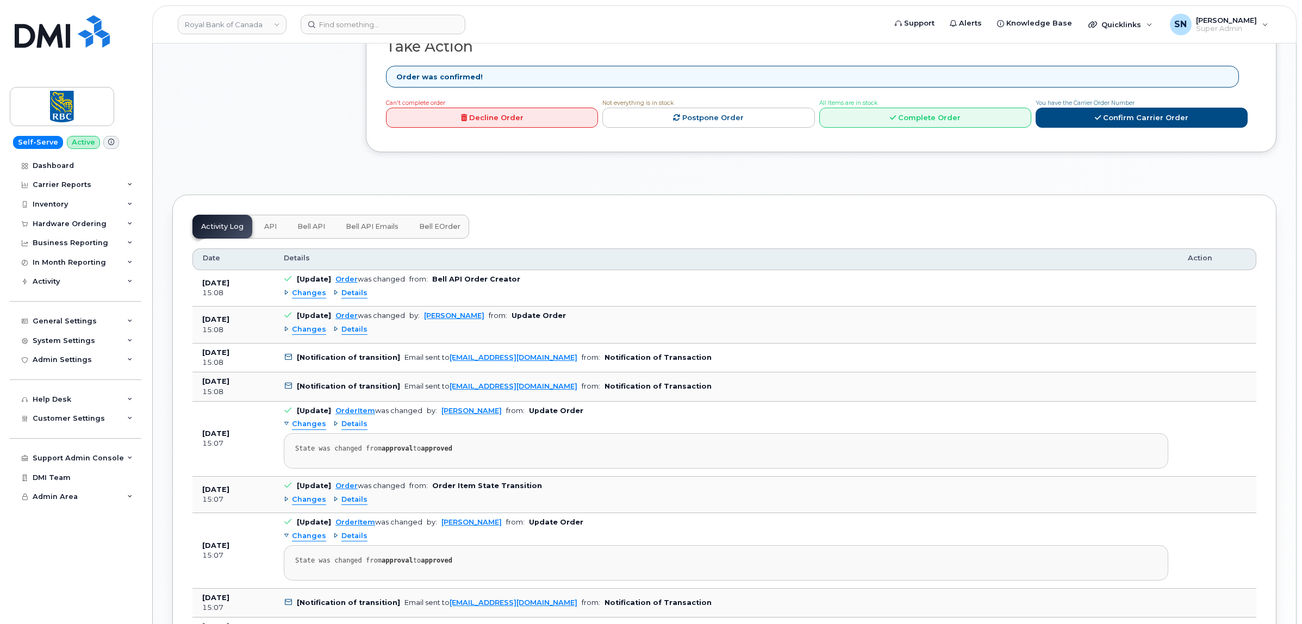
click at [306, 296] on span "Changes" at bounding box center [309, 293] width 34 height 10
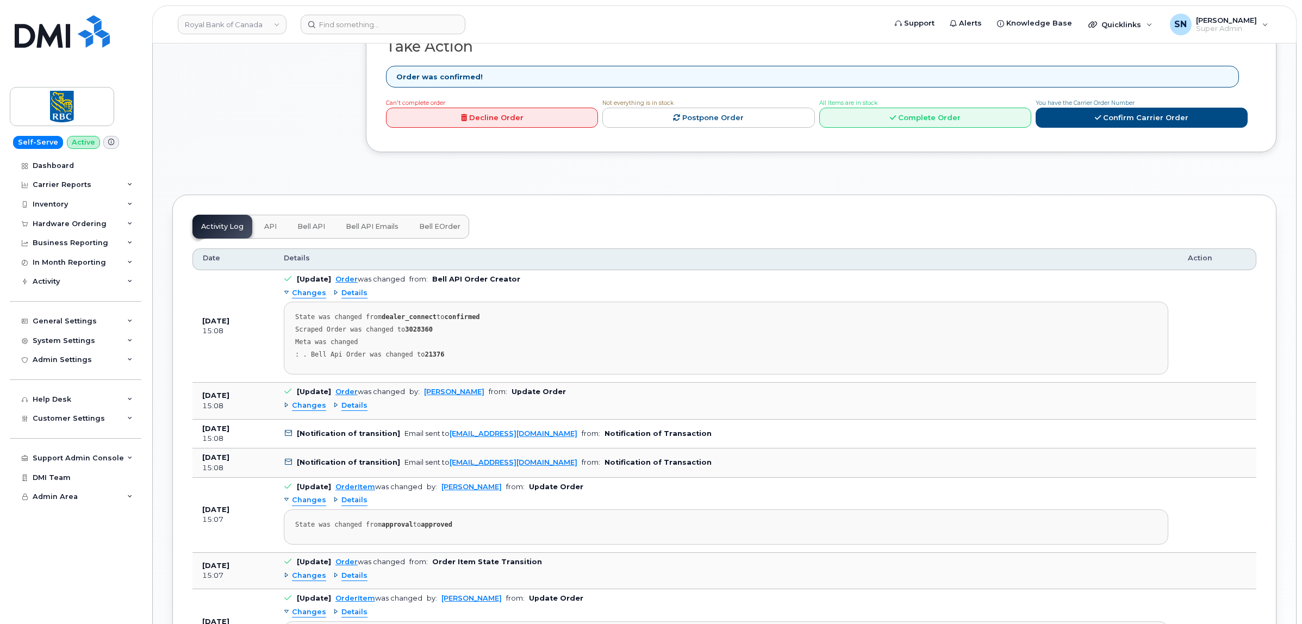
click at [407, 332] on strong "3028360" at bounding box center [419, 330] width 28 height 8
copy strong "3028360"
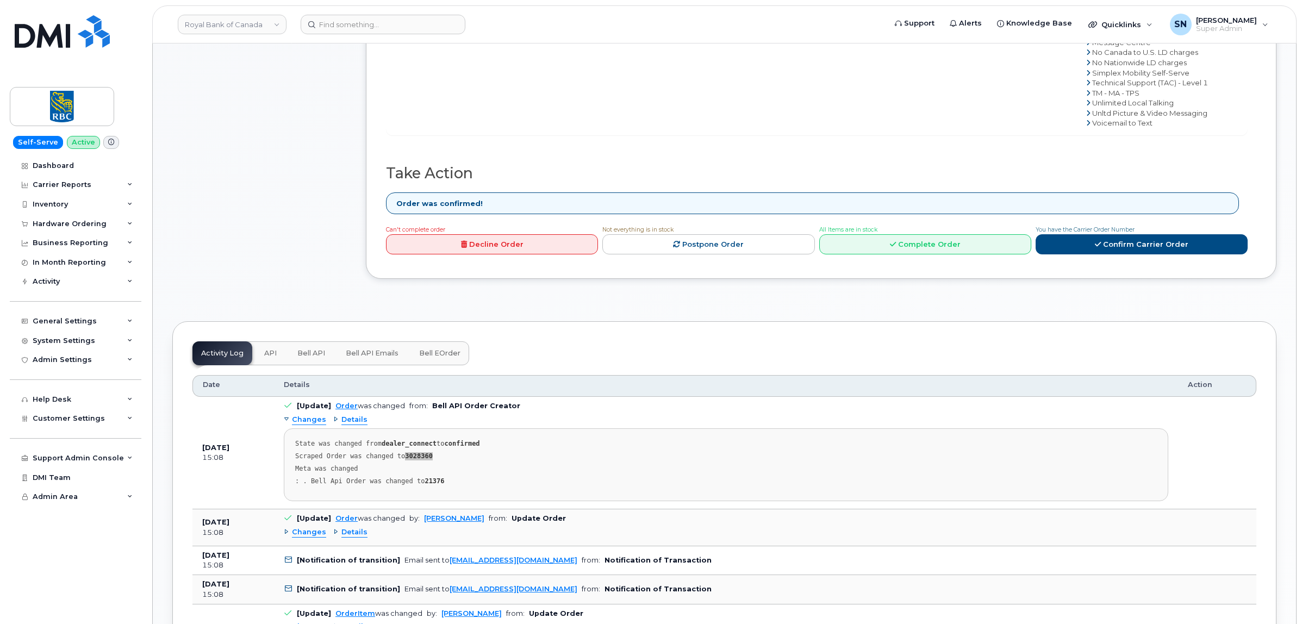
scroll to position [544, 0]
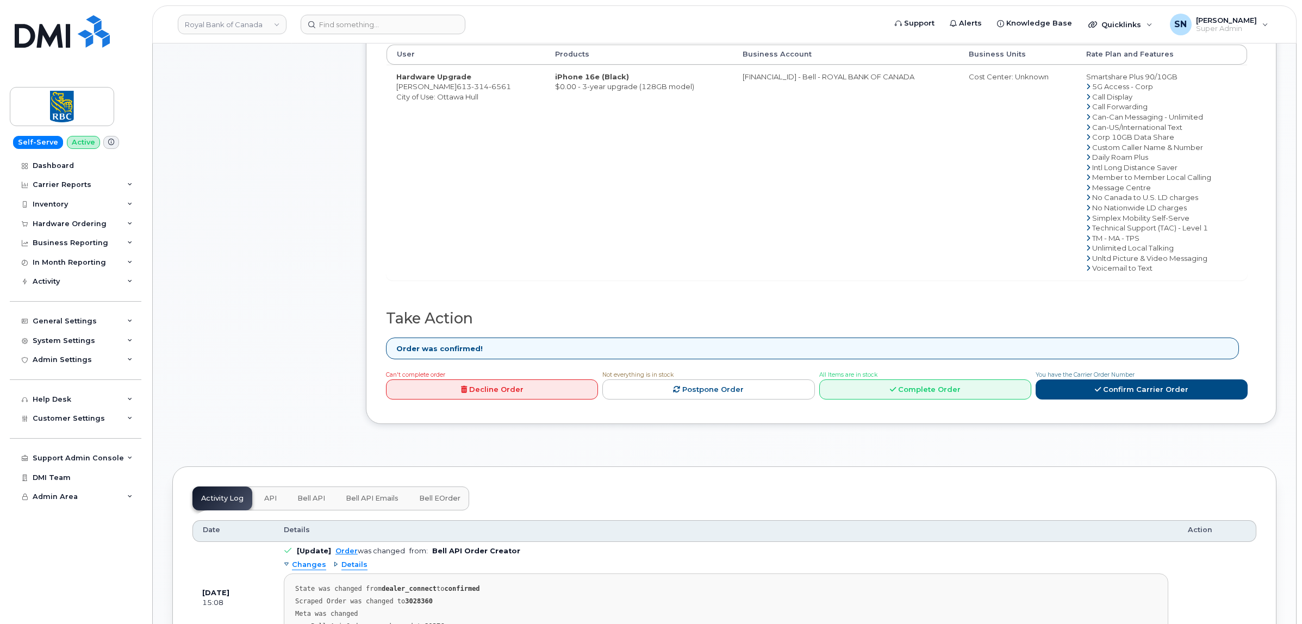
click at [269, 284] on div "Comments Leave Comment" at bounding box center [259, 26] width 174 height 828
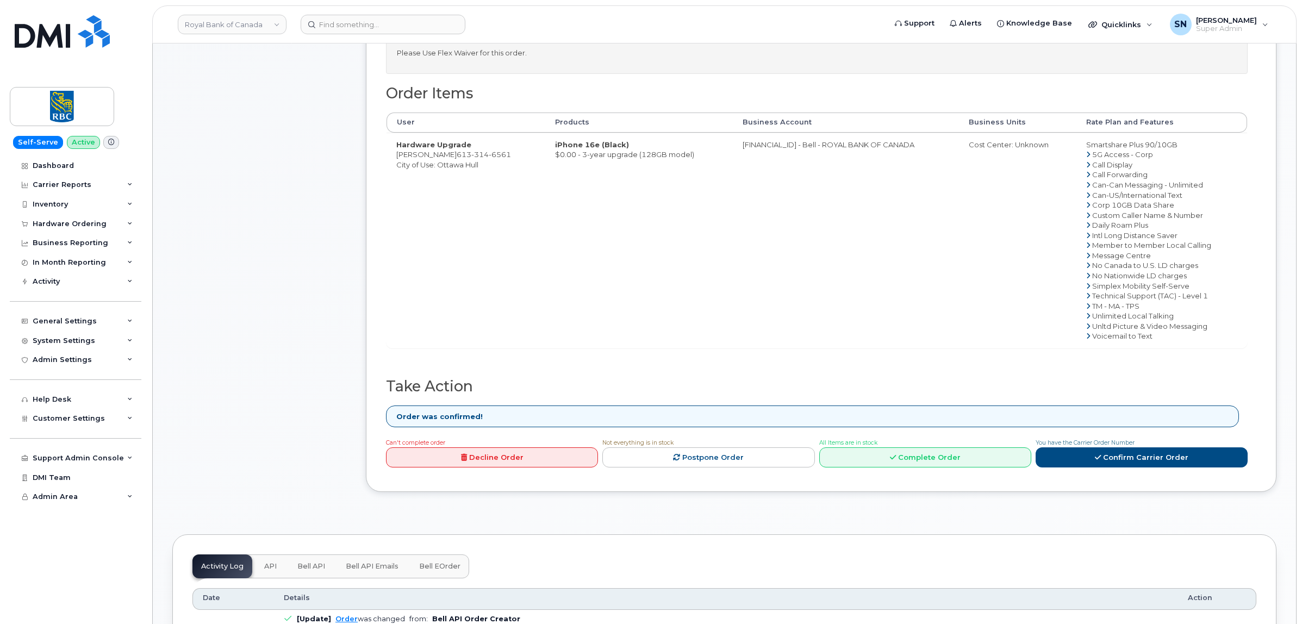
scroll to position [680, 0]
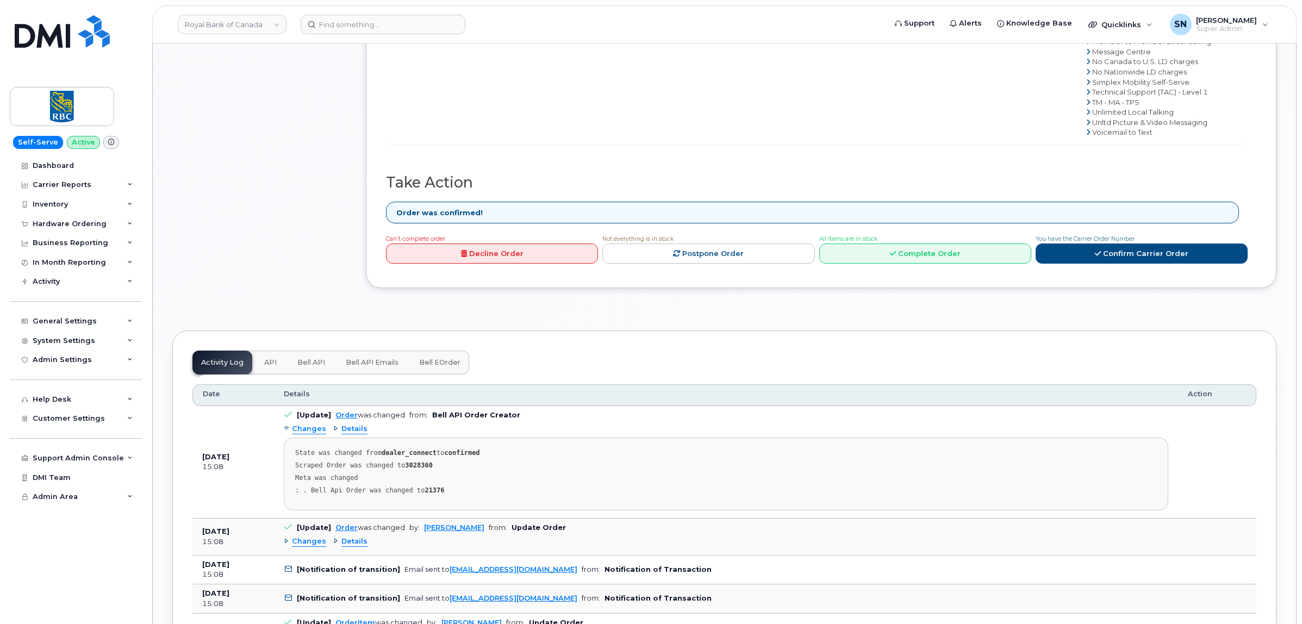
click at [409, 475] on pre "State was changed from dealer_connect to confirmed Scraped Order was changed to…" at bounding box center [726, 474] width 885 height 73
click at [409, 469] on strong "3028360" at bounding box center [419, 466] width 28 height 8
copy strong "3028360"
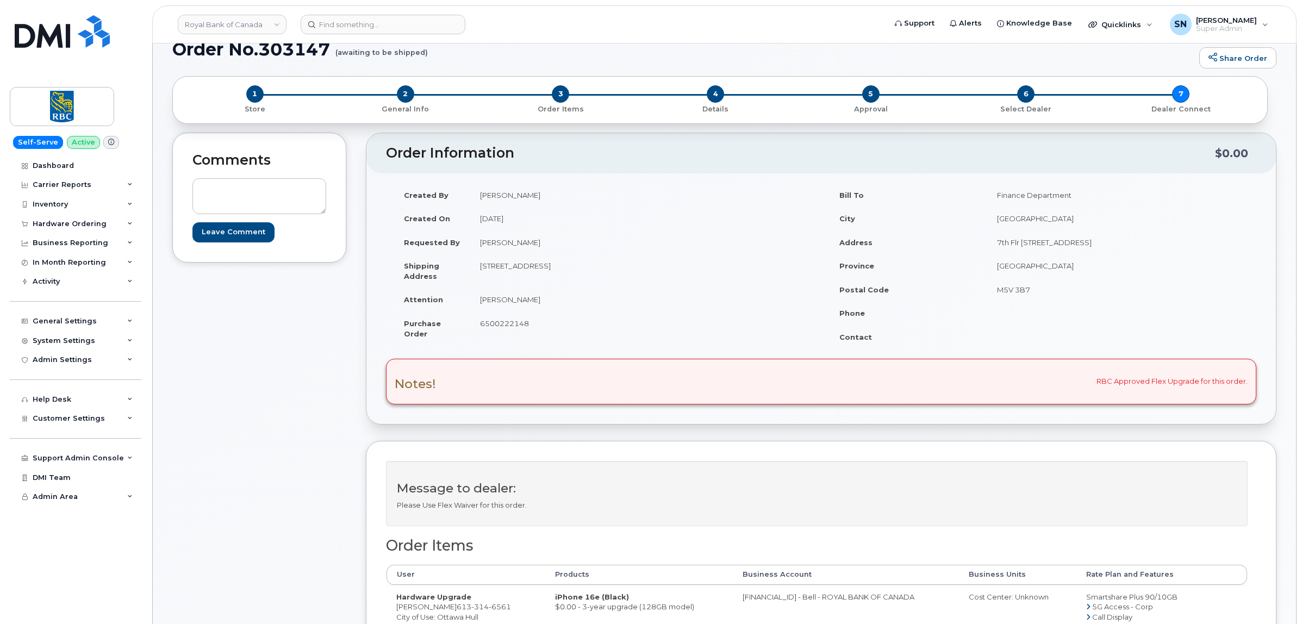
scroll to position [0, 0]
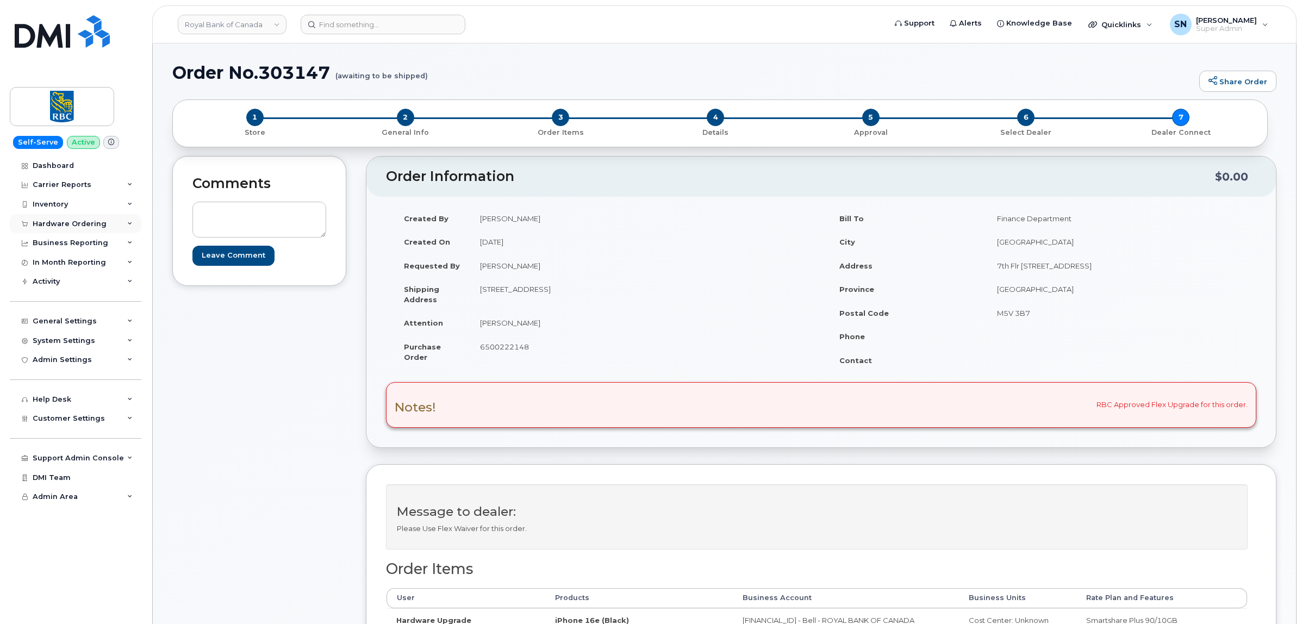
click at [74, 229] on div "Hardware Ordering" at bounding box center [76, 224] width 132 height 20
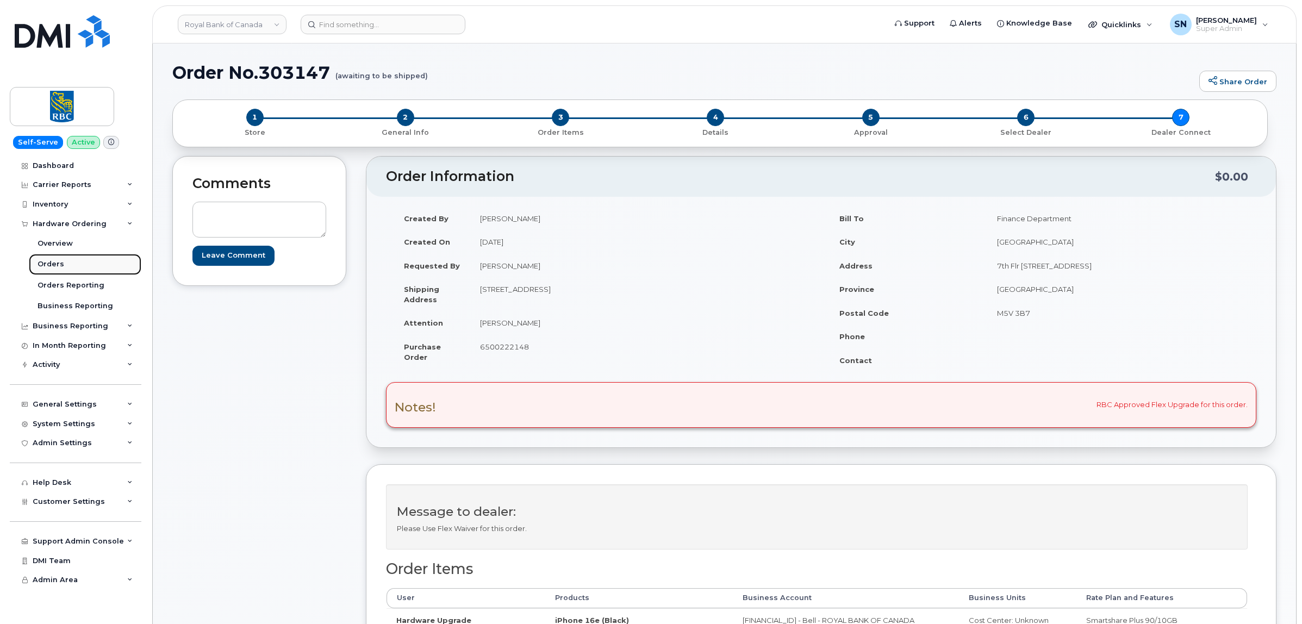
click at [68, 267] on link "Orders" at bounding box center [85, 264] width 113 height 21
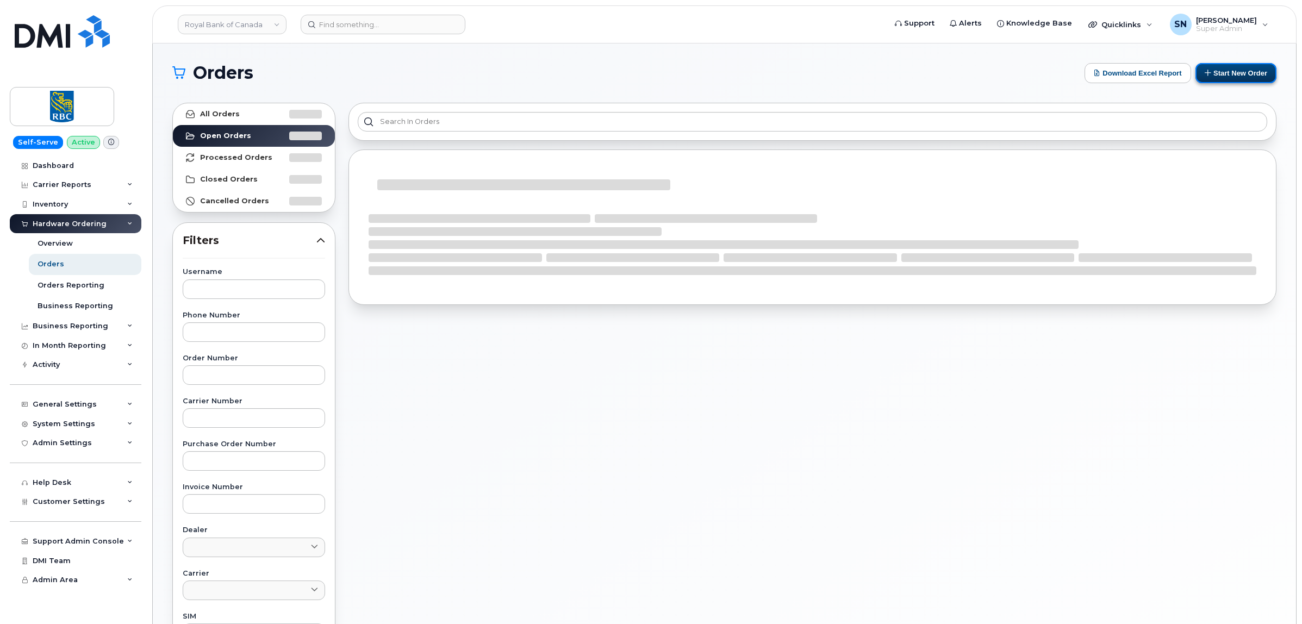
click at [1246, 71] on button "Start New Order" at bounding box center [1236, 73] width 81 height 20
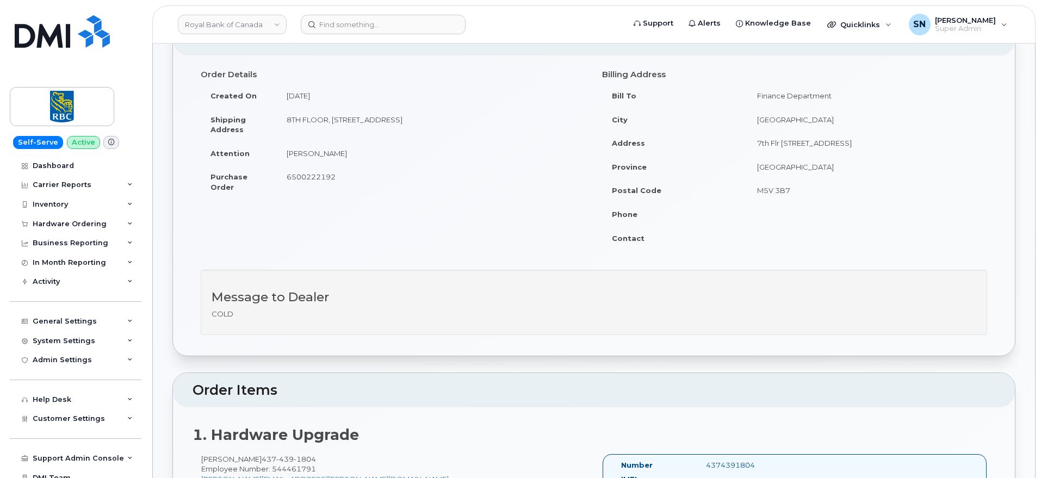
scroll to position [204, 0]
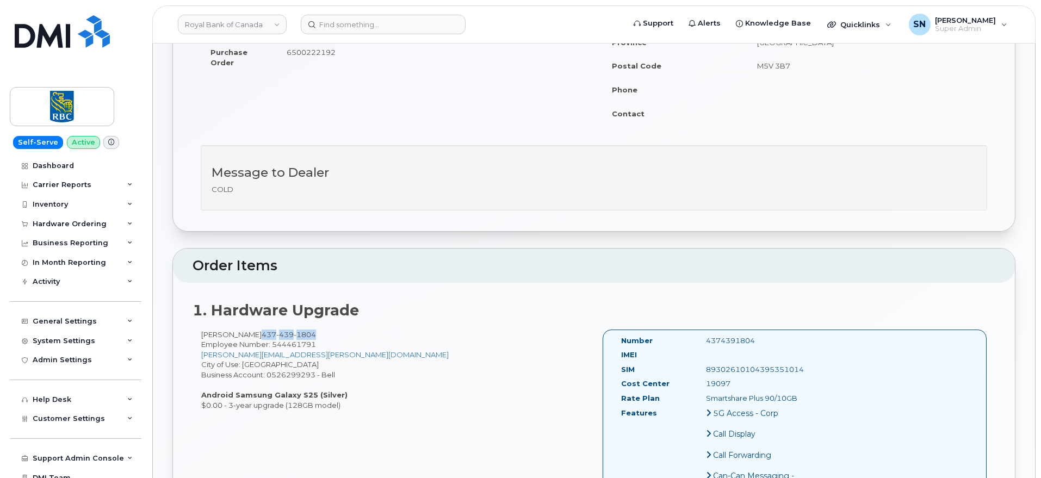
drag, startPoint x: 241, startPoint y: 336, endPoint x: 293, endPoint y: 337, distance: 52.2
click at [293, 337] on span "[PHONE_NUMBER]" at bounding box center [289, 334] width 54 height 9
copy span "[PHONE_NUMBER]"
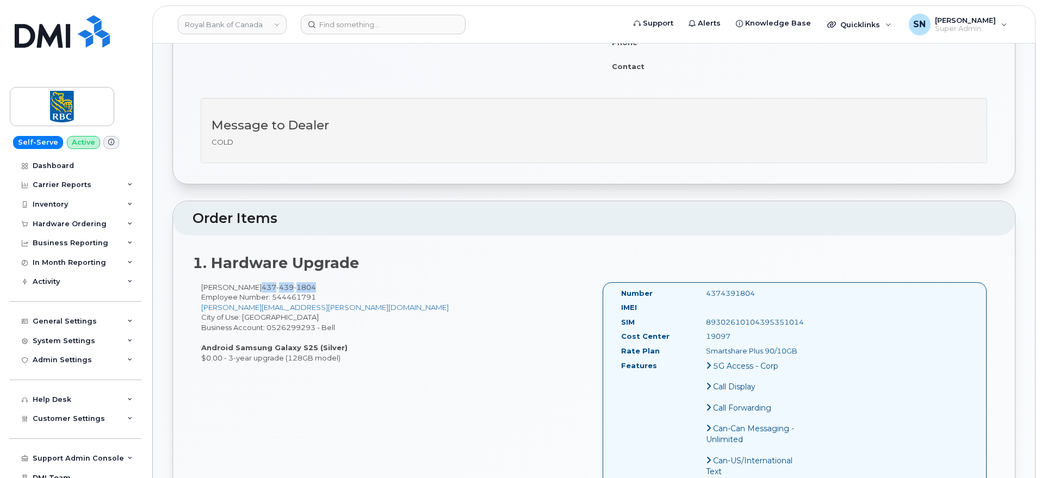
scroll to position [272, 0]
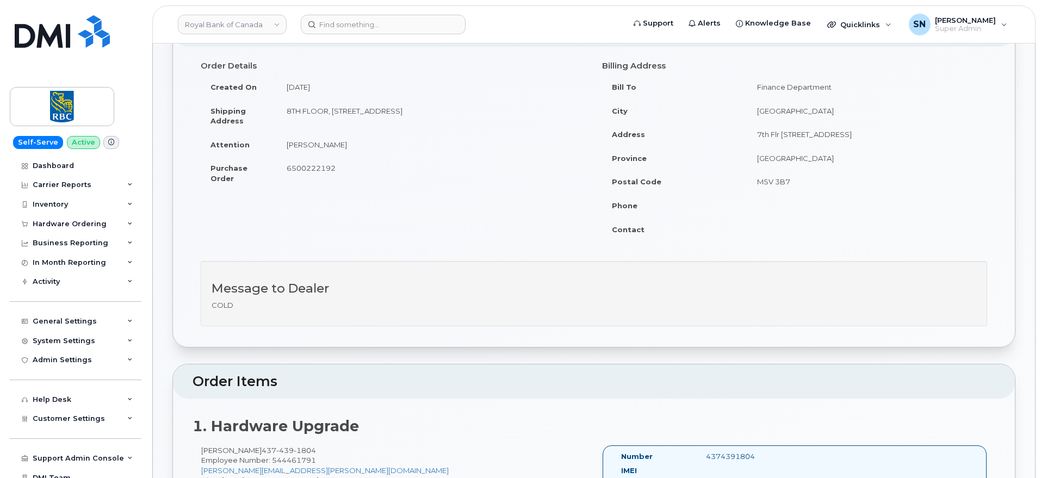
scroll to position [68, 0]
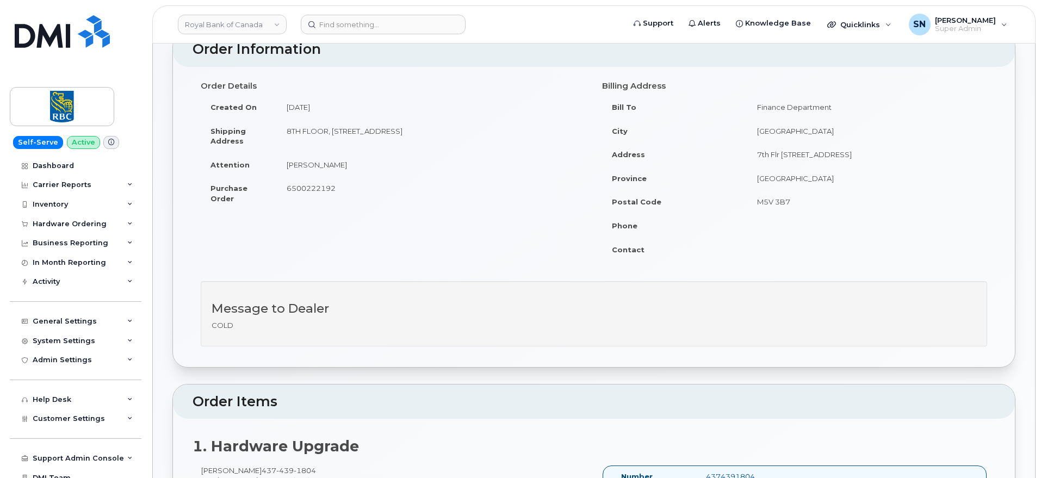
drag, startPoint x: 333, startPoint y: 134, endPoint x: 407, endPoint y: 136, distance: 74.0
click at [407, 136] on td "8TH FLOOR, [STREET_ADDRESS]" at bounding box center [431, 136] width 309 height 34
copy td "[STREET_ADDRESS]"
click at [393, 153] on td "[PERSON_NAME]" at bounding box center [431, 165] width 309 height 24
drag, startPoint x: 334, startPoint y: 132, endPoint x: 547, endPoint y: 137, distance: 212.7
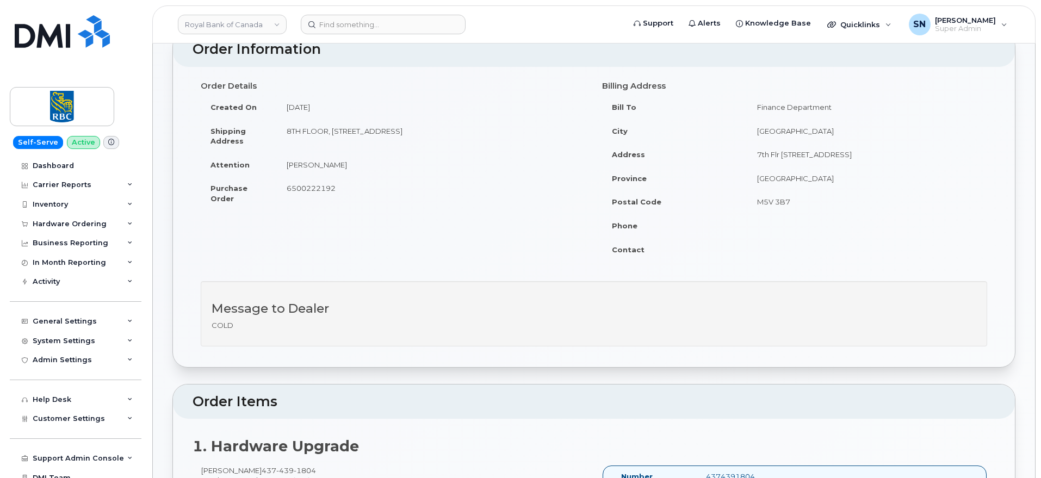
click at [547, 137] on td "8TH FLOOR, [STREET_ADDRESS]" at bounding box center [431, 136] width 309 height 34
copy td "[STREET_ADDRESS]"
drag, startPoint x: 287, startPoint y: 163, endPoint x: 324, endPoint y: 169, distance: 37.4
click at [324, 169] on td "[PERSON_NAME]" at bounding box center [431, 165] width 309 height 24
copy td "[PERSON_NAME]"
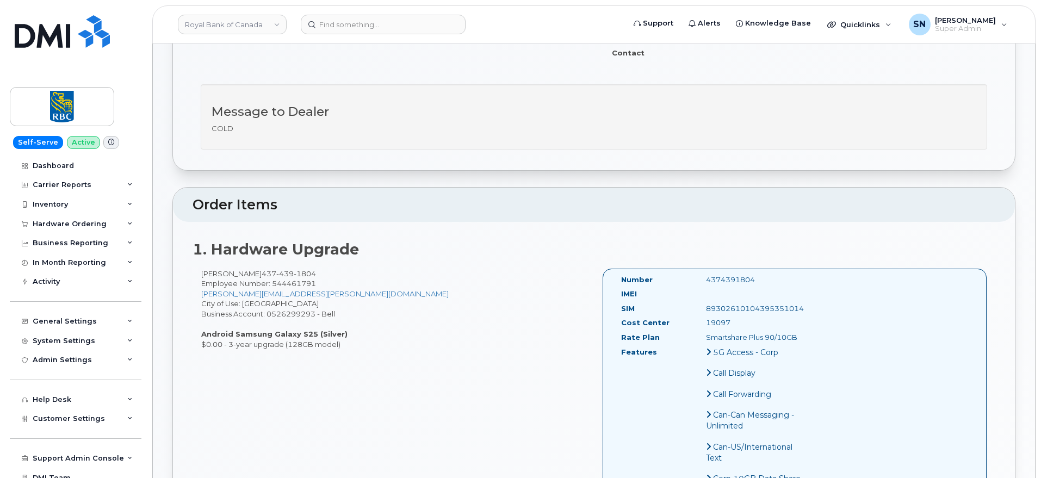
scroll to position [272, 0]
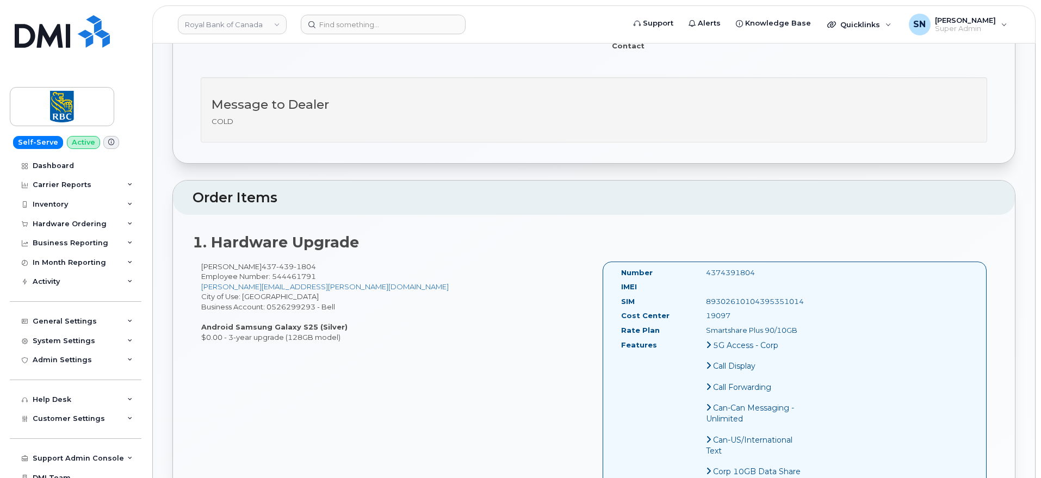
click at [713, 312] on div "19097" at bounding box center [757, 315] width 119 height 10
copy div "19097"
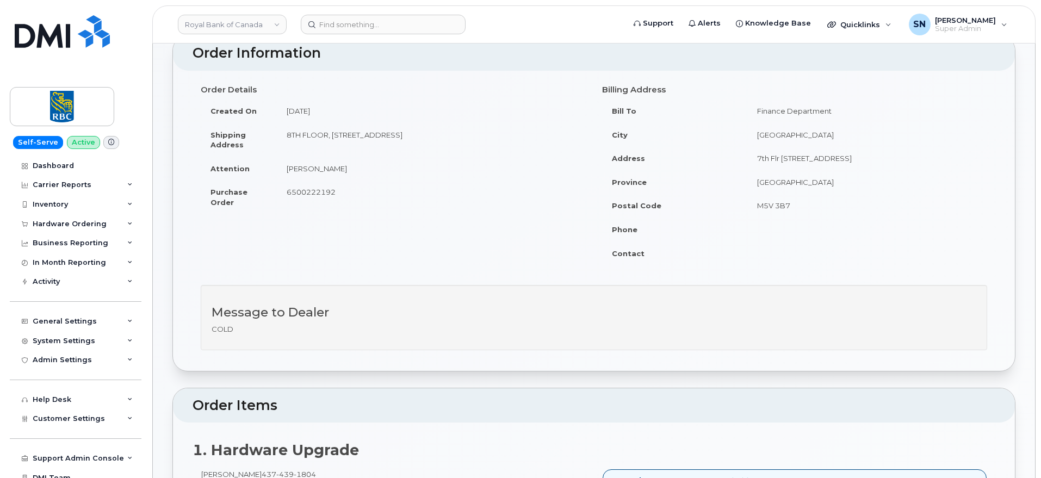
scroll to position [0, 0]
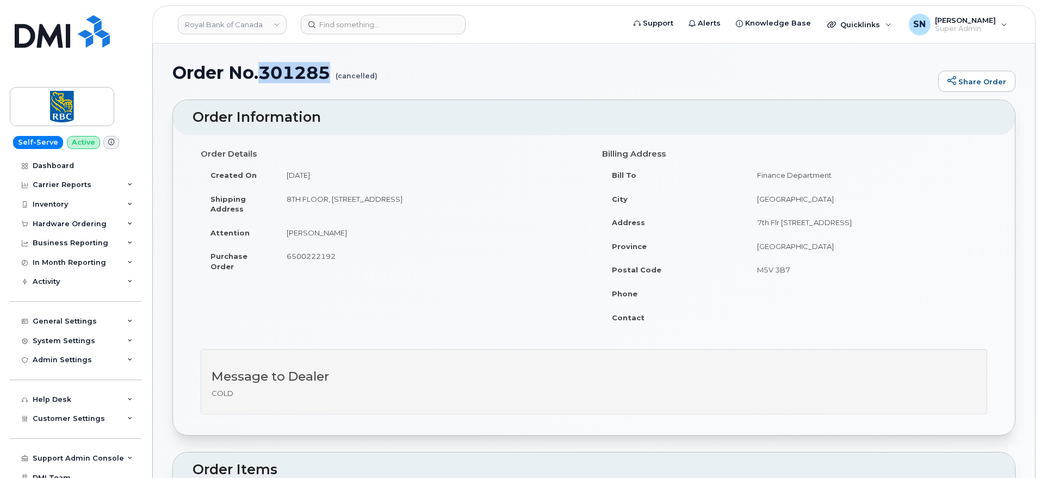
drag, startPoint x: 260, startPoint y: 66, endPoint x: 331, endPoint y: 77, distance: 71.5
click at [331, 77] on h1 "Order No.301285 (cancelled)" at bounding box center [552, 72] width 760 height 19
copy h1 "301285"
click at [296, 255] on span "6500222192" at bounding box center [311, 256] width 49 height 9
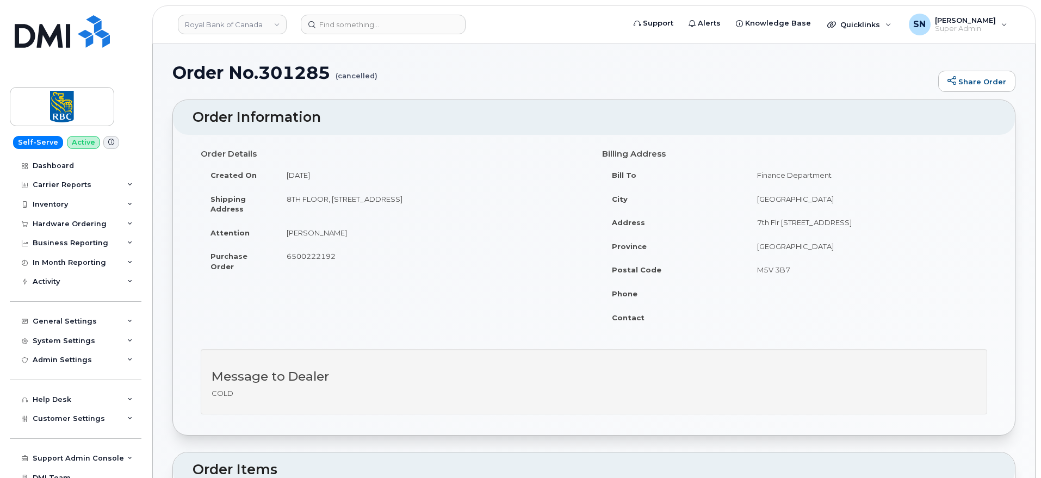
copy span "6500222192"
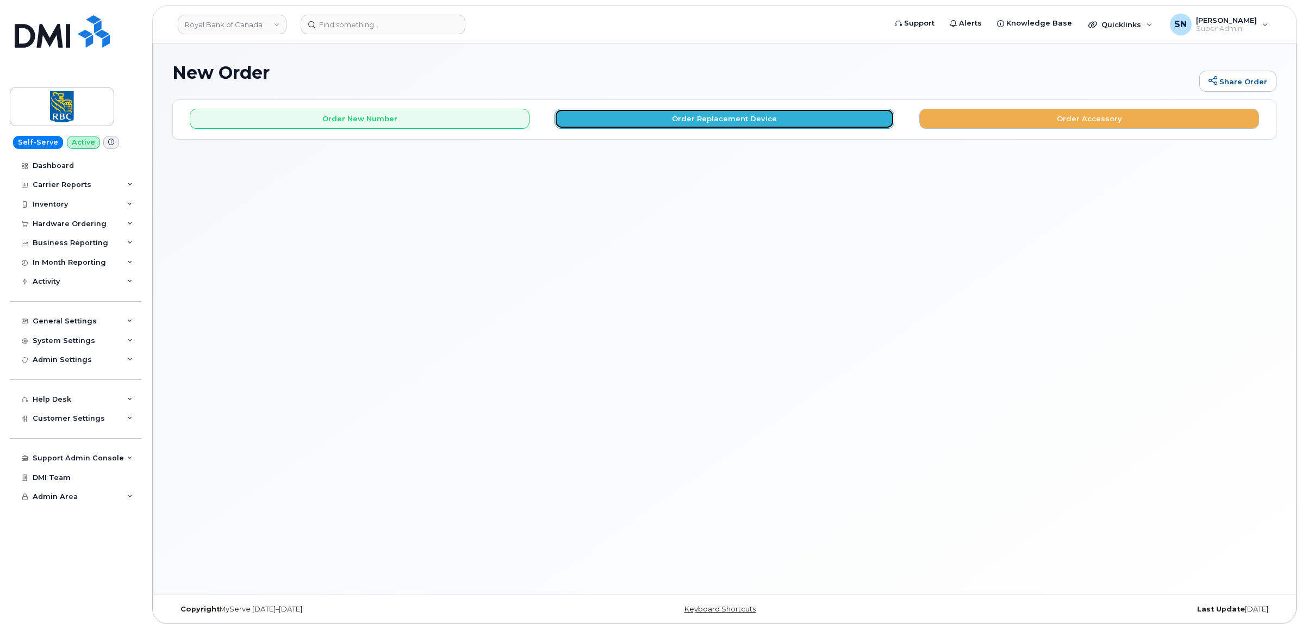
click at [669, 120] on button "Order Replacement Device" at bounding box center [725, 119] width 340 height 20
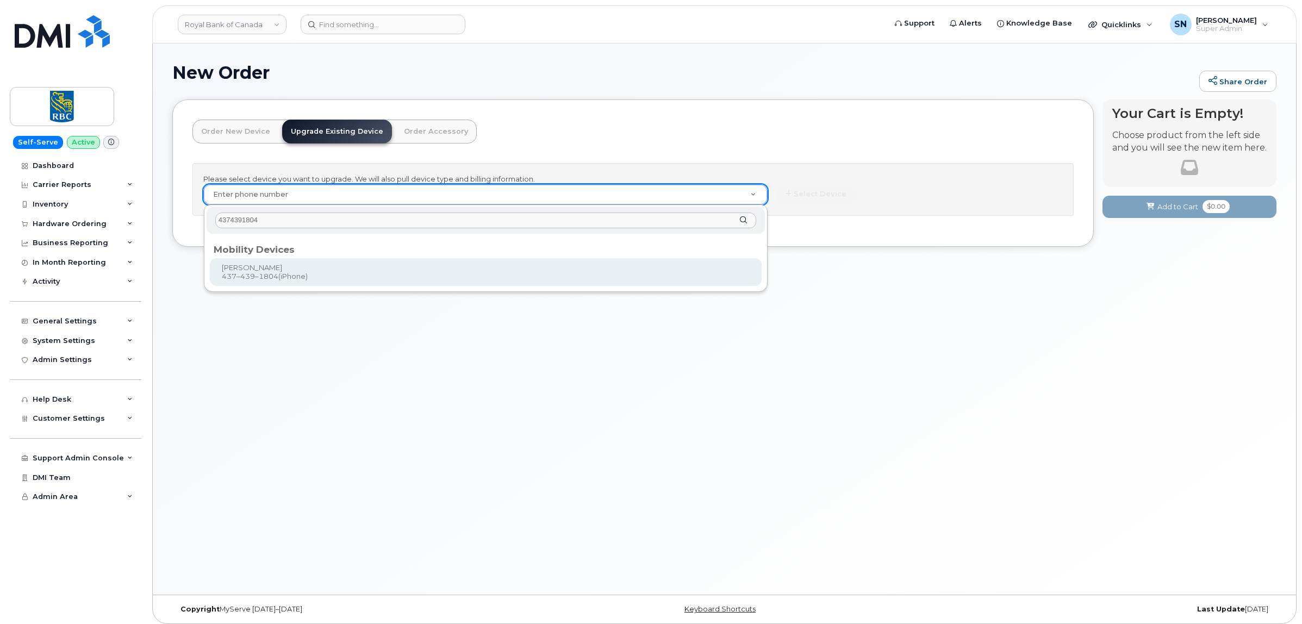
type input "4374391804"
type input "923427"
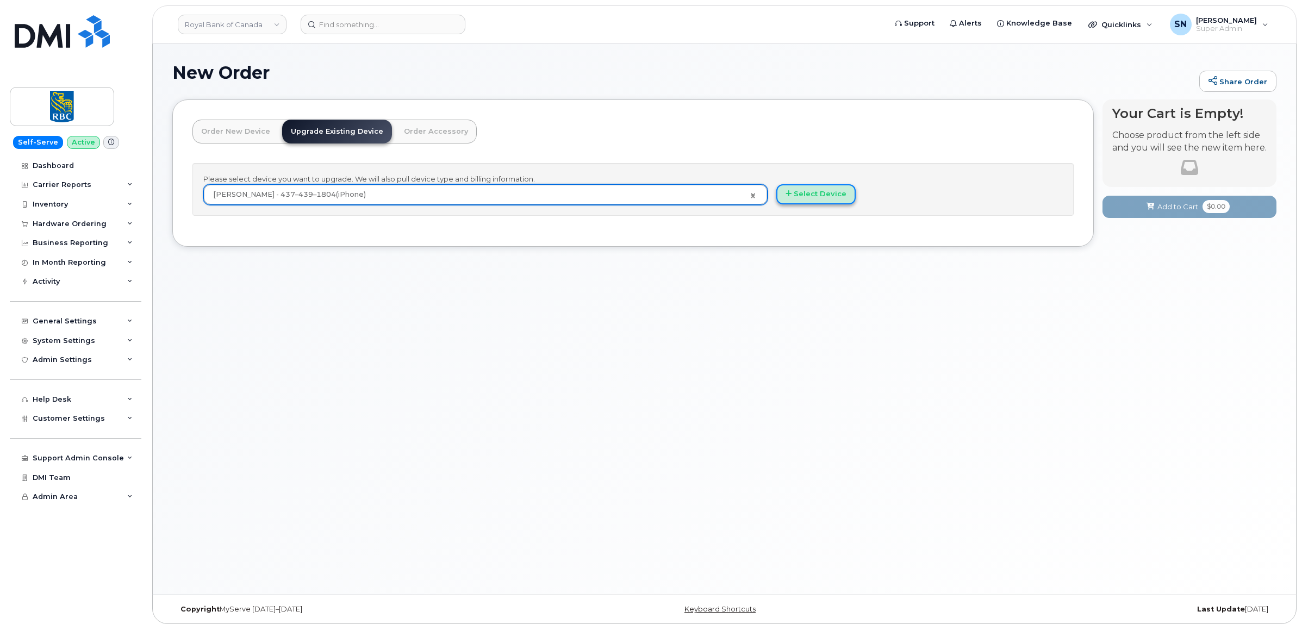
click at [798, 189] on button "Select Device" at bounding box center [815, 194] width 79 height 20
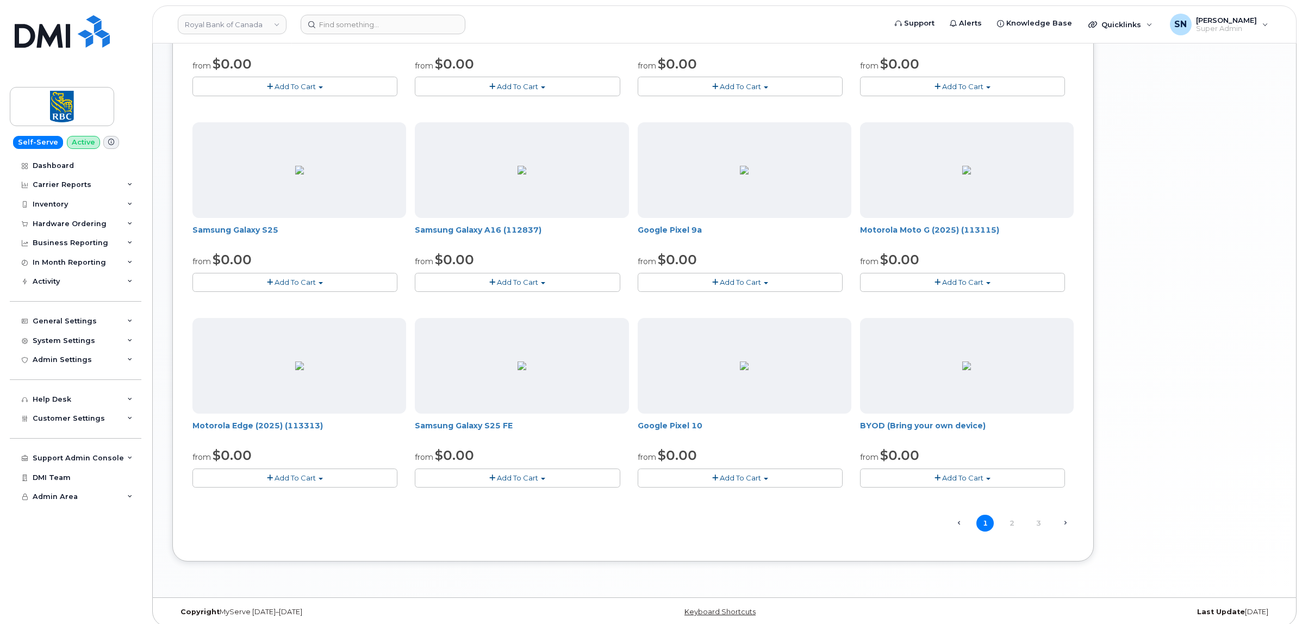
scroll to position [490, 0]
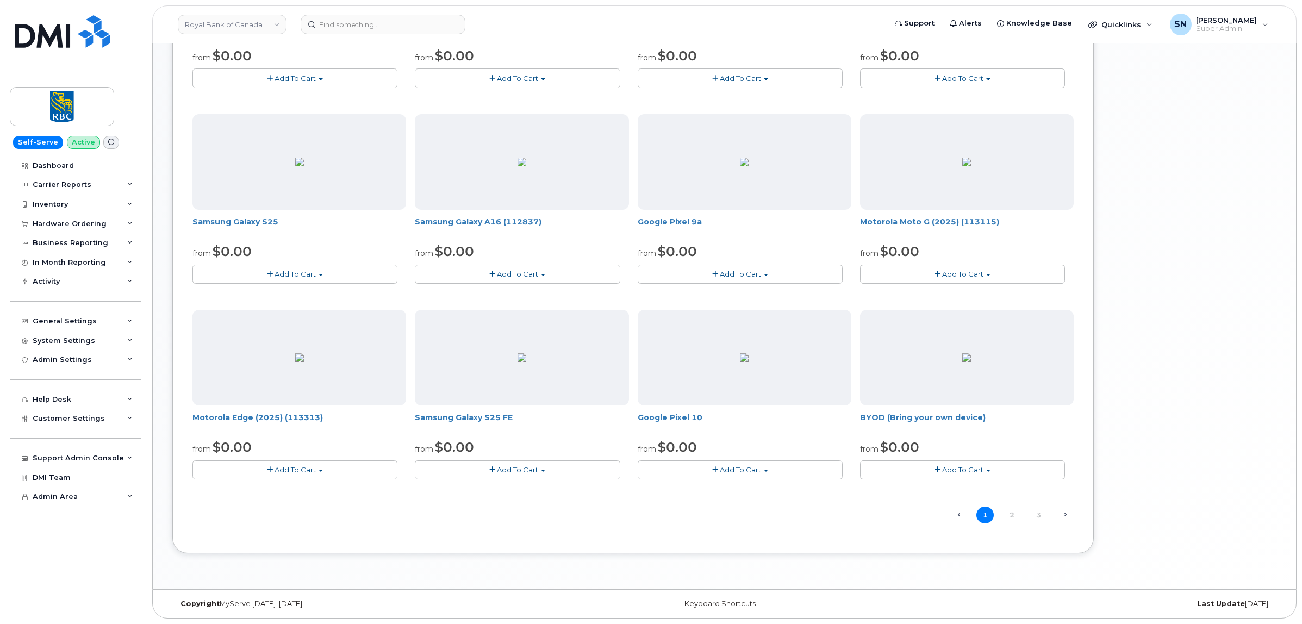
click at [232, 276] on button "Add To Cart" at bounding box center [294, 274] width 205 height 19
click at [240, 319] on link "$0.00 - 3-year upgrade (128GB model)" at bounding box center [287, 321] width 185 height 14
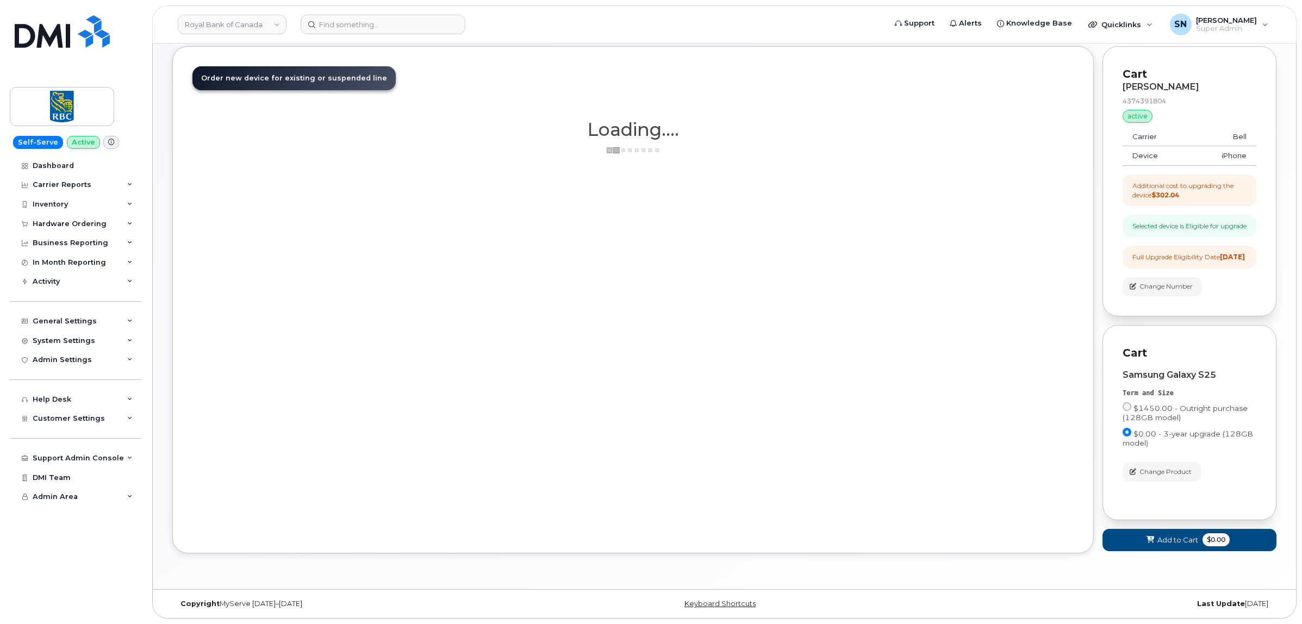
scroll to position [74, 0]
click at [1148, 540] on icon at bounding box center [1151, 540] width 8 height 7
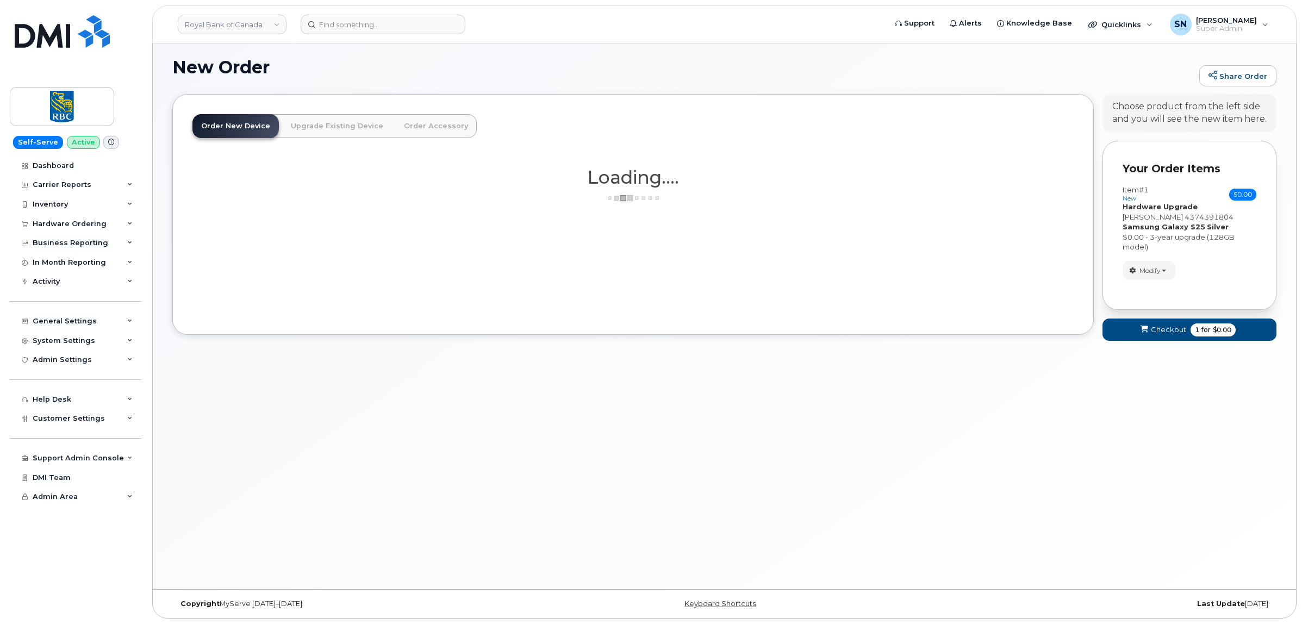
scroll to position [5, 0]
click at [1158, 334] on span "Checkout" at bounding box center [1168, 330] width 35 height 10
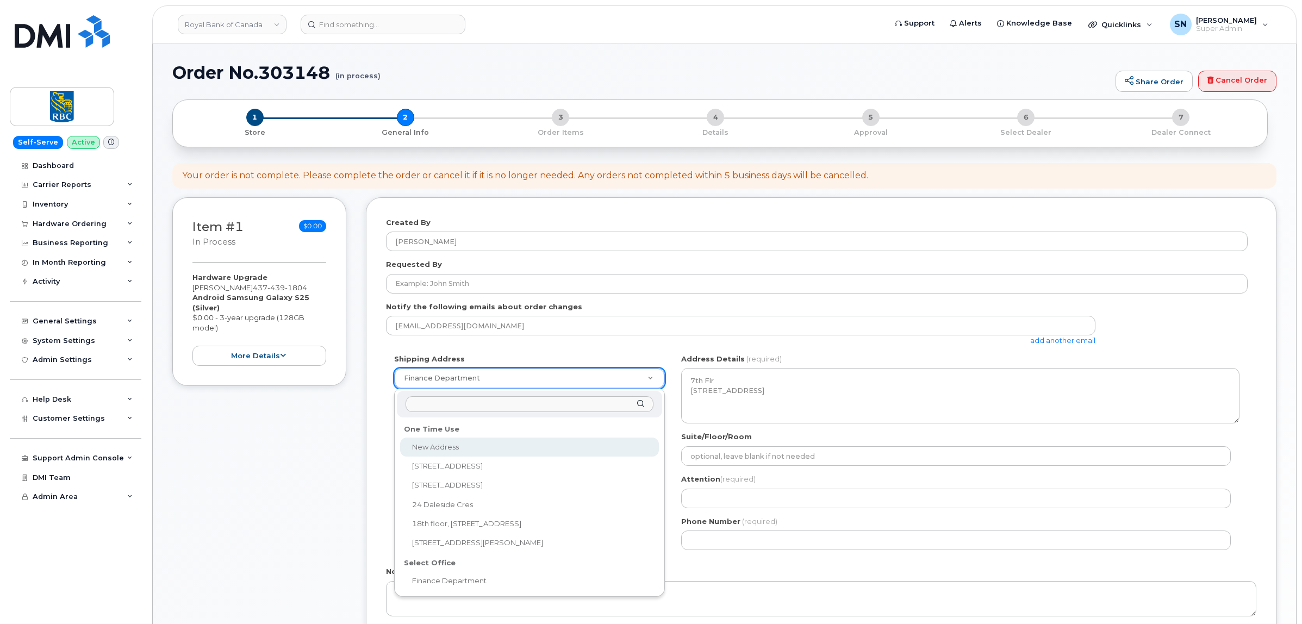
select select
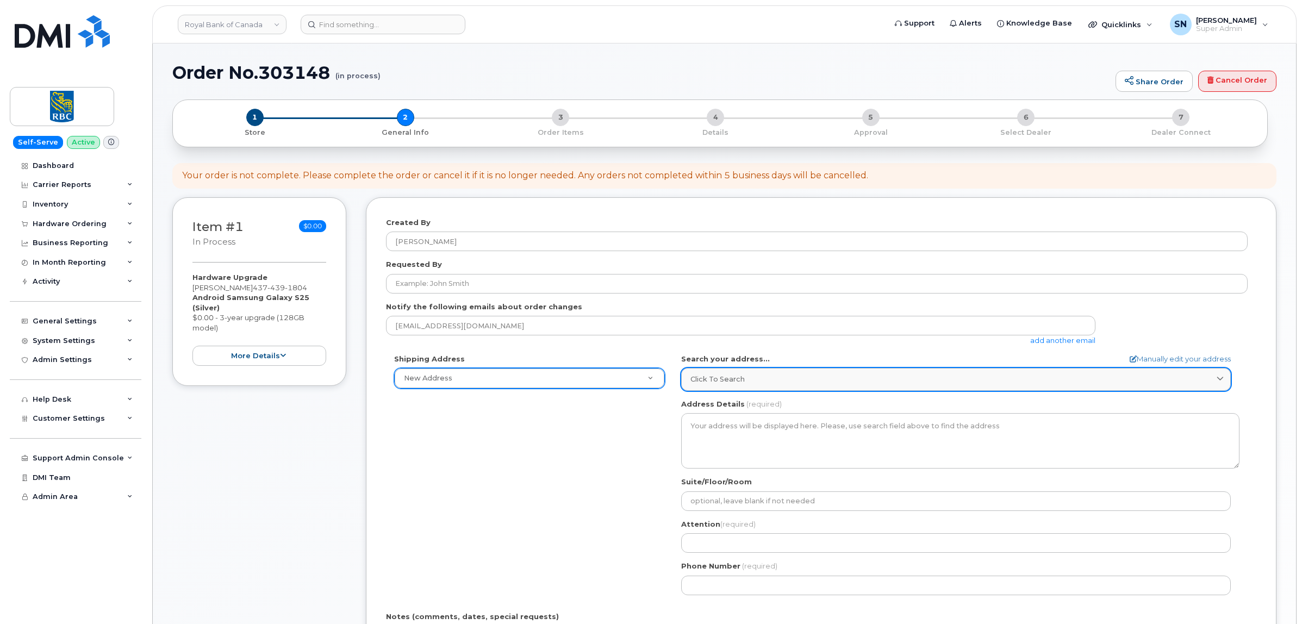
click at [735, 380] on span "Click to search" at bounding box center [718, 379] width 54 height 10
paste input "[STREET_ADDRESS]"
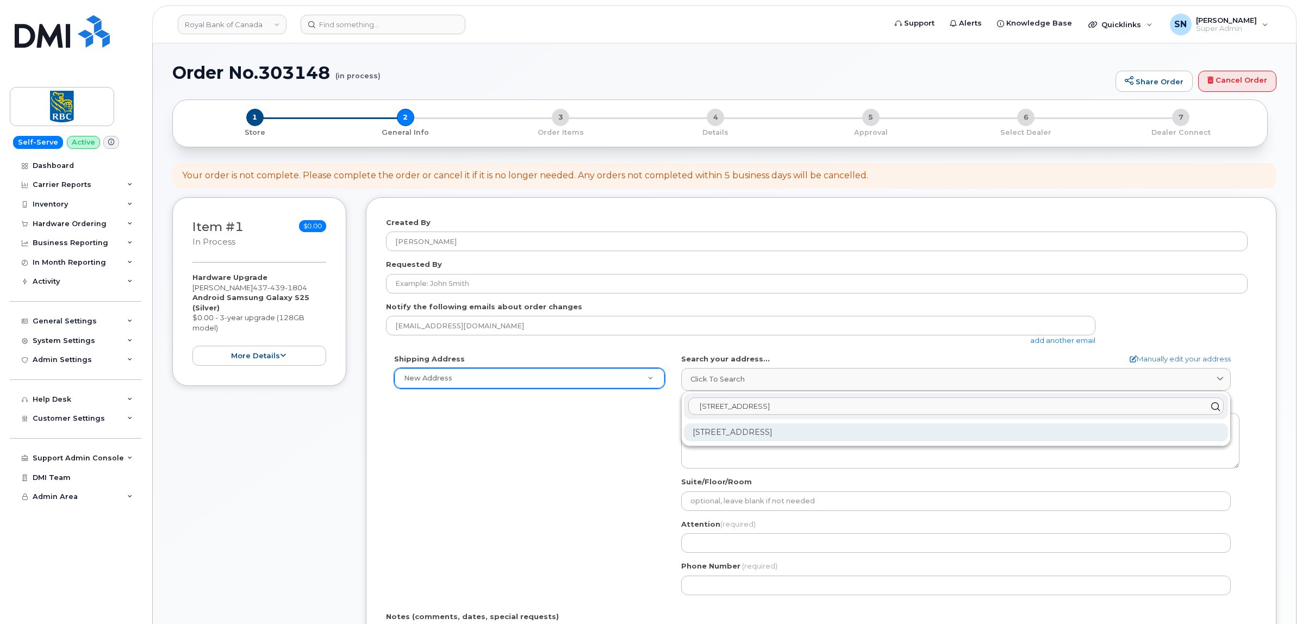
type input "[STREET_ADDRESS]"
click at [765, 436] on div "[STREET_ADDRESS]" at bounding box center [956, 433] width 544 height 18
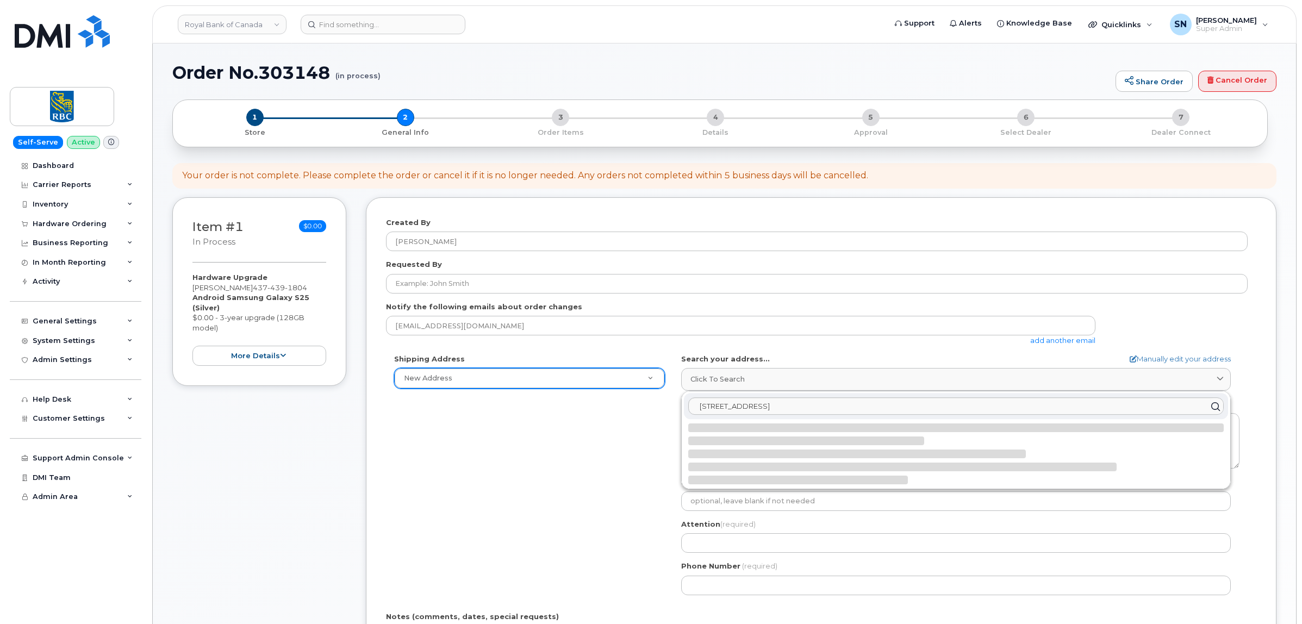
select select
type textarea "[STREET_ADDRESS]"
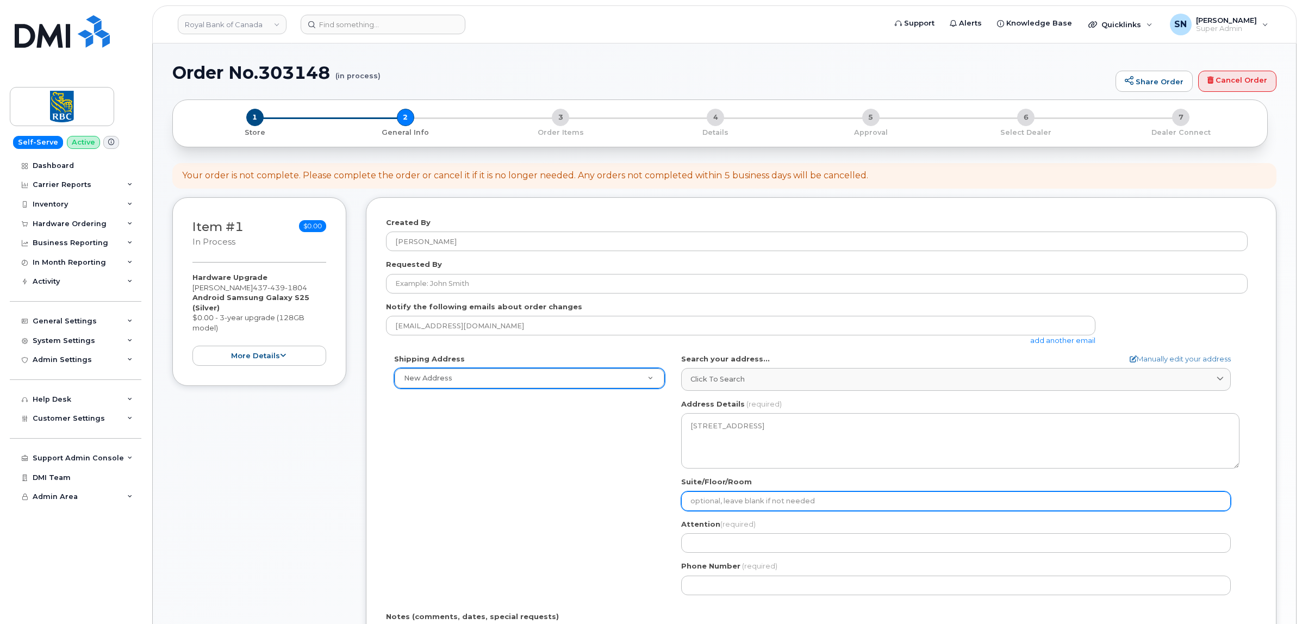
click at [718, 509] on input "Suite/Floor/Room" at bounding box center [956, 502] width 550 height 20
select select
type input "8"
select select
type input "8t"
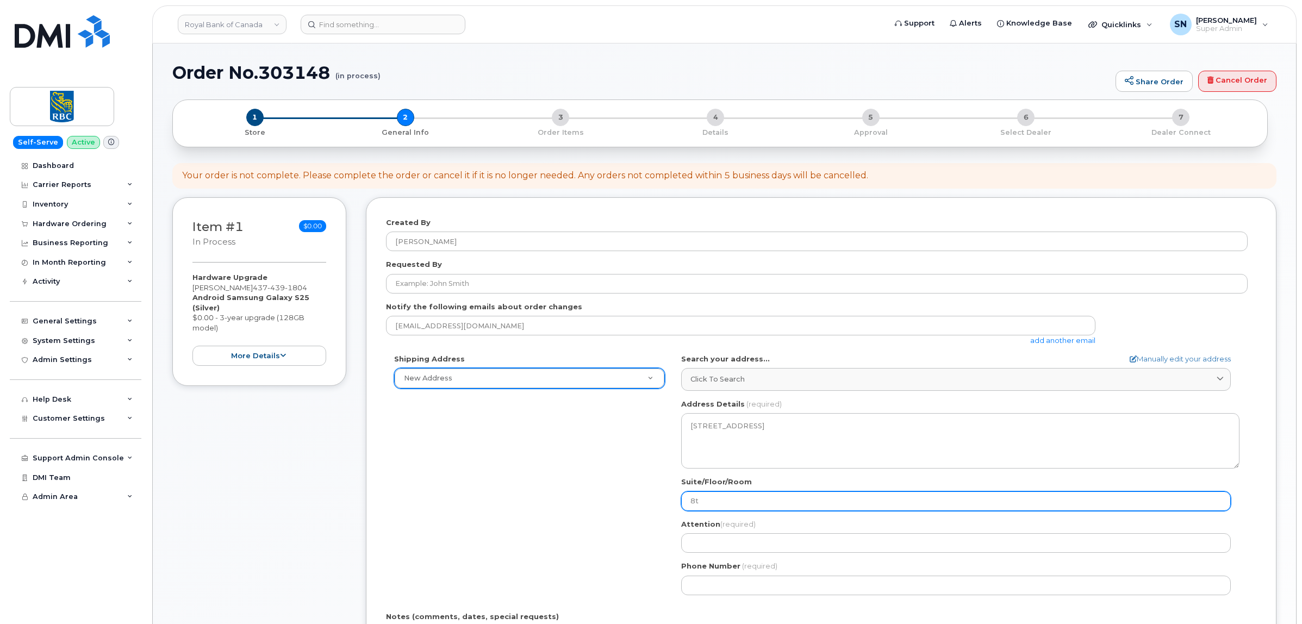
select select
type input "8th F"
select select
type input "8th Fl"
select select
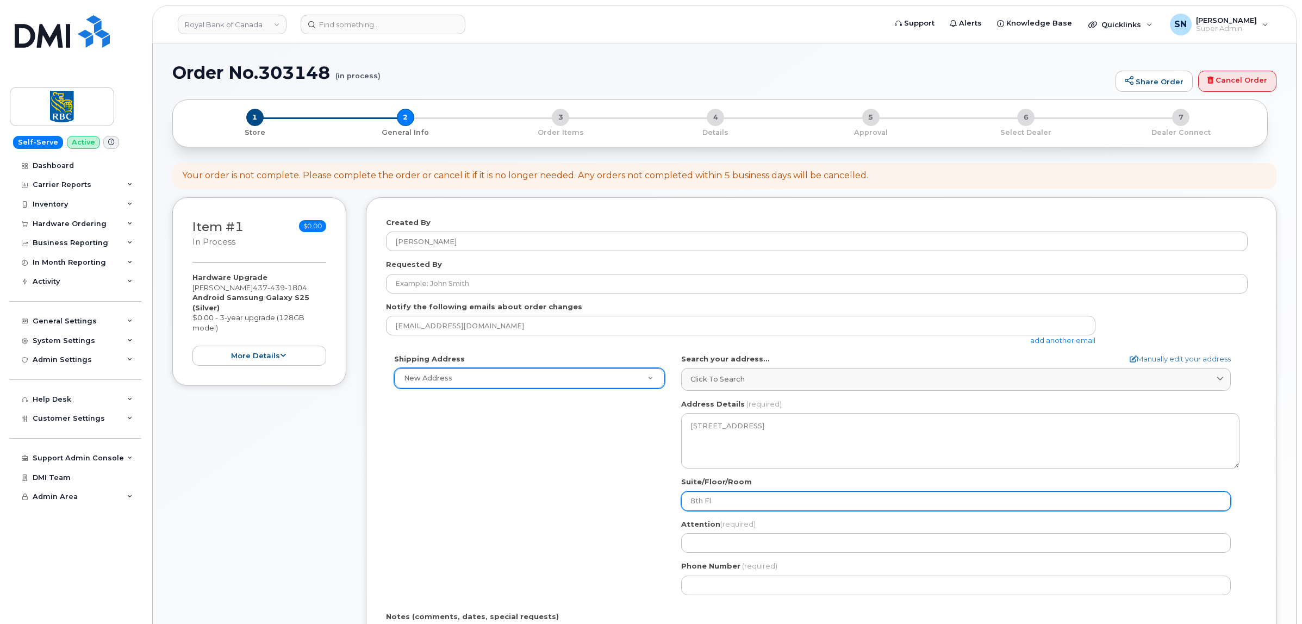
type input "8th Flo"
select select
type input "8th Floo"
select select
type input "8th Floor"
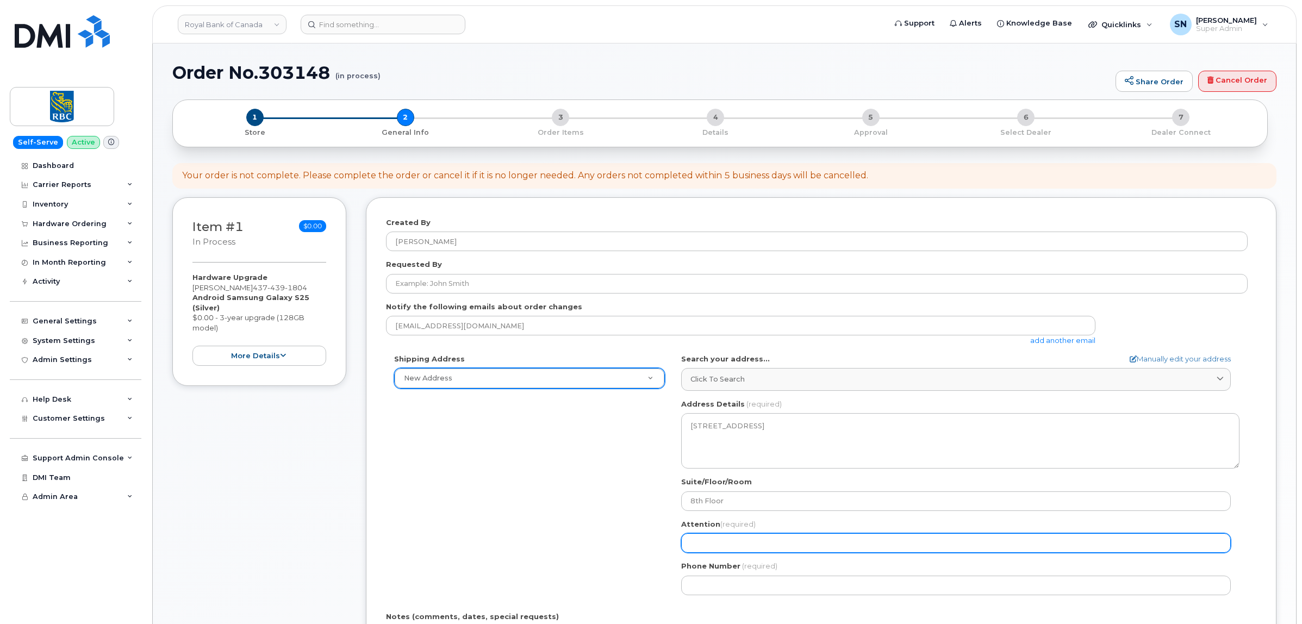
click at [746, 542] on input "Attention (required)" at bounding box center [956, 543] width 550 height 20
paste input "[PERSON_NAME]"
select select
type input "[PERSON_NAME]"
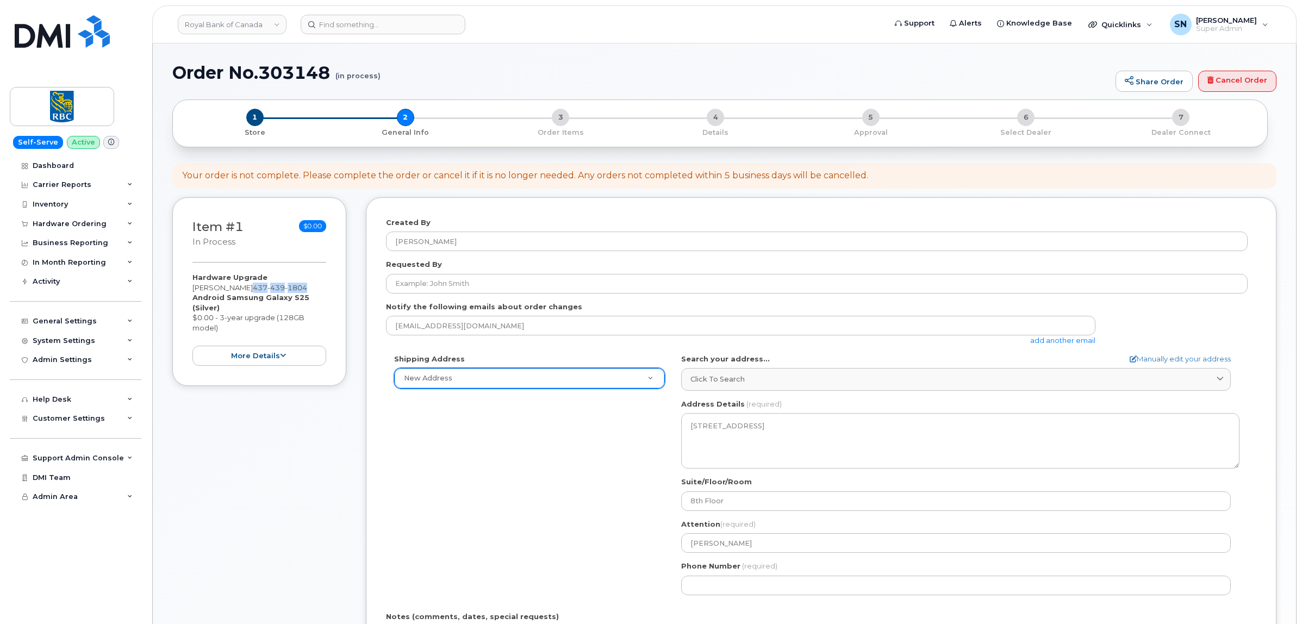
drag, startPoint x: 232, startPoint y: 289, endPoint x: 288, endPoint y: 284, distance: 56.8
click at [288, 284] on div "Hardware Upgrade [PERSON_NAME] [PHONE_NUMBER] Android Samsung Galaxy S25 (Silve…" at bounding box center [259, 319] width 134 height 94
copy span "[PHONE_NUMBER]"
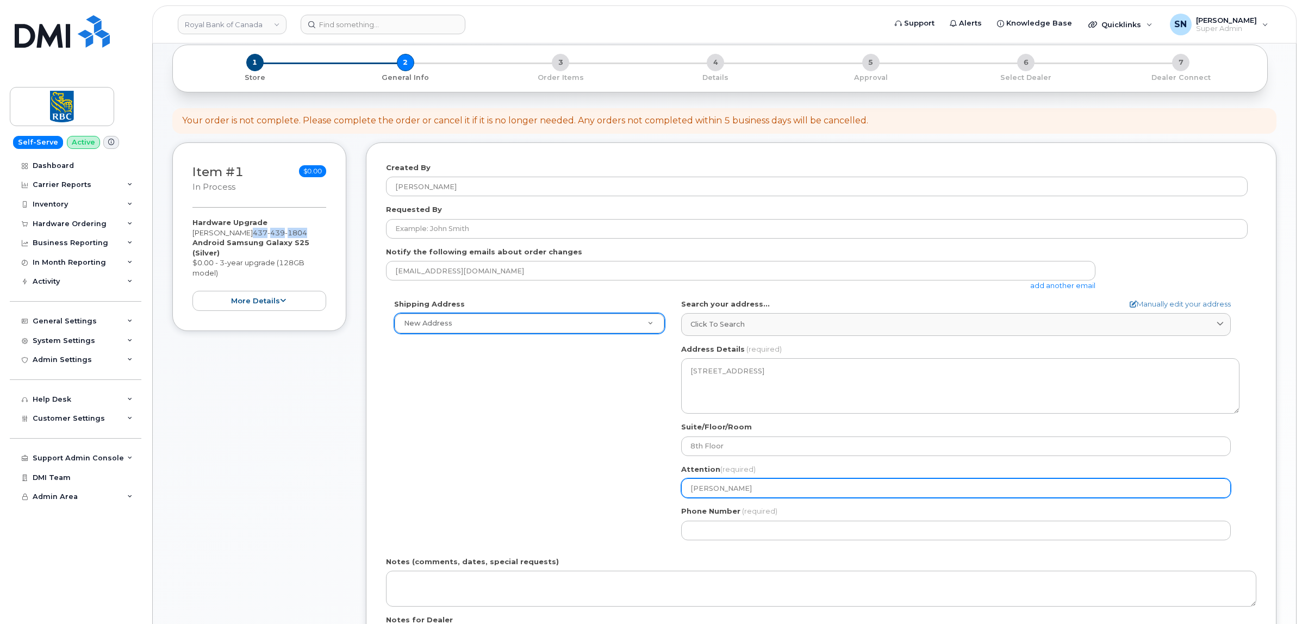
scroll to position [136, 0]
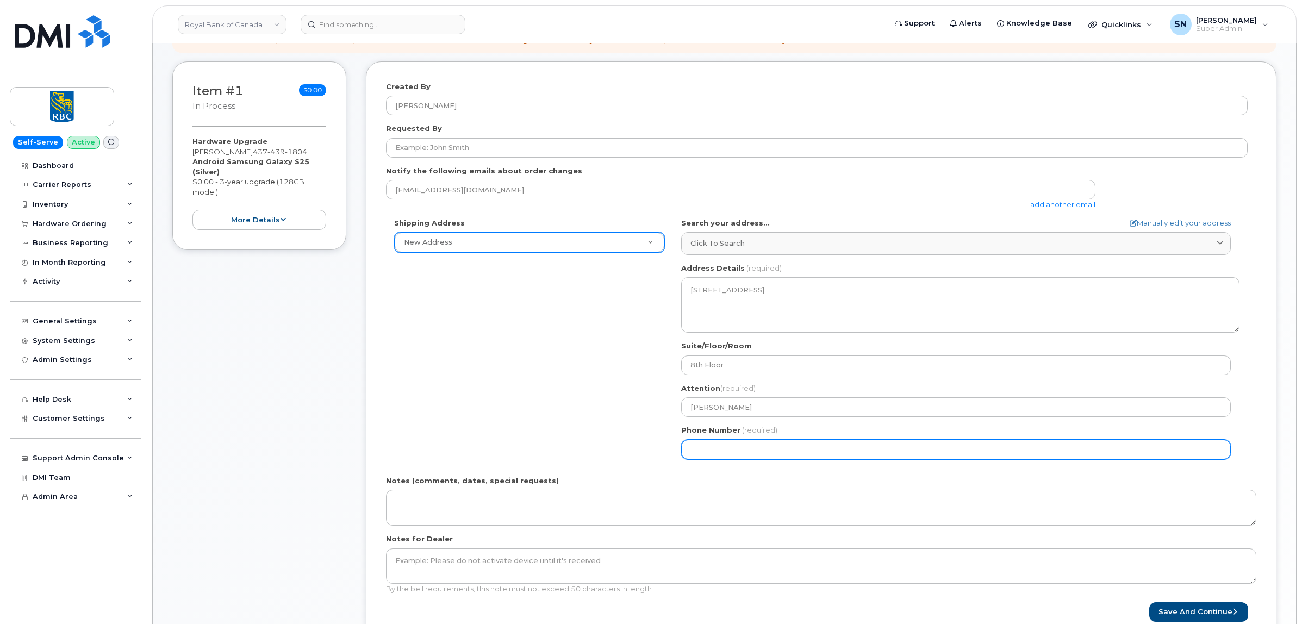
click at [762, 446] on input "Phone Number" at bounding box center [956, 450] width 550 height 20
paste input "4374391804"
select select
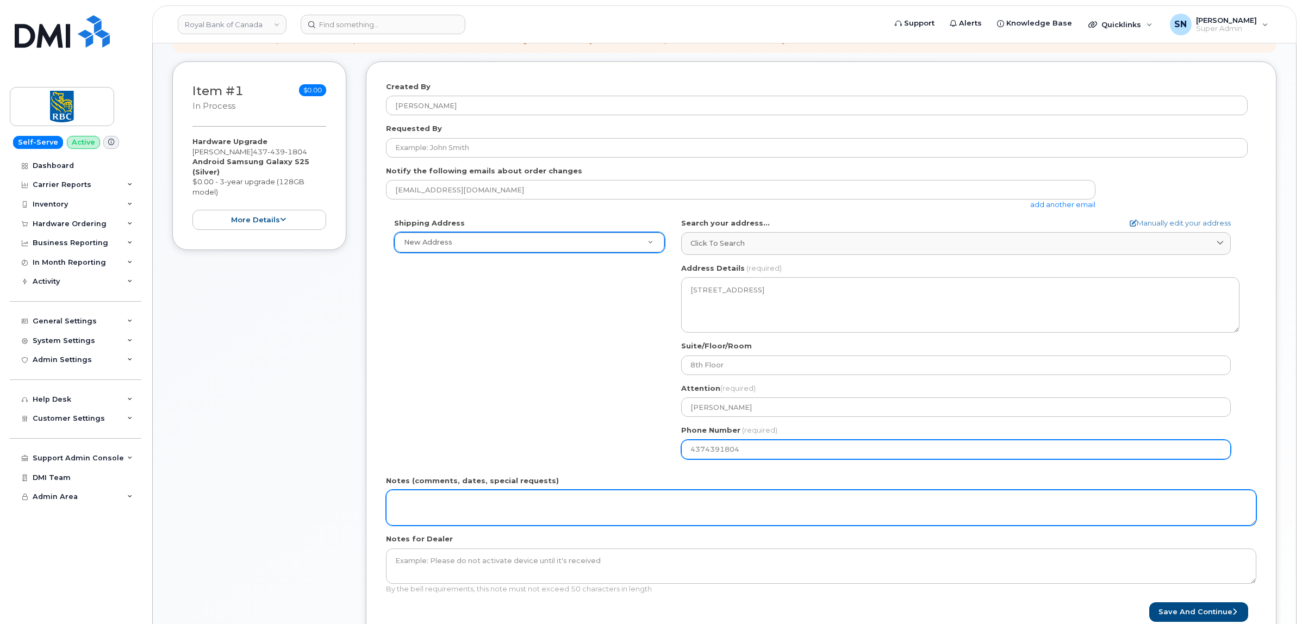
type input "4374391804"
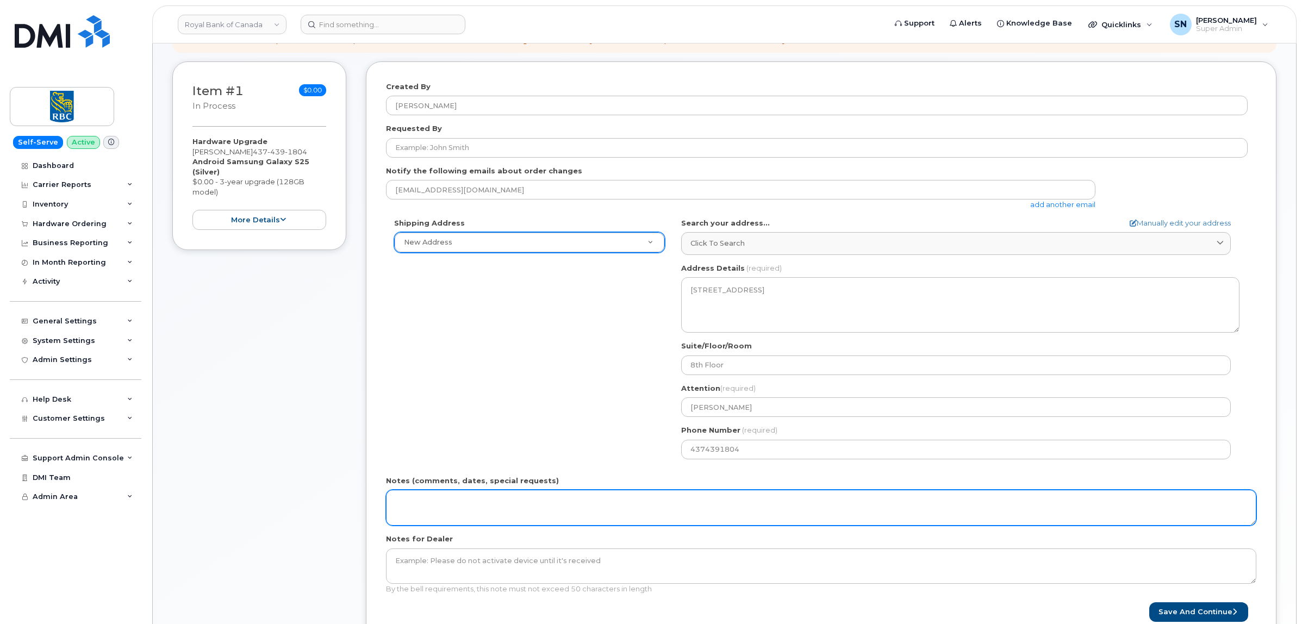
click at [746, 512] on textarea "Notes (comments, dates, special requests)" at bounding box center [821, 508] width 871 height 36
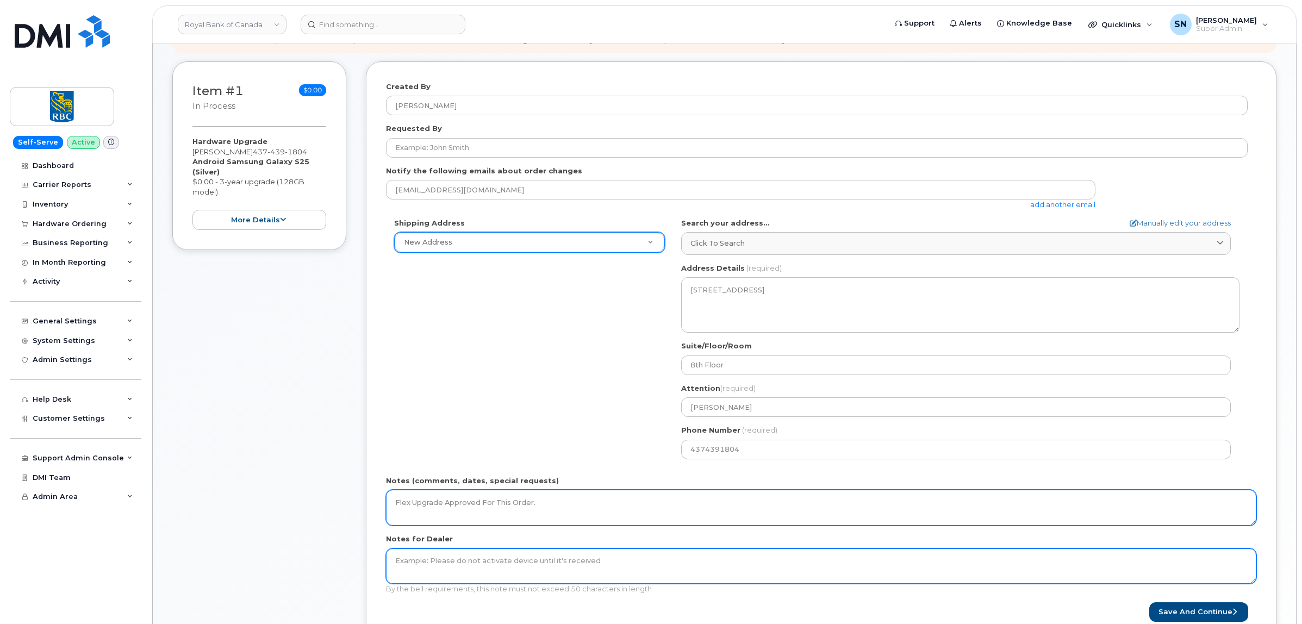
type textarea "Flex Upgrade Approved For This Order."
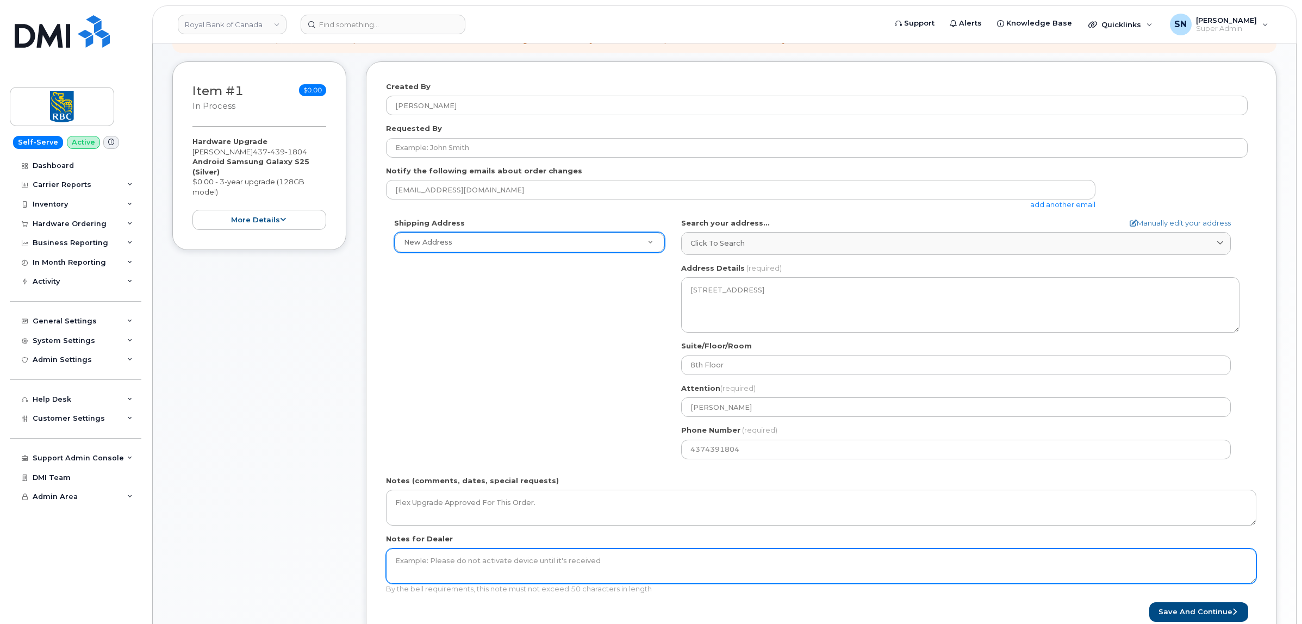
click at [729, 564] on textarea "Notes for Dealer" at bounding box center [821, 567] width 871 height 36
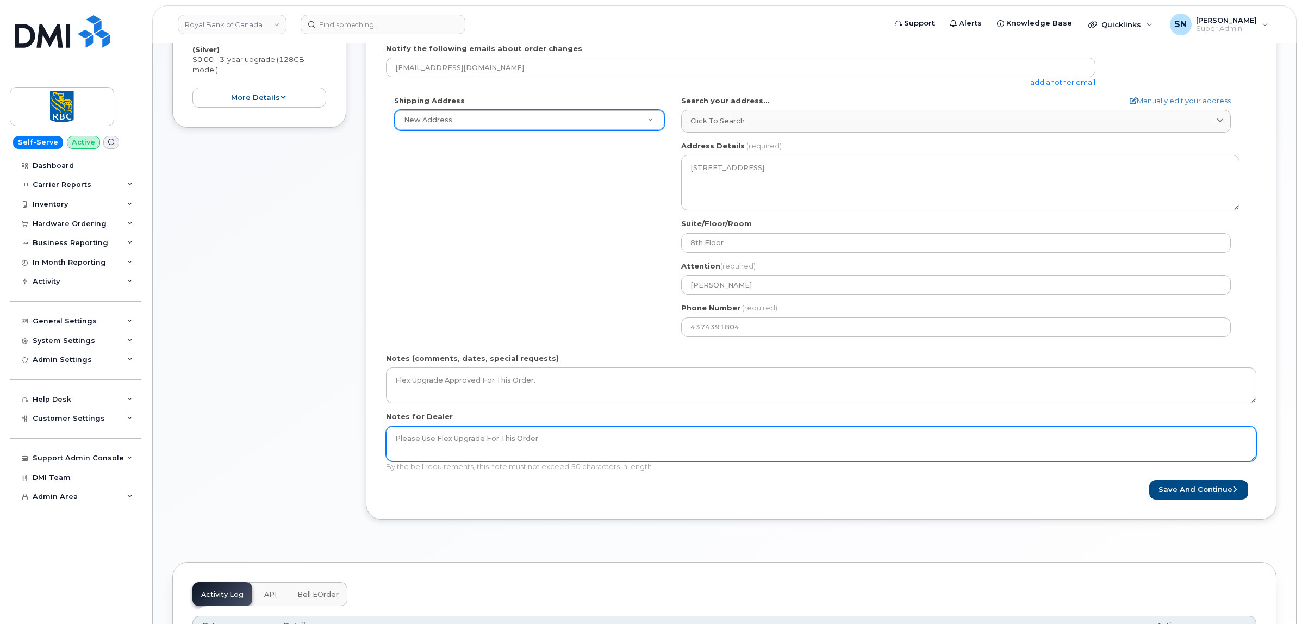
scroll to position [272, 0]
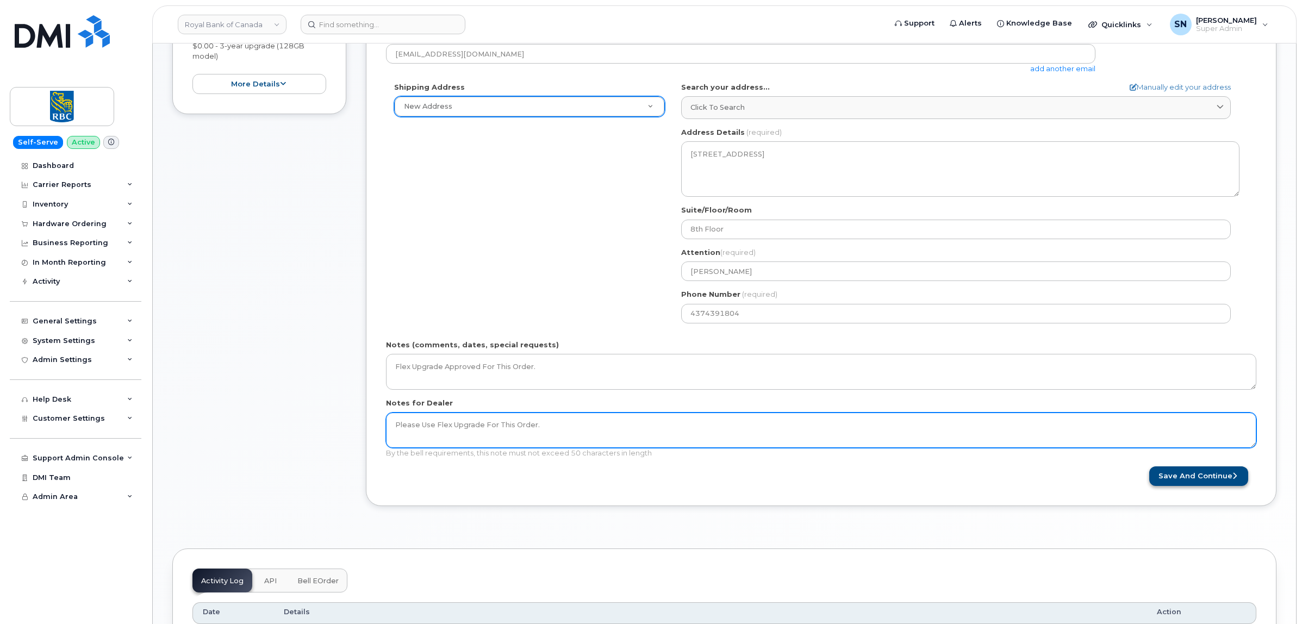
type textarea "Please Use Flex Upgrade For This Order."
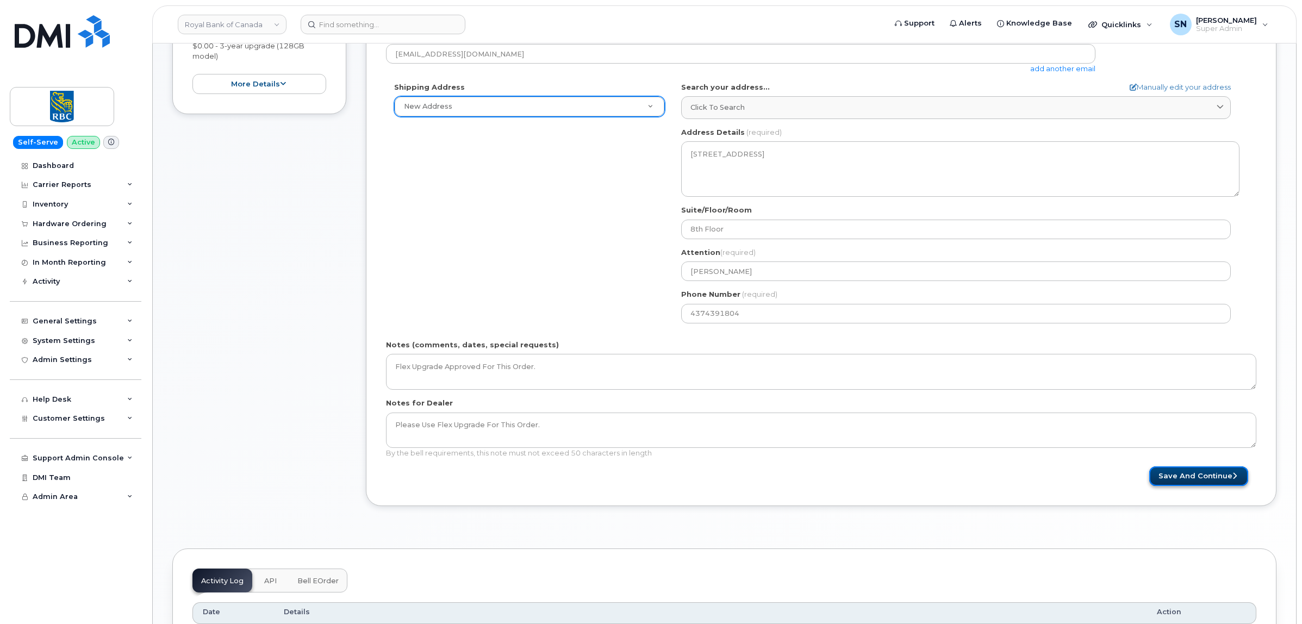
click at [1184, 476] on button "Save and Continue" at bounding box center [1199, 477] width 99 height 20
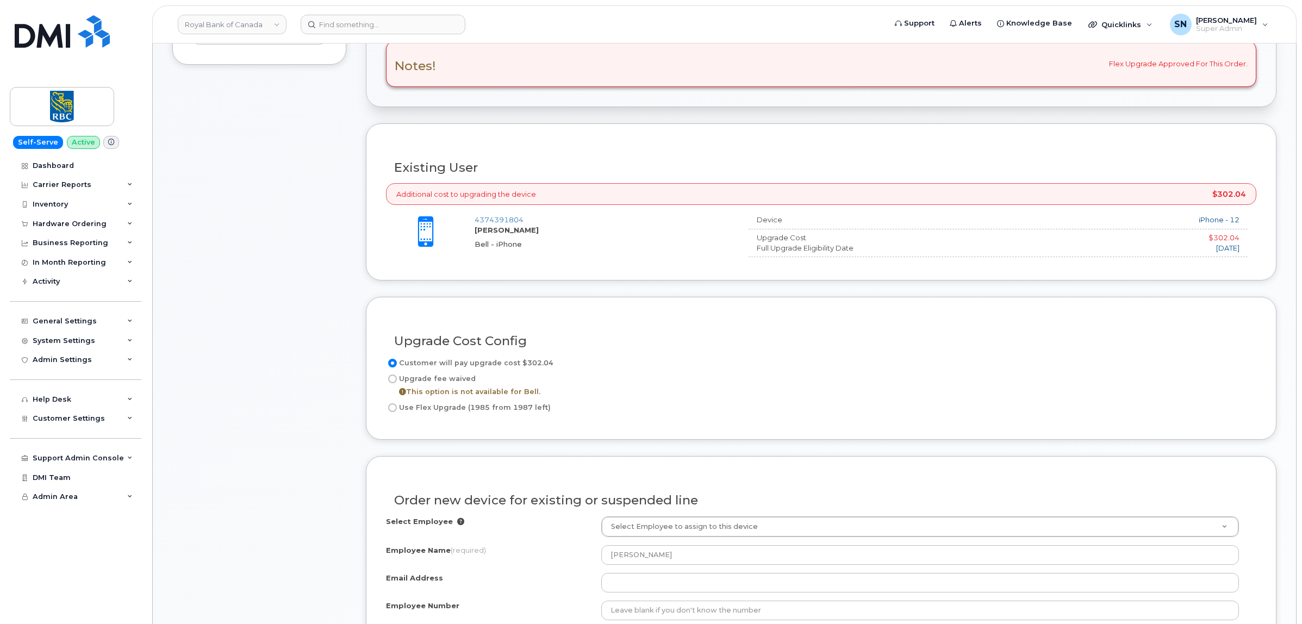
scroll to position [408, 0]
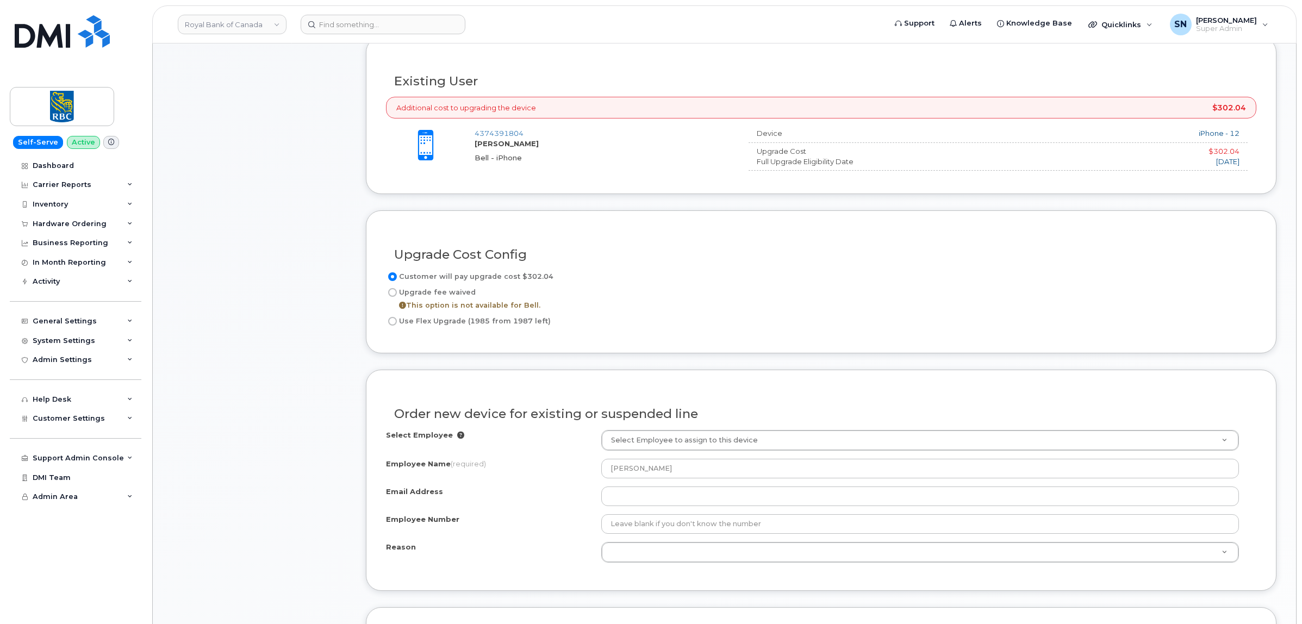
click at [393, 325] on input "Use Flex Upgrade (1985 from 1987 left)" at bounding box center [392, 321] width 9 height 9
radio input "true"
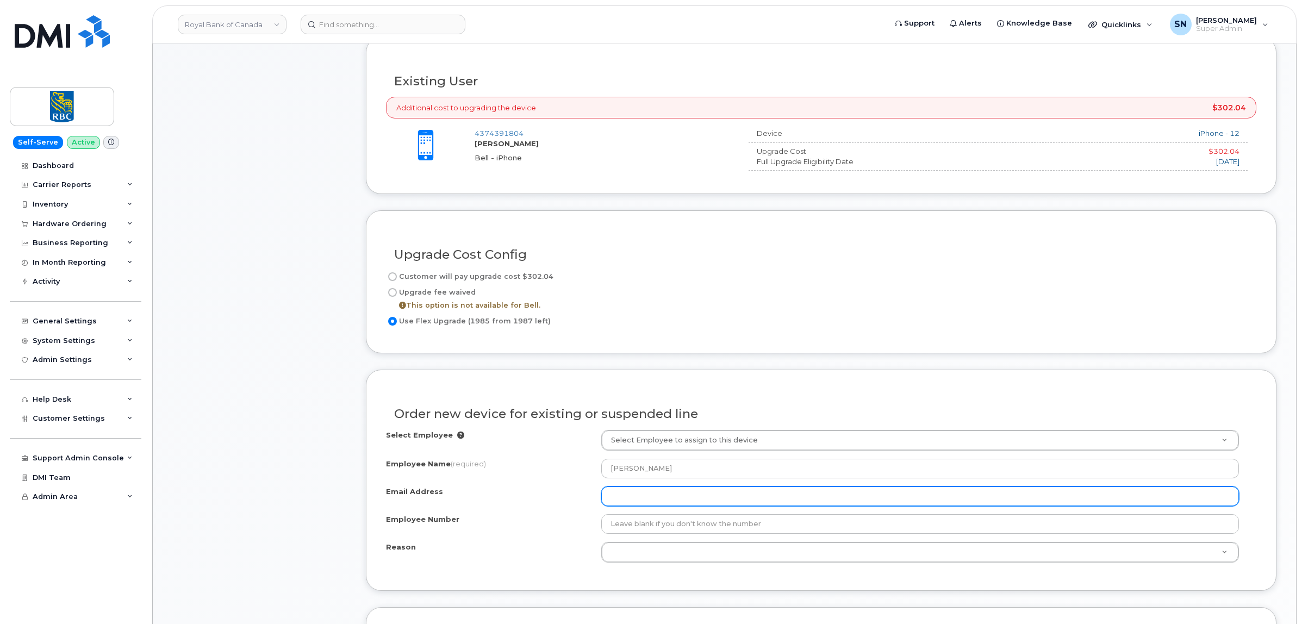
scroll to position [612, 0]
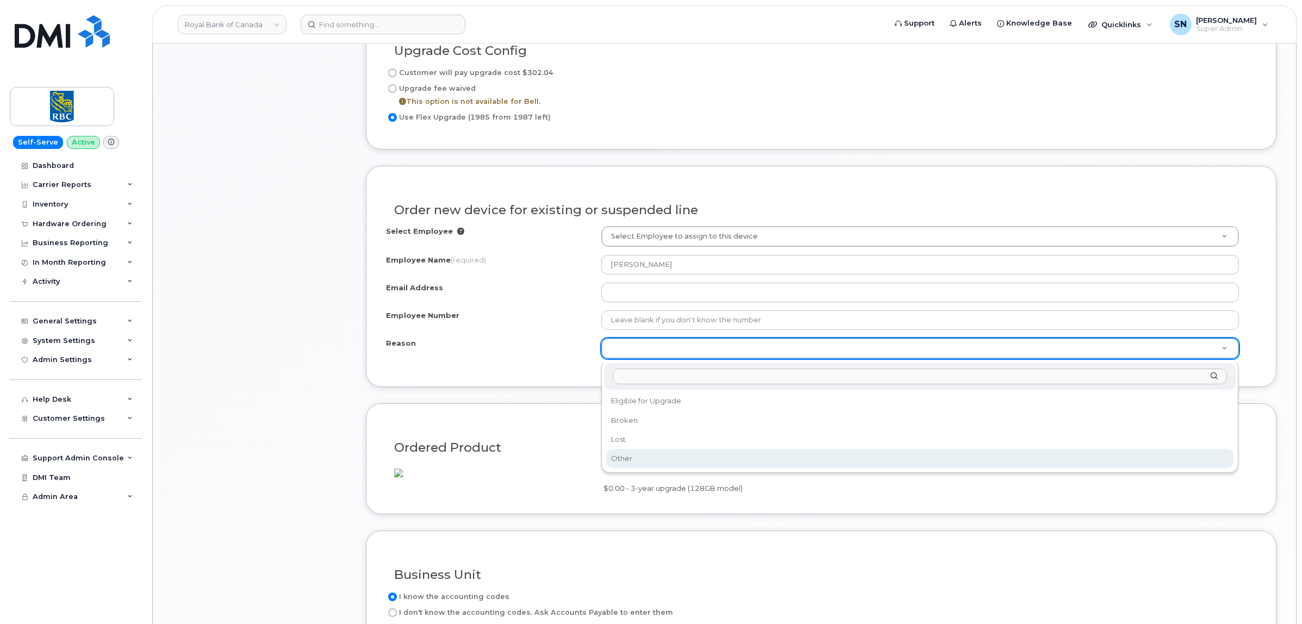
select select "other"
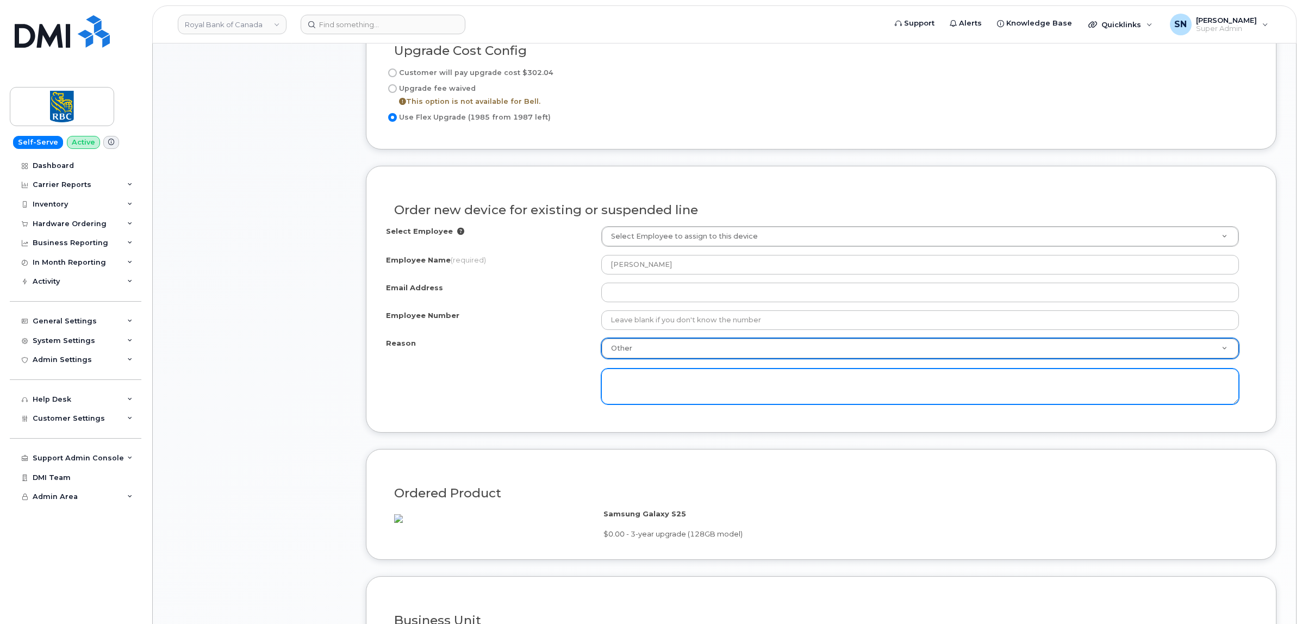
click at [653, 392] on textarea at bounding box center [920, 387] width 638 height 36
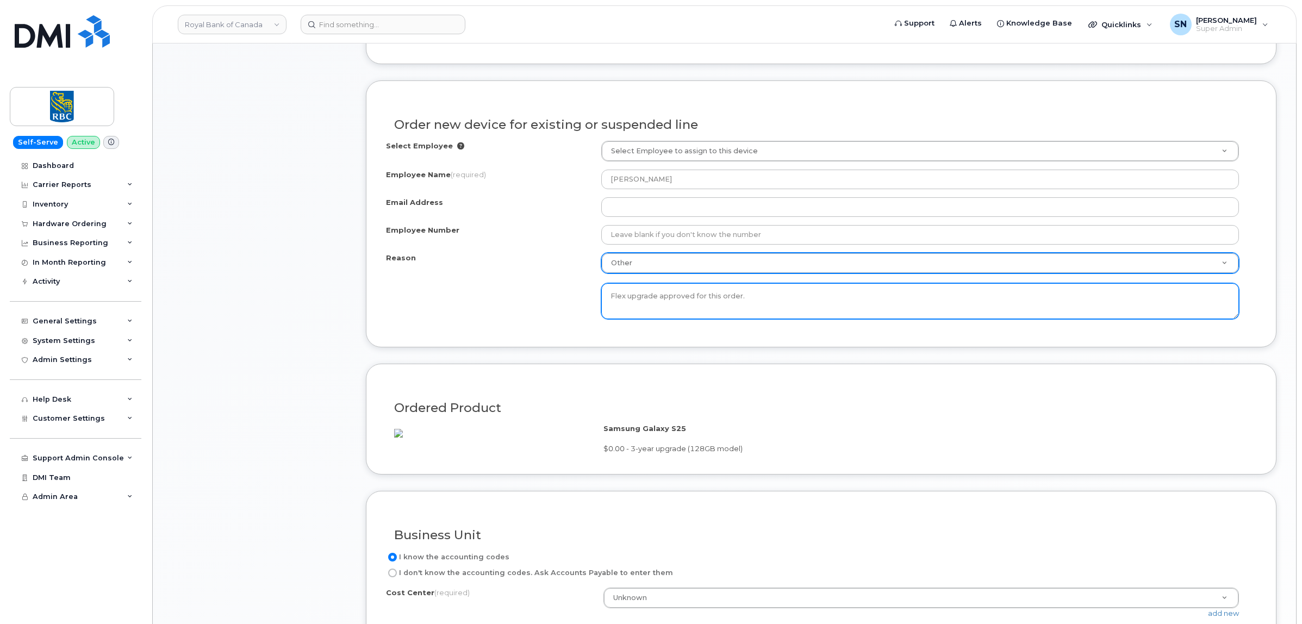
scroll to position [1020, 0]
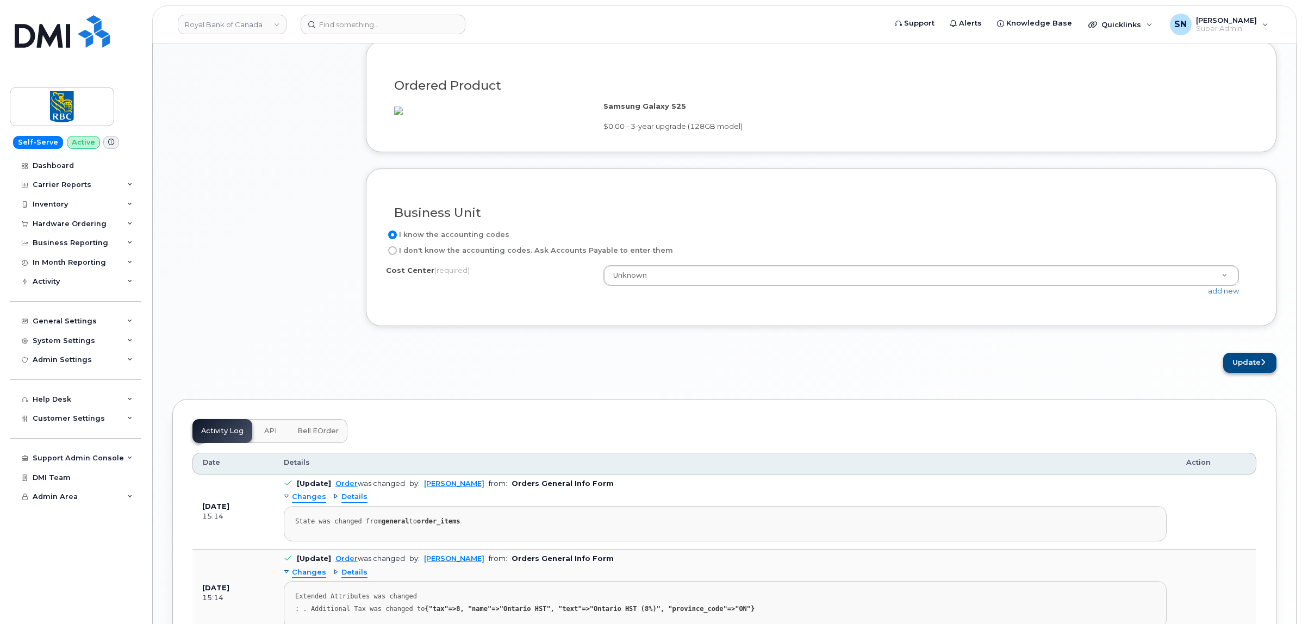
type textarea "Flex upgrade approved for this order."
click at [1246, 373] on button "Update" at bounding box center [1249, 363] width 53 height 20
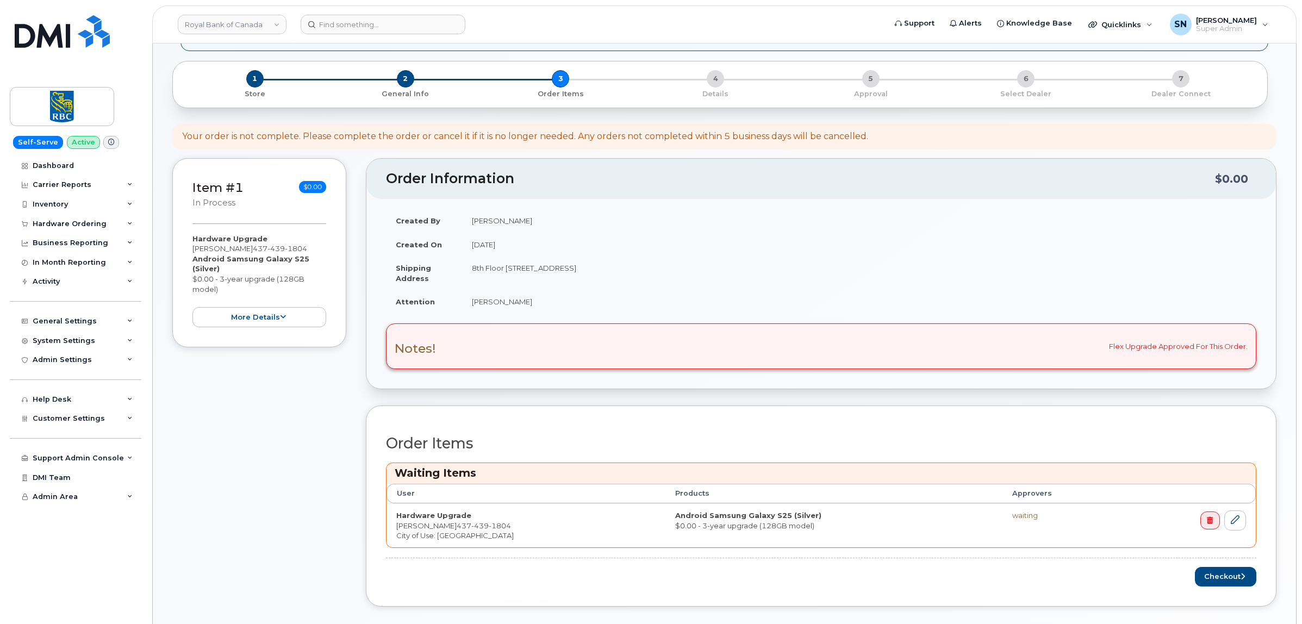
scroll to position [136, 0]
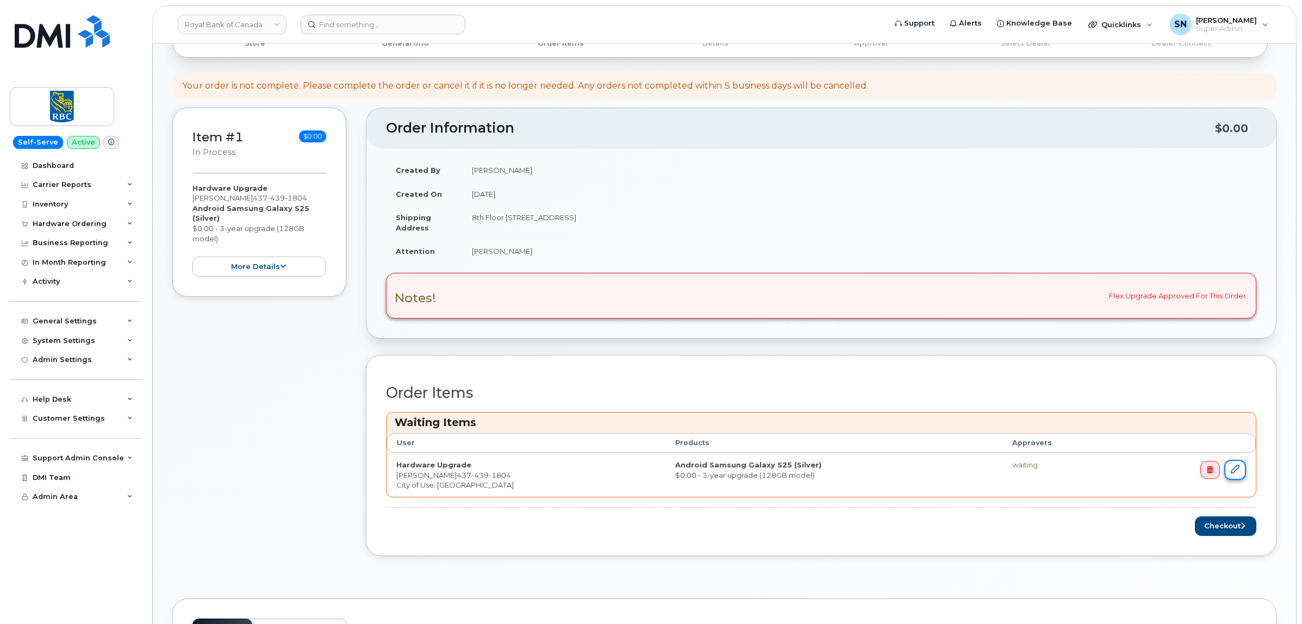
click at [1233, 466] on link at bounding box center [1236, 470] width 22 height 20
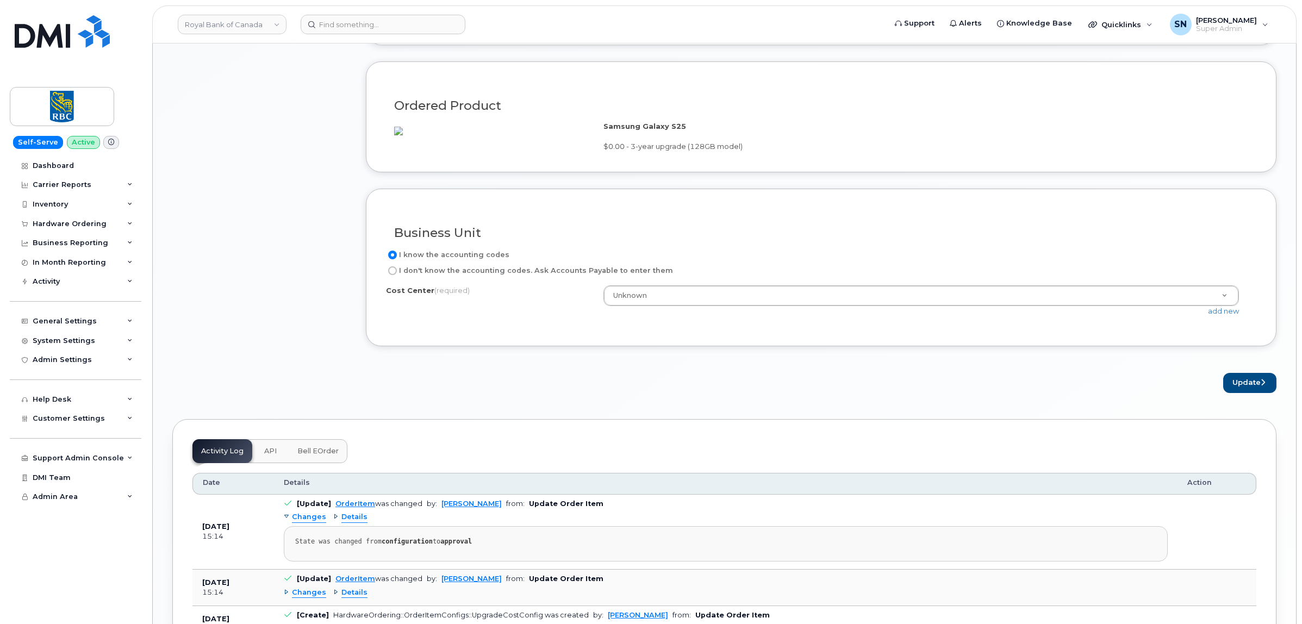
scroll to position [1020, 0]
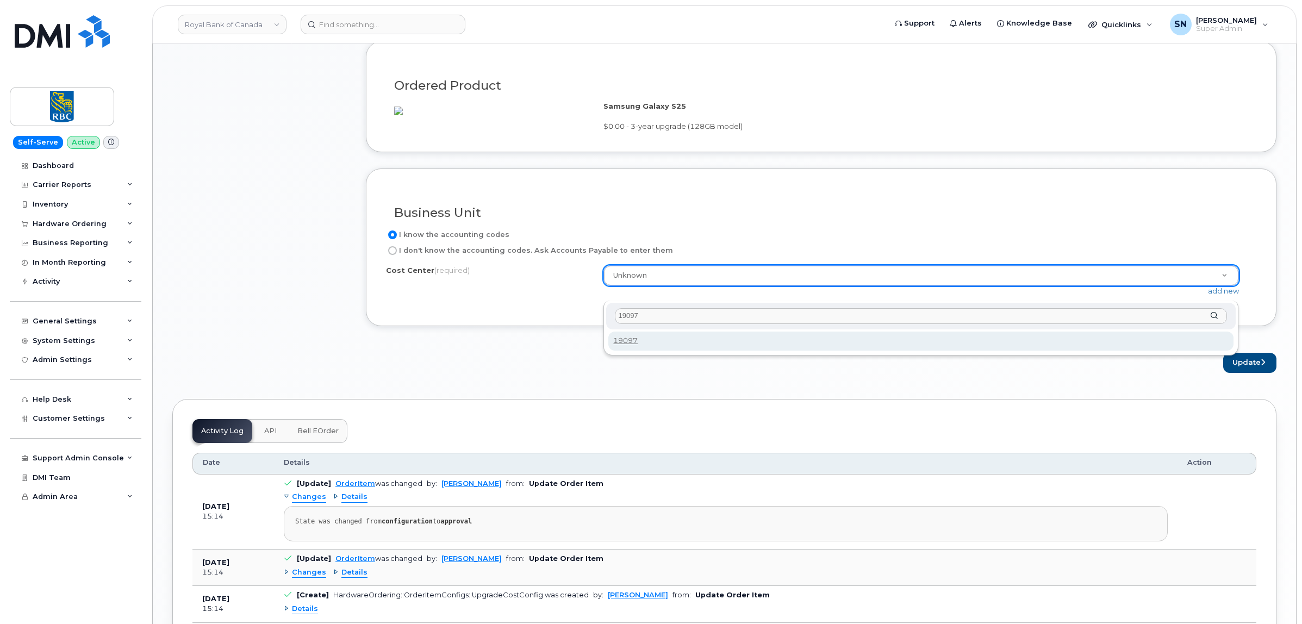
type input "19097"
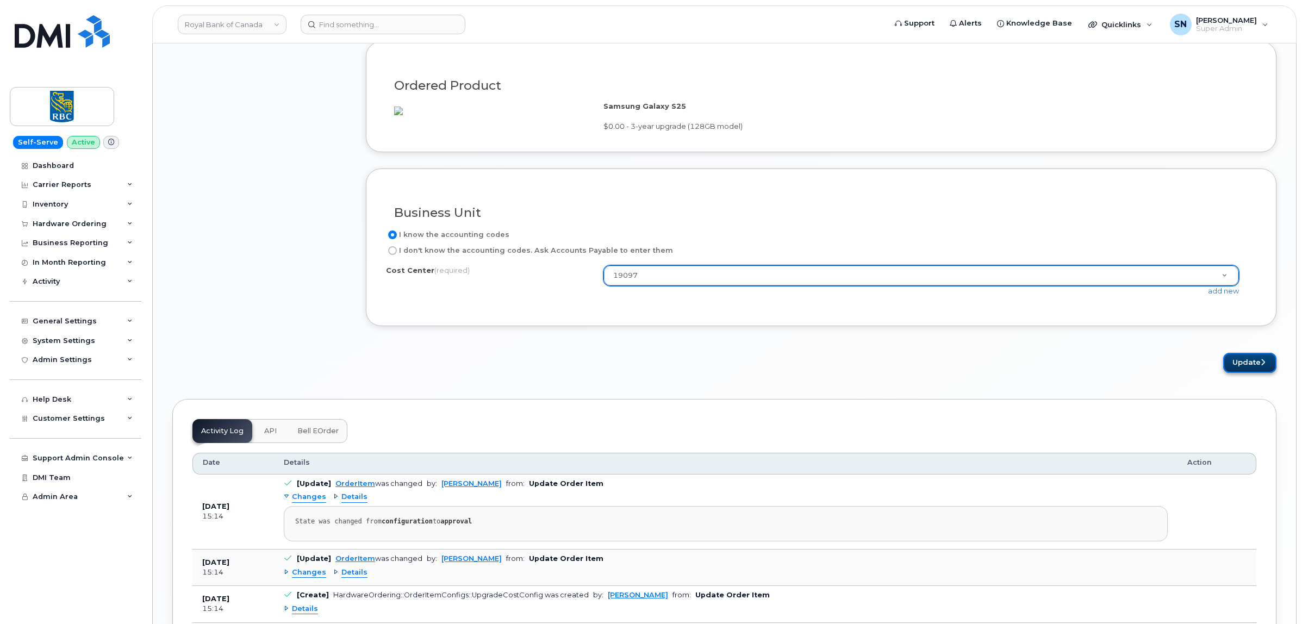
click at [1247, 373] on button "Update" at bounding box center [1249, 363] width 53 height 20
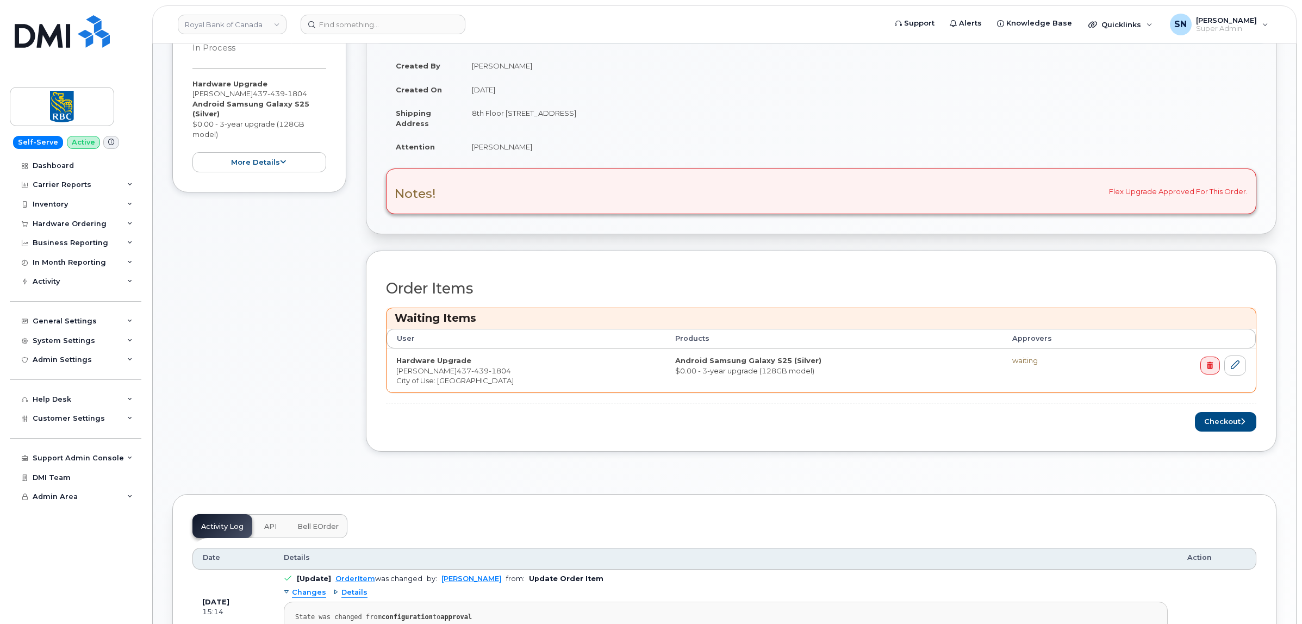
scroll to position [238, 0]
click at [1238, 419] on button "Checkout" at bounding box center [1225, 424] width 61 height 20
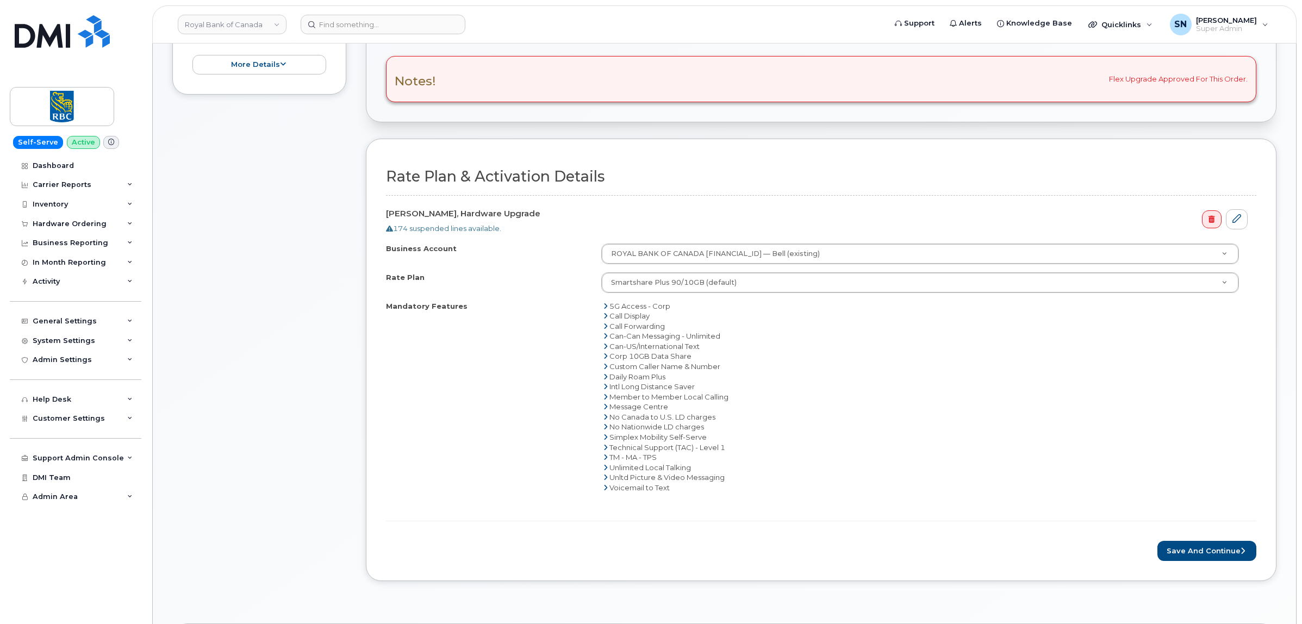
scroll to position [340, 0]
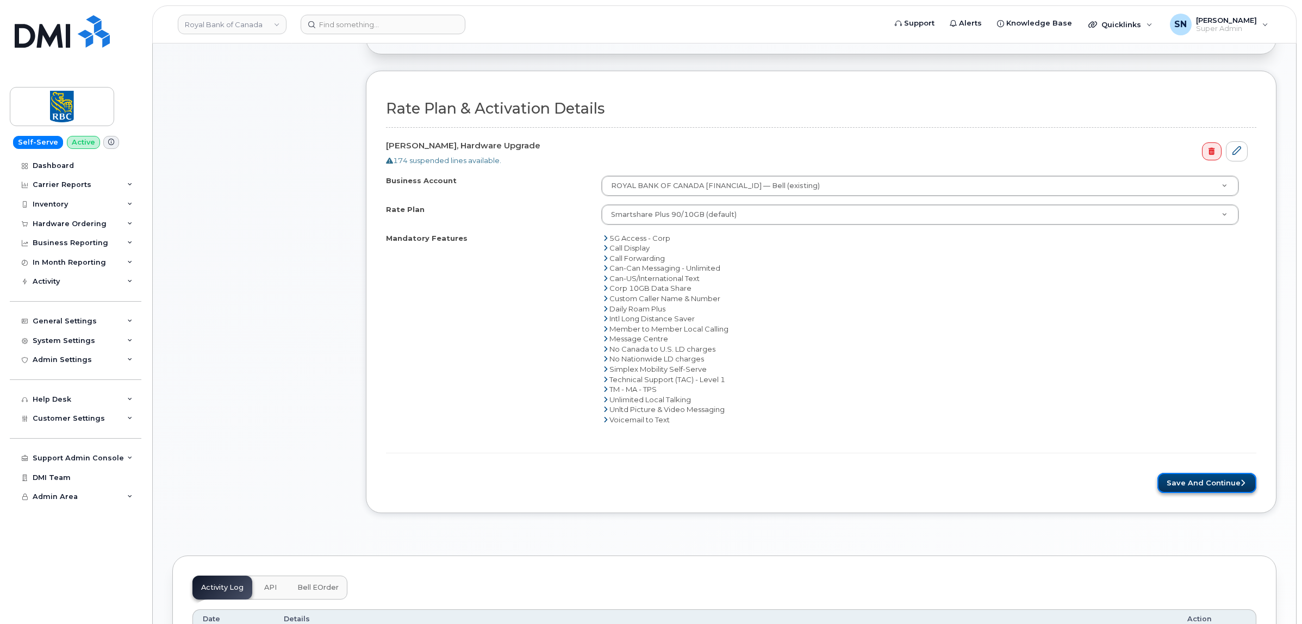
click at [1211, 482] on button "Save and Continue" at bounding box center [1207, 483] width 99 height 20
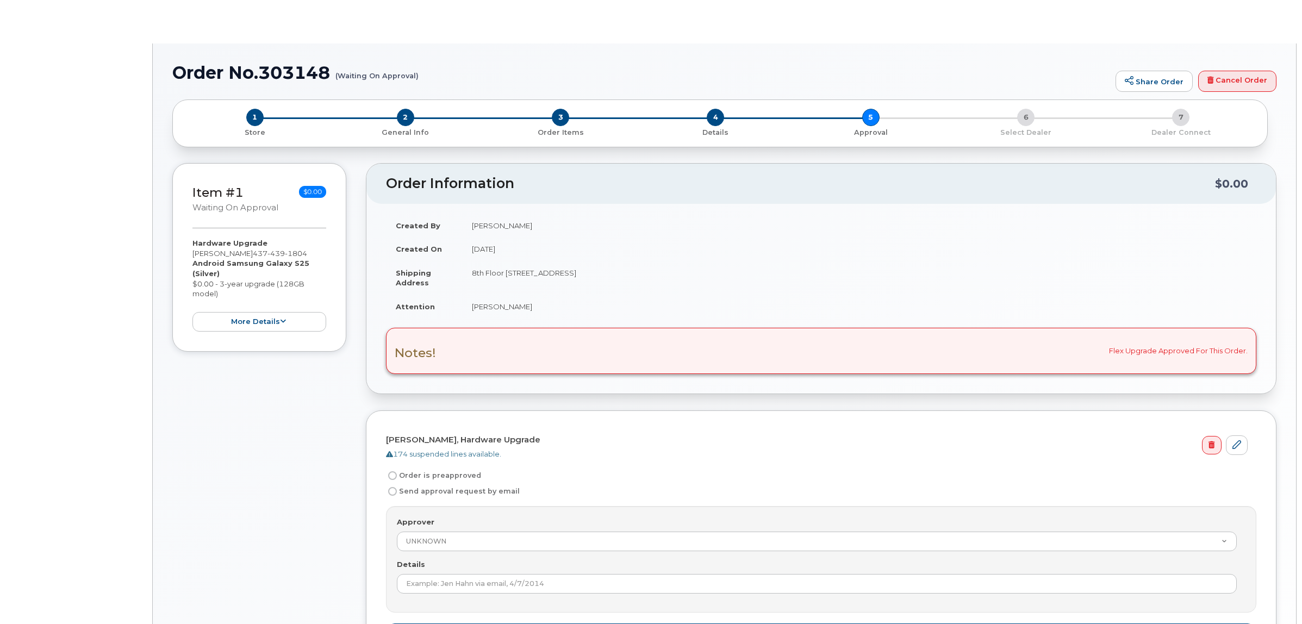
radio input "true"
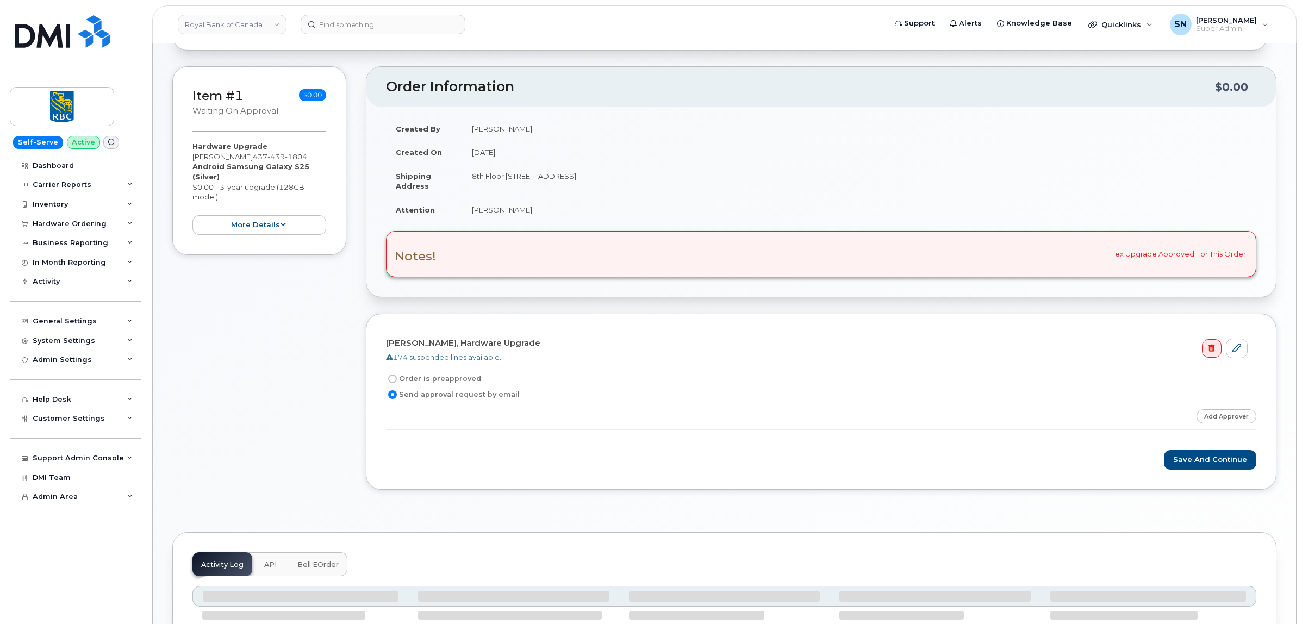
scroll to position [204, 0]
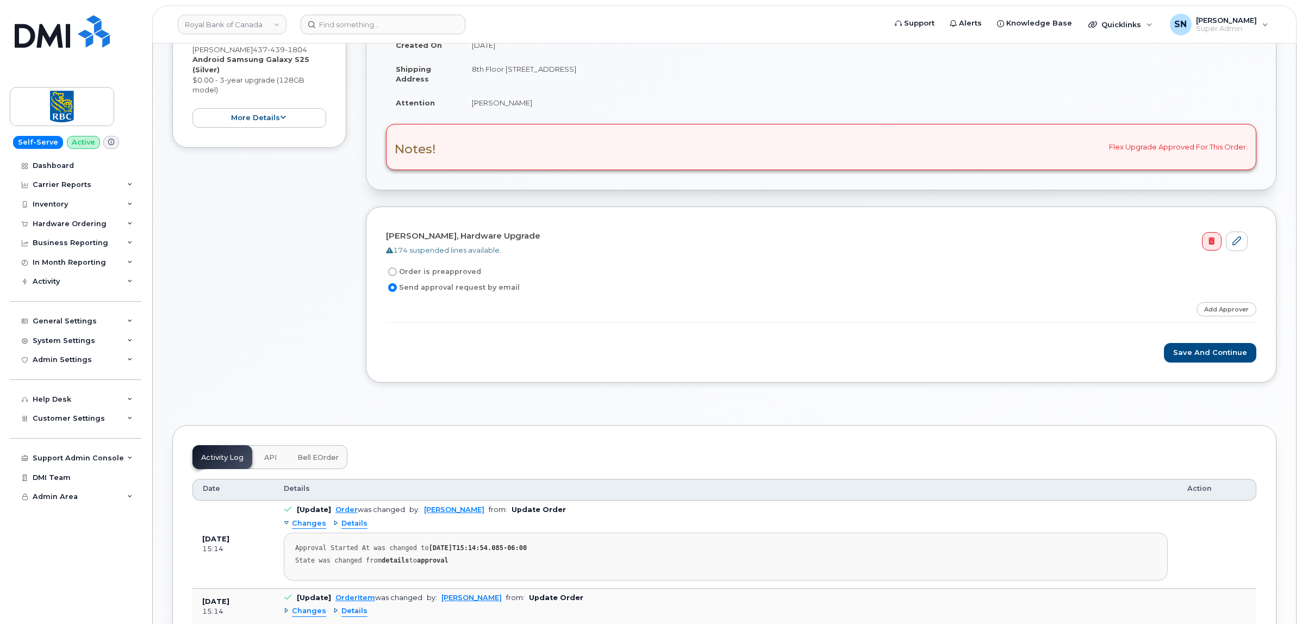
click at [389, 273] on input "Order is preapproved" at bounding box center [392, 272] width 9 height 9
radio input "true"
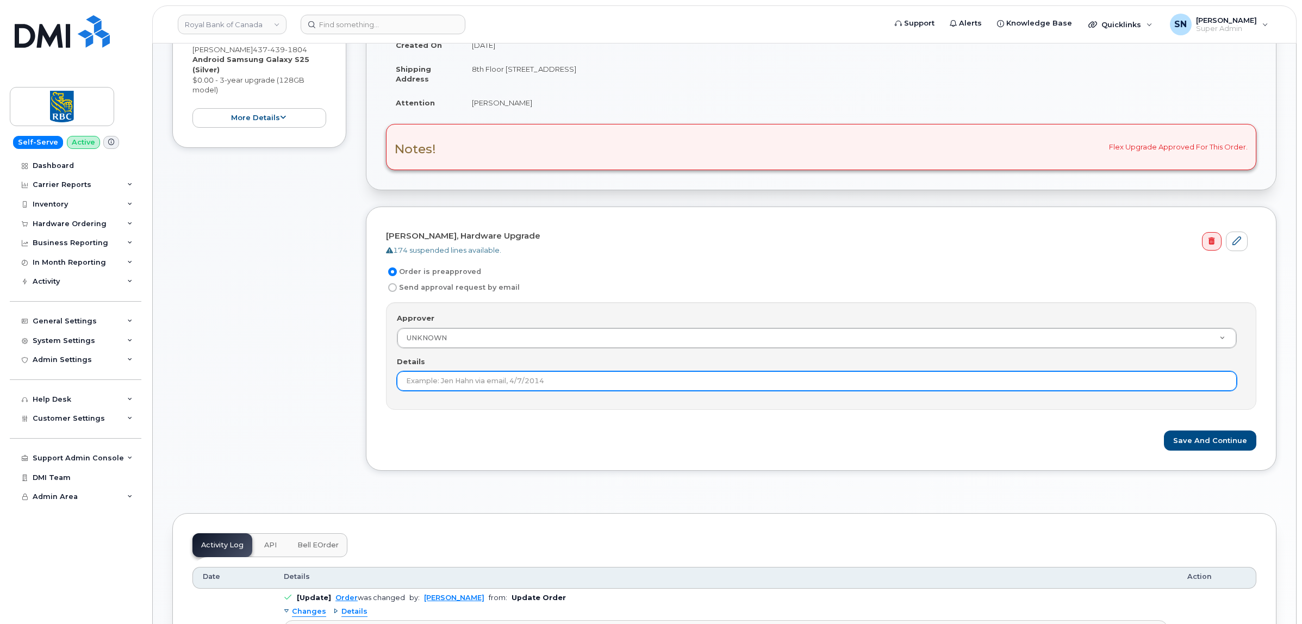
click at [443, 378] on input "Details" at bounding box center [817, 381] width 840 height 20
click at [482, 382] on input "Original Order" at bounding box center [817, 381] width 840 height 20
paste input "301285"
type input "Original Order 301285 approved."
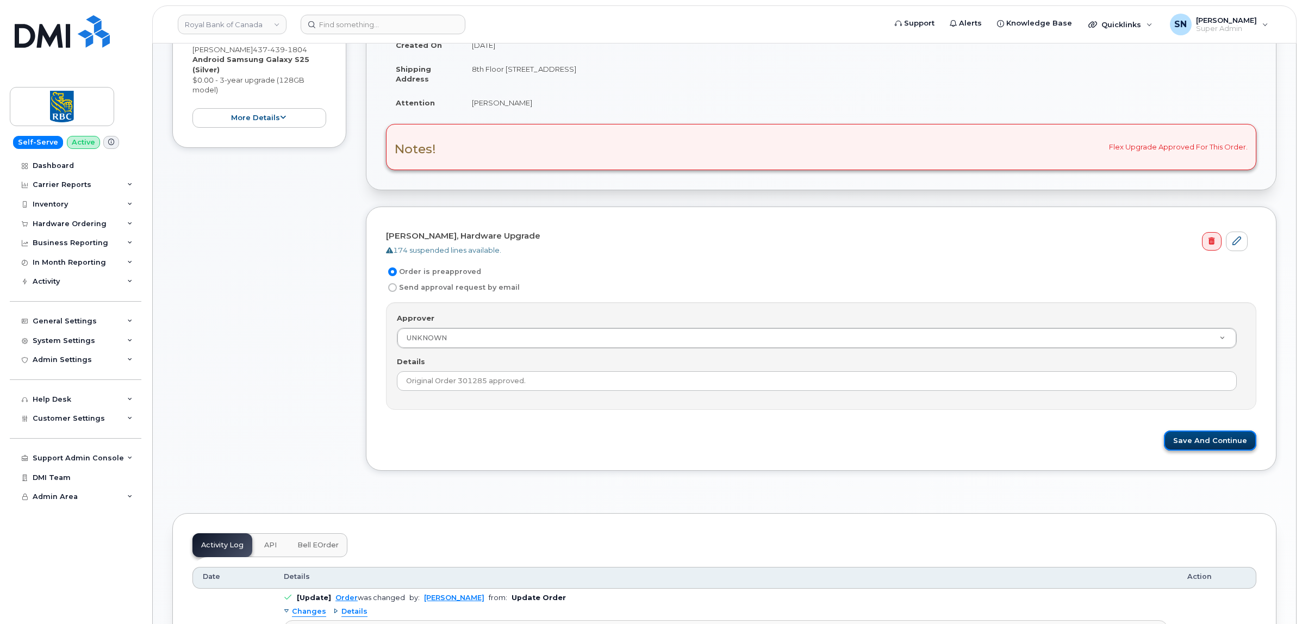
click at [1241, 439] on button "Save and Continue" at bounding box center [1210, 441] width 92 height 20
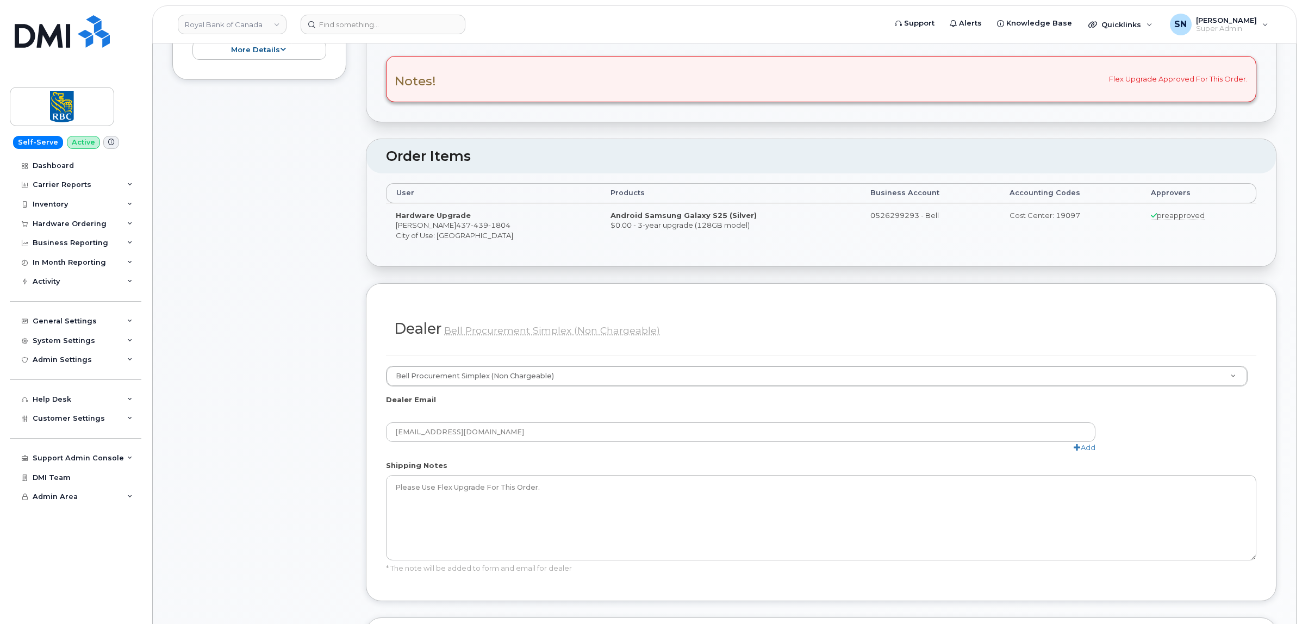
scroll to position [476, 0]
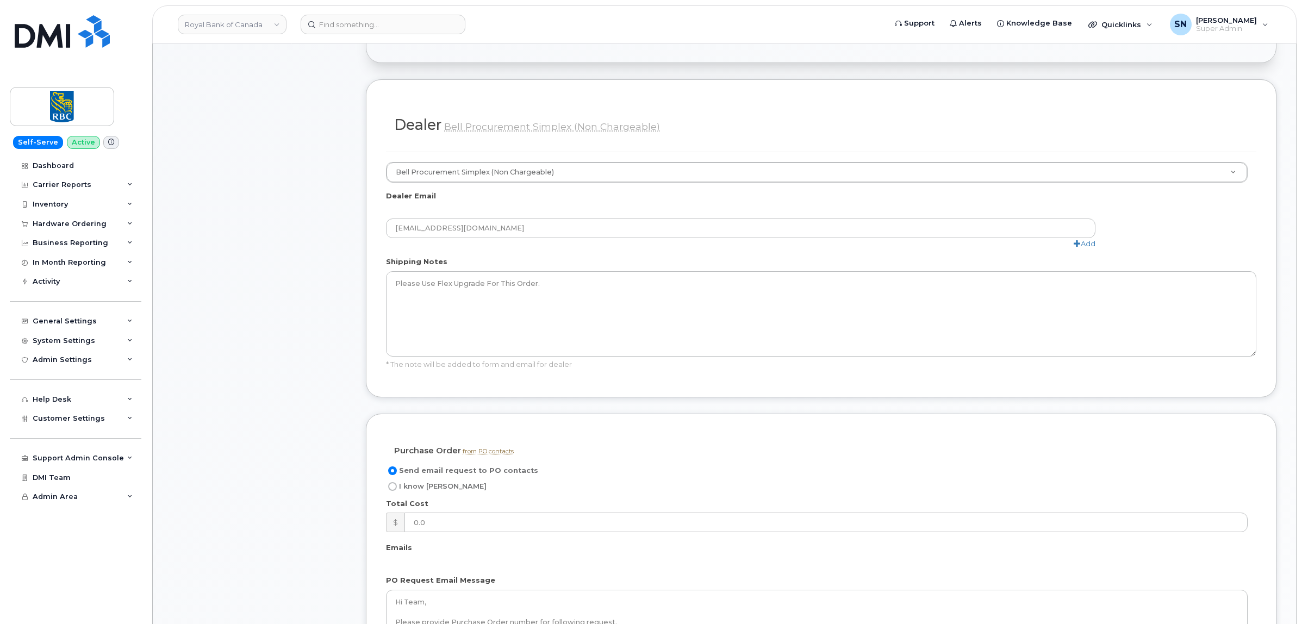
click at [397, 488] on input "I know PO" at bounding box center [392, 486] width 9 height 9
radio input "true"
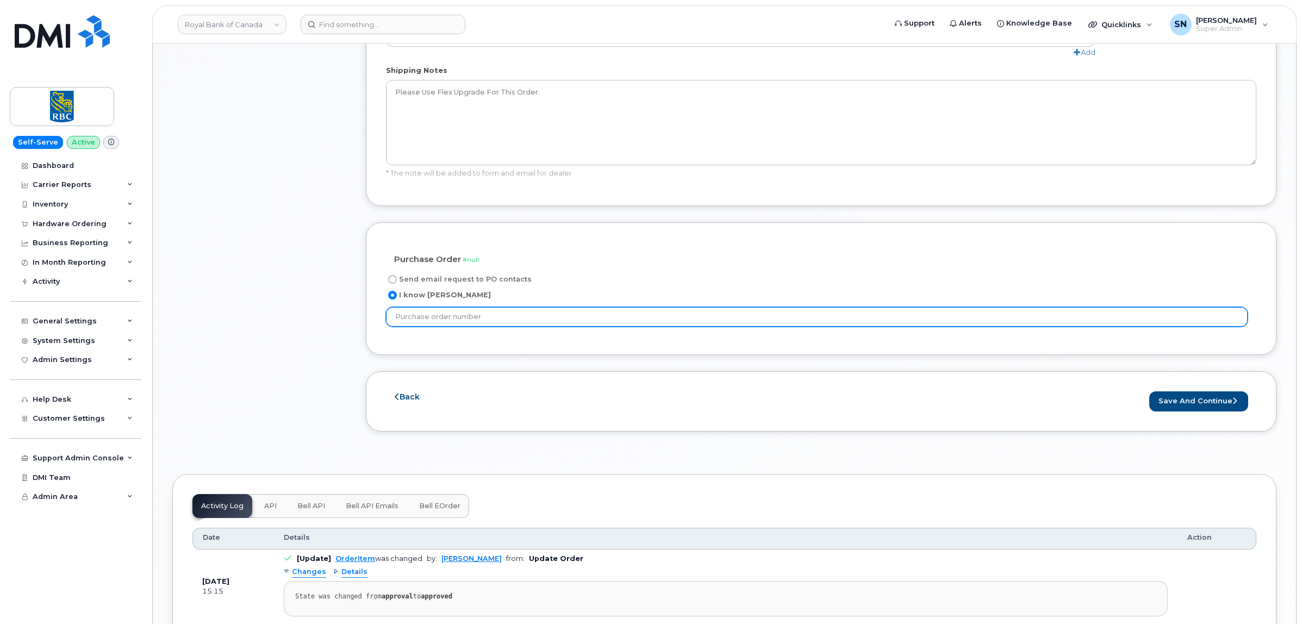
scroll to position [680, 0]
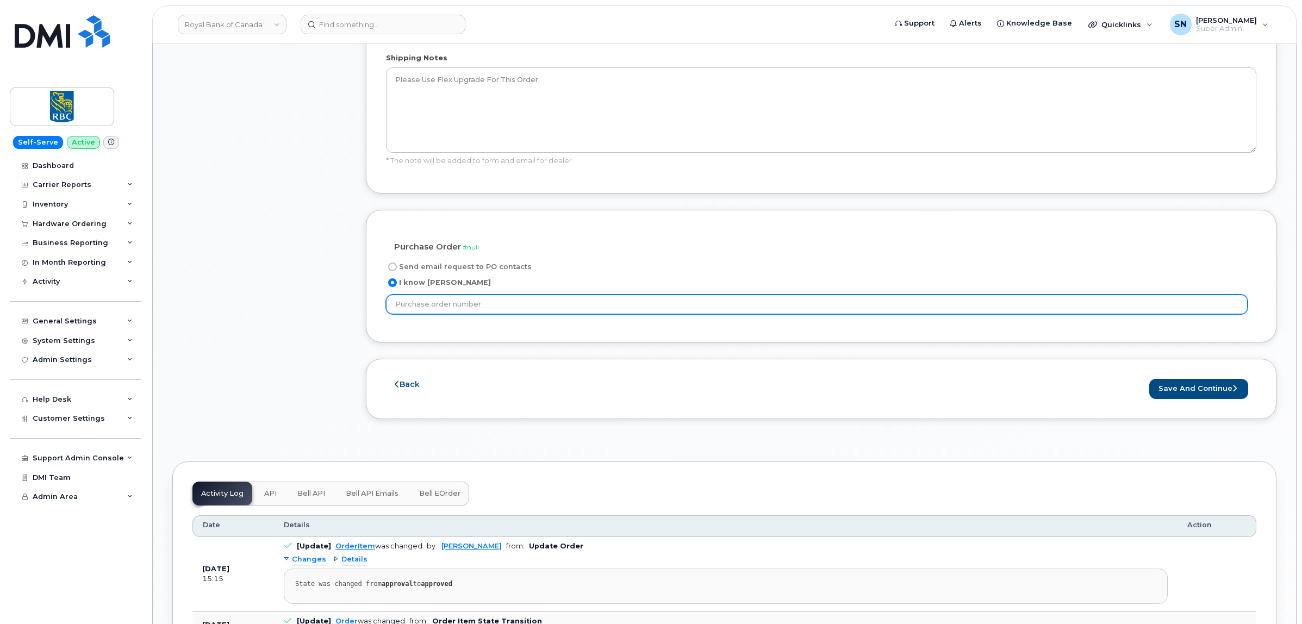
click at [487, 308] on input "text" at bounding box center [817, 305] width 862 height 20
paste input "6500222192"
type input "6500222192"
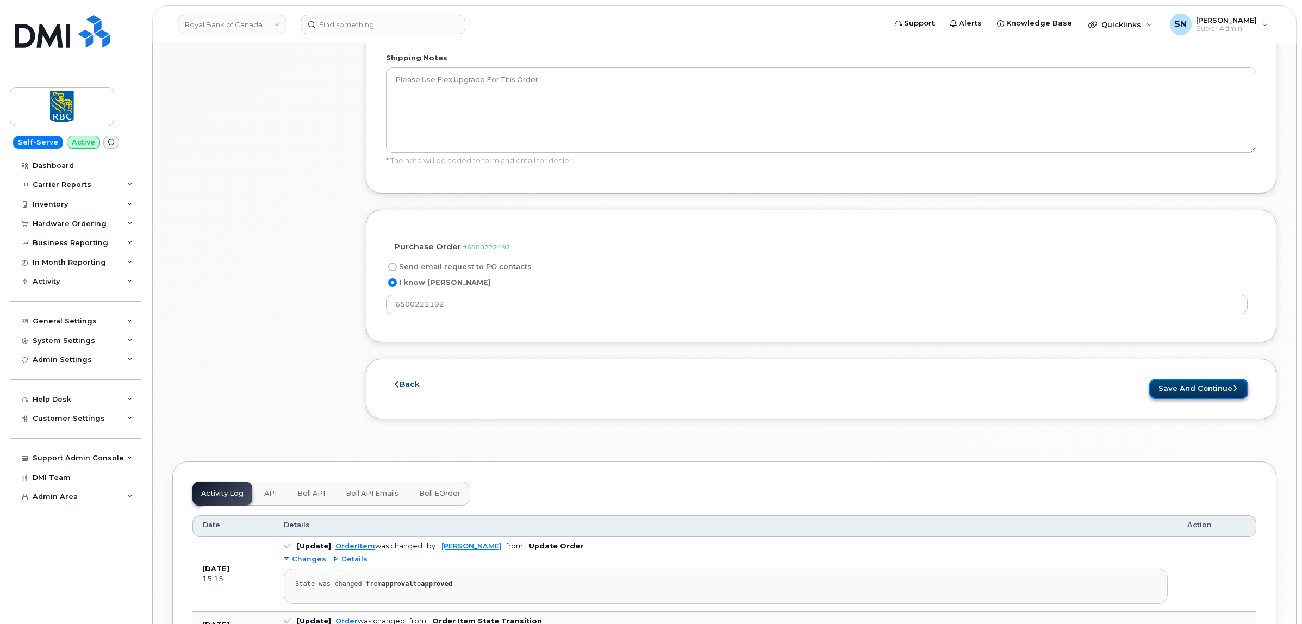
click at [1199, 395] on button "Save and Continue" at bounding box center [1199, 389] width 99 height 20
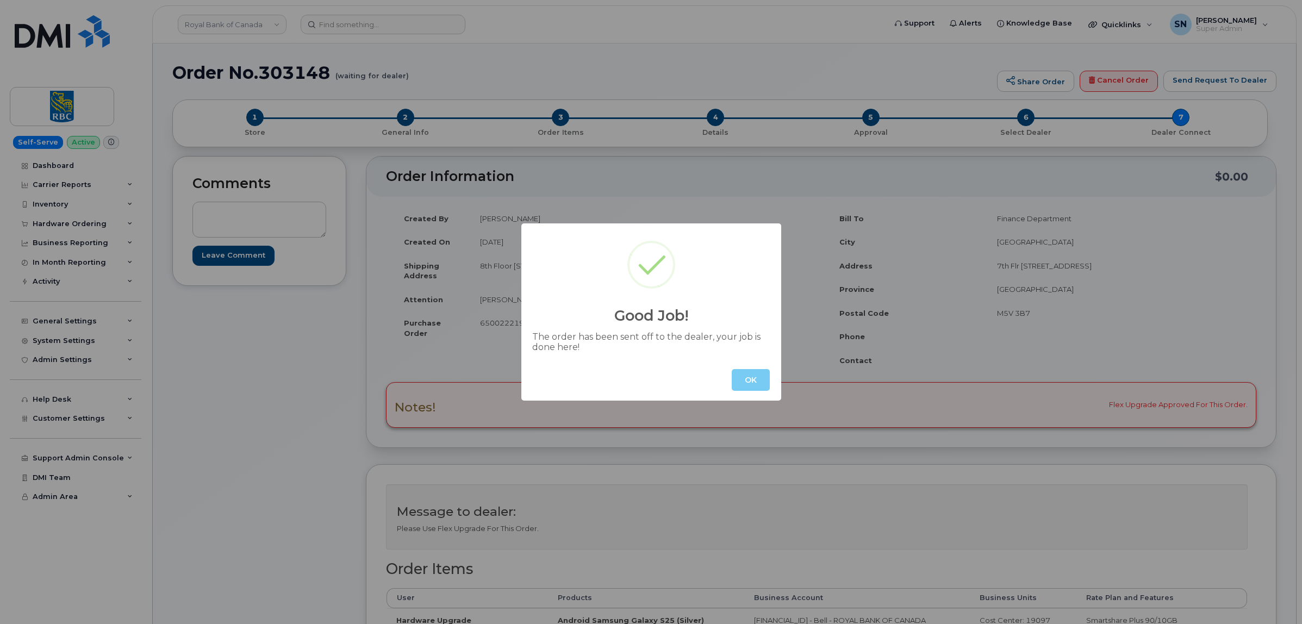
click at [754, 382] on button "OK" at bounding box center [751, 380] width 38 height 22
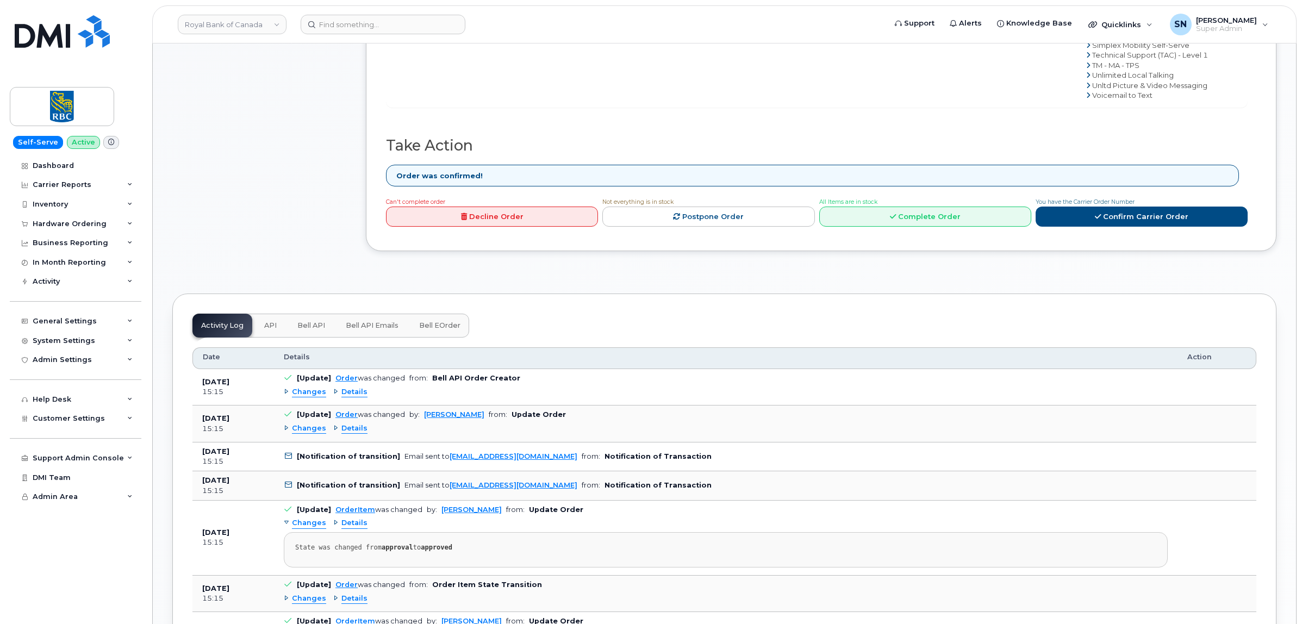
scroll to position [816, 0]
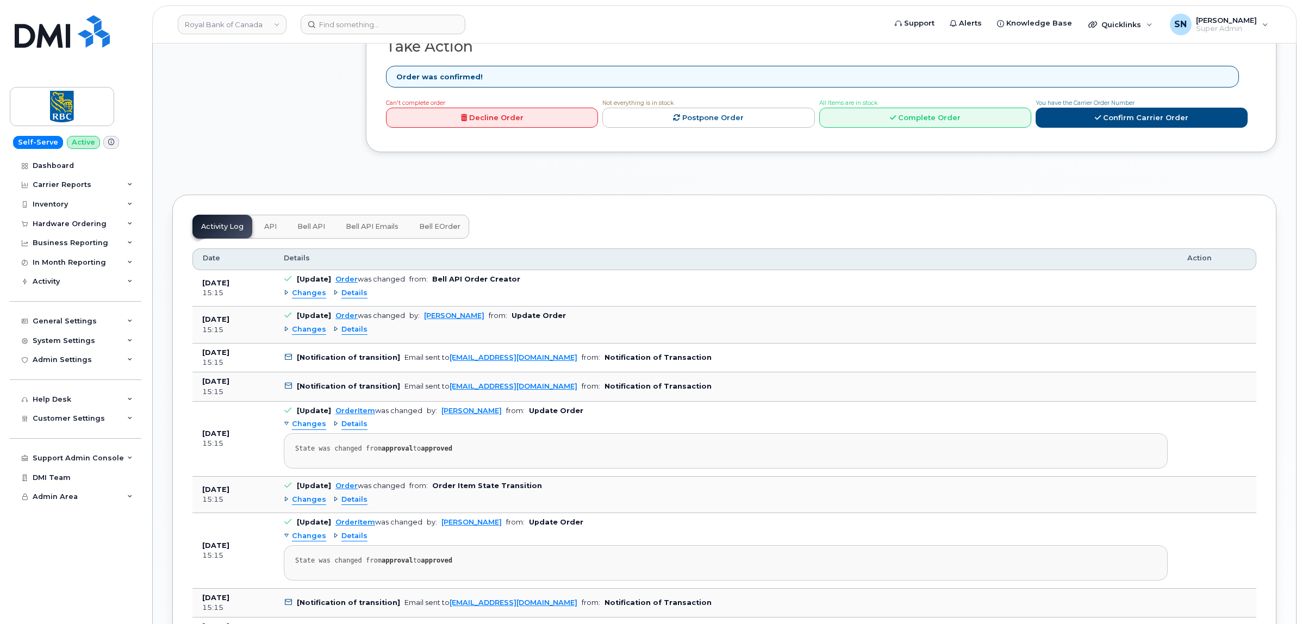
click at [300, 302] on div "Changes Details" at bounding box center [726, 292] width 884 height 17
click at [300, 297] on span "Changes" at bounding box center [309, 293] width 34 height 10
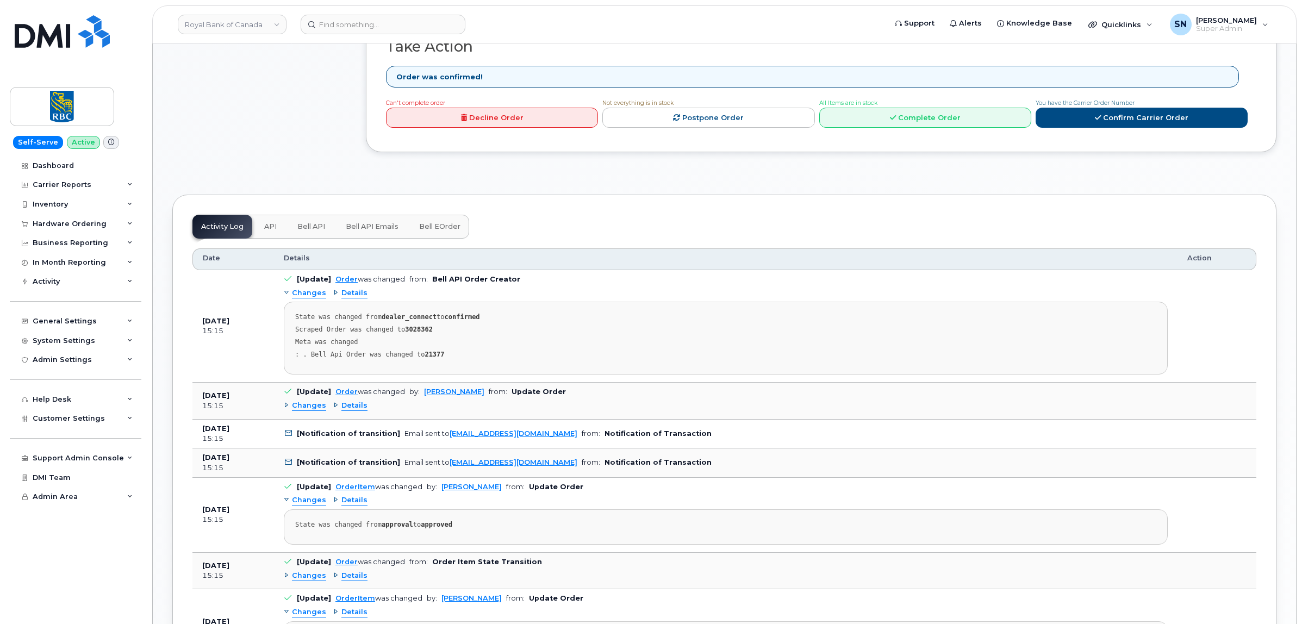
click at [406, 333] on strong "3028362" at bounding box center [419, 330] width 28 height 8
copy strong "3028362"
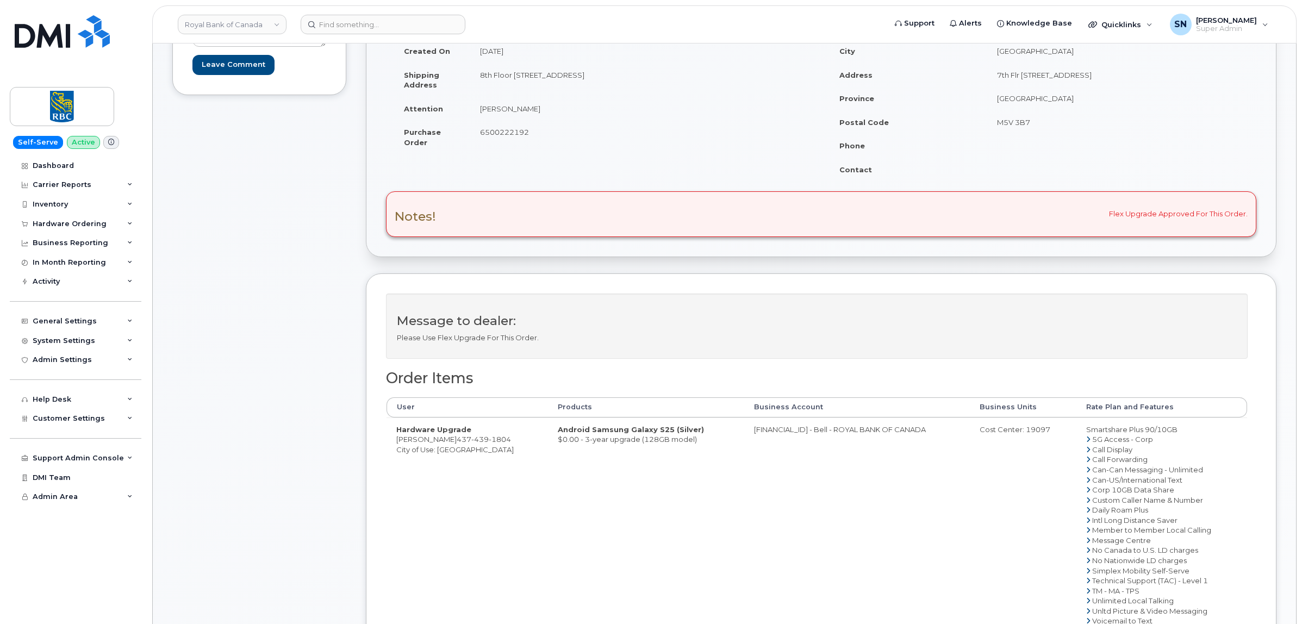
scroll to position [0, 0]
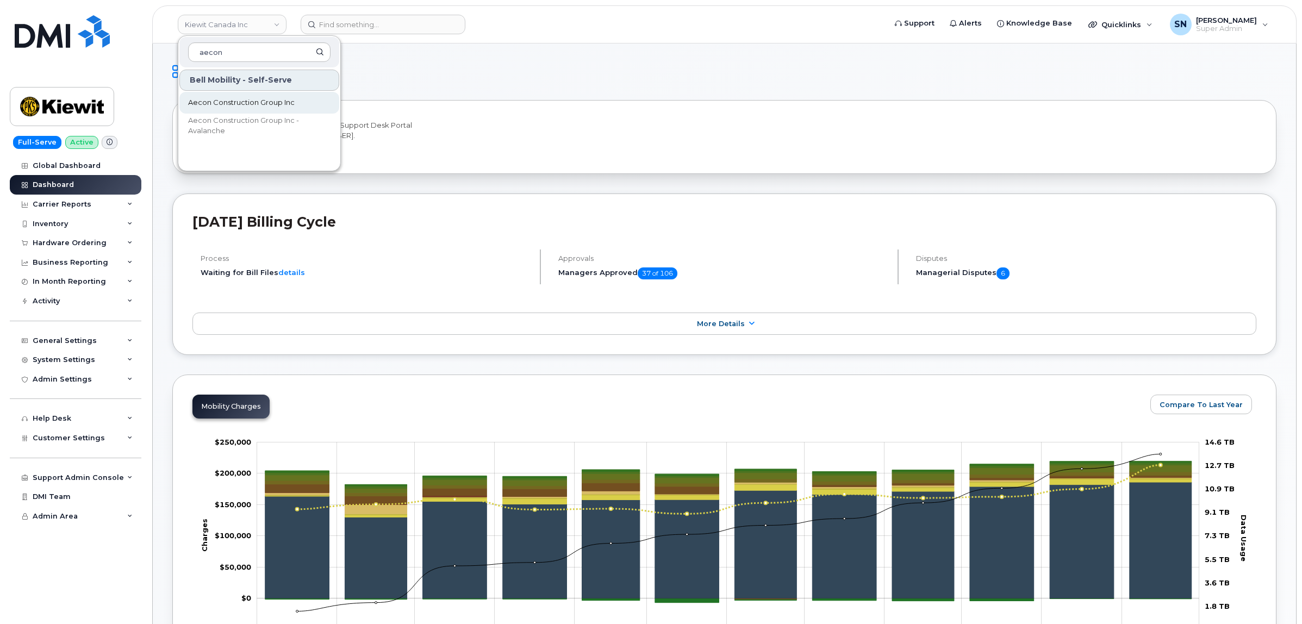
type input "aecon"
click at [257, 102] on span "Aecon Construction Group Inc" at bounding box center [241, 102] width 107 height 11
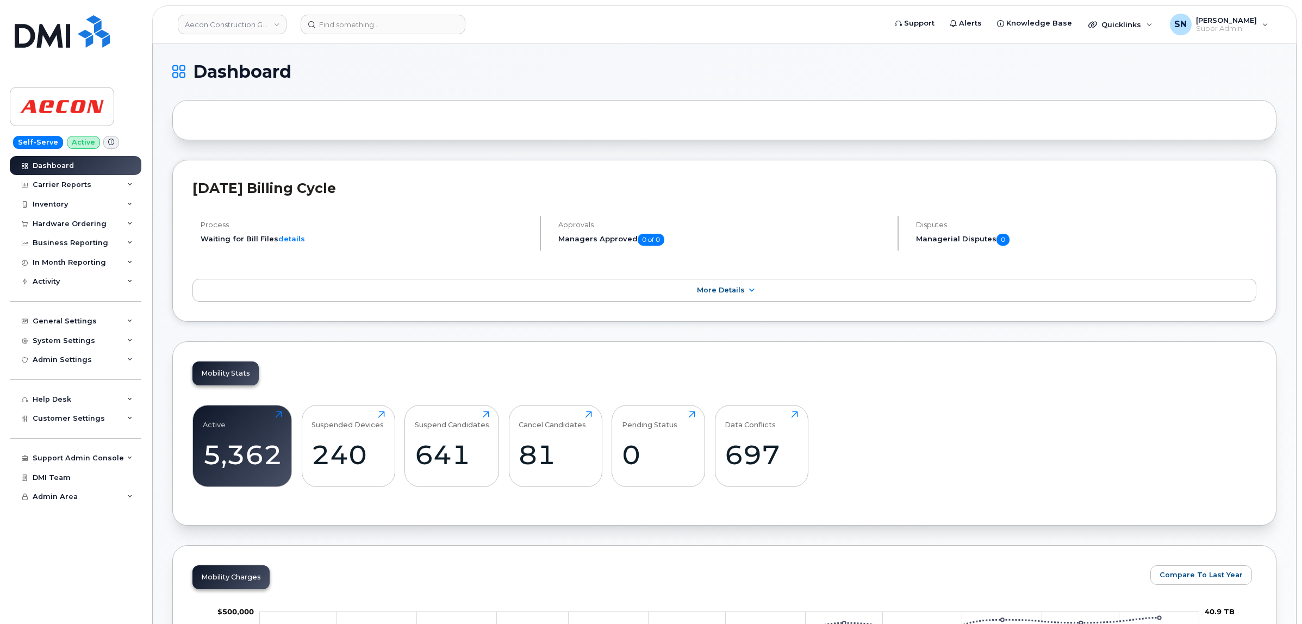
click at [85, 224] on div "Hardware Ordering" at bounding box center [70, 224] width 74 height 9
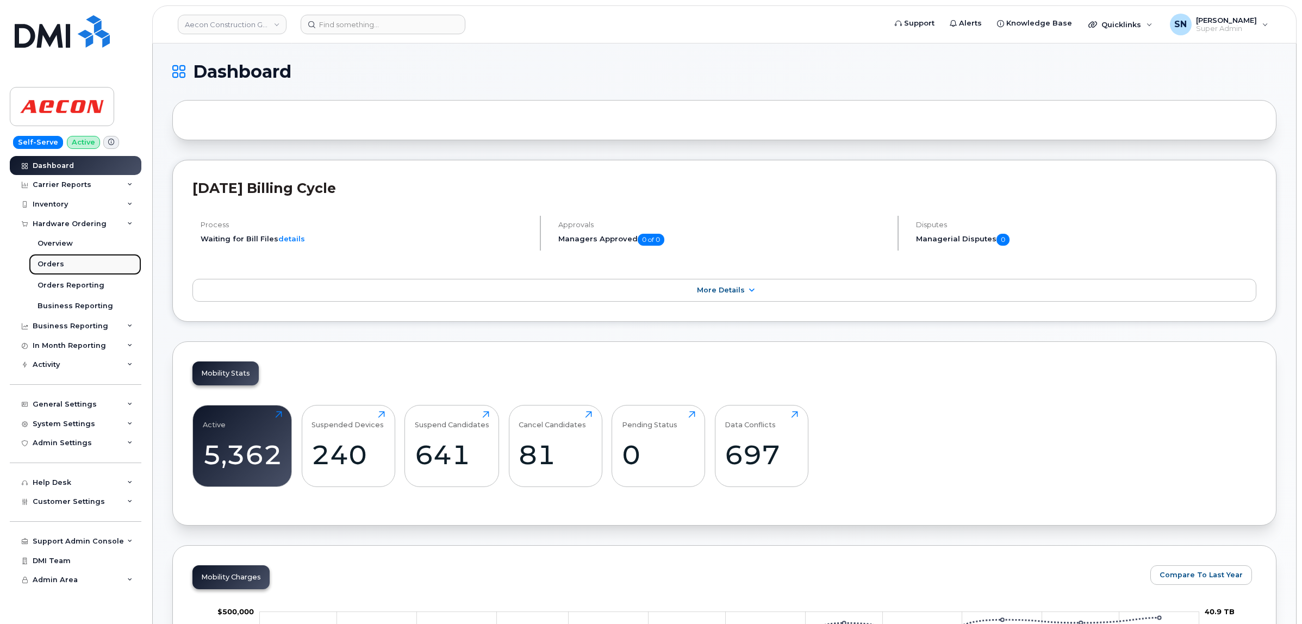
click at [41, 274] on link "Orders" at bounding box center [85, 264] width 113 height 21
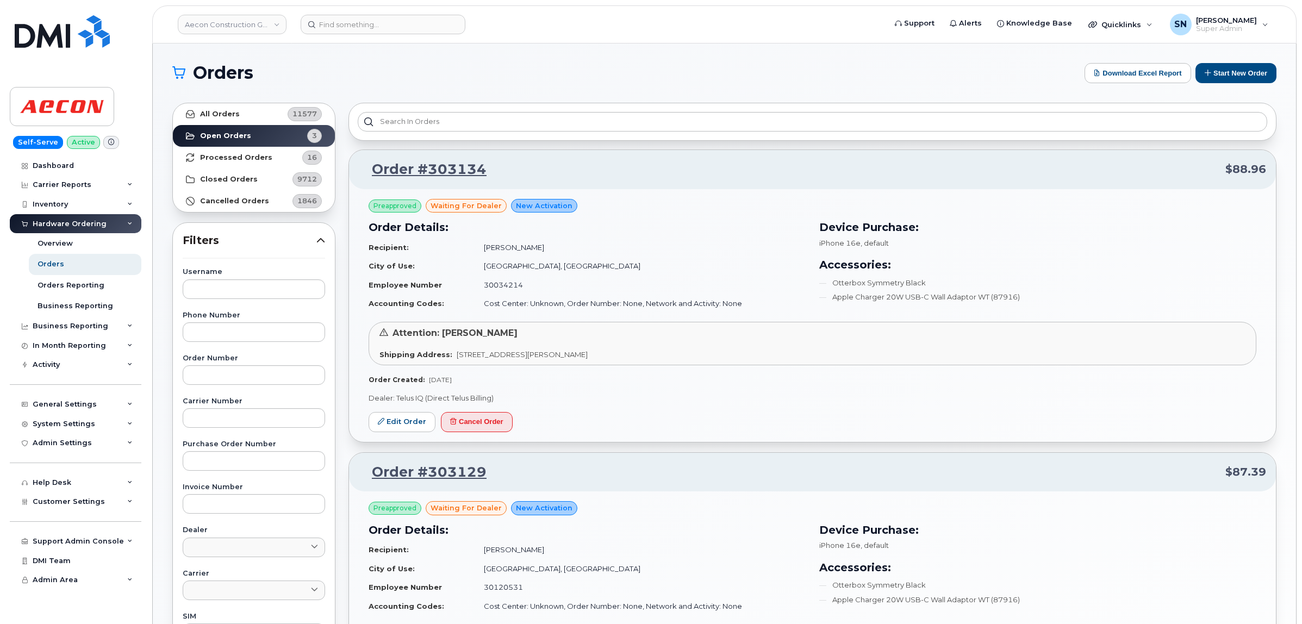
click at [201, 386] on div "Username Phone Number Order Number Carrier Number Purchase Order Number Invoice…" at bounding box center [254, 521] width 169 height 504
click at [204, 381] on input "text" at bounding box center [254, 375] width 142 height 20
paste input "303129"
type input "303129"
click at [221, 110] on strong "All Orders" at bounding box center [220, 114] width 40 height 9
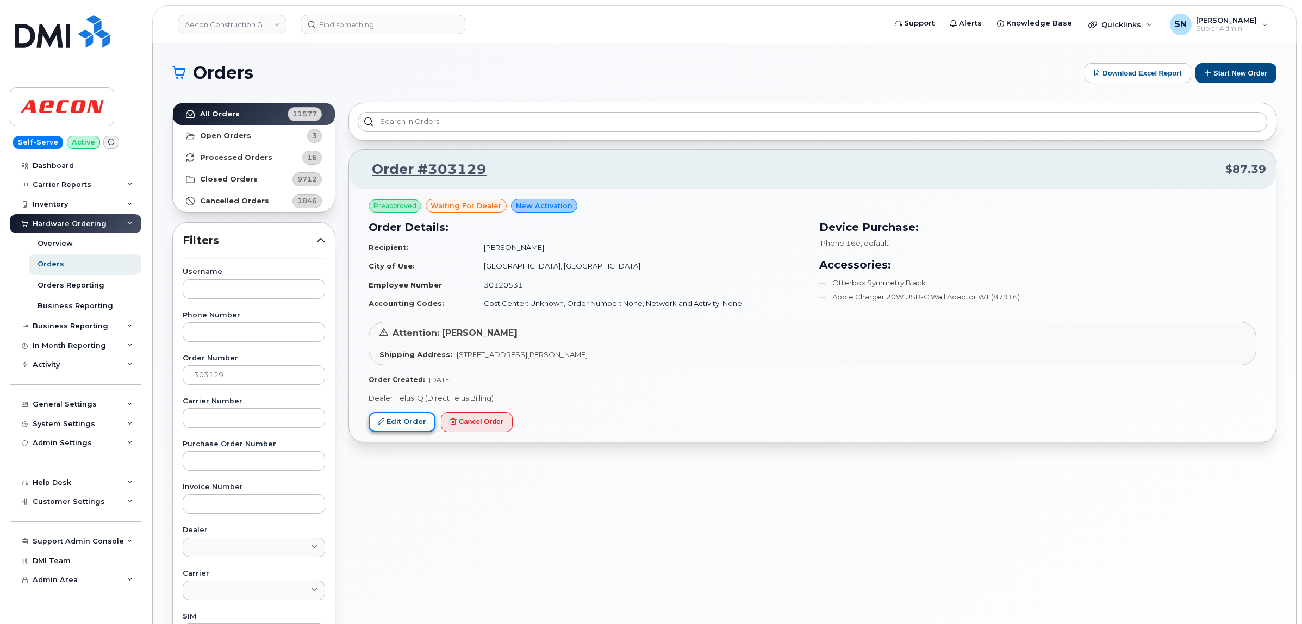
click at [389, 421] on link "Edit Order" at bounding box center [402, 422] width 67 height 20
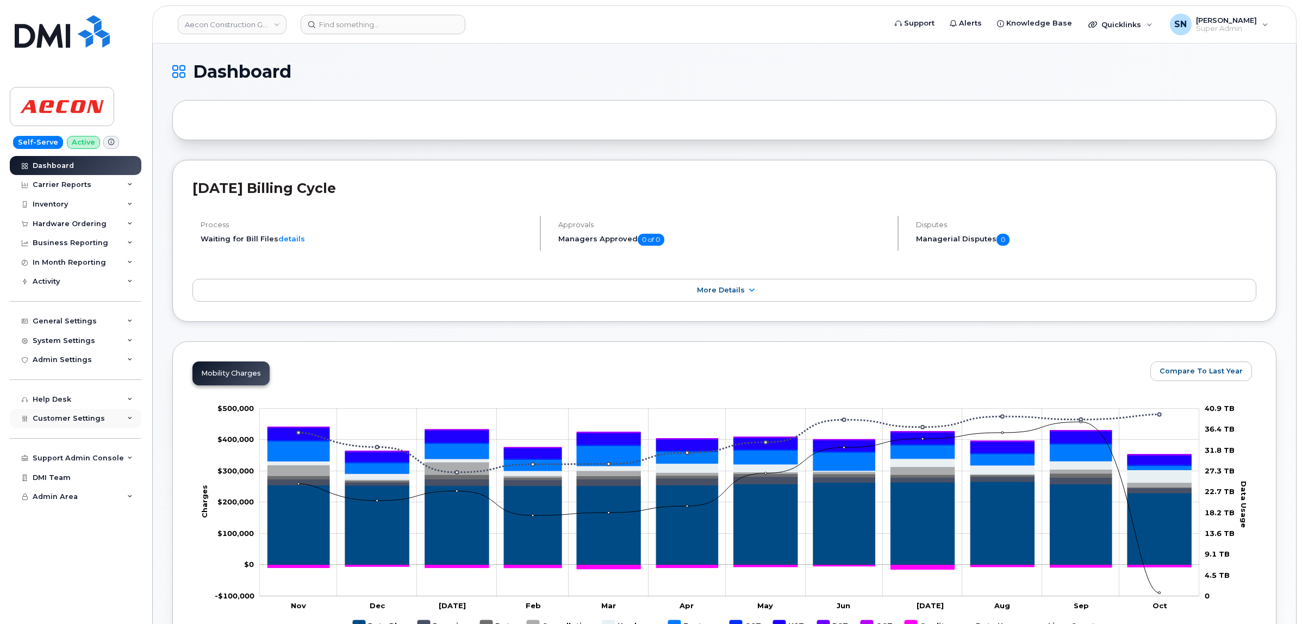
click at [85, 423] on span "Customer Settings" at bounding box center [69, 418] width 72 height 8
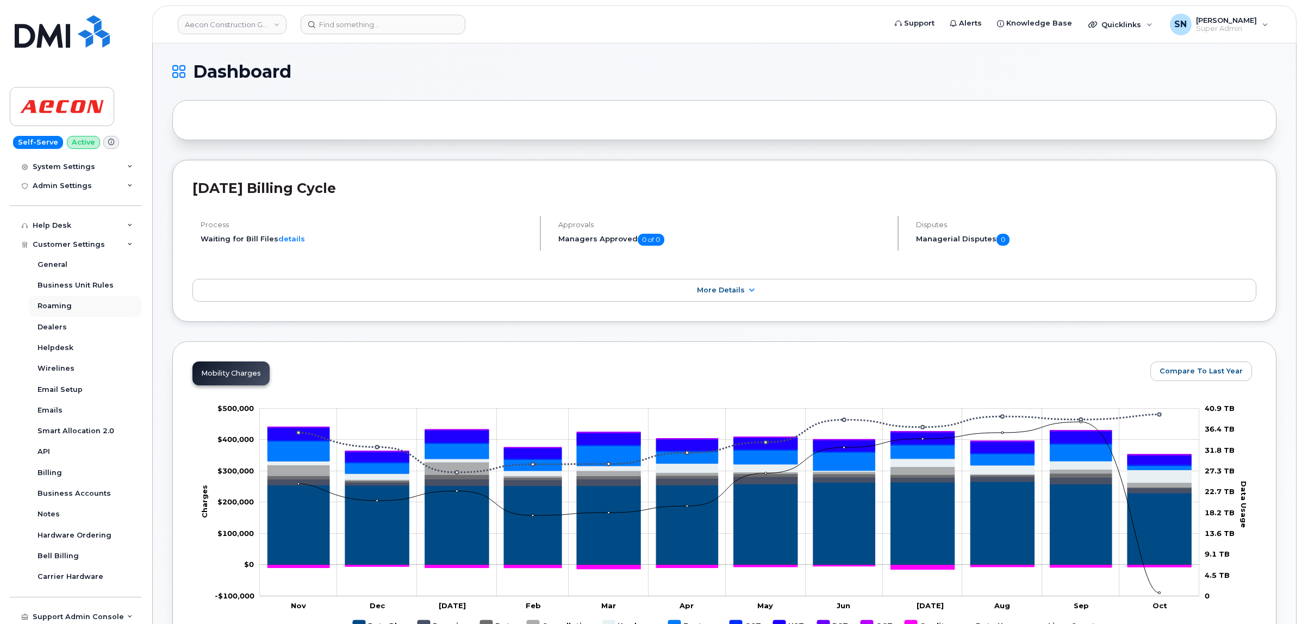
scroll to position [219, 0]
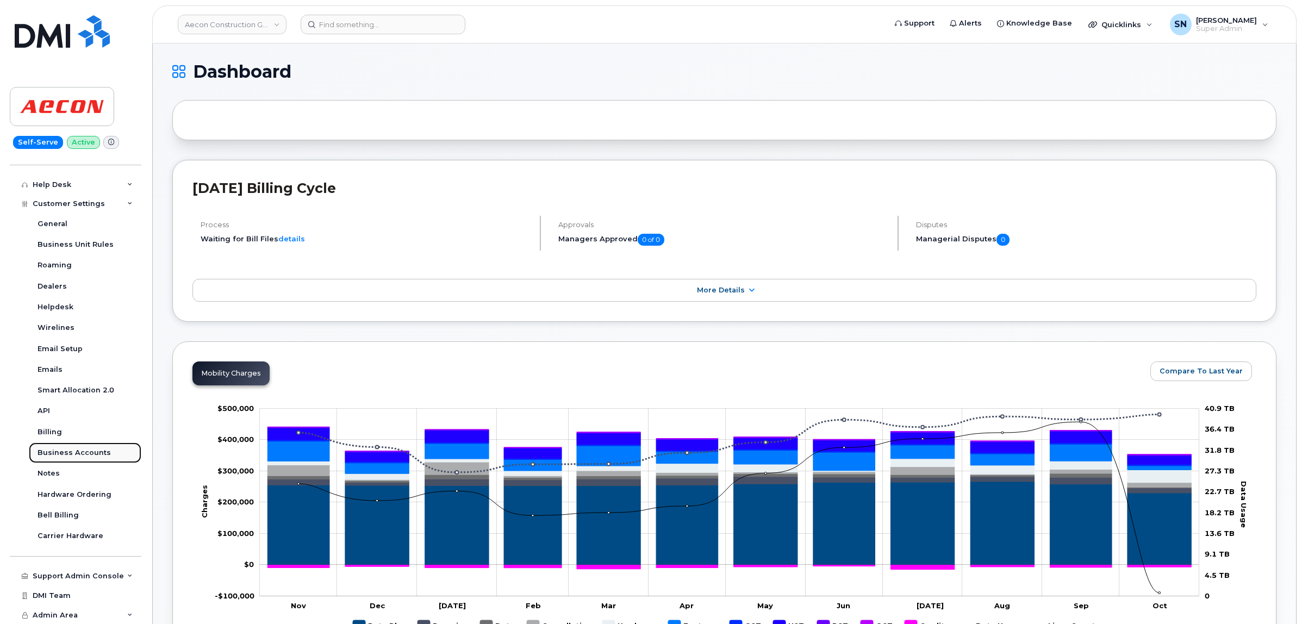
click at [88, 453] on div "Business Accounts" at bounding box center [74, 453] width 73 height 10
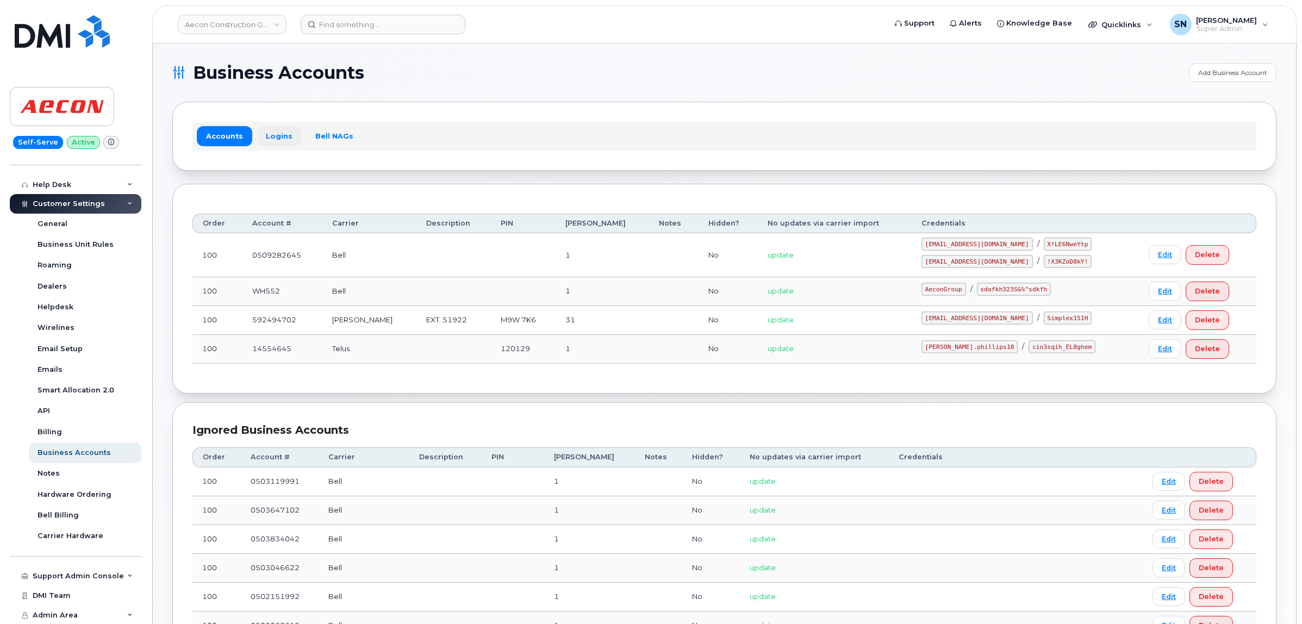
click at [264, 137] on link "Logins" at bounding box center [279, 136] width 45 height 20
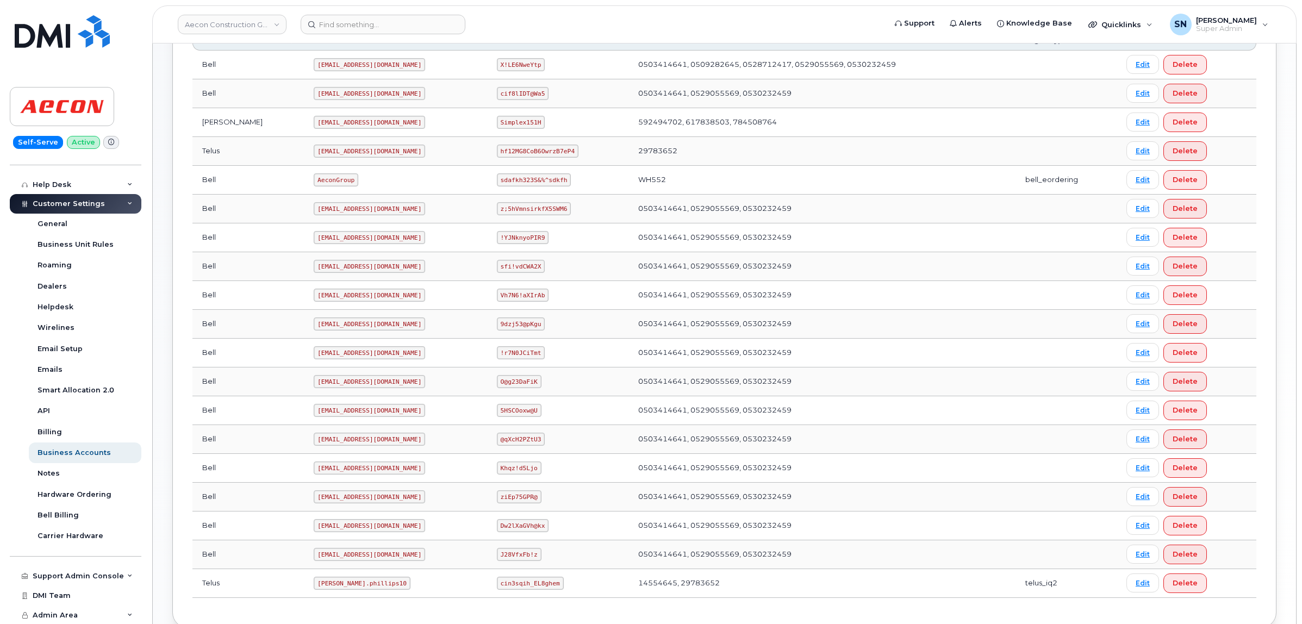
scroll to position [386, 0]
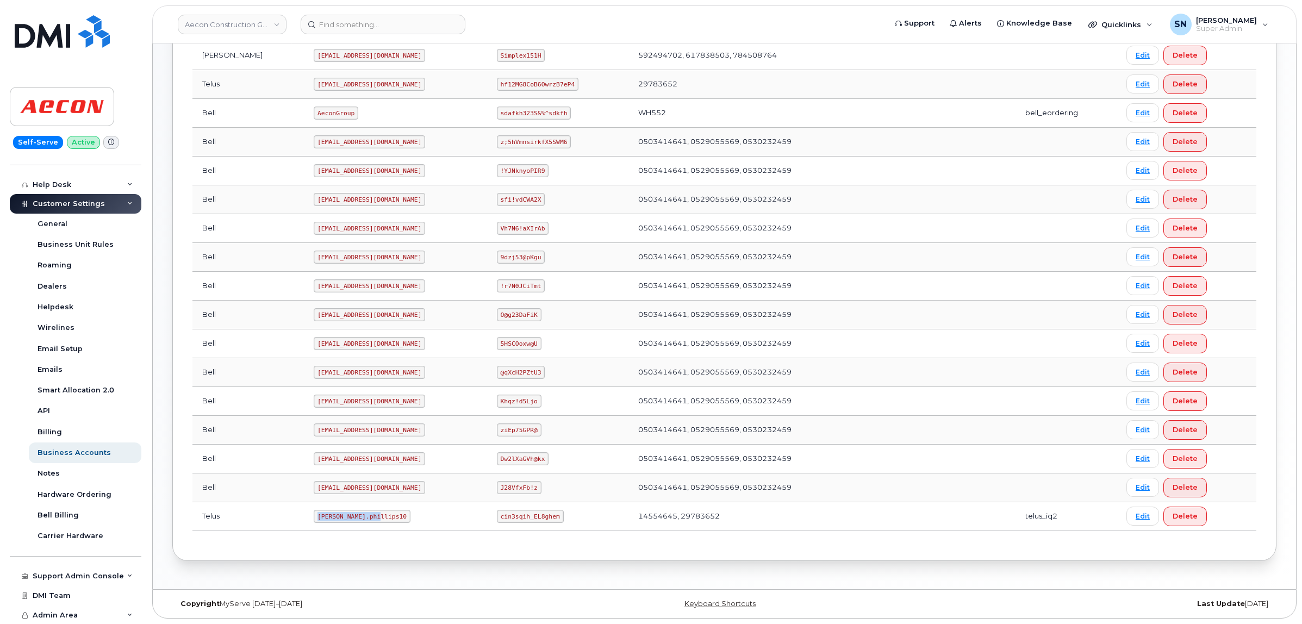
drag, startPoint x: 268, startPoint y: 518, endPoint x: 335, endPoint y: 524, distance: 67.1
click at [335, 524] on td "Taylor.phillips10" at bounding box center [395, 516] width 183 height 29
copy code "Taylor.phillips10"
drag, startPoint x: 482, startPoint y: 512, endPoint x: 541, endPoint y: 518, distance: 59.5
click at [541, 518] on td "cin3sqih_EL8ghem" at bounding box center [557, 516] width 141 height 29
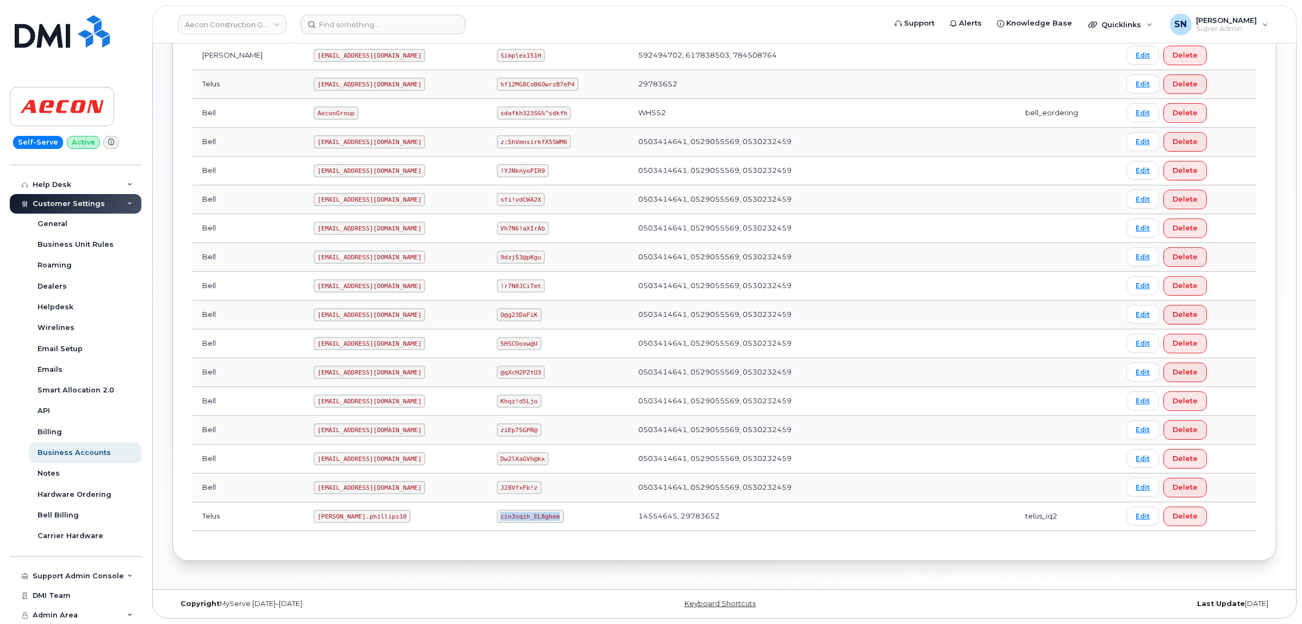
copy code "cin3sqih_EL8ghem"
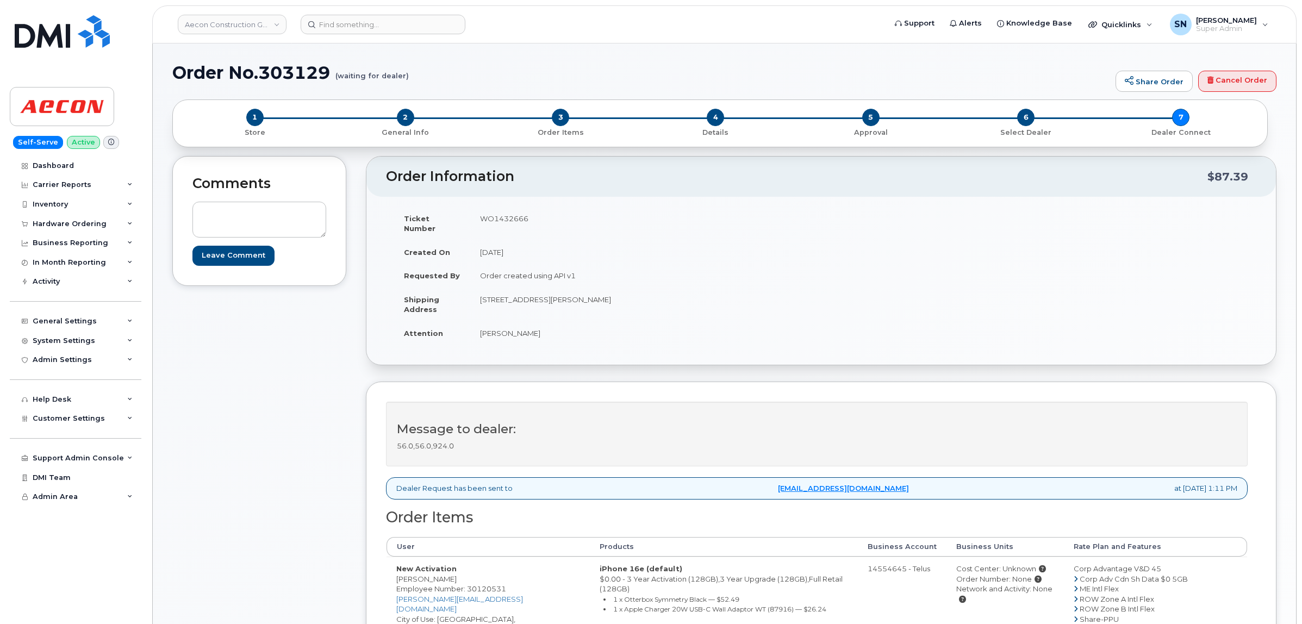
click at [446, 602] on td "New Activation [PERSON_NAME] Employee Number: 30120531 [PERSON_NAME][EMAIL_ADDR…" at bounding box center [488, 614] width 203 height 115
copy td "Saskatoon"
click at [490, 215] on td "WO1432666" at bounding box center [641, 224] width 343 height 34
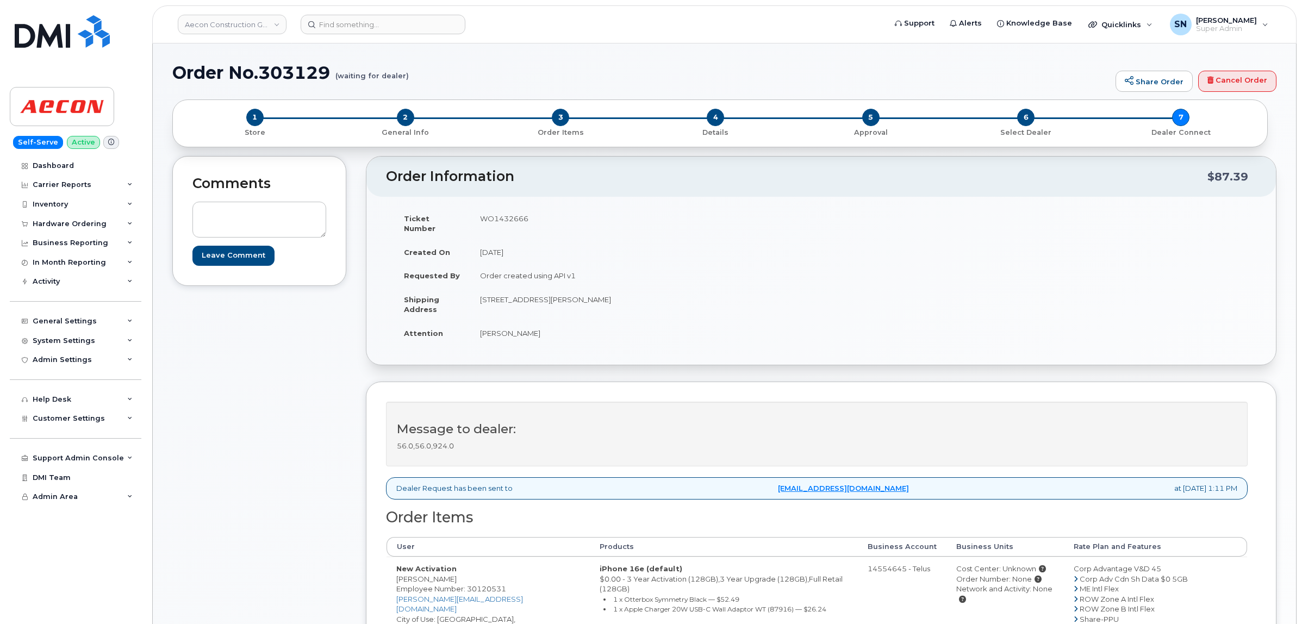
copy td "WO1432666"
drag, startPoint x: 485, startPoint y: 291, endPoint x: 589, endPoint y: 297, distance: 104.0
click at [589, 297] on td "[STREET_ADDRESS][PERSON_NAME]" at bounding box center [641, 305] width 343 height 34
copy td "[STREET_ADDRESS][PERSON_NAME]"
click at [526, 288] on td "[STREET_ADDRESS][PERSON_NAME]" at bounding box center [641, 305] width 343 height 34
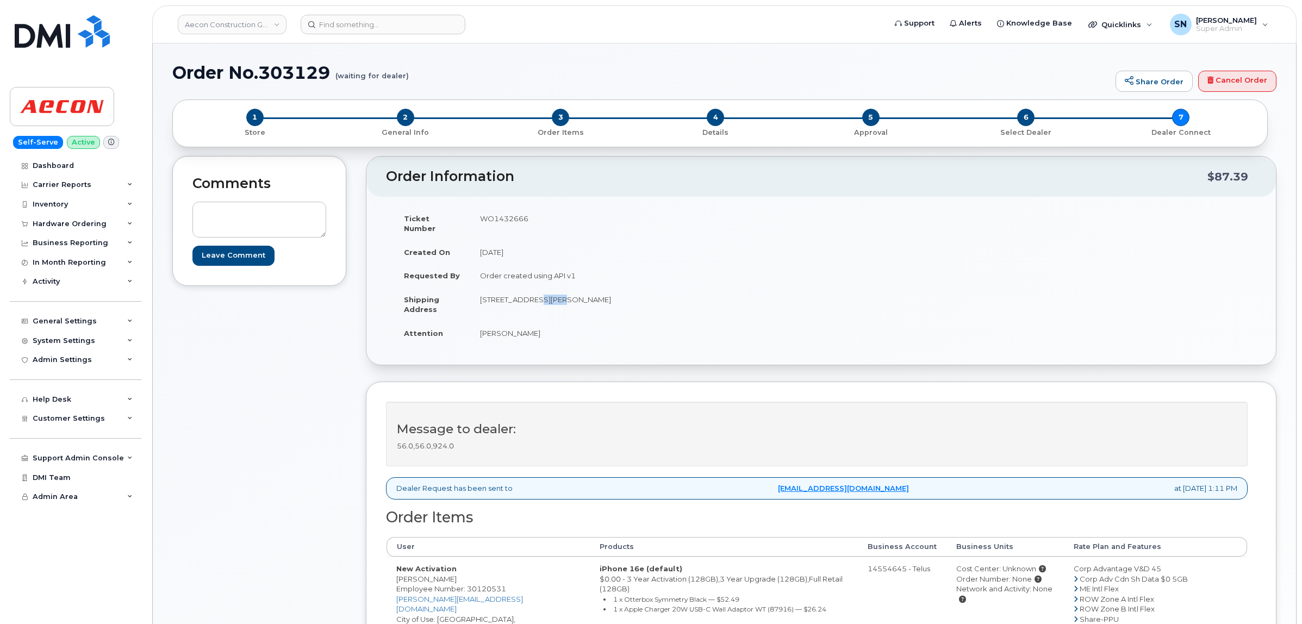
drag, startPoint x: 526, startPoint y: 287, endPoint x: 545, endPoint y: 289, distance: 19.8
click at [545, 289] on td "[STREET_ADDRESS][PERSON_NAME]" at bounding box center [641, 305] width 343 height 34
drag, startPoint x: 559, startPoint y: 289, endPoint x: 590, endPoint y: 294, distance: 31.4
click at [590, 294] on td "[STREET_ADDRESS][PERSON_NAME]" at bounding box center [641, 305] width 343 height 34
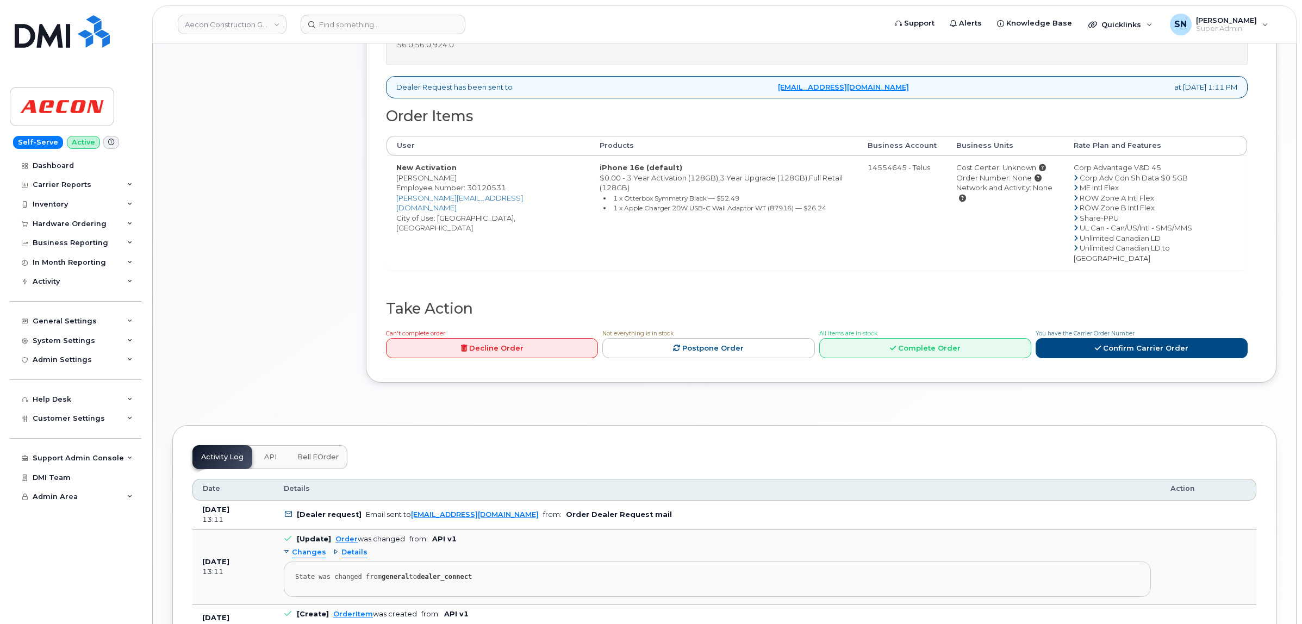
scroll to position [544, 0]
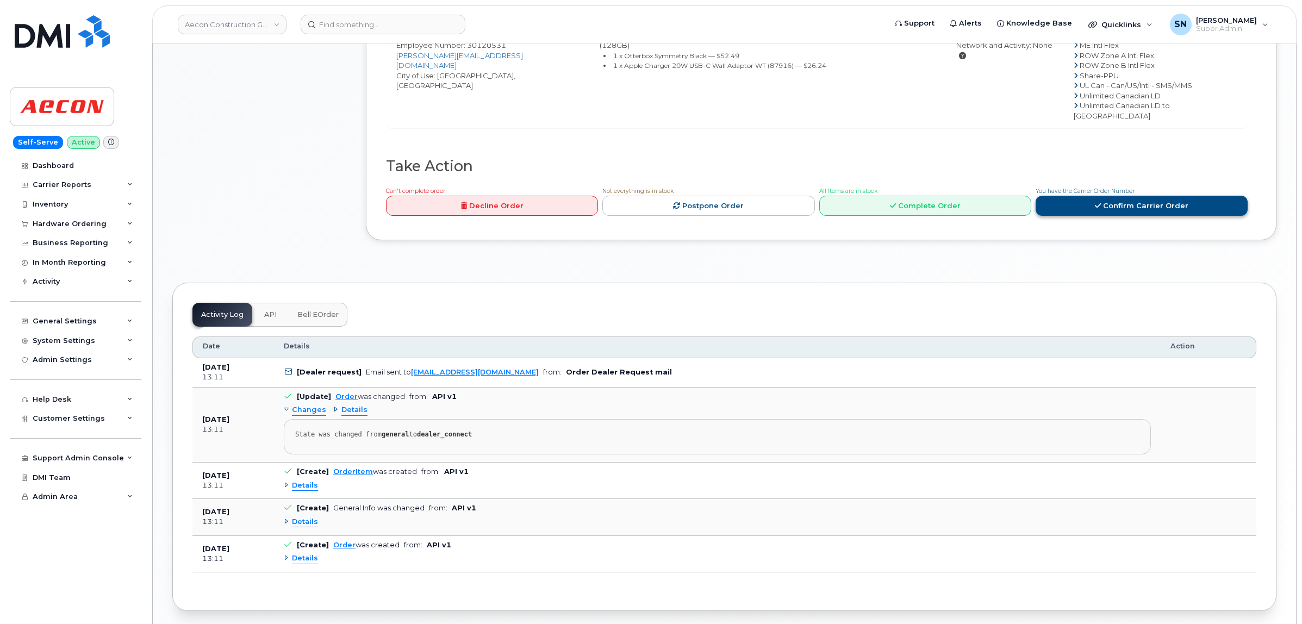
click at [1097, 196] on link "Confirm Carrier Order" at bounding box center [1142, 206] width 212 height 20
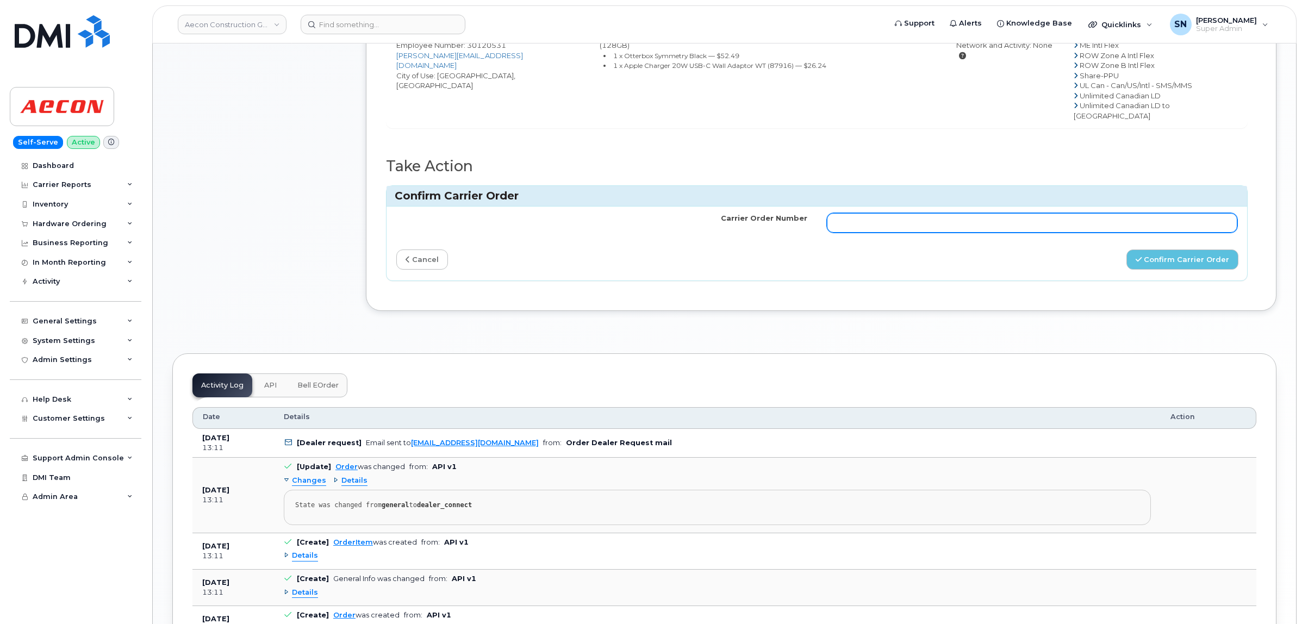
click at [1071, 213] on input "Carrier Order Number" at bounding box center [1032, 223] width 411 height 20
paste input "TL60038855"
type input "TL60038855"
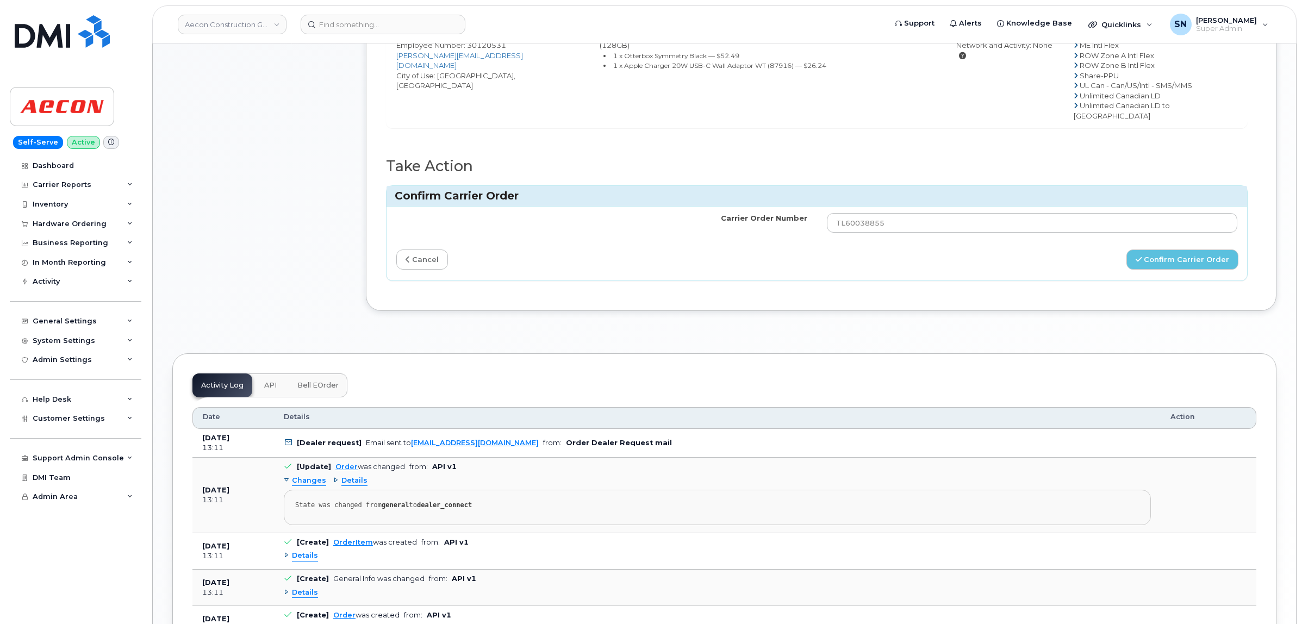
click at [1154, 231] on div "Carrier Order Number TL60038855 cancel Confirm Carrier Order" at bounding box center [817, 243] width 861 height 73
drag, startPoint x: 1150, startPoint y: 243, endPoint x: 1120, endPoint y: 245, distance: 30.0
click at [1150, 250] on button "Confirm Carrier Order" at bounding box center [1183, 260] width 112 height 20
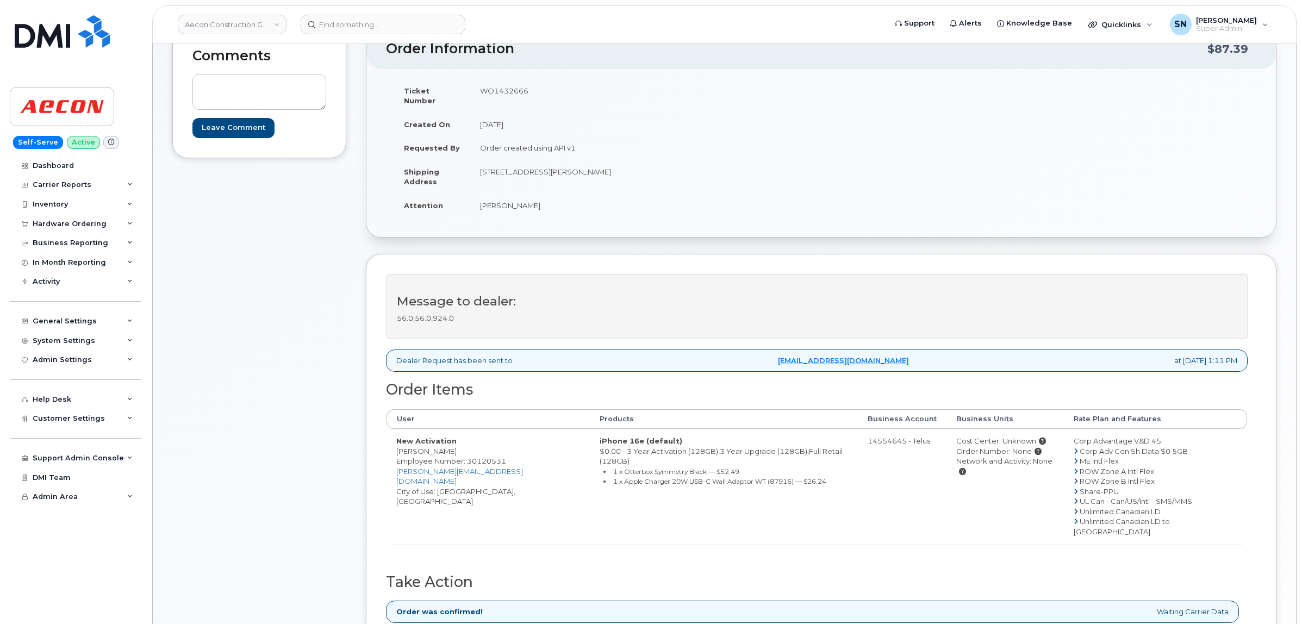
scroll to position [136, 0]
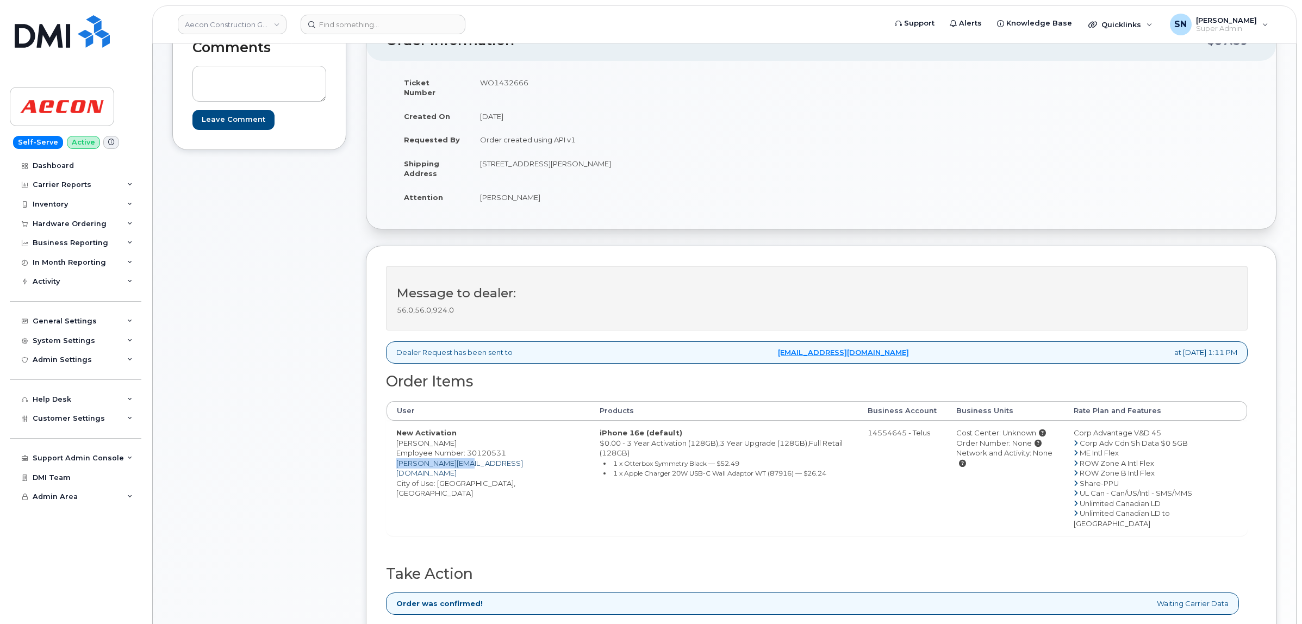
drag, startPoint x: 487, startPoint y: 455, endPoint x: 398, endPoint y: 453, distance: 88.7
click at [398, 453] on td "New Activation [PERSON_NAME] Employee Number: 30120531 [PERSON_NAME][EMAIL_ADDR…" at bounding box center [488, 478] width 203 height 115
copy link "MIYOUNG@AECON.COM"
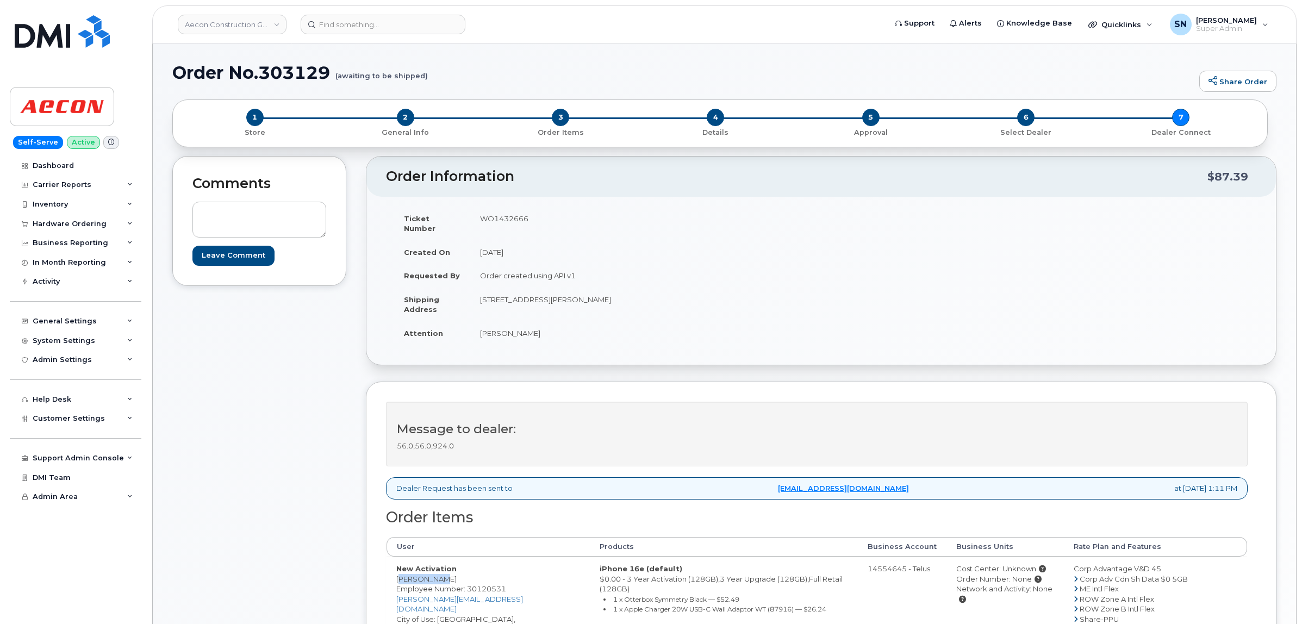
drag, startPoint x: 397, startPoint y: 567, endPoint x: 441, endPoint y: 574, distance: 44.6
click at [441, 574] on td "New Activation Mike Young Employee Number: 30120531 MIYOUNG@AECON.COM City of U…" at bounding box center [488, 614] width 203 height 115
copy td "Mike Young"
click at [101, 232] on div "Hardware Ordering" at bounding box center [76, 224] width 132 height 20
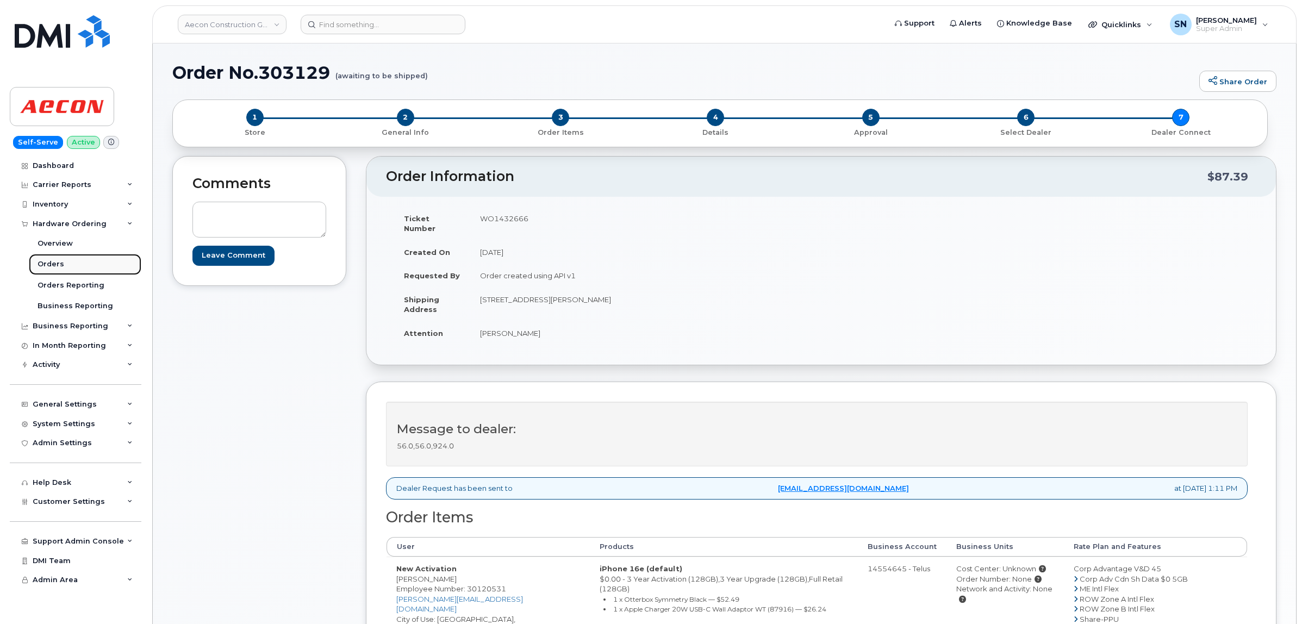
click at [93, 262] on link "Orders" at bounding box center [85, 264] width 113 height 21
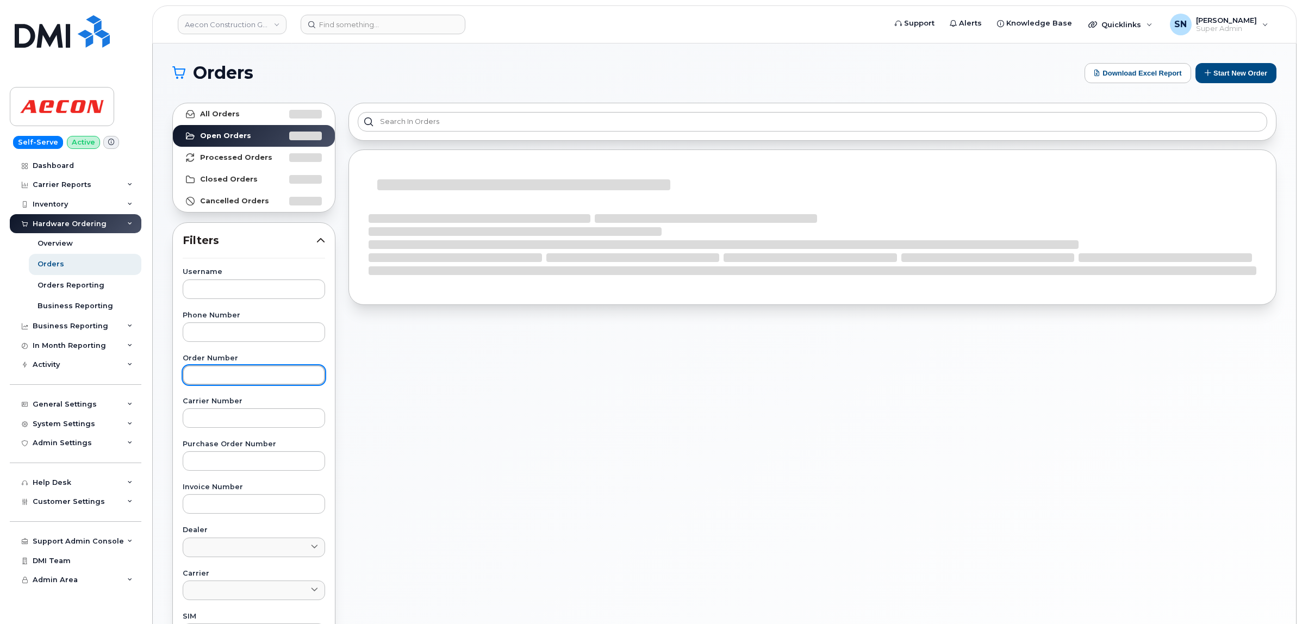
click at [257, 384] on input "text" at bounding box center [254, 375] width 142 height 20
paste input "303134"
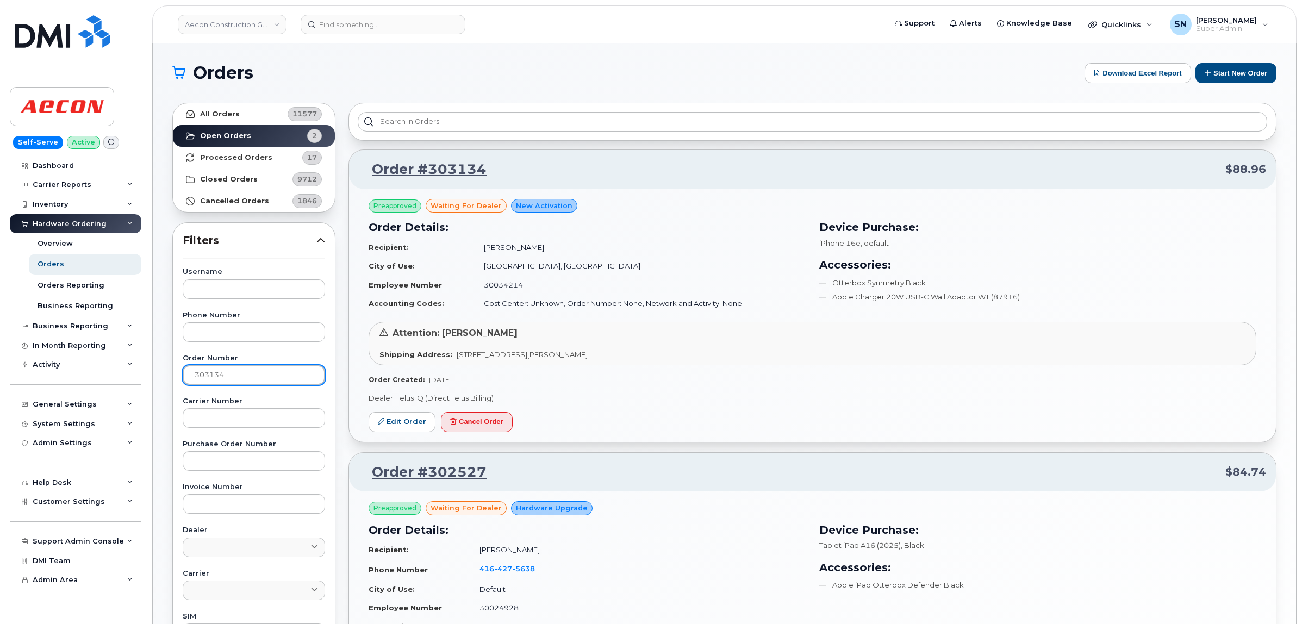
type input "303134"
click at [237, 116] on link "All Orders 11577" at bounding box center [254, 114] width 162 height 22
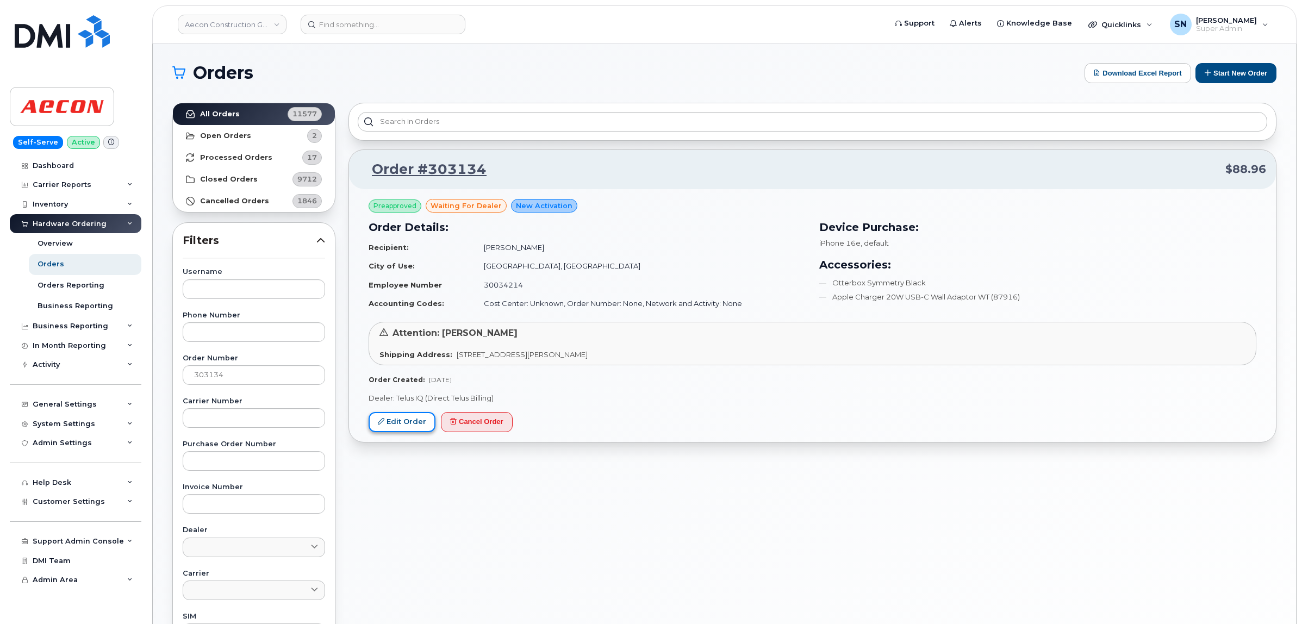
click at [397, 421] on link "Edit Order" at bounding box center [402, 422] width 67 height 20
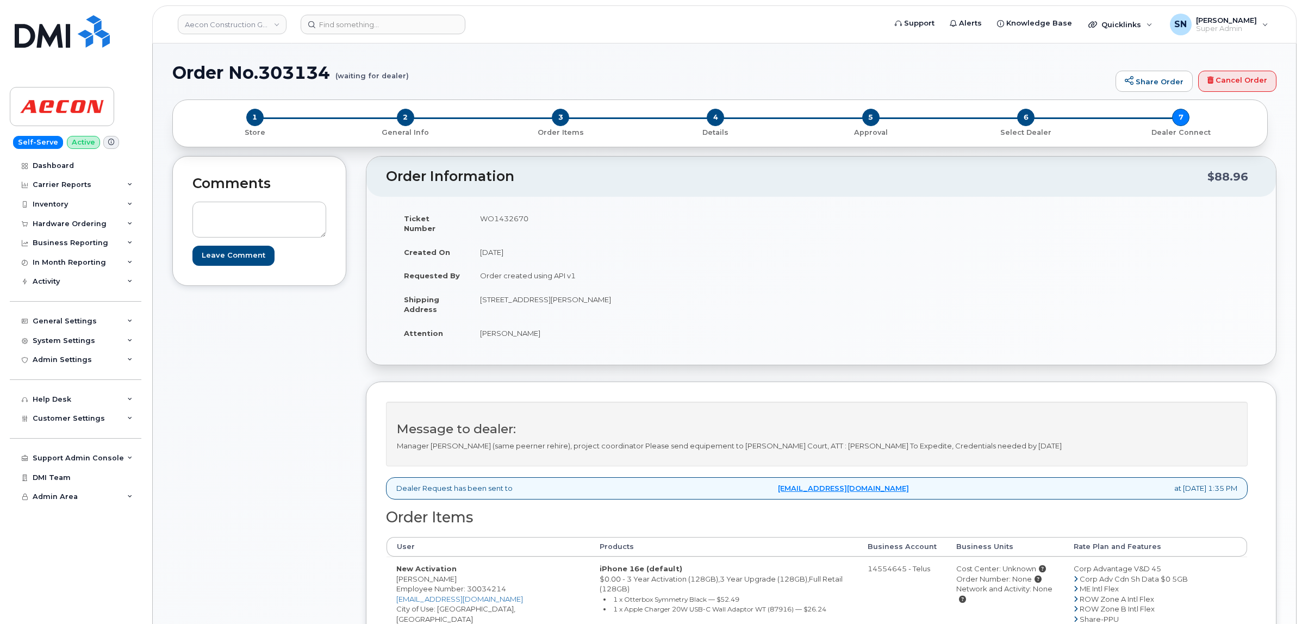
click at [400, 574] on td "New Activation [PERSON_NAME] Employee Number: 30034214 [EMAIL_ADDRESS][DOMAIN_N…" at bounding box center [488, 614] width 203 height 115
click at [400, 574] on td "New Activation Jelena Dong Employee Number: 30034214 JDONG@AECON.COM City of Us…" at bounding box center [488, 614] width 203 height 115
copy td "Jelena"
click at [425, 569] on td "New Activation Jelena Dong Employee Number: 30034214 JDONG@AECON.COM City of Us…" at bounding box center [488, 614] width 203 height 115
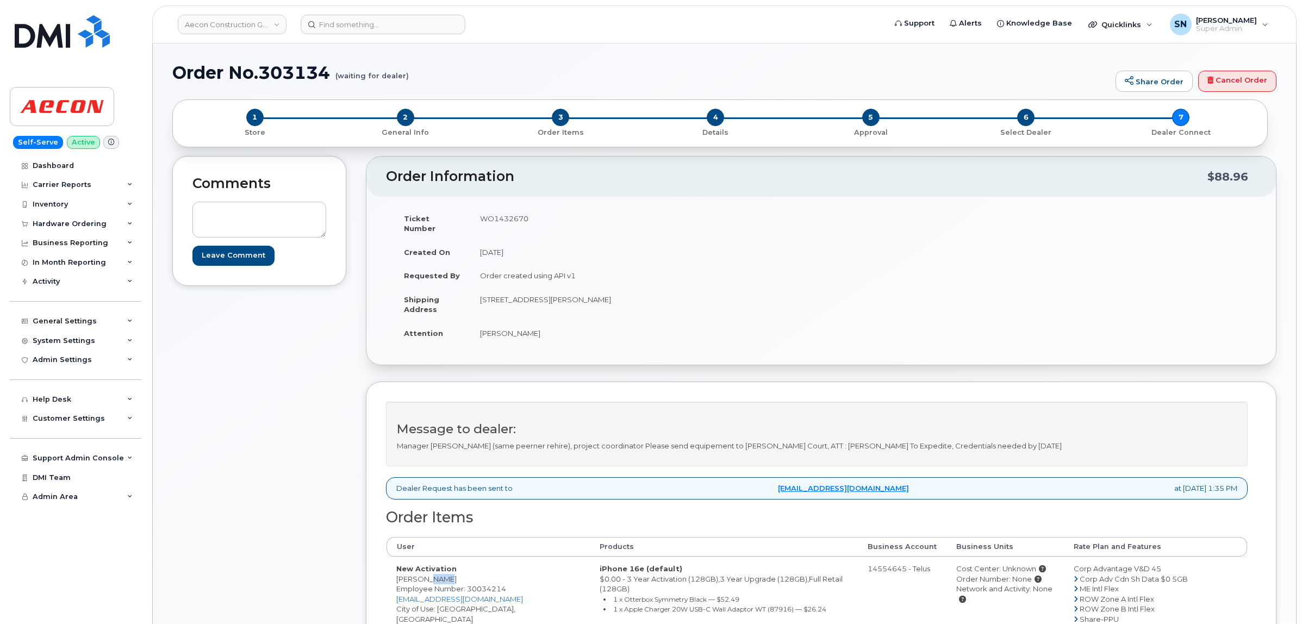
copy td "Dong"
click at [446, 604] on td "New Activation Jelena Dong Employee Number: 30034214 JDONG@AECON.COM City of Us…" at bounding box center [488, 614] width 203 height 115
click at [447, 604] on td "New Activation Jelena Dong Employee Number: 30034214 JDONG@AECON.COM City of Us…" at bounding box center [488, 614] width 203 height 115
copy td "Toronto"
click at [504, 214] on td "WO1432670" at bounding box center [641, 224] width 343 height 34
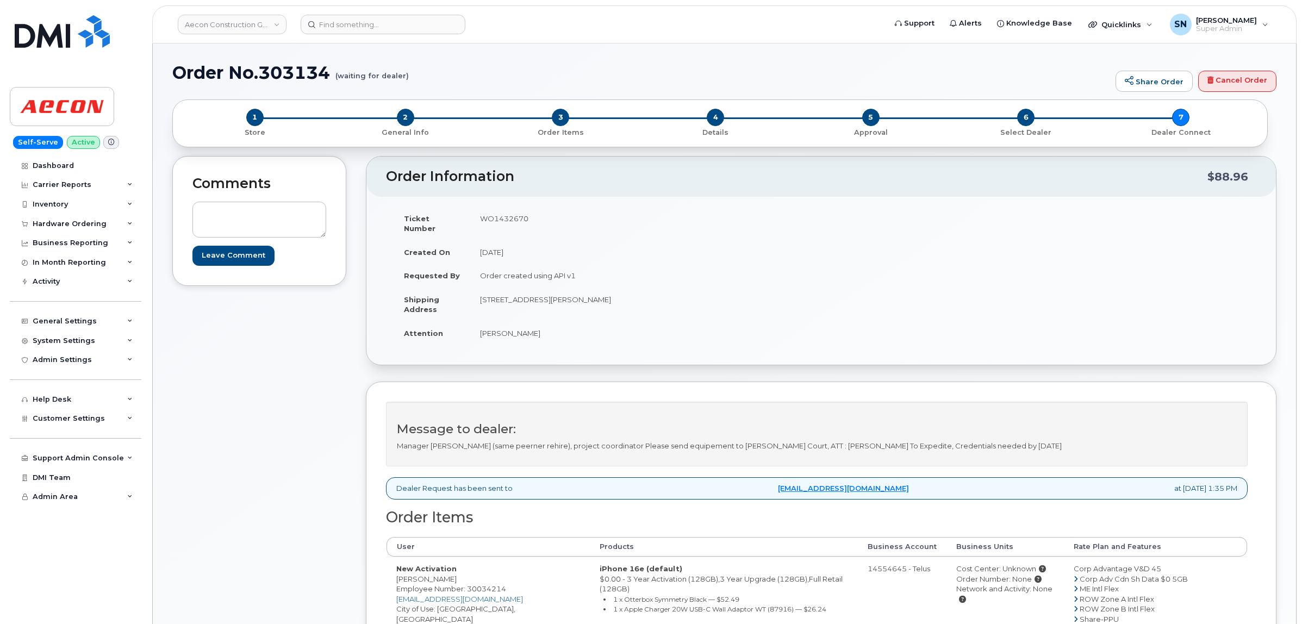
click at [504, 214] on td "WO1432670" at bounding box center [641, 224] width 343 height 34
copy td "WO1432670"
click at [486, 322] on td "Jelena Dong" at bounding box center [641, 333] width 343 height 24
copy td "Jelena"
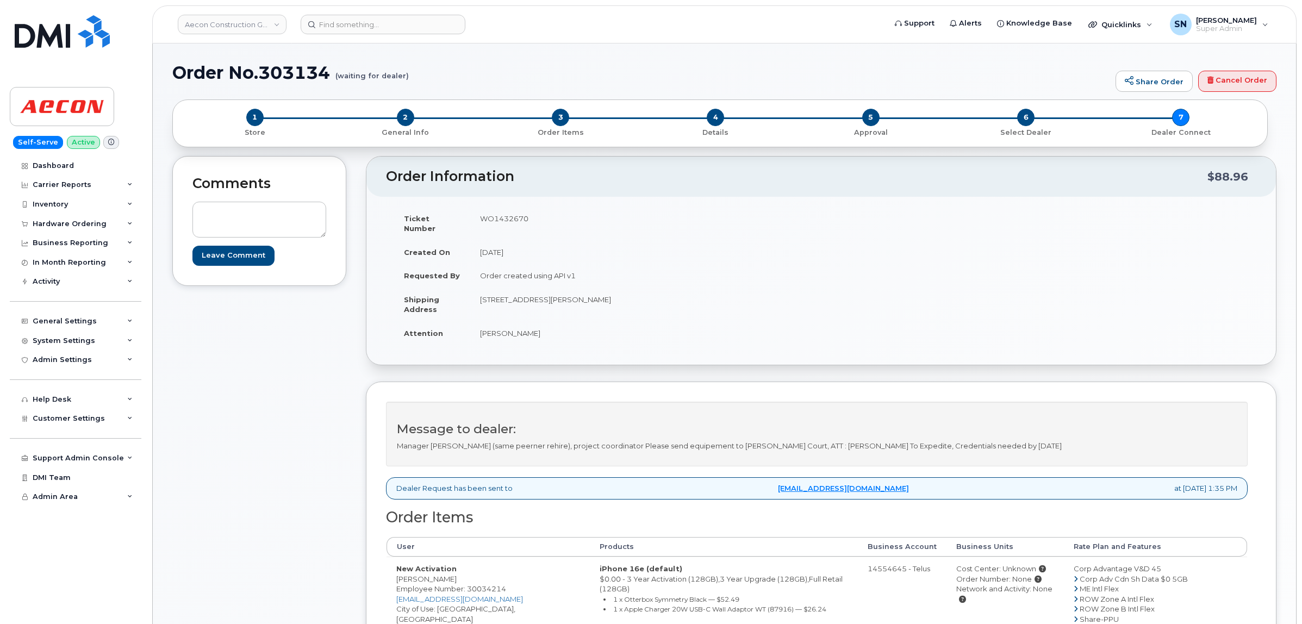
click at [514, 321] on td "Jelena Dong" at bounding box center [641, 333] width 343 height 24
copy td "Dong"
drag, startPoint x: 482, startPoint y: 290, endPoint x: 610, endPoint y: 292, distance: 127.3
click at [610, 292] on td "20 Carlson Crt Suite 105 Toronto, ON Toronto ON M9W 7K6" at bounding box center [641, 305] width 343 height 34
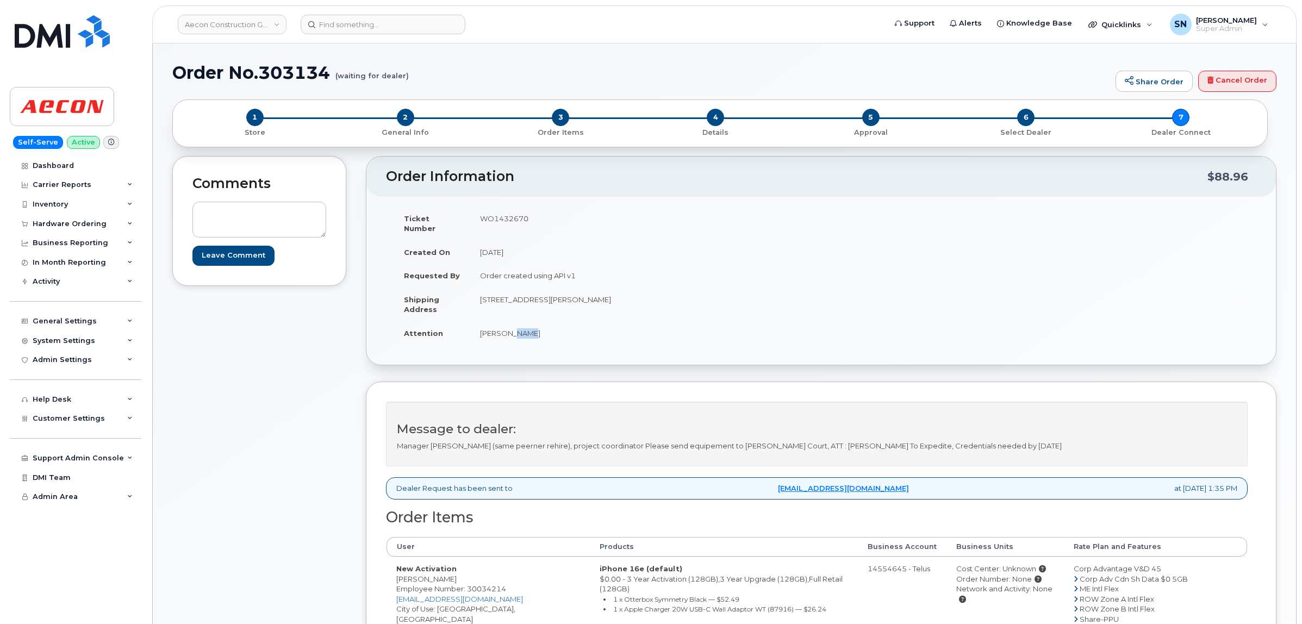
copy td "20 Carlson Crt Suite 105 Toronto, ON"
drag, startPoint x: 614, startPoint y: 287, endPoint x: 640, endPoint y: 296, distance: 27.2
click at [640, 296] on td "20 Carlson Crt Suite 105 Toronto, ON Toronto ON M9W 7K6" at bounding box center [641, 305] width 343 height 34
copy td "Toronto"
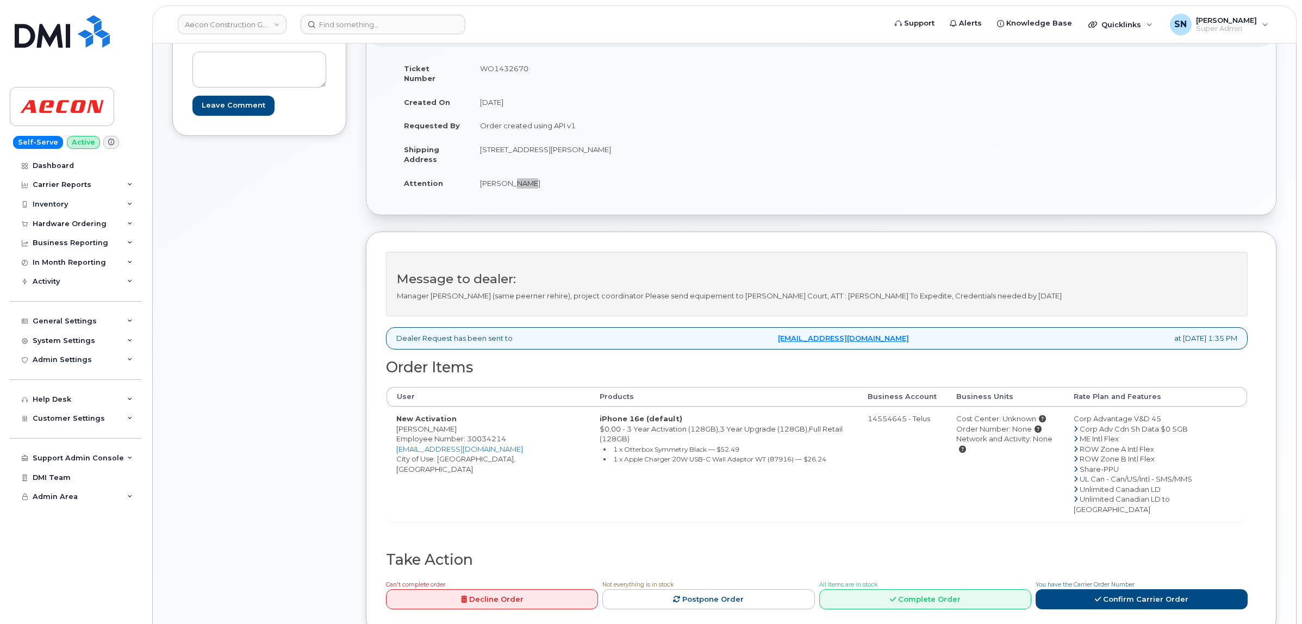
scroll to position [340, 0]
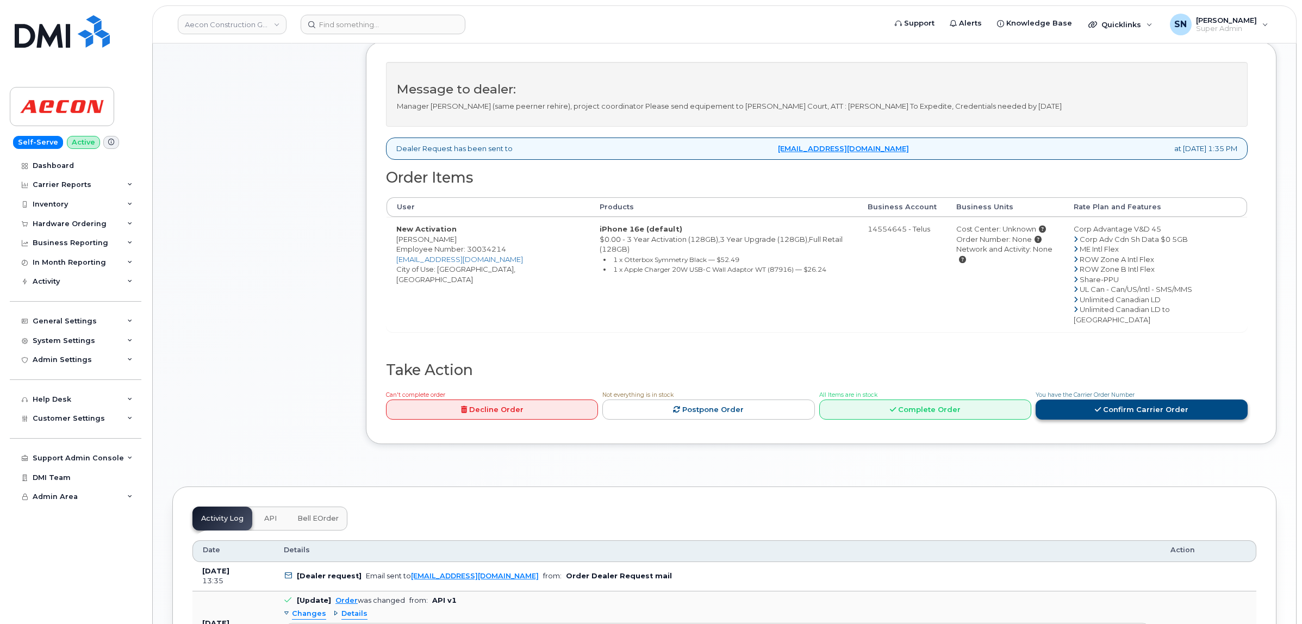
click at [1145, 400] on link "Confirm Carrier Order" at bounding box center [1142, 410] width 212 height 20
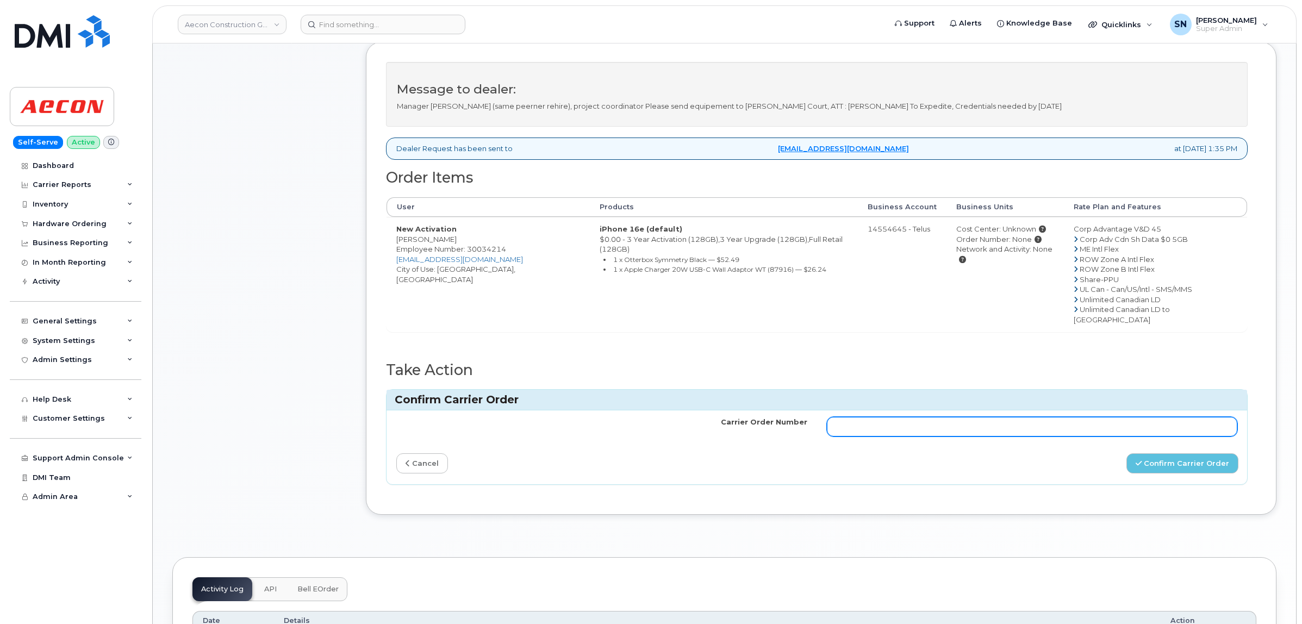
click at [911, 417] on input "Carrier Order Number" at bounding box center [1032, 427] width 411 height 20
paste input "TL60038857"
type input "TL60038857"
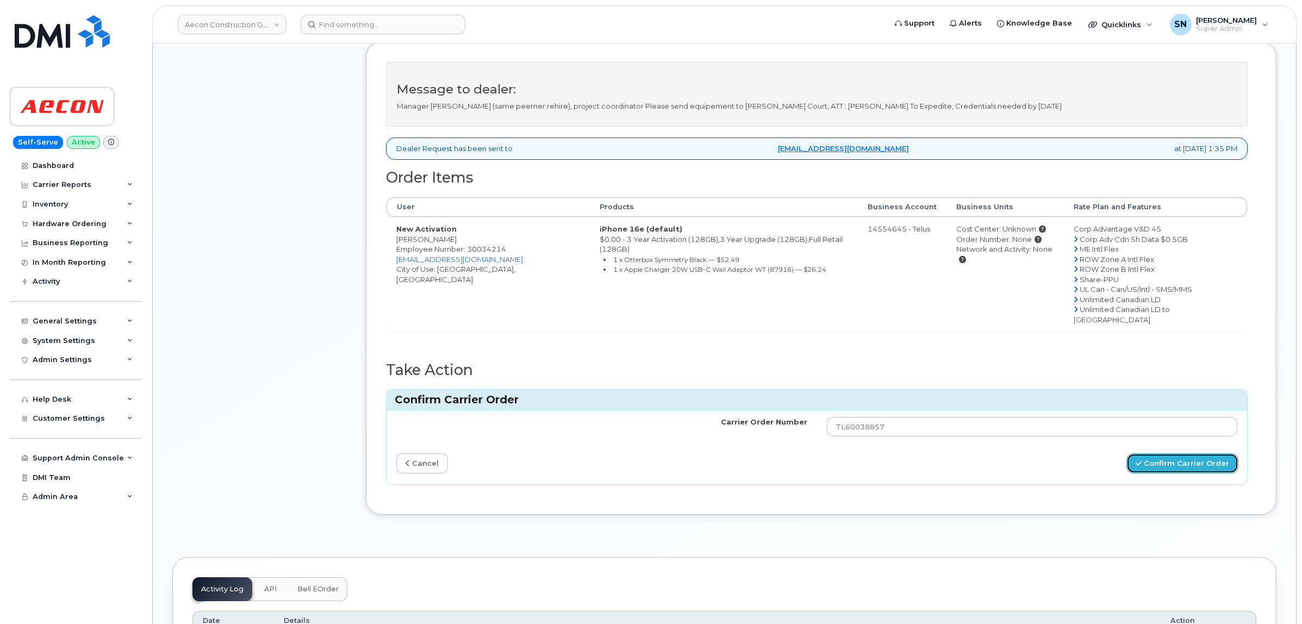
click at [1172, 453] on button "Confirm Carrier Order" at bounding box center [1183, 463] width 112 height 20
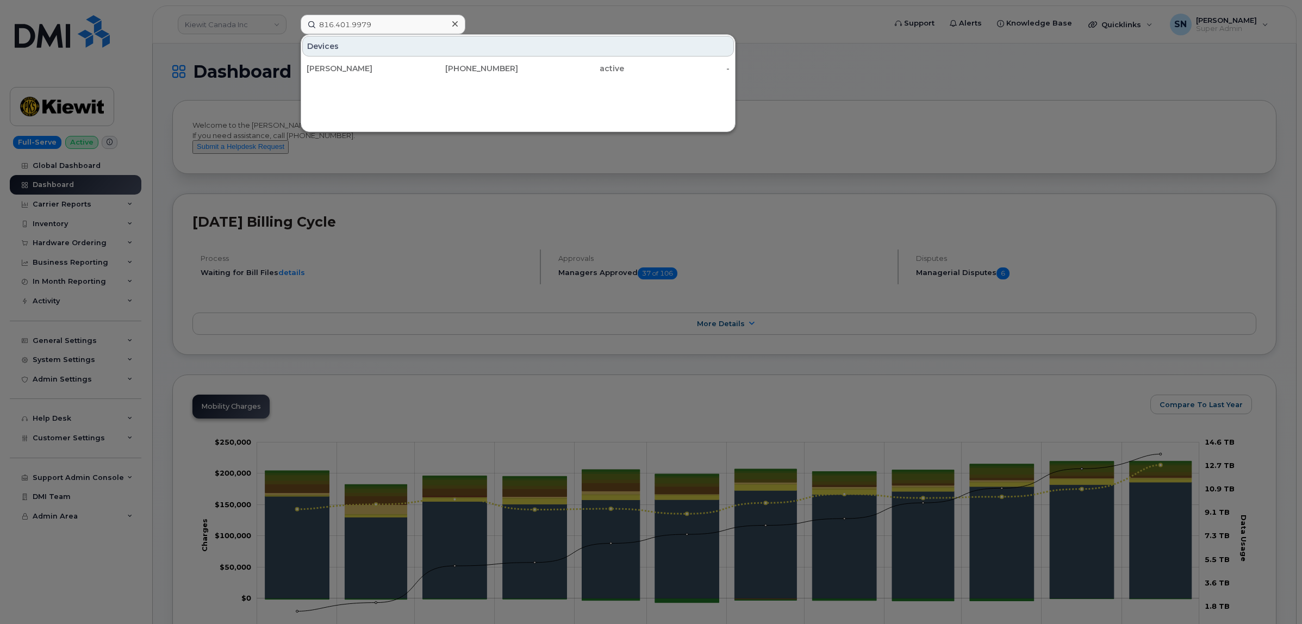
type input "816.401.9979"
click at [343, 72] on div "[PERSON_NAME]" at bounding box center [360, 68] width 106 height 11
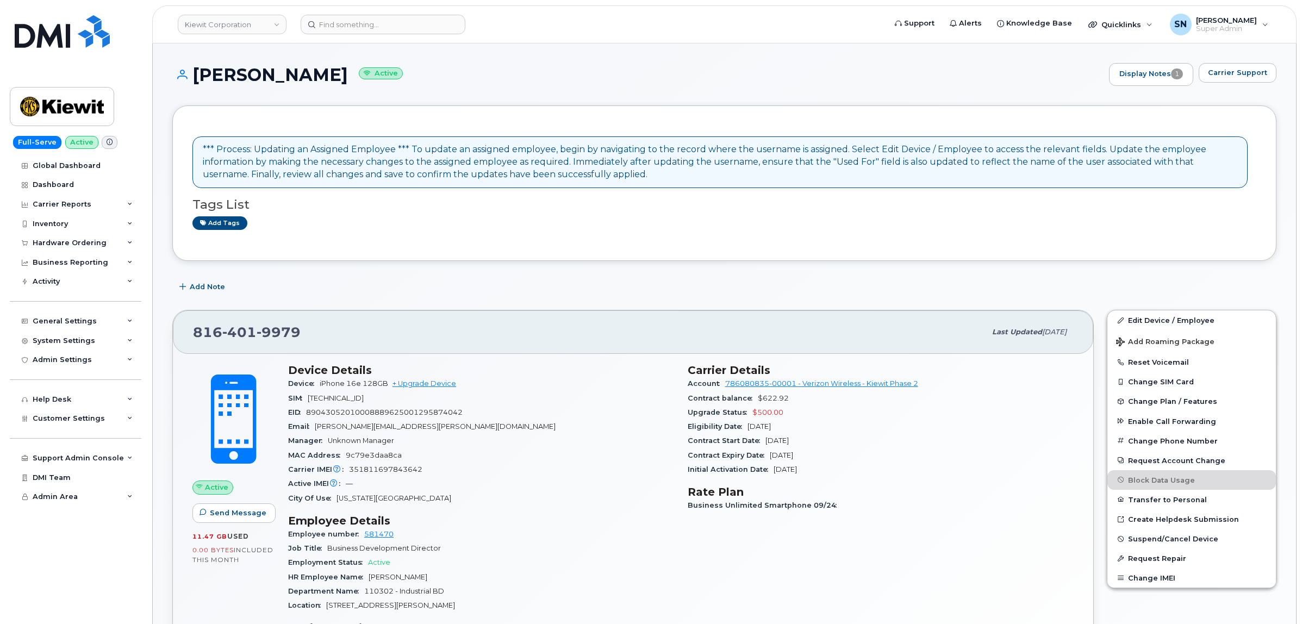
click at [382, 470] on span "351811697843642" at bounding box center [385, 469] width 73 height 8
click at [383, 469] on span "351811697843642" at bounding box center [385, 469] width 73 height 8
copy span "351811697843642"
drag, startPoint x: 196, startPoint y: 339, endPoint x: 295, endPoint y: 344, distance: 98.5
click at [295, 344] on div "816 401 9979" at bounding box center [589, 332] width 793 height 23
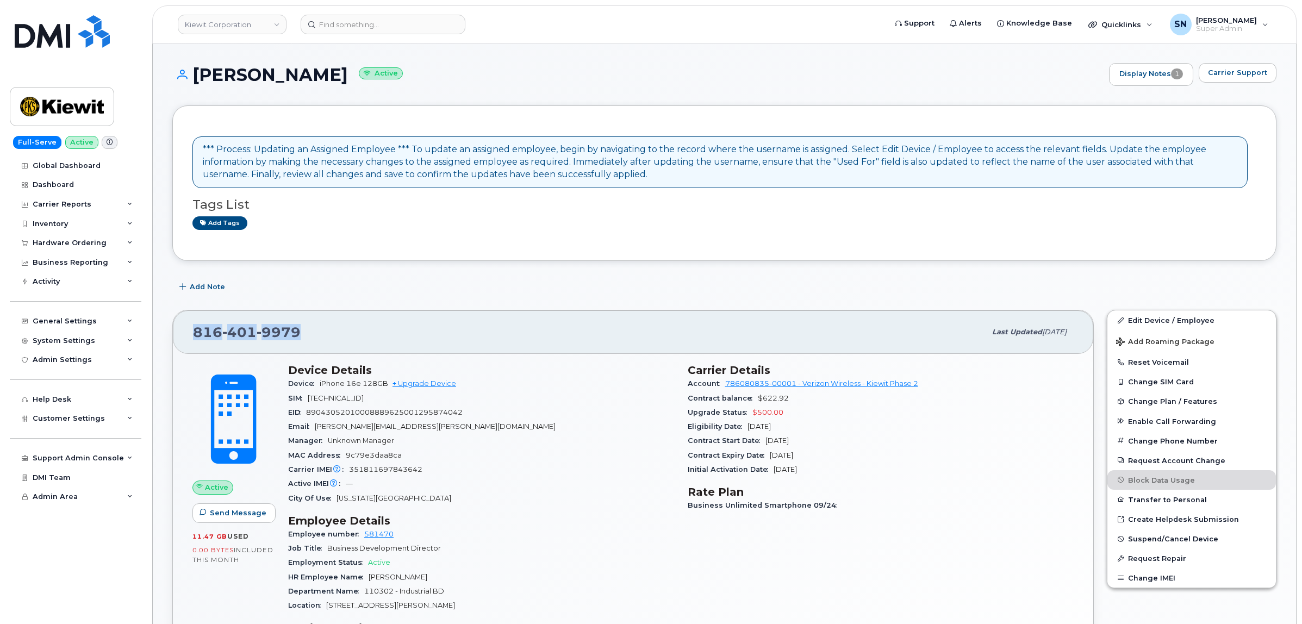
copy span "816 401 9979"
click at [379, 16] on input at bounding box center [383, 25] width 165 height 20
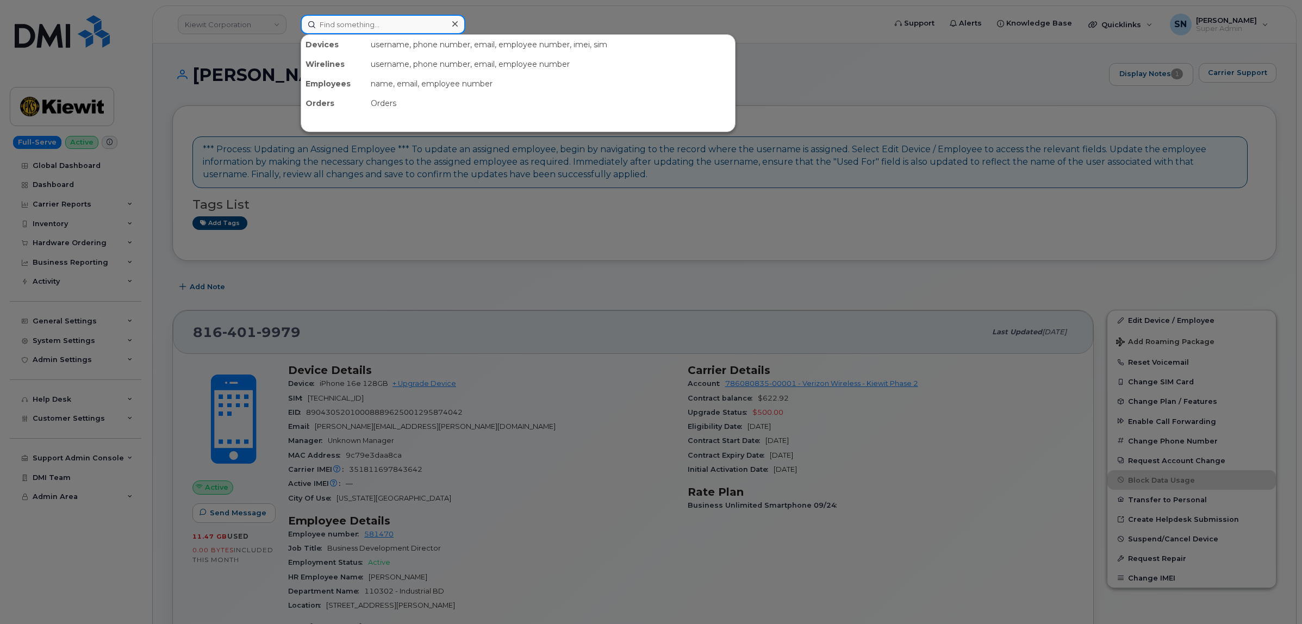
paste input "7809142845"
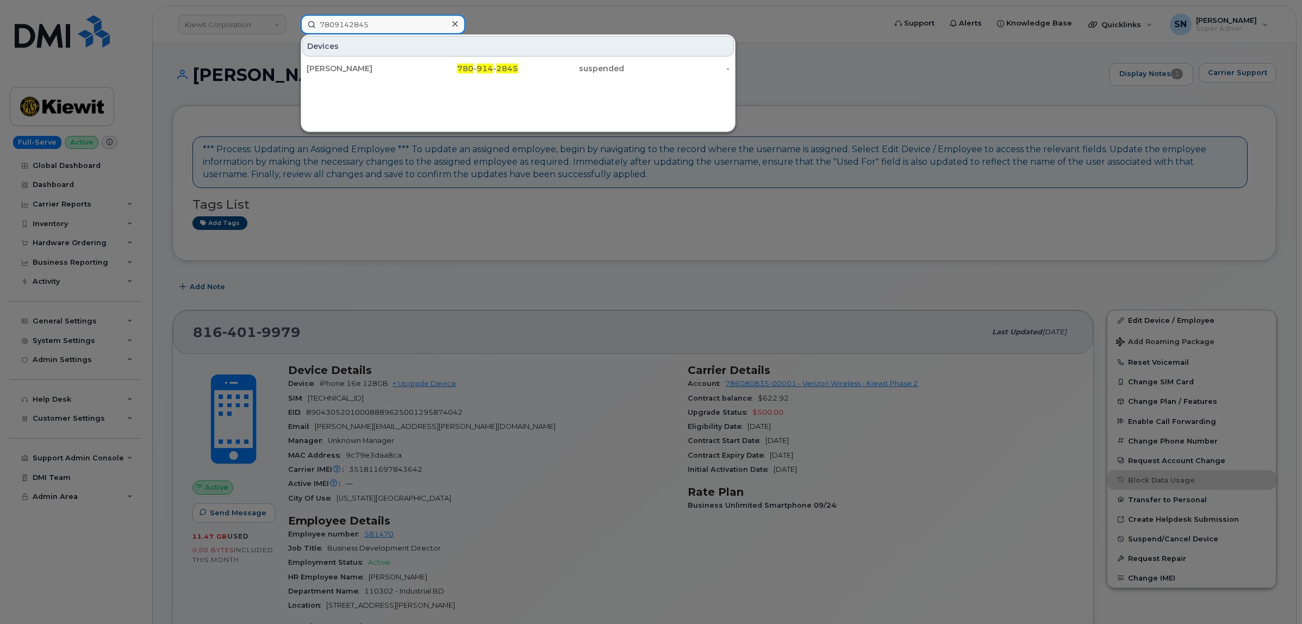
type input "7809142845"
click at [409, 70] on div "[PERSON_NAME]" at bounding box center [360, 68] width 106 height 11
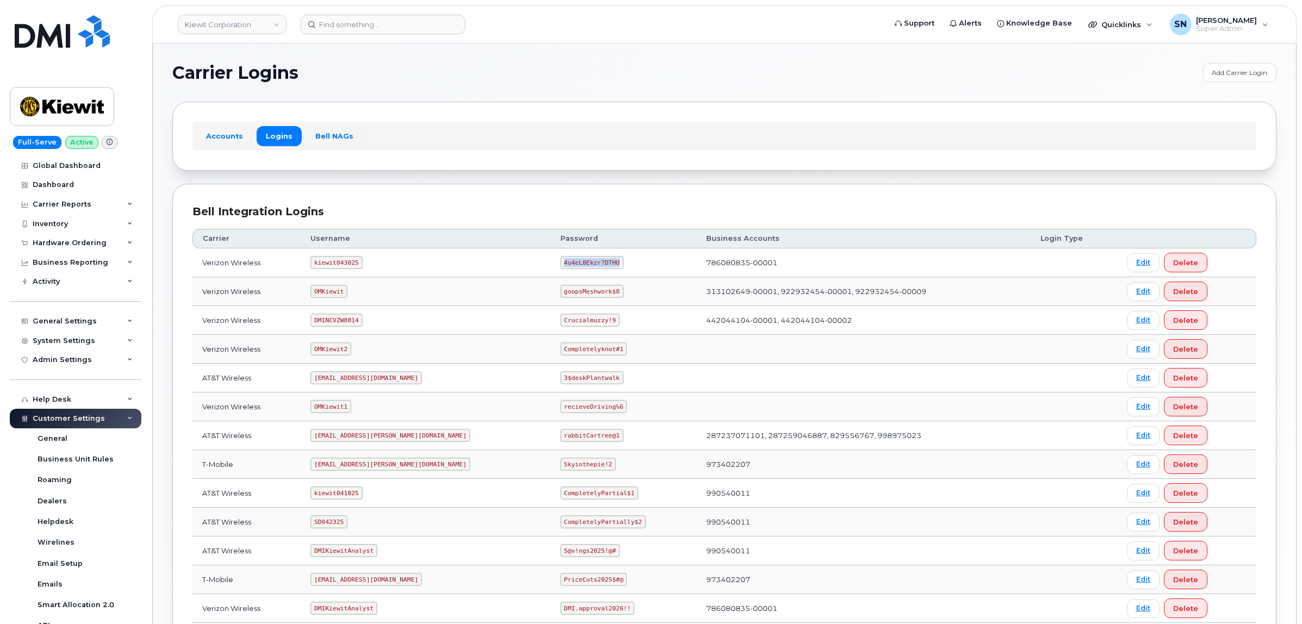
drag, startPoint x: 518, startPoint y: 265, endPoint x: 577, endPoint y: 270, distance: 60.0
click at [577, 270] on td "4u4eL8Ekzr?DTHU" at bounding box center [624, 262] width 146 height 29
copy code "4u4eL8Ekzr?DTHU"
